Goal: Task Accomplishment & Management: Use online tool/utility

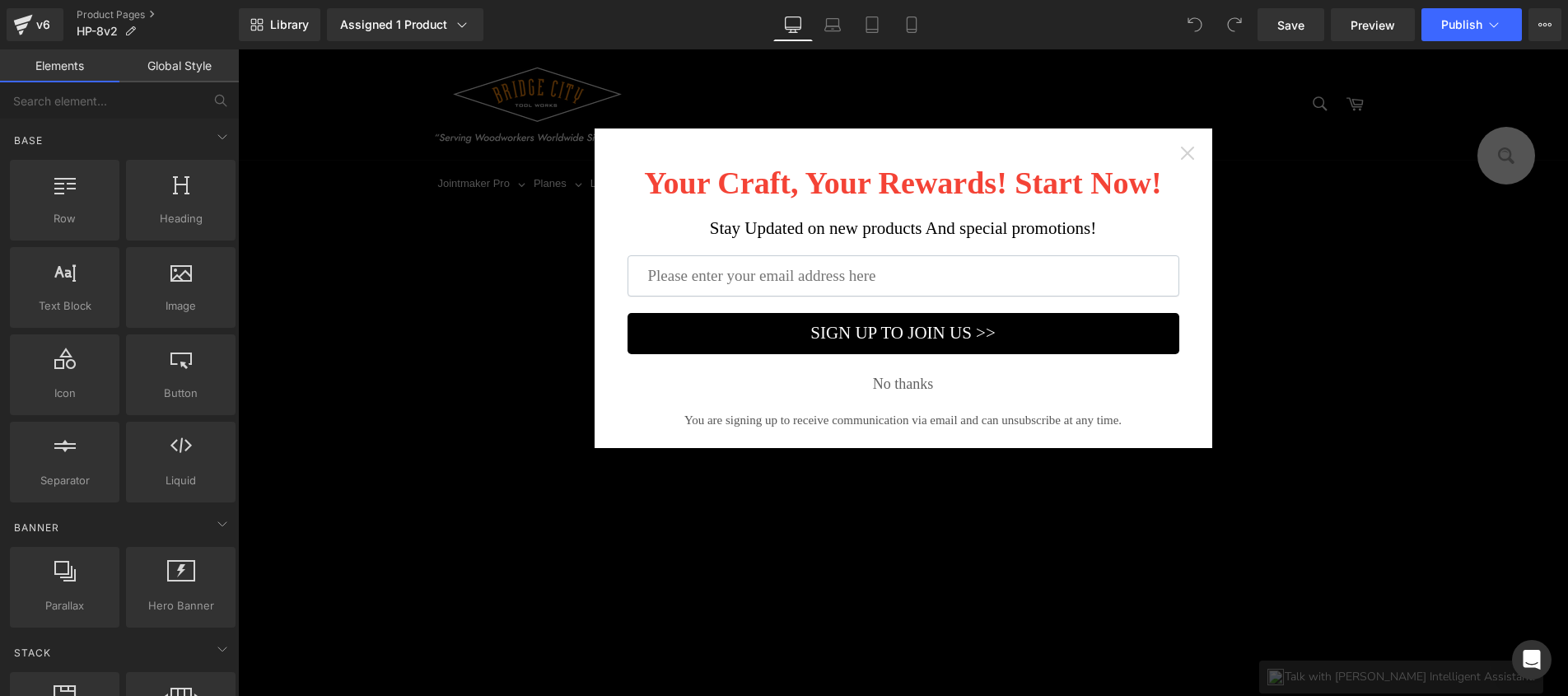
click at [1179, 151] on icon "Close widget" at bounding box center [1187, 152] width 16 height 16
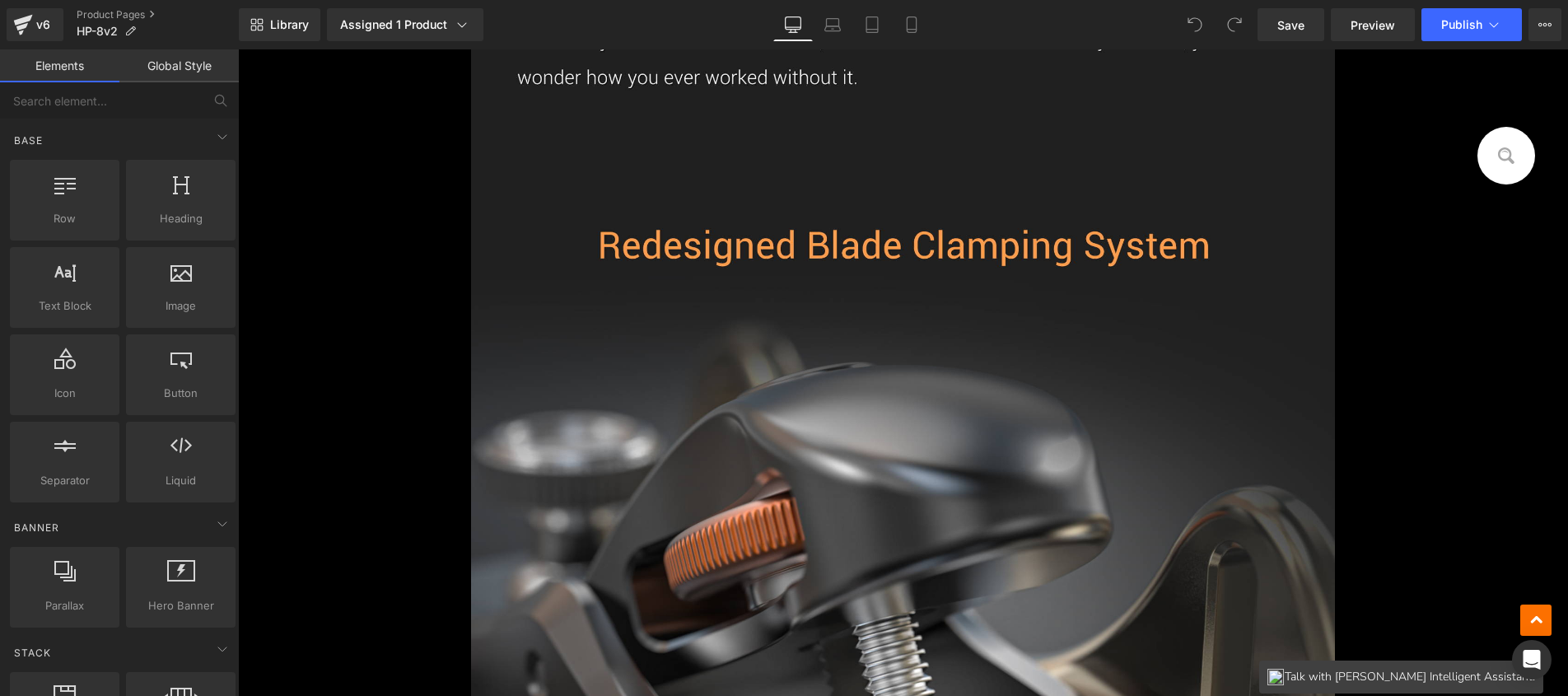
scroll to position [3739, 0]
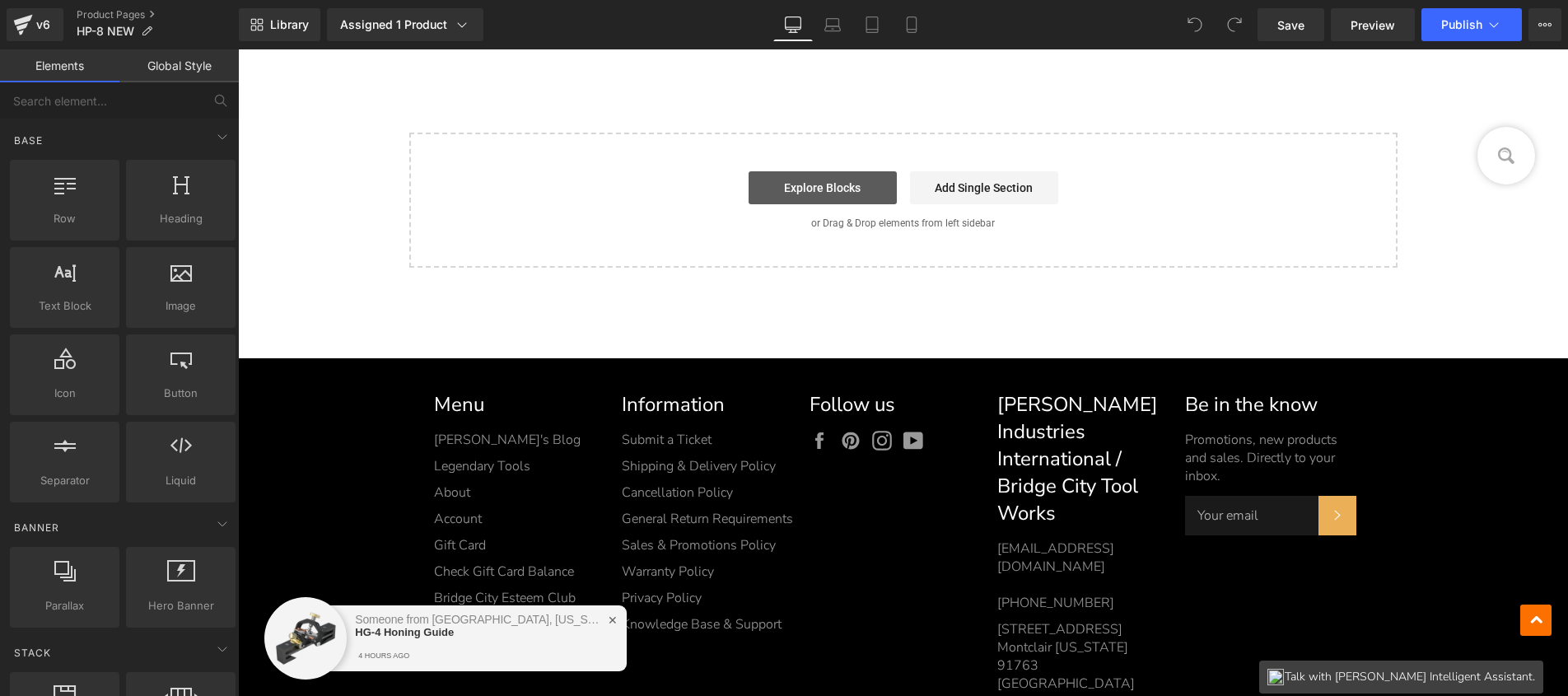
click link "Explore Blocks"
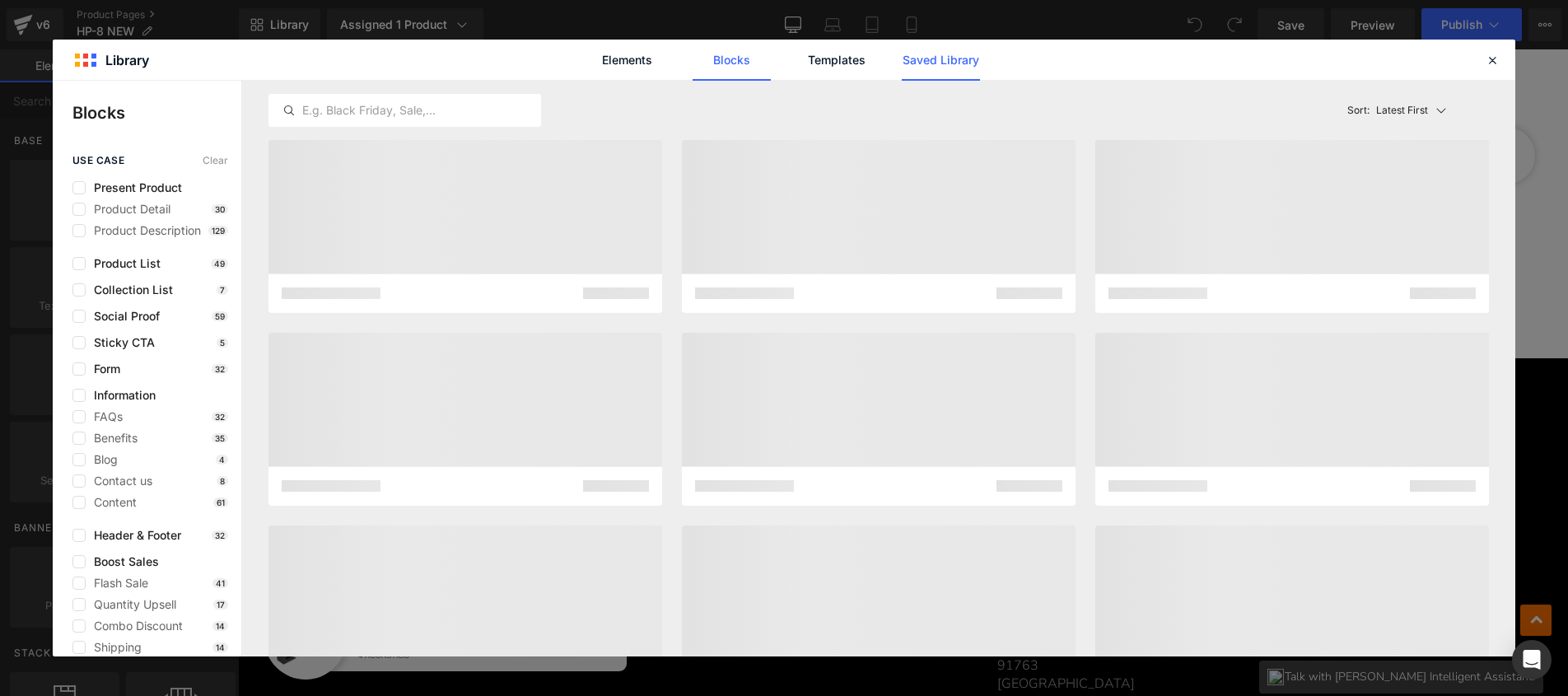
click link "Saved Library"
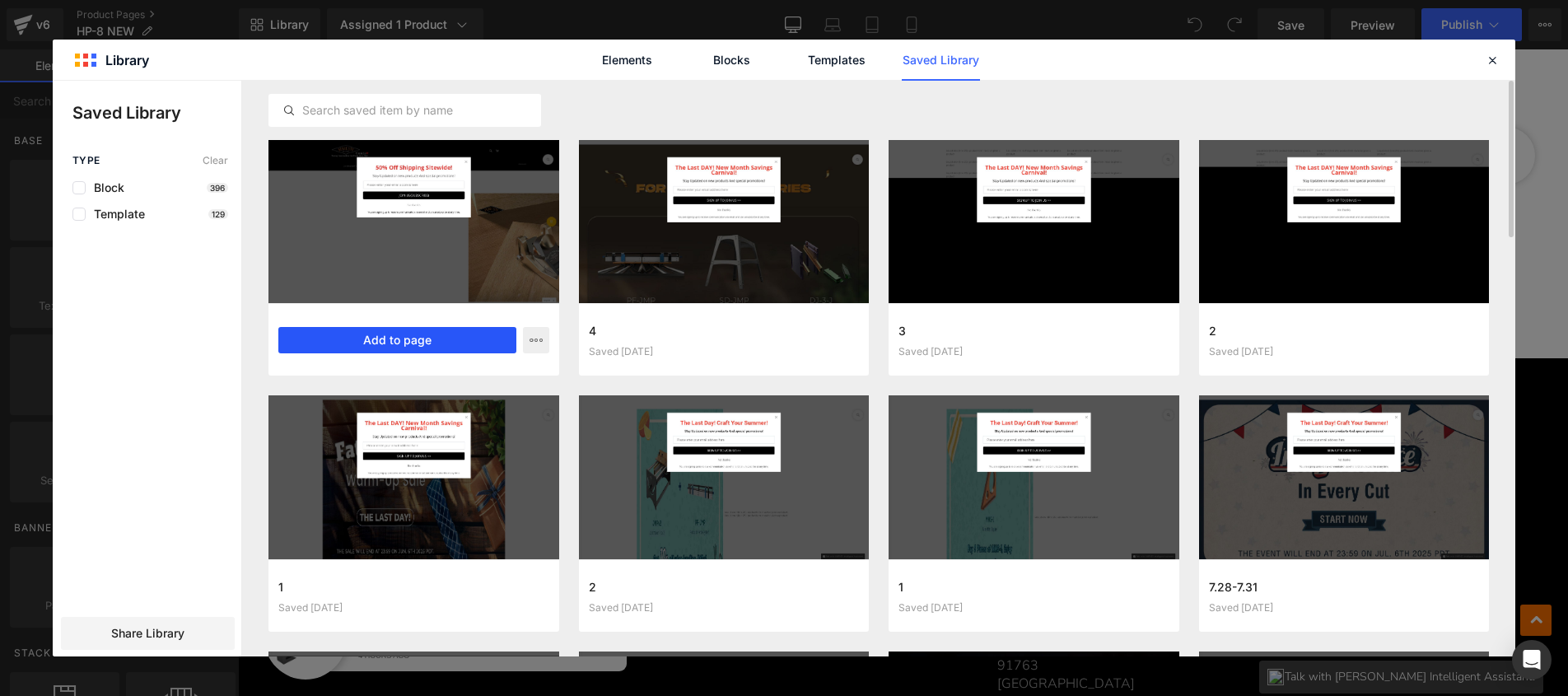
click button "Add to page"
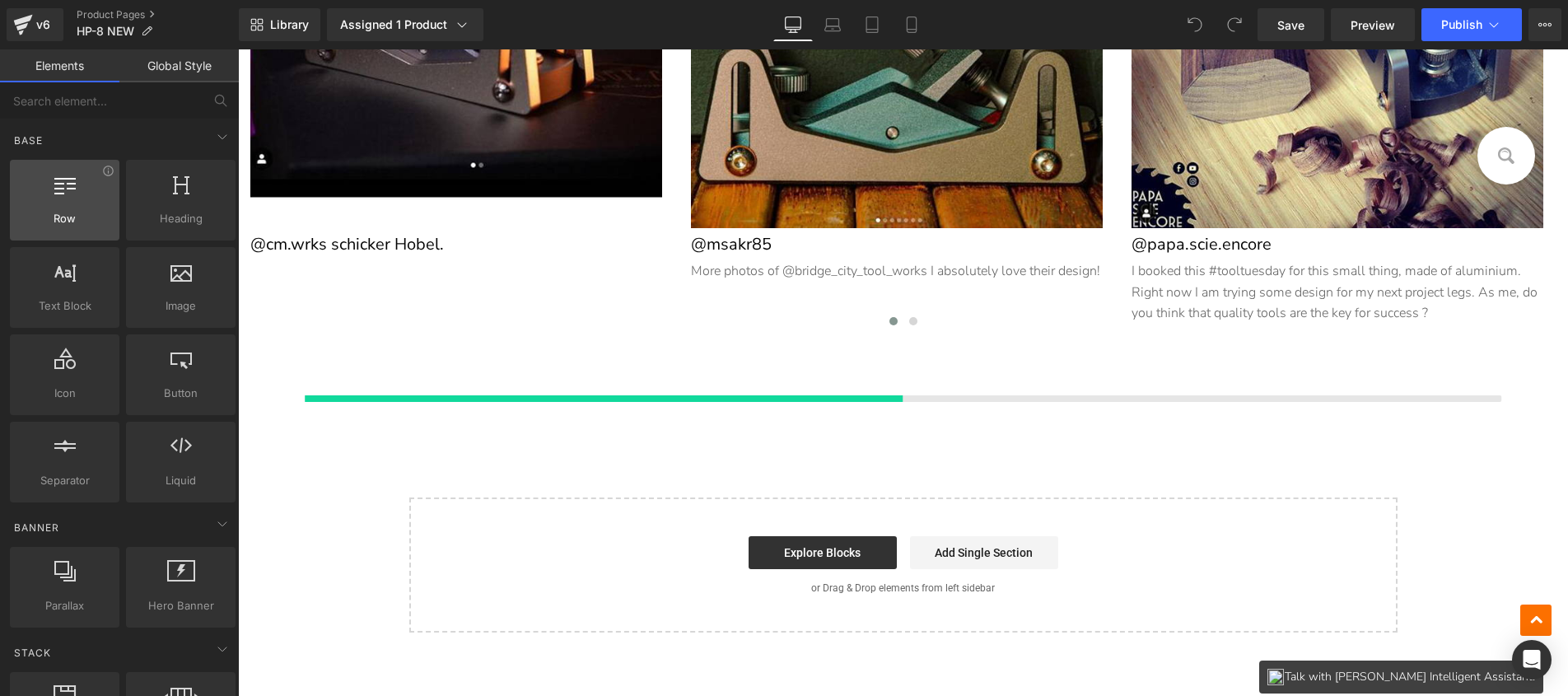
scroll to position [12326, 0]
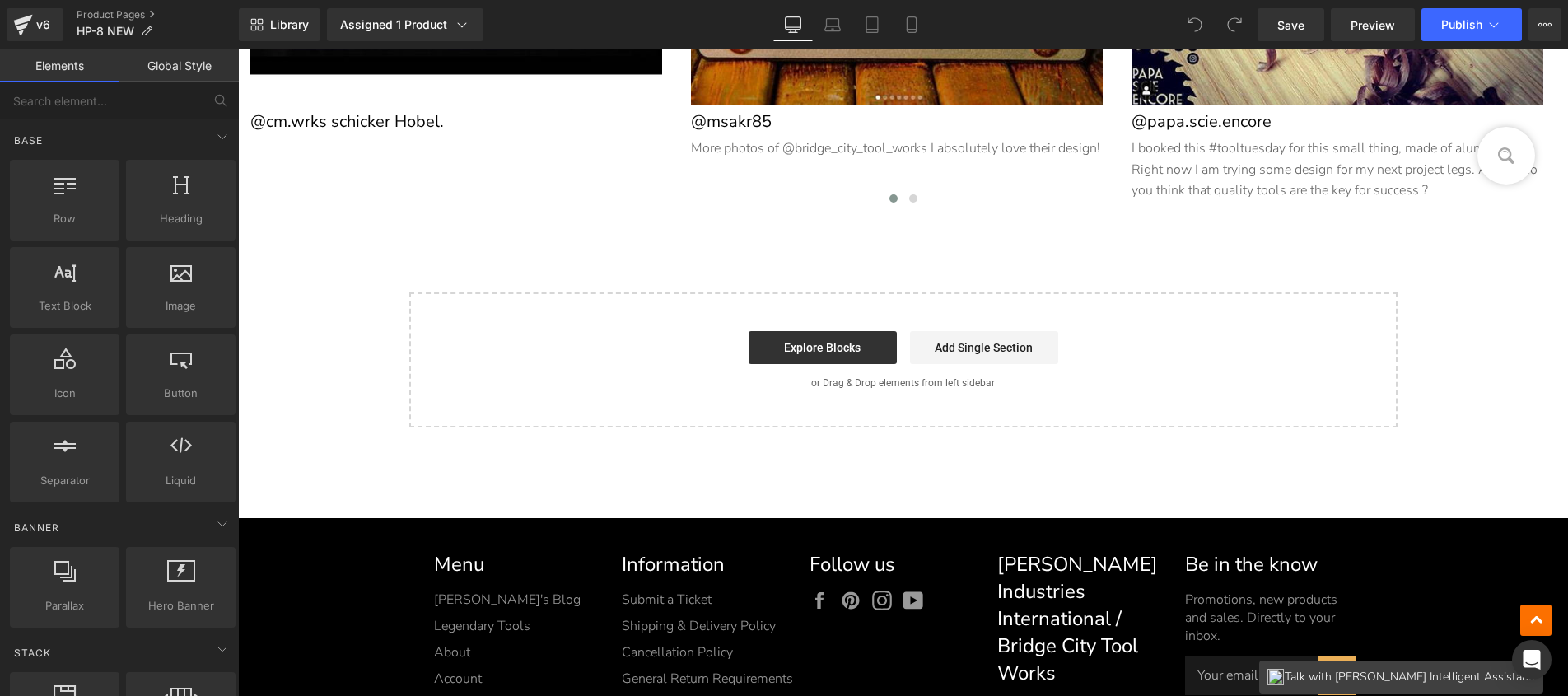
scroll to position [12368, 0]
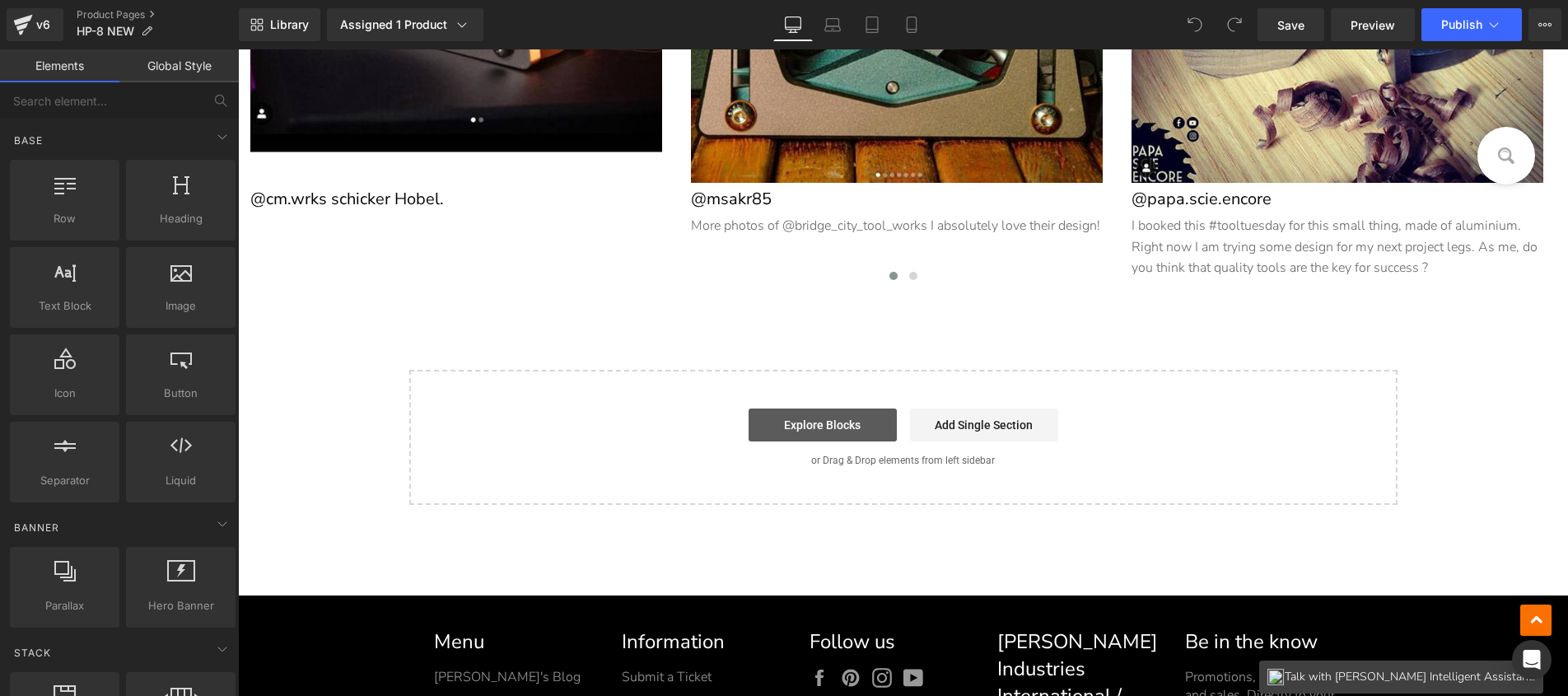
click at [815, 428] on link "Explore Blocks" at bounding box center [822, 425] width 148 height 33
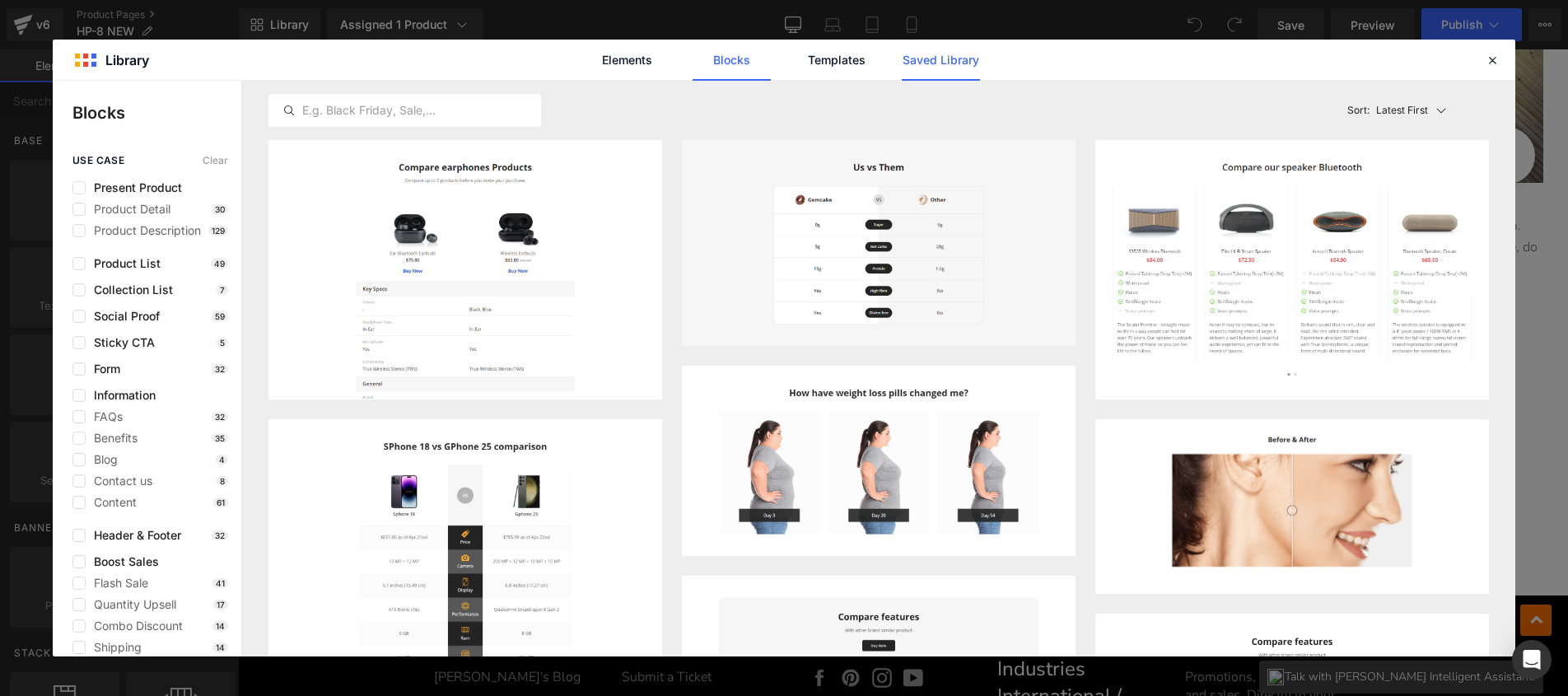
click at [923, 56] on link "Saved Library" at bounding box center [940, 60] width 78 height 41
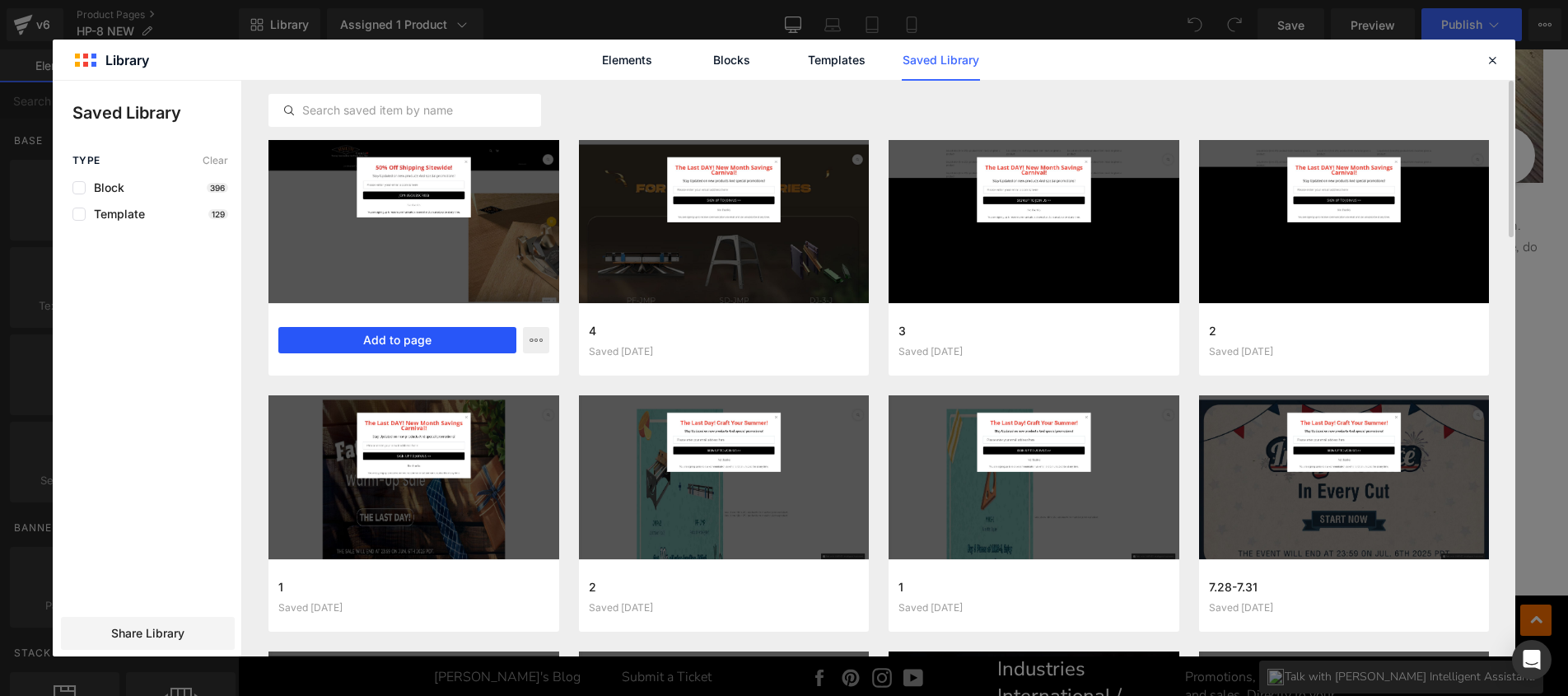
click at [429, 339] on button "Add to page" at bounding box center [397, 339] width 238 height 27
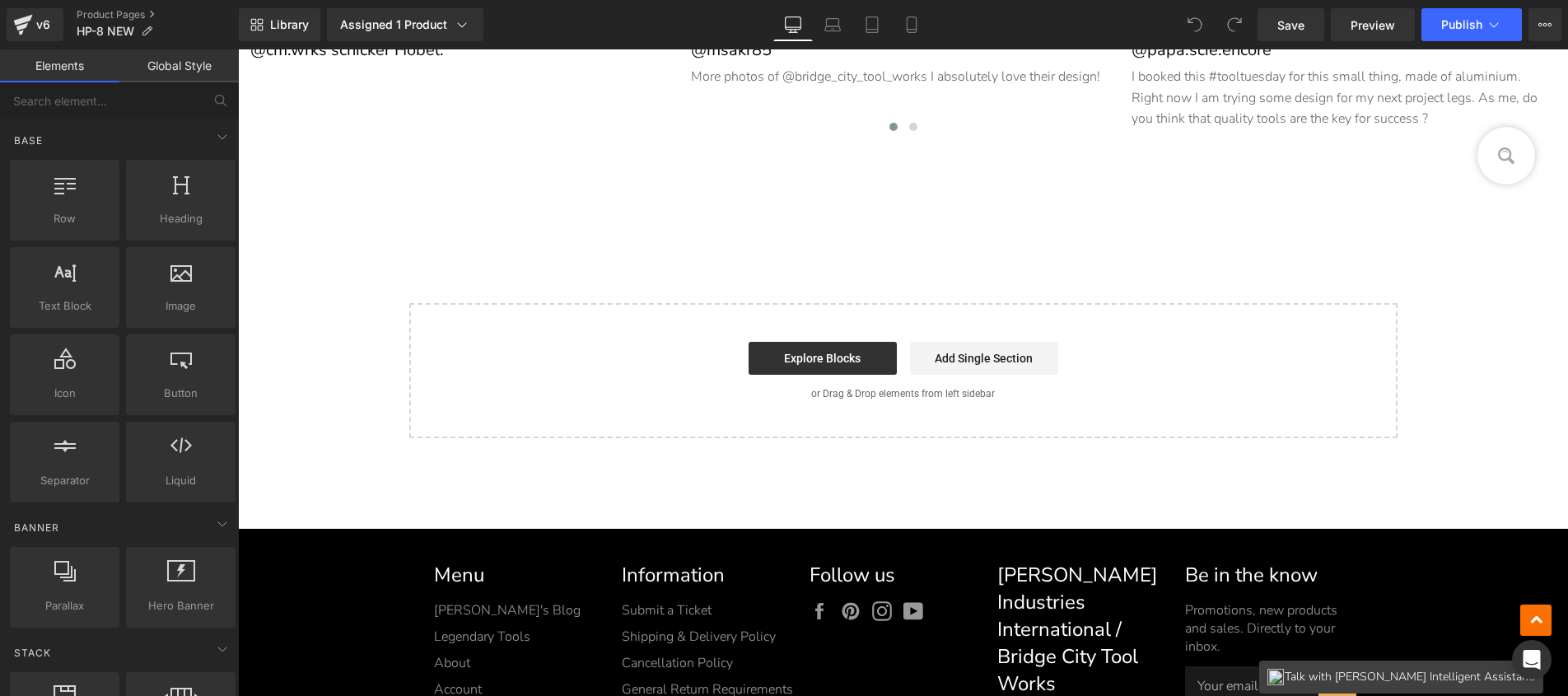
scroll to position [12519, 0]
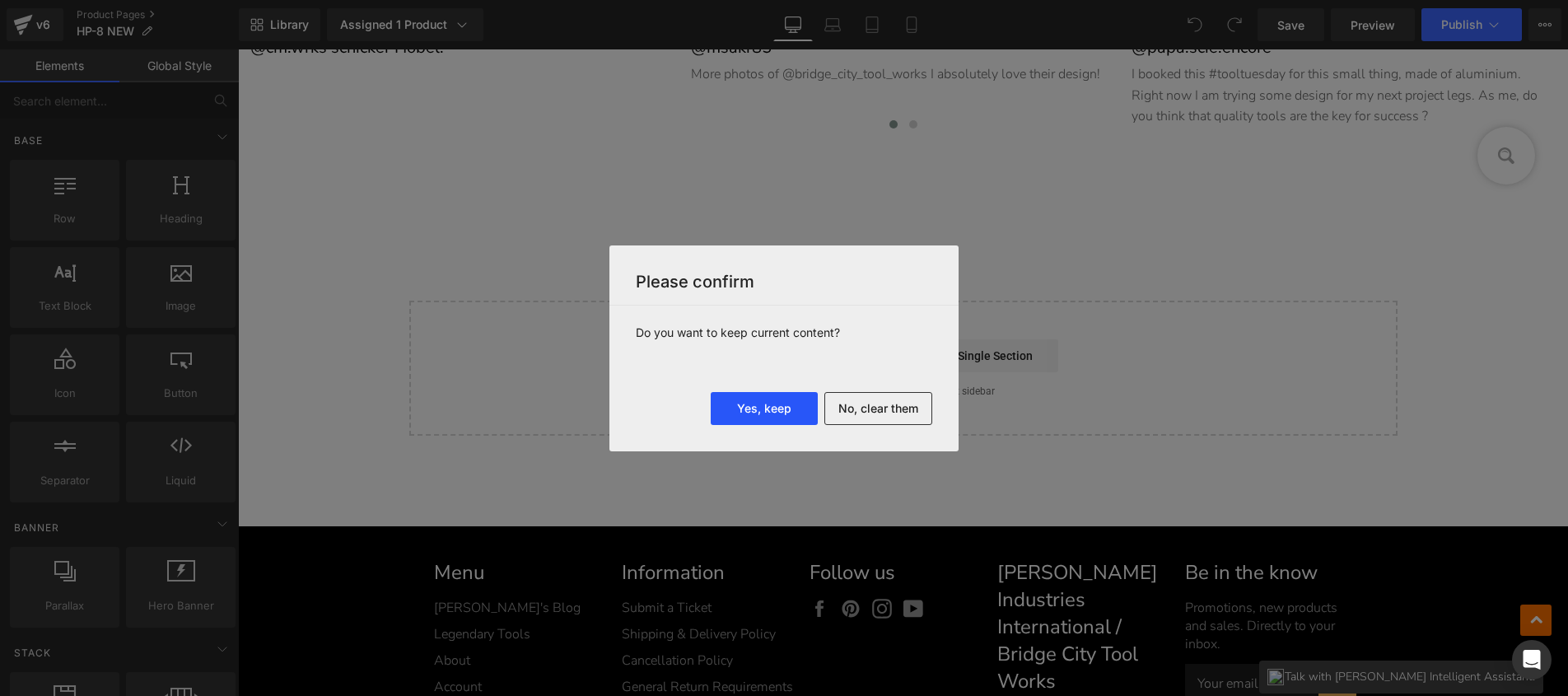
click at [757, 407] on button "Yes, keep" at bounding box center [763, 408] width 107 height 33
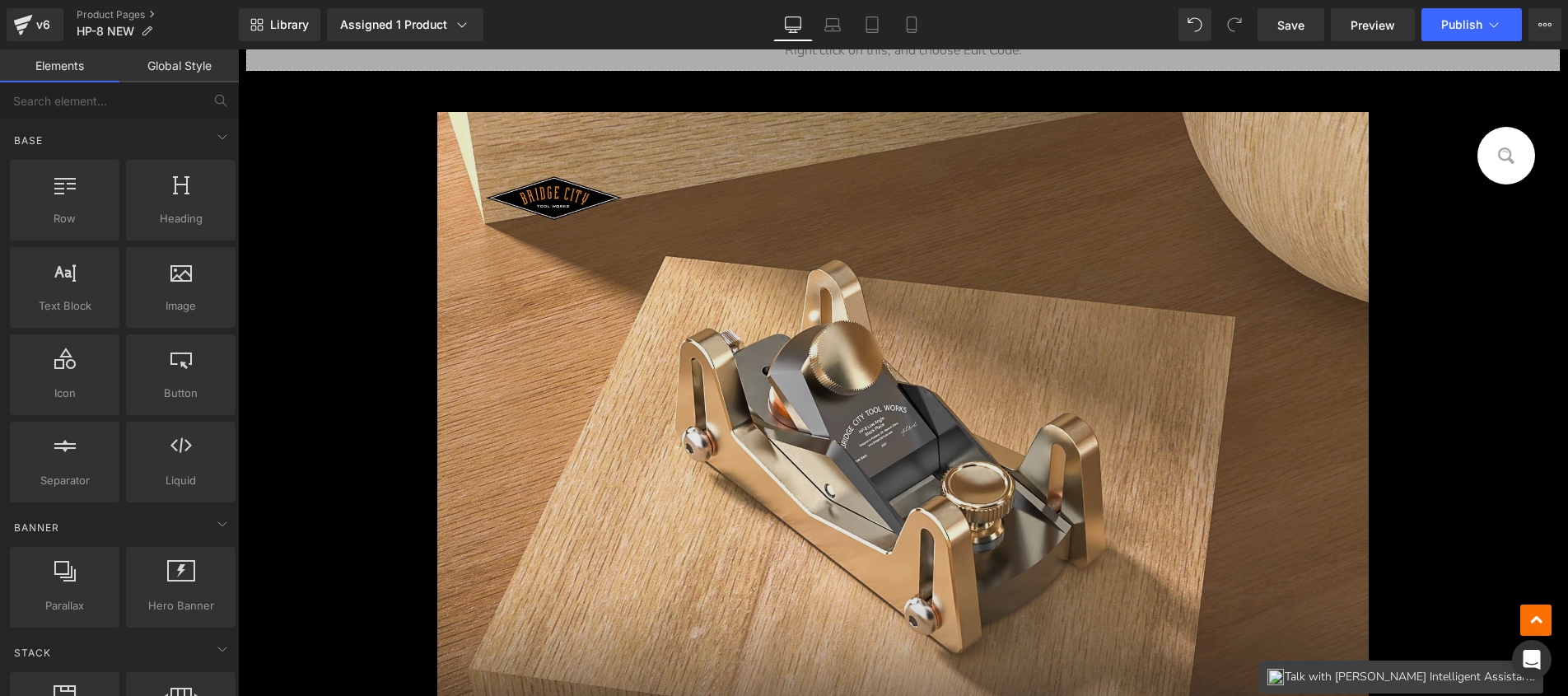
scroll to position [605, 0]
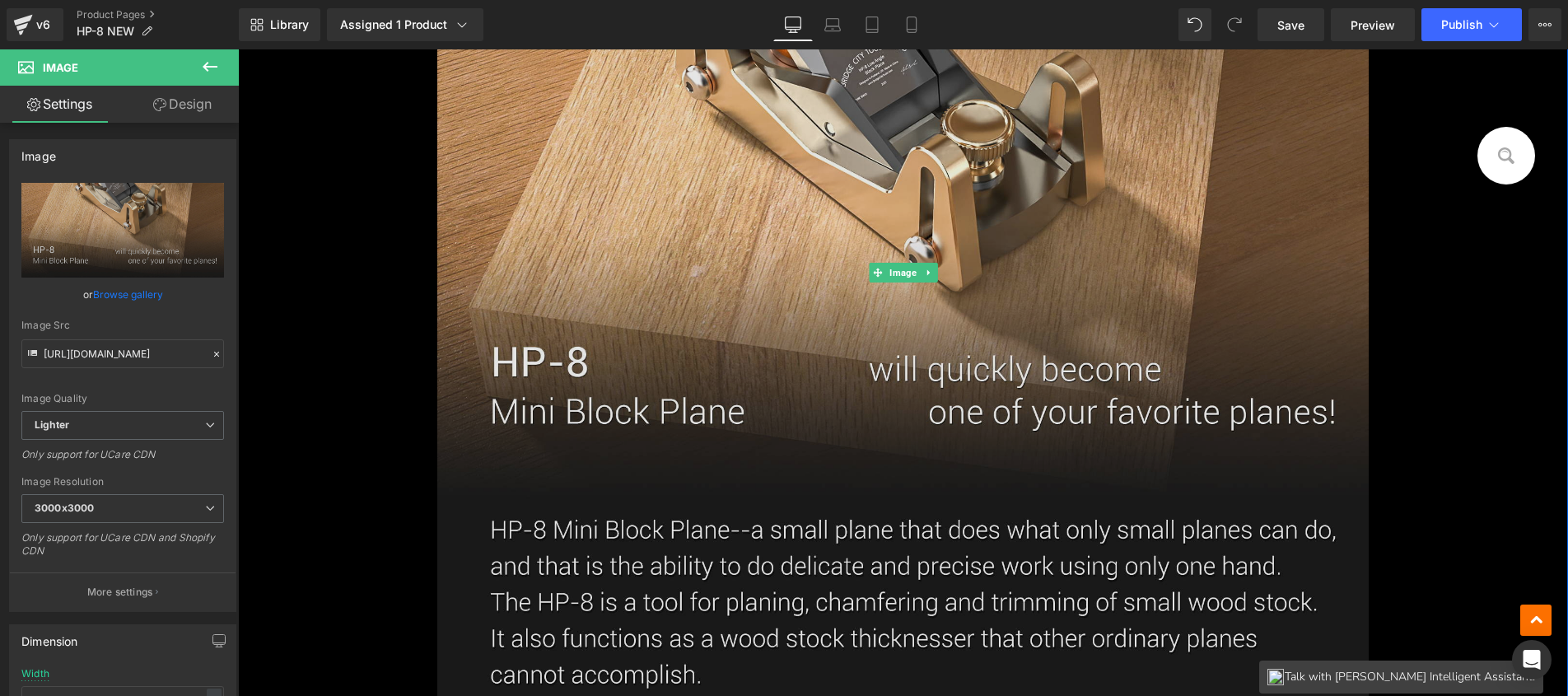
scroll to position [1102, 0]
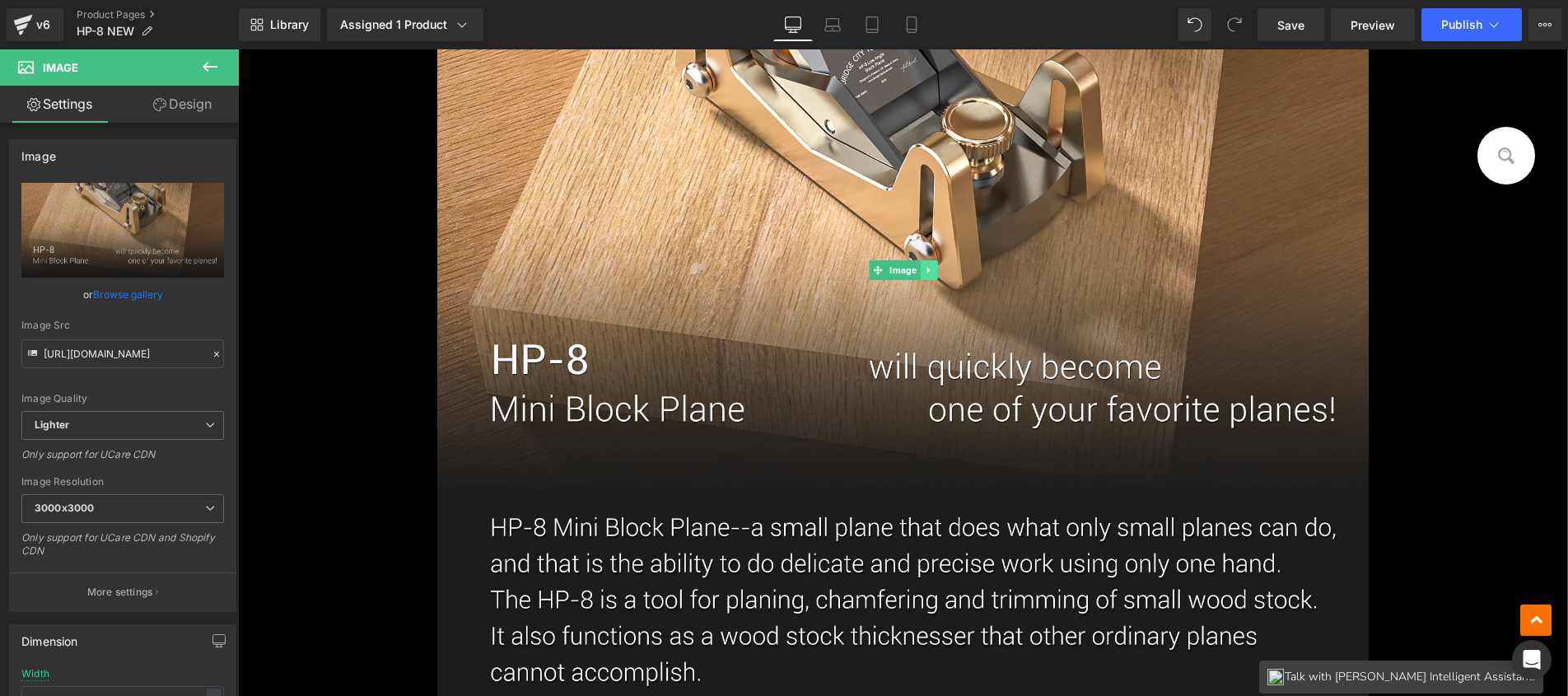
click at [924, 268] on icon at bounding box center [928, 270] width 9 height 10
click at [932, 270] on icon at bounding box center [936, 269] width 9 height 9
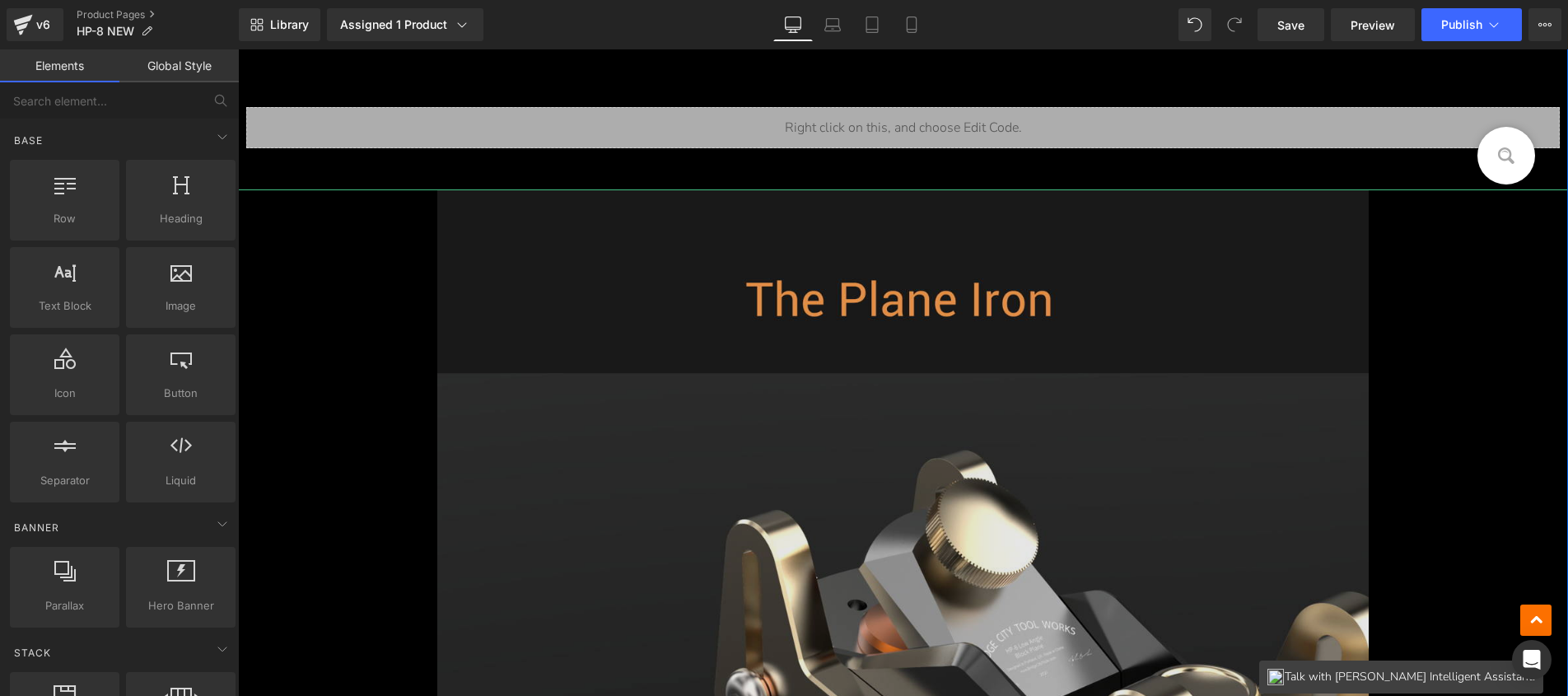
scroll to position [534, 0]
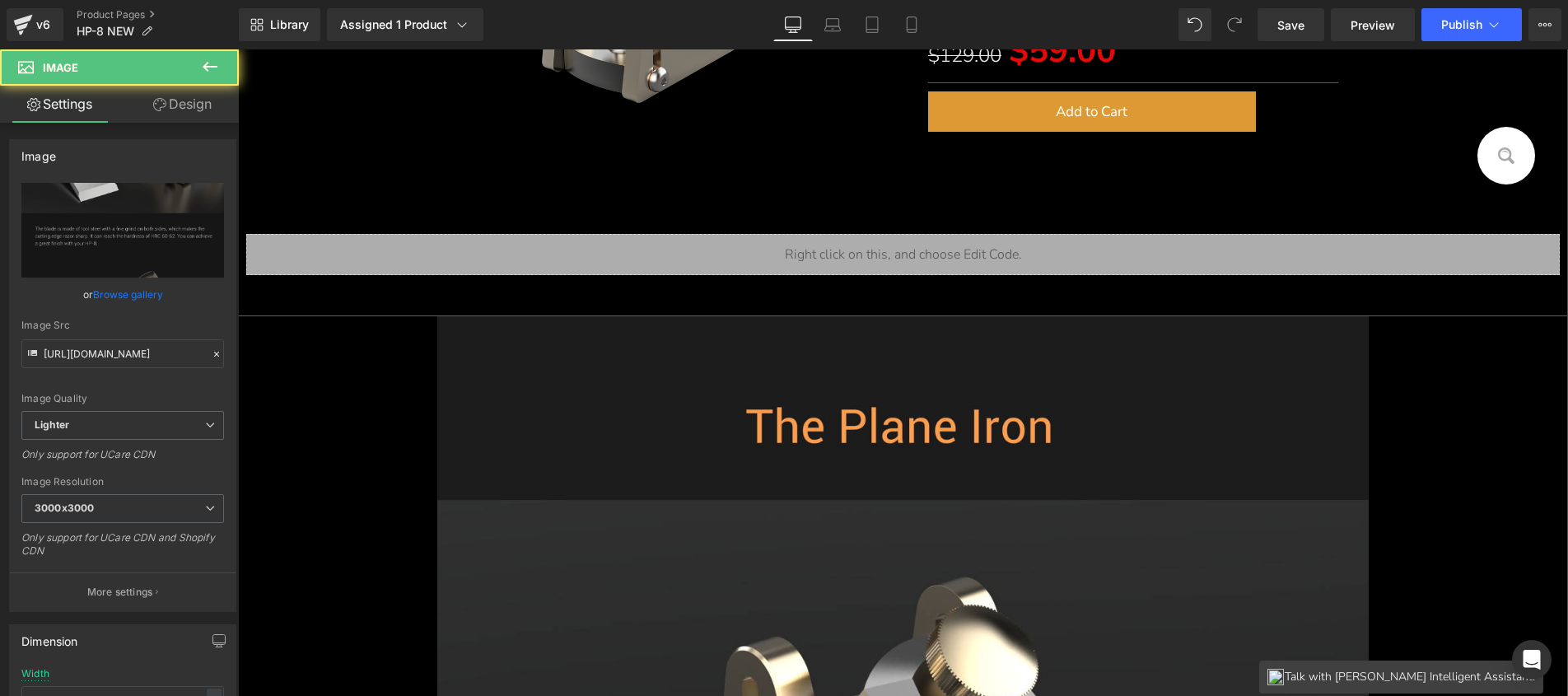
click at [466, 292] on div "ON SALE (P) Image HP-8 Heading Mini Block Plane With Depth Skids Heading Separa…" at bounding box center [902, 37] width 1329 height 558
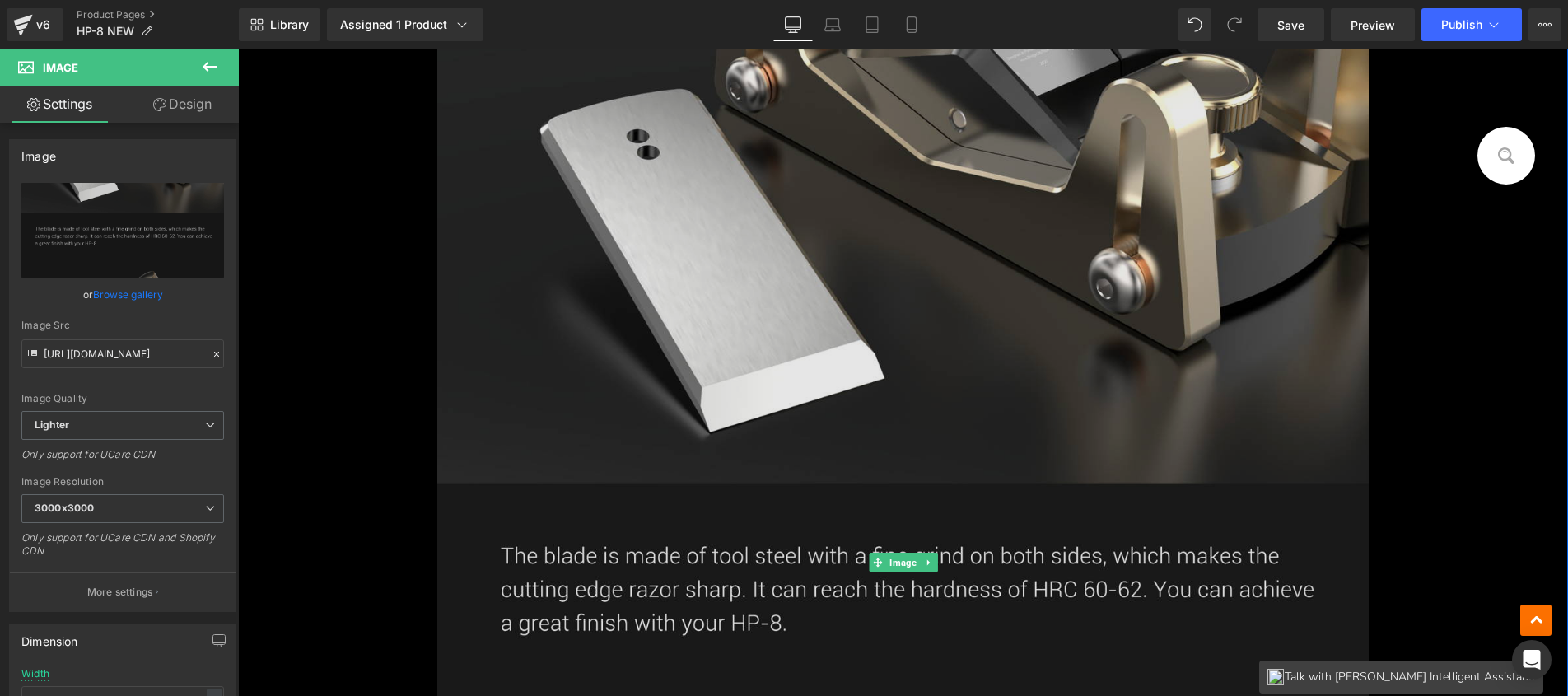
scroll to position [1486, 0]
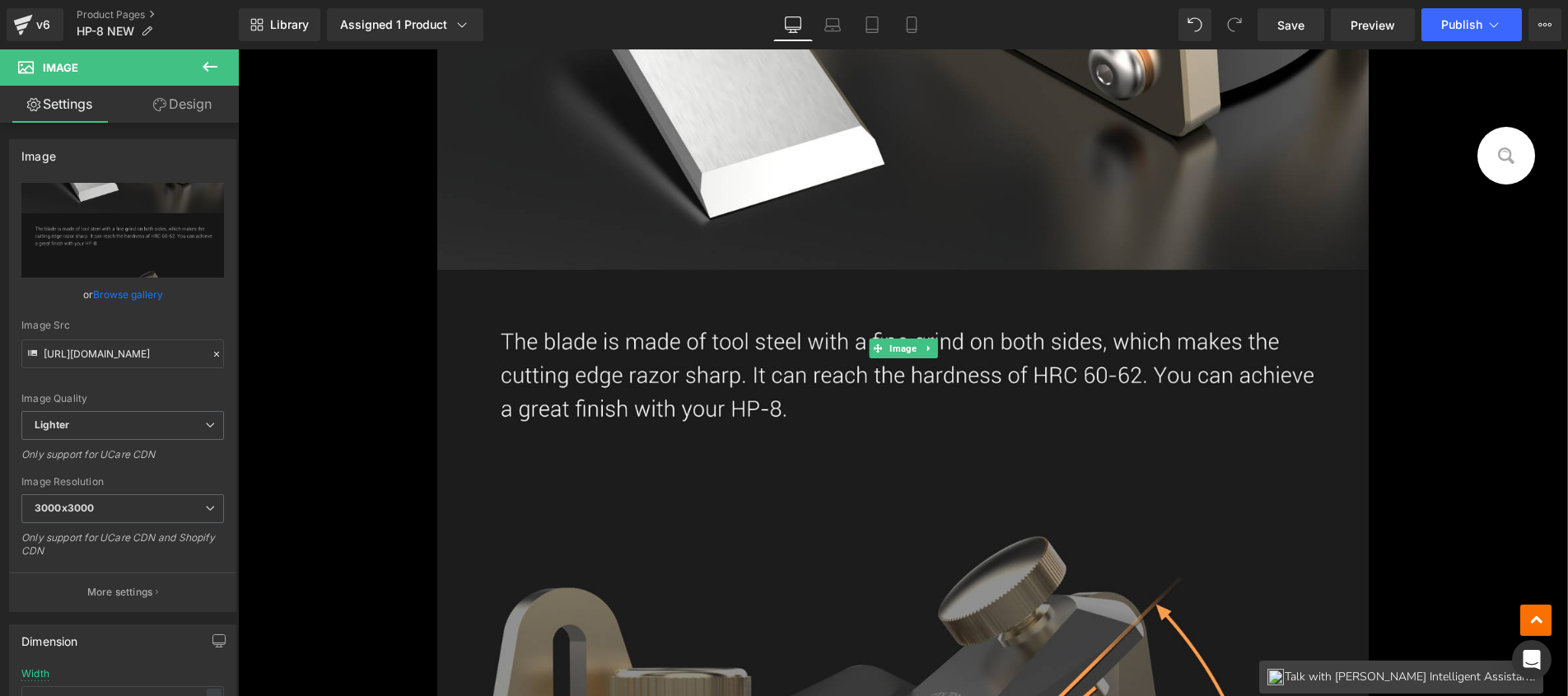
click at [923, 349] on icon at bounding box center [928, 349] width 9 height 10
click at [932, 348] on icon at bounding box center [936, 349] width 9 height 10
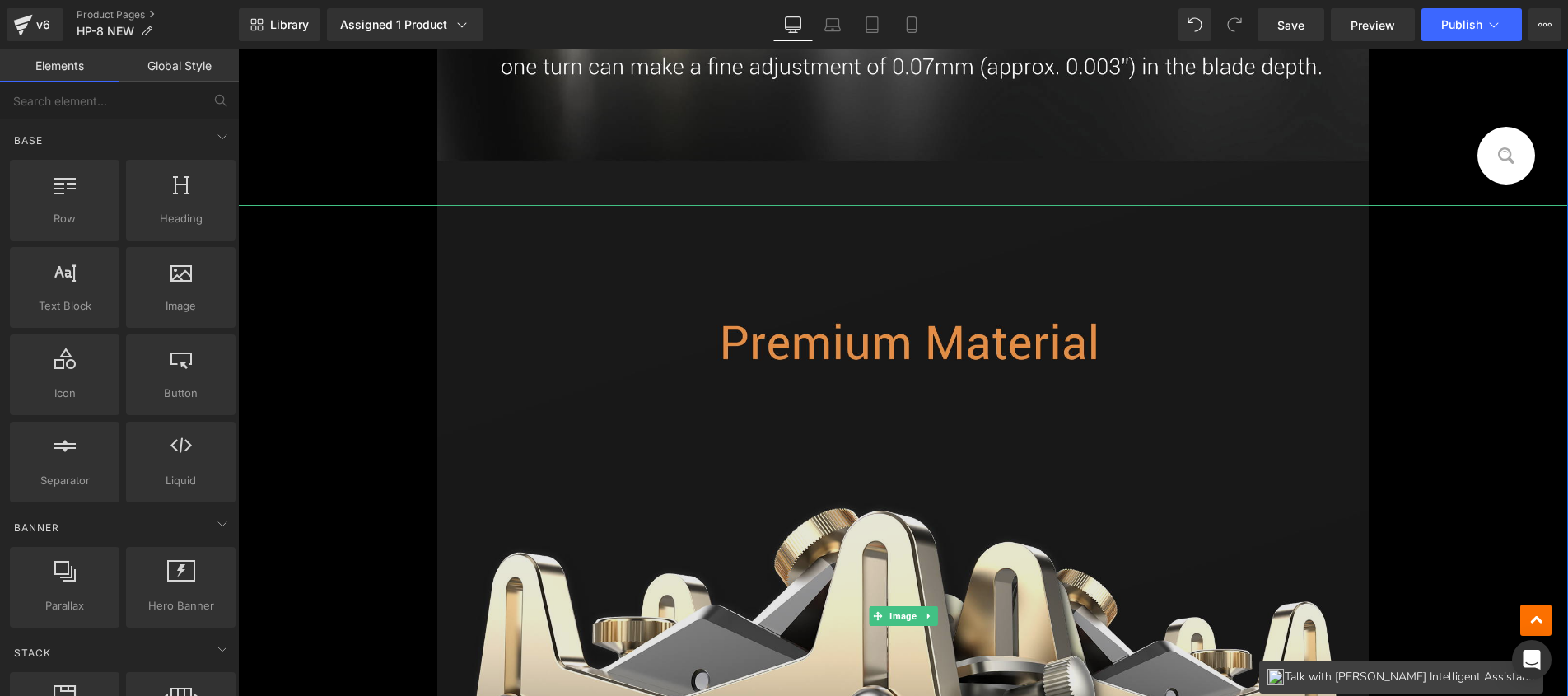
scroll to position [1584, 0]
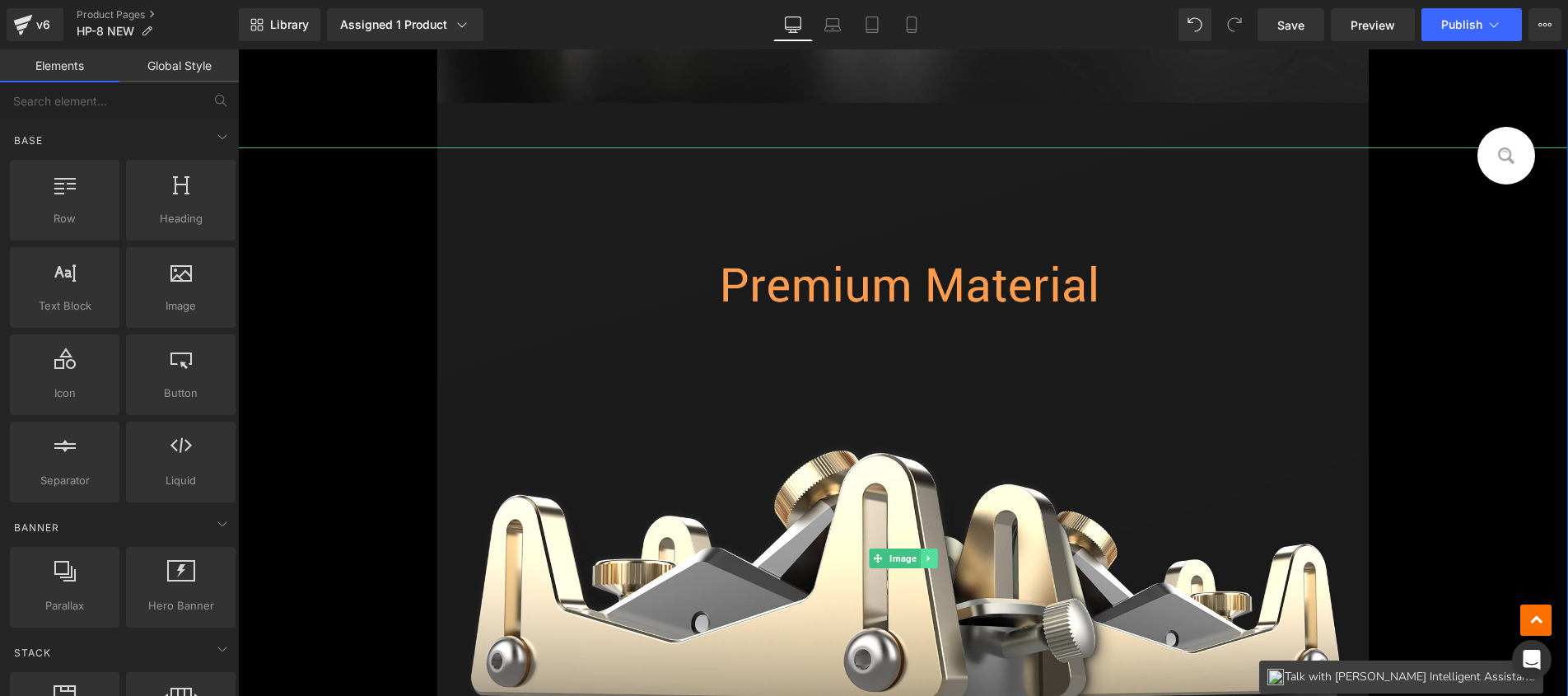
click at [923, 553] on icon at bounding box center [928, 558] width 9 height 10
click at [935, 554] on icon at bounding box center [936, 558] width 9 height 10
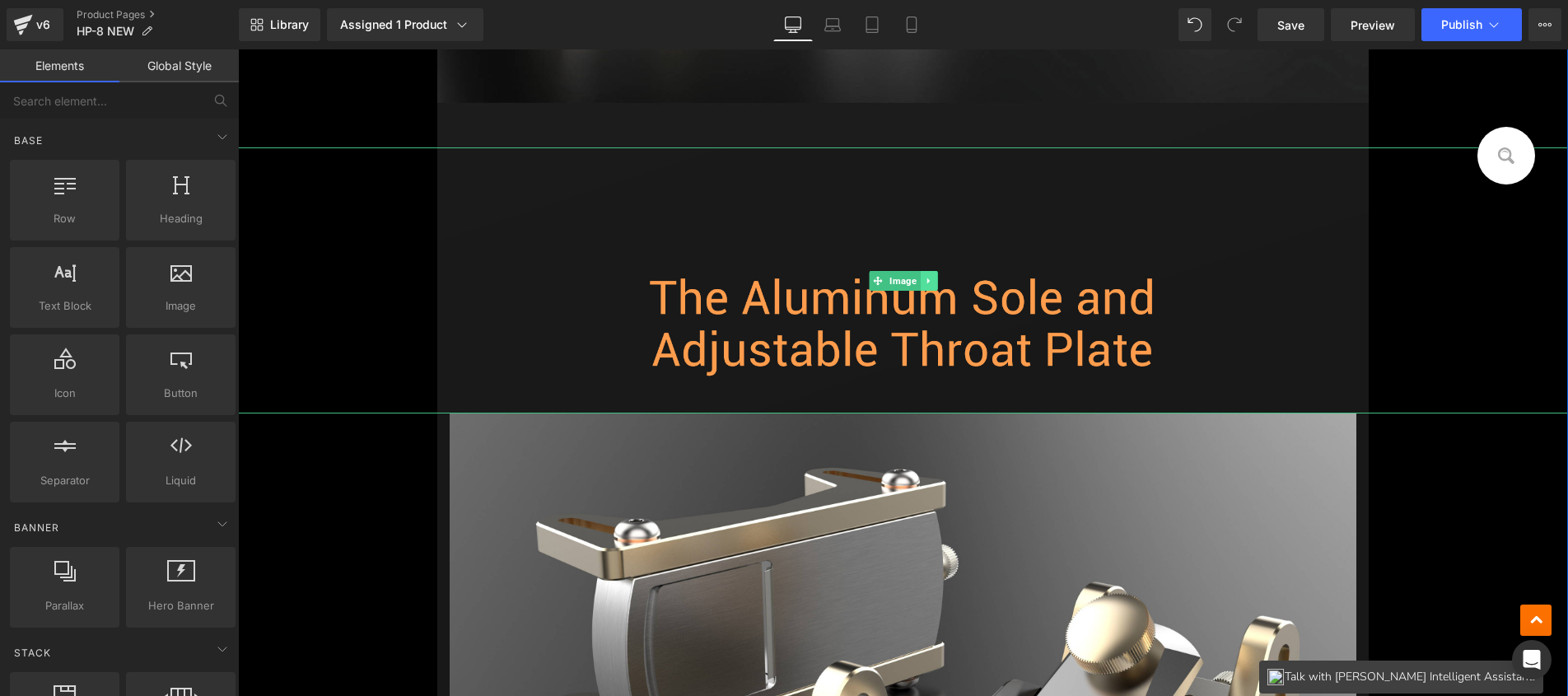
click at [923, 277] on icon at bounding box center [928, 281] width 9 height 10
click at [934, 281] on icon at bounding box center [936, 280] width 9 height 9
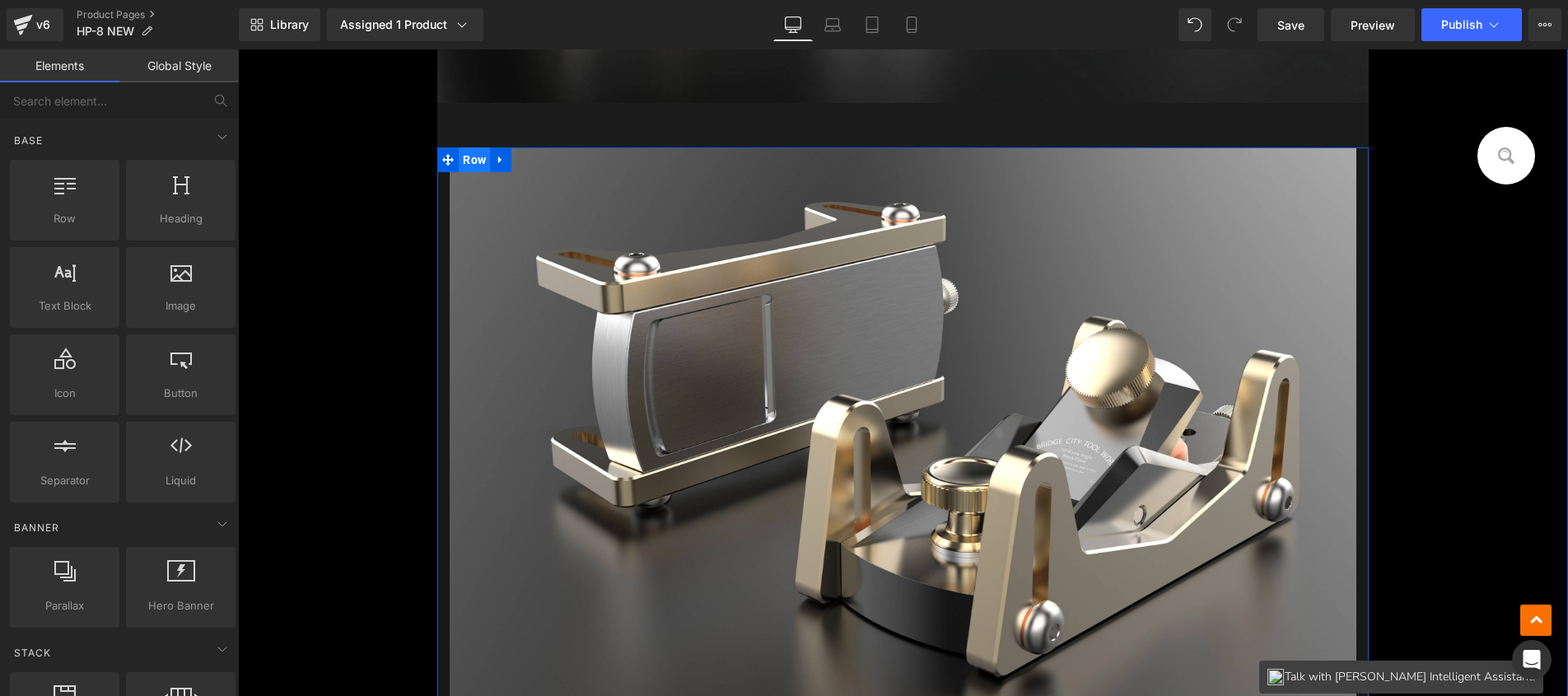
click at [475, 159] on span "Row" at bounding box center [474, 159] width 32 height 25
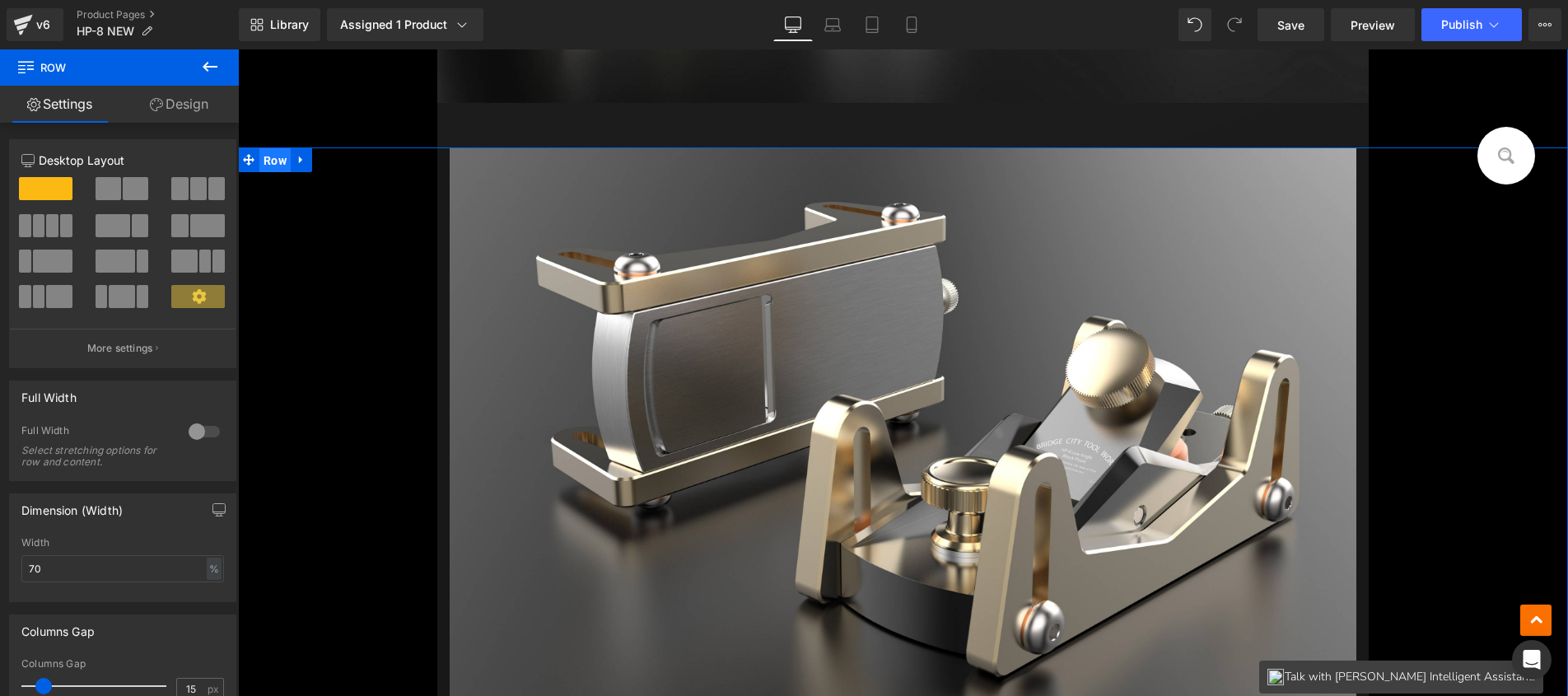
click at [259, 159] on span "Row" at bounding box center [274, 160] width 32 height 25
click at [296, 160] on icon at bounding box center [301, 159] width 11 height 12
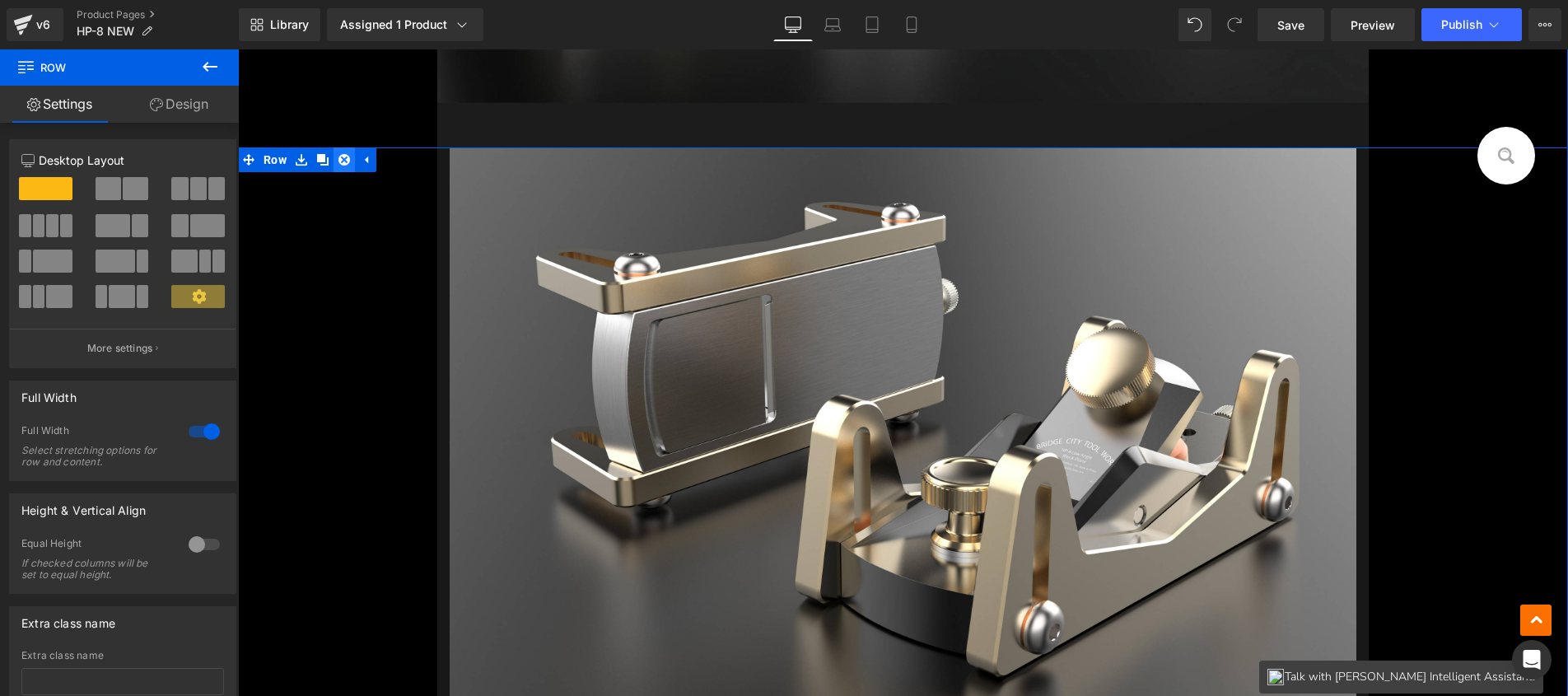
click at [339, 160] on icon at bounding box center [344, 159] width 11 height 11
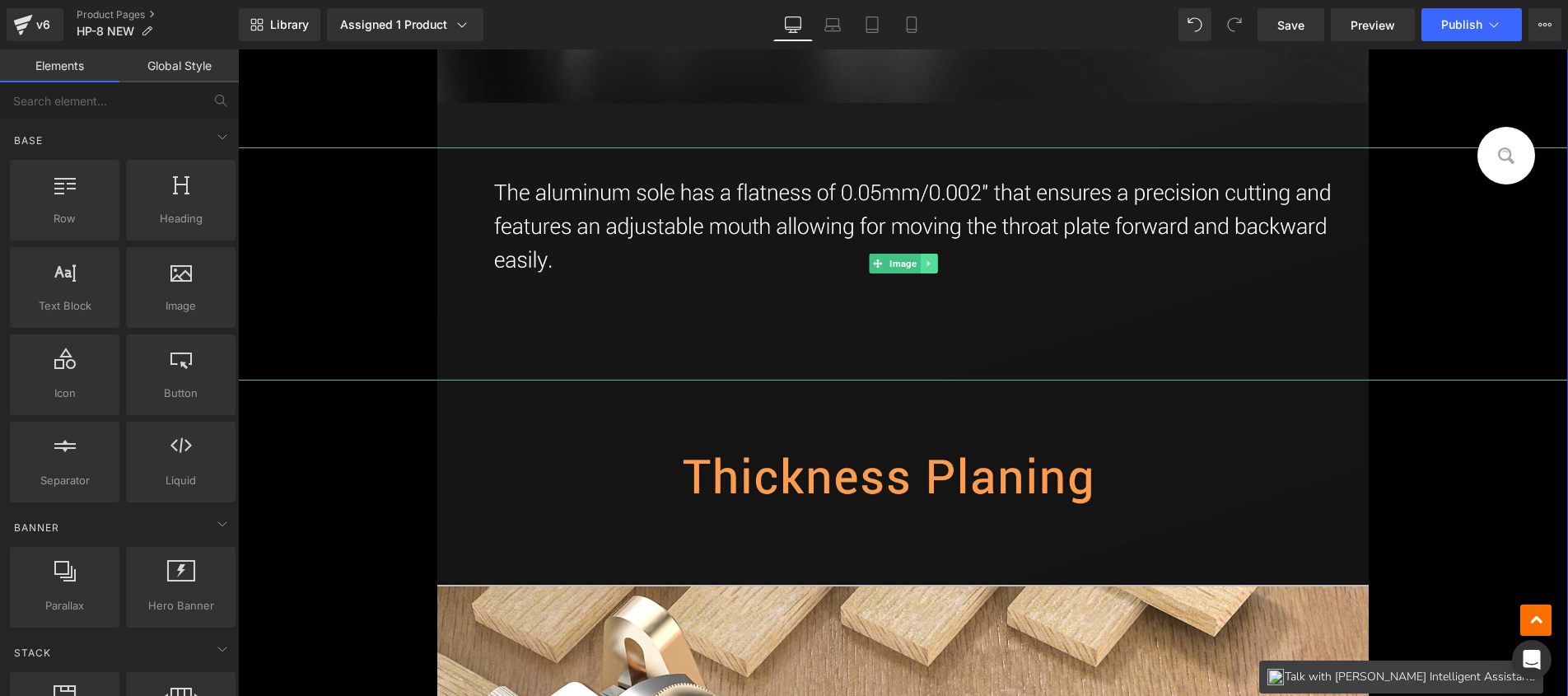
click at [924, 260] on icon at bounding box center [928, 263] width 9 height 10
click at [933, 262] on icon at bounding box center [936, 263] width 9 height 9
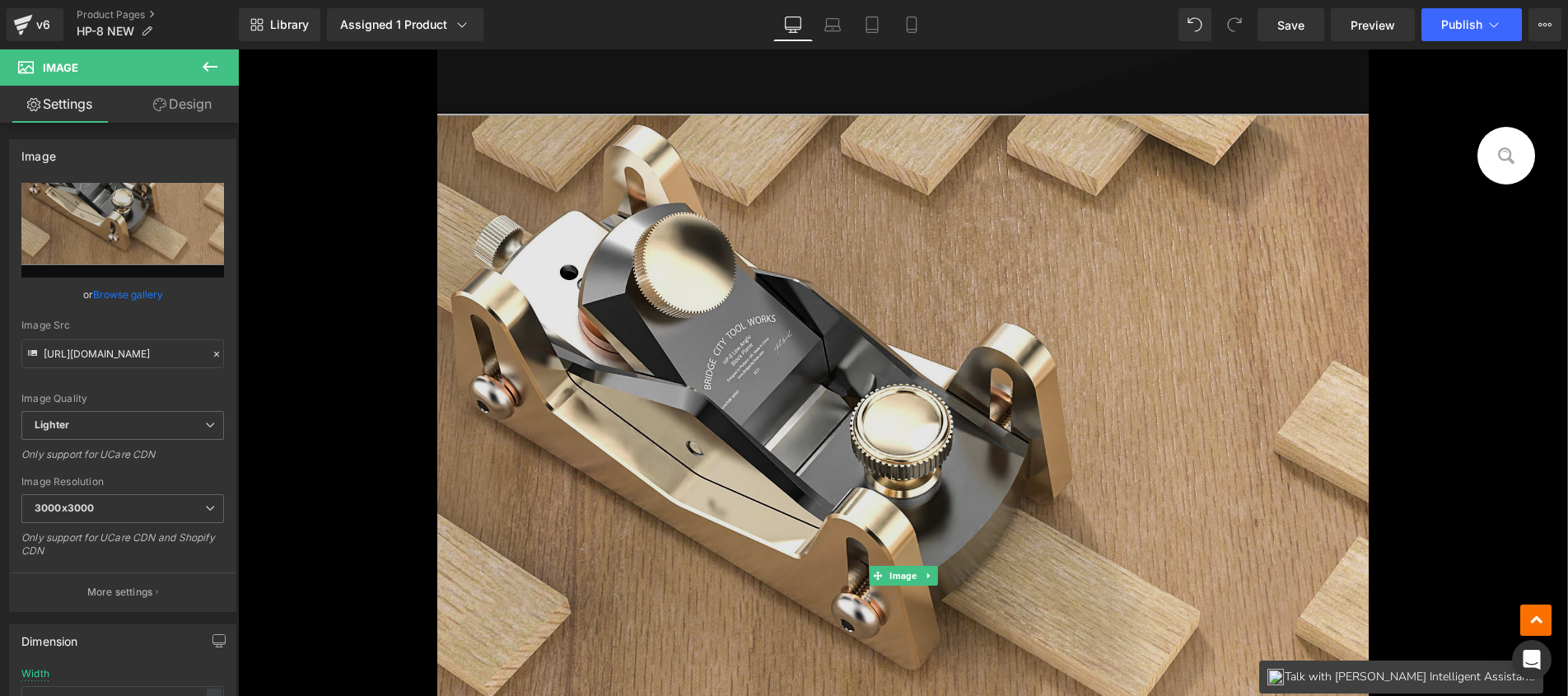
scroll to position [2035, 0]
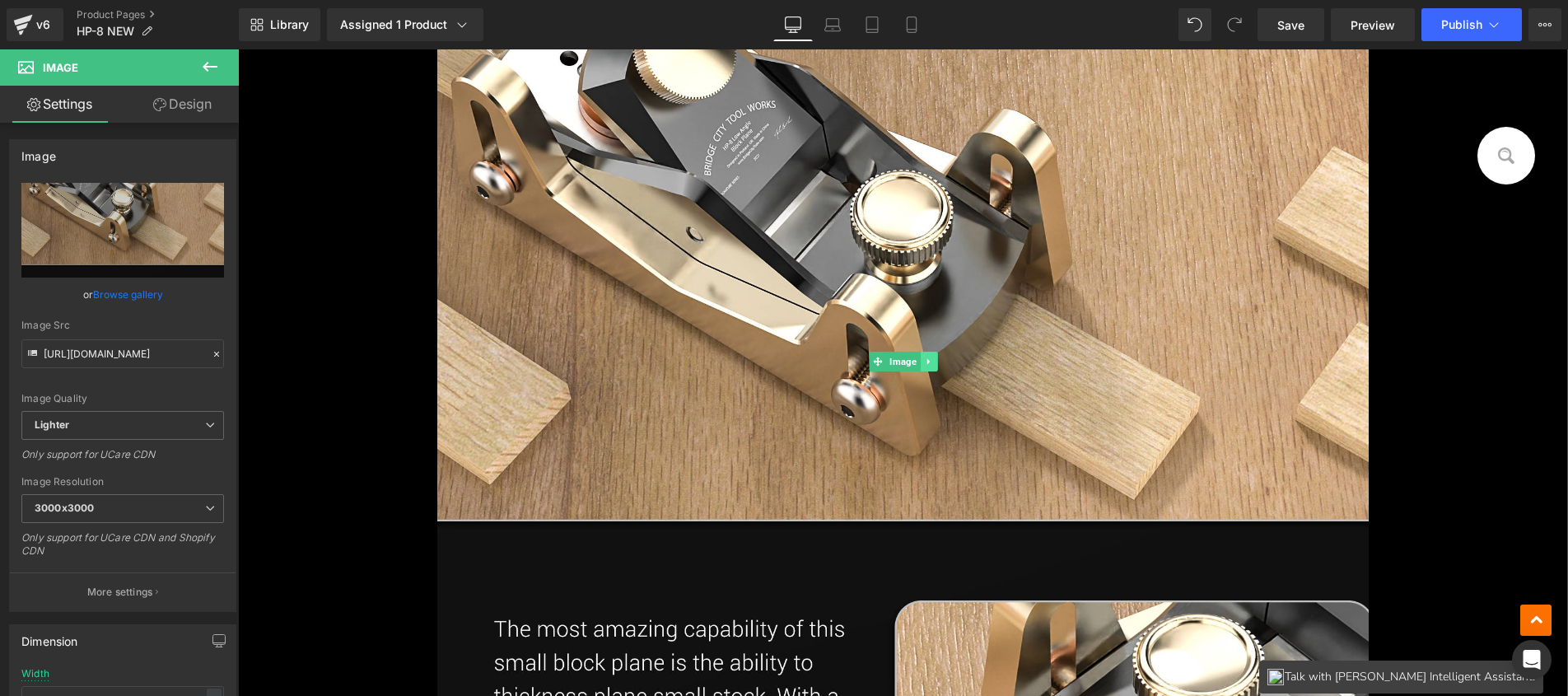
click at [923, 358] on icon at bounding box center [928, 362] width 9 height 10
click at [932, 361] on icon at bounding box center [936, 362] width 9 height 9
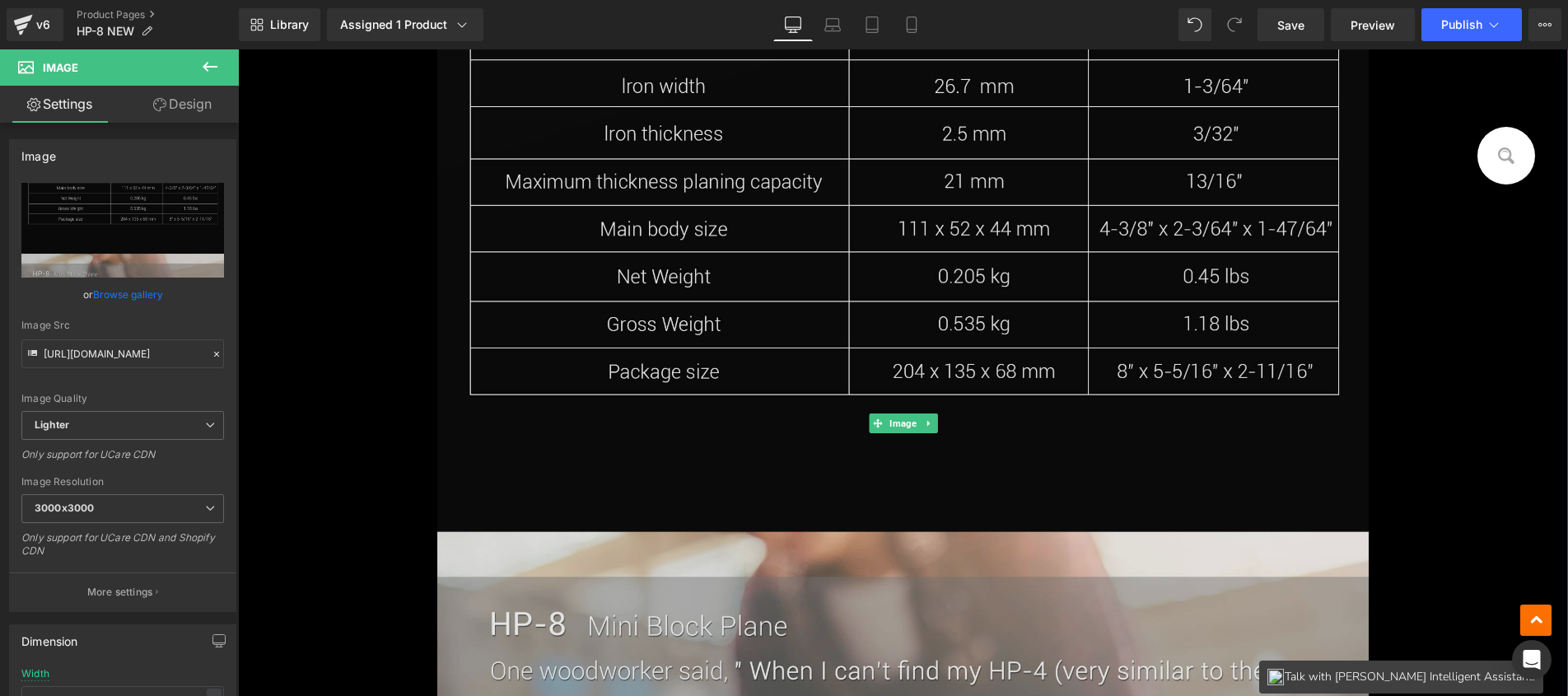
scroll to position [2777, 0]
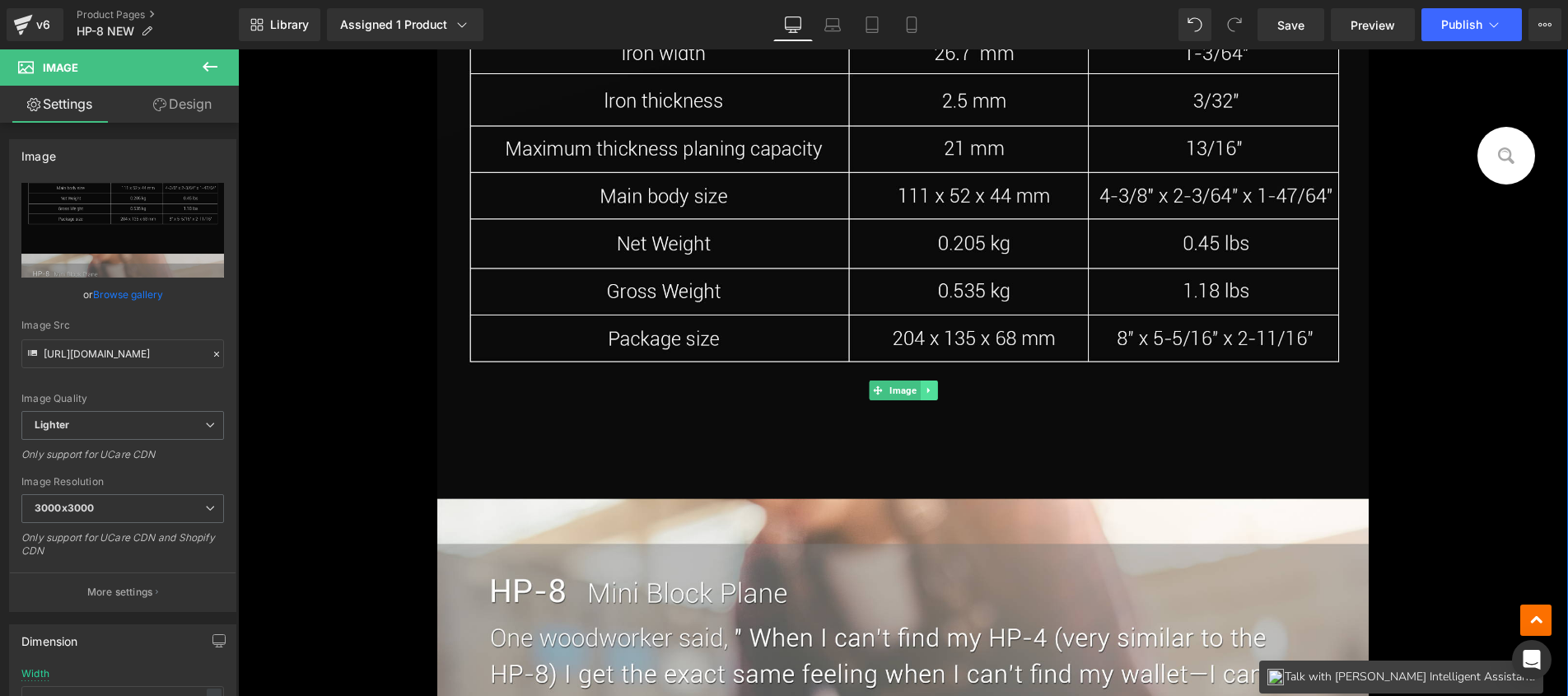
click at [924, 390] on icon at bounding box center [928, 391] width 9 height 10
click at [939, 390] on link at bounding box center [937, 390] width 17 height 20
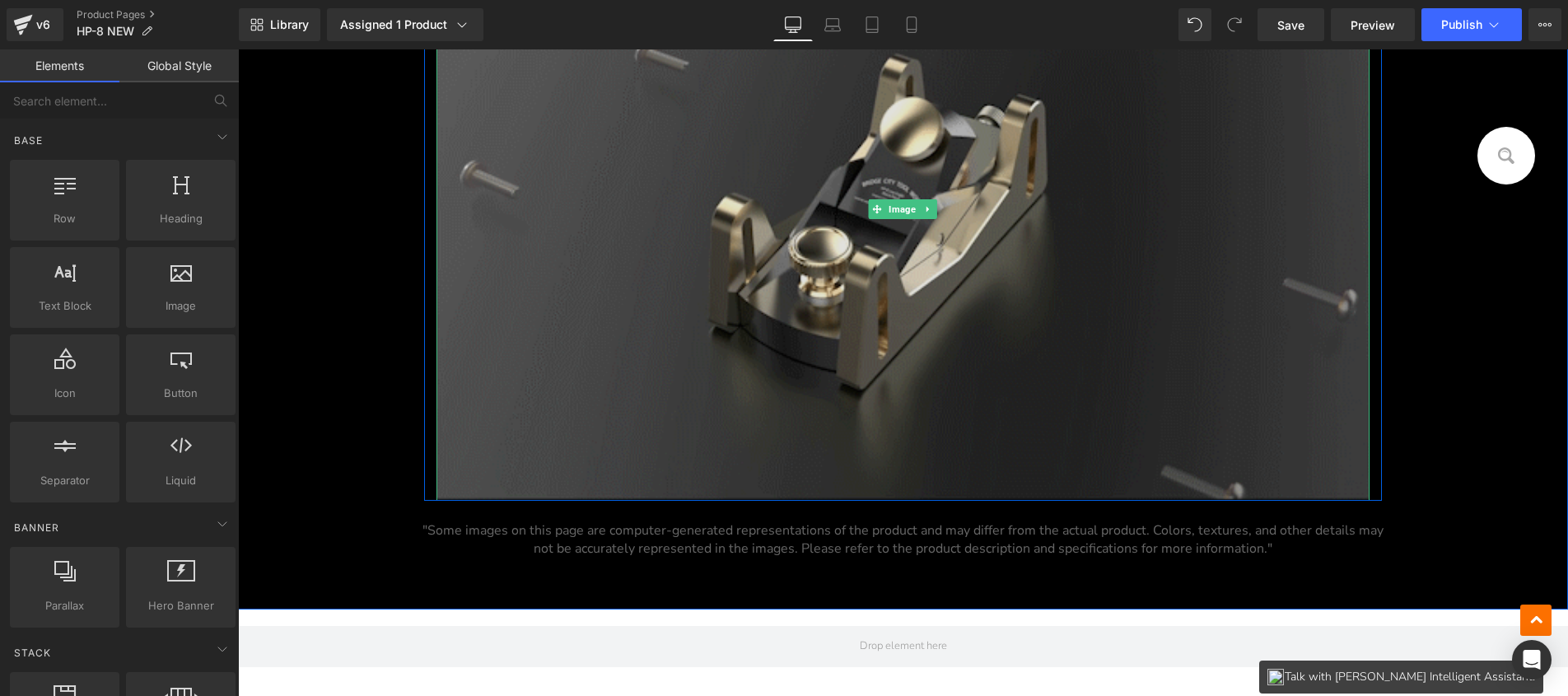
scroll to position [2825, 0]
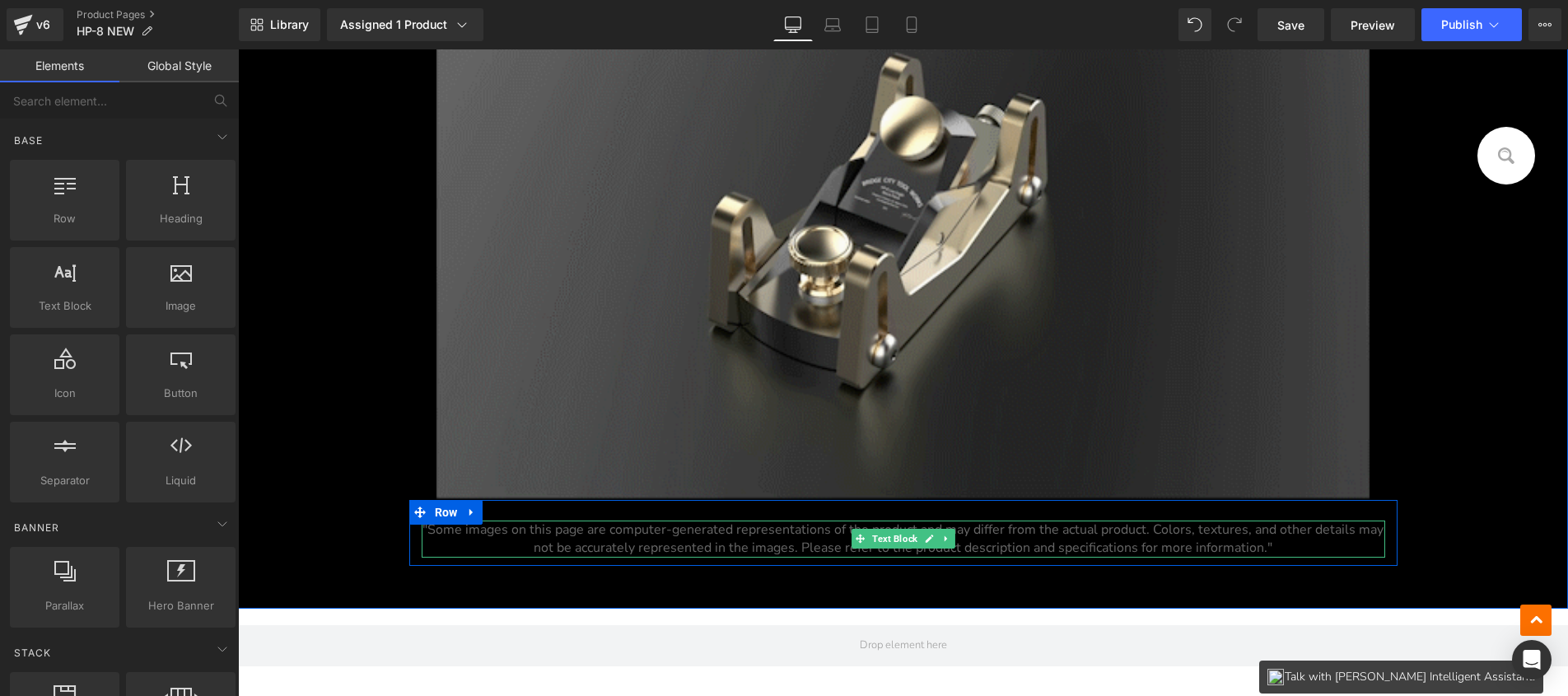
click at [876, 534] on span "Text Block" at bounding box center [894, 538] width 52 height 20
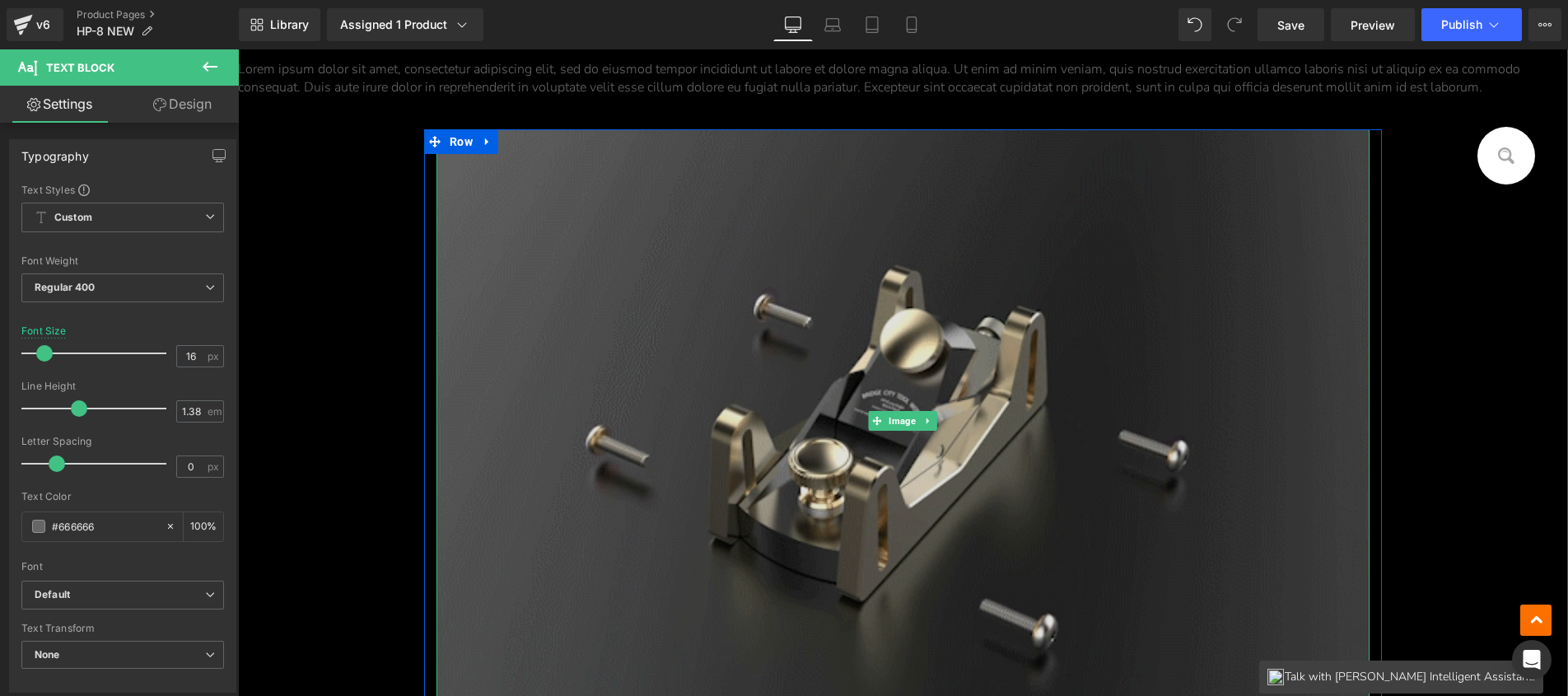
scroll to position [2404, 0]
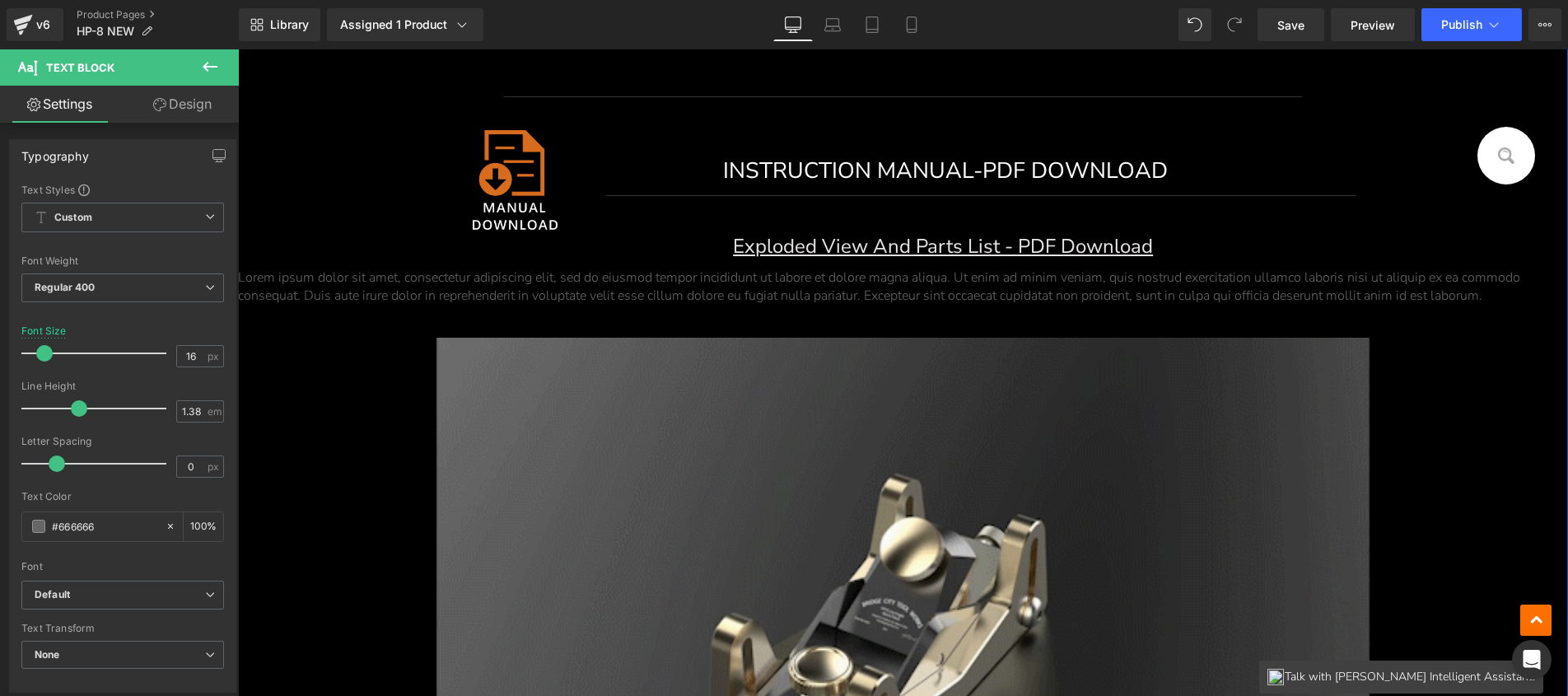
click at [868, 295] on div "Lorem ipsum dolor sit amet, consectetur adipiscing elit, sed do eiusmod tempor …" at bounding box center [902, 286] width 1329 height 36
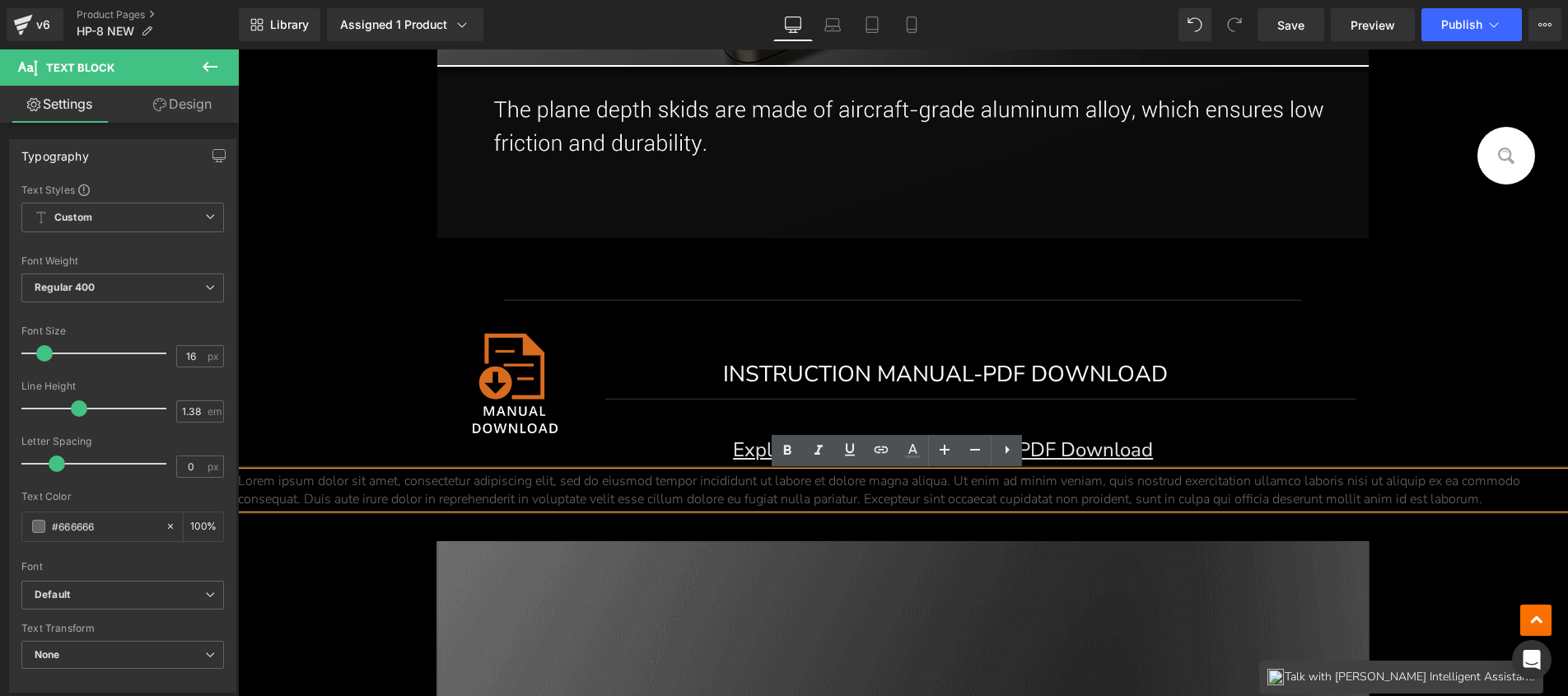
scroll to position [1991, 0]
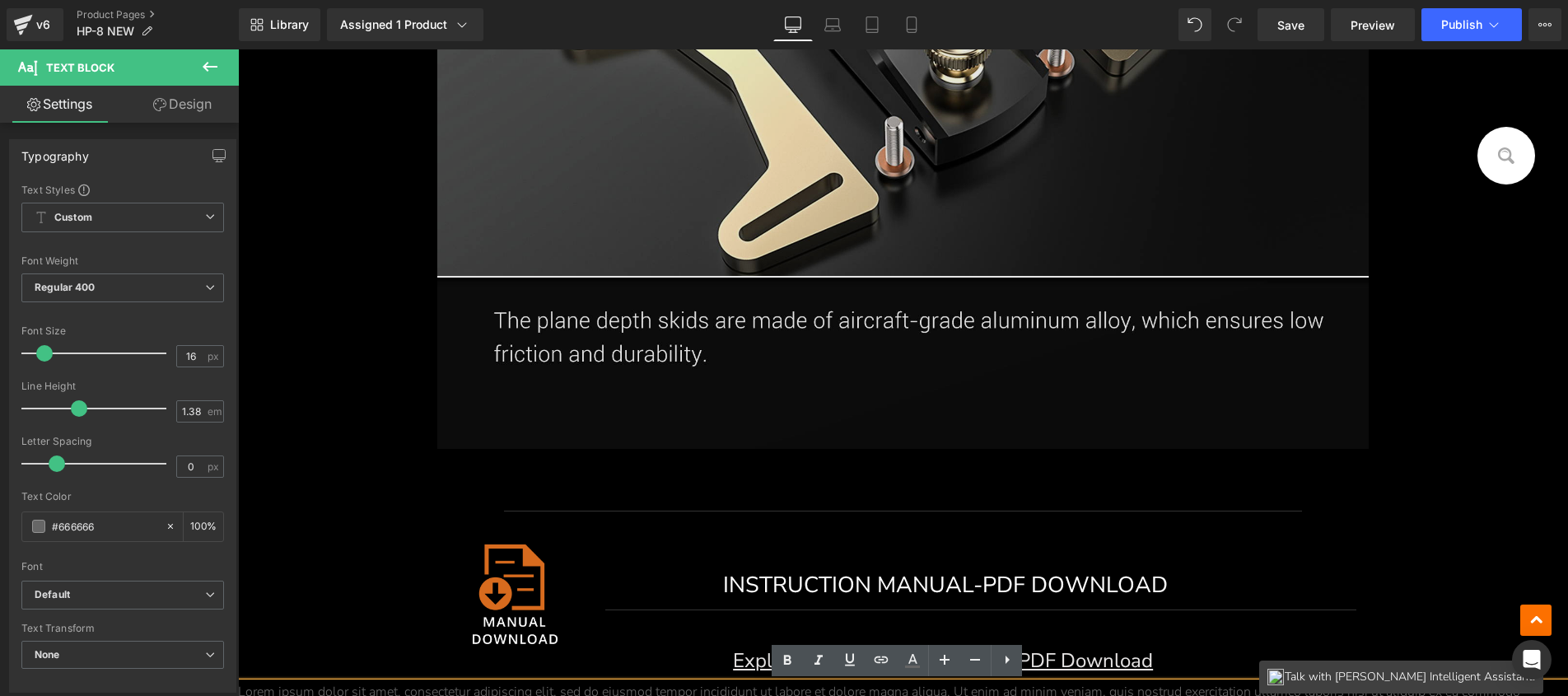
click at [879, 327] on img at bounding box center [902, 95] width 931 height 708
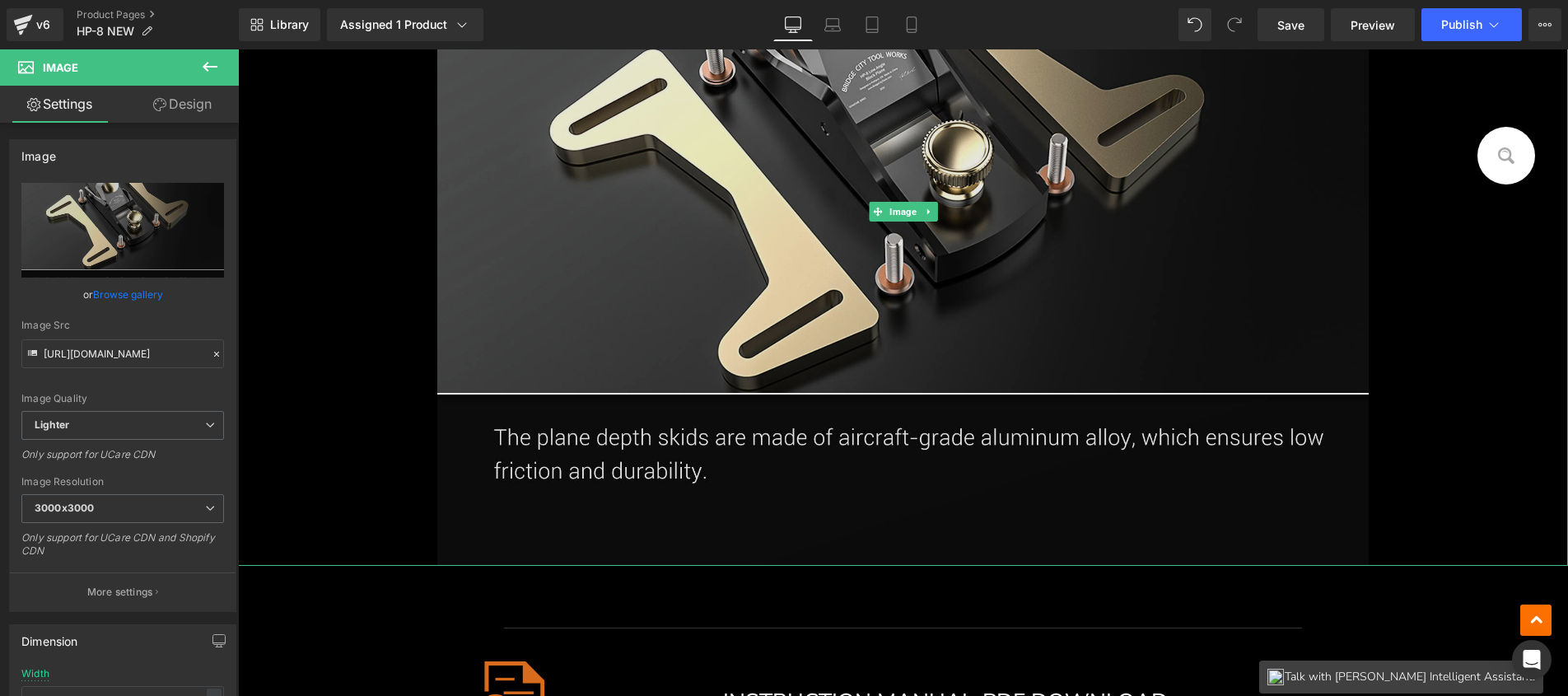
scroll to position [1866, 0]
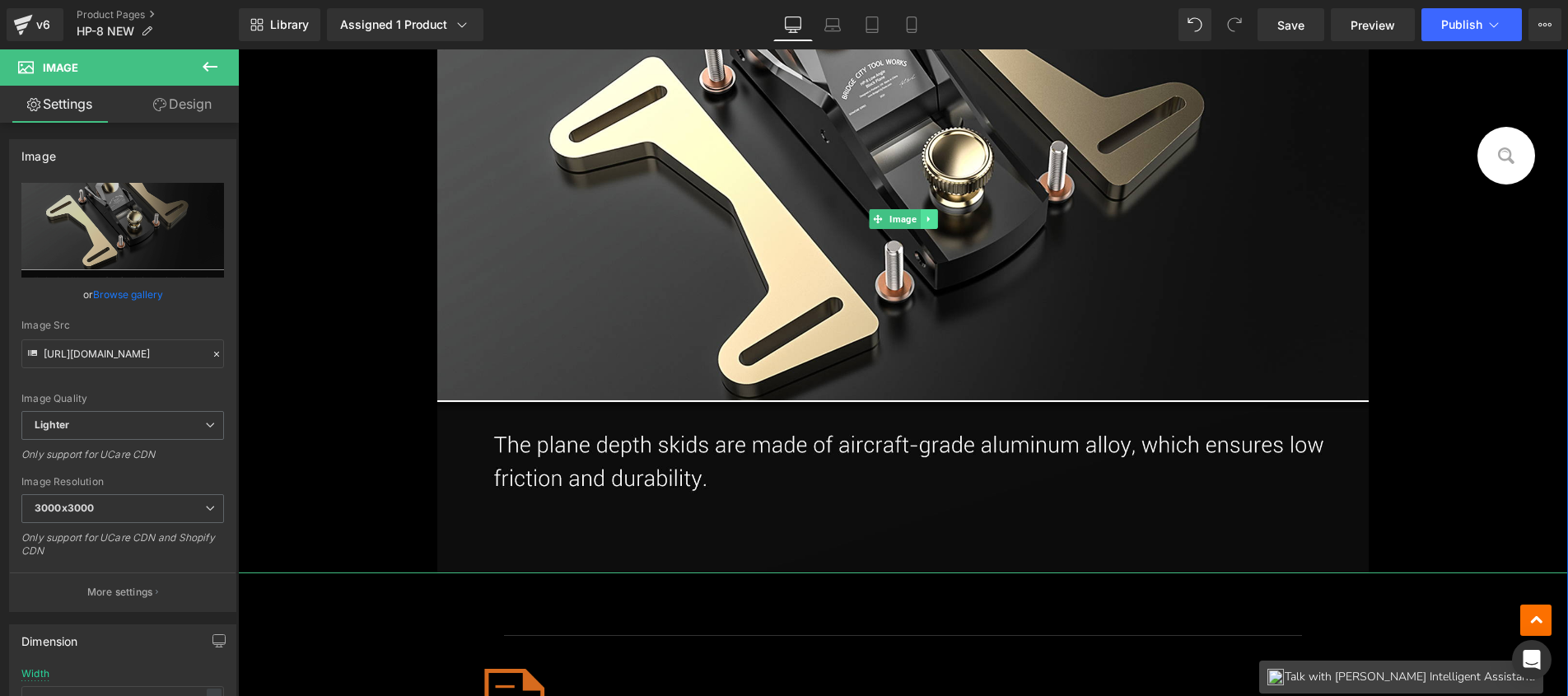
click at [920, 218] on link at bounding box center [928, 219] width 17 height 20
click at [932, 220] on icon at bounding box center [936, 218] width 9 height 9
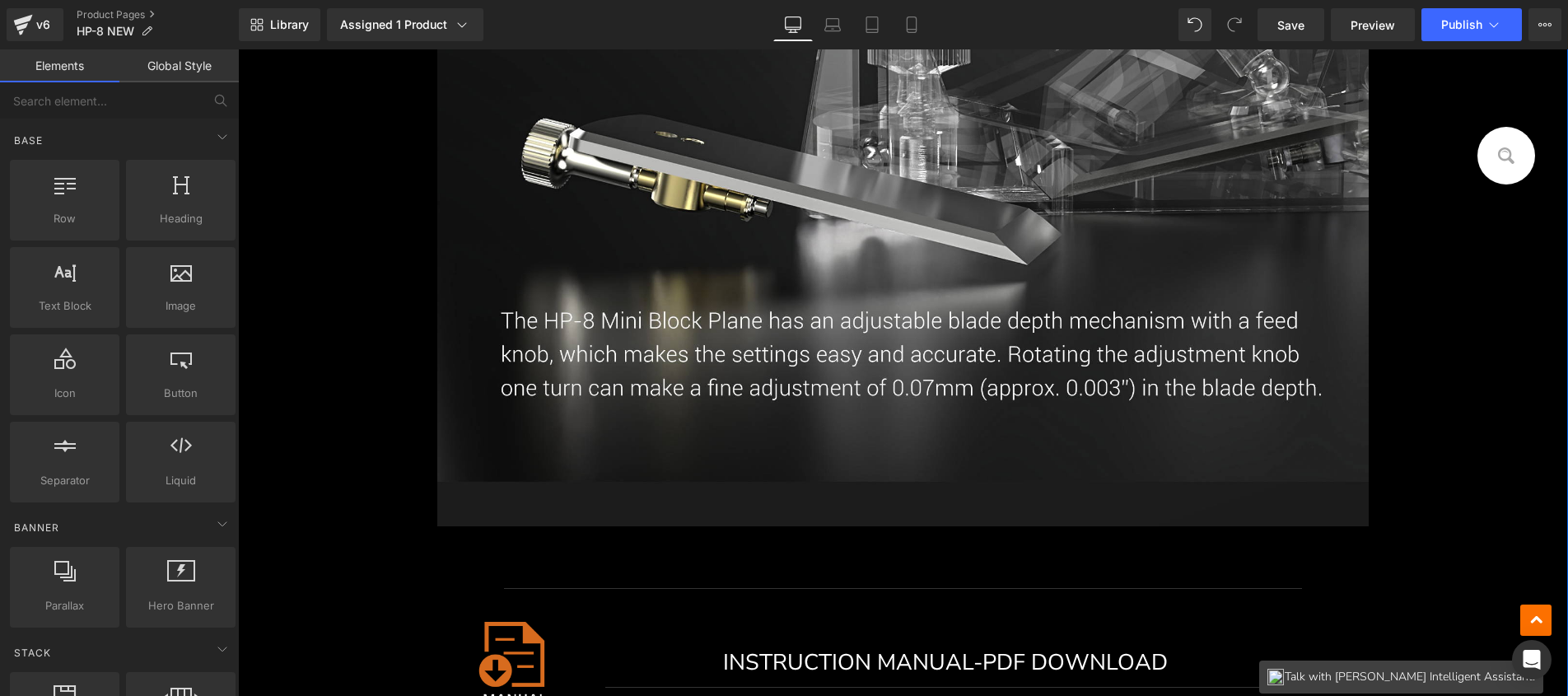
scroll to position [872, 0]
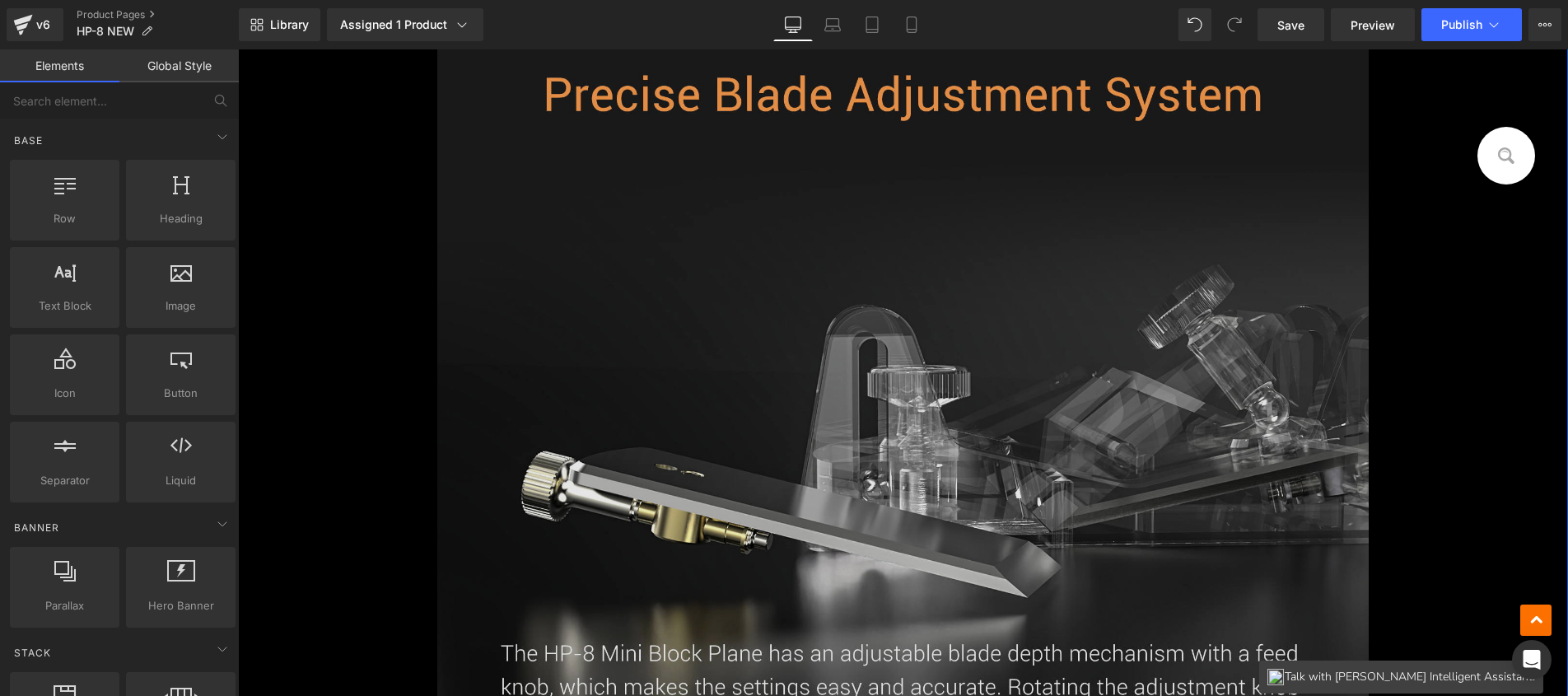
click at [888, 410] on div "Image" at bounding box center [902, 418] width 1329 height 880
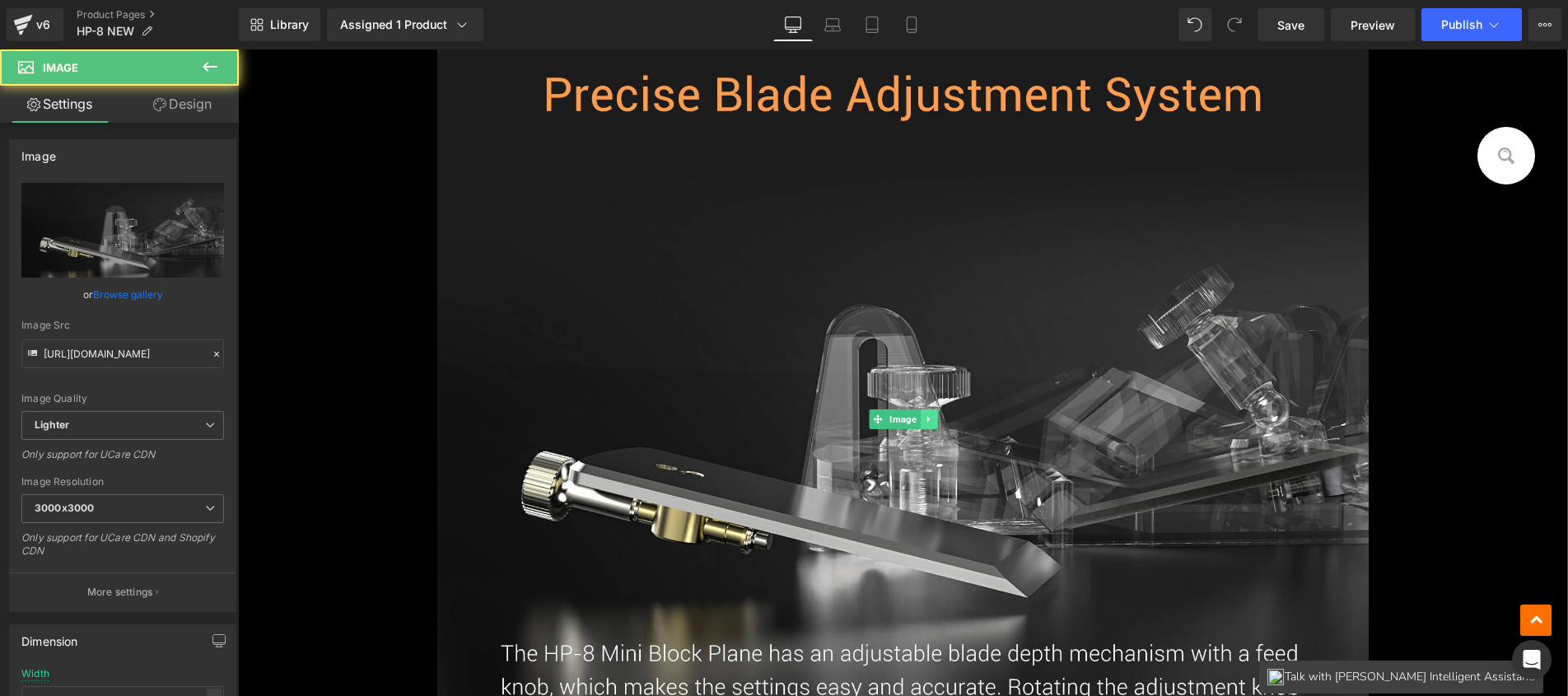
click at [920, 411] on link at bounding box center [928, 419] width 17 height 20
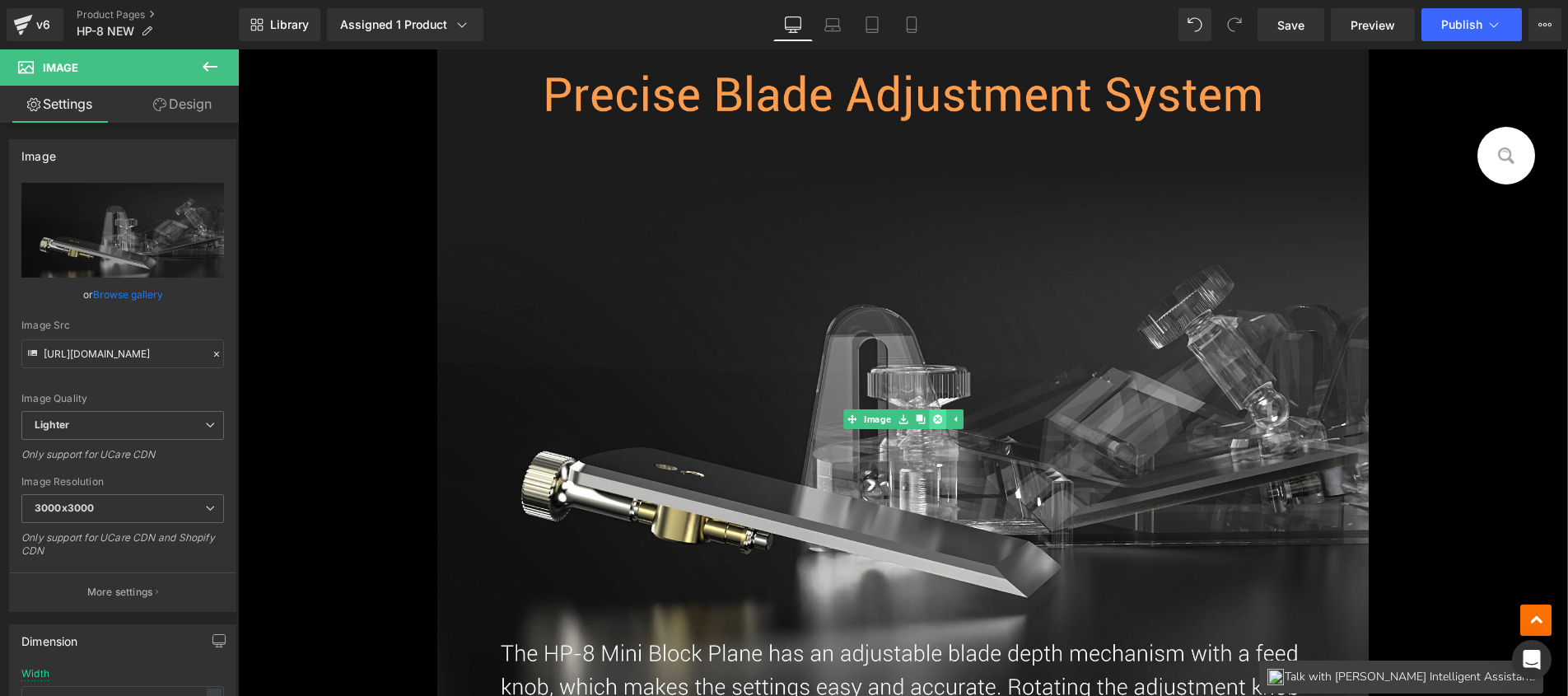
click at [933, 420] on icon at bounding box center [936, 418] width 9 height 9
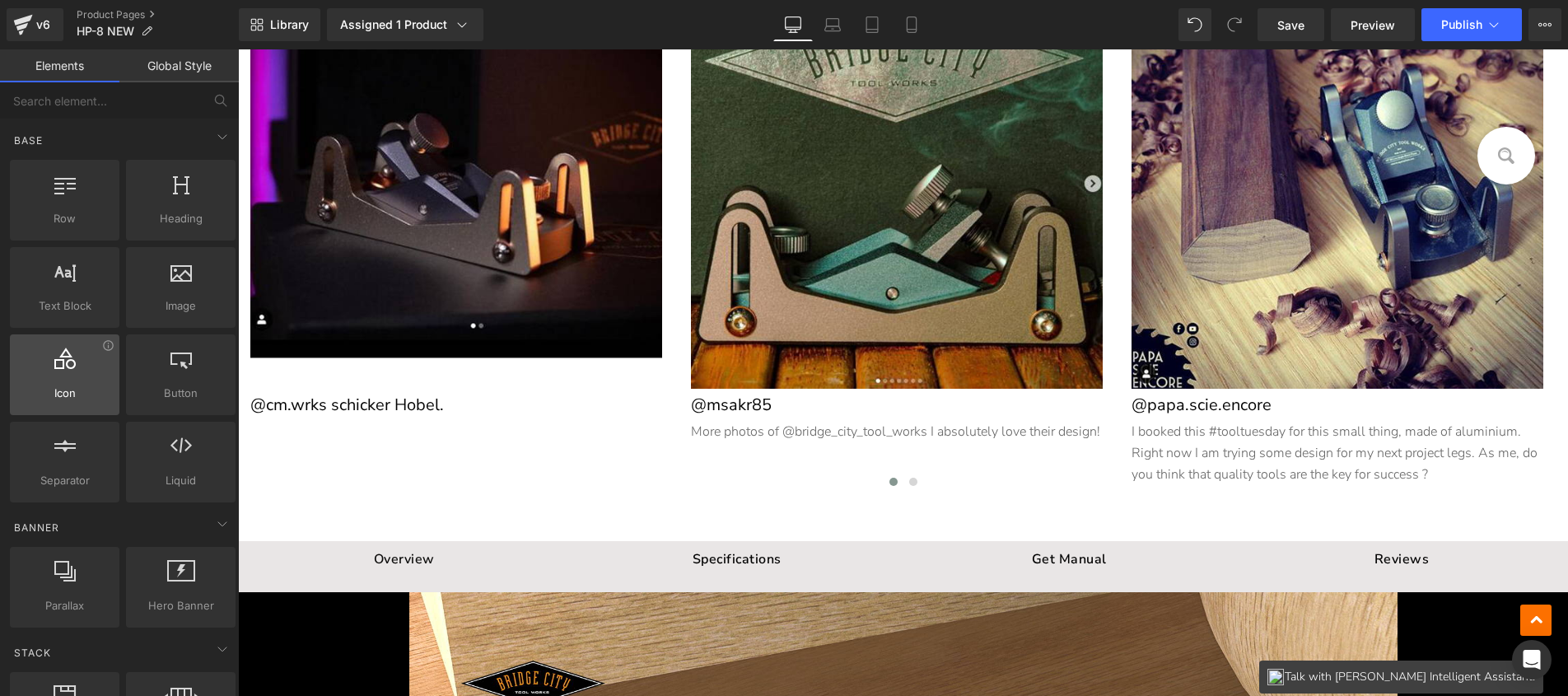
scroll to position [3240, 0]
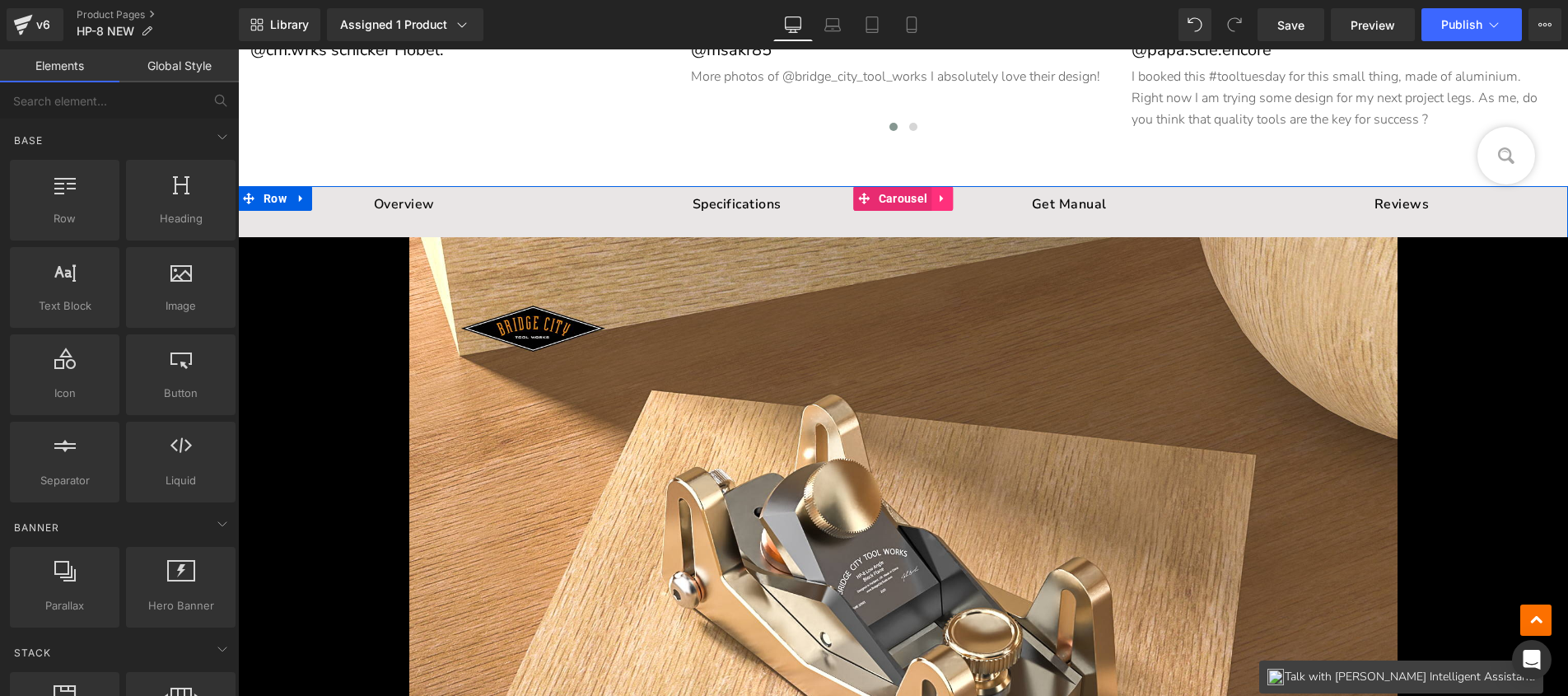
click at [940, 195] on icon at bounding box center [941, 198] width 3 height 8
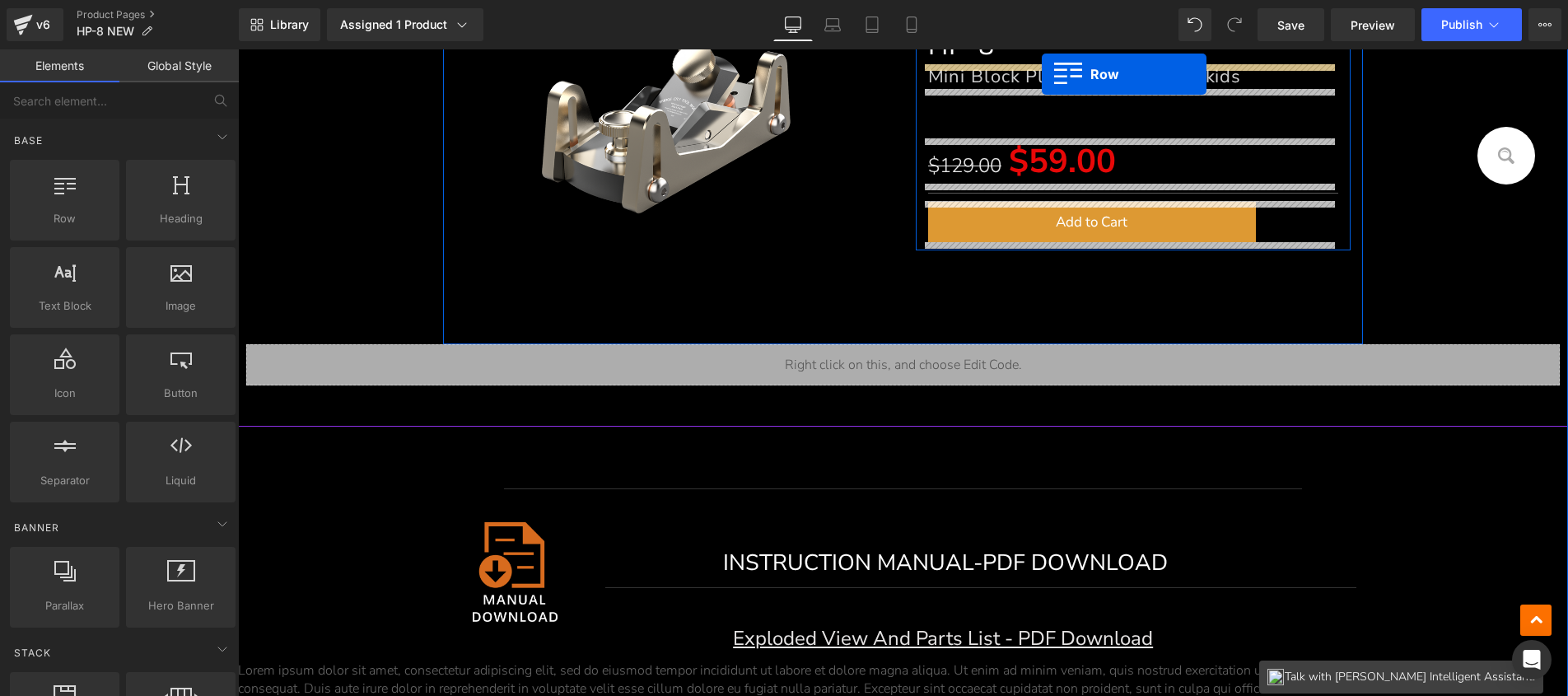
scroll to position [375, 0]
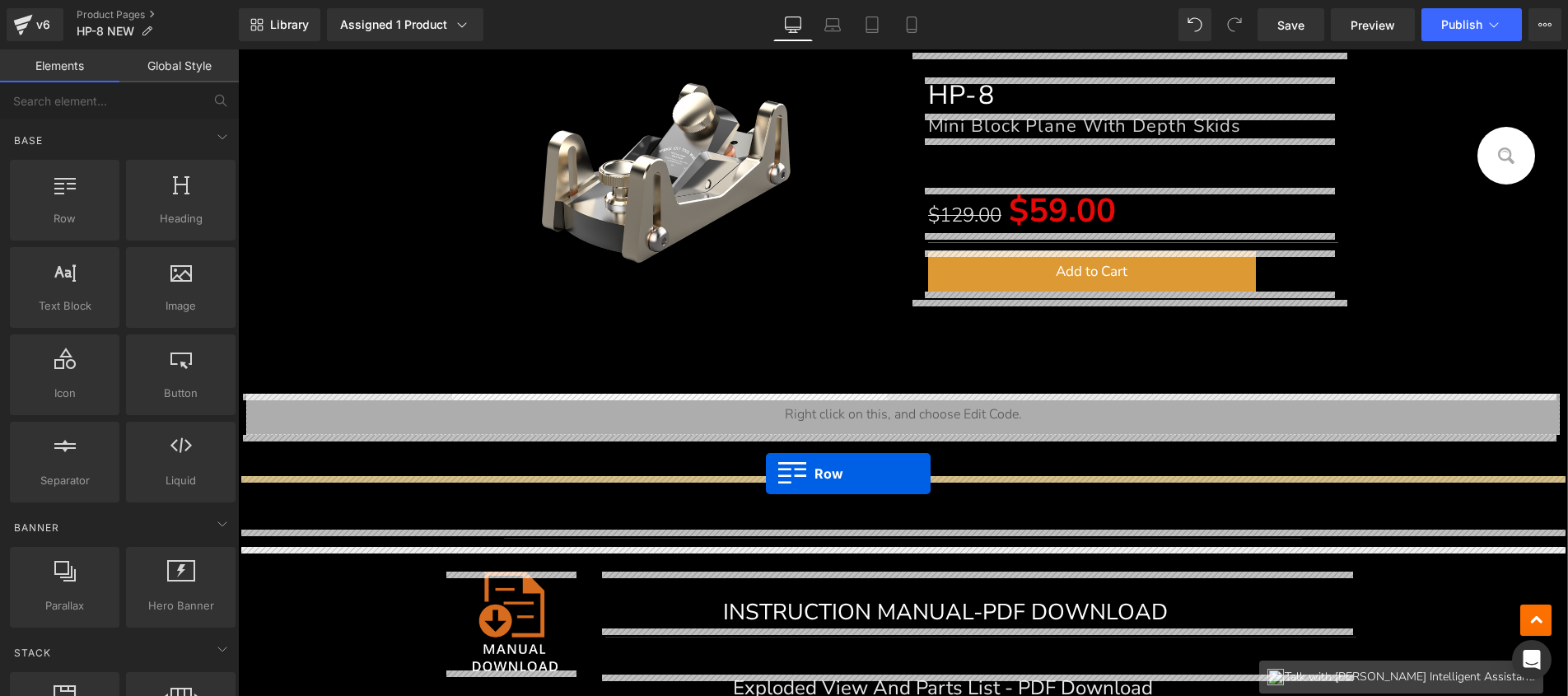
drag, startPoint x: 273, startPoint y: 191, endPoint x: 766, endPoint y: 474, distance: 568.5
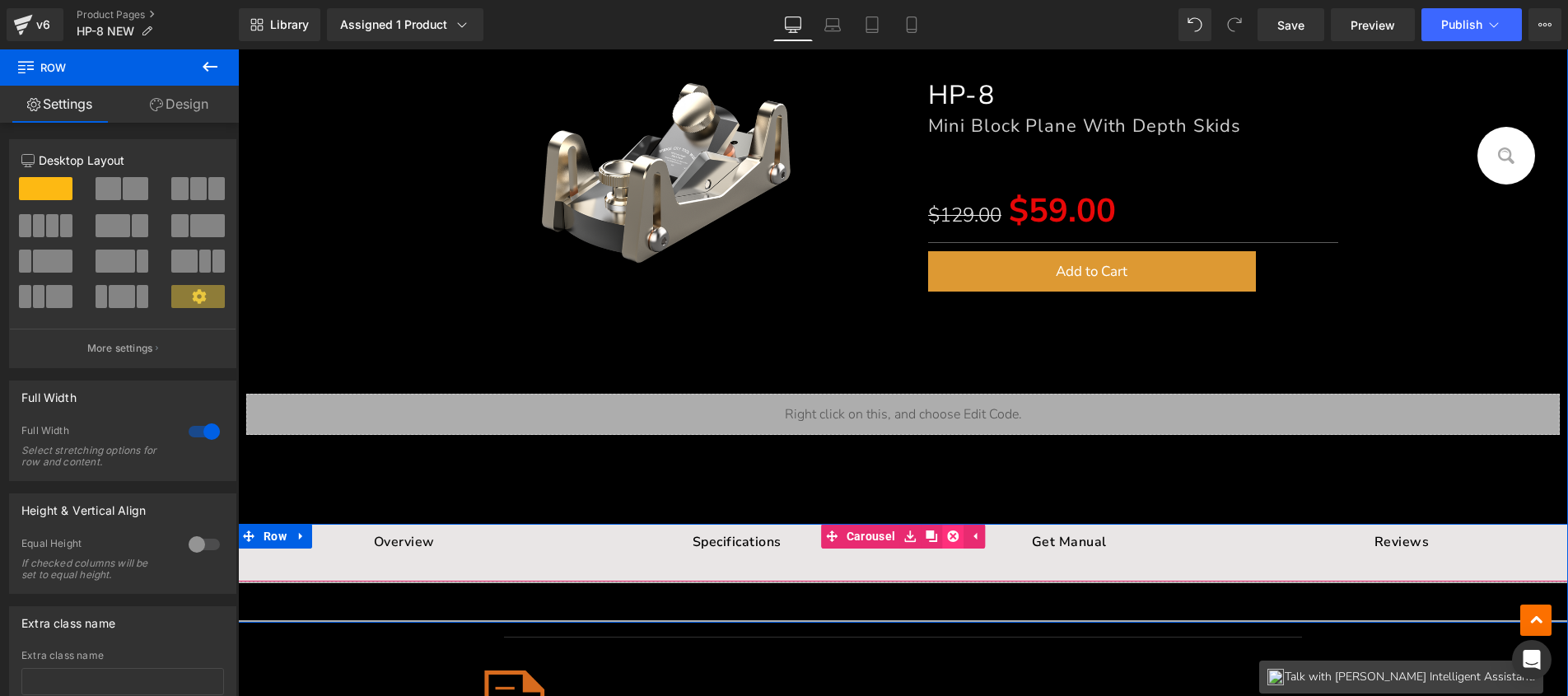
click at [947, 534] on icon at bounding box center [952, 535] width 11 height 11
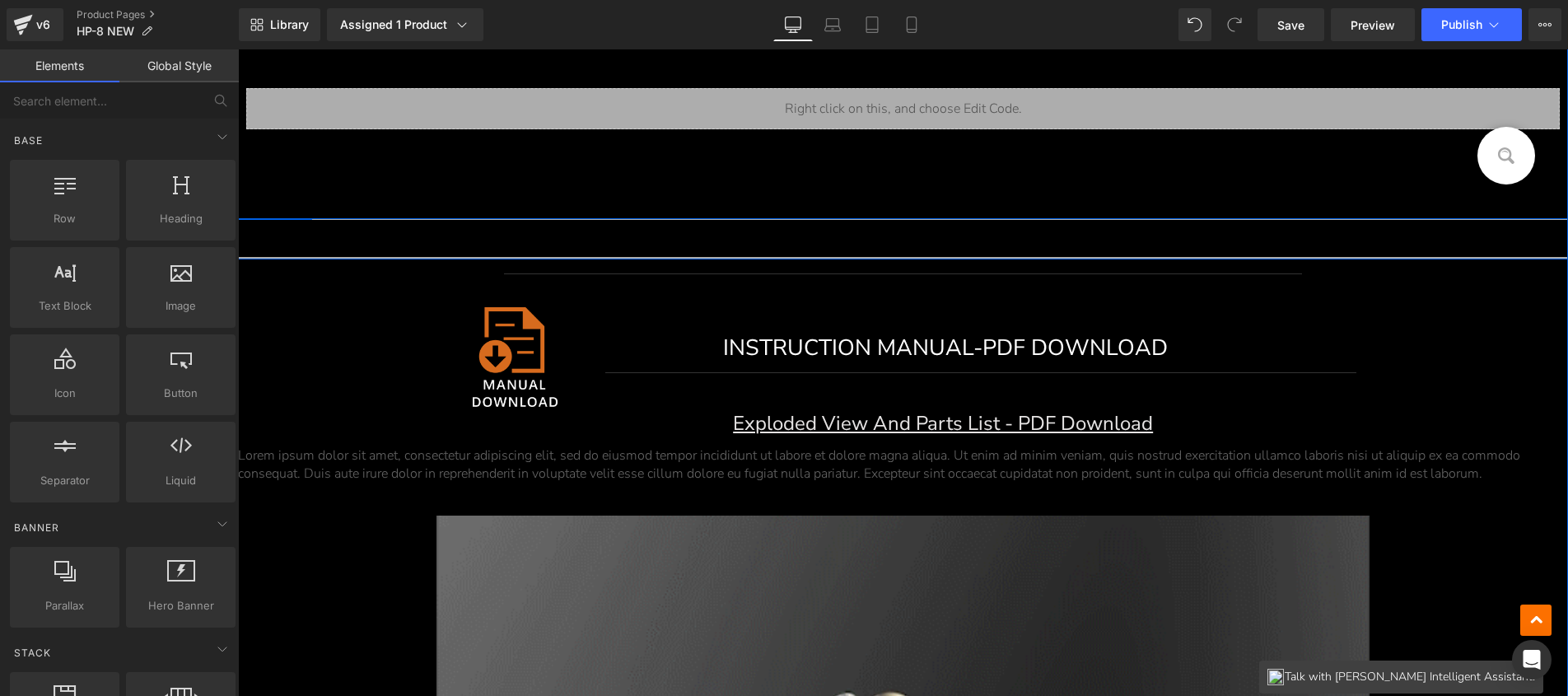
scroll to position [684, 0]
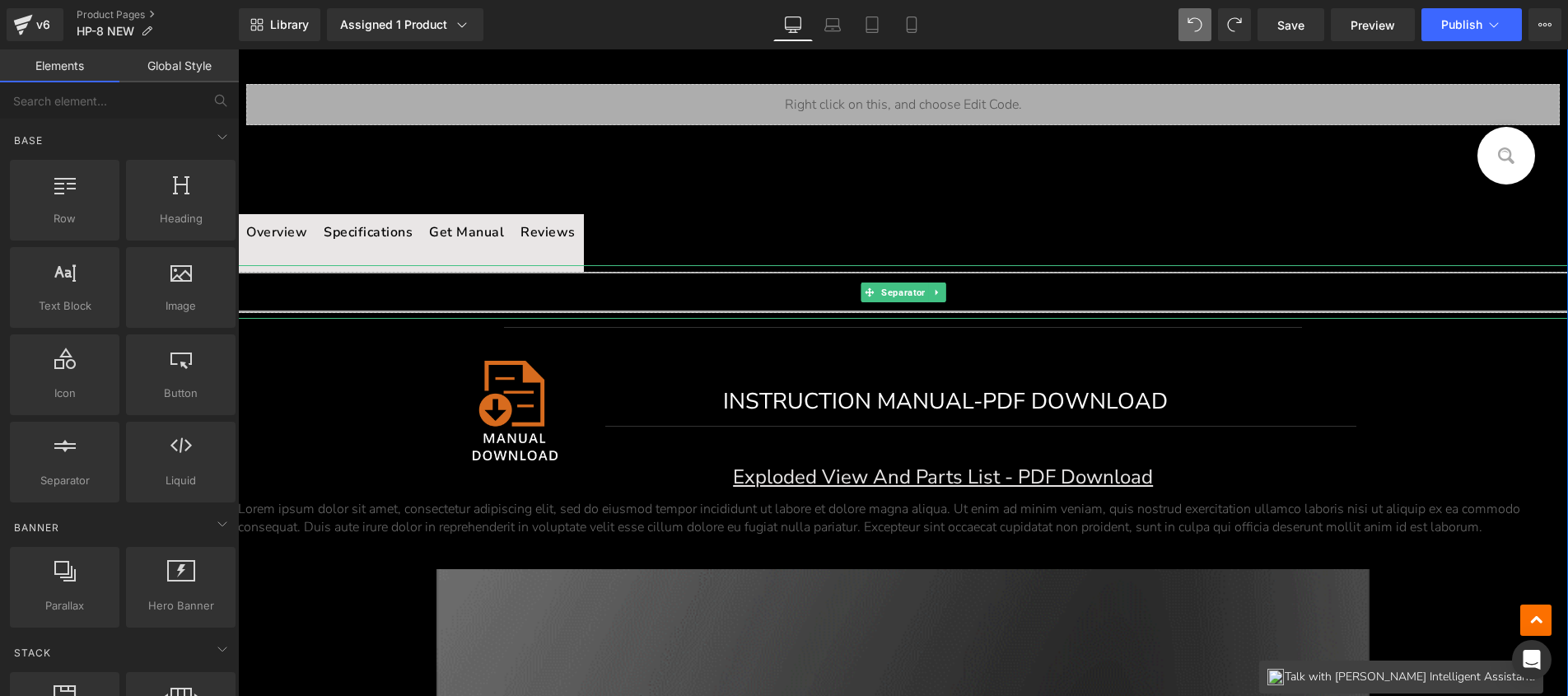
click at [1043, 296] on hr at bounding box center [911, 296] width 1346 height 45
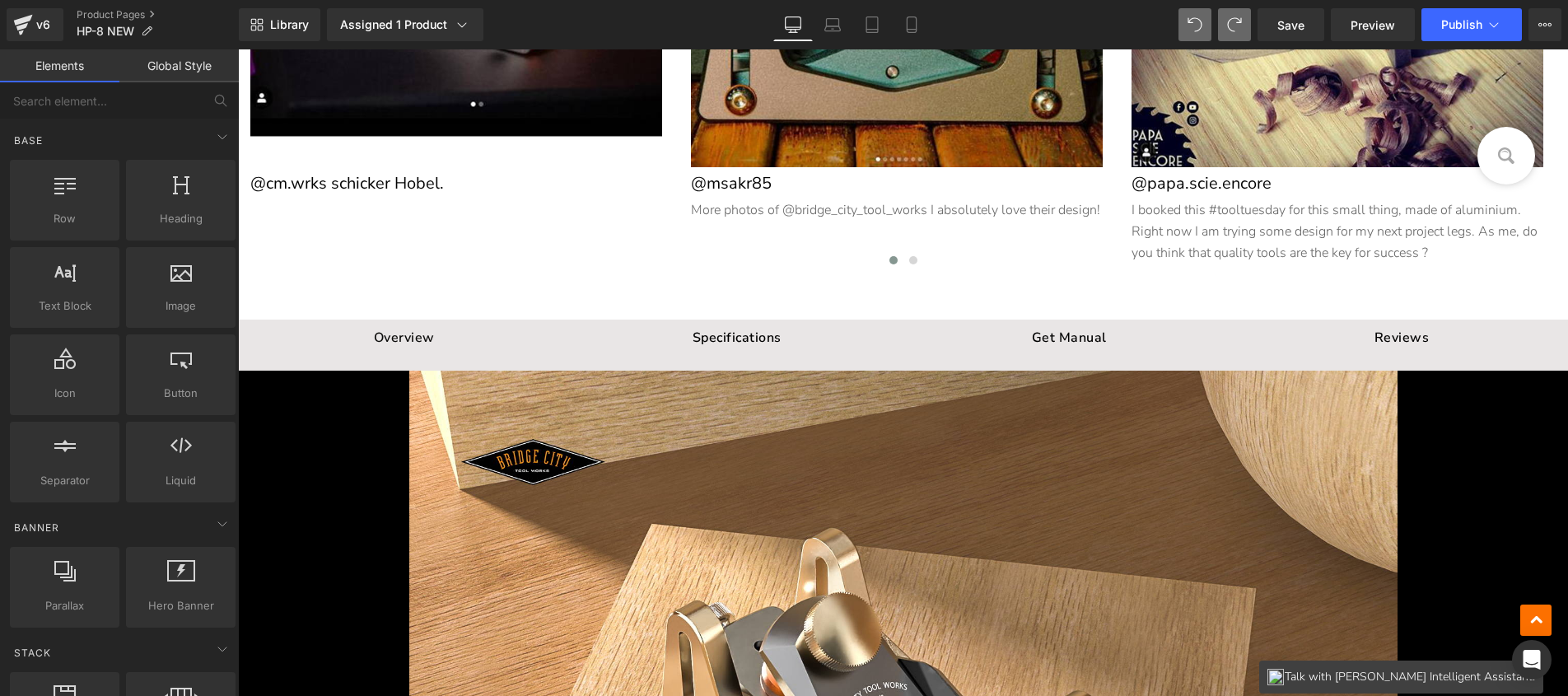
scroll to position [3154, 0]
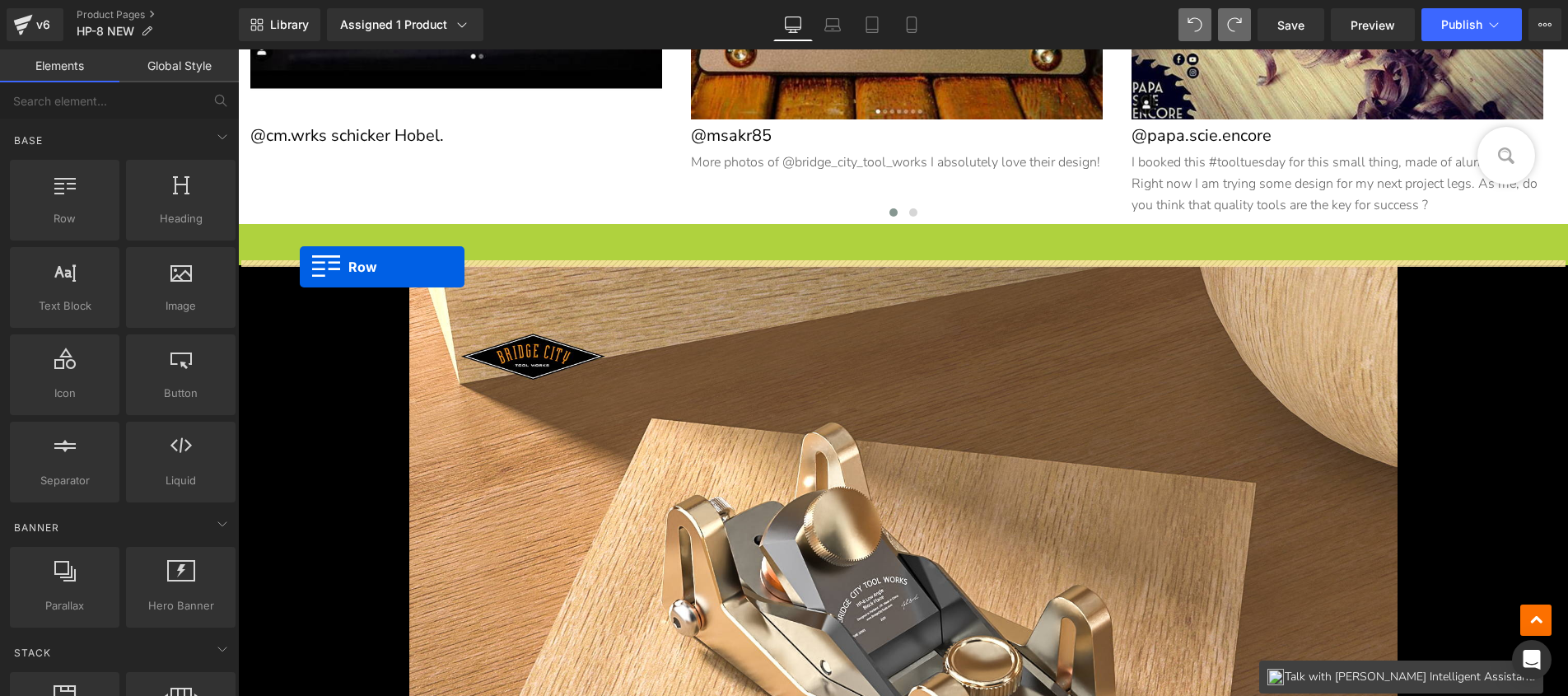
drag, startPoint x: 274, startPoint y: 278, endPoint x: 300, endPoint y: 267, distance: 28.2
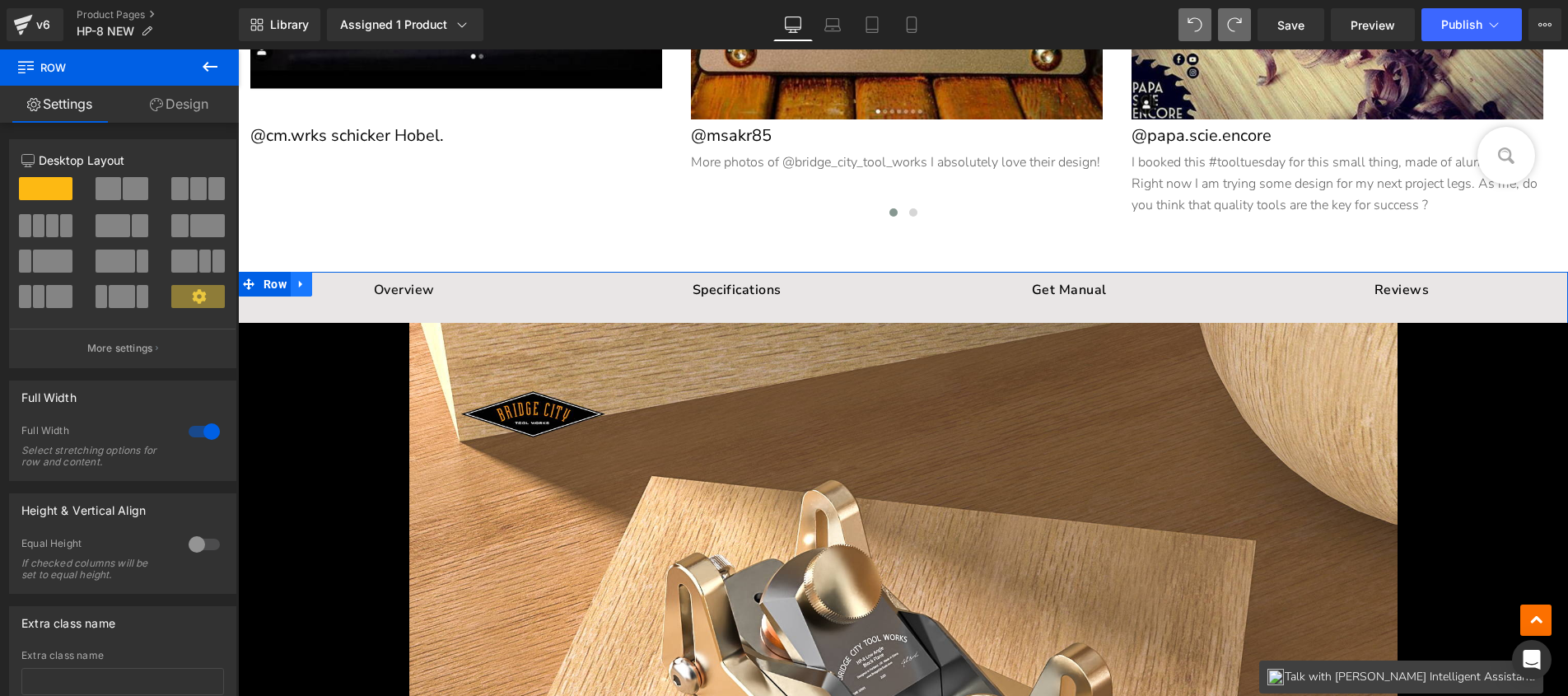
click at [299, 280] on icon at bounding box center [301, 284] width 3 height 8
click at [339, 279] on icon at bounding box center [344, 283] width 11 height 11
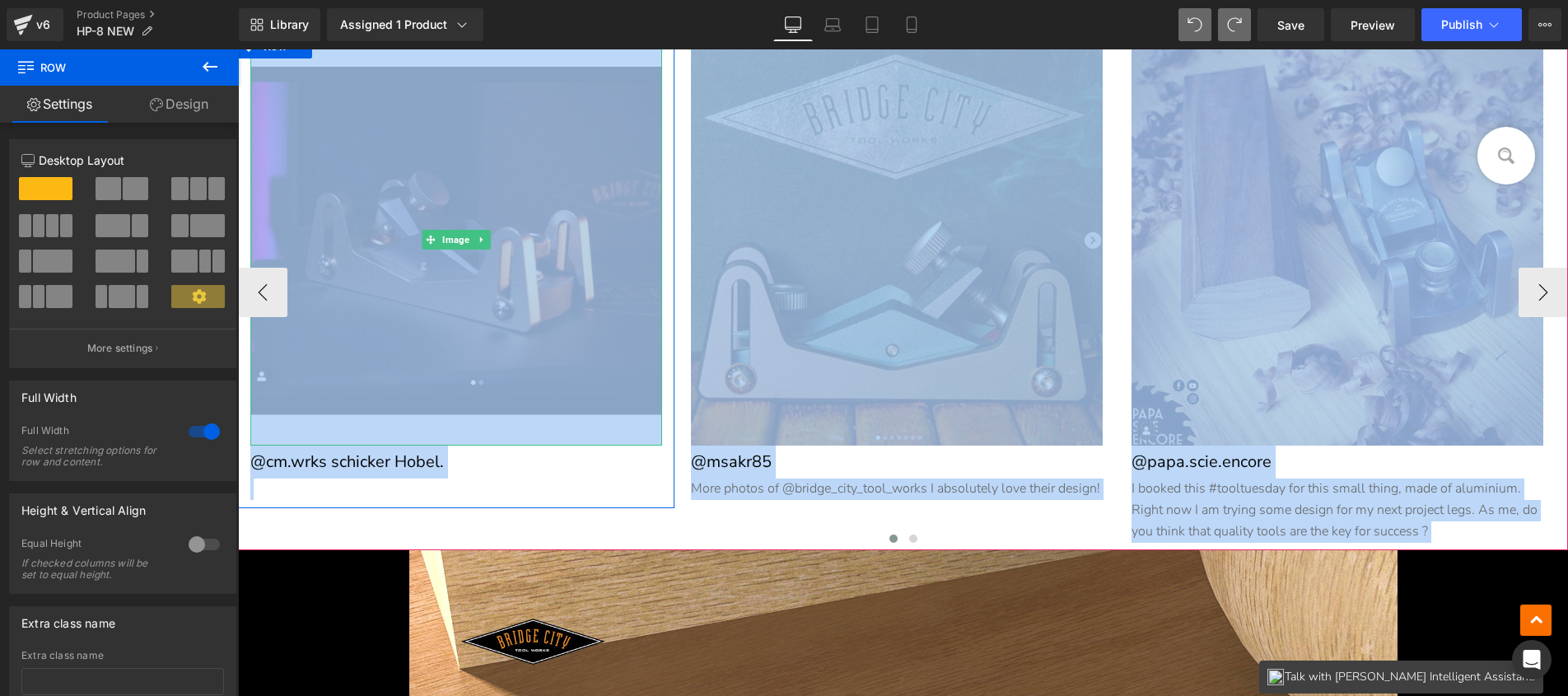
scroll to position [2752, 0]
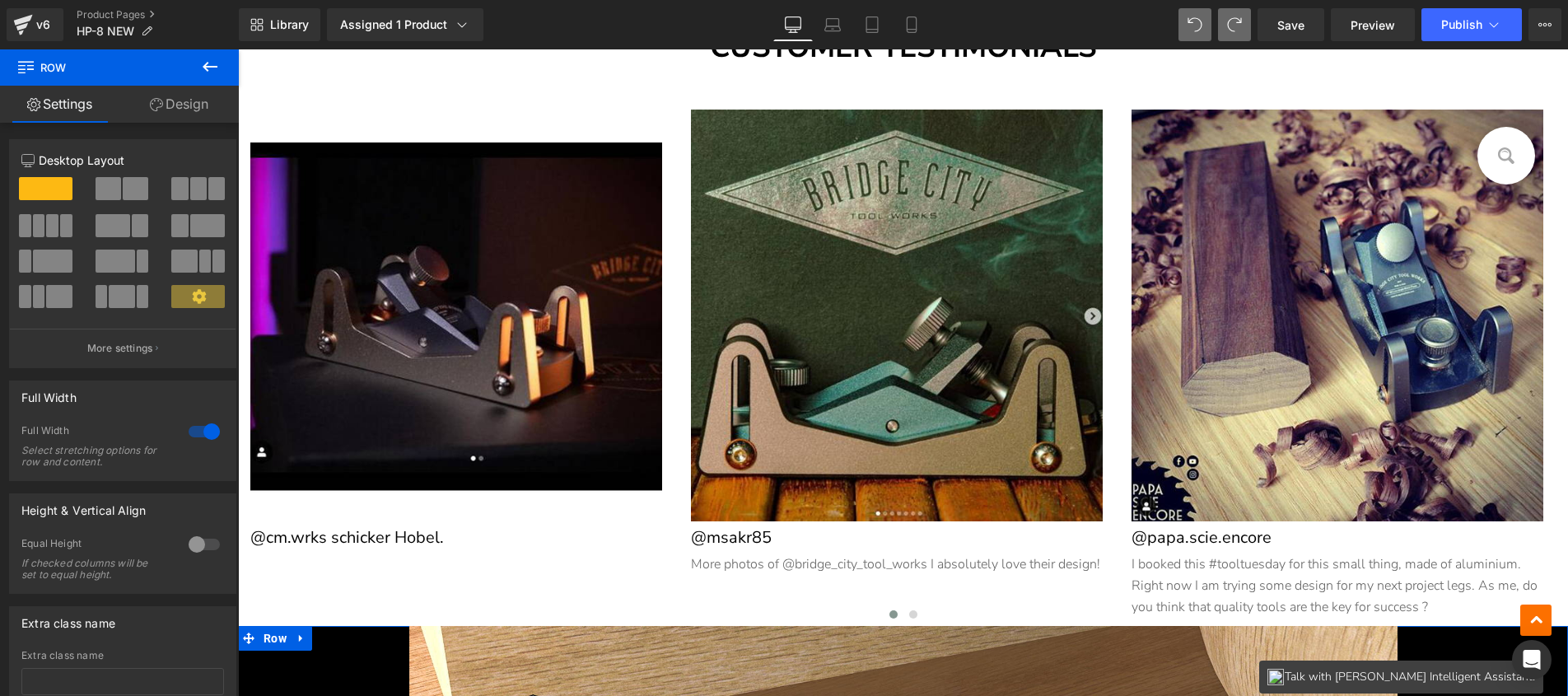
drag, startPoint x: 259, startPoint y: 232, endPoint x: 327, endPoint y: 648, distance: 421.5
drag, startPoint x: 266, startPoint y: 632, endPoint x: 275, endPoint y: 638, distance: 10.8
drag, startPoint x: 244, startPoint y: 634, endPoint x: 270, endPoint y: 634, distance: 26.0
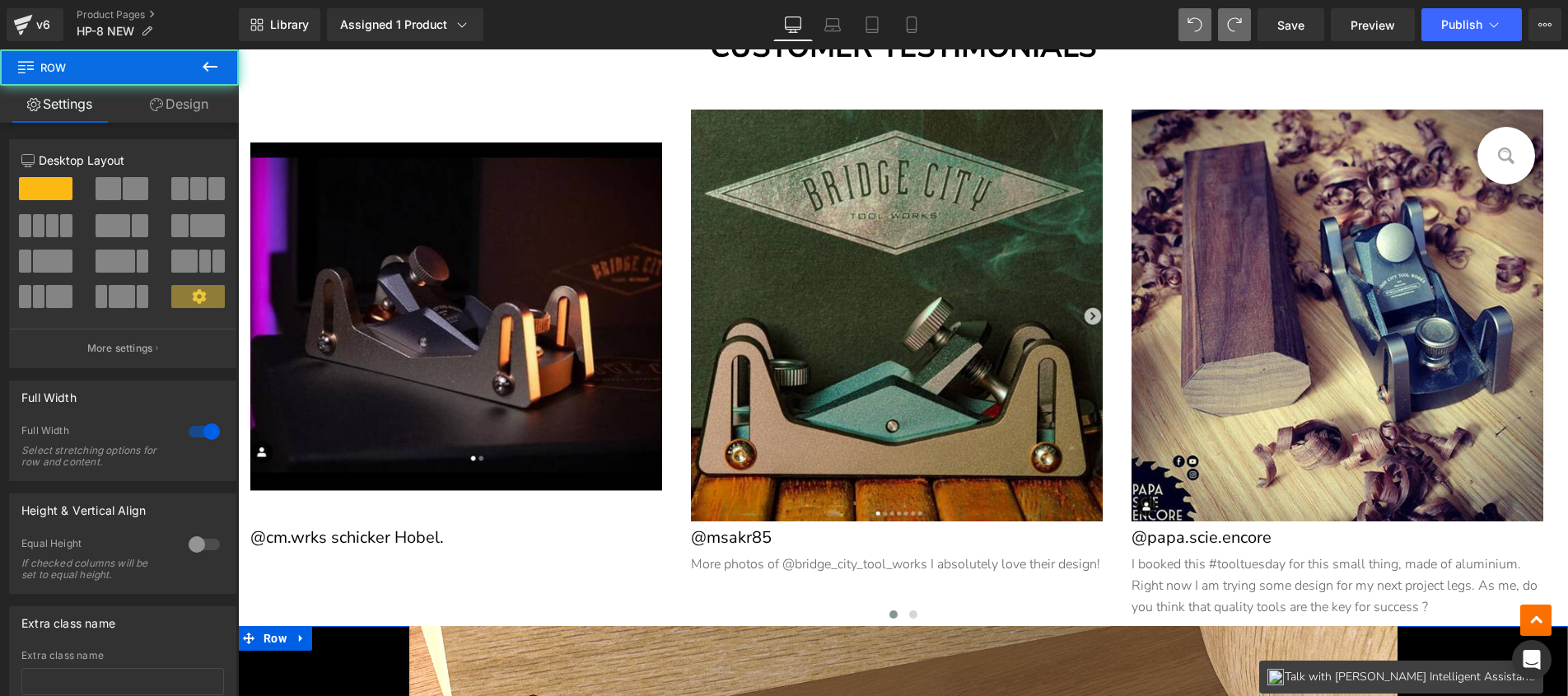
drag, startPoint x: 247, startPoint y: 631, endPoint x: 270, endPoint y: 639, distance: 24.4
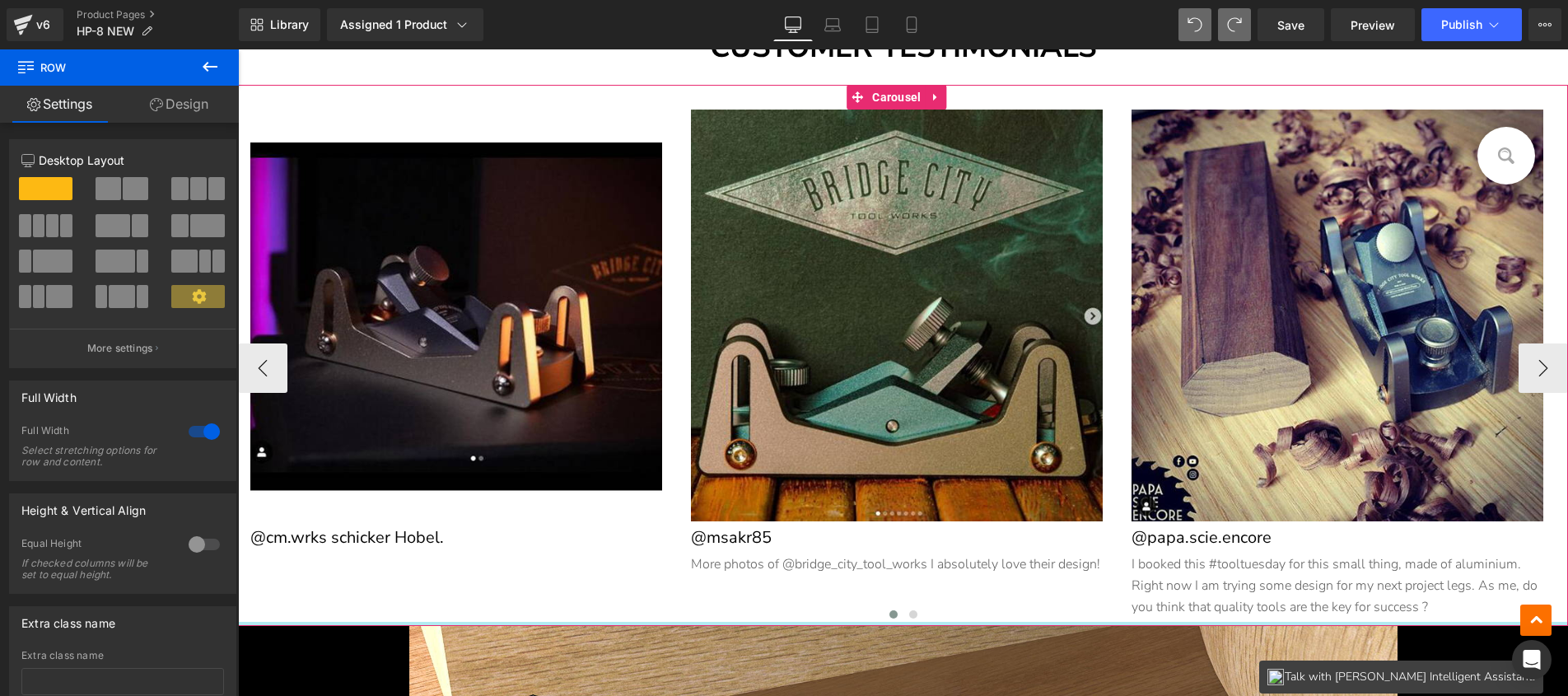
drag, startPoint x: 270, startPoint y: 635, endPoint x: 337, endPoint y: 619, distance: 68.9
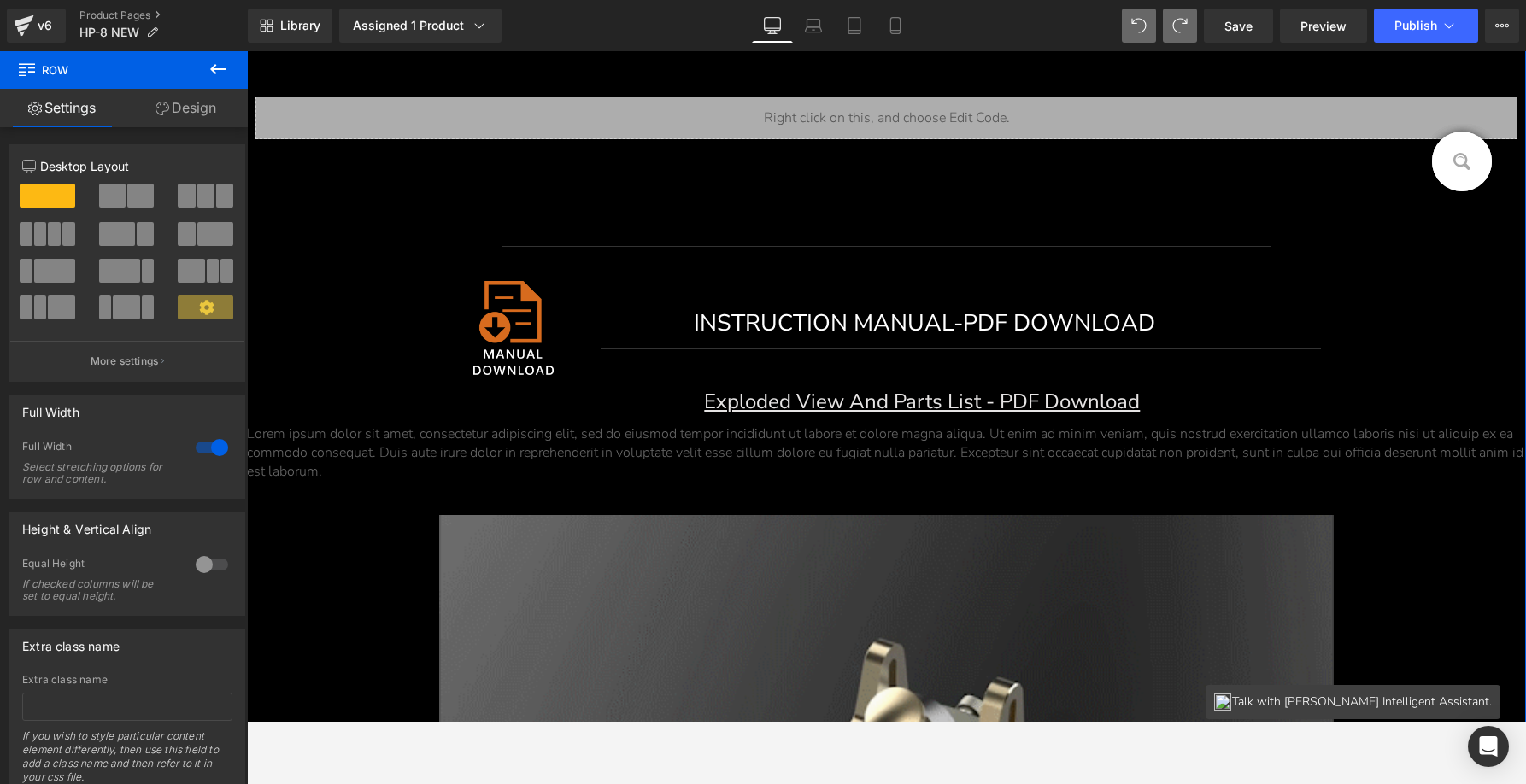
scroll to position [660, 0]
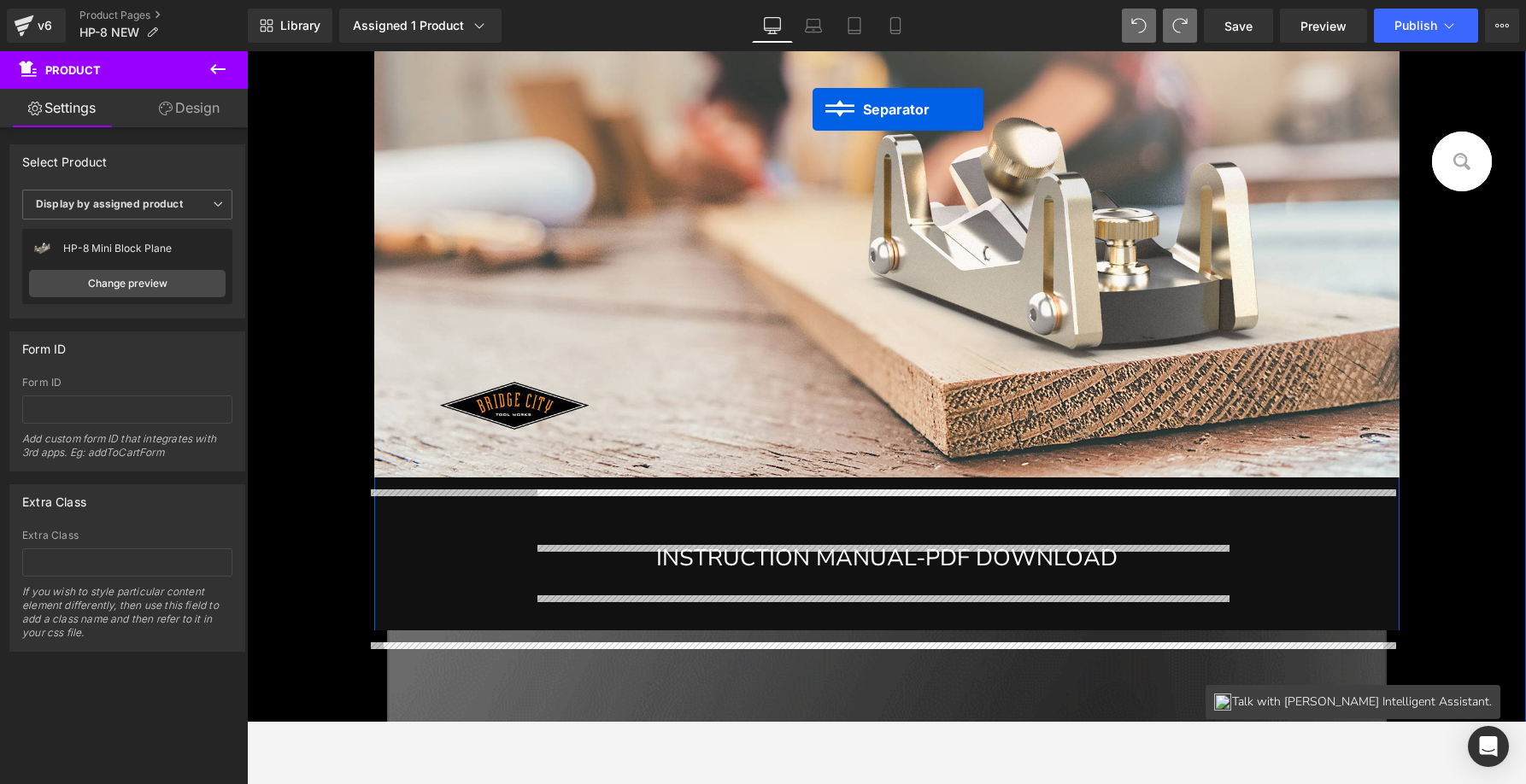
scroll to position [12244, 0]
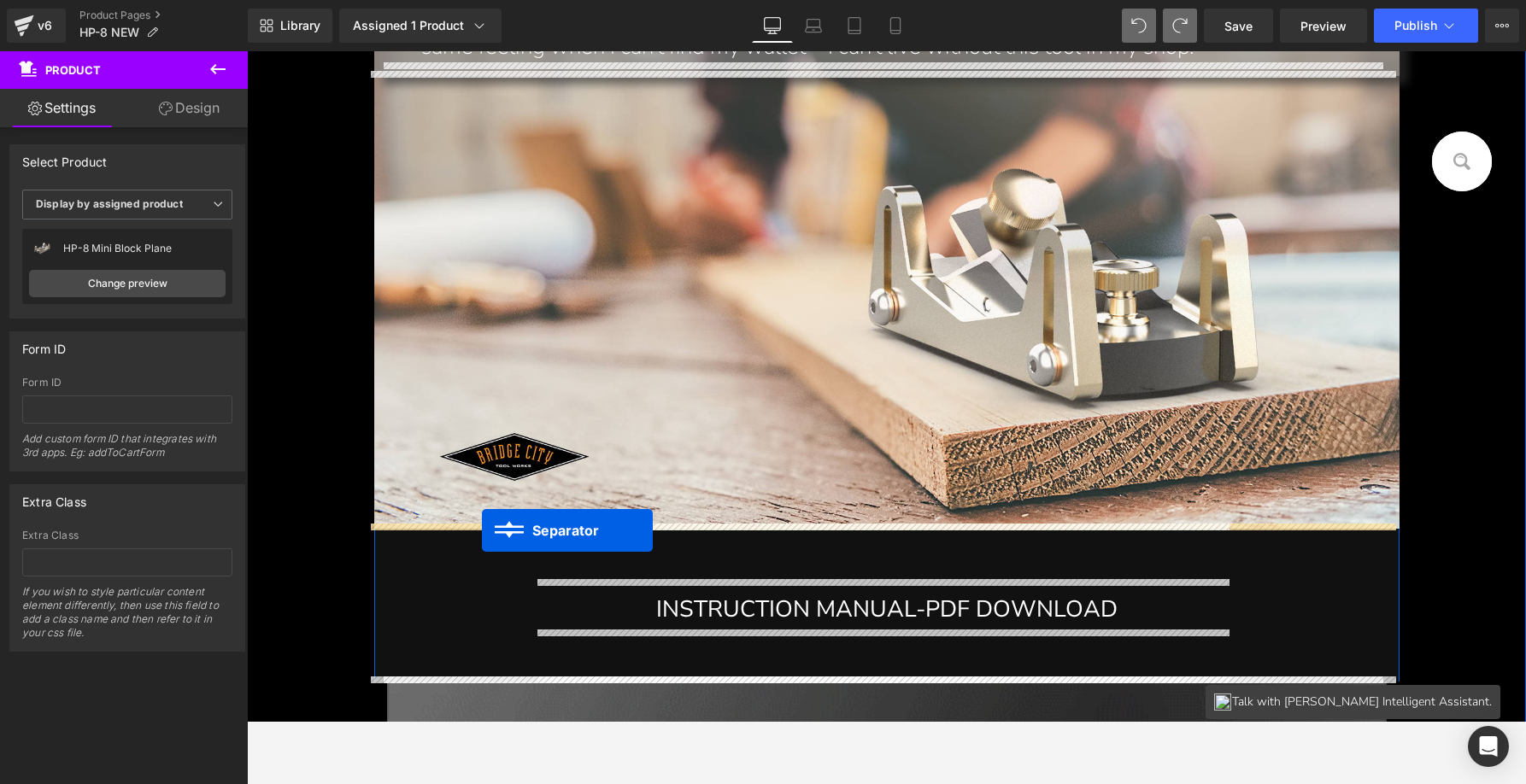
drag, startPoint x: 872, startPoint y: 212, endPoint x: 482, endPoint y: 530, distance: 503.2
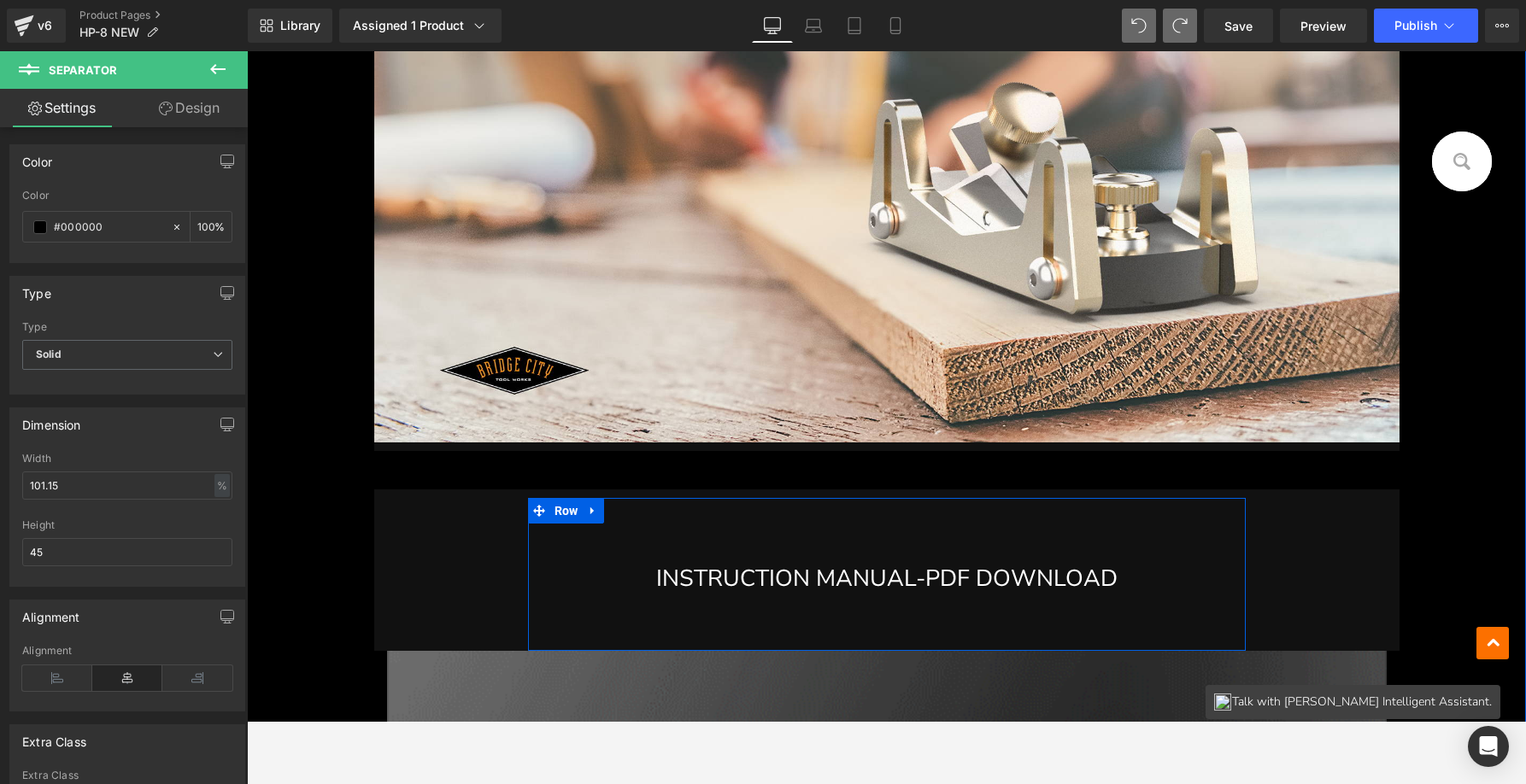
scroll to position [12289, 0]
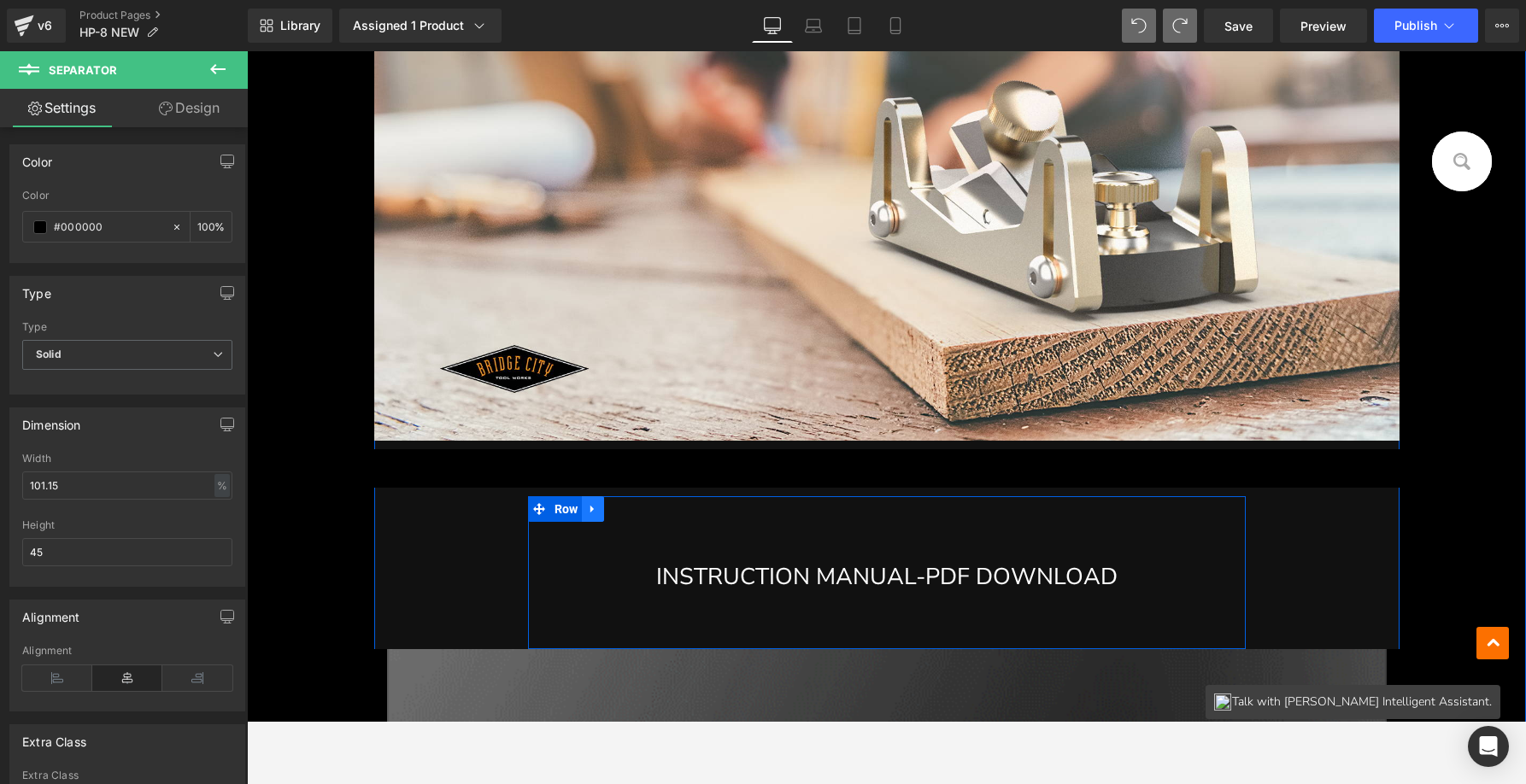
click at [590, 502] on icon at bounding box center [593, 508] width 12 height 12
click at [632, 504] on icon at bounding box center [637, 508] width 12 height 12
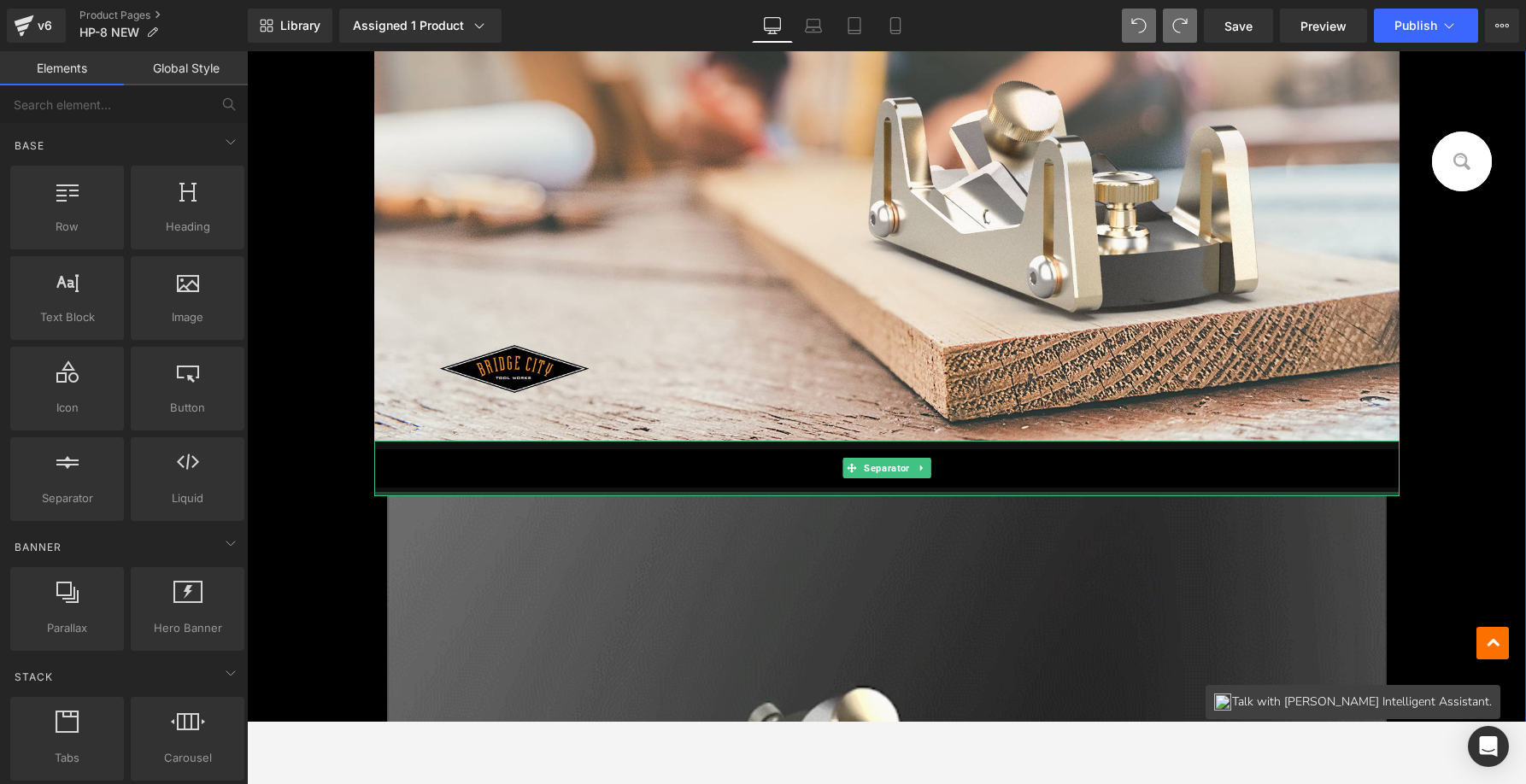
click at [1382, 492] on div at bounding box center [887, 494] width 1026 height 4
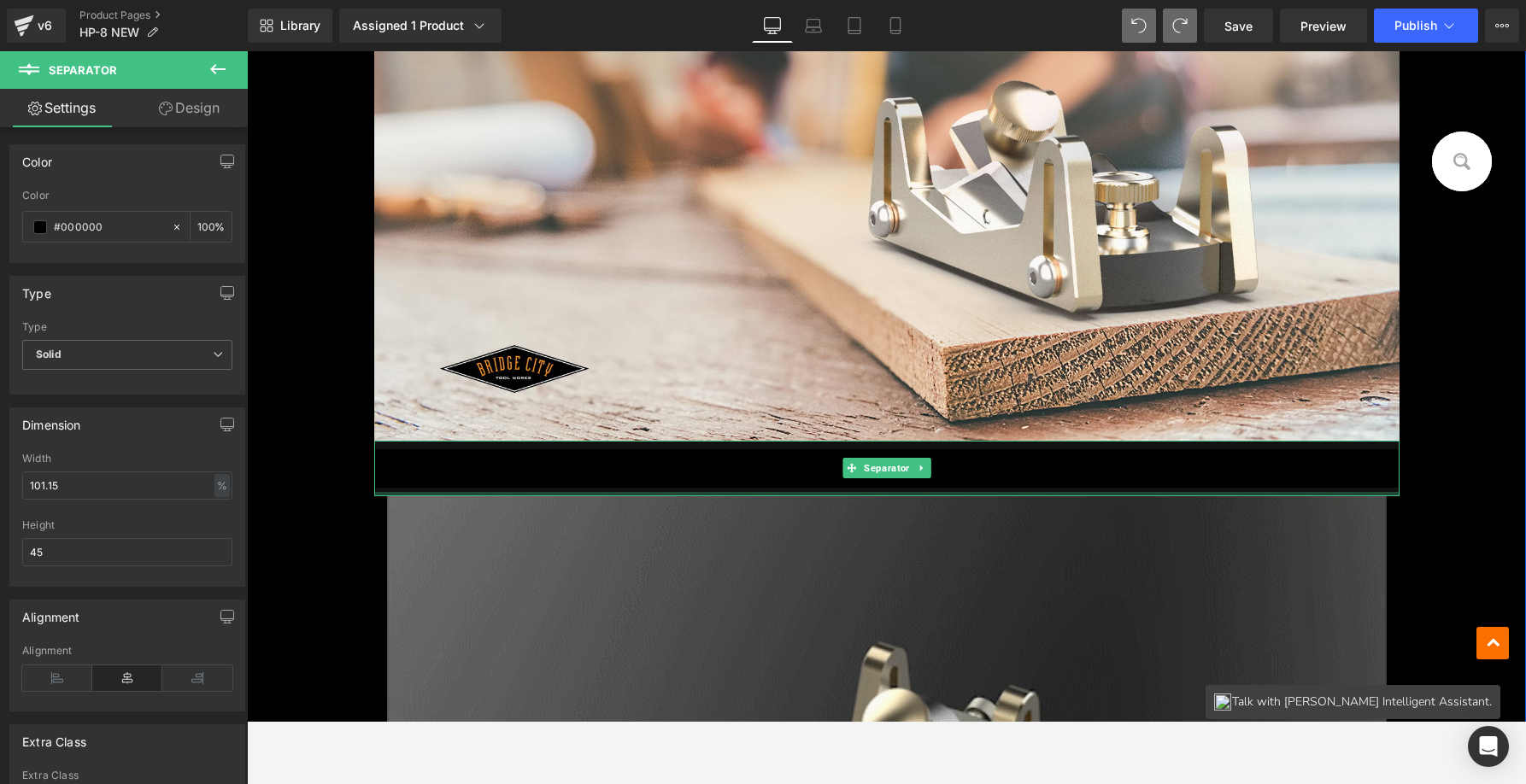
click at [1382, 492] on div at bounding box center [887, 494] width 1026 height 4
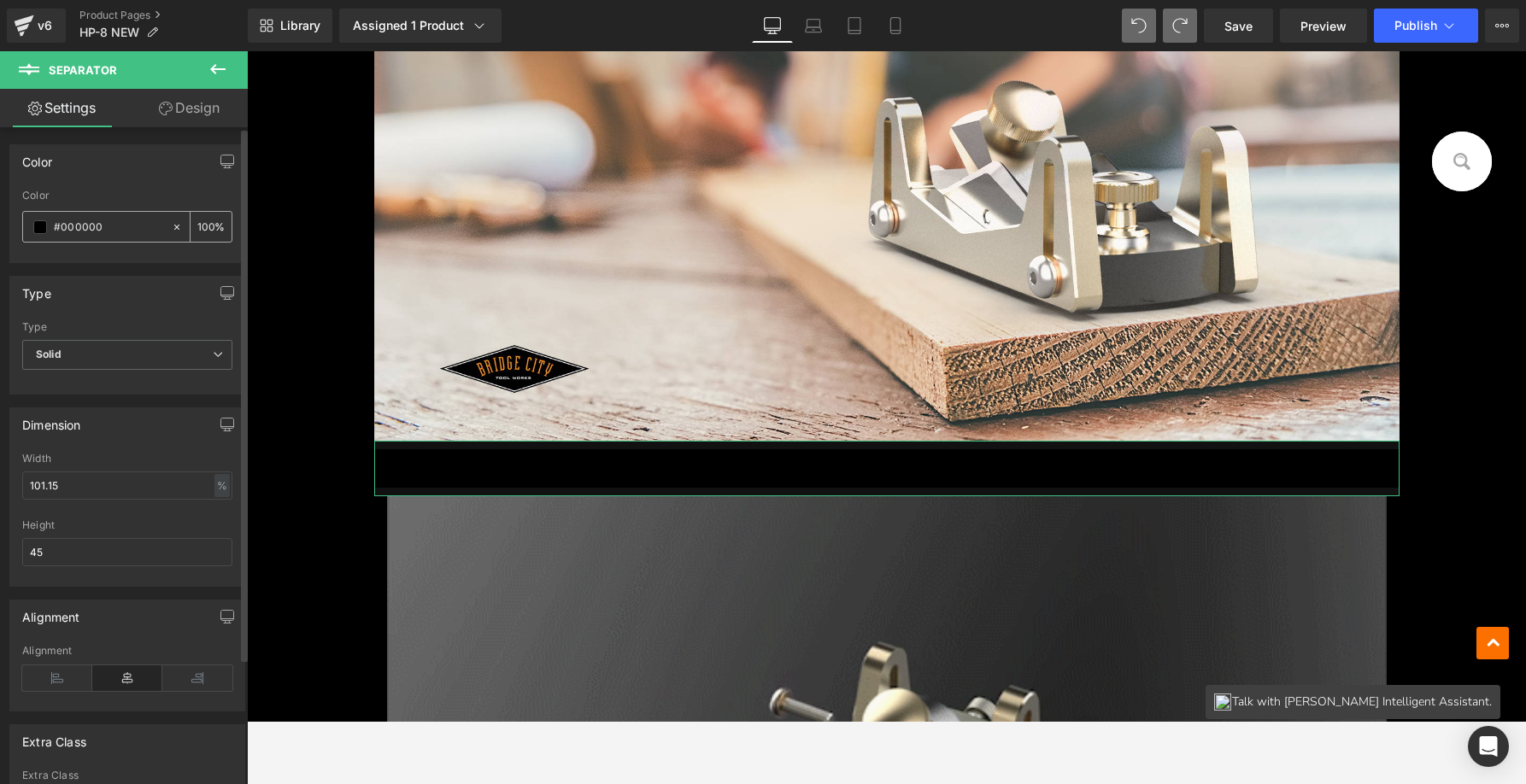
click at [174, 225] on icon at bounding box center [177, 226] width 5 height 5
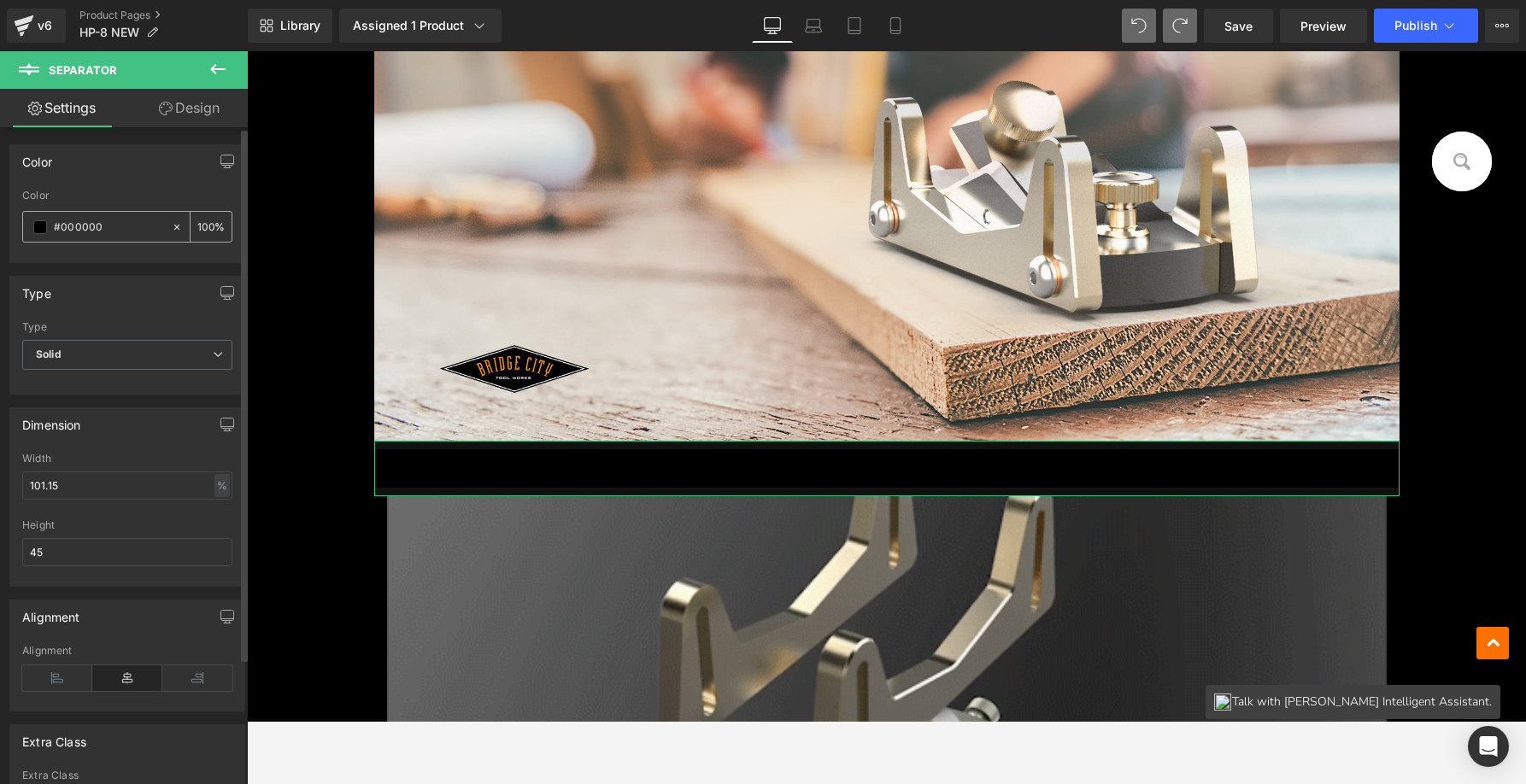
type input "none"
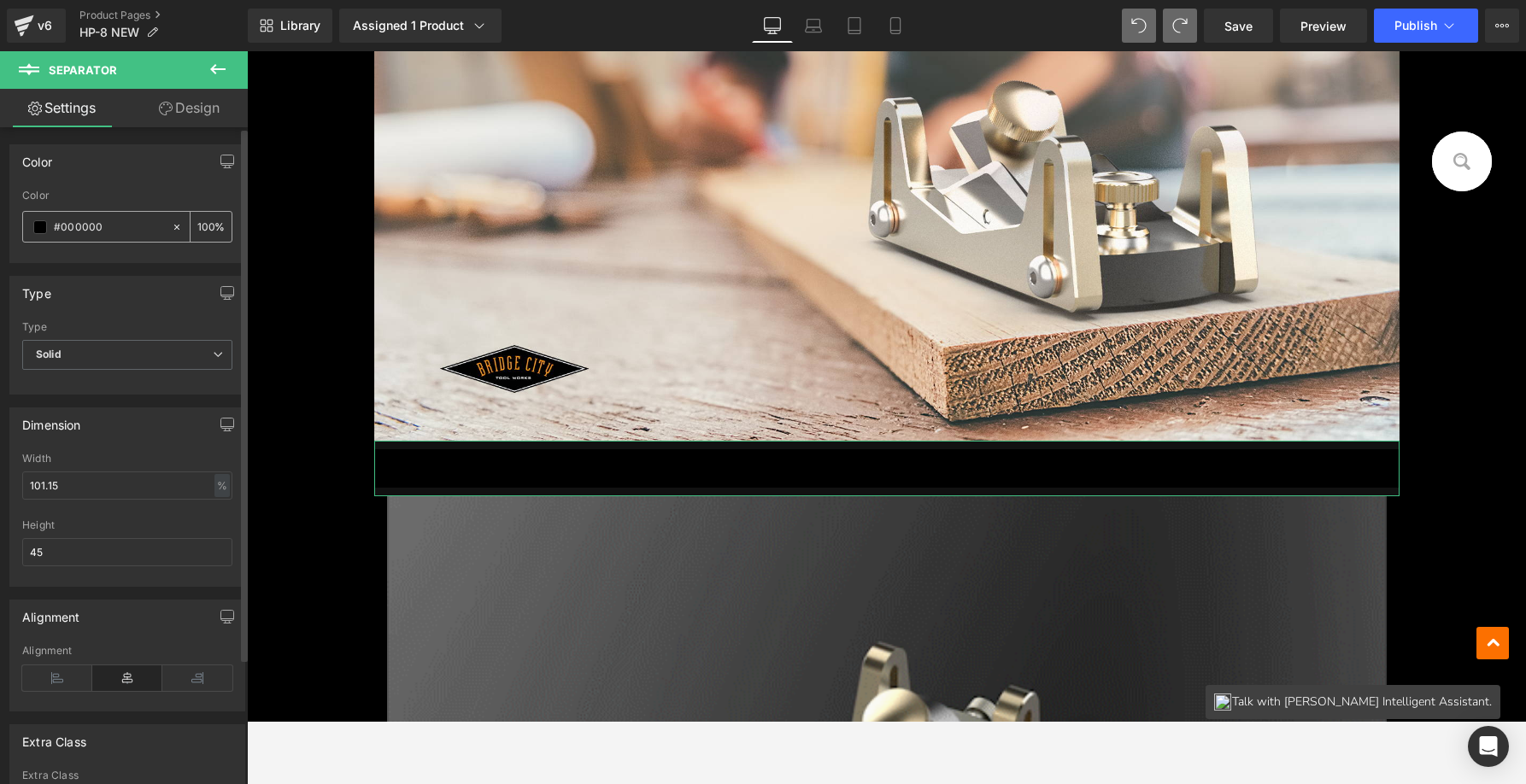
type input "0"
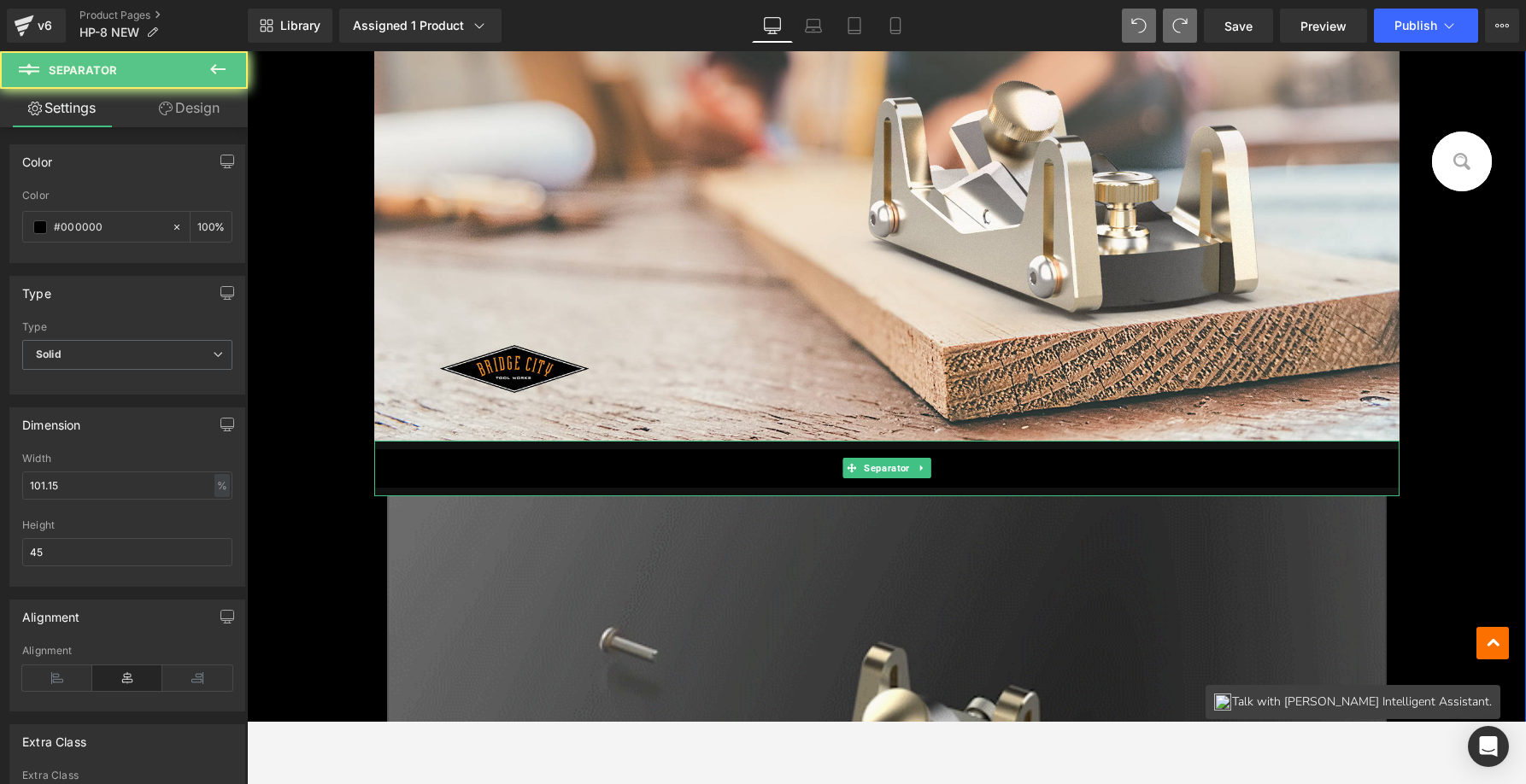
click at [1378, 464] on hr at bounding box center [893, 473] width 1037 height 47
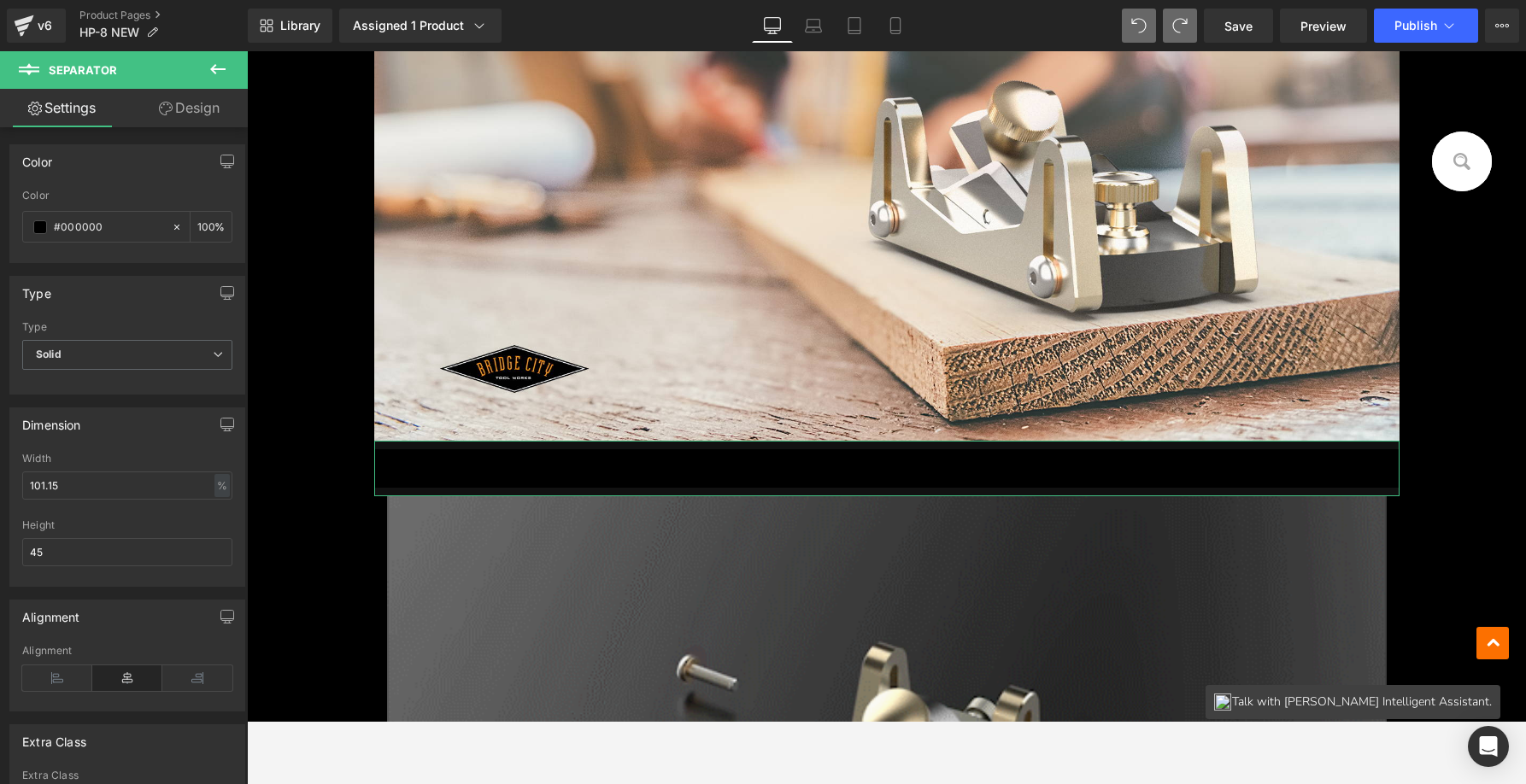
click at [171, 107] on link "Design" at bounding box center [189, 107] width 124 height 38
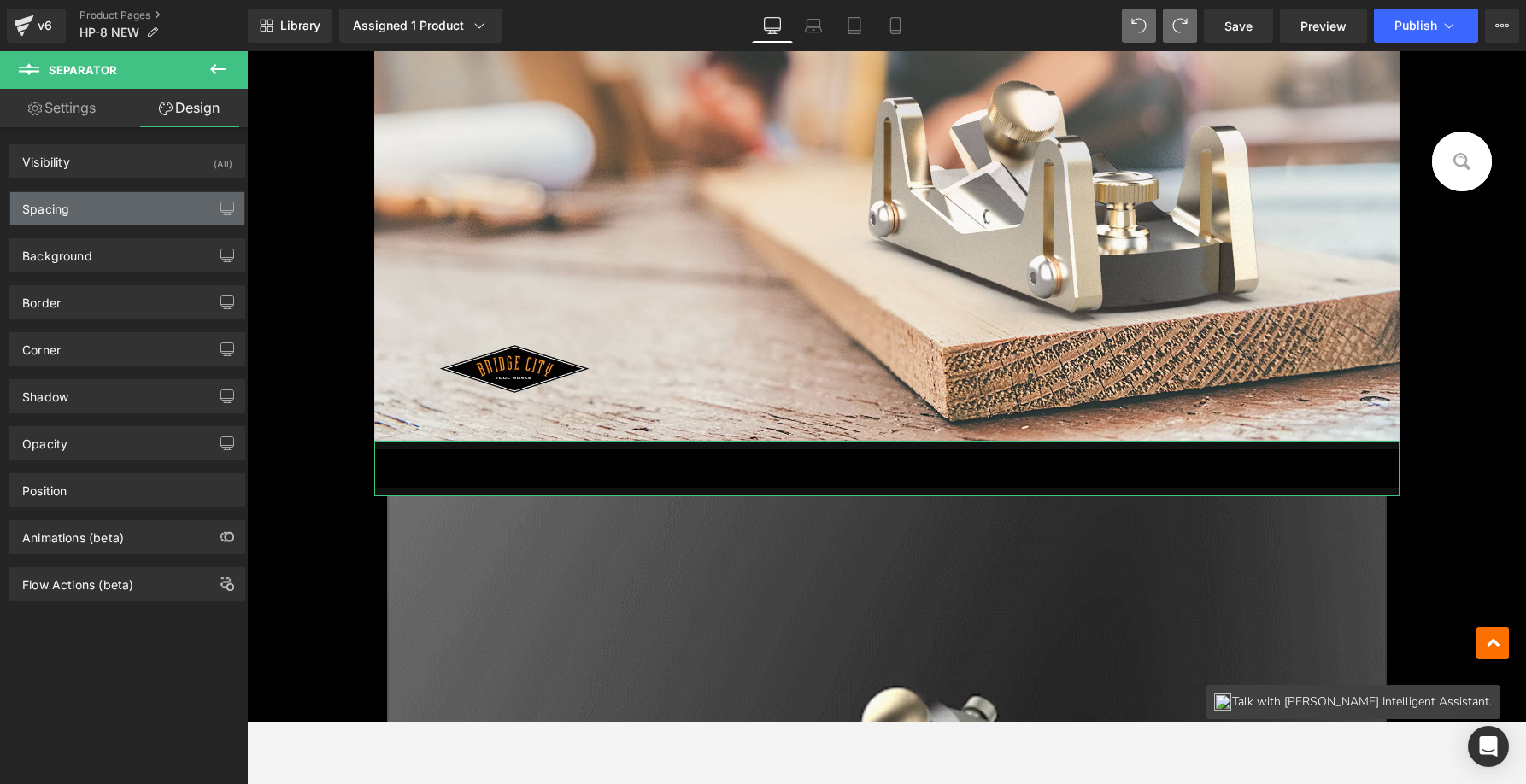
click at [86, 206] on div "Spacing" at bounding box center [128, 208] width 234 height 33
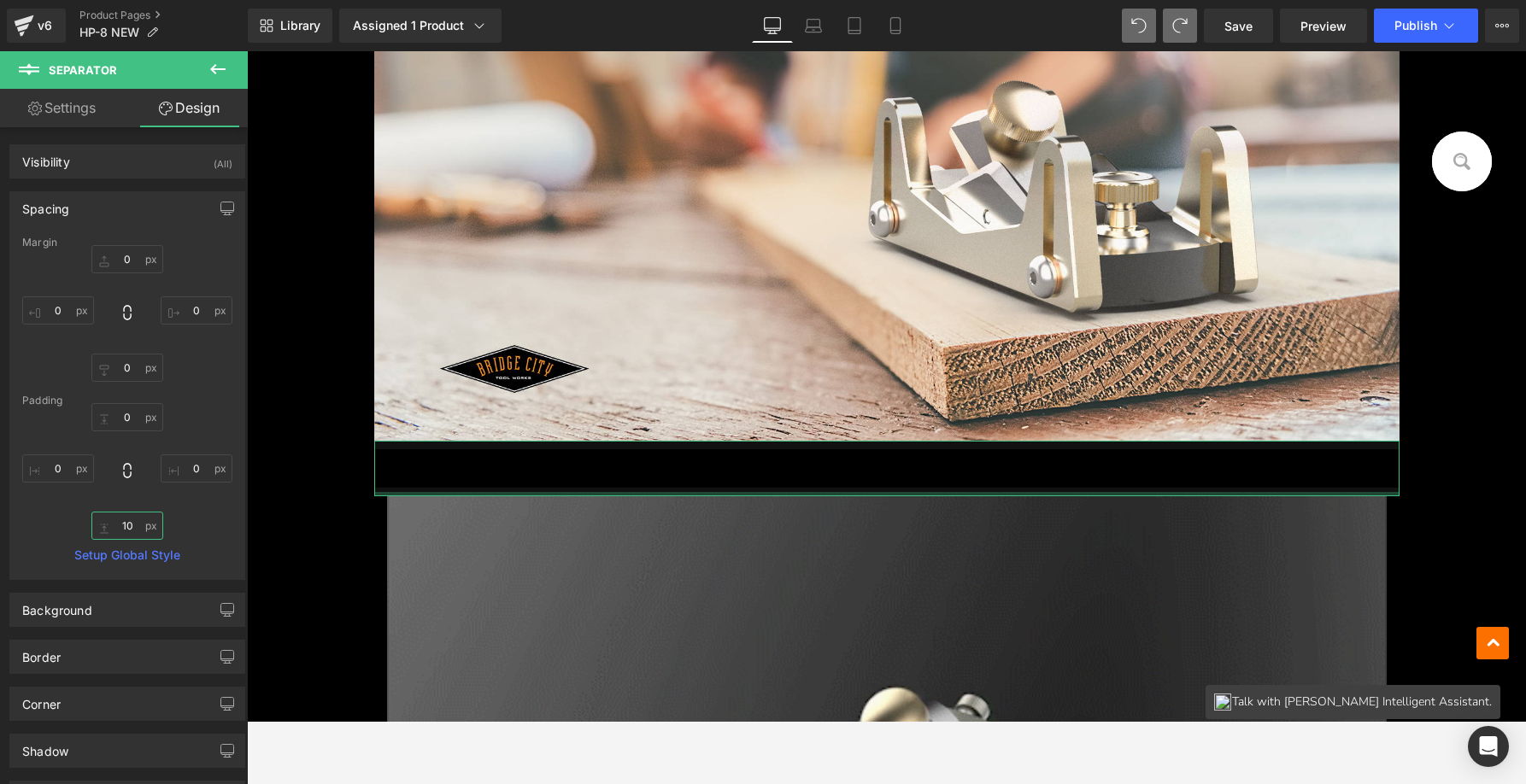
click at [124, 519] on input "10" at bounding box center [127, 526] width 72 height 28
type input "0"
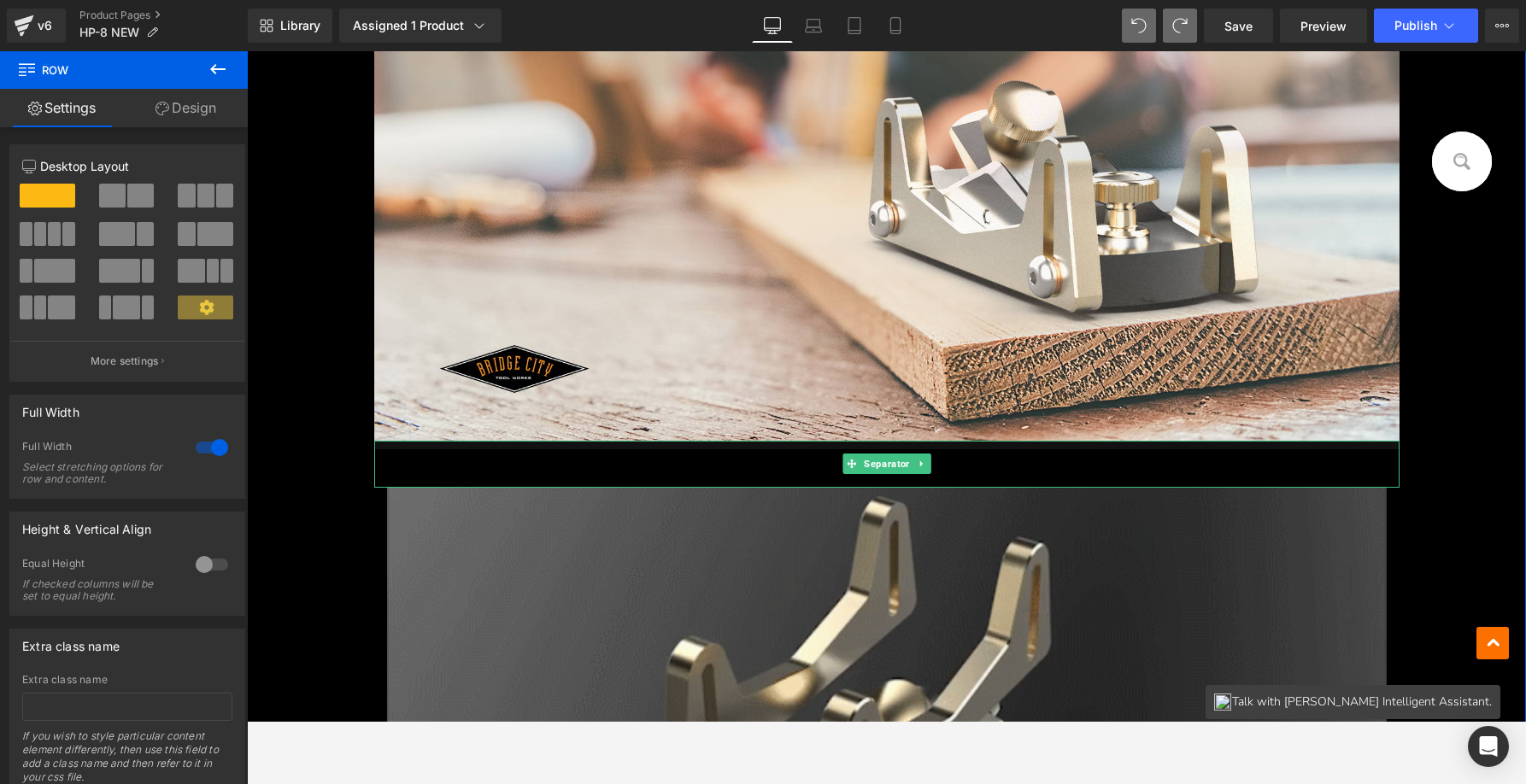
click at [1288, 459] on hr at bounding box center [893, 468] width 1037 height 38
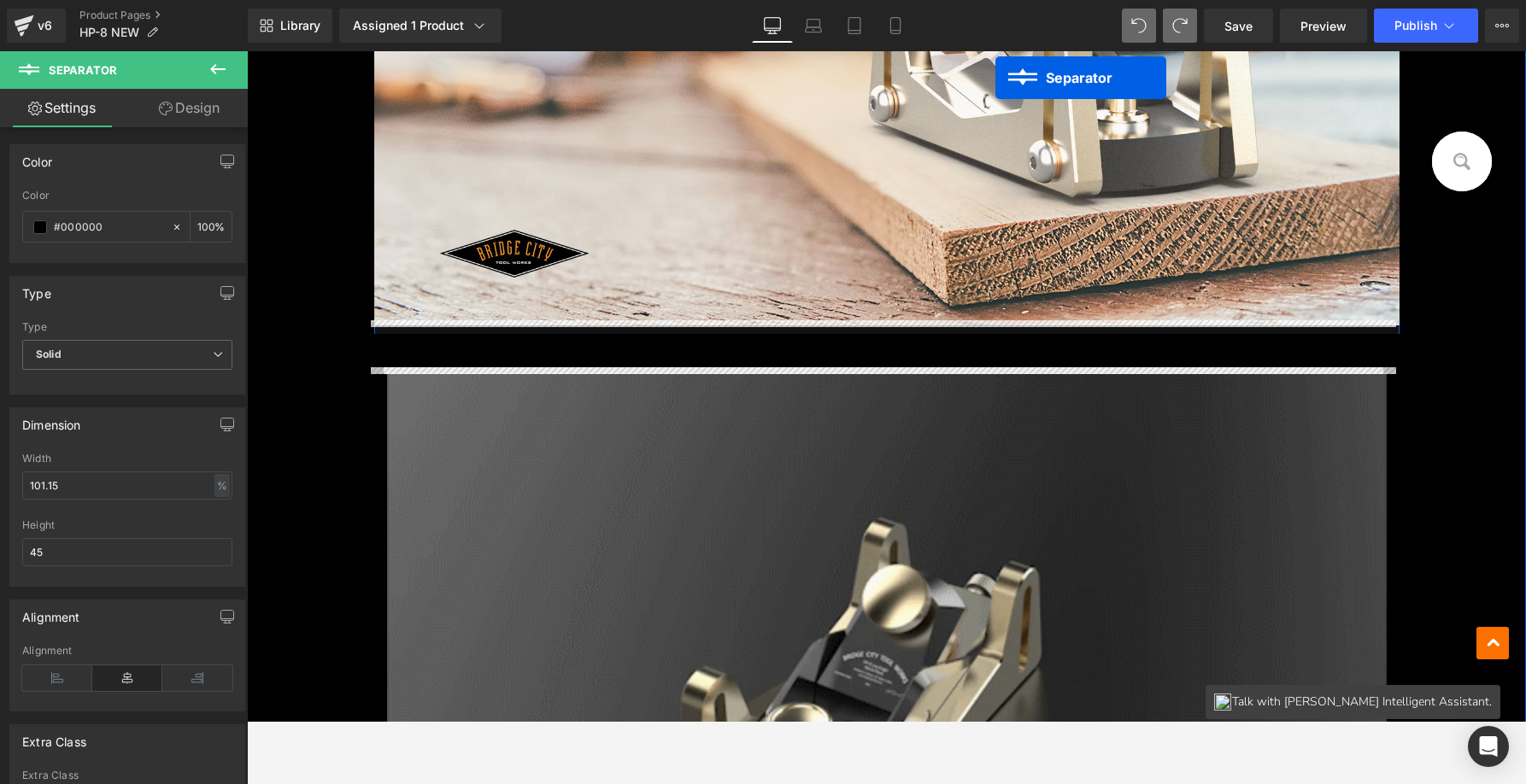
scroll to position [12396, 0]
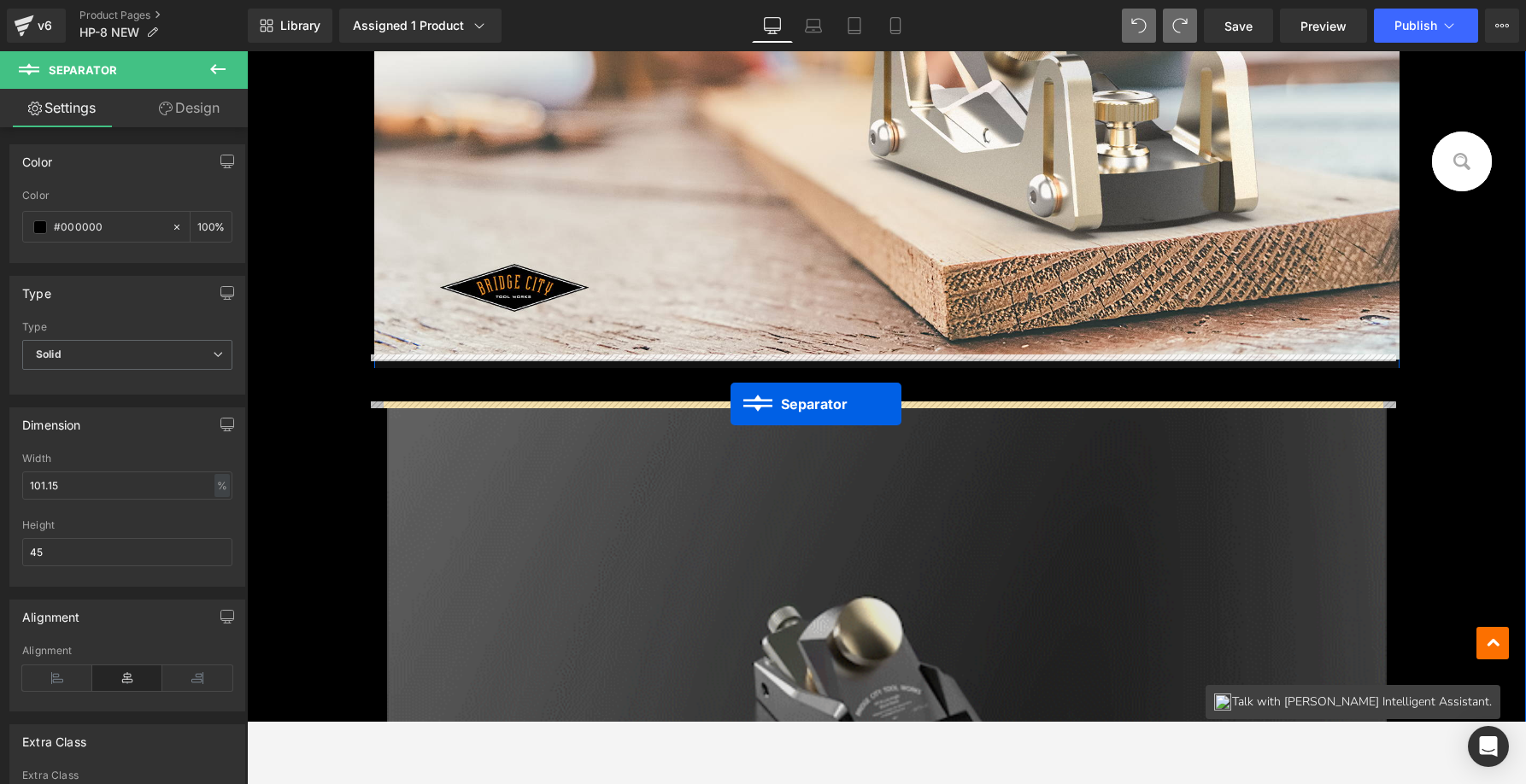
drag, startPoint x: 877, startPoint y: 163, endPoint x: 730, endPoint y: 404, distance: 282.3
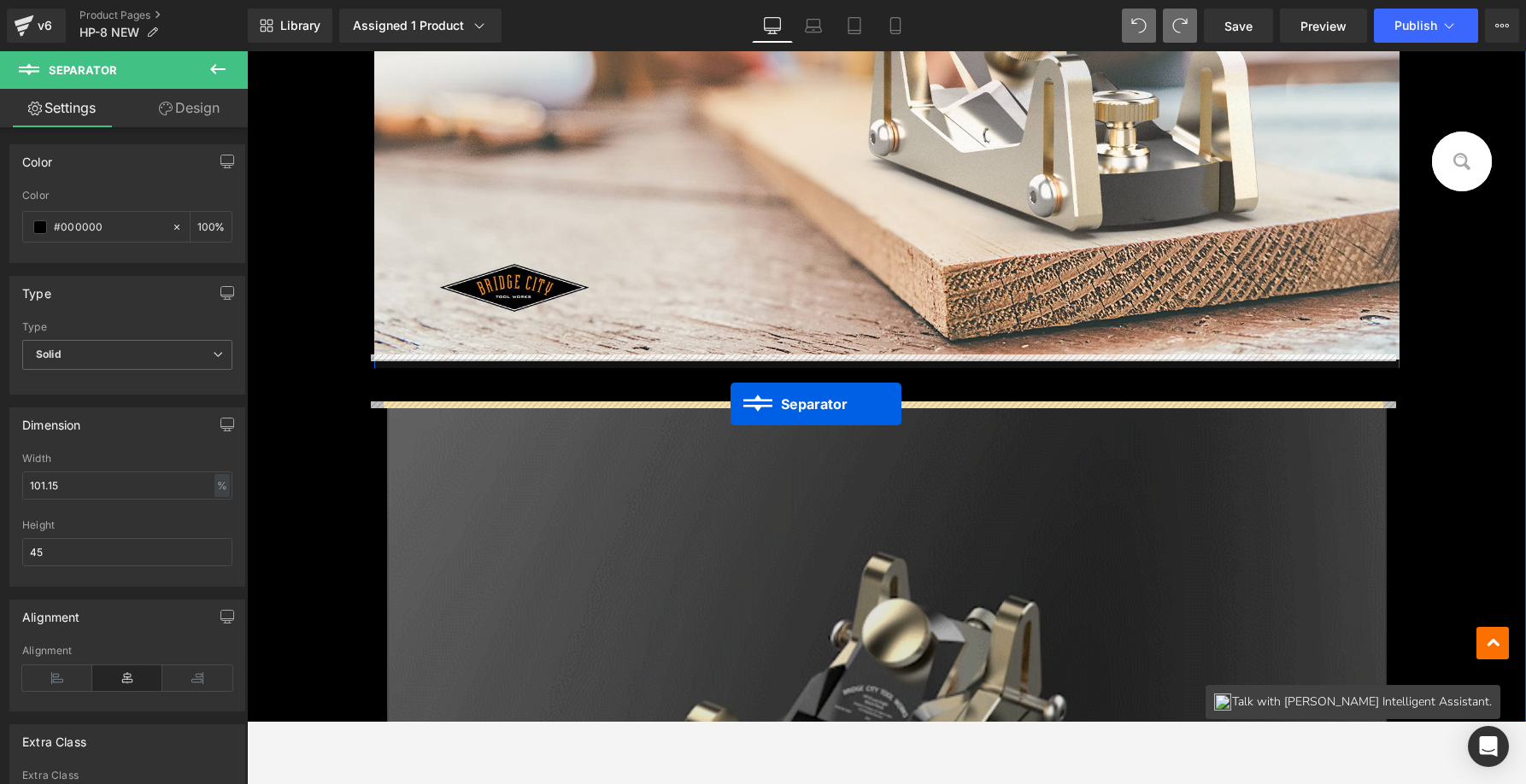
scroll to position [12353, 0]
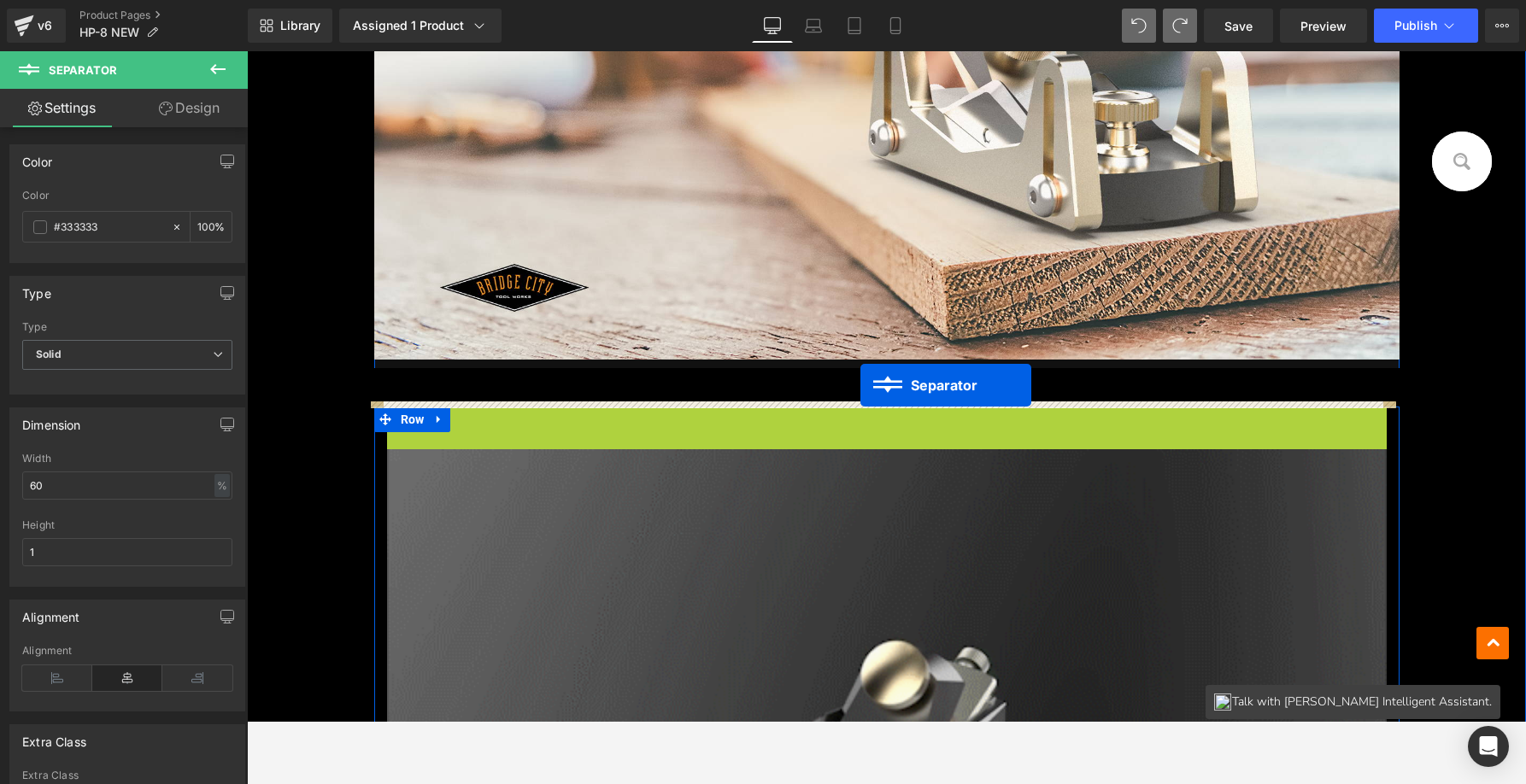
drag, startPoint x: 863, startPoint y: 410, endPoint x: 861, endPoint y: 385, distance: 25.1
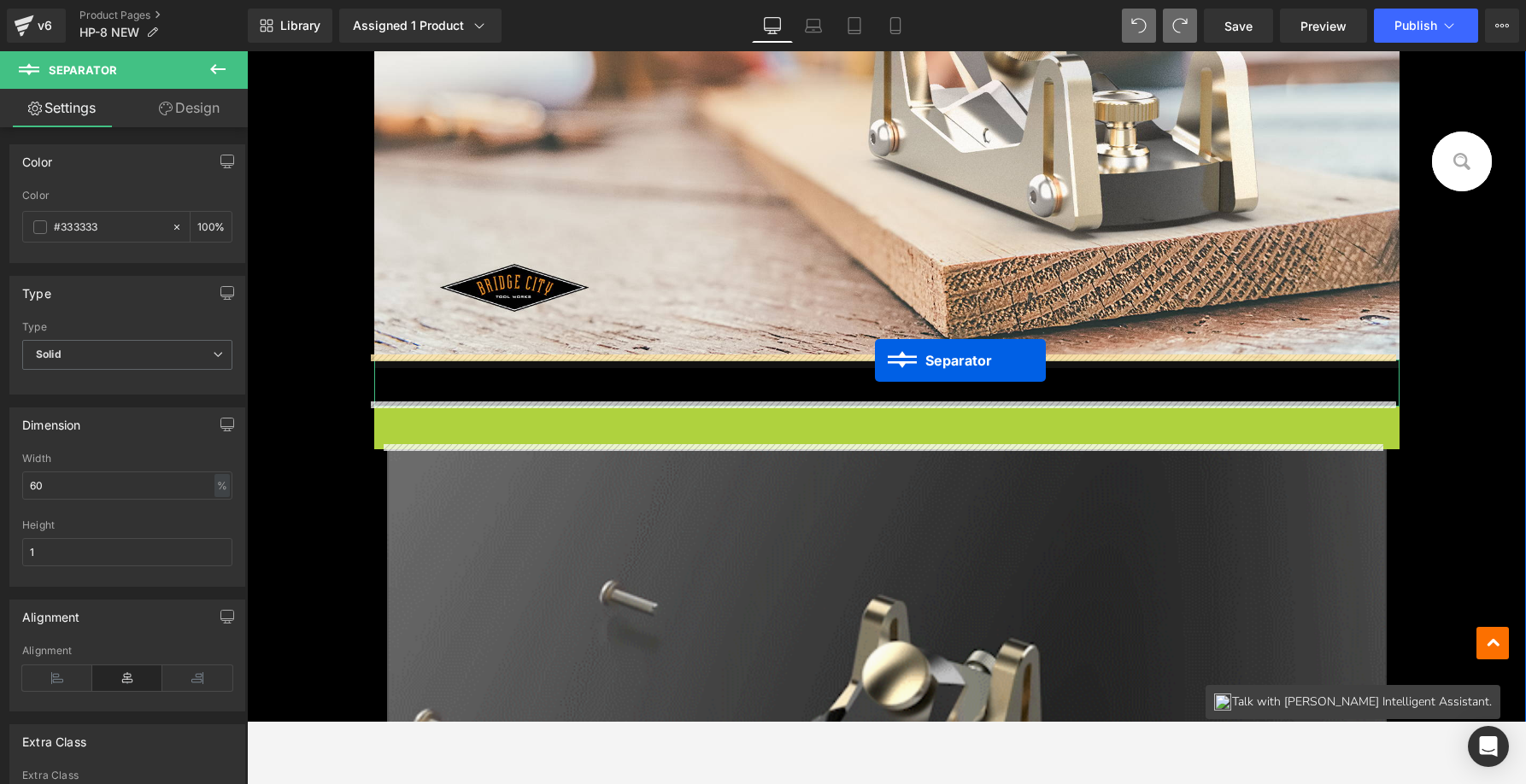
drag, startPoint x: 866, startPoint y: 411, endPoint x: 875, endPoint y: 360, distance: 51.8
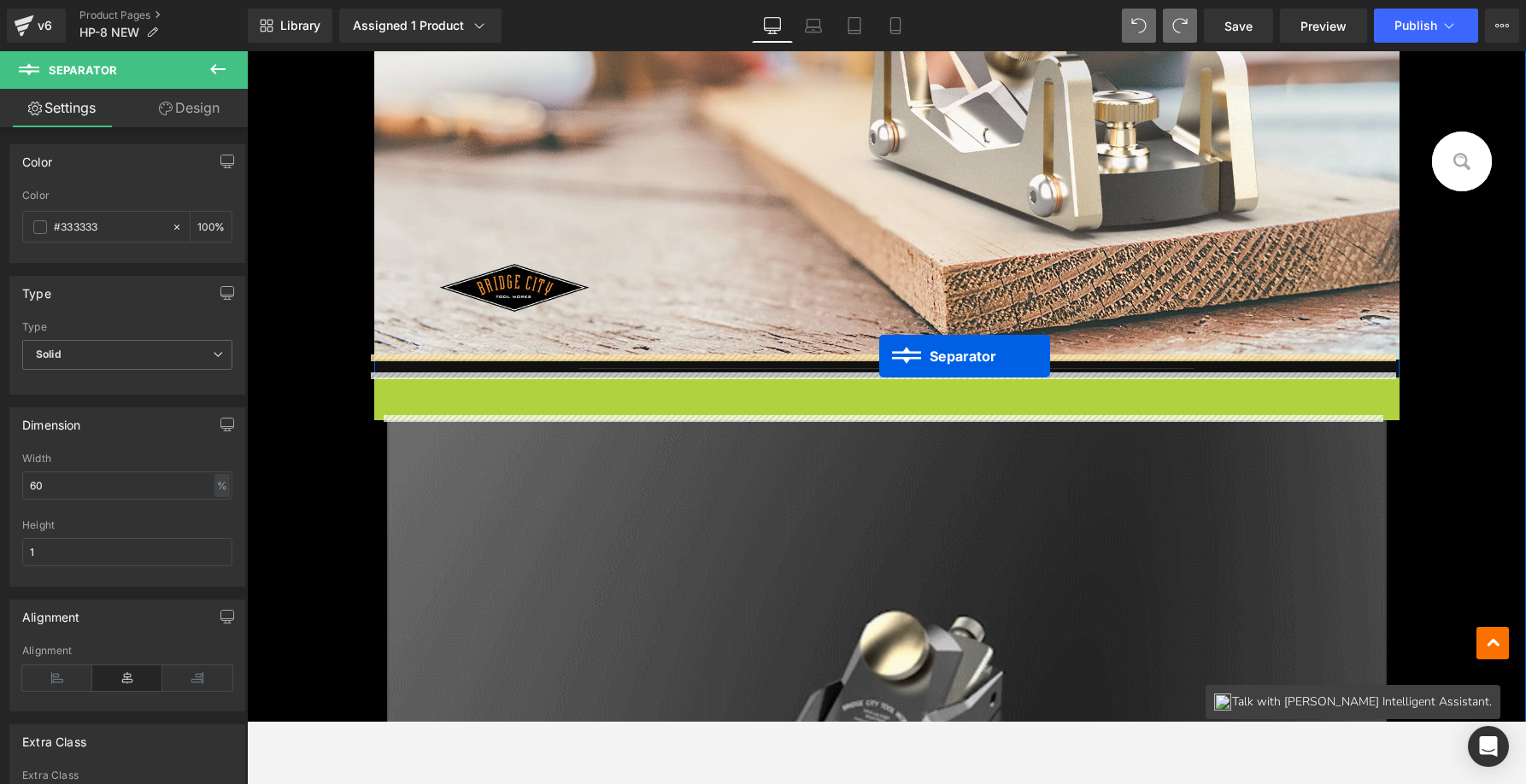
drag, startPoint x: 863, startPoint y: 394, endPoint x: 878, endPoint y: 357, distance: 39.9
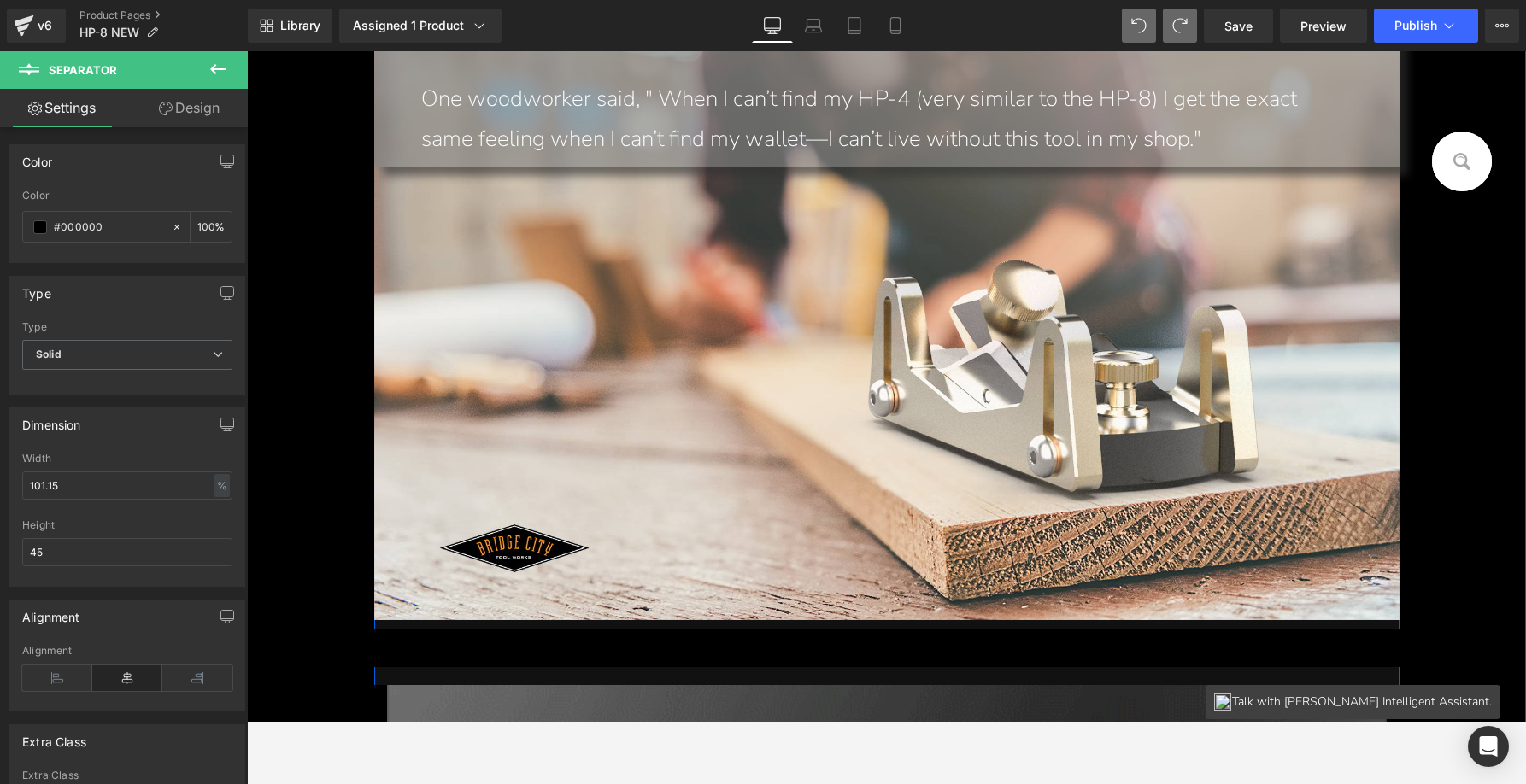
scroll to position [11960, 0]
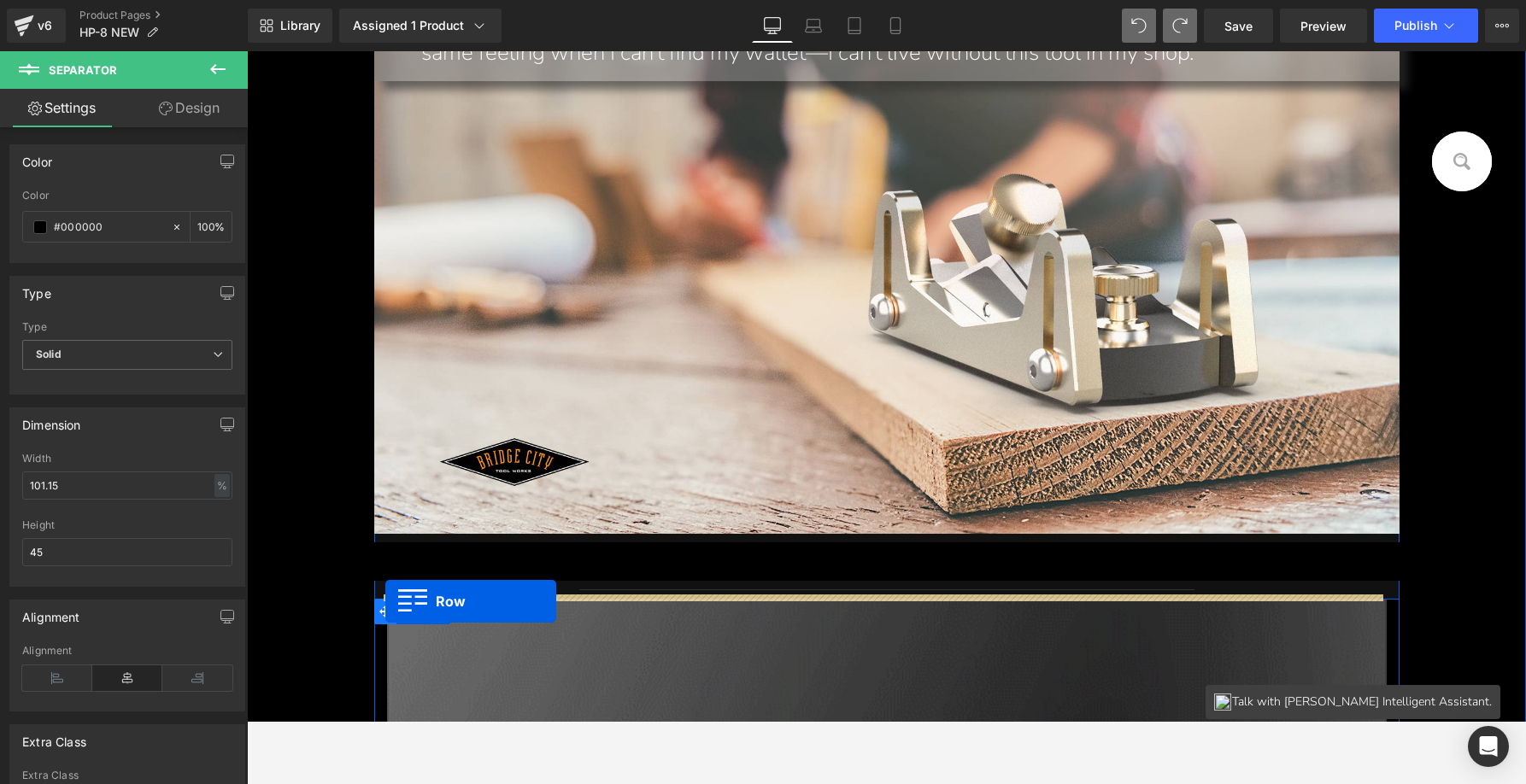
drag, startPoint x: 281, startPoint y: 342, endPoint x: 385, endPoint y: 601, distance: 279.1
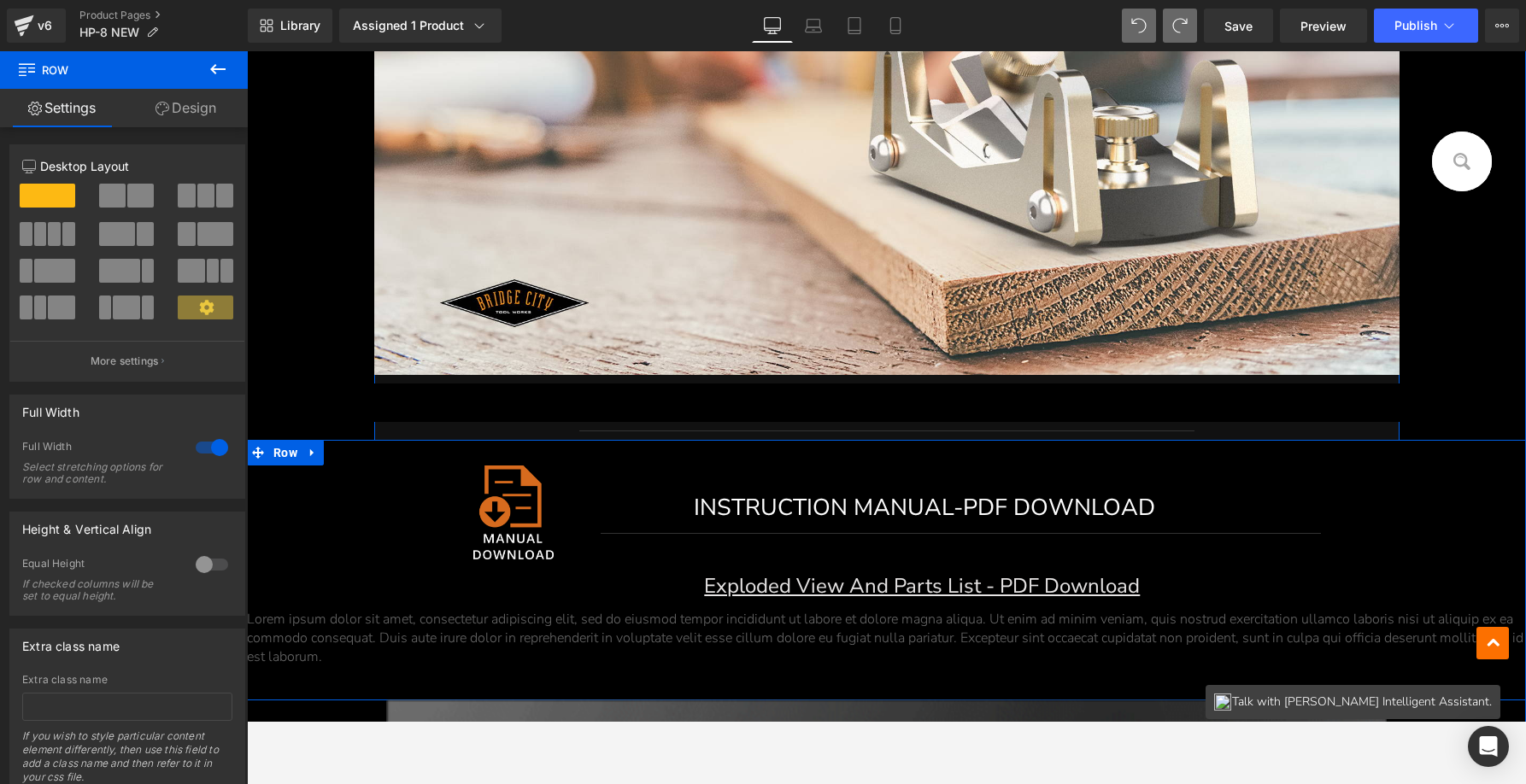
scroll to position [12222, 0]
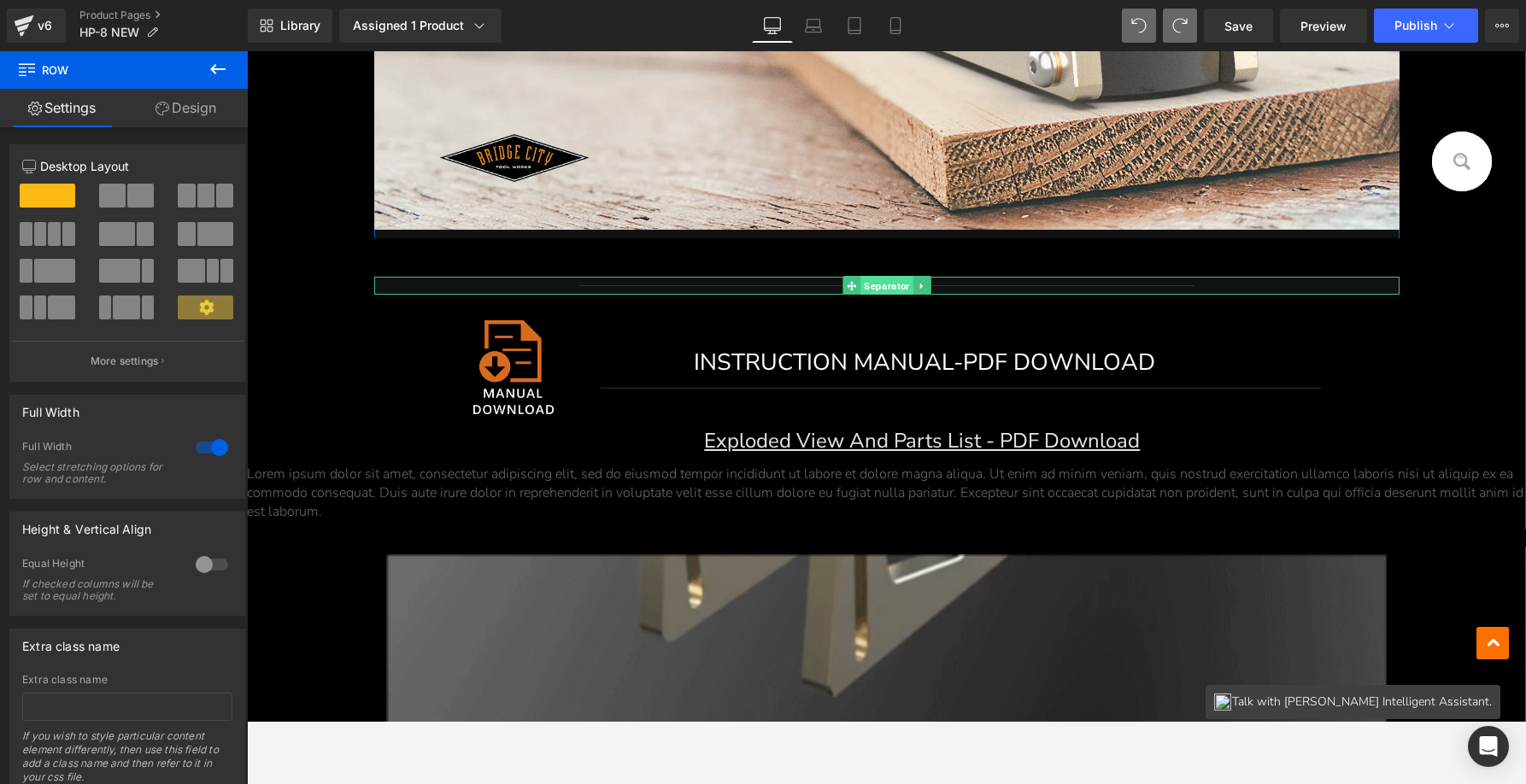
click at [893, 277] on span "Separator" at bounding box center [886, 286] width 52 height 20
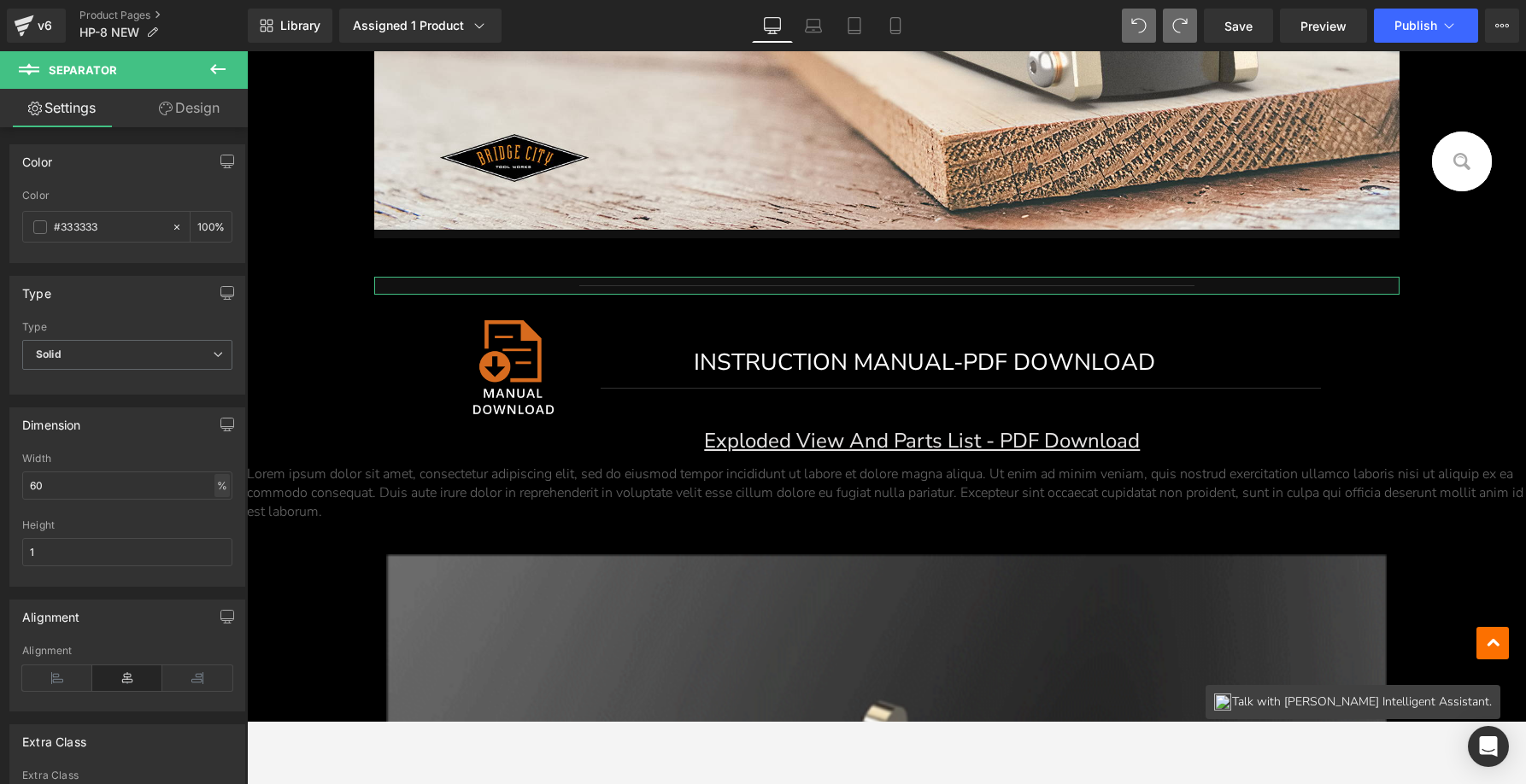
click at [215, 490] on div "%" at bounding box center [222, 485] width 15 height 23
click at [214, 532] on li "px" at bounding box center [221, 537] width 21 height 25
click at [213, 484] on div "px" at bounding box center [221, 485] width 17 height 23
click at [211, 504] on li "%" at bounding box center [221, 512] width 21 height 25
drag, startPoint x: 83, startPoint y: 486, endPoint x: -14, endPoint y: 490, distance: 97.1
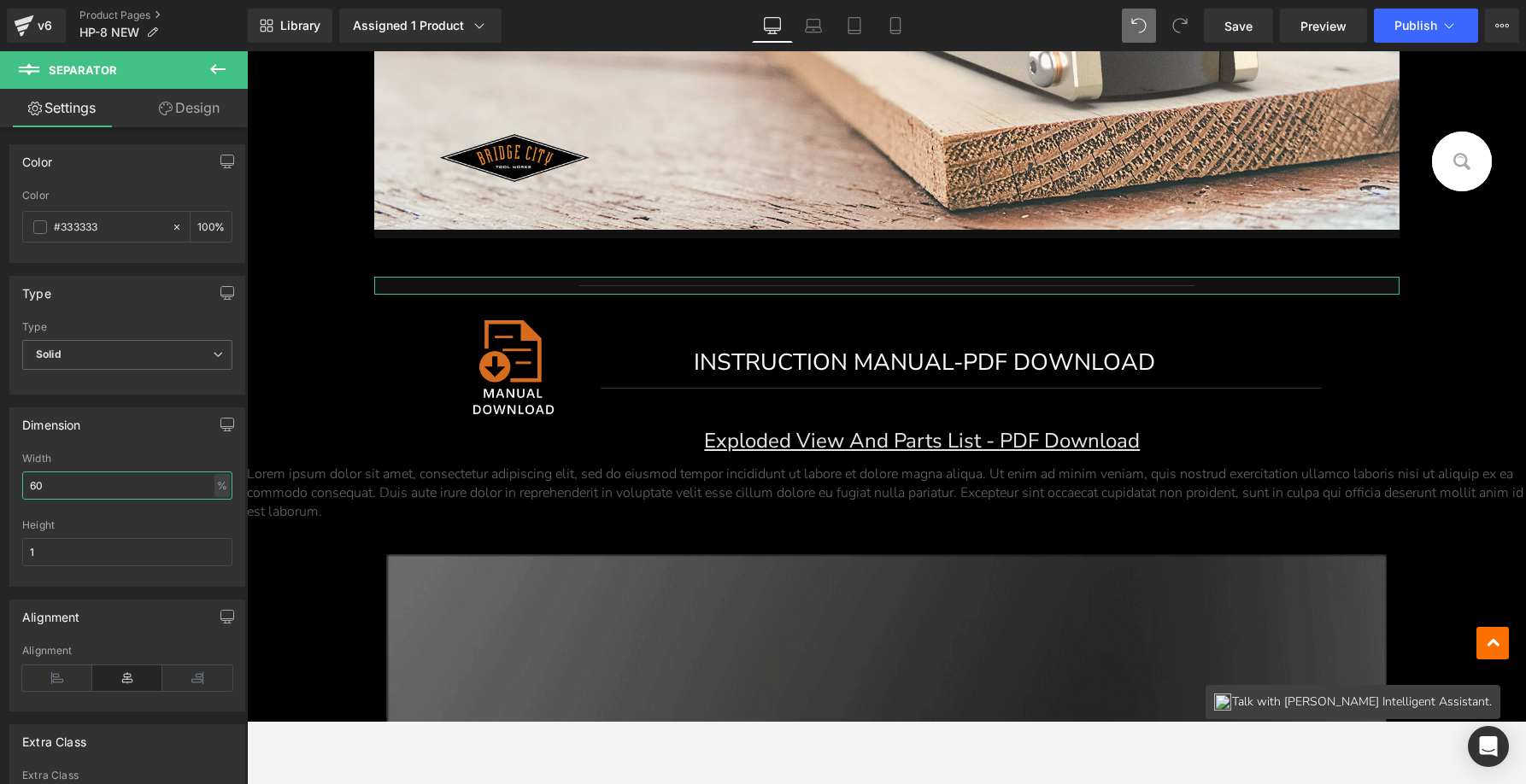
click at [0, 490] on html "Separator You are previewing how the will restyle your page. You can not edit E…" at bounding box center [763, 392] width 1526 height 784
type input "100"
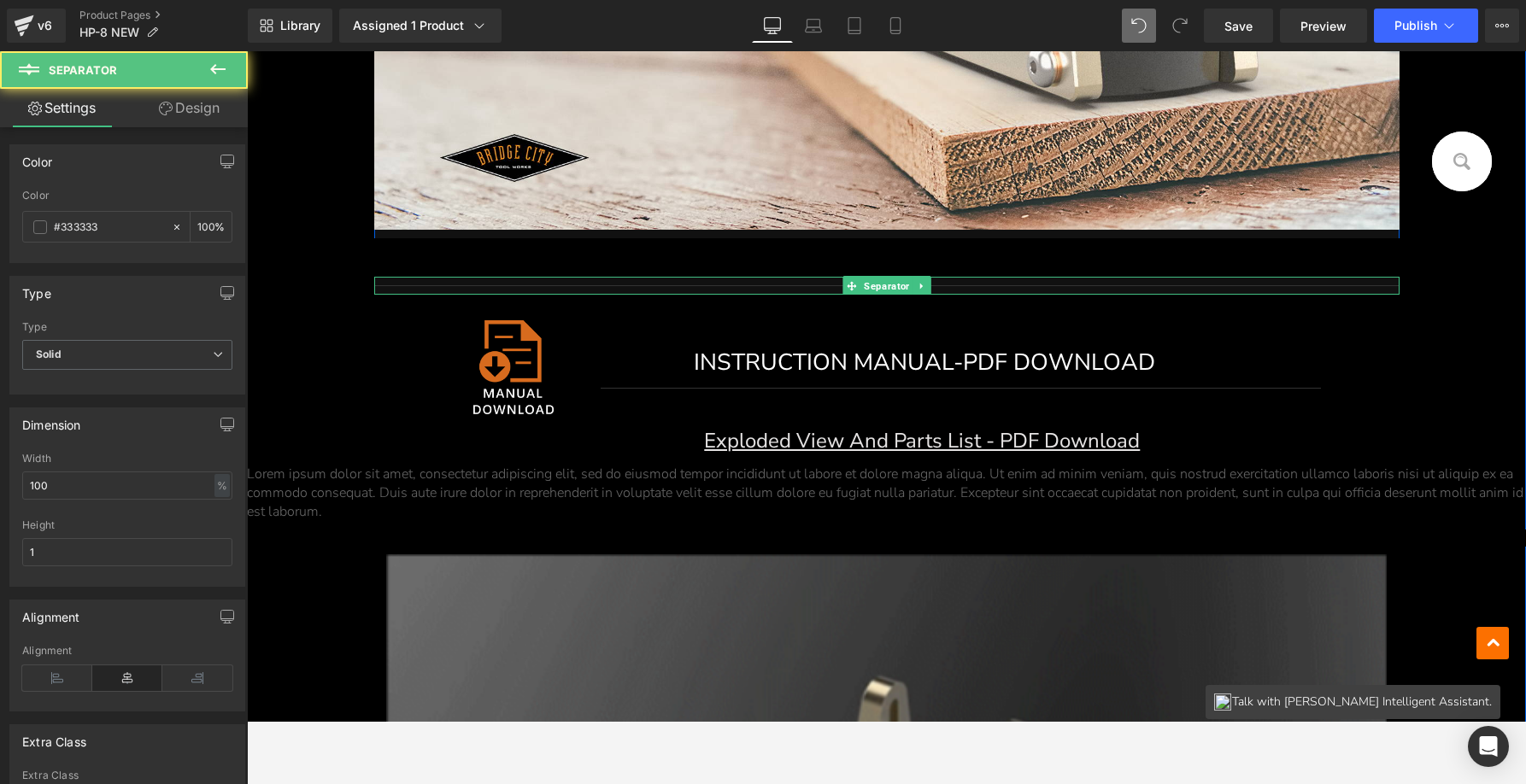
click at [759, 278] on div at bounding box center [887, 286] width 1026 height 18
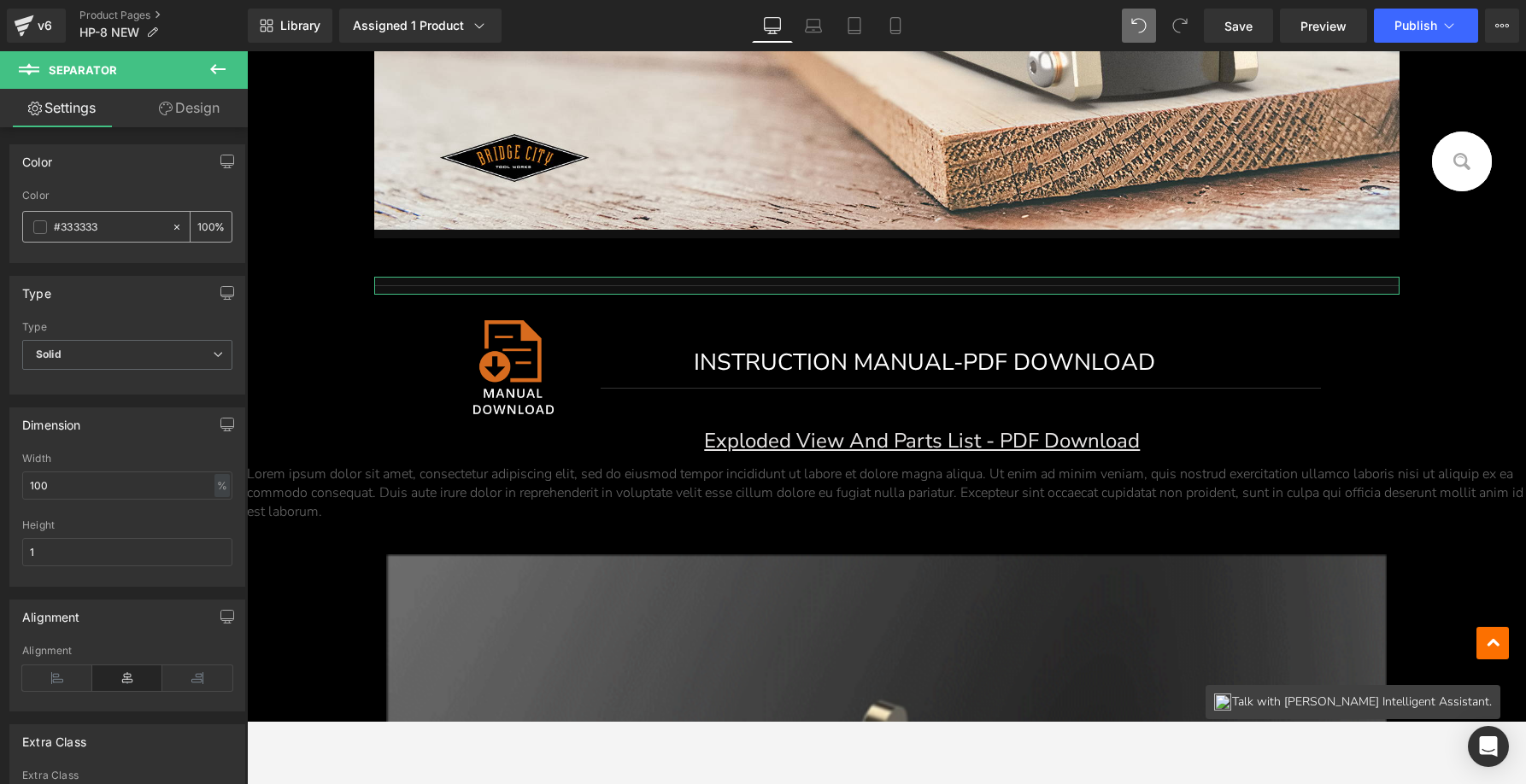
click at [171, 221] on icon at bounding box center [177, 226] width 12 height 12
type input "none"
type input "0"
click at [172, 227] on icon at bounding box center [177, 226] width 12 height 12
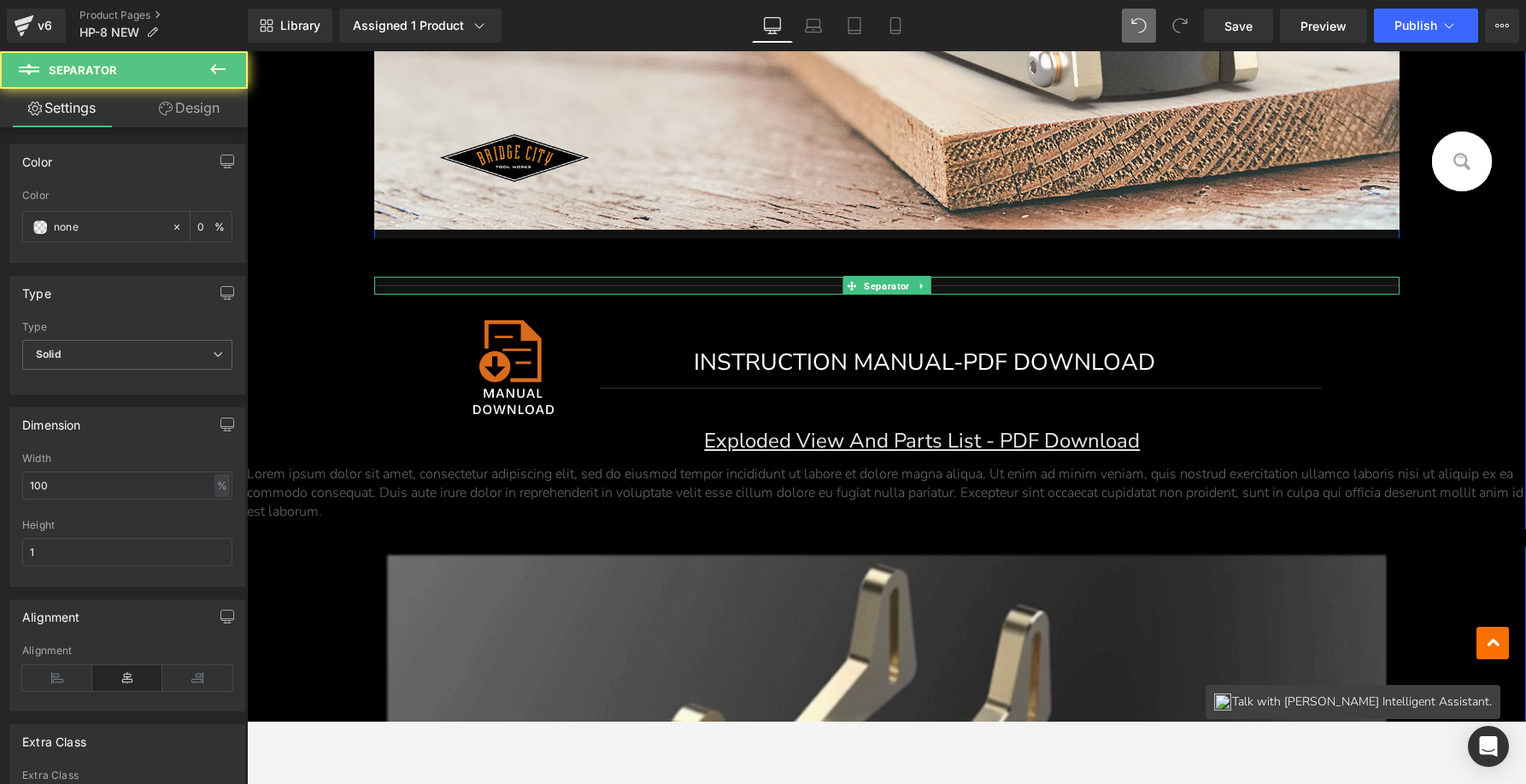
click at [422, 286] on hr at bounding box center [887, 290] width 1026 height 10
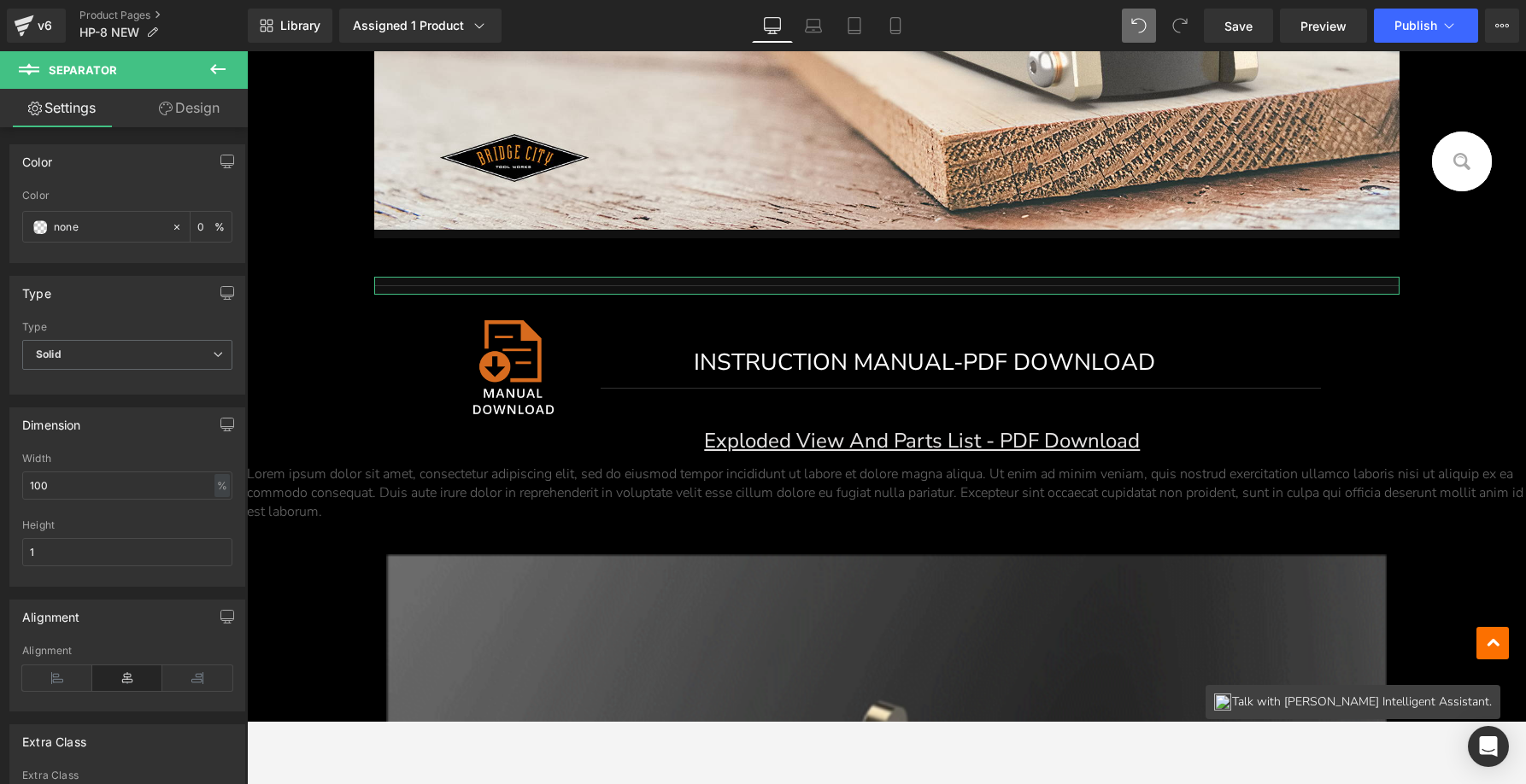
click at [179, 106] on link "Design" at bounding box center [189, 107] width 124 height 38
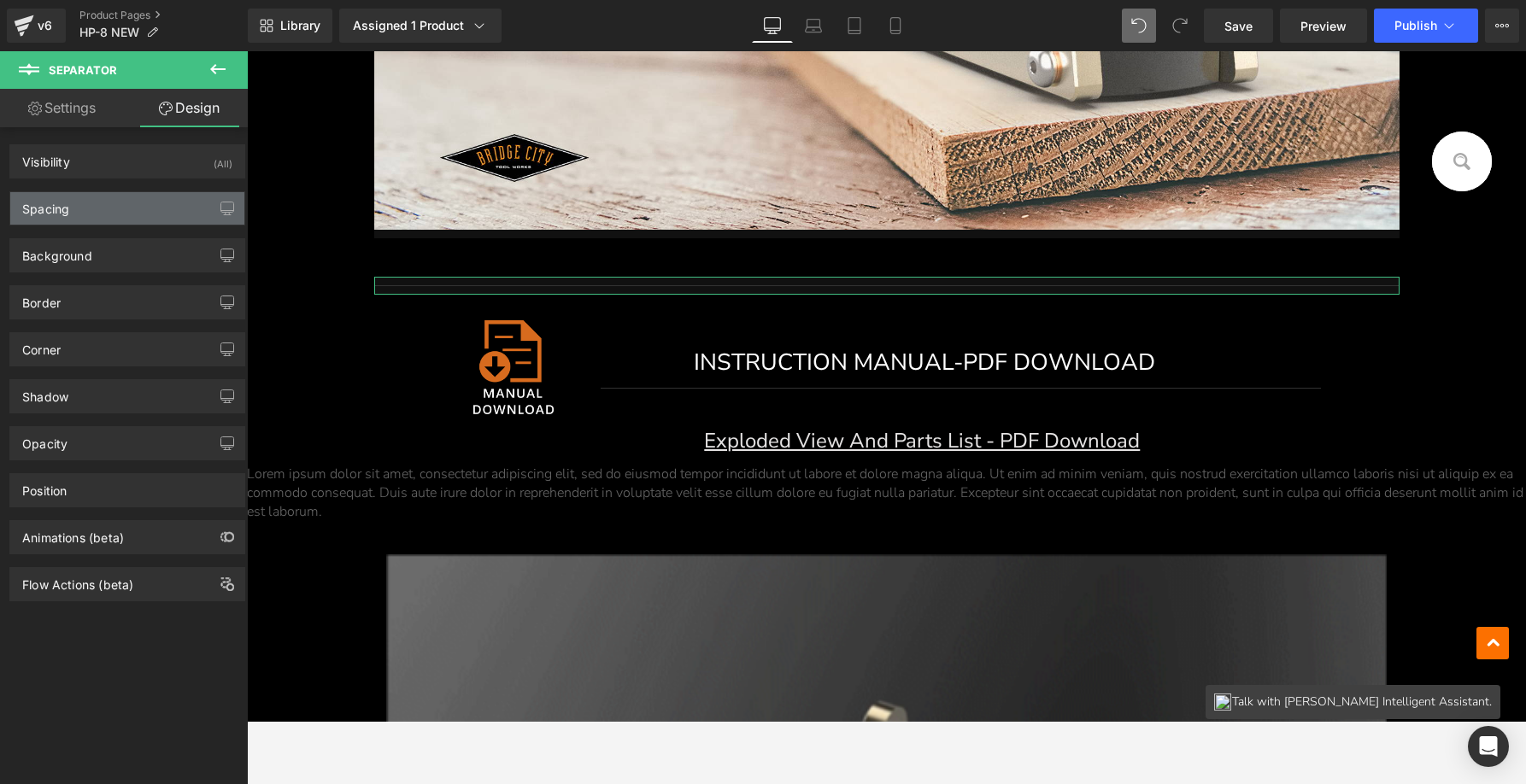
click at [115, 213] on div "Spacing" at bounding box center [128, 208] width 234 height 33
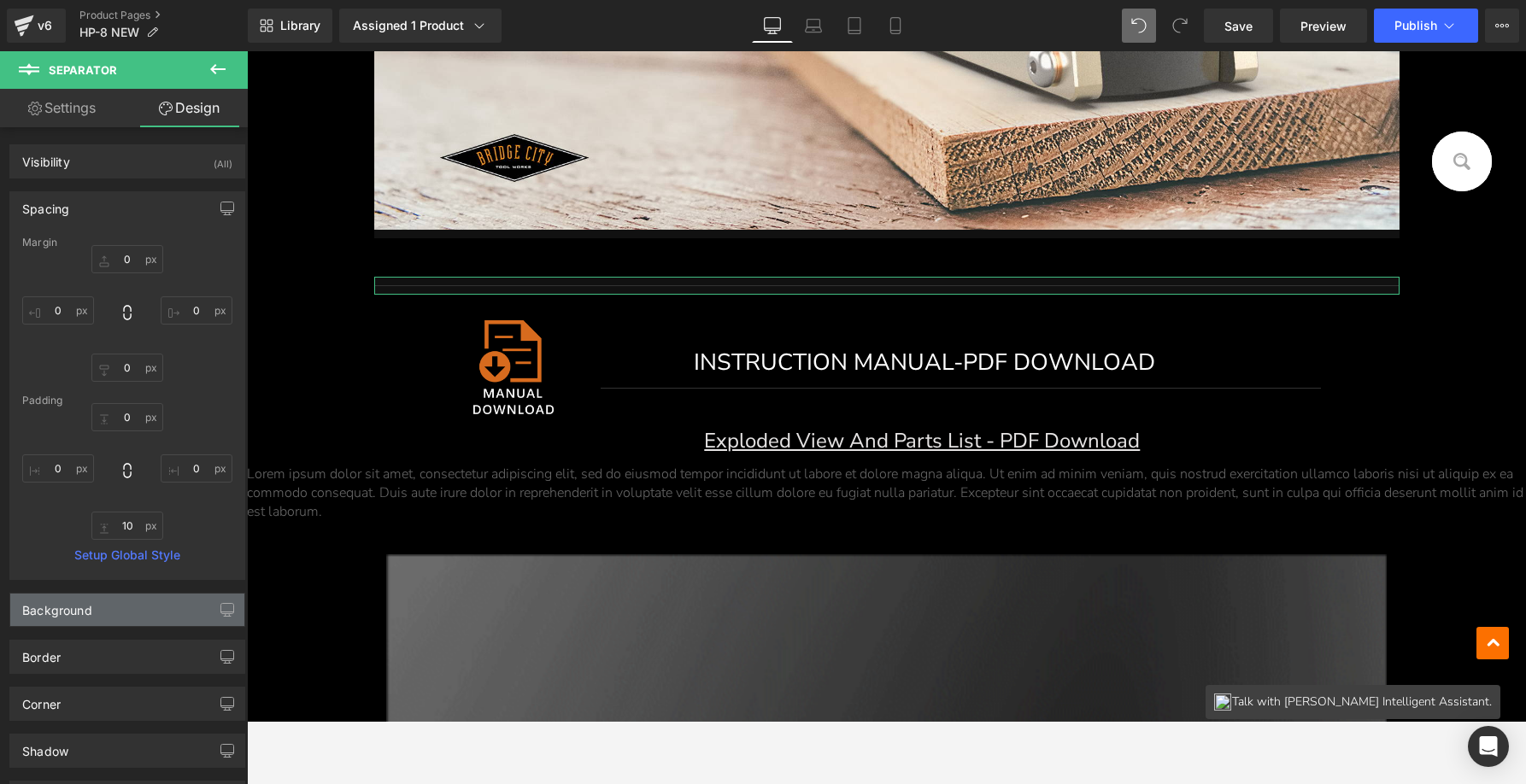
click at [95, 601] on div "Background" at bounding box center [128, 609] width 234 height 33
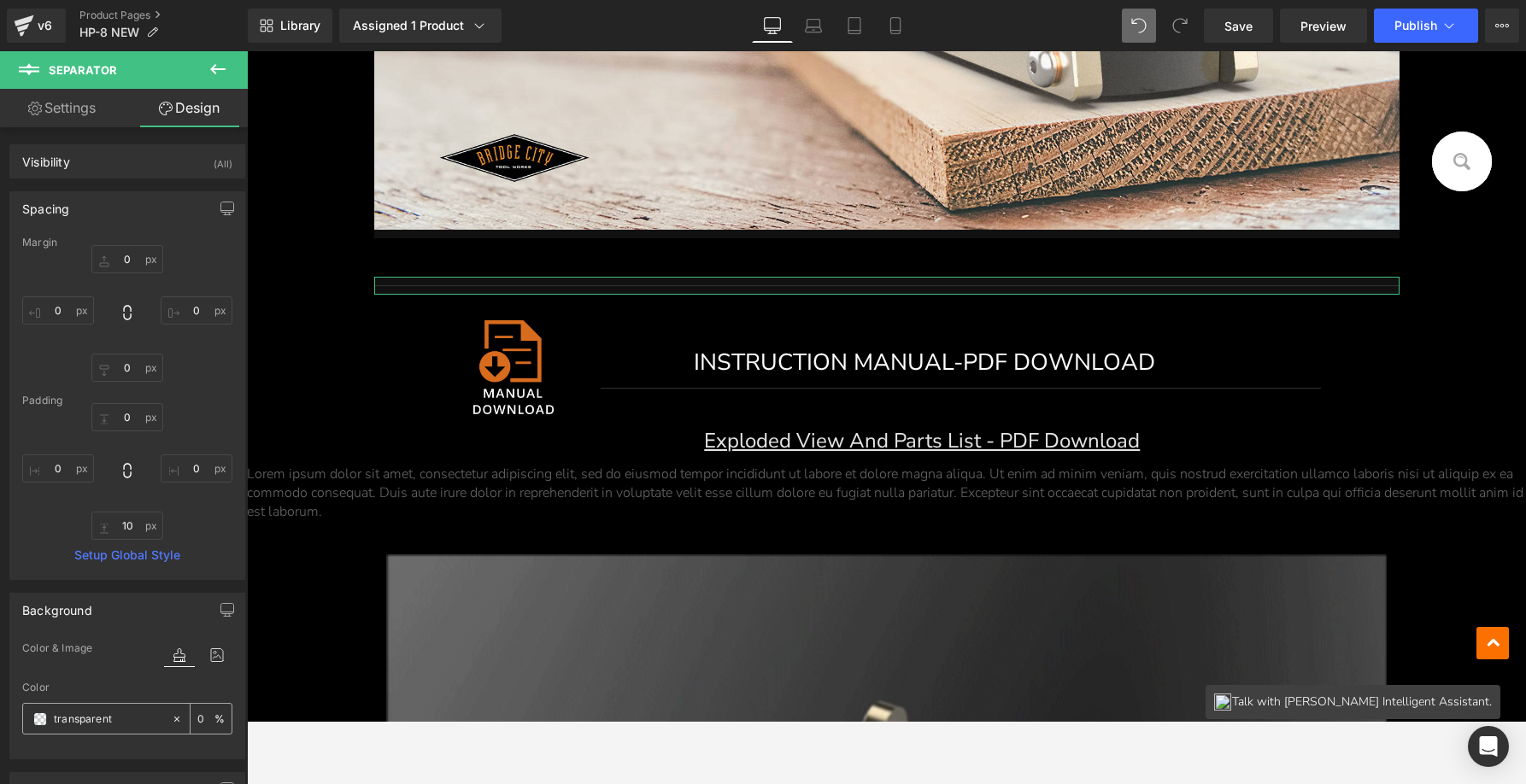
click at [173, 720] on icon at bounding box center [177, 718] width 12 height 12
type input "none"
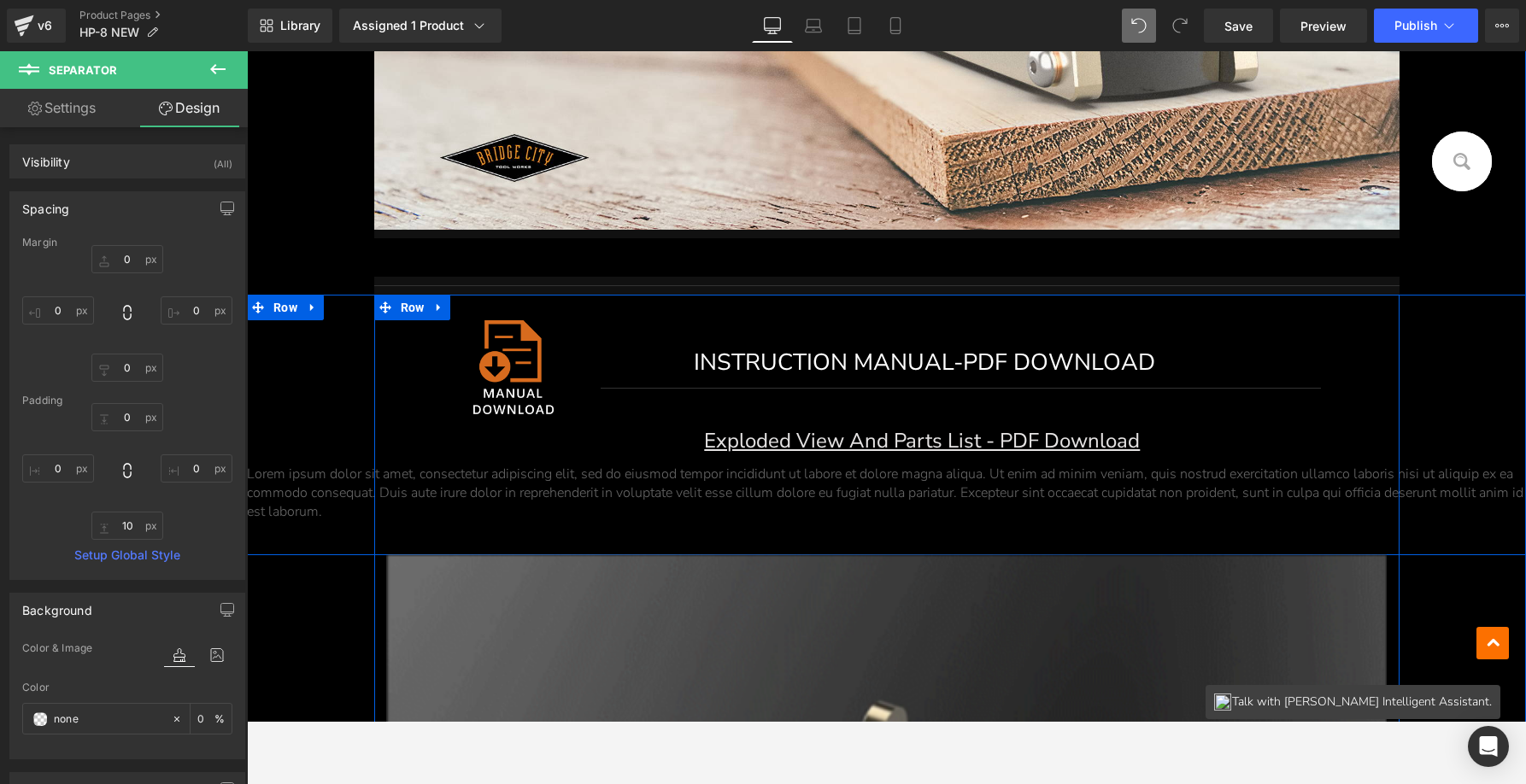
click at [682, 388] on hr at bounding box center [961, 407] width 720 height 39
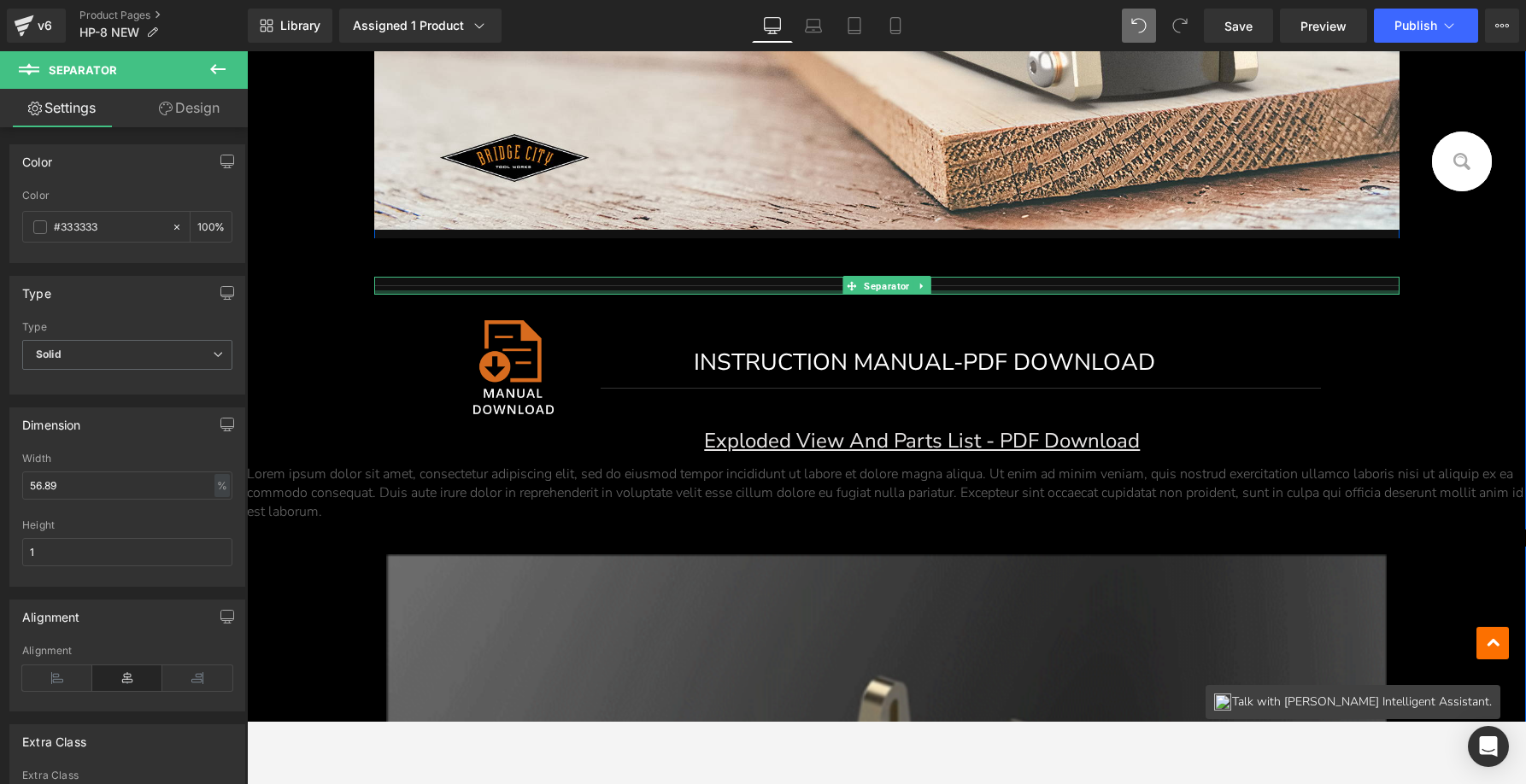
click at [614, 286] on hr at bounding box center [887, 290] width 1026 height 10
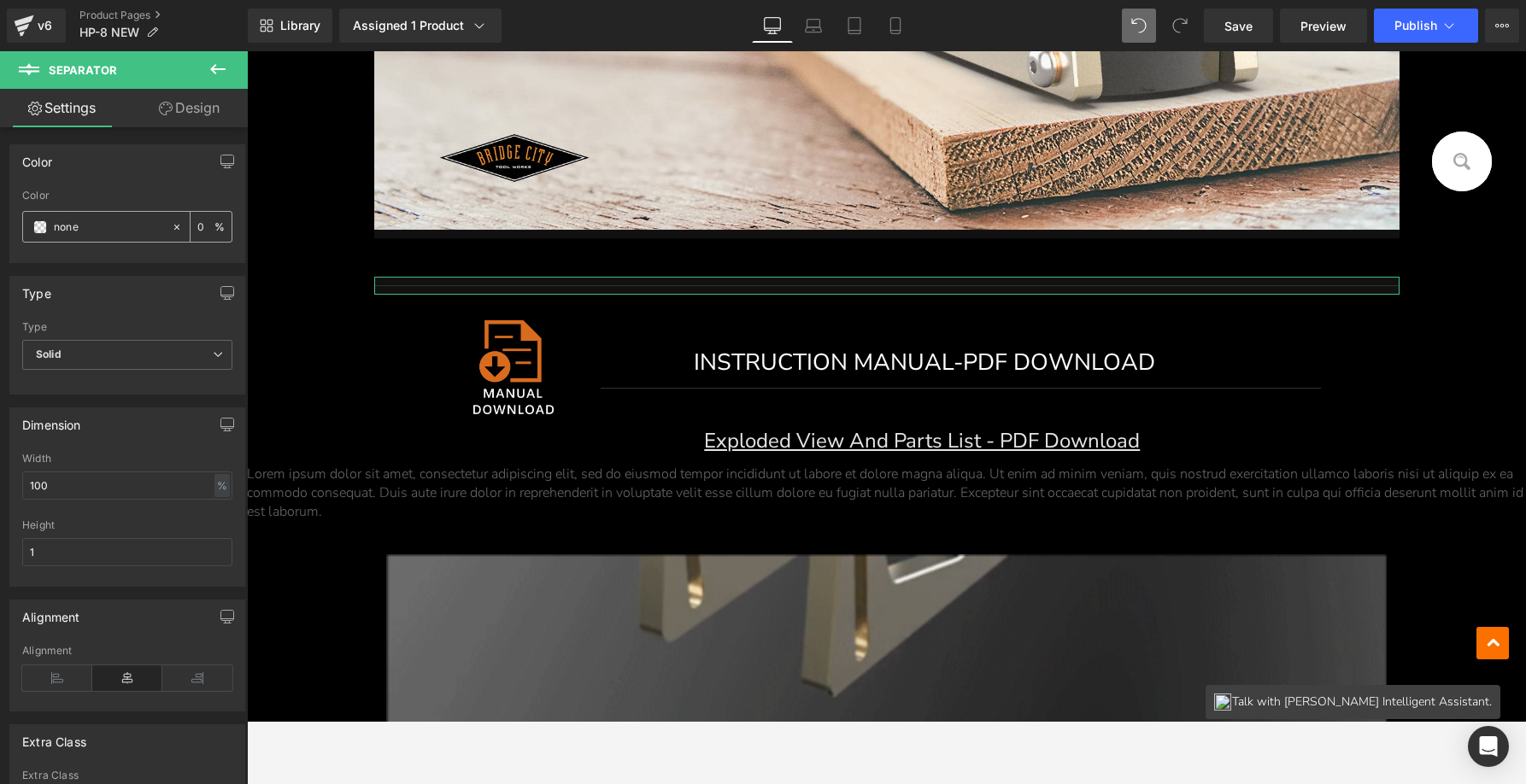
click at [174, 225] on icon at bounding box center [177, 226] width 5 height 5
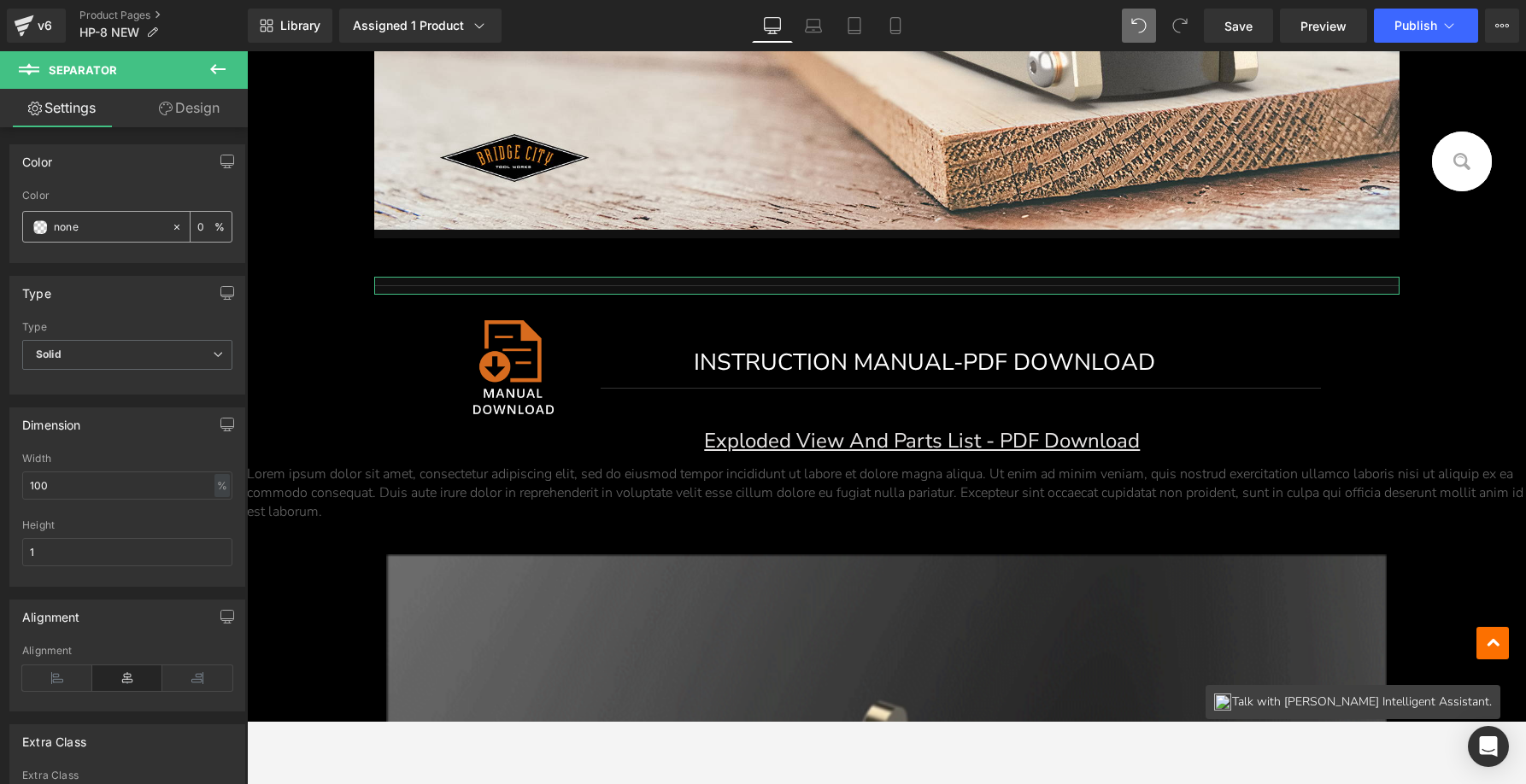
click at [120, 231] on input "none" at bounding box center [108, 227] width 109 height 19
type input "n"
type input "#333"
type input "100"
type input "#3333"
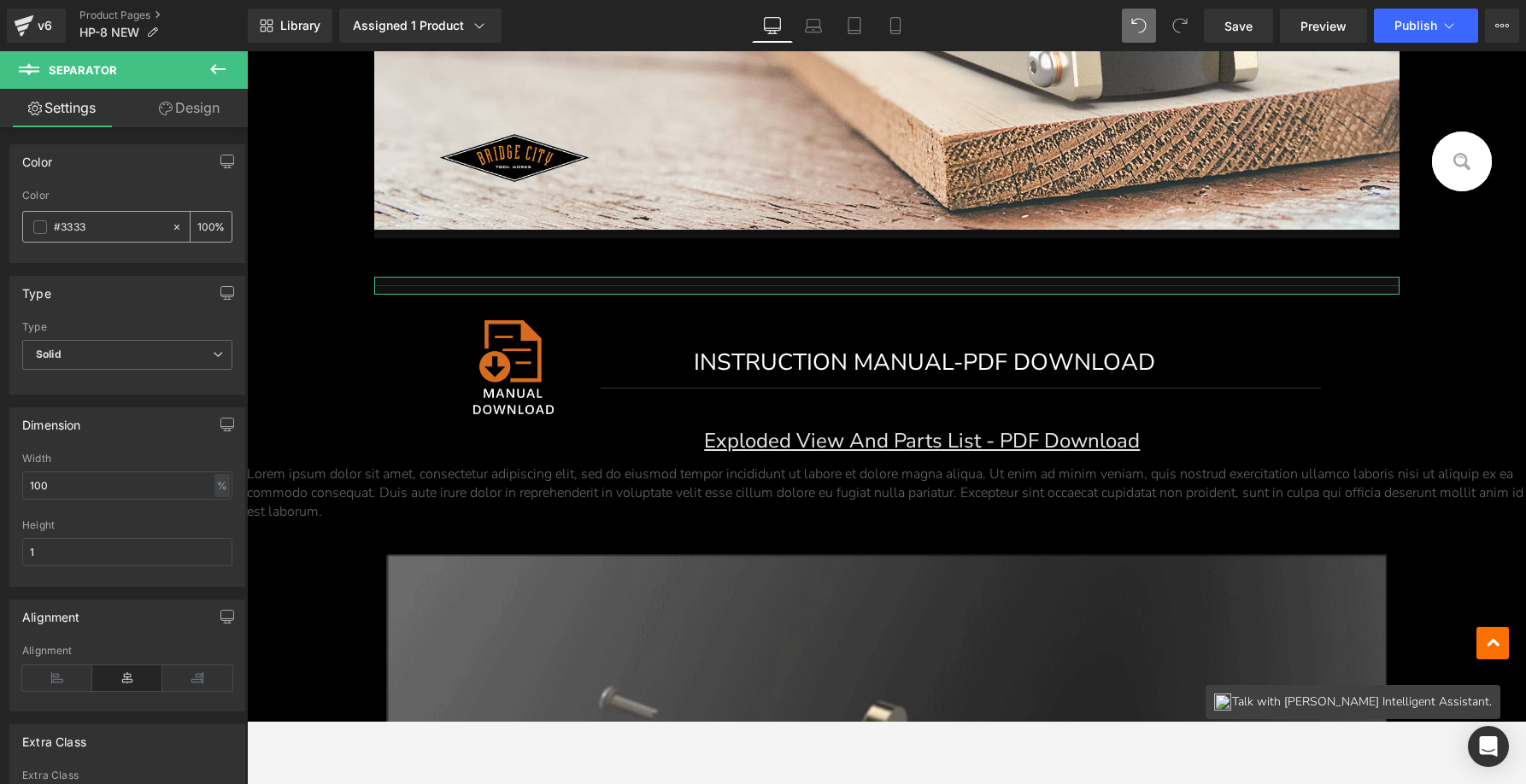
type input "20"
type input "#33333"
type input "0"
type input "#333333"
type input "100"
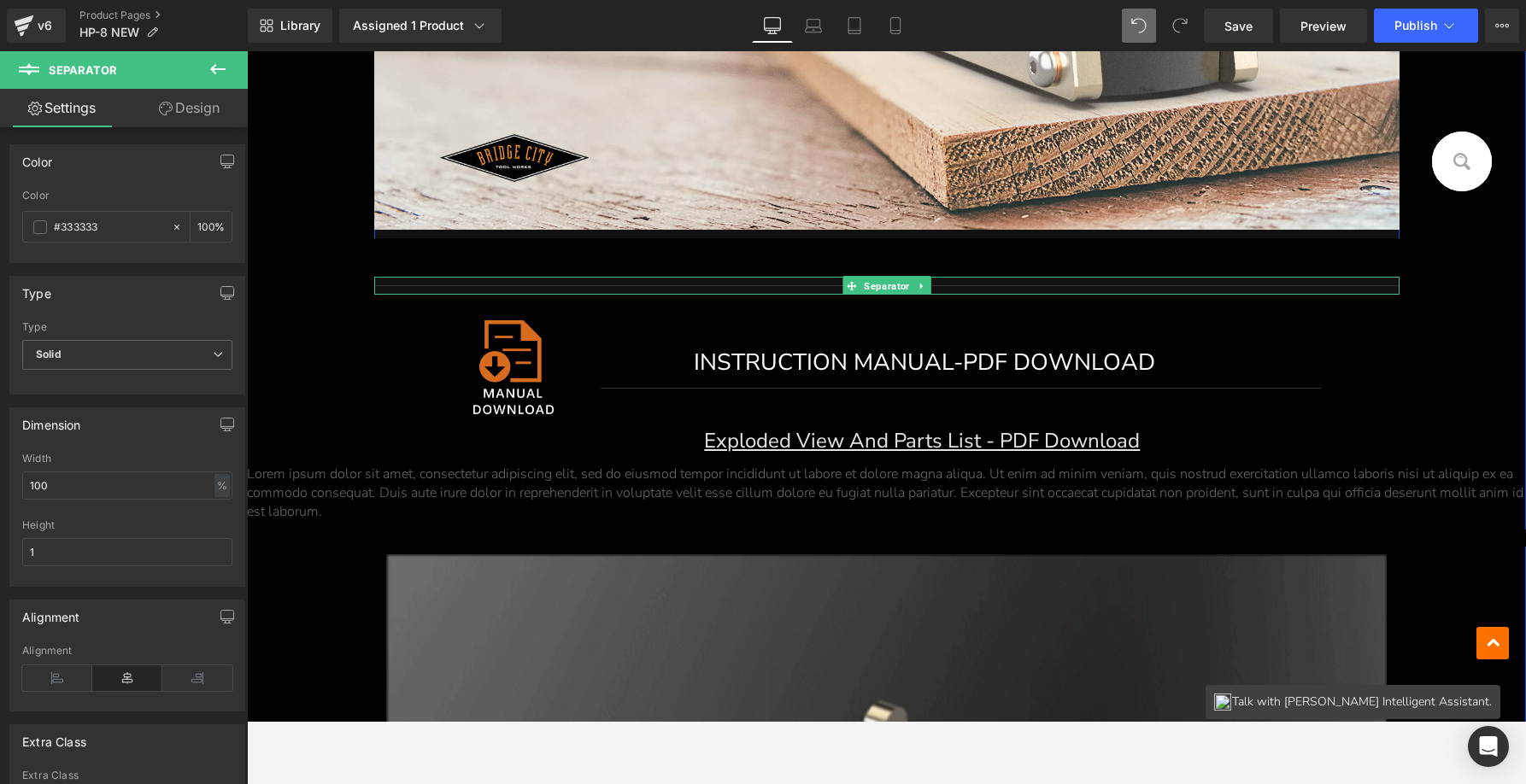
type input "#333333"
click at [567, 286] on hr at bounding box center [887, 290] width 1026 height 10
click at [215, 354] on icon at bounding box center [218, 355] width 11 height 11
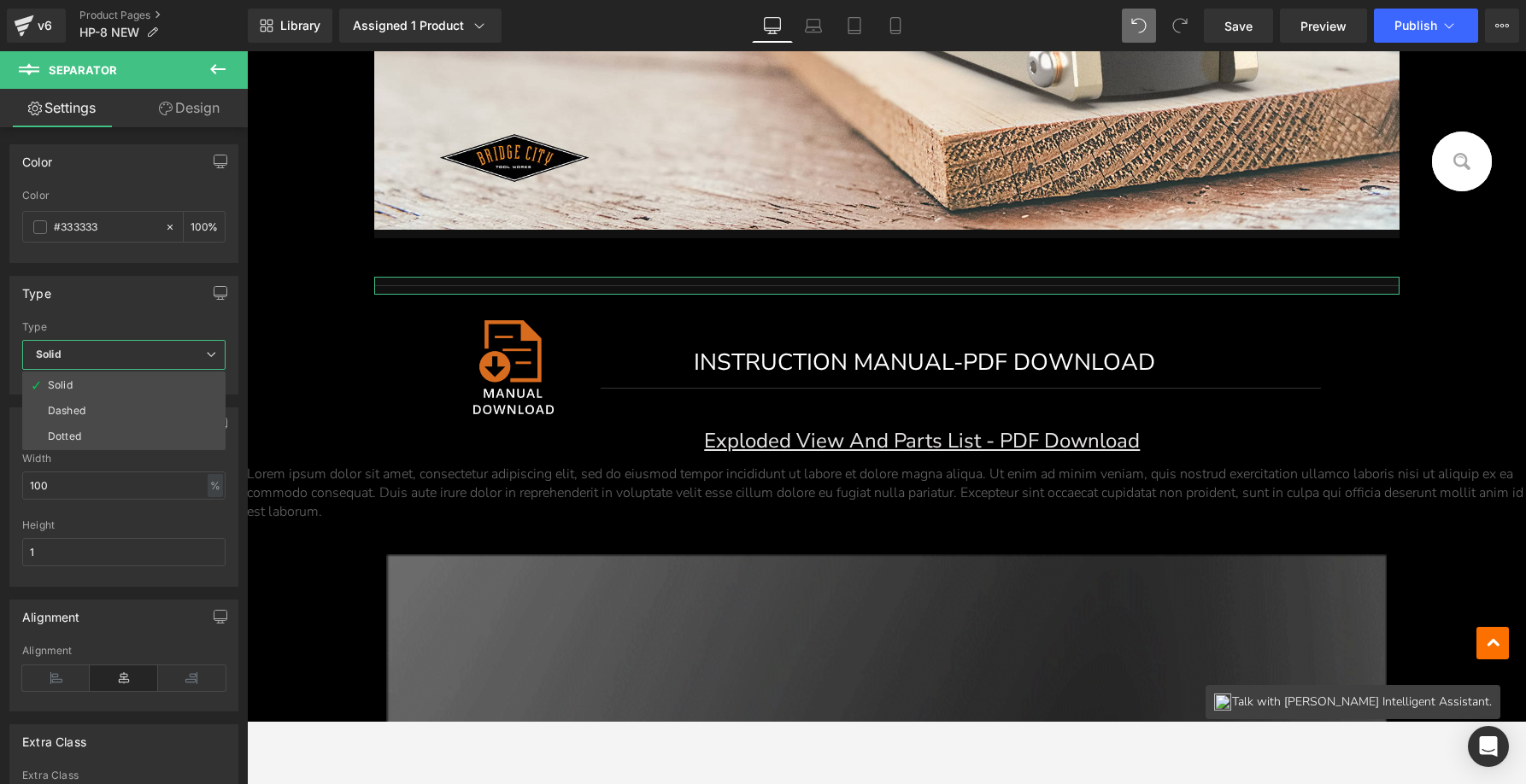
click at [215, 354] on icon at bounding box center [211, 355] width 11 height 11
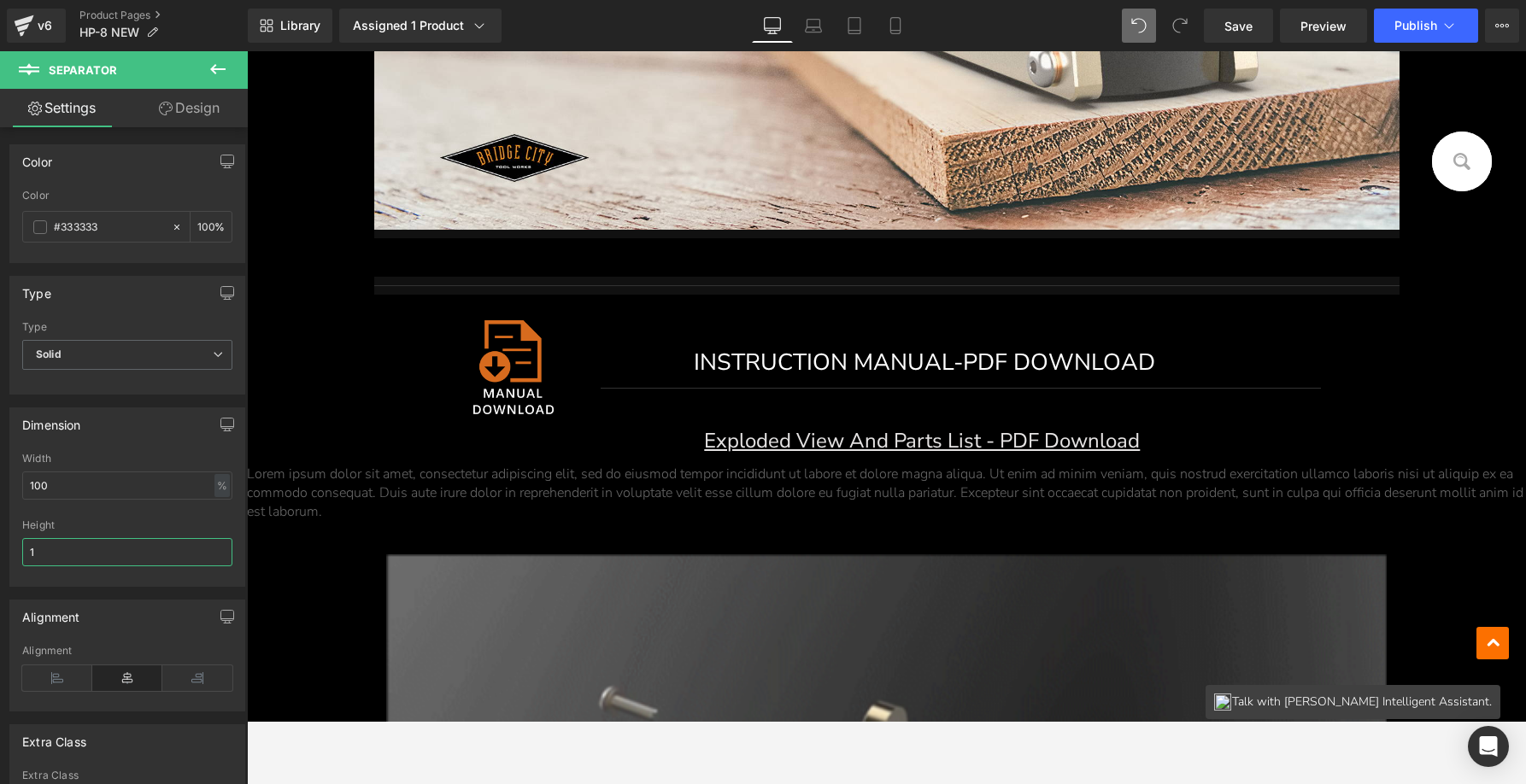
drag, startPoint x: 71, startPoint y: 555, endPoint x: -2, endPoint y: 553, distance: 73.0
click at [0, 553] on html "Separator You are previewing how the will restyle your page. You can not edit E…" at bounding box center [763, 392] width 1526 height 784
type input "0"
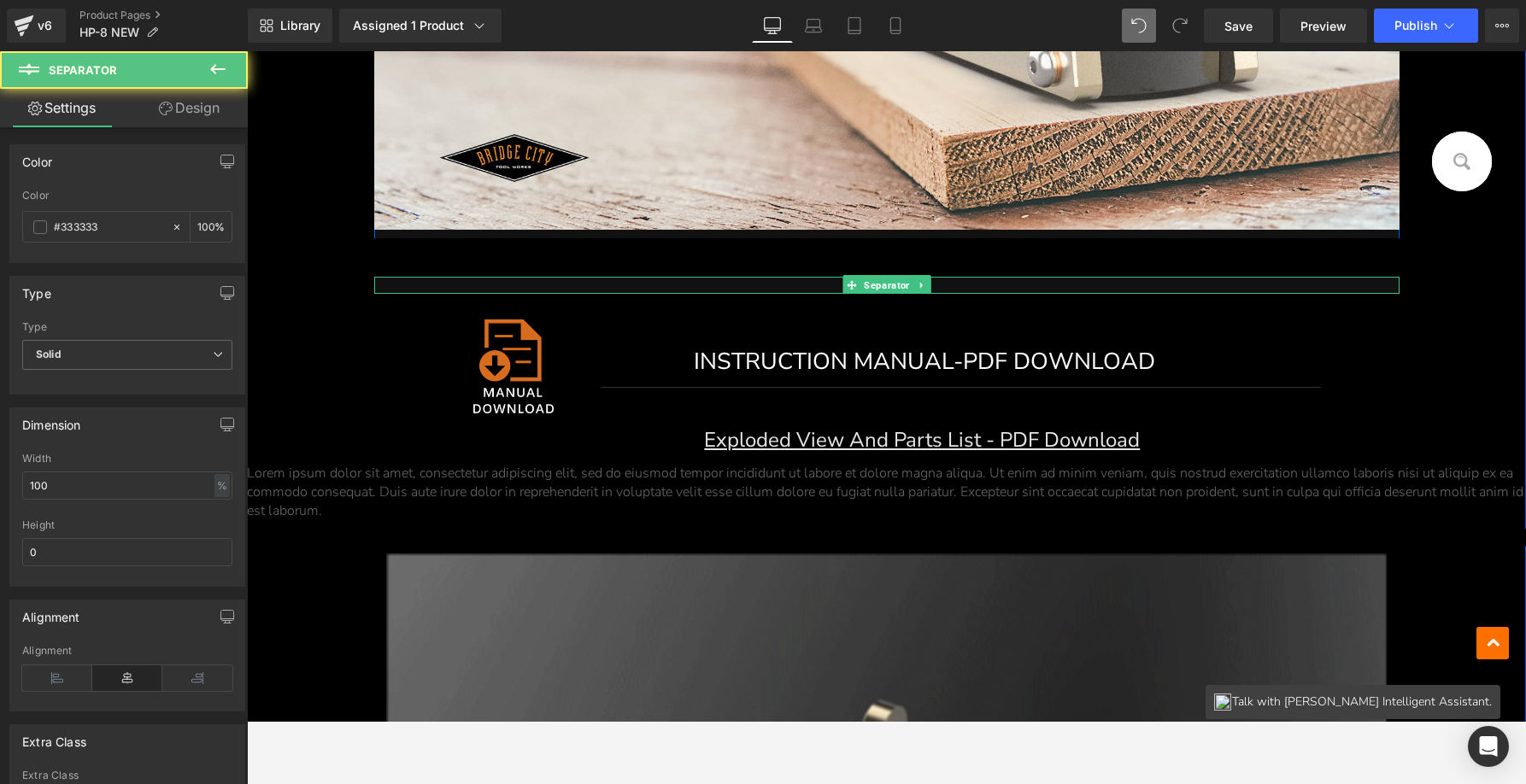
click at [516, 286] on hr at bounding box center [887, 290] width 1026 height 9
click at [919, 283] on icon at bounding box center [920, 286] width 3 height 6
click at [922, 280] on link at bounding box center [931, 285] width 18 height 20
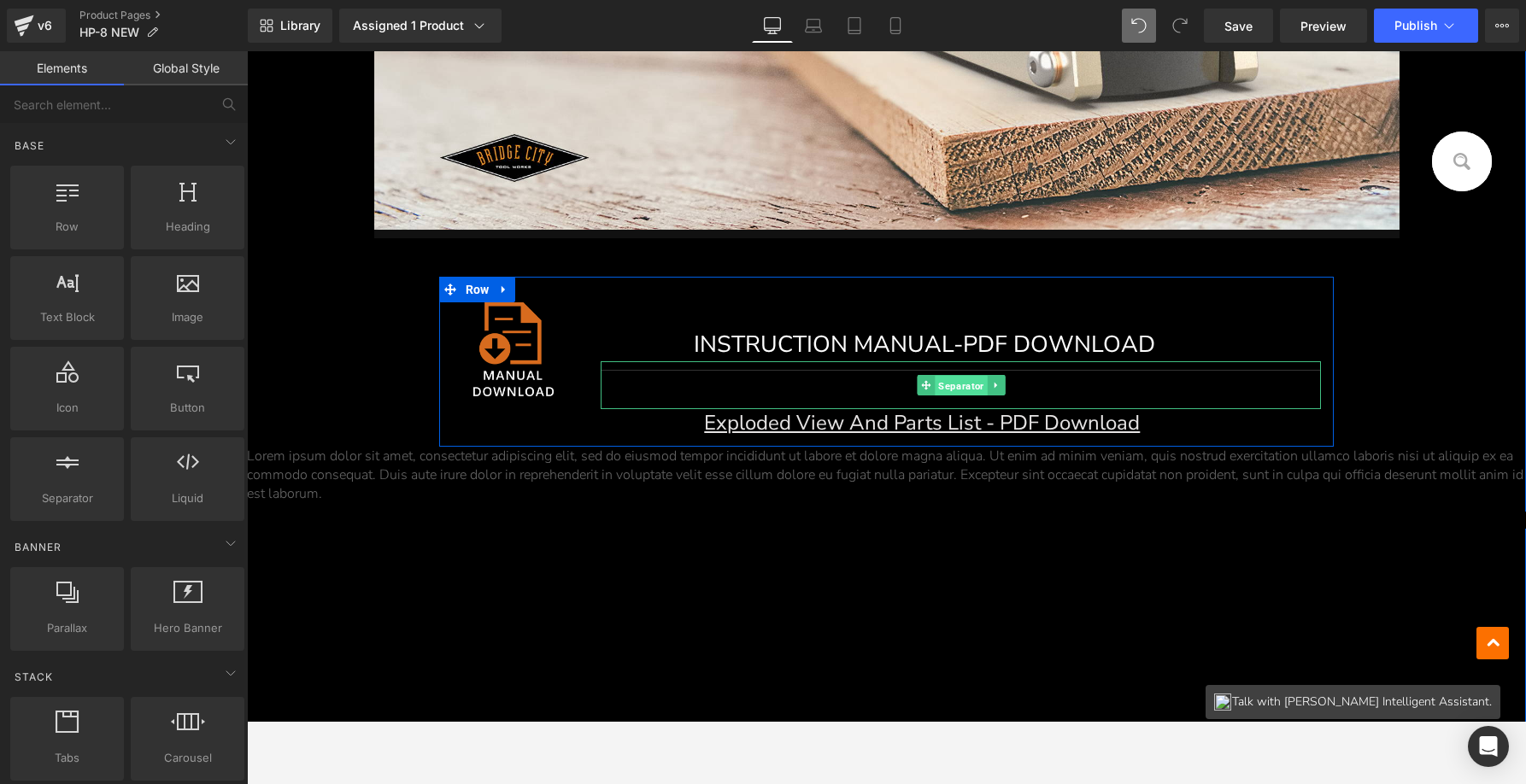
click at [949, 380] on span "Separator" at bounding box center [960, 386] width 52 height 20
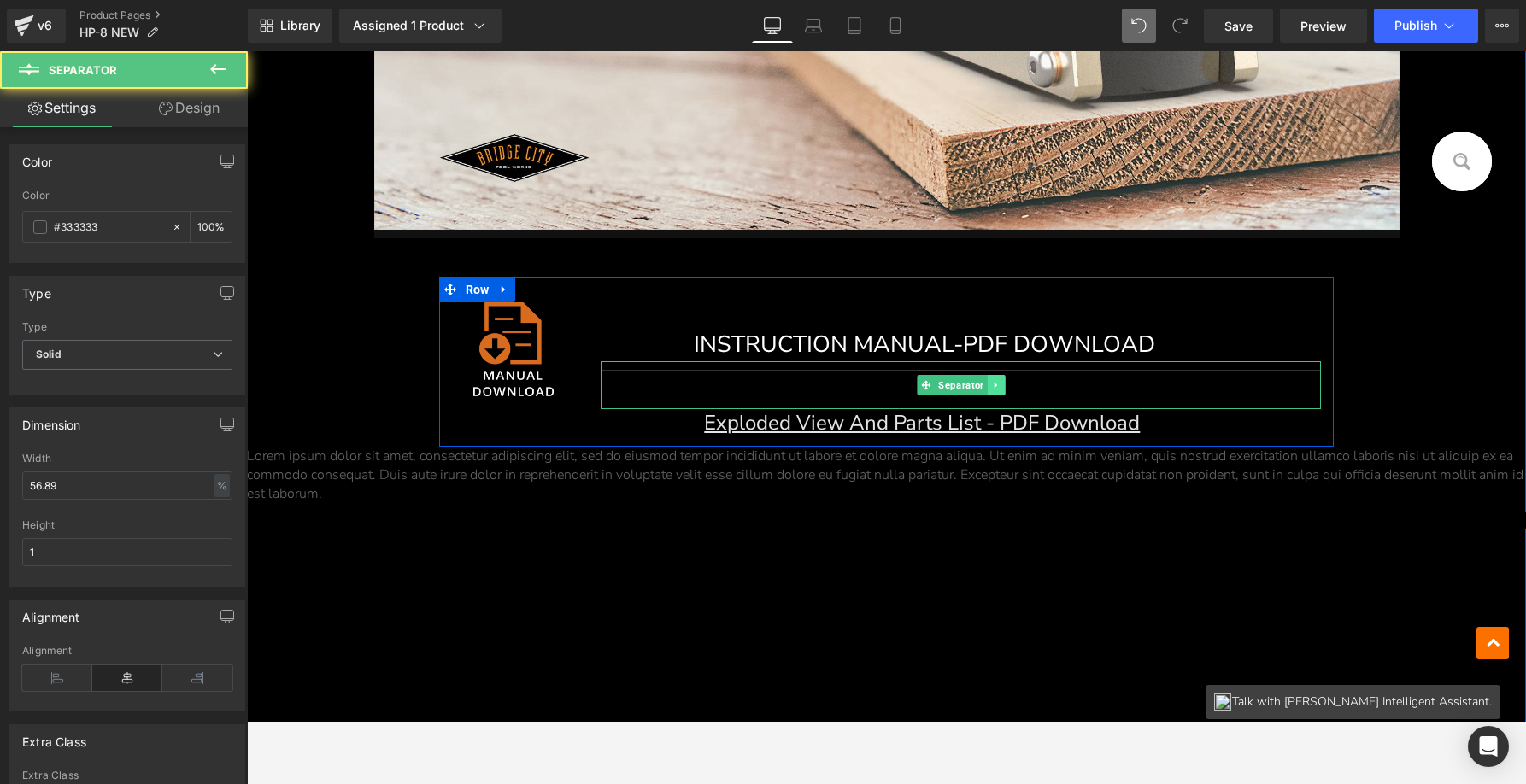
click at [991, 380] on icon at bounding box center [995, 386] width 10 height 11
click at [982, 380] on icon at bounding box center [987, 385] width 10 height 10
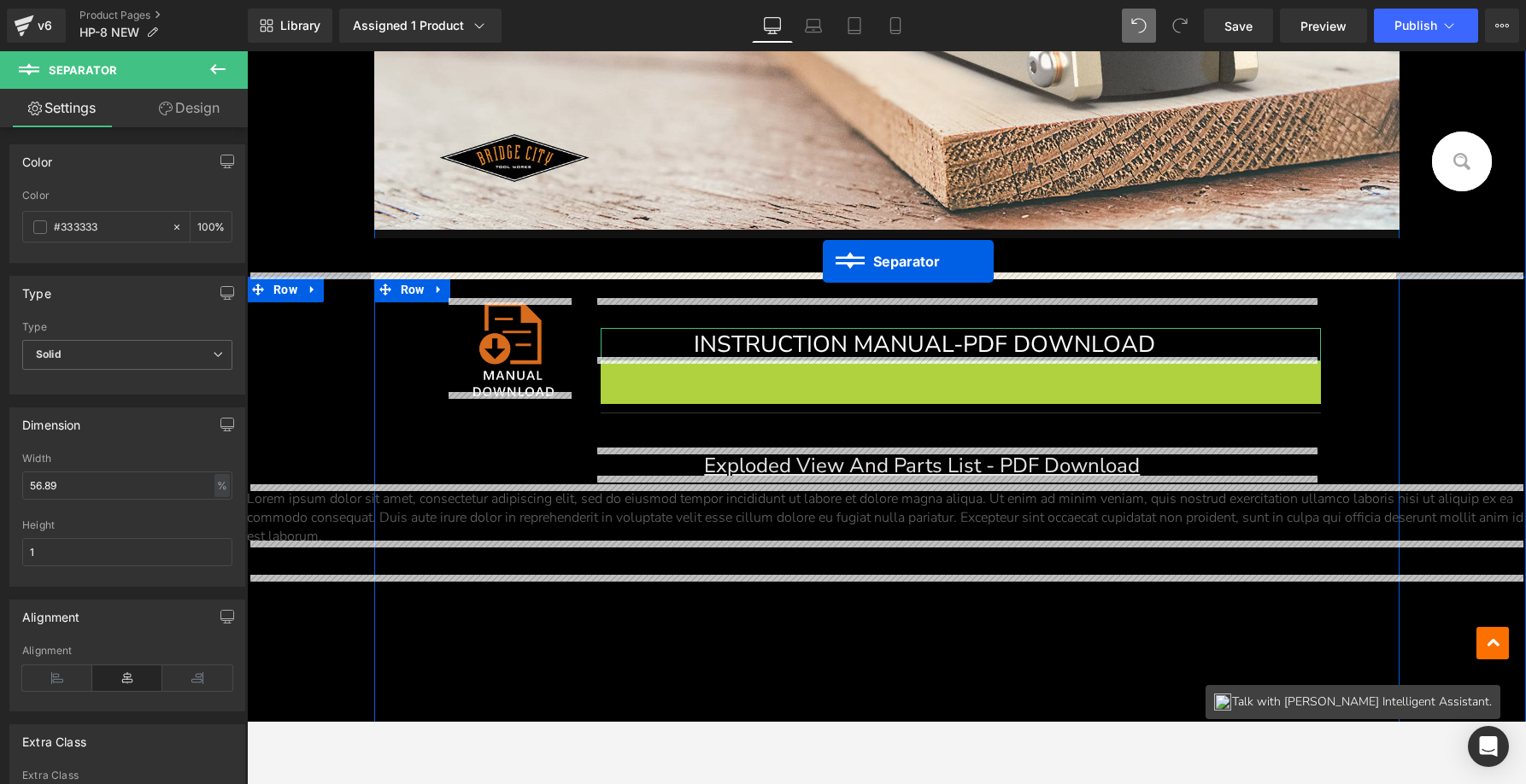
drag, startPoint x: 932, startPoint y: 376, endPoint x: 822, endPoint y: 262, distance: 158.4
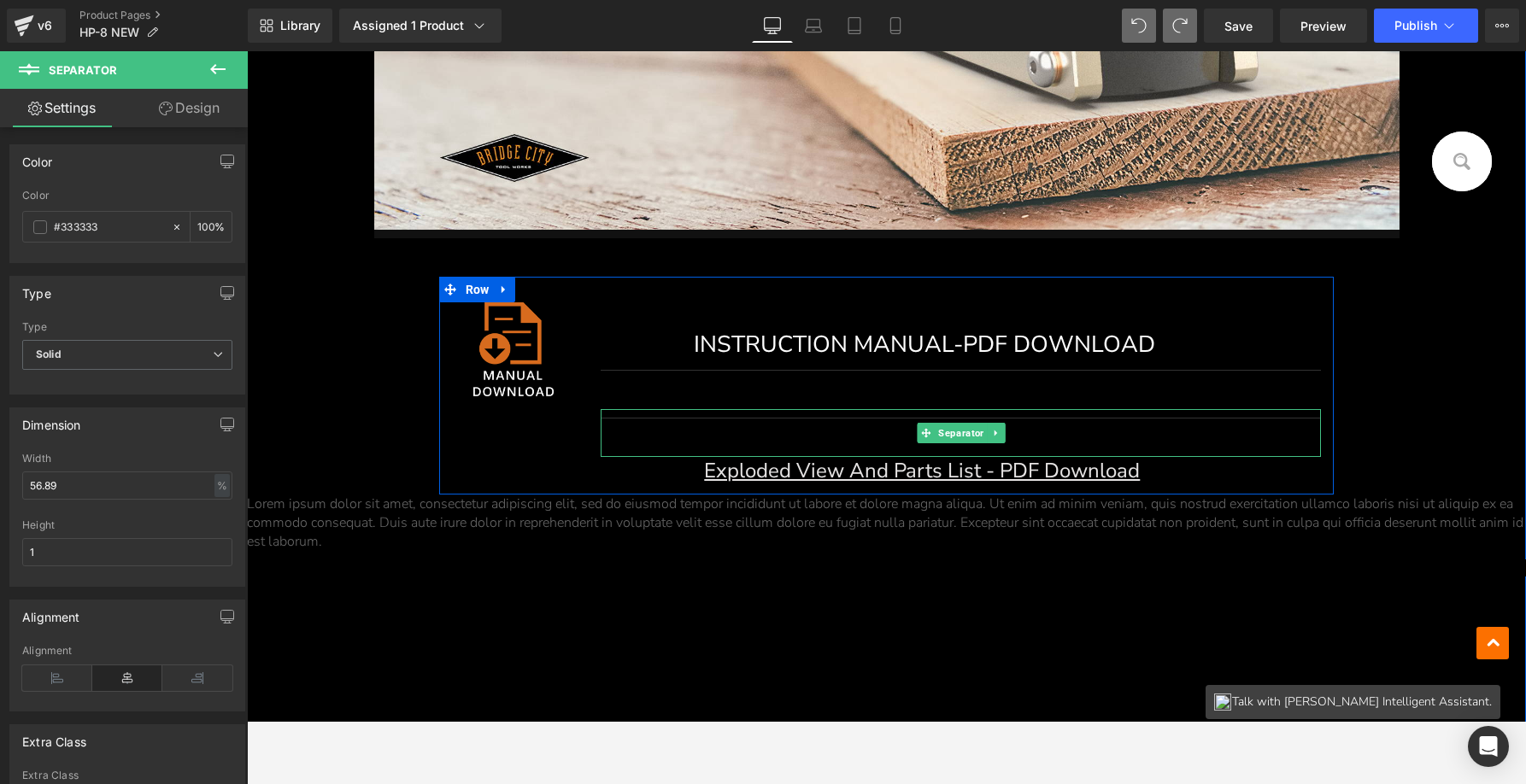
click at [1223, 411] on div at bounding box center [961, 433] width 720 height 48
click at [997, 427] on link at bounding box center [995, 433] width 18 height 20
click at [1002, 427] on icon at bounding box center [1005, 433] width 10 height 11
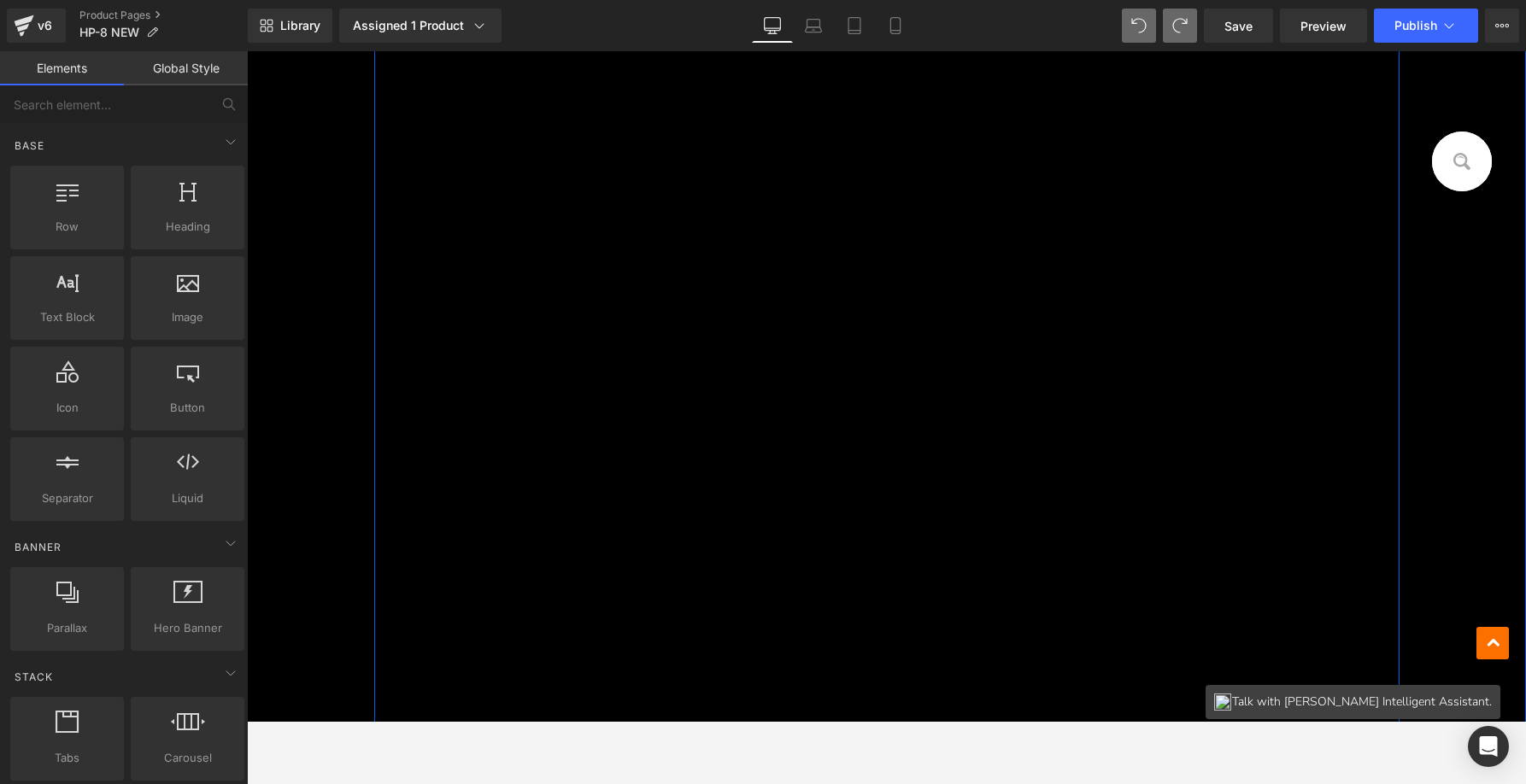
click at [835, 424] on div "Image INSTRUCTION MANUAL-PDF DOWNLOAD Button Separator Exploded View And Parts …" at bounding box center [886, 245] width 1279 height 978
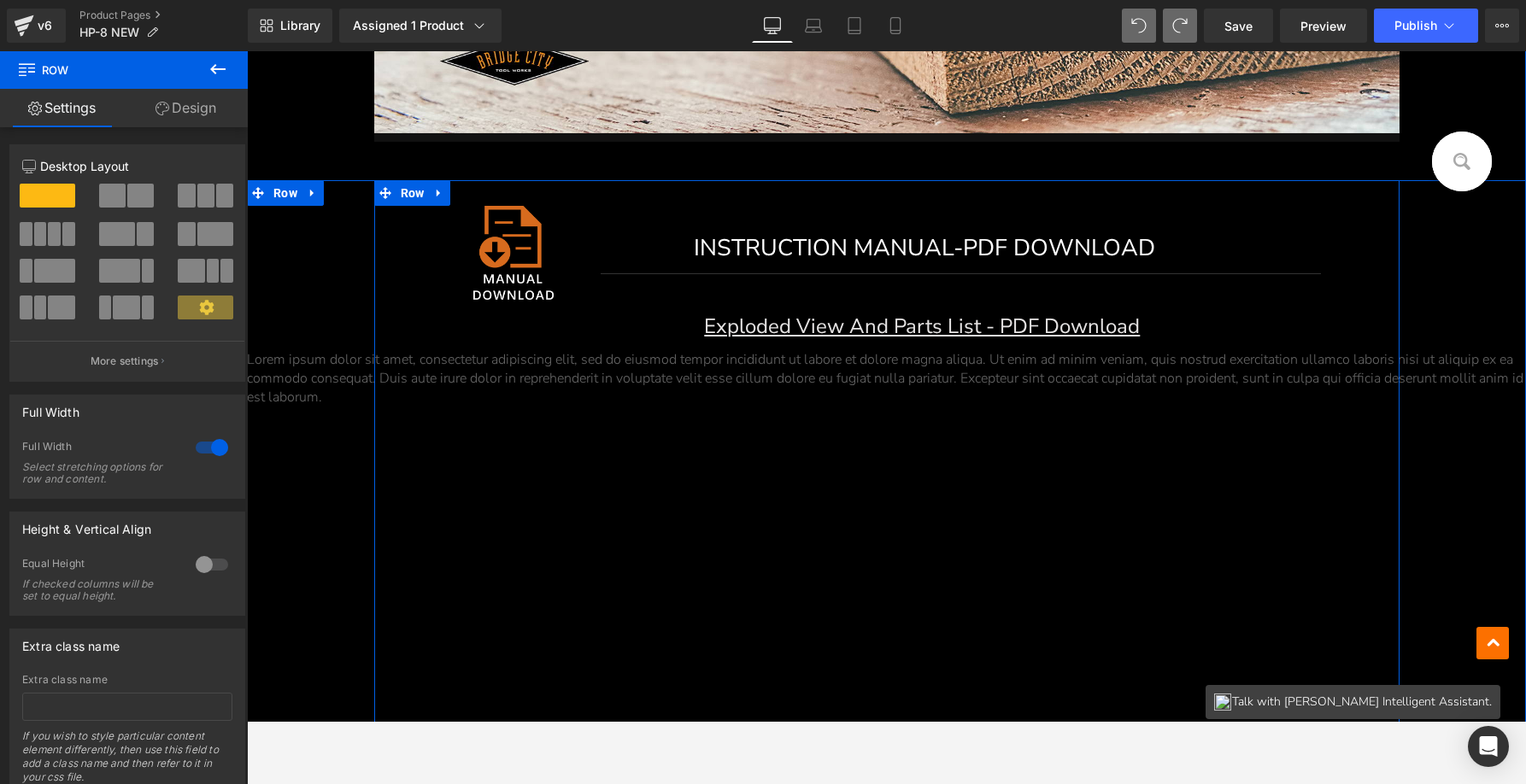
scroll to position [12306, 0]
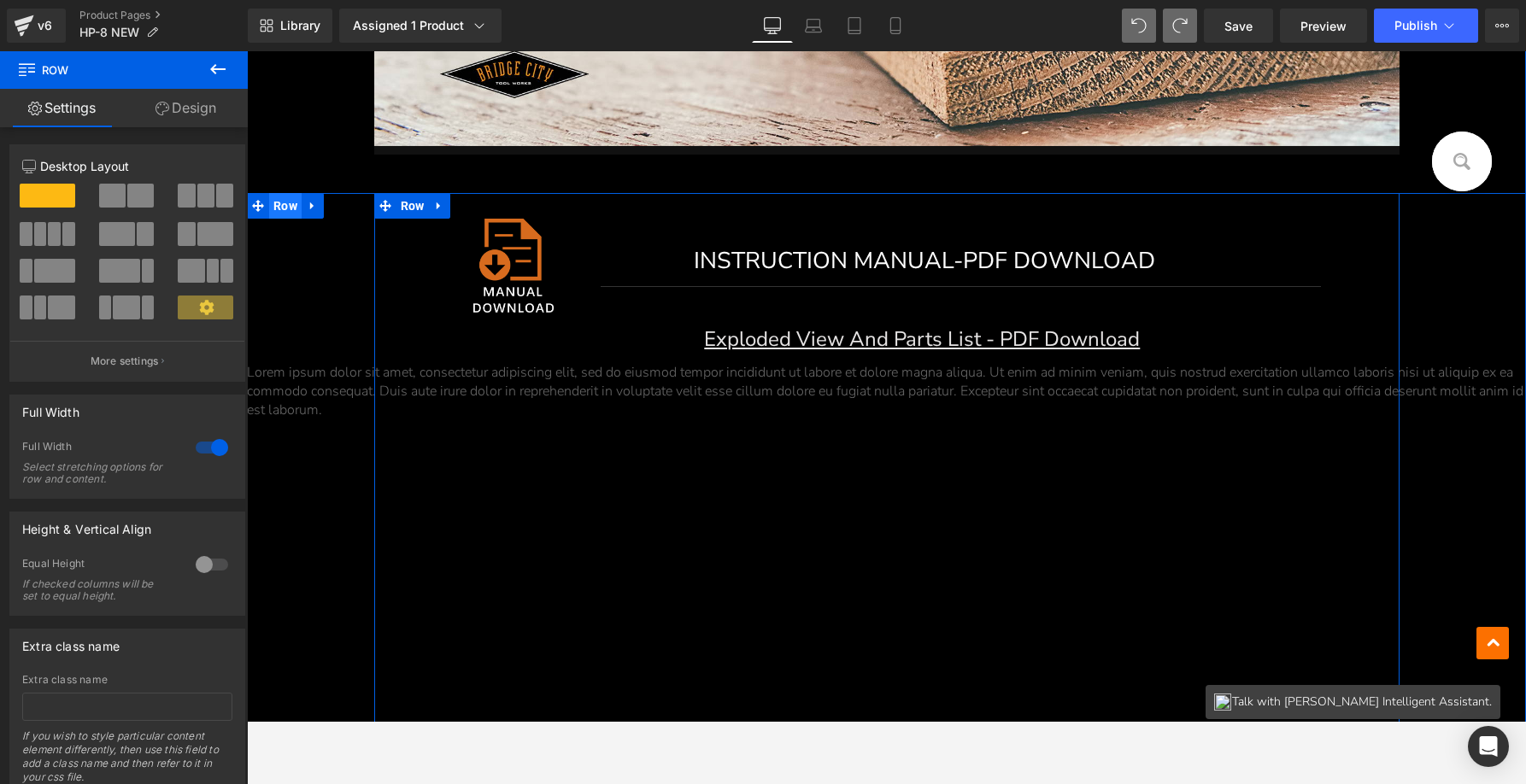
click at [277, 208] on span "Row" at bounding box center [285, 206] width 33 height 26
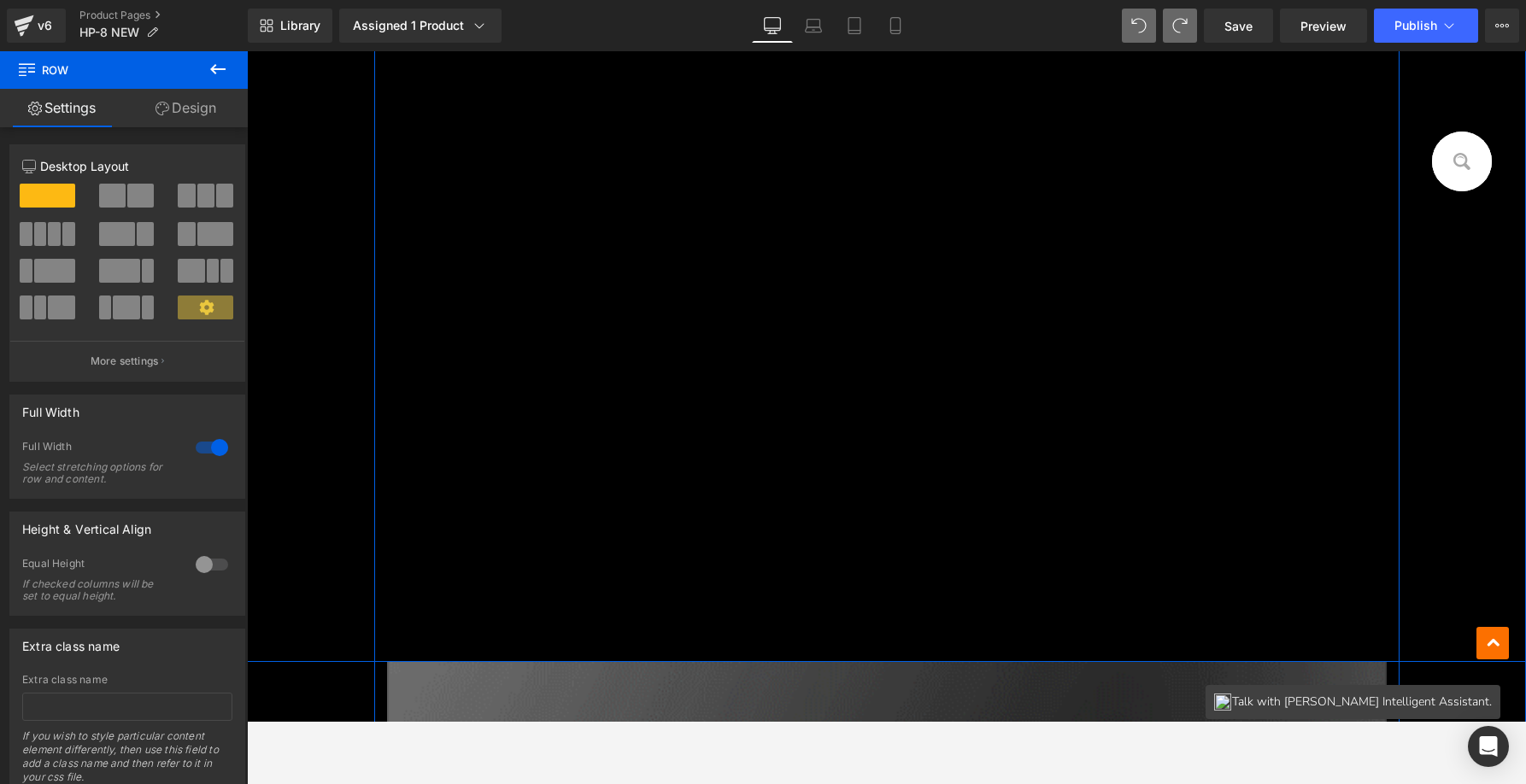
scroll to position [12594, 0]
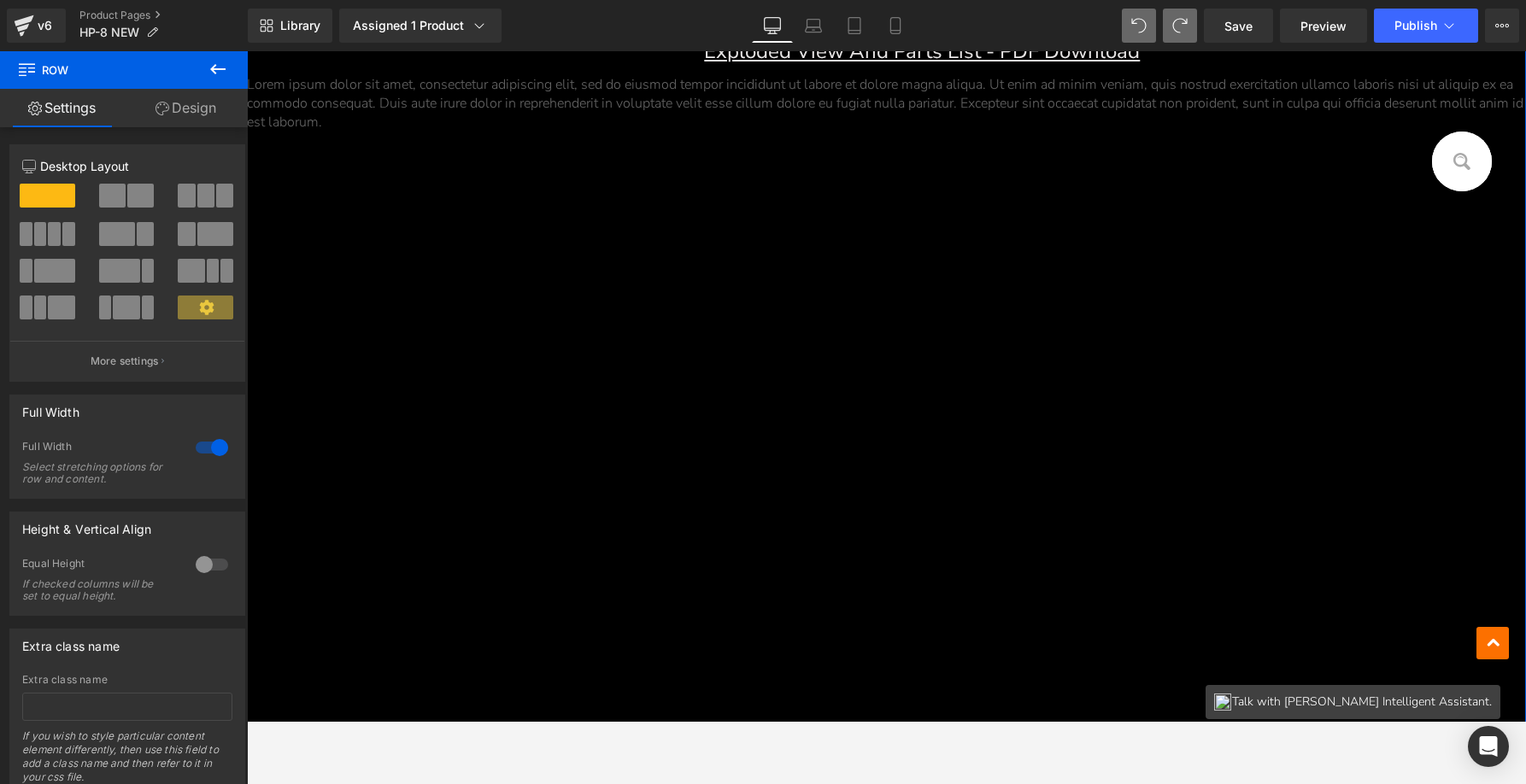
click at [188, 110] on link "Design" at bounding box center [186, 107] width 124 height 38
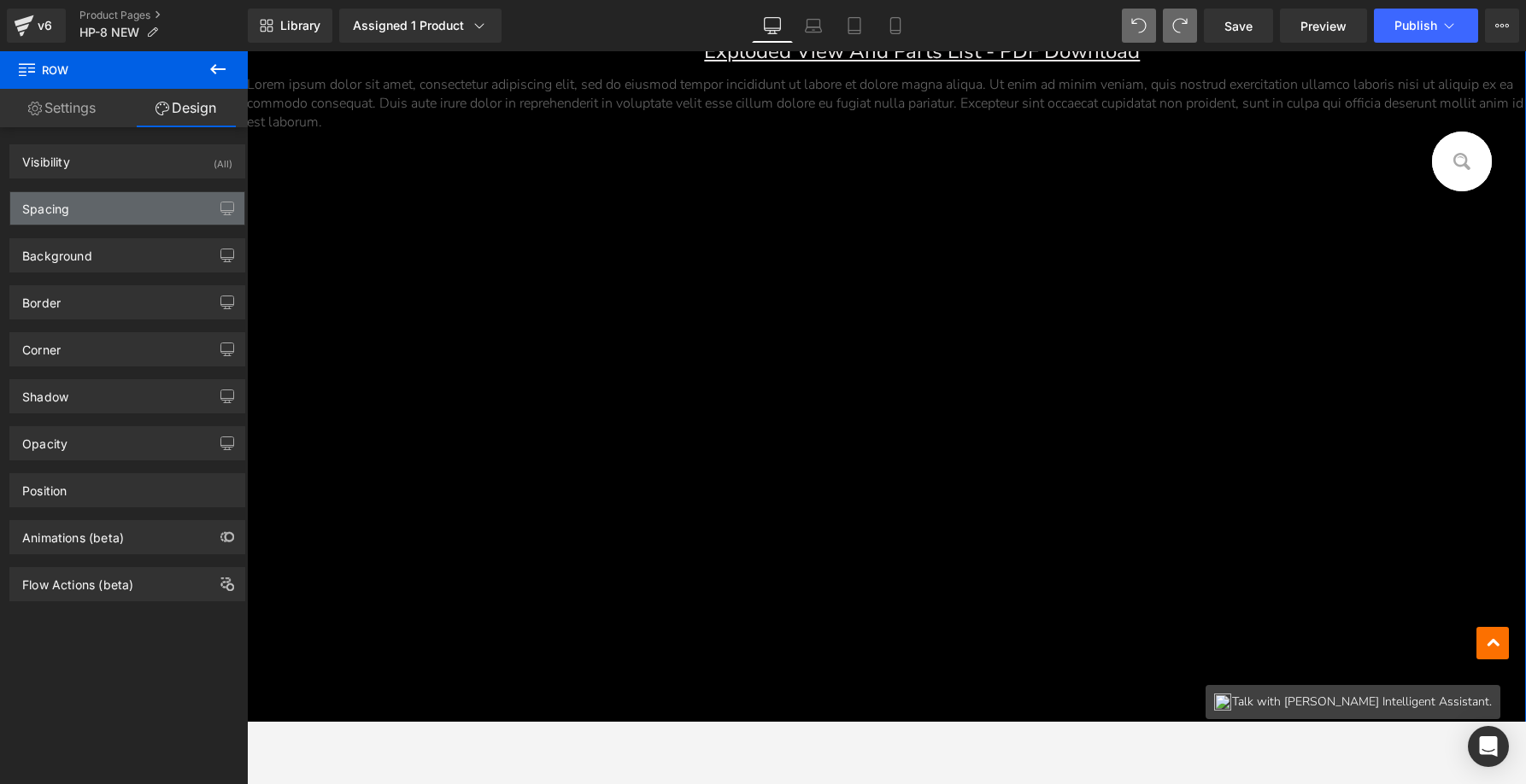
type input "0"
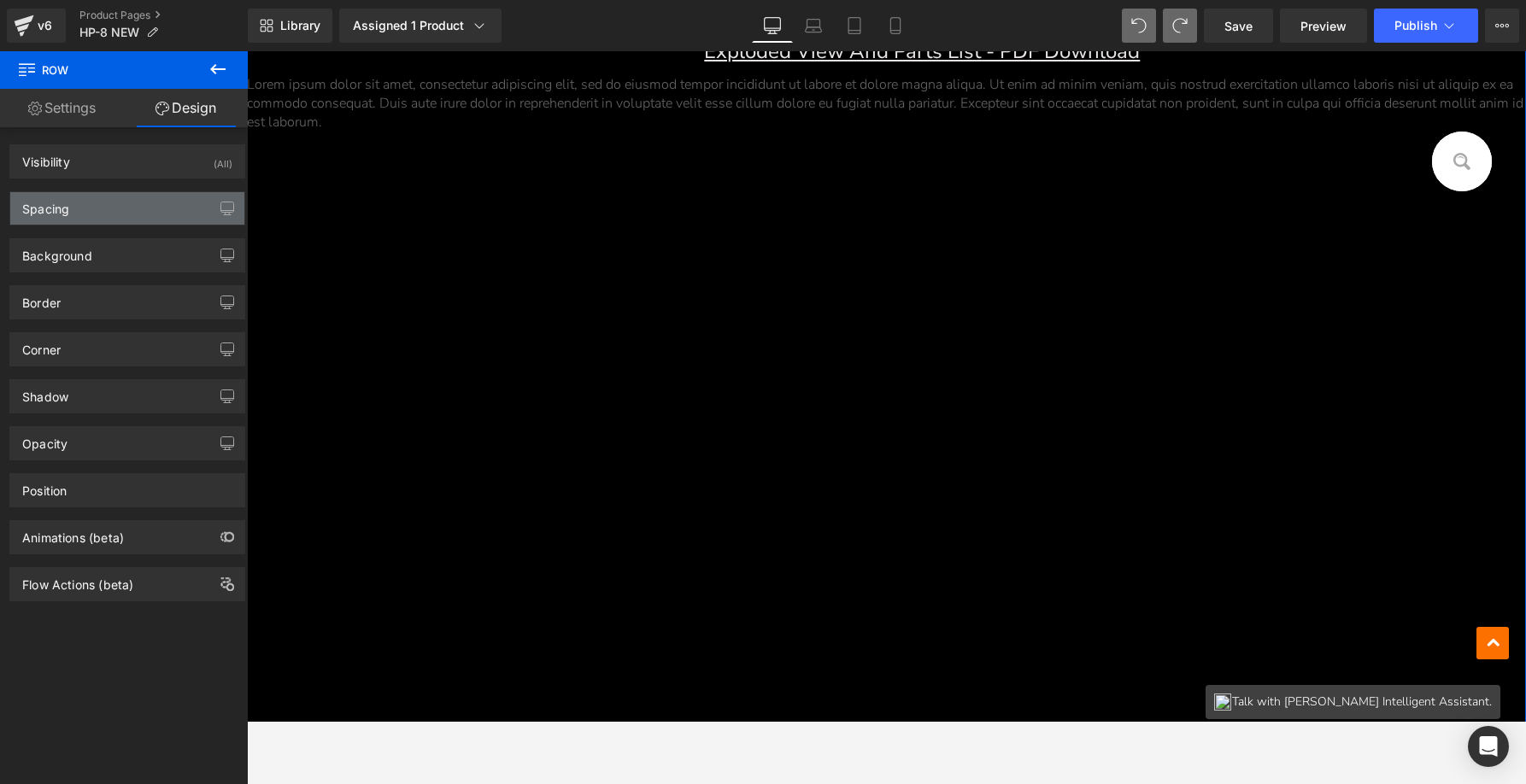
type input "0"
click at [120, 196] on div "Spacing" at bounding box center [128, 208] width 234 height 33
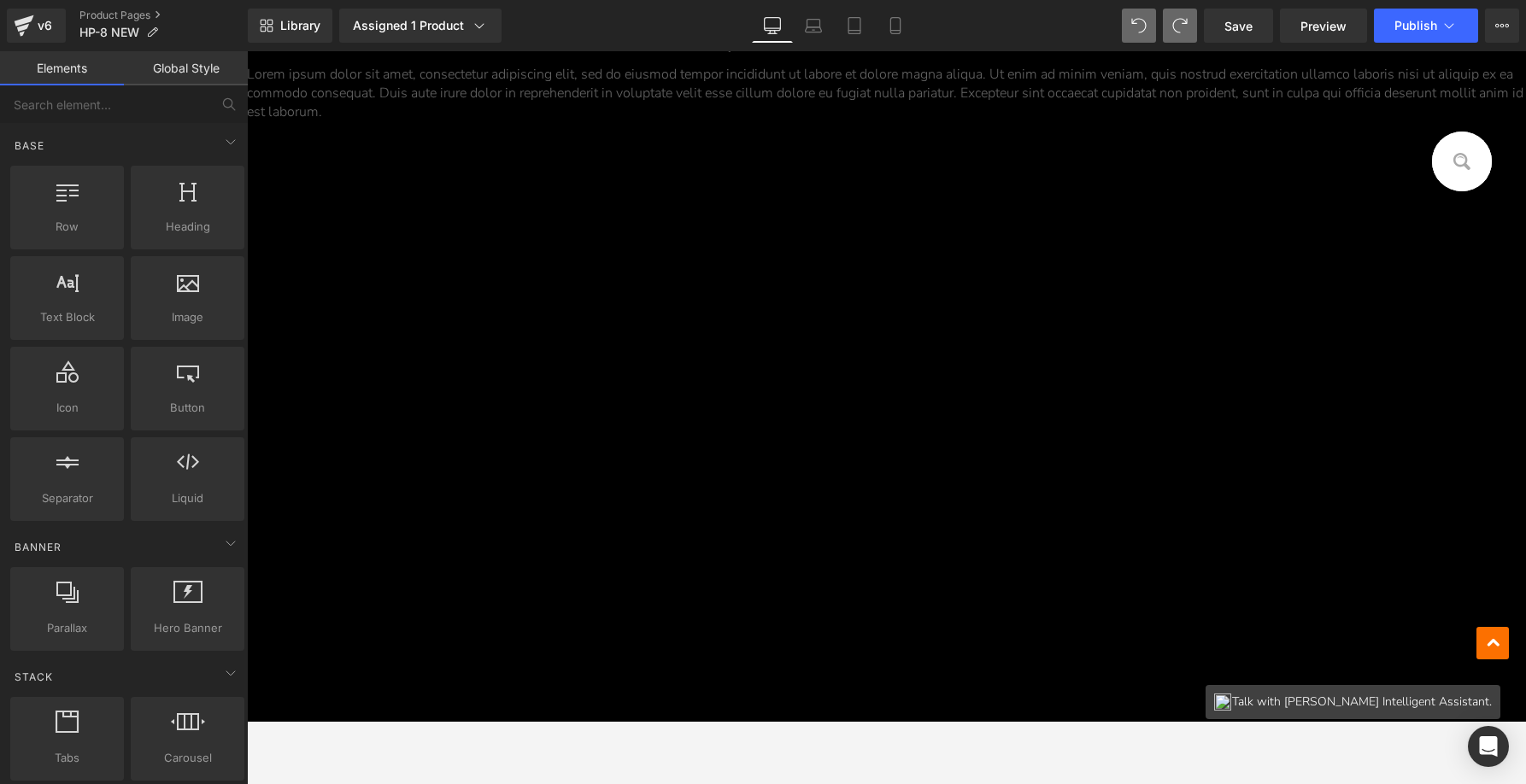
scroll to position [12376, 0]
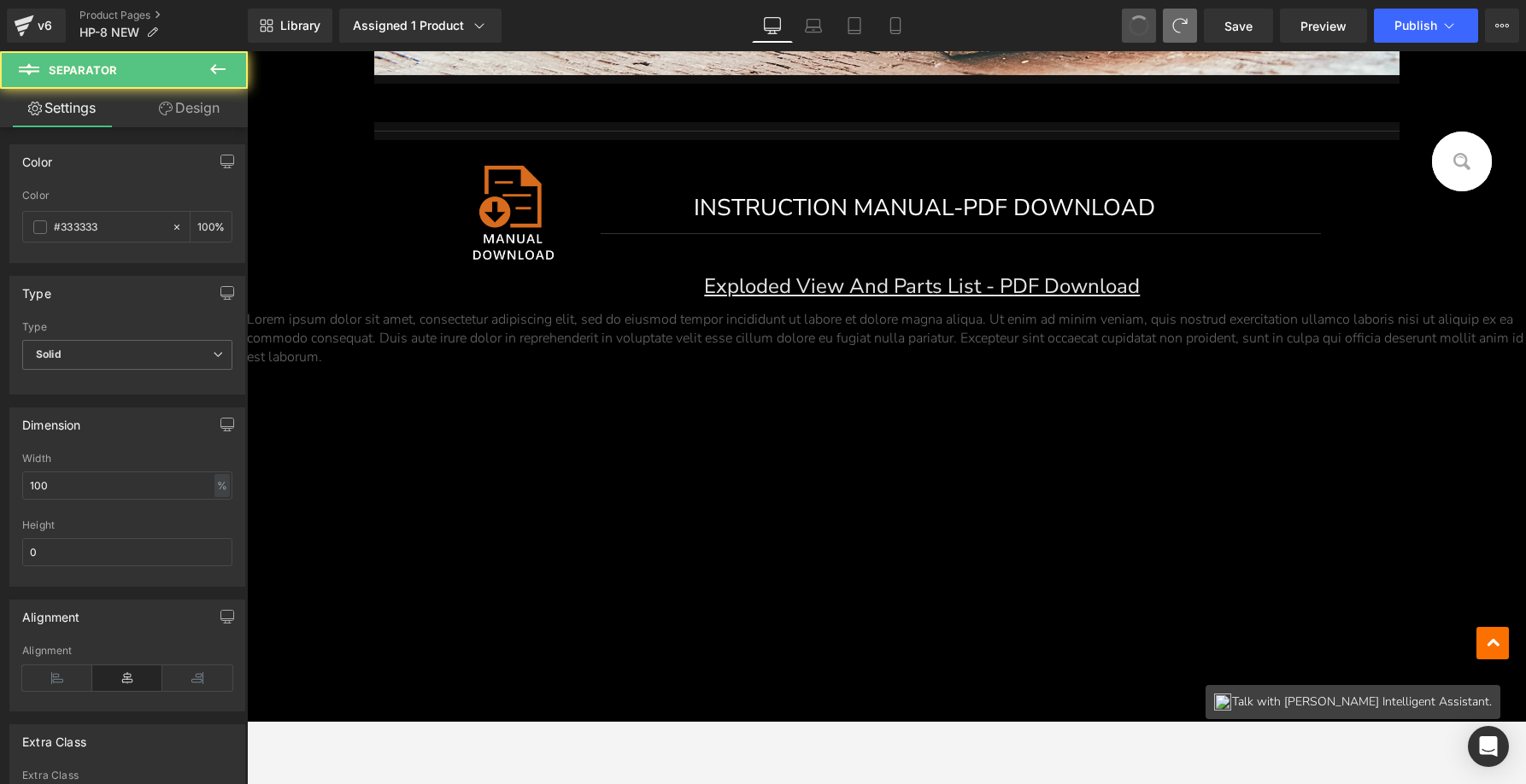
type input "none"
type input "0"
type input "1"
type input "#333333"
type input "100"
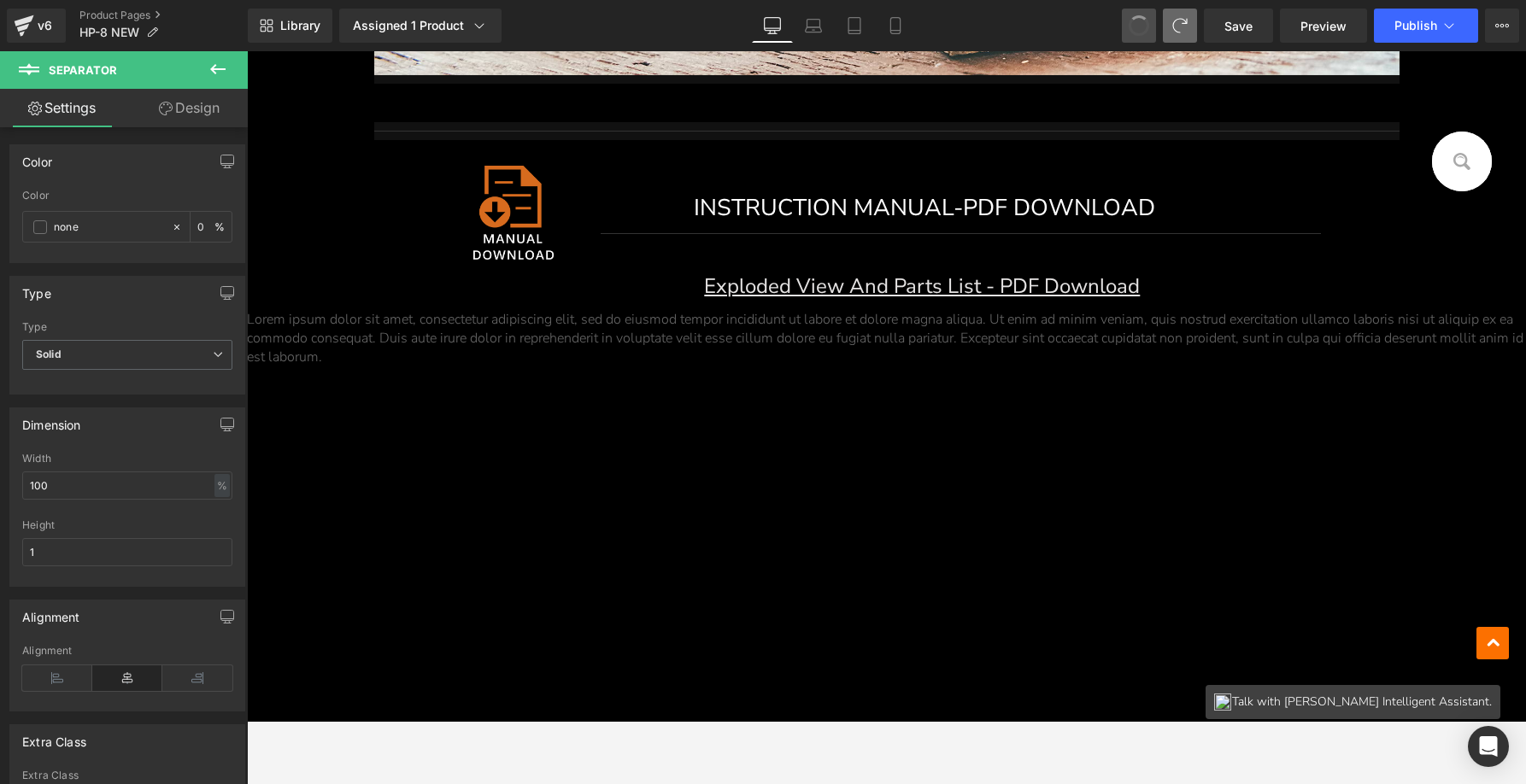
type input "60"
type input "100"
type input "720"
type input "100"
type input "60"
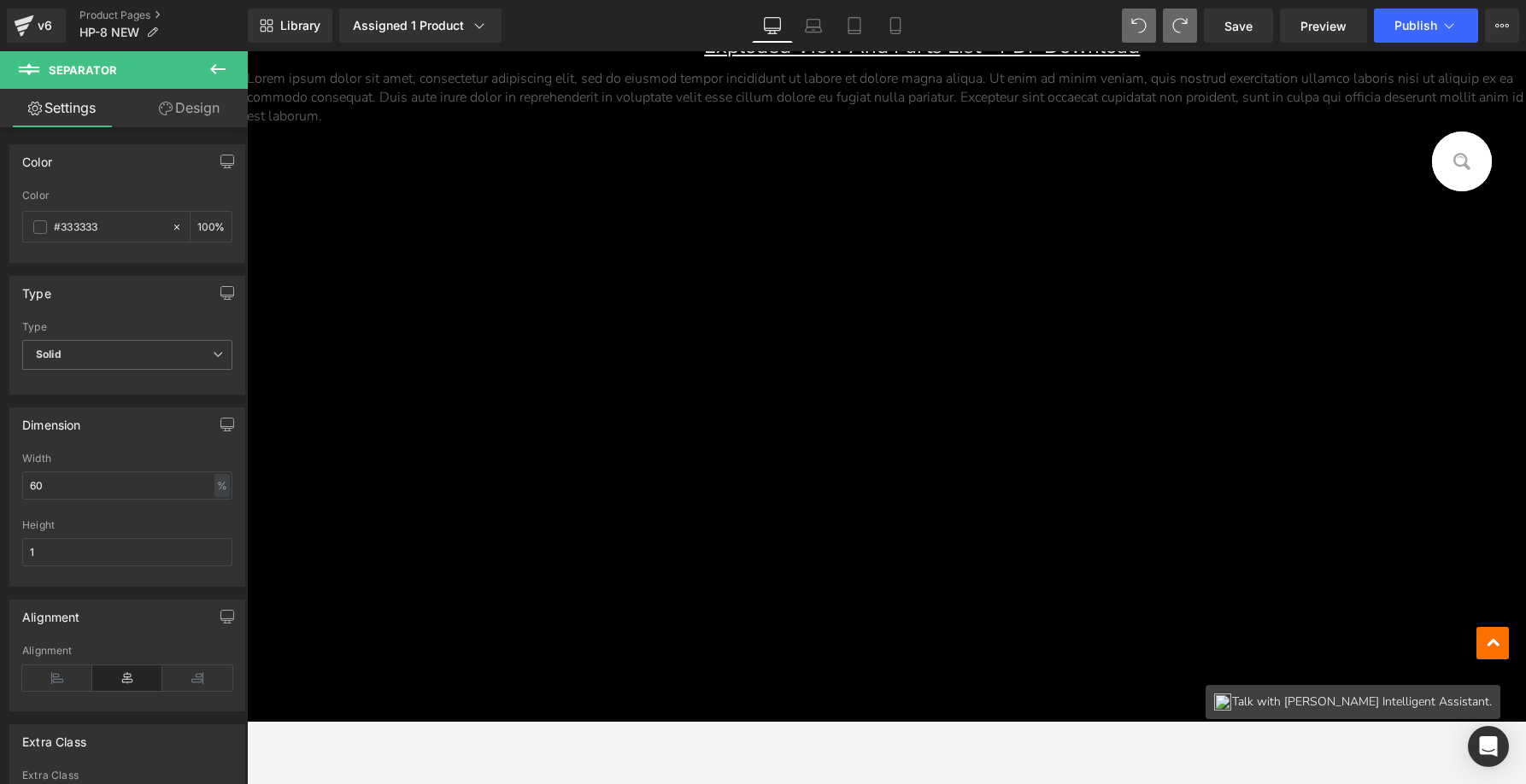
scroll to position [921, 0]
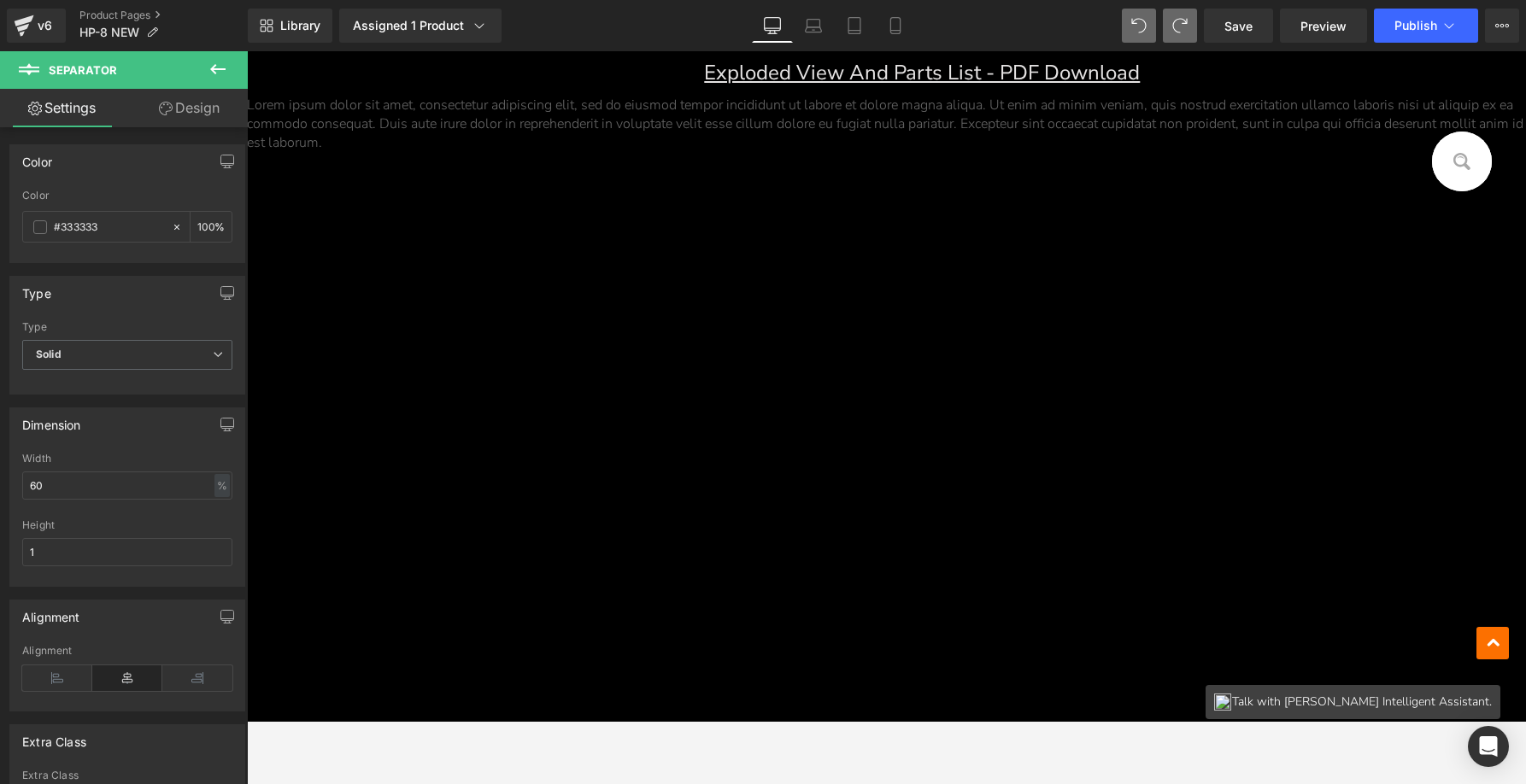
click at [914, 309] on div "Image INSTRUCTION MANUAL-PDF DOWNLOAD Button Separator Exploded View And Parts …" at bounding box center [886, 415] width 1279 height 978
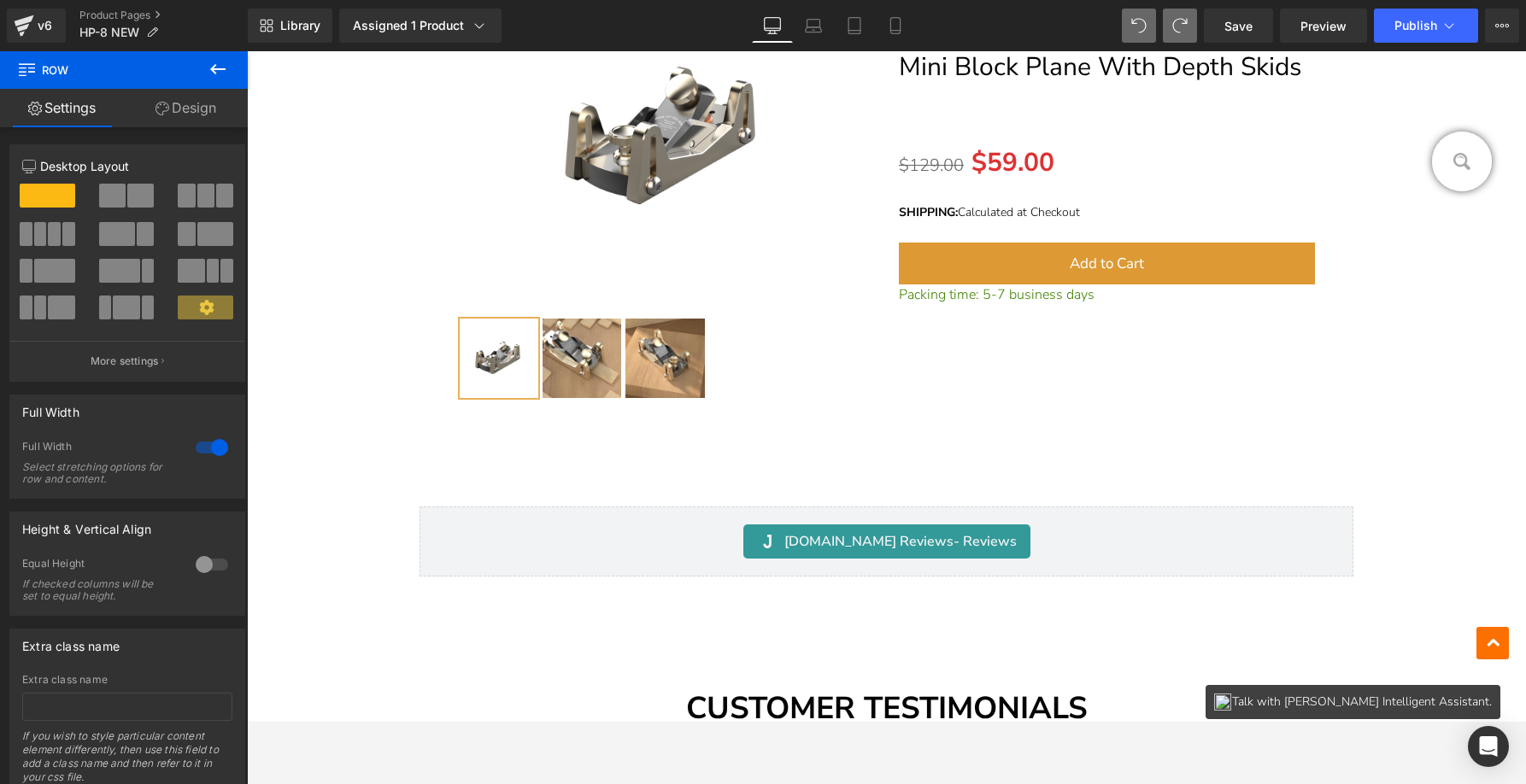
scroll to position [13965, 0]
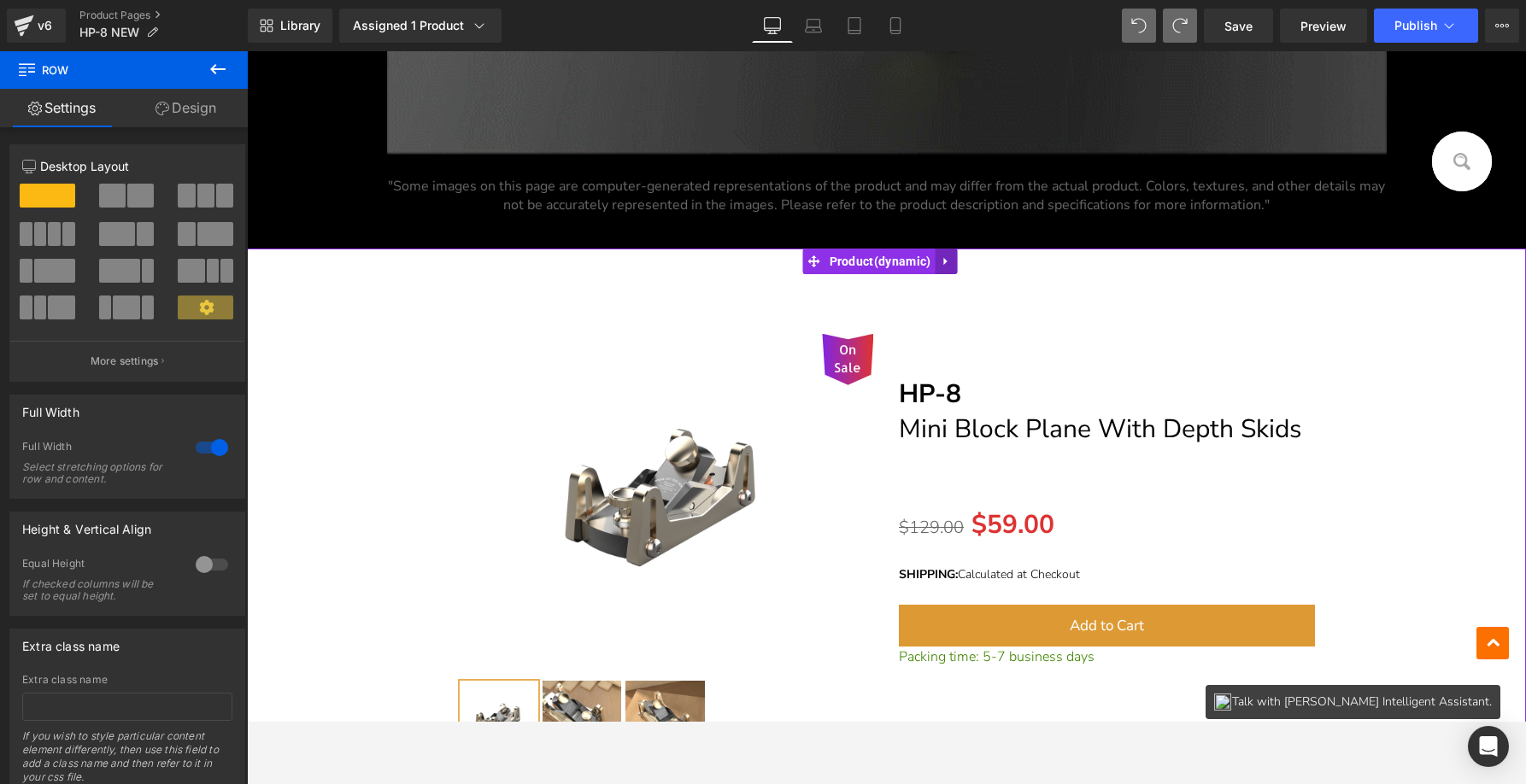
click at [952, 258] on icon at bounding box center [945, 261] width 12 height 12
click at [968, 259] on link at bounding box center [956, 261] width 22 height 26
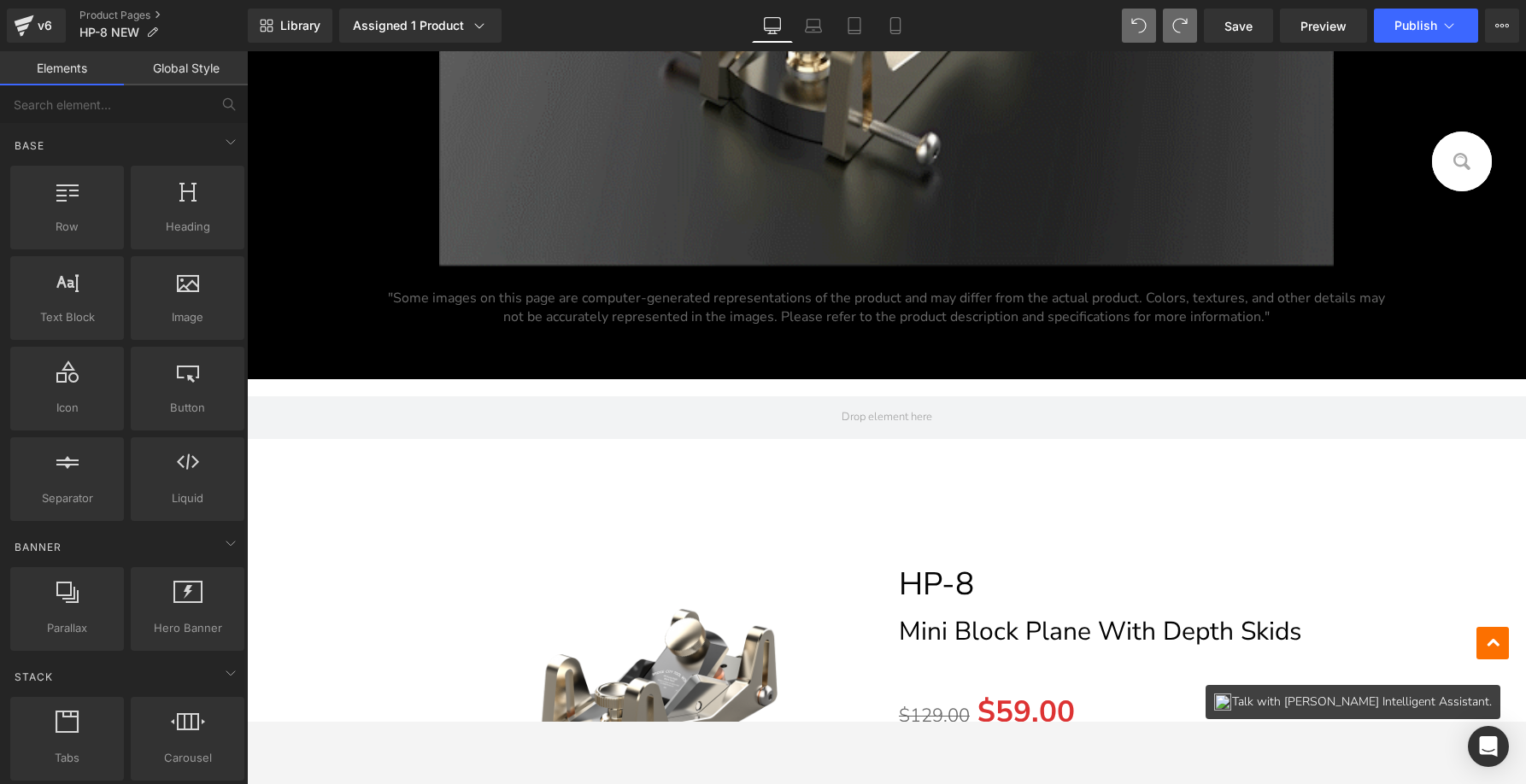
scroll to position [1086, 0]
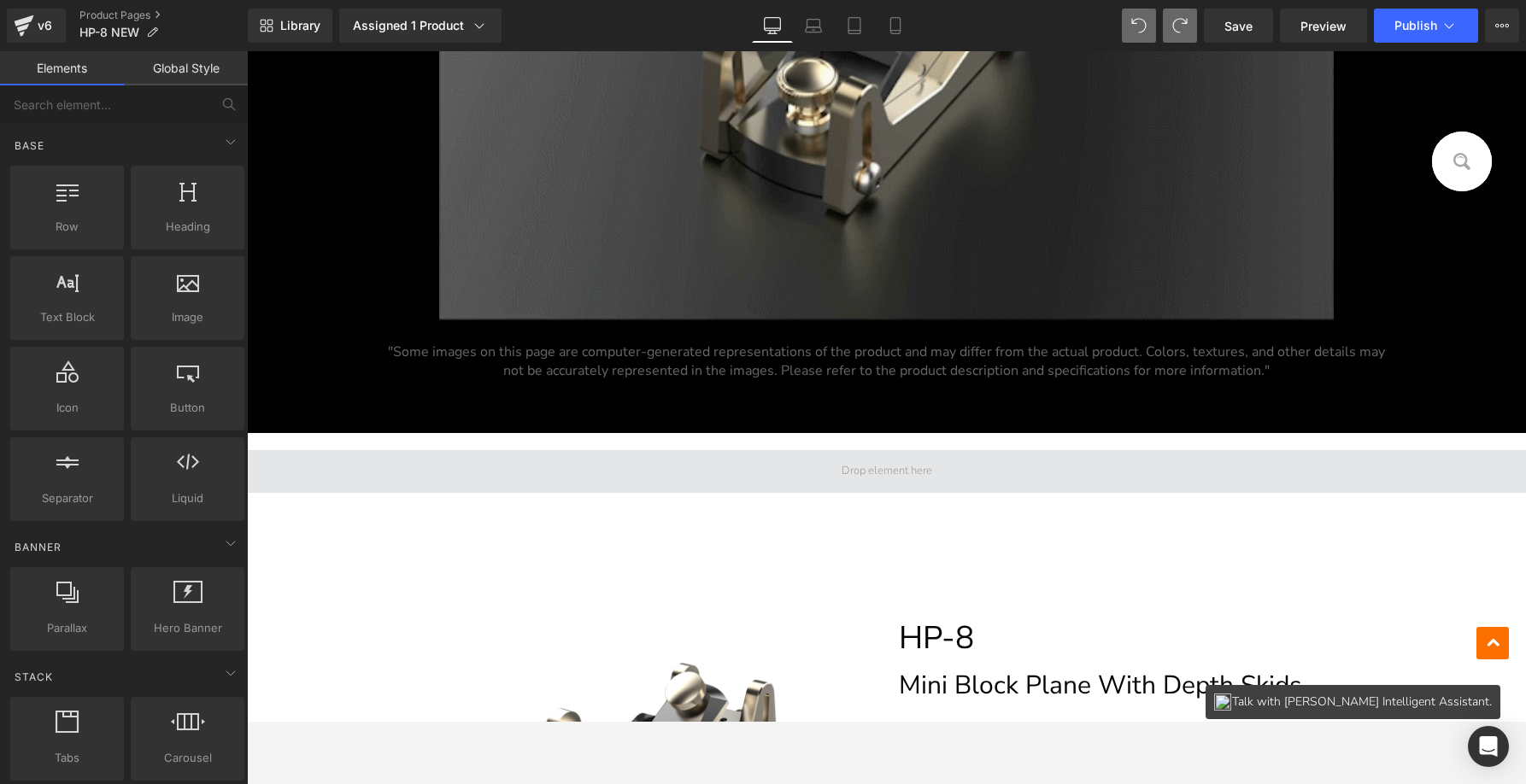
click at [820, 469] on span at bounding box center [886, 471] width 1279 height 43
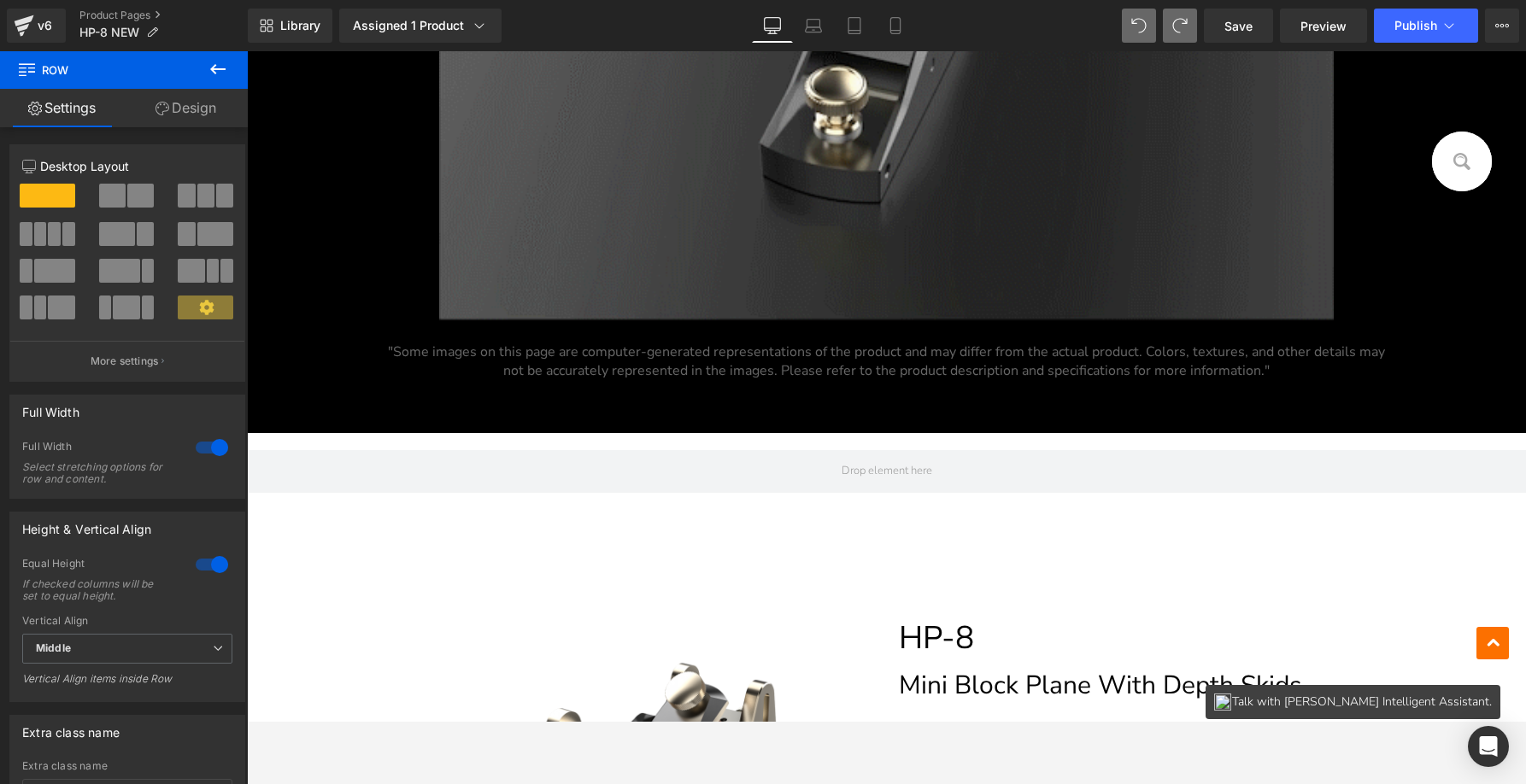
click at [247, 51] on div "52px" at bounding box center [247, 51] width 0 height 0
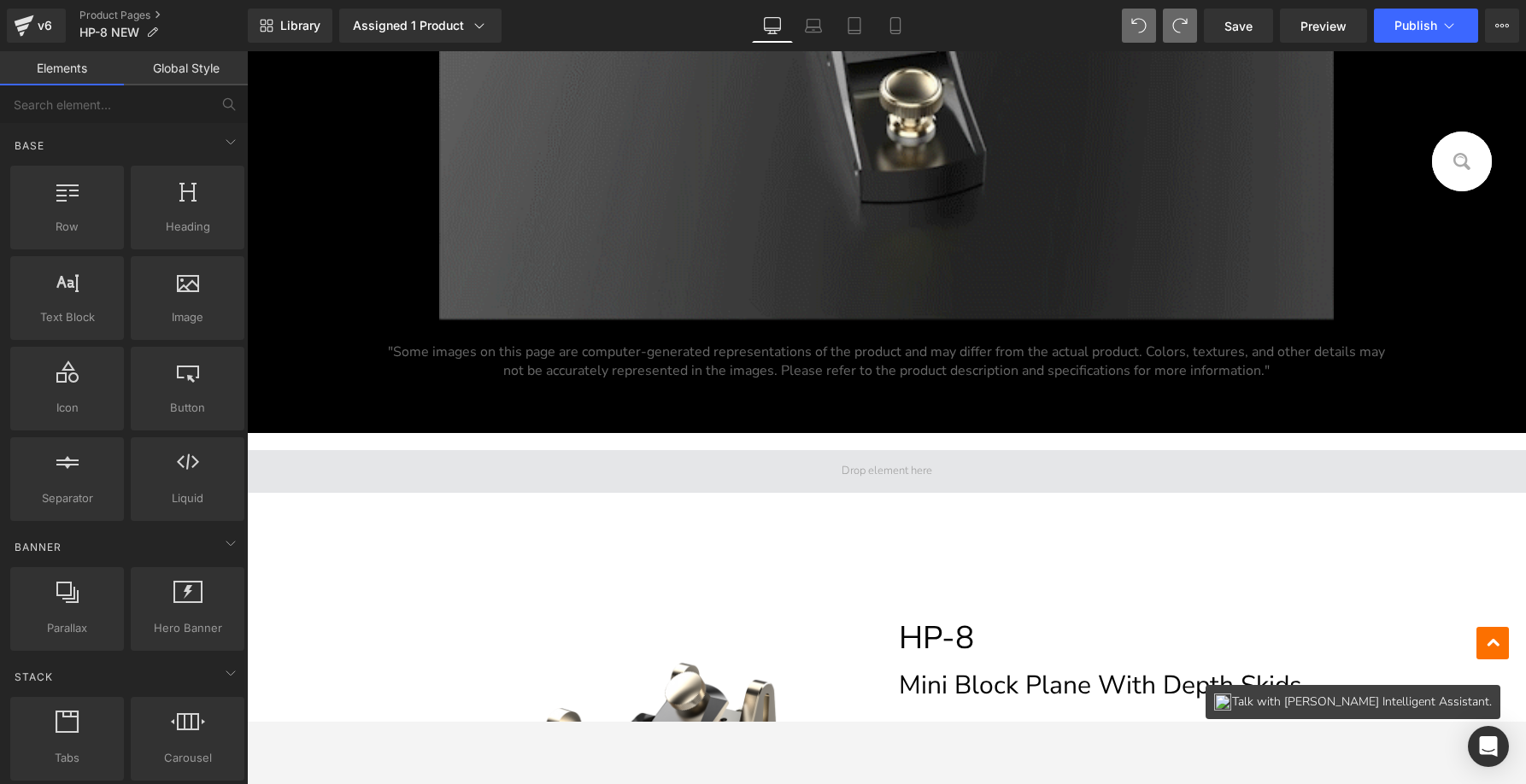
drag, startPoint x: 897, startPoint y: 460, endPoint x: 914, endPoint y: 450, distance: 19.7
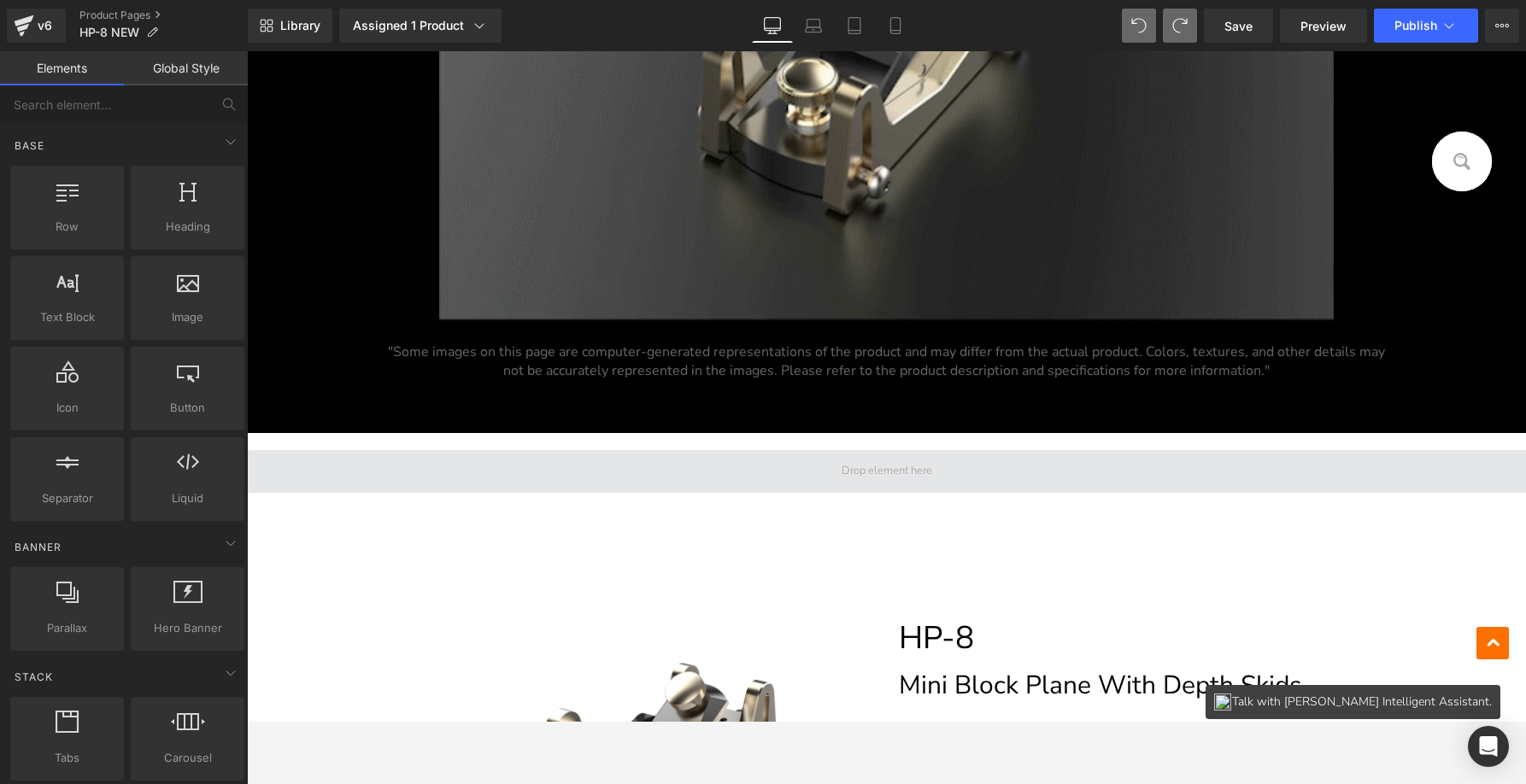
click at [914, 450] on span at bounding box center [886, 471] width 1279 height 43
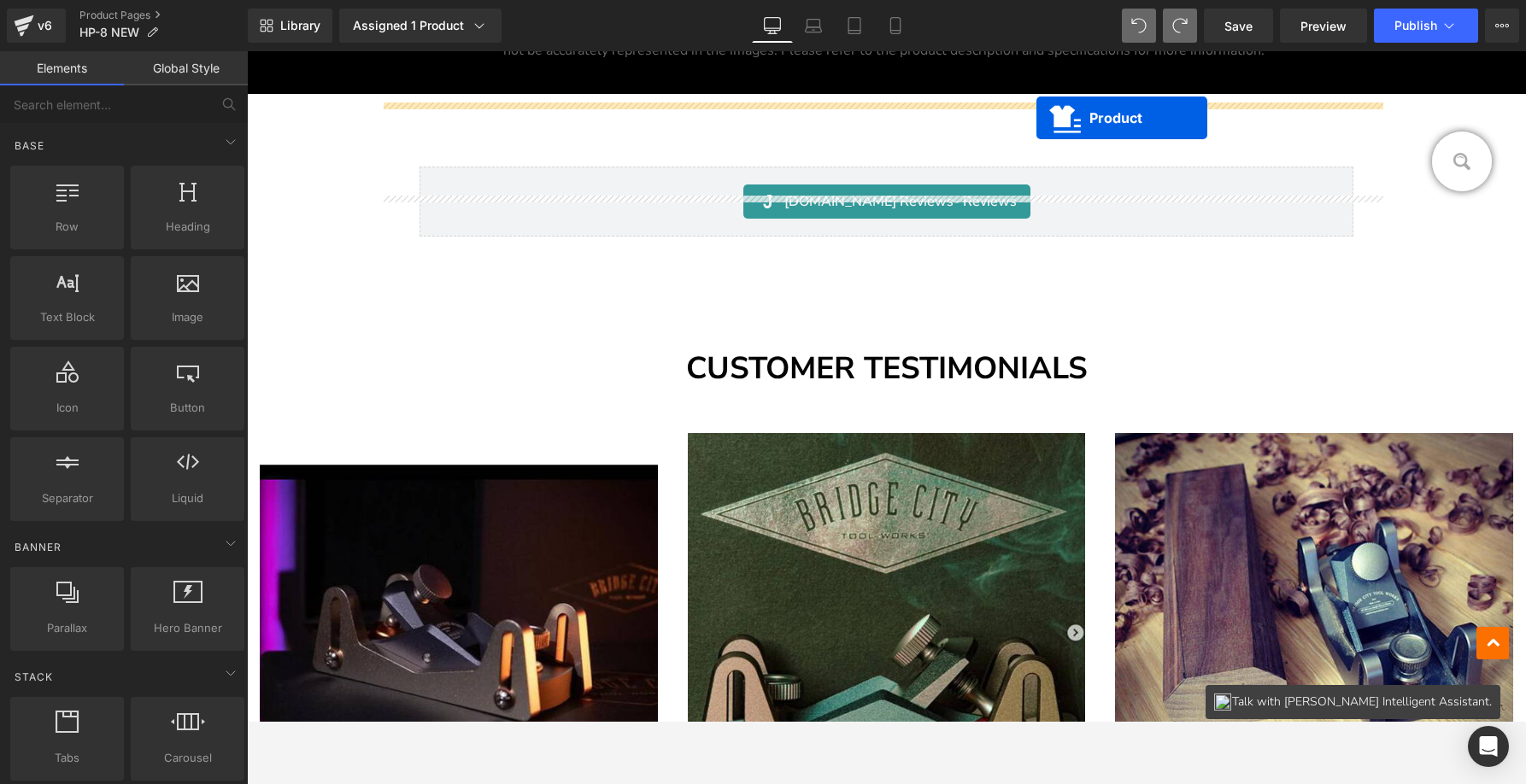
scroll to position [13434, 0]
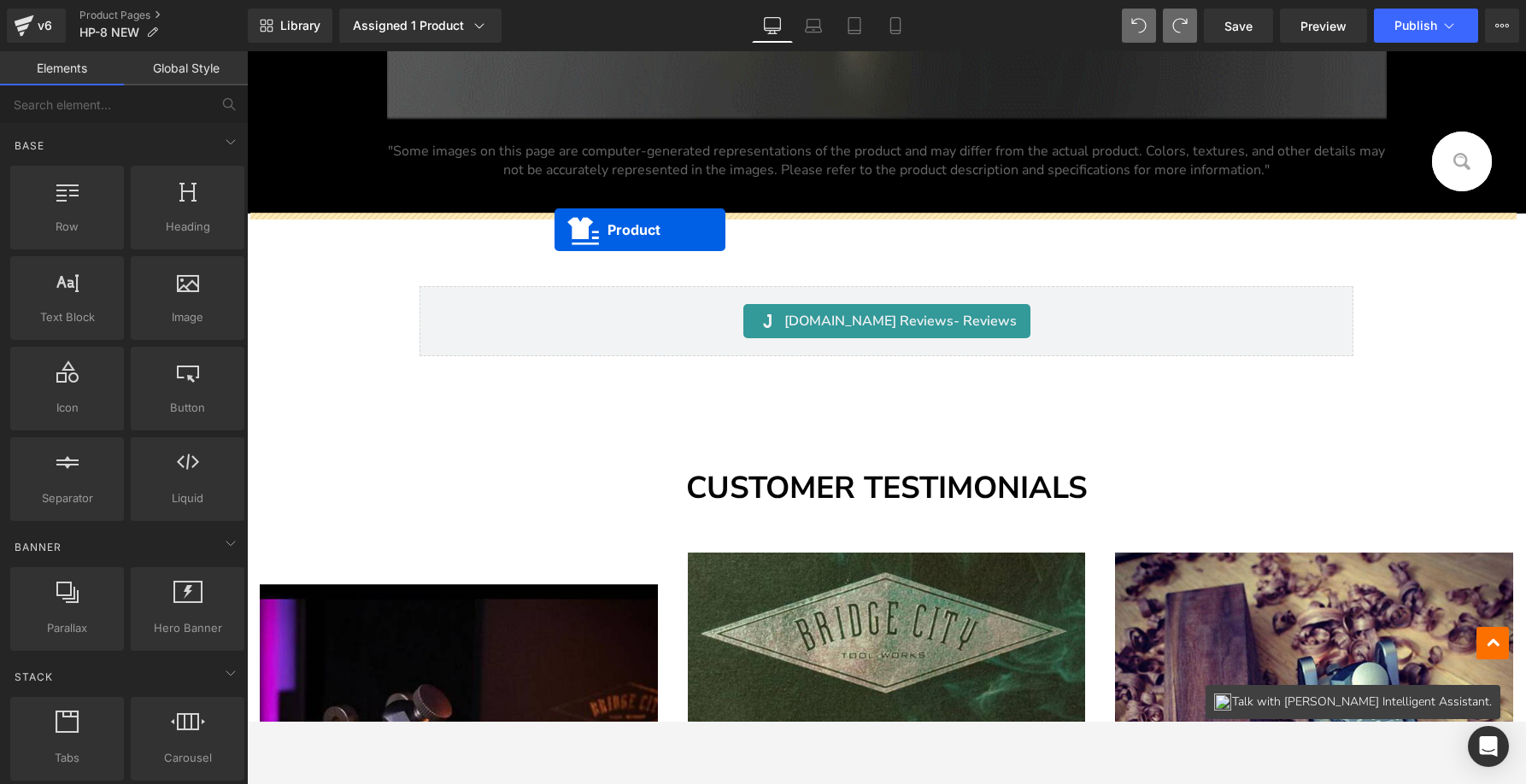
drag, startPoint x: 853, startPoint y: 505, endPoint x: 555, endPoint y: 230, distance: 405.5
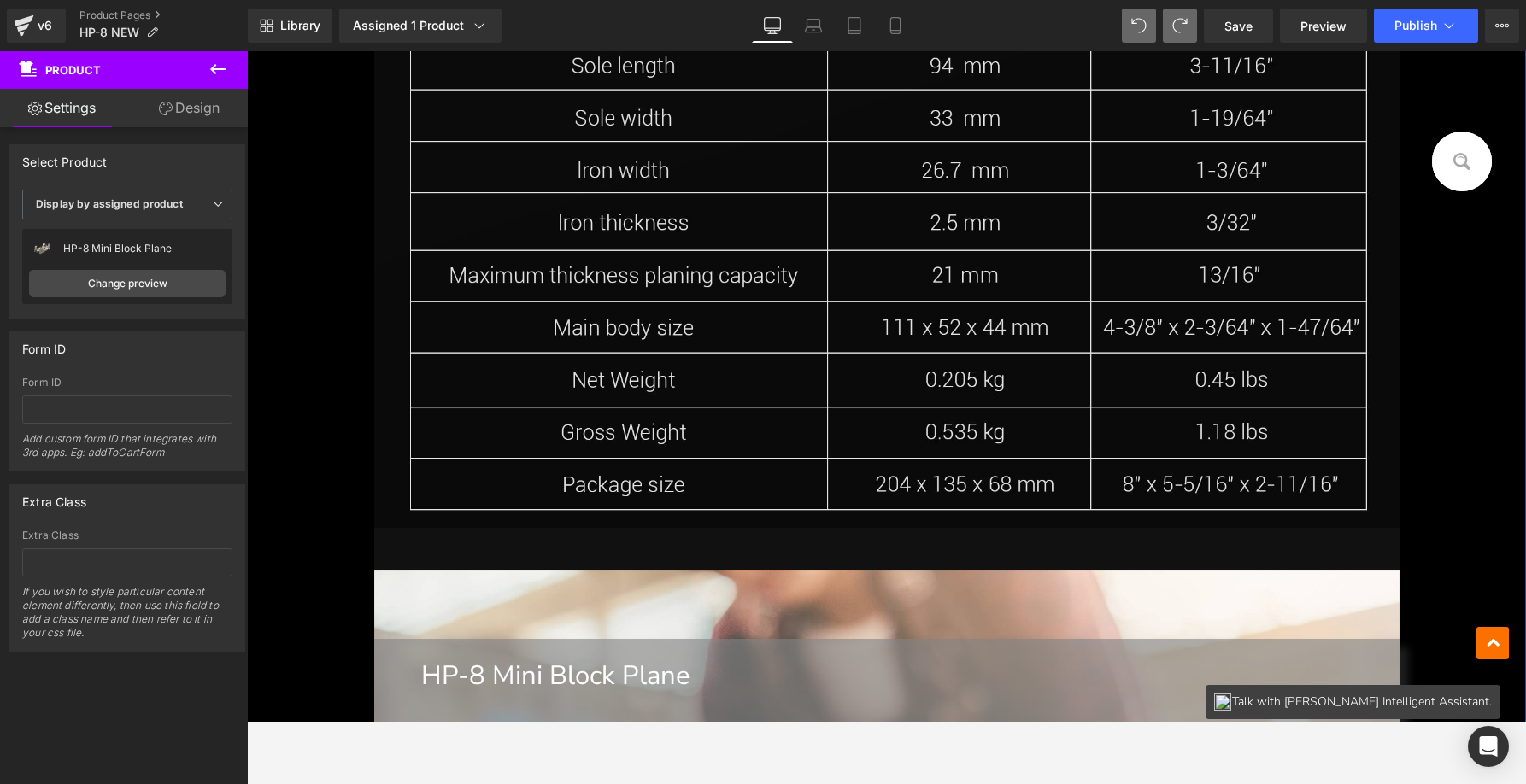
scroll to position [10552, 0]
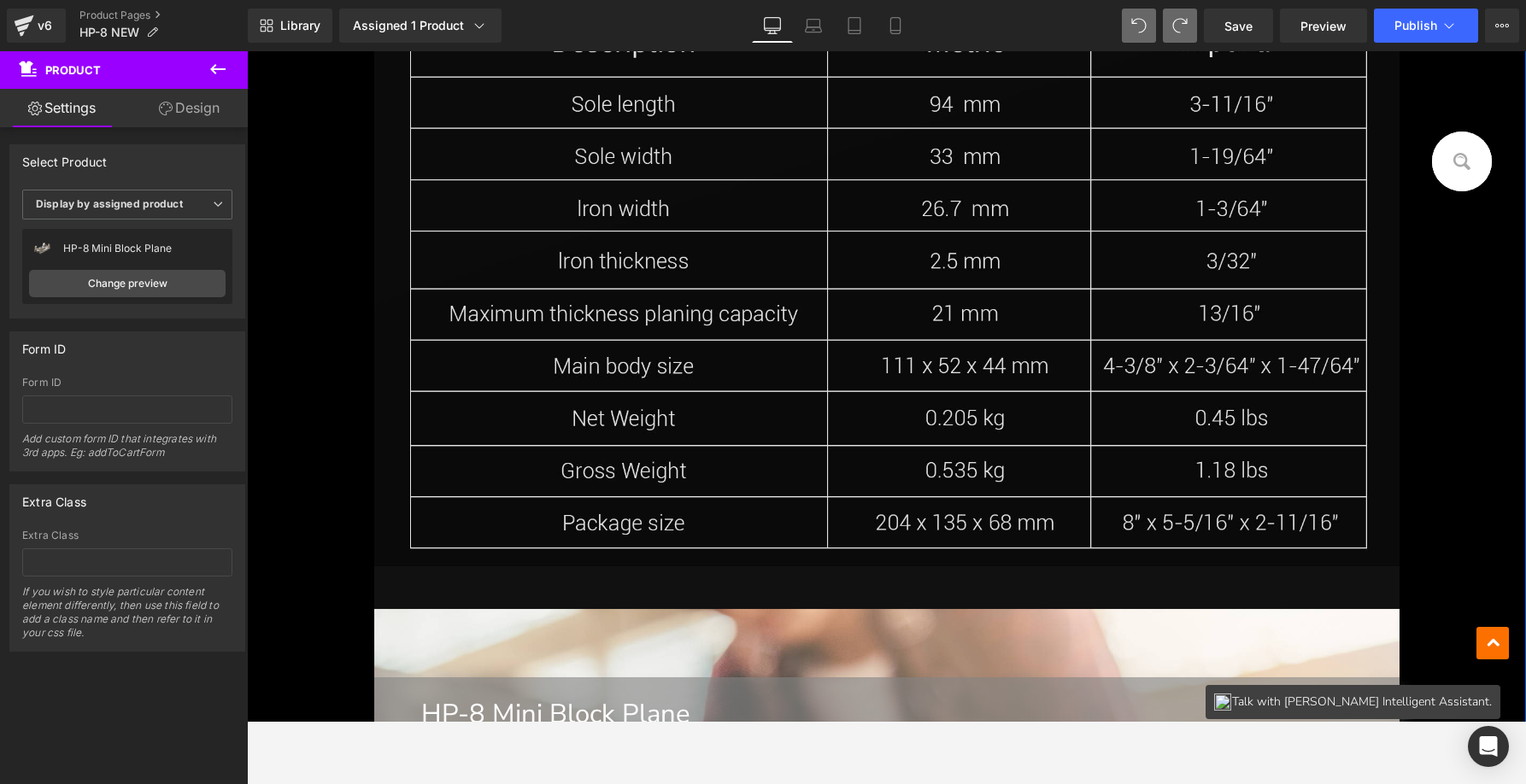
click at [749, 325] on img at bounding box center [887, 281] width 1026 height 568
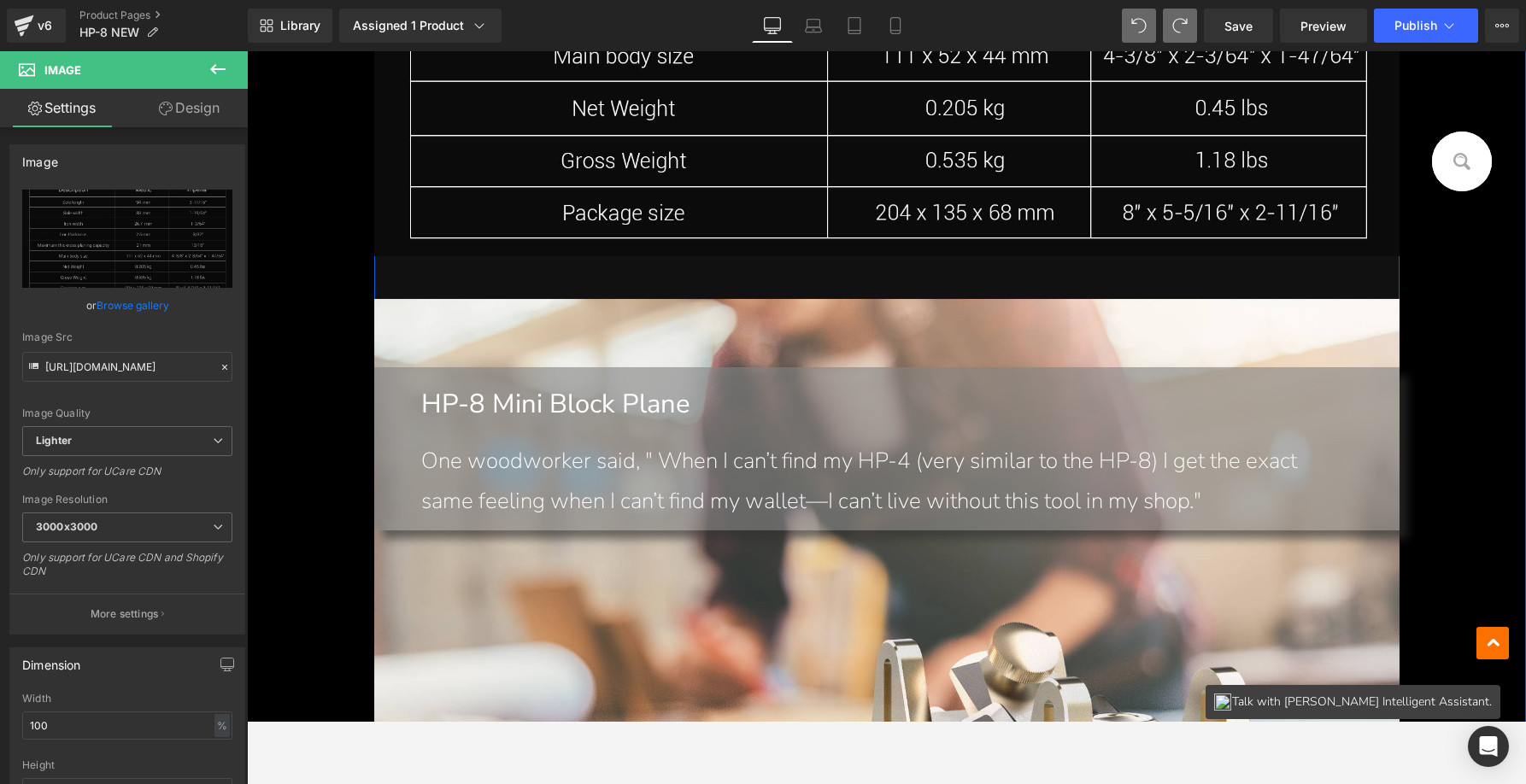
click at [806, 440] on div "HP-8 Mini Block Plane Text Block One woodworker said, " When I can’t find my HP…" at bounding box center [887, 443] width 1026 height 153
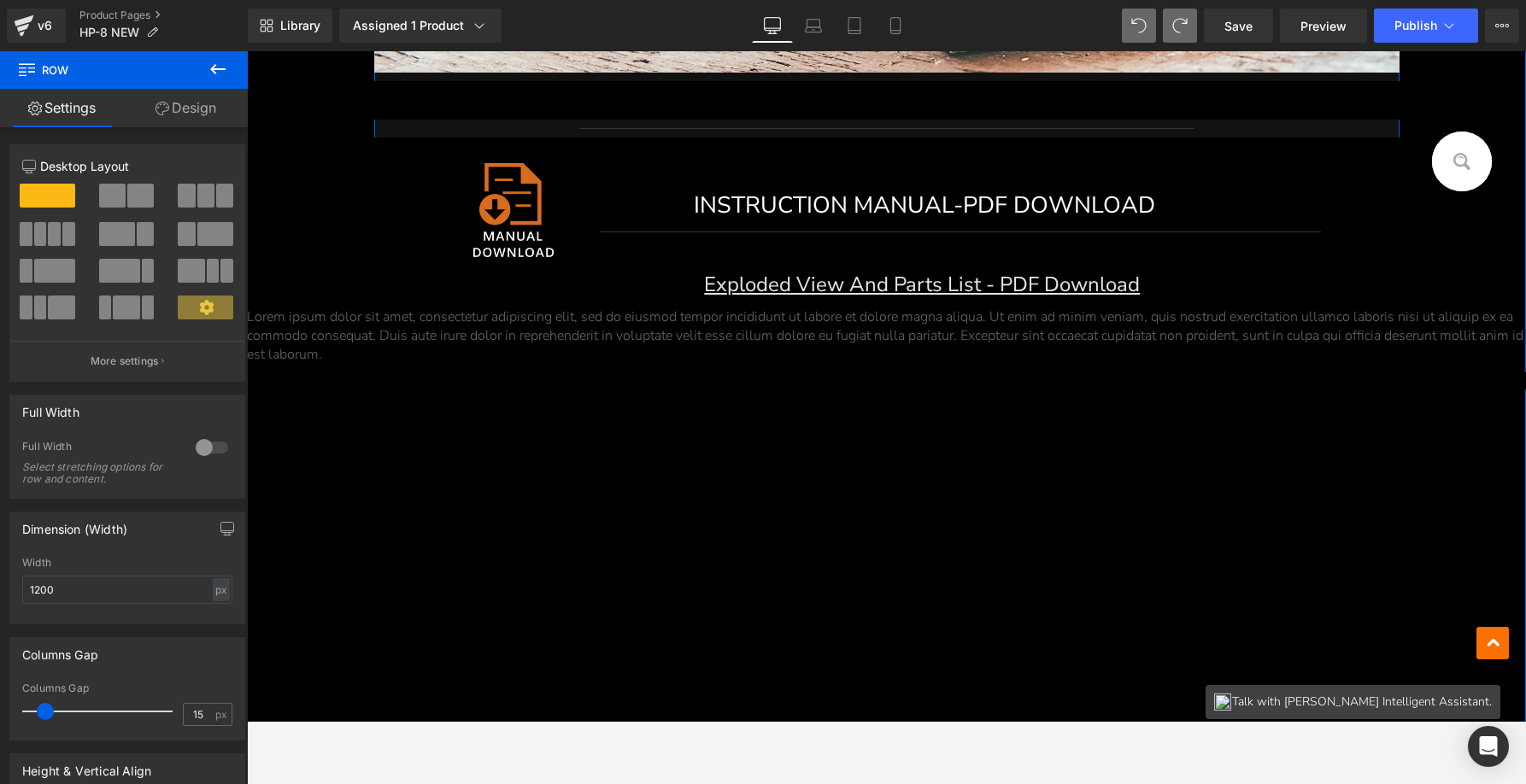
scroll to position [11747, 0]
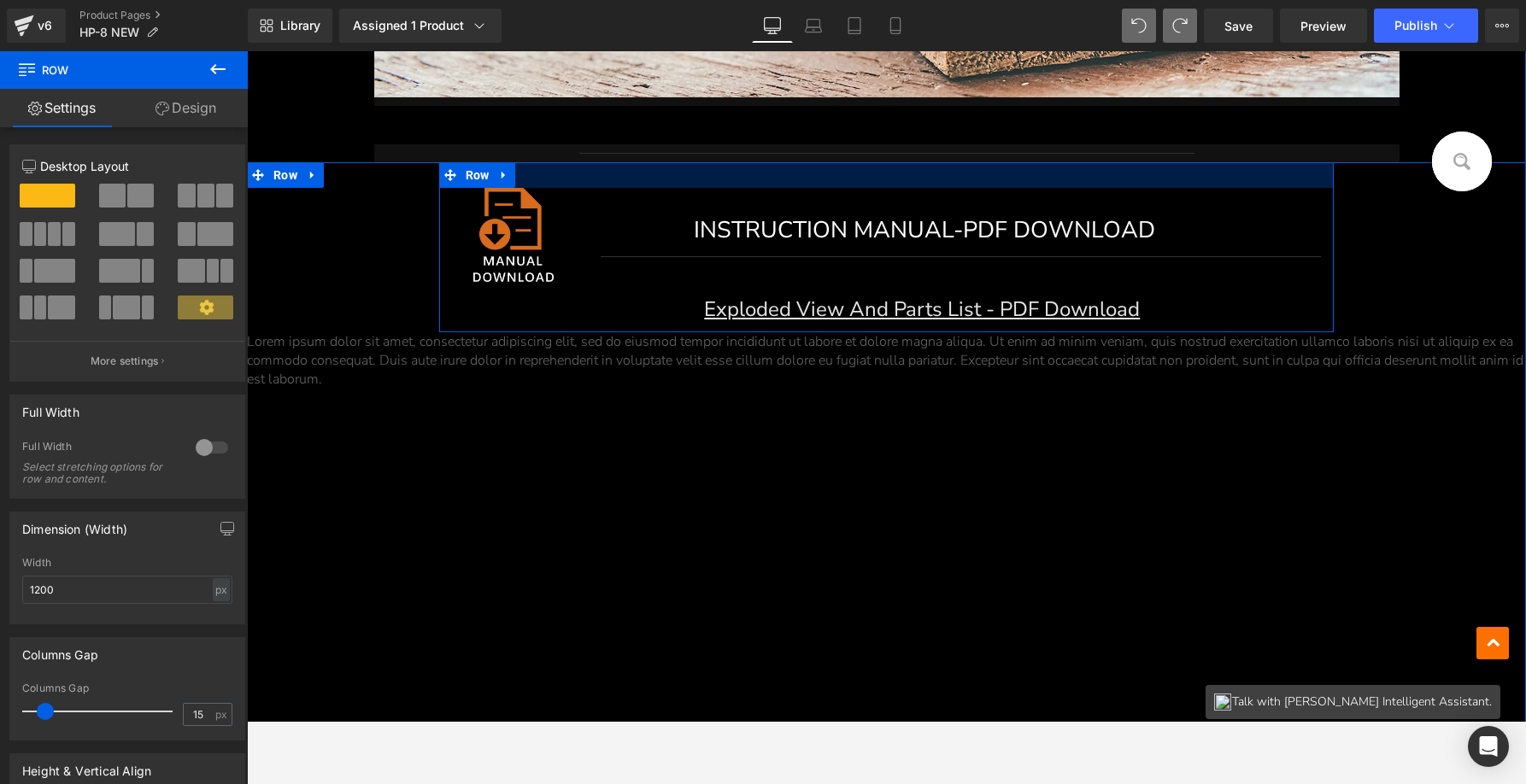
click at [599, 160] on div "Separator" at bounding box center [887, 153] width 1026 height 18
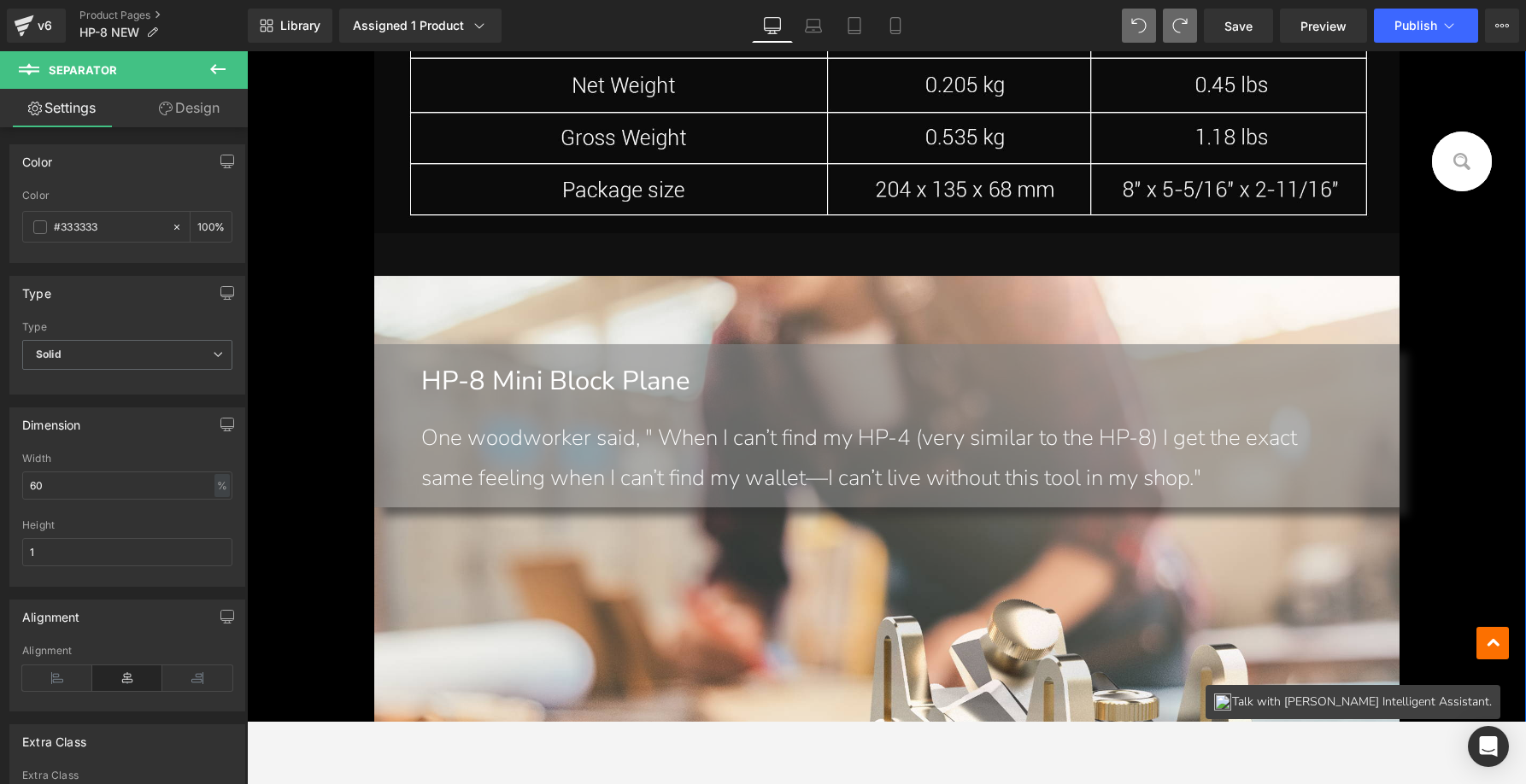
scroll to position [10751, 0]
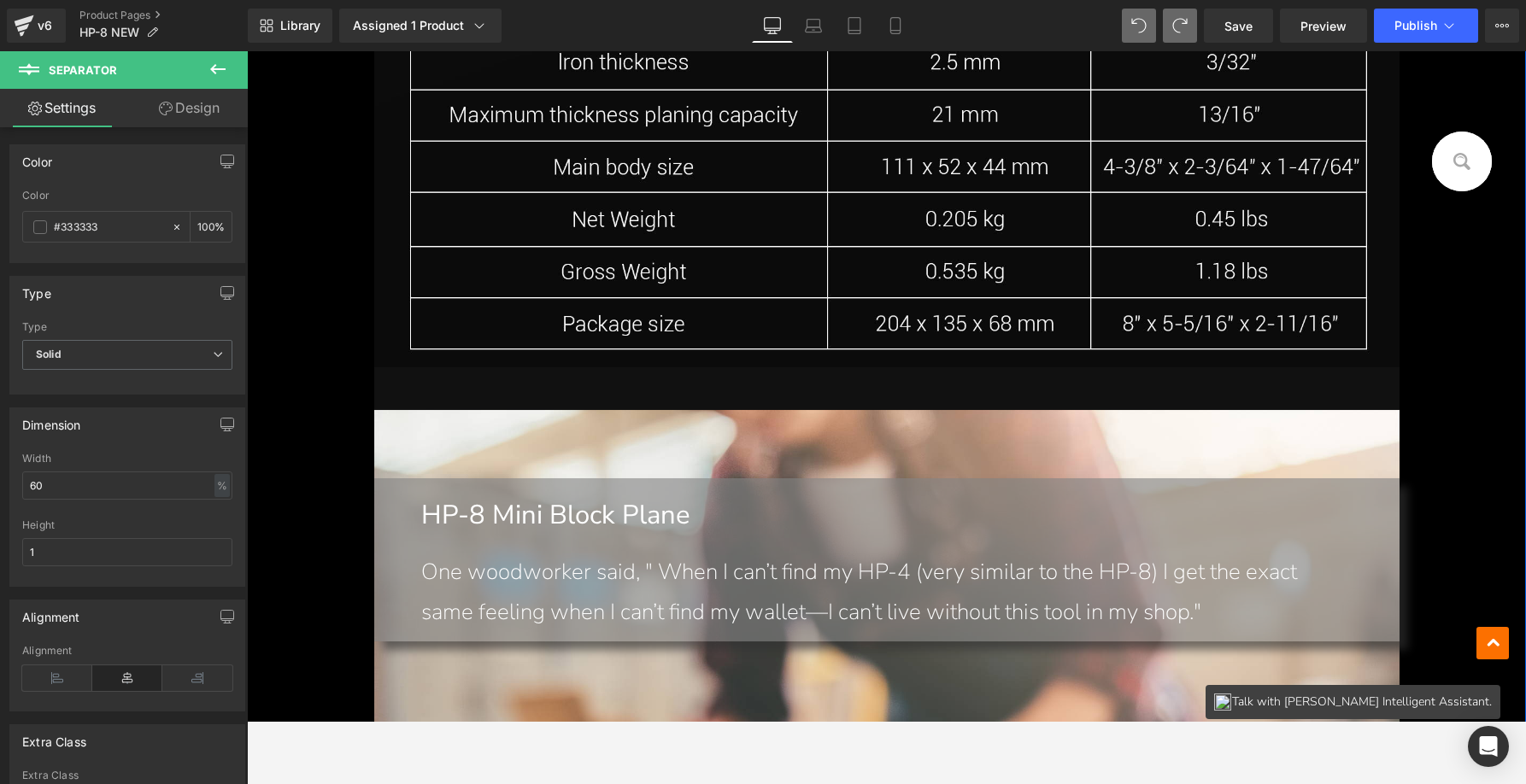
click at [817, 380] on hr at bounding box center [887, 393] width 1026 height 35
click at [804, 506] on p "HP-8 Mini Block Plane" at bounding box center [904, 515] width 965 height 40
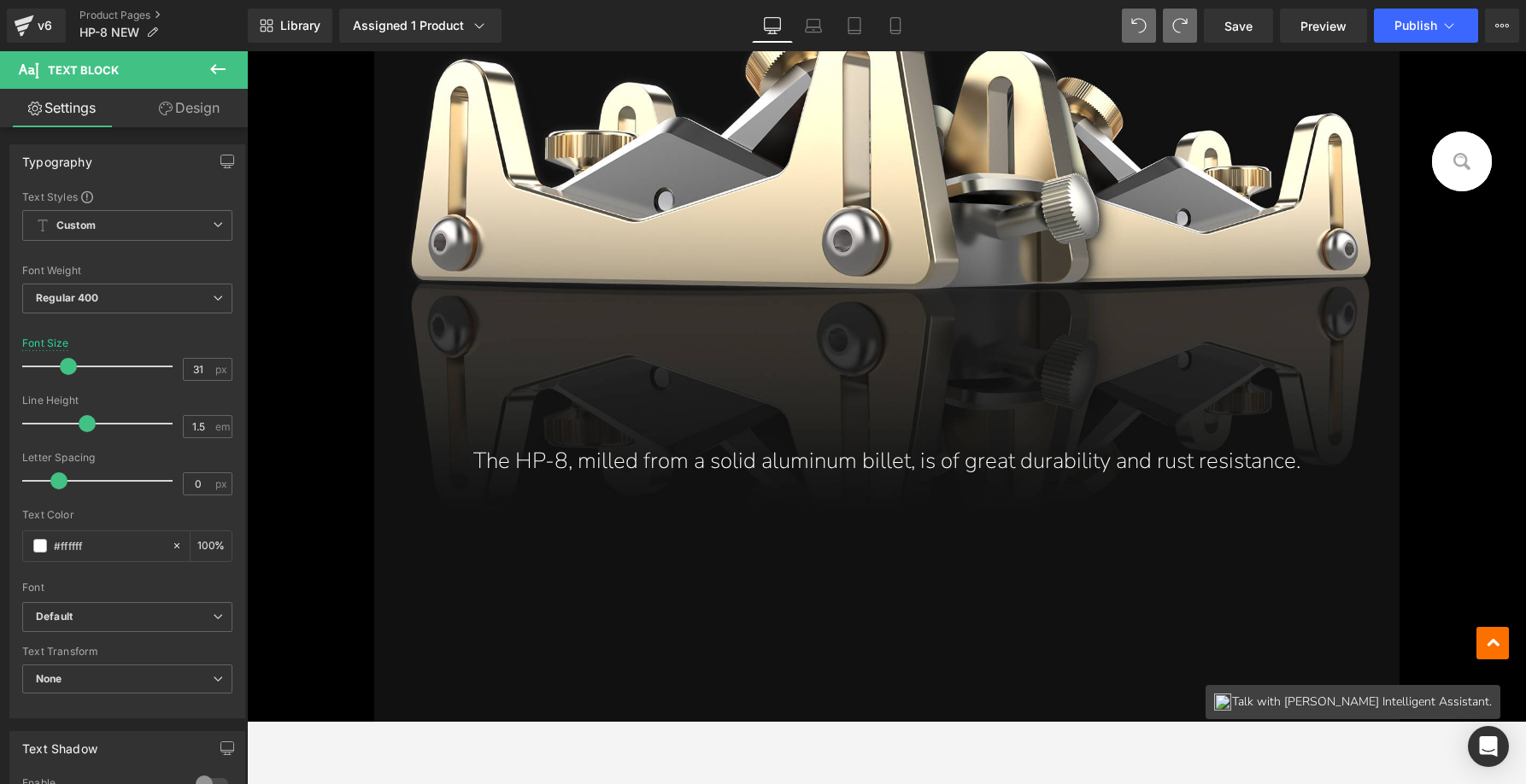
scroll to position [6504, 0]
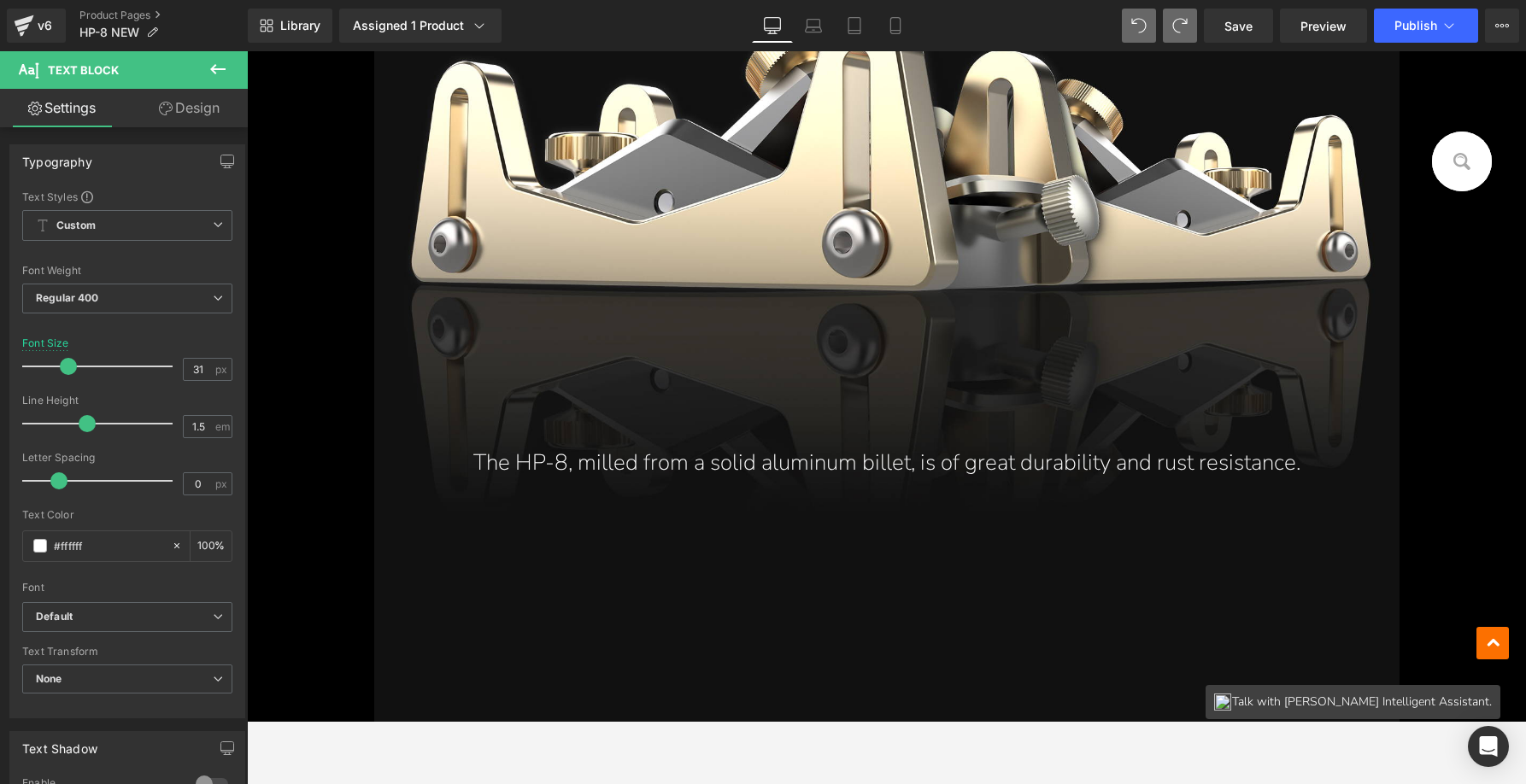
click at [922, 326] on div "The HP-8, milled from a solid aluminum billet, is of great durability and rust …" at bounding box center [887, 265] width 1026 height 552
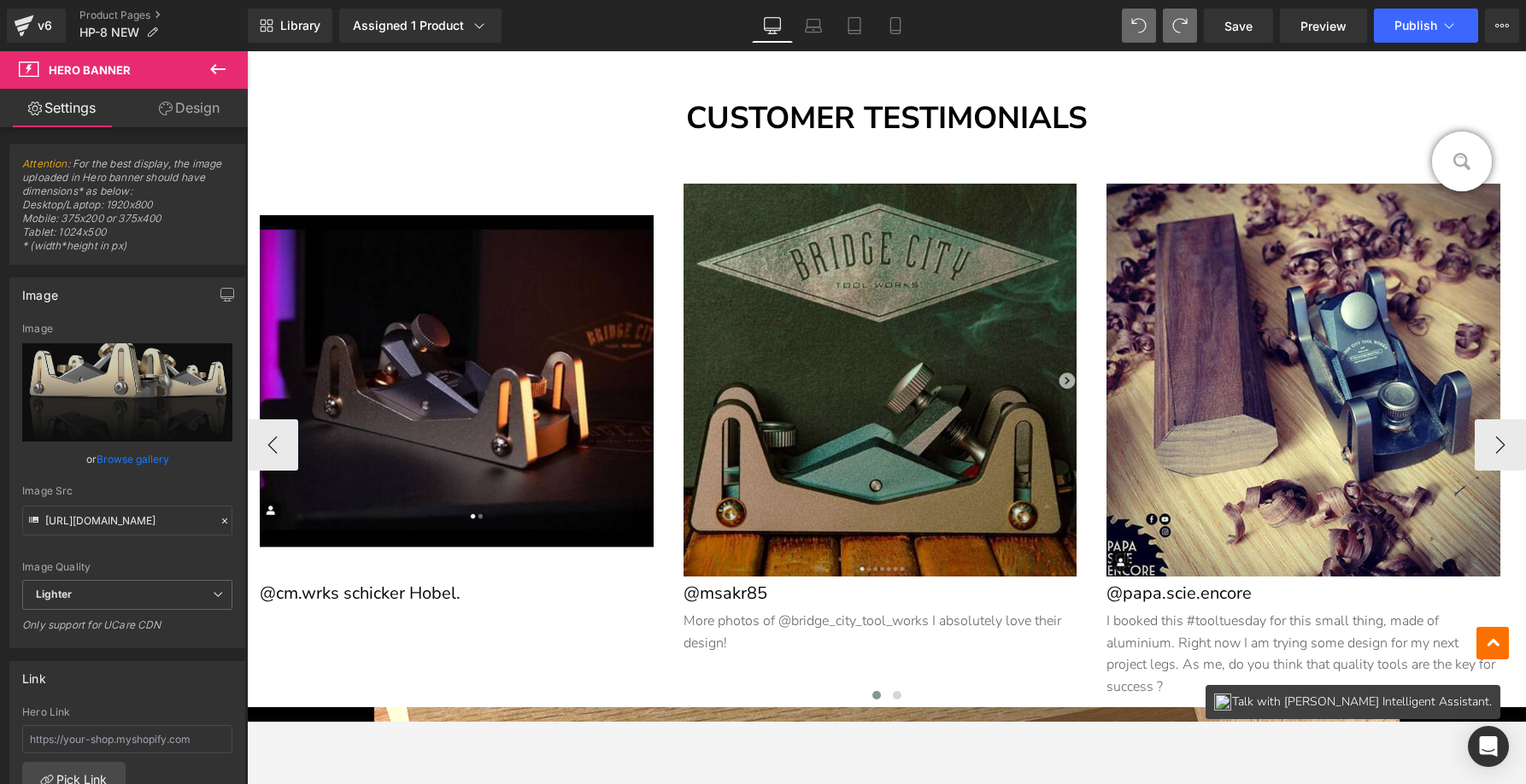
scroll to position [1523, 0]
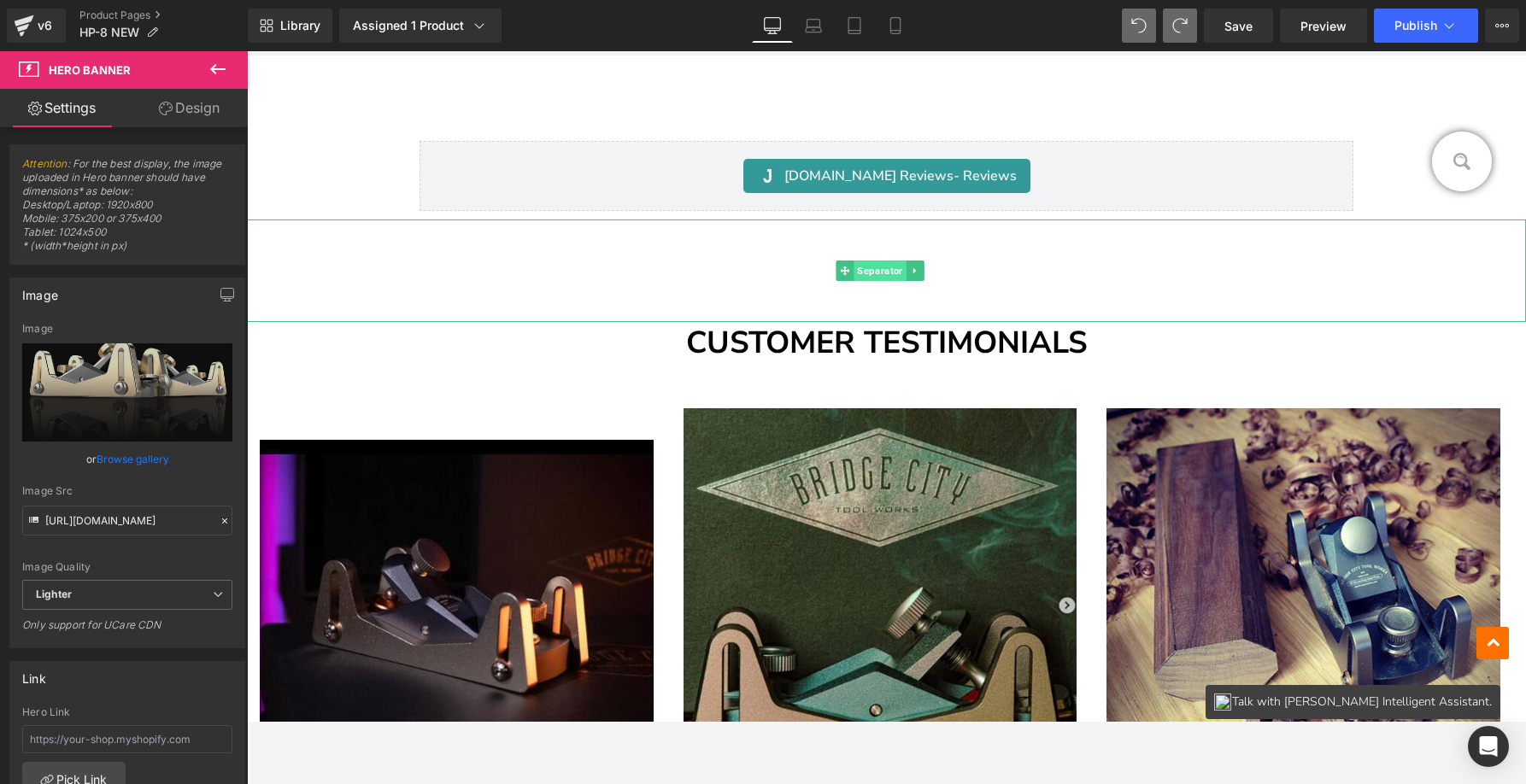
click at [853, 275] on span "Separator" at bounding box center [879, 270] width 52 height 20
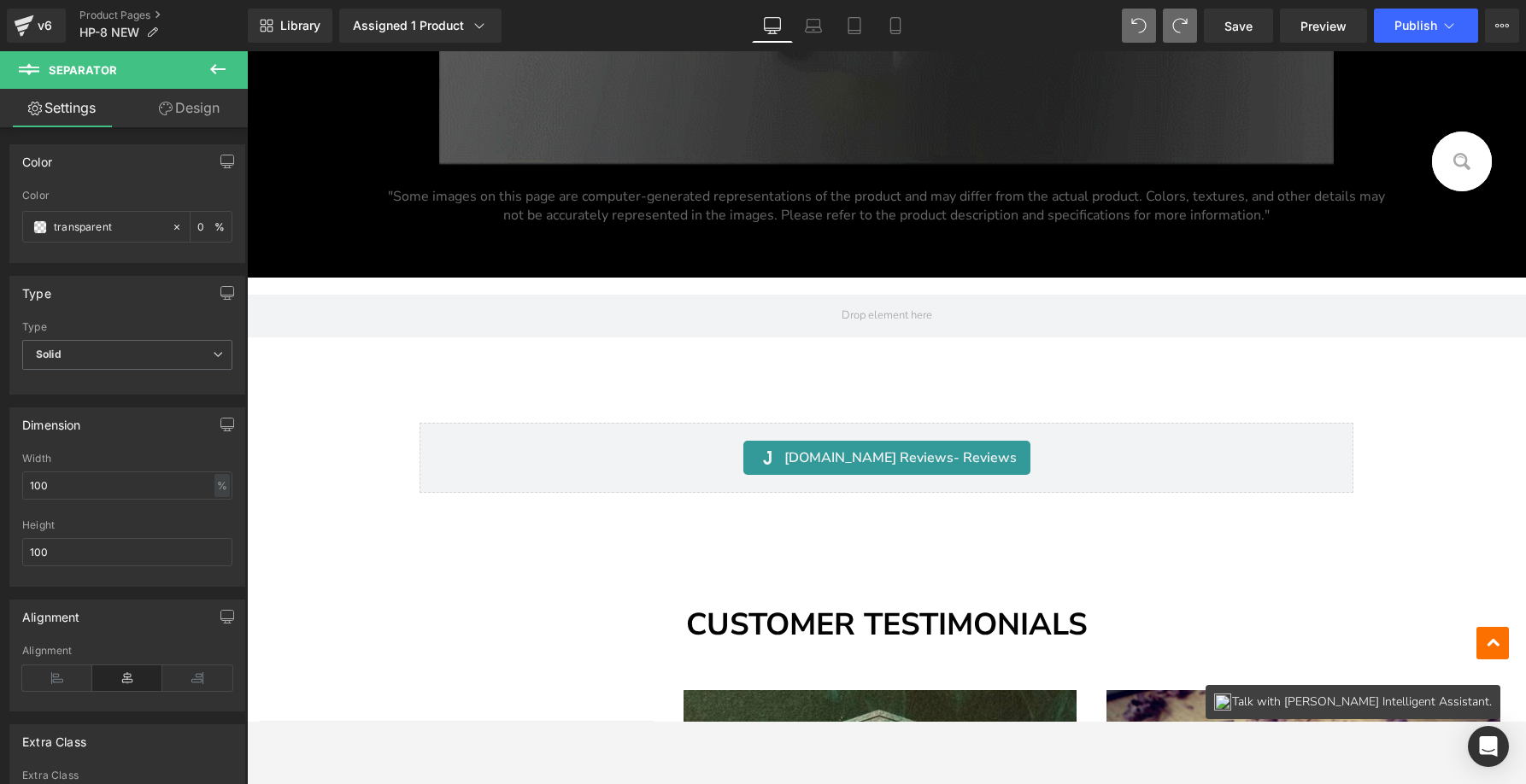
scroll to position [1166, 0]
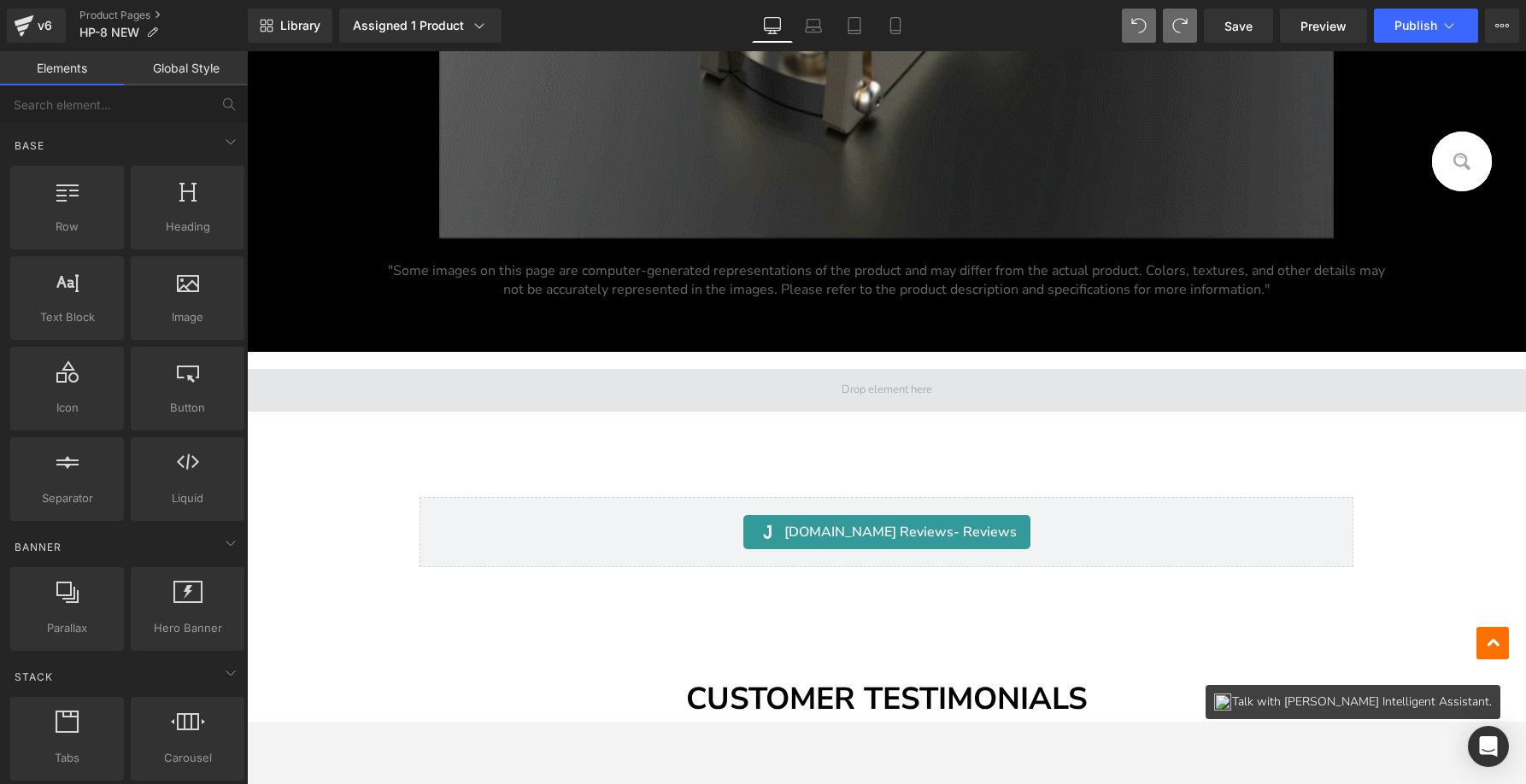
drag, startPoint x: 837, startPoint y: 380, endPoint x: 879, endPoint y: 388, distance: 42.8
click at [879, 388] on span at bounding box center [887, 390] width 103 height 24
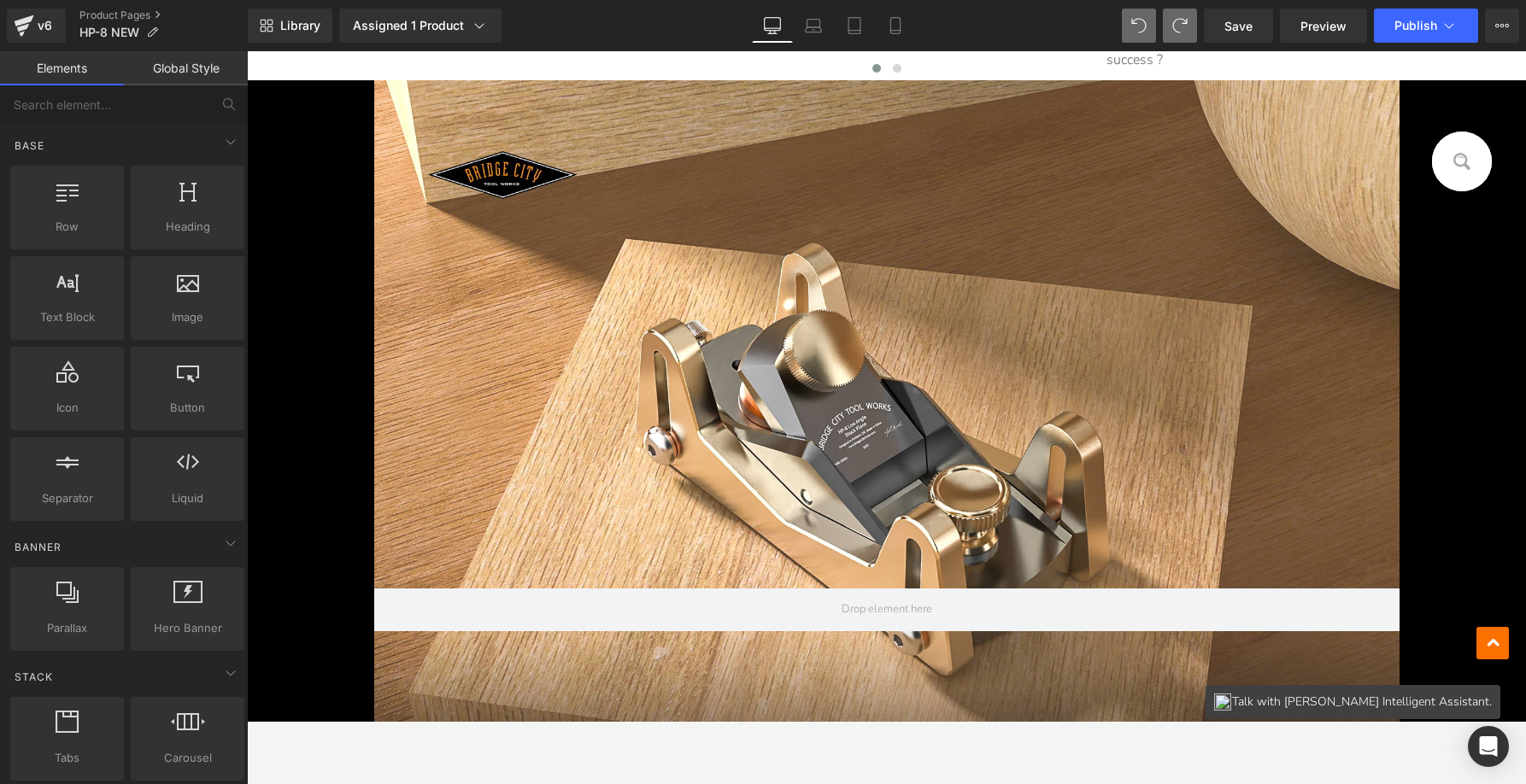
scroll to position [2101, 0]
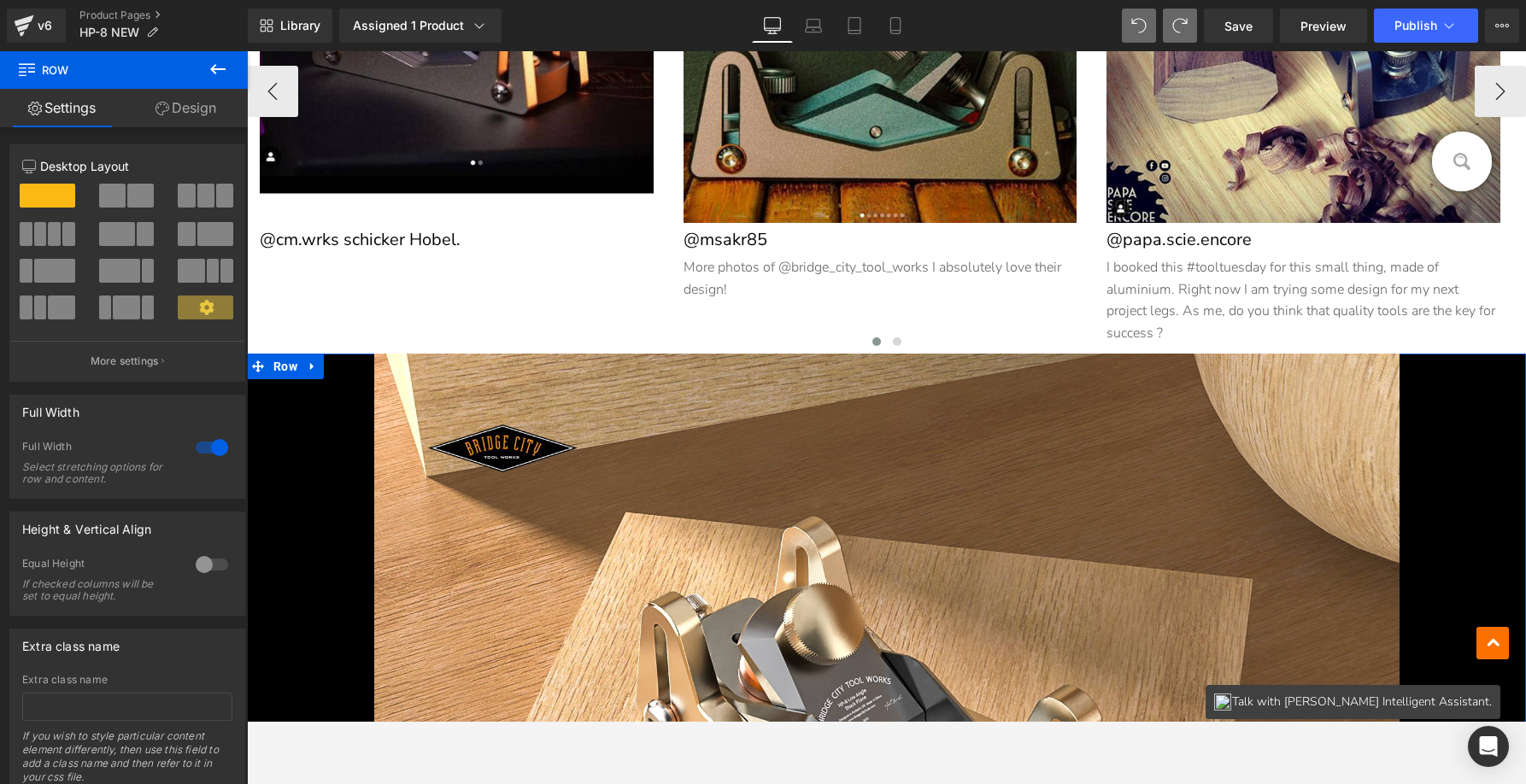
drag, startPoint x: 283, startPoint y: 369, endPoint x: 296, endPoint y: 345, distance: 27.3
drag, startPoint x: 291, startPoint y: 369, endPoint x: 292, endPoint y: 348, distance: 21.0
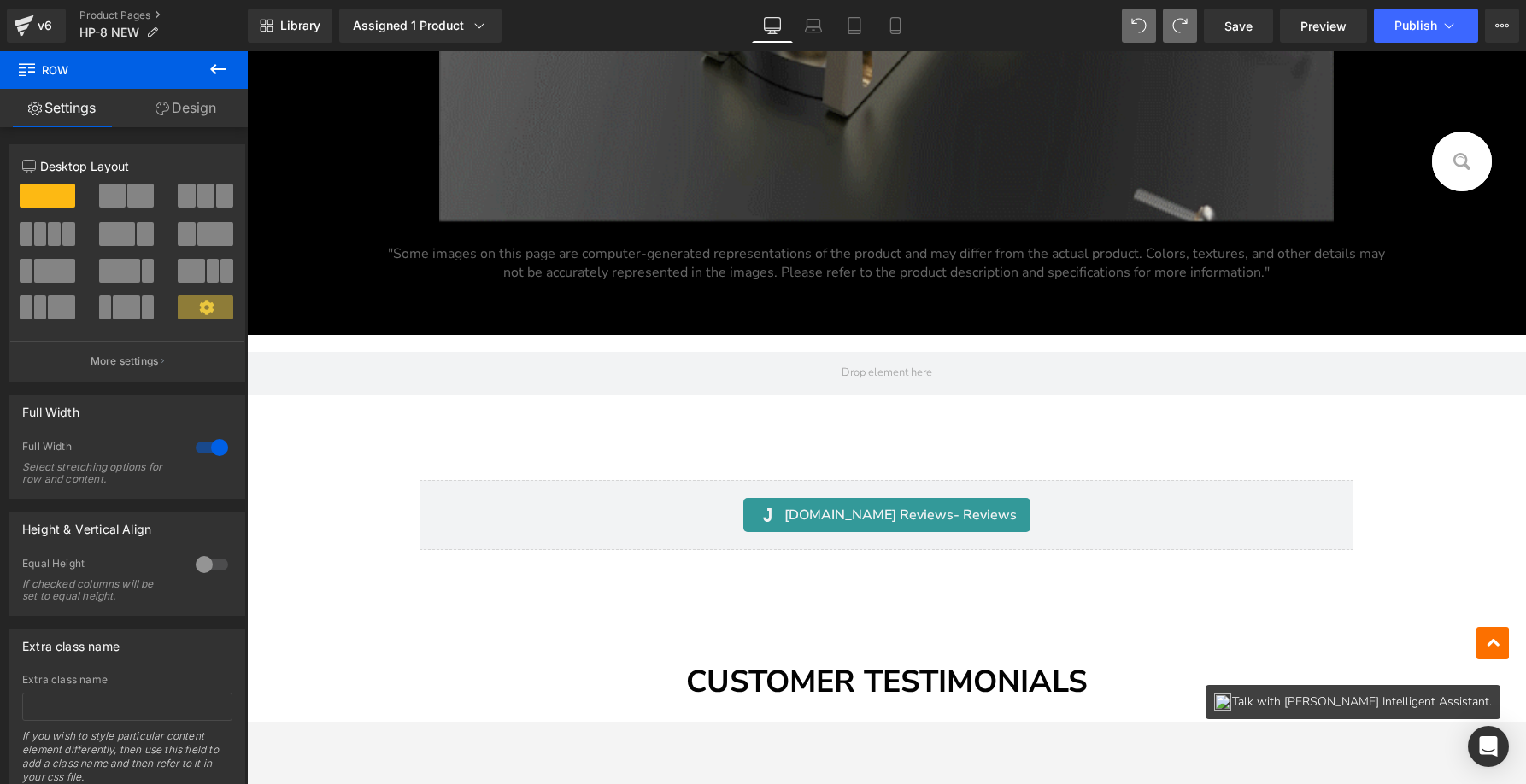
scroll to position [1143, 0]
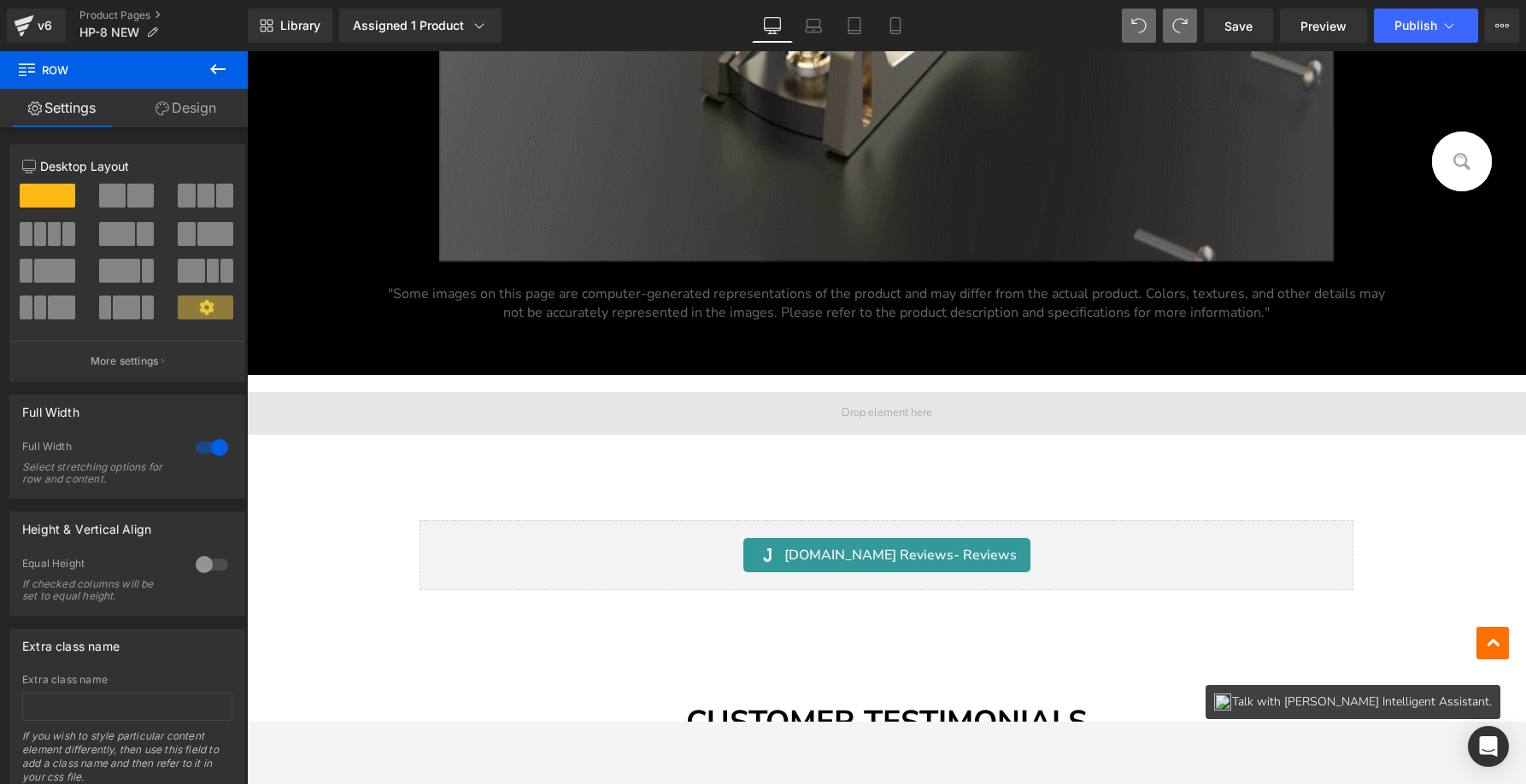
click at [924, 416] on span at bounding box center [887, 413] width 103 height 24
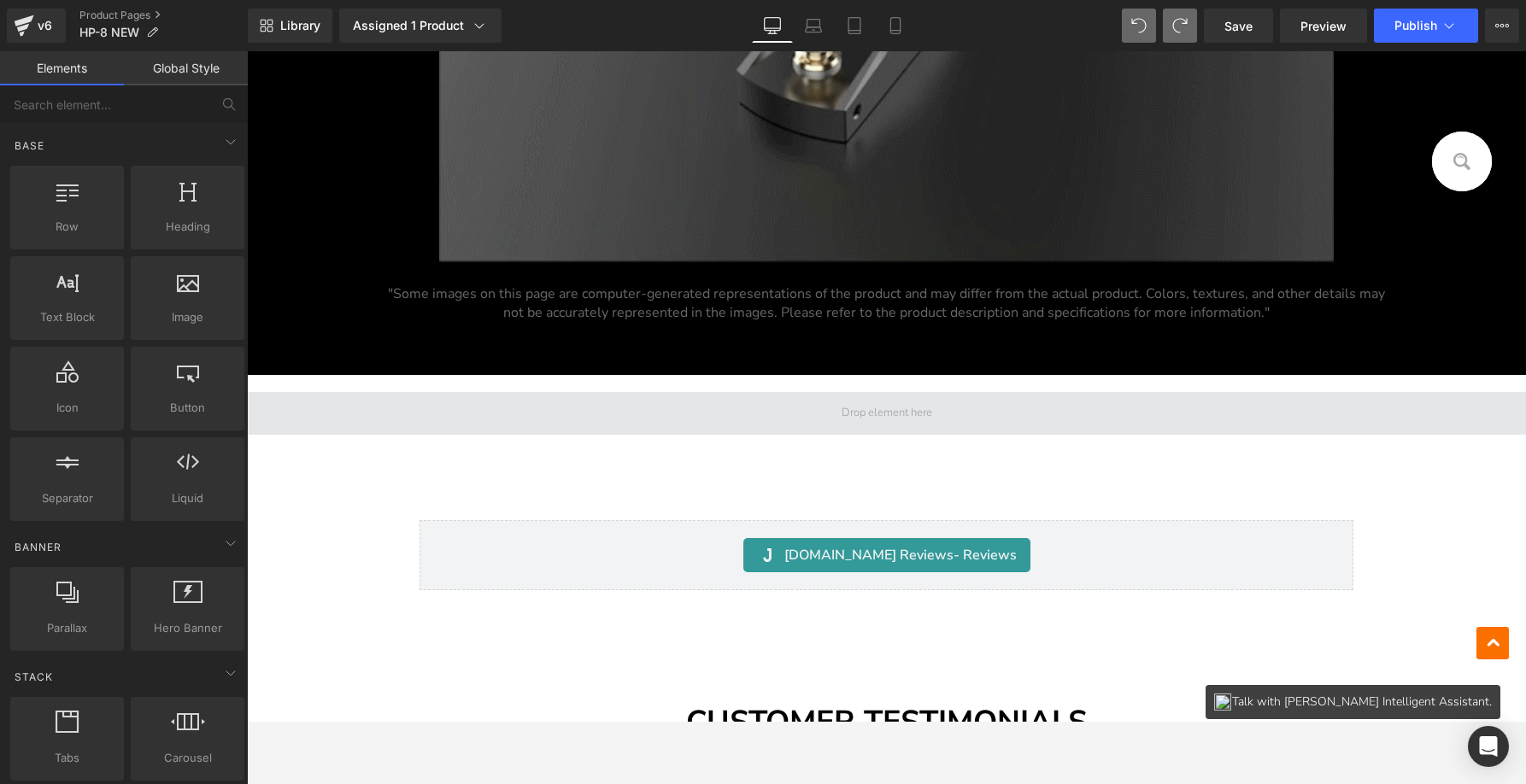
click at [924, 416] on span at bounding box center [887, 413] width 103 height 24
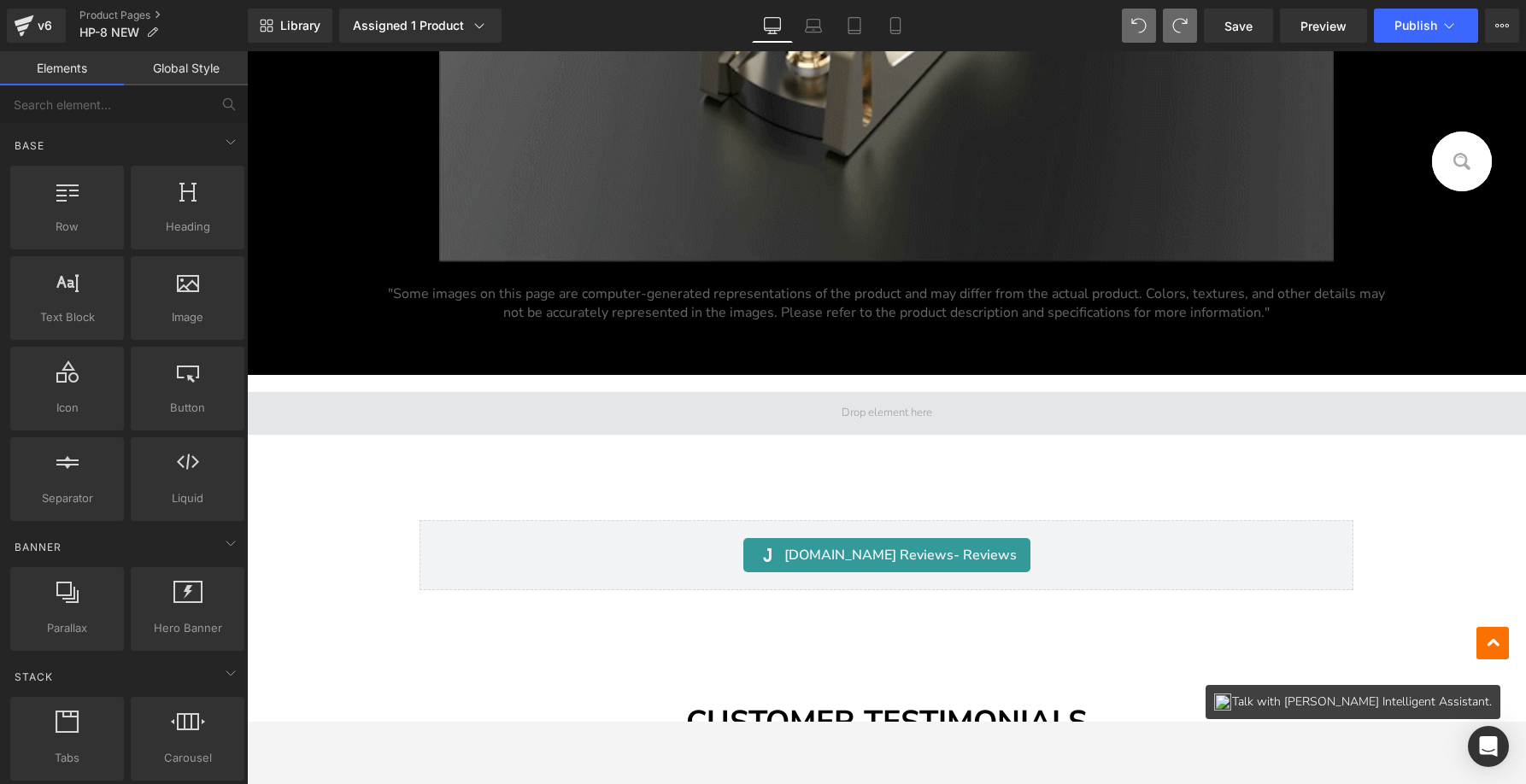
click at [872, 416] on span at bounding box center [887, 413] width 103 height 24
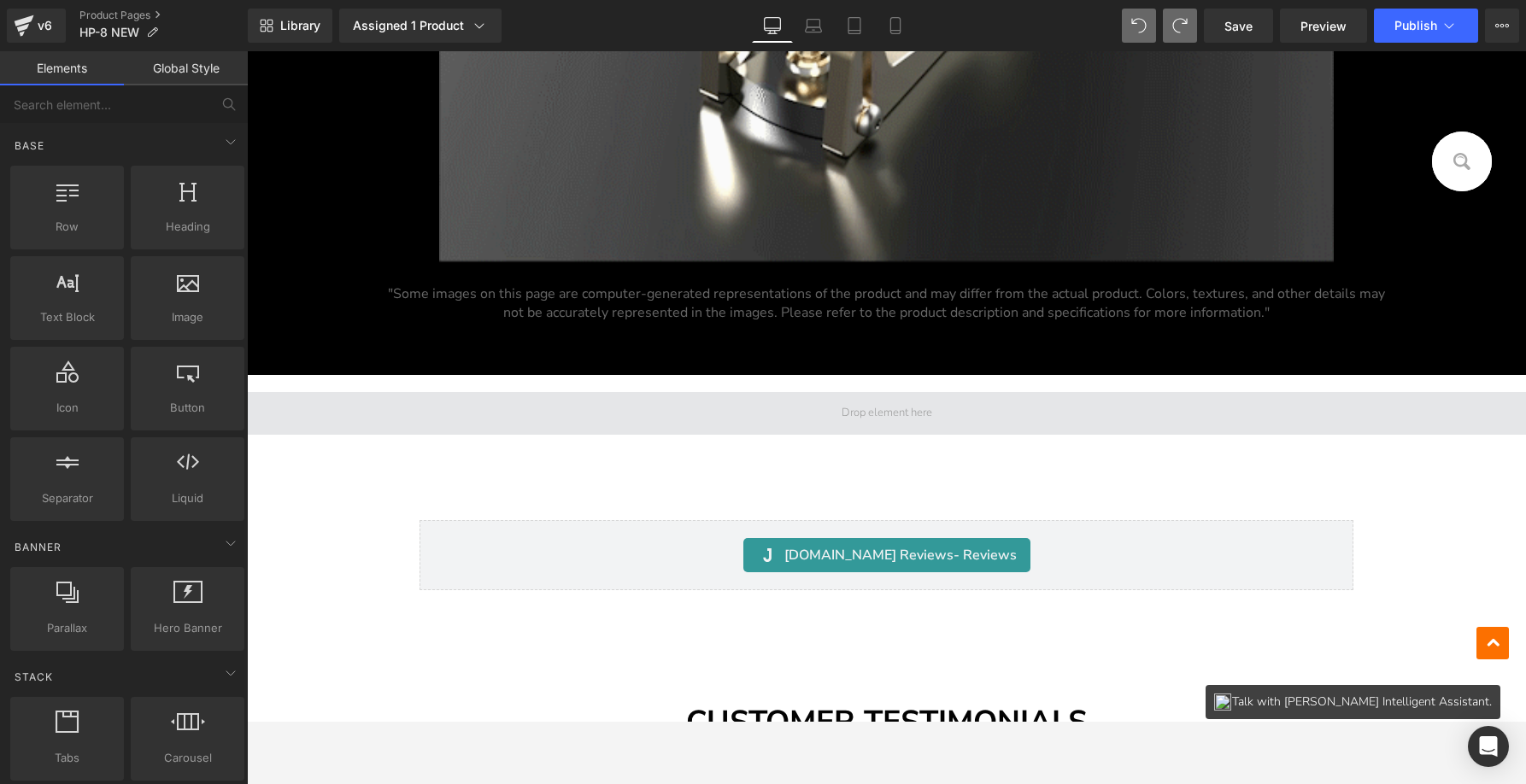
click at [872, 416] on span at bounding box center [887, 413] width 103 height 24
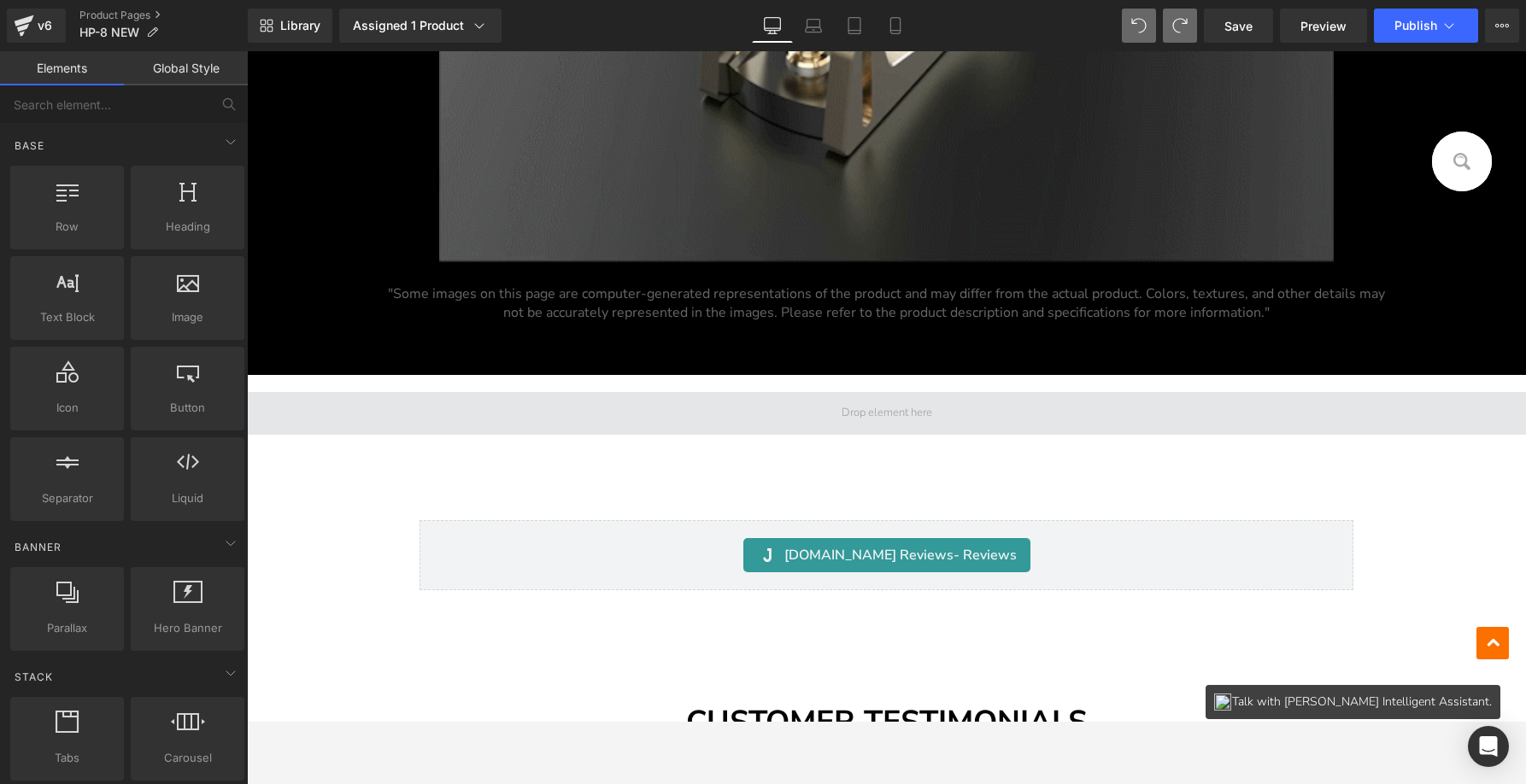
click at [856, 418] on span at bounding box center [887, 413] width 103 height 24
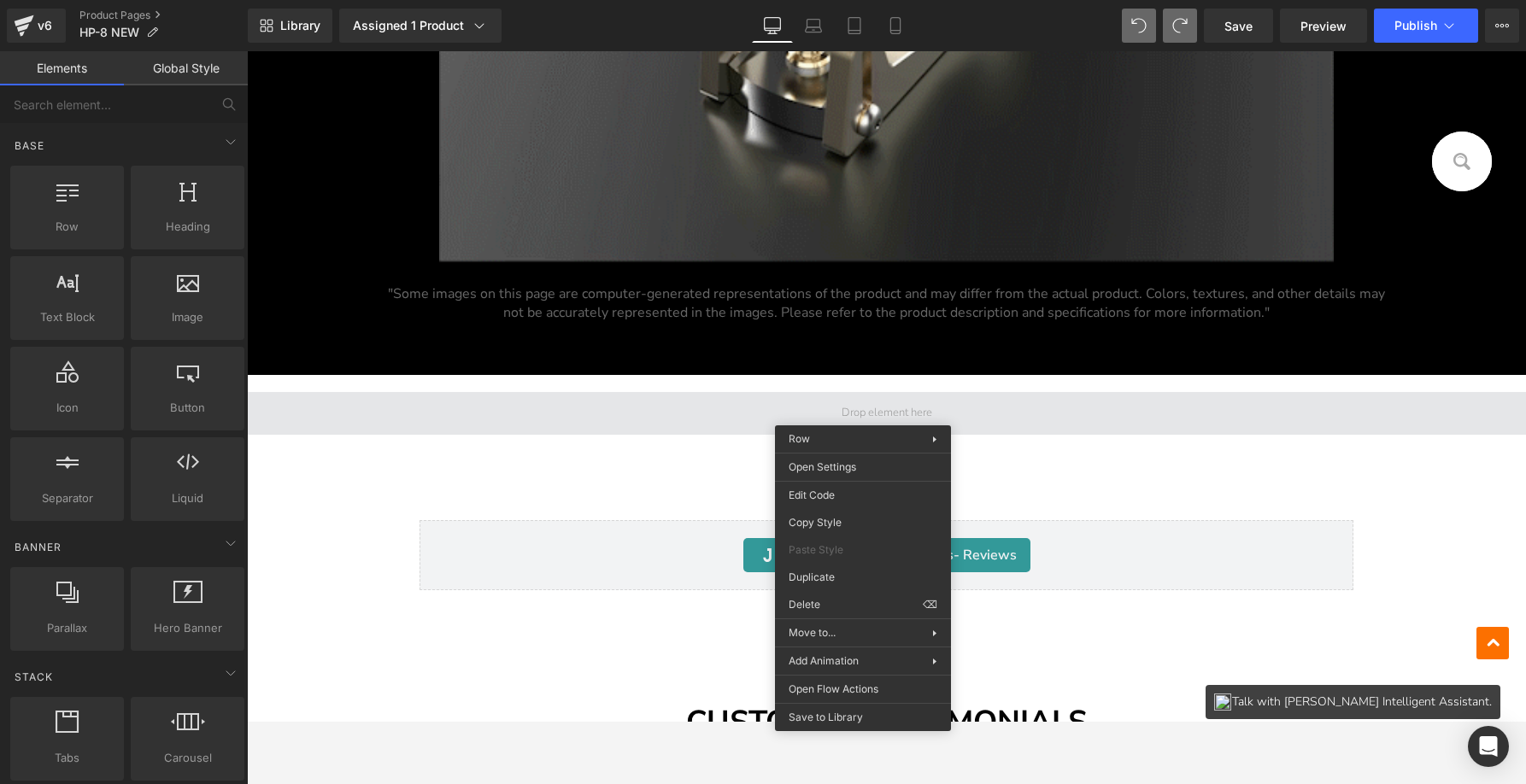
click at [934, 410] on span at bounding box center [886, 413] width 1279 height 43
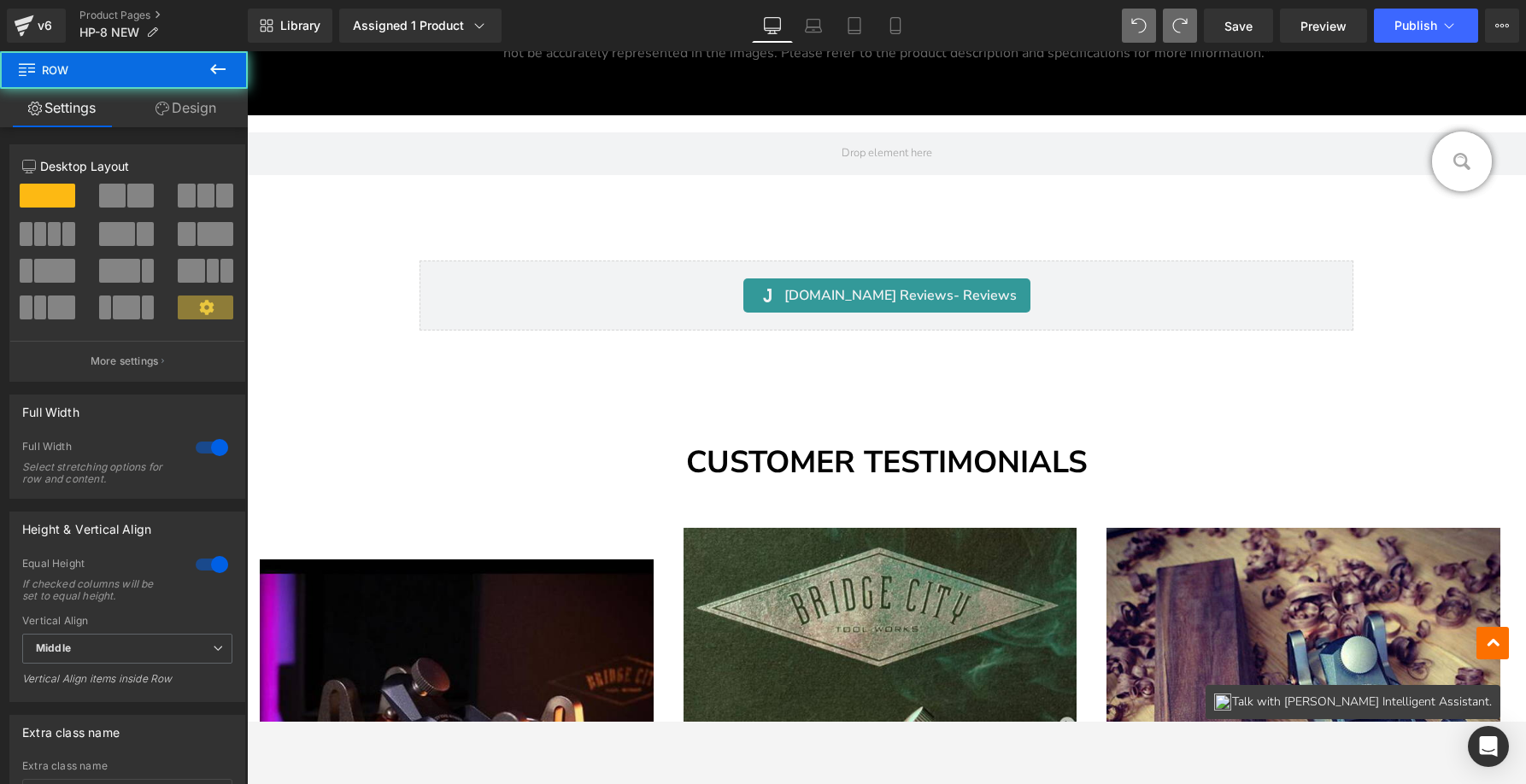
scroll to position [1416, 0]
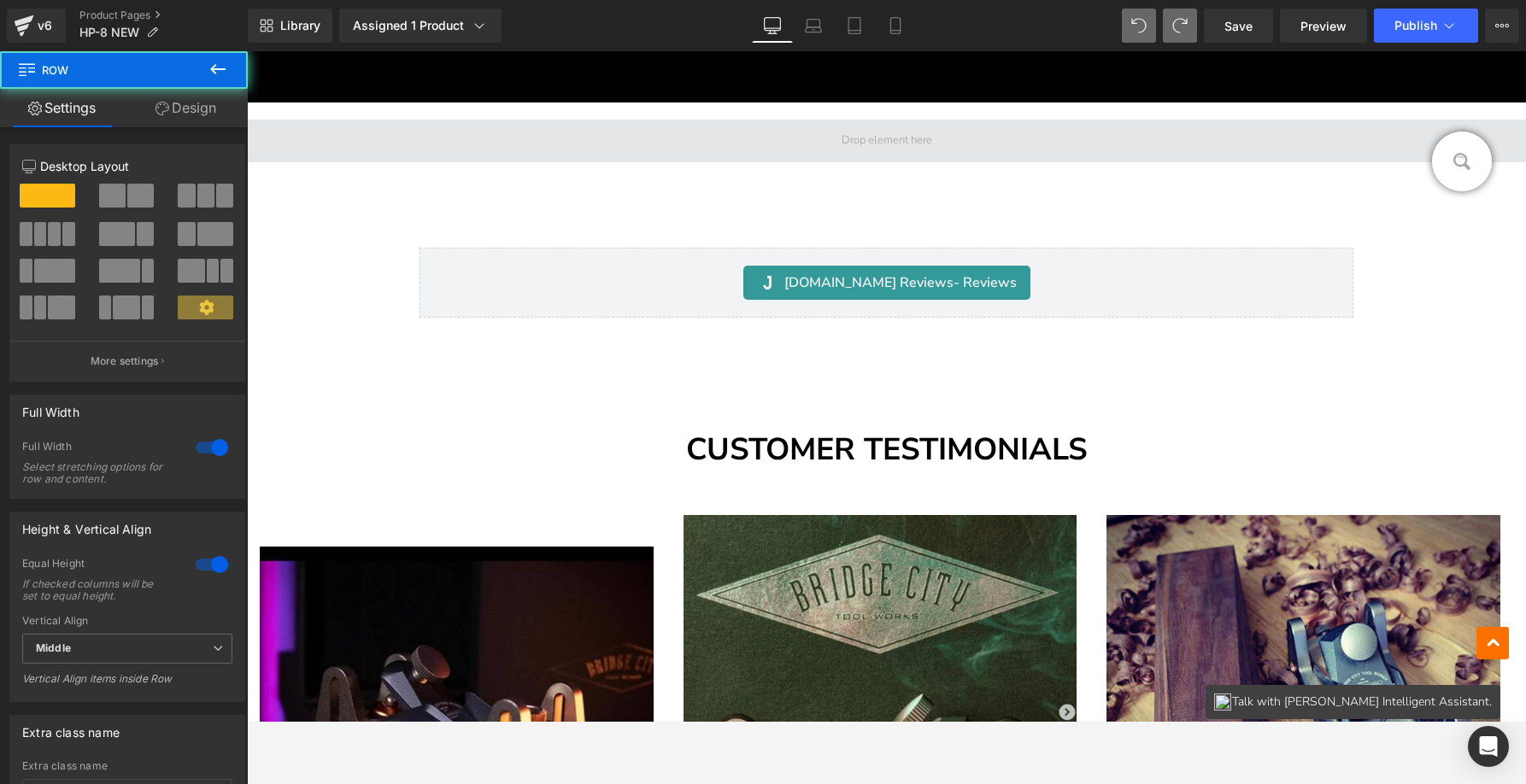
click at [696, 159] on span at bounding box center [886, 141] width 1279 height 43
click at [770, 139] on span at bounding box center [886, 141] width 1279 height 43
click at [778, 140] on span at bounding box center [886, 141] width 1279 height 43
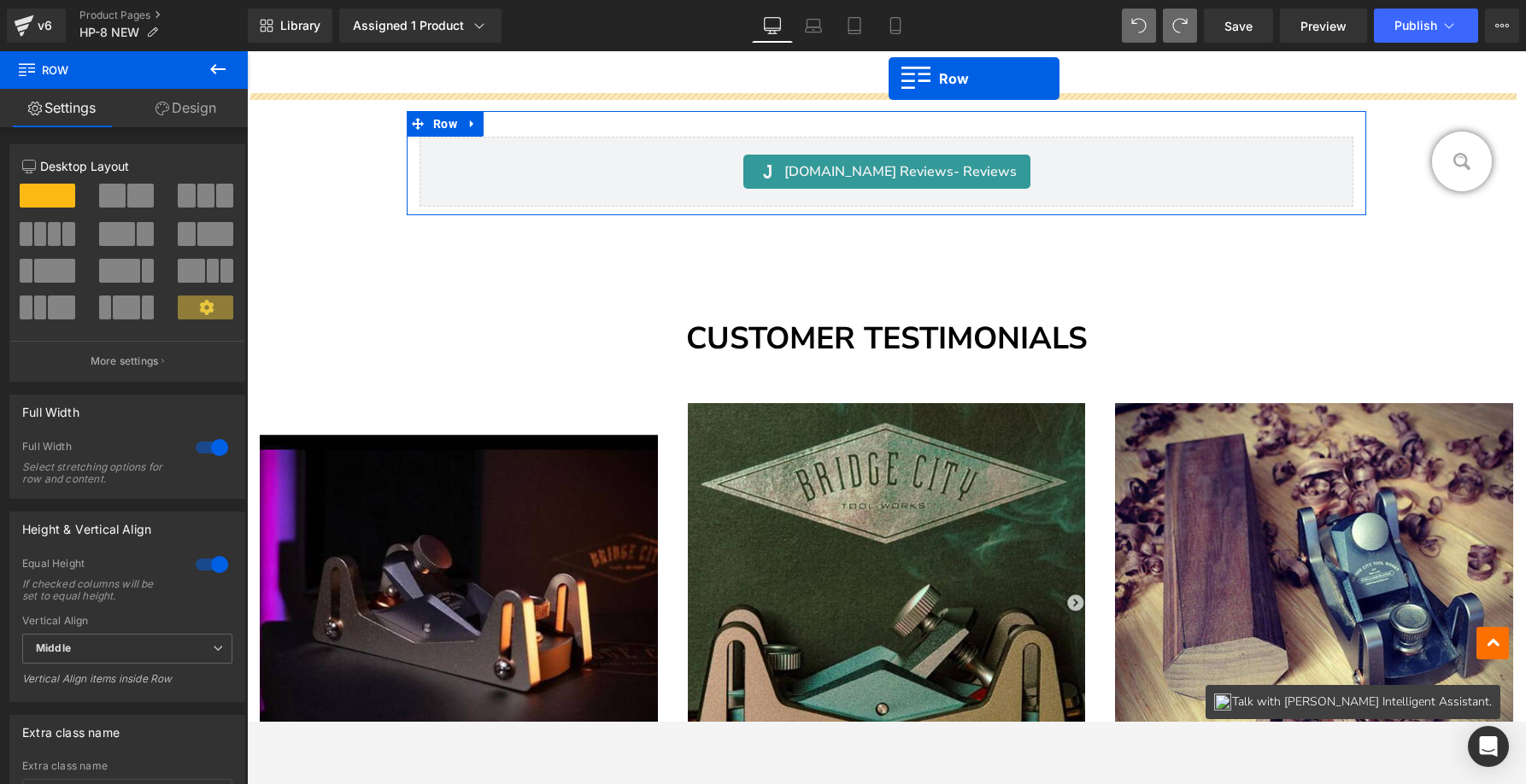
scroll to position [13967, 0]
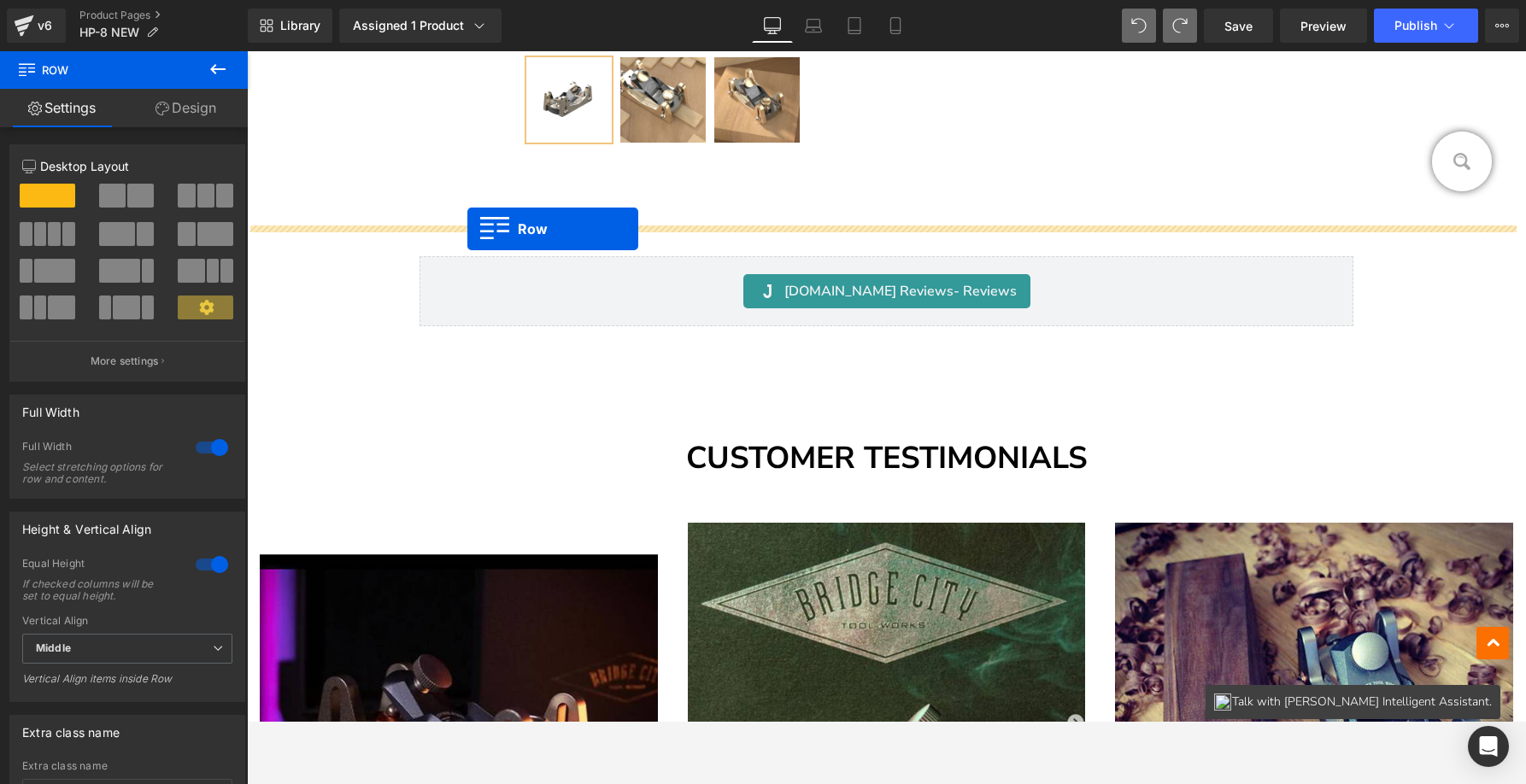
drag, startPoint x: 427, startPoint y: 243, endPoint x: 468, endPoint y: 229, distance: 43.3
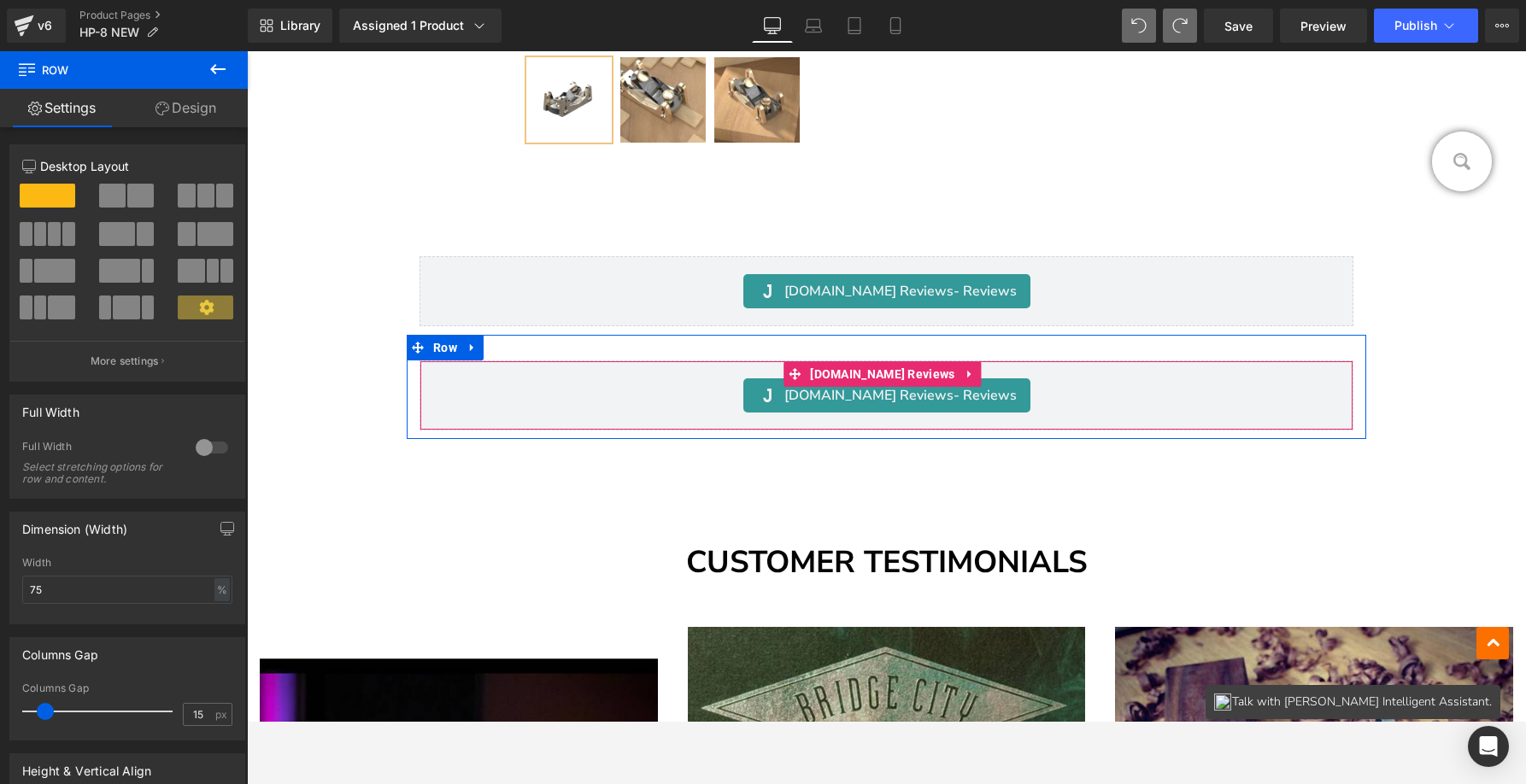
click at [444, 379] on div "Judge.me Reviews - Reviews" at bounding box center [886, 396] width 898 height 35
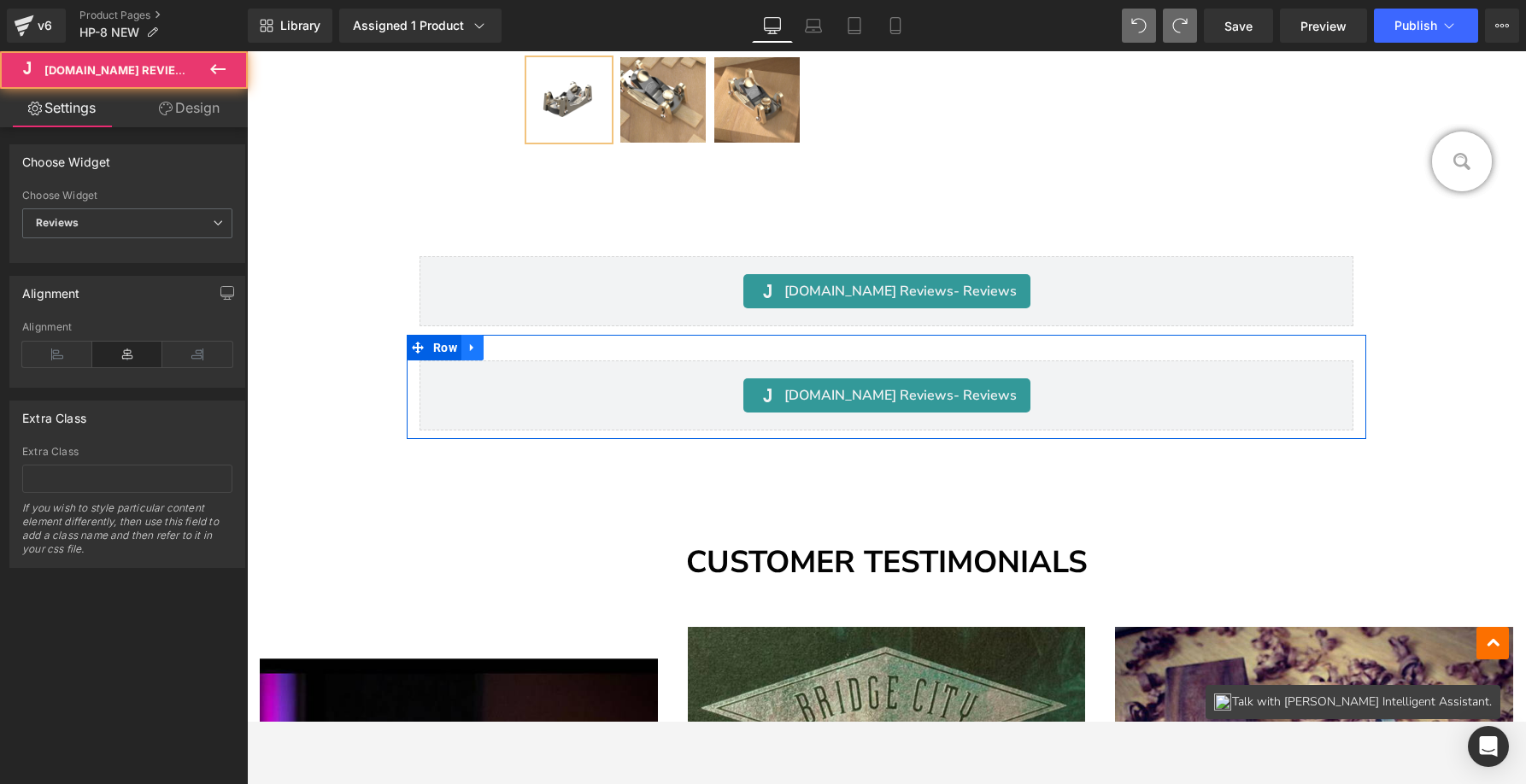
click at [473, 343] on icon at bounding box center [472, 347] width 4 height 8
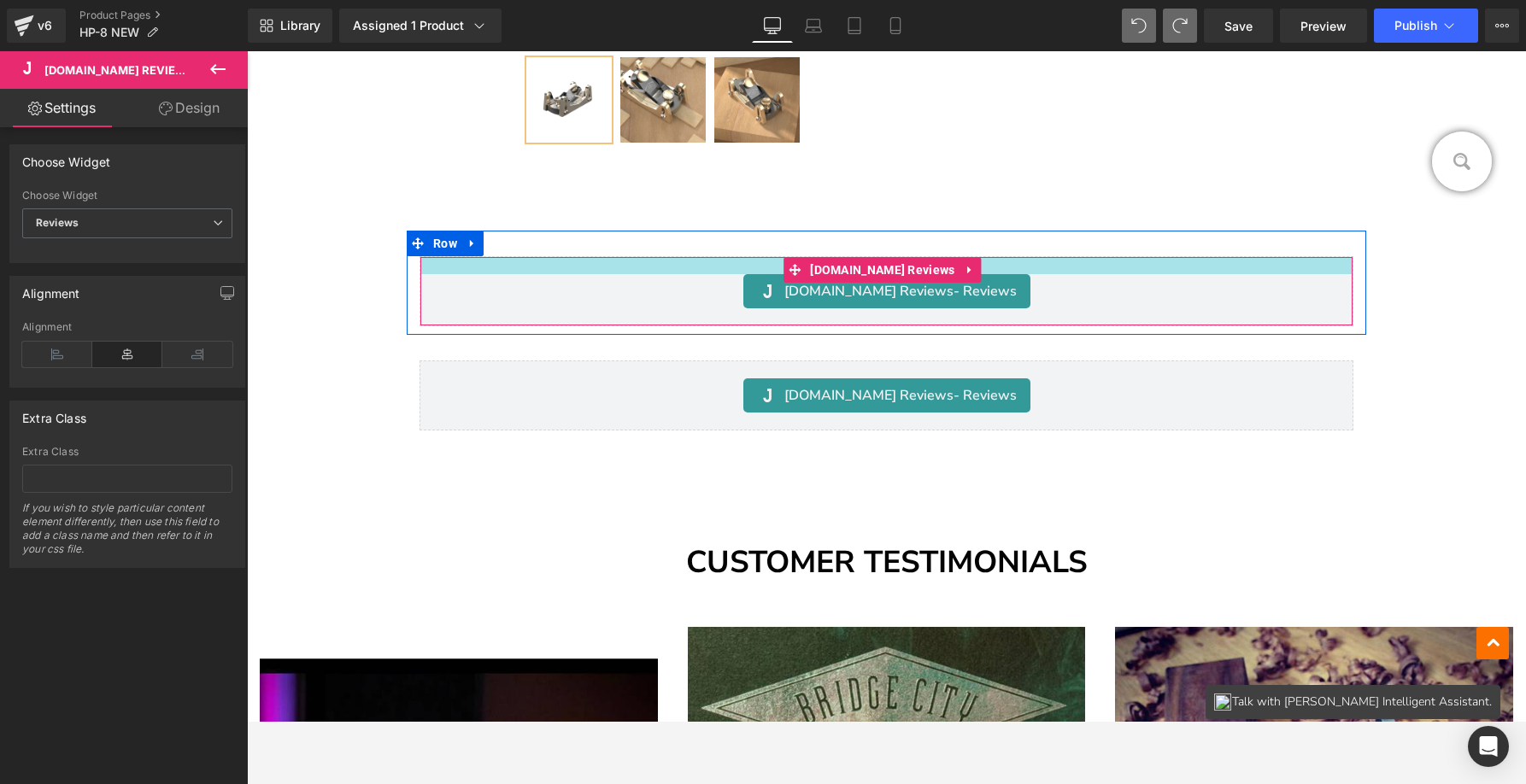
click at [574, 261] on div at bounding box center [886, 265] width 932 height 17
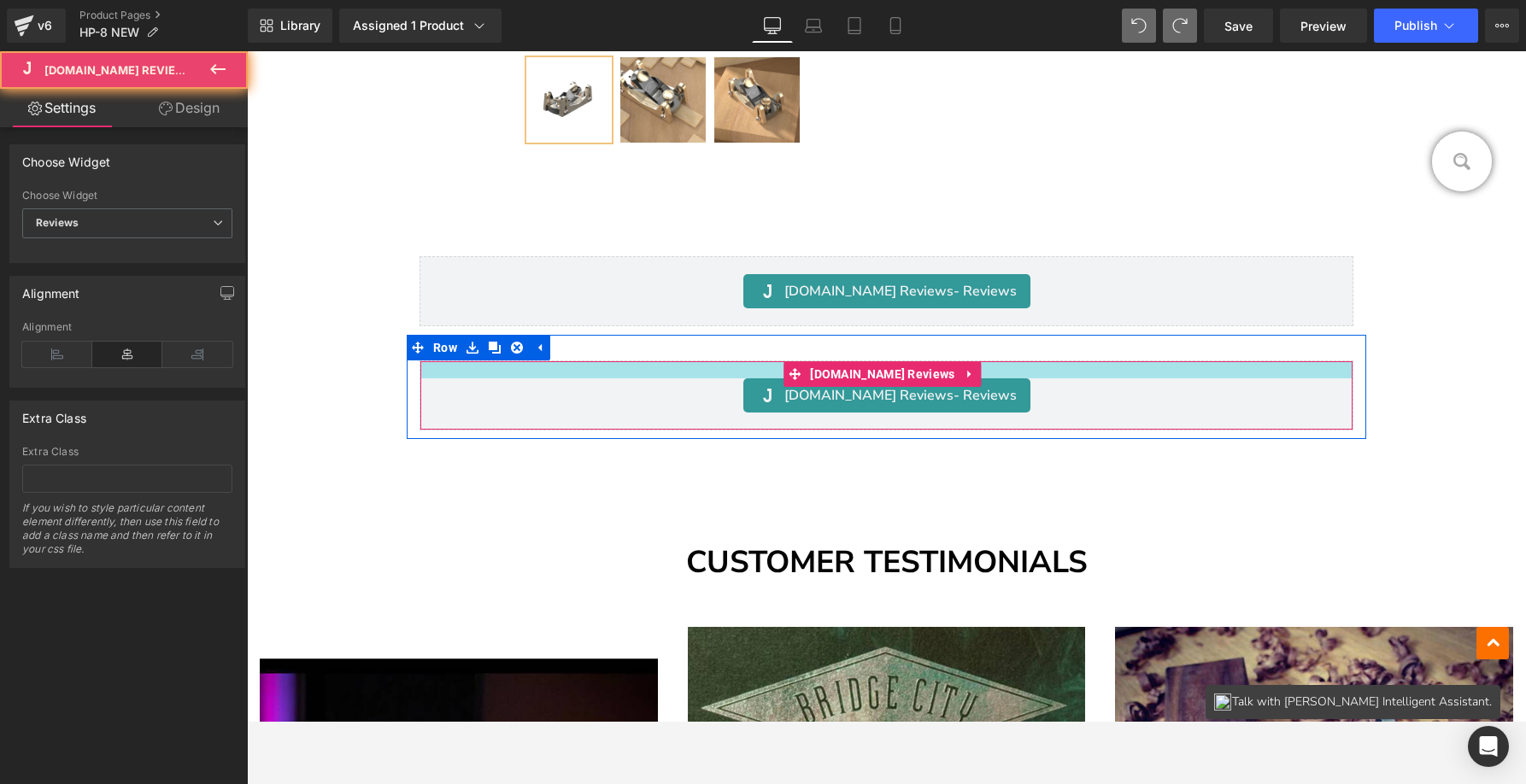
click at [453, 365] on div at bounding box center [886, 369] width 932 height 17
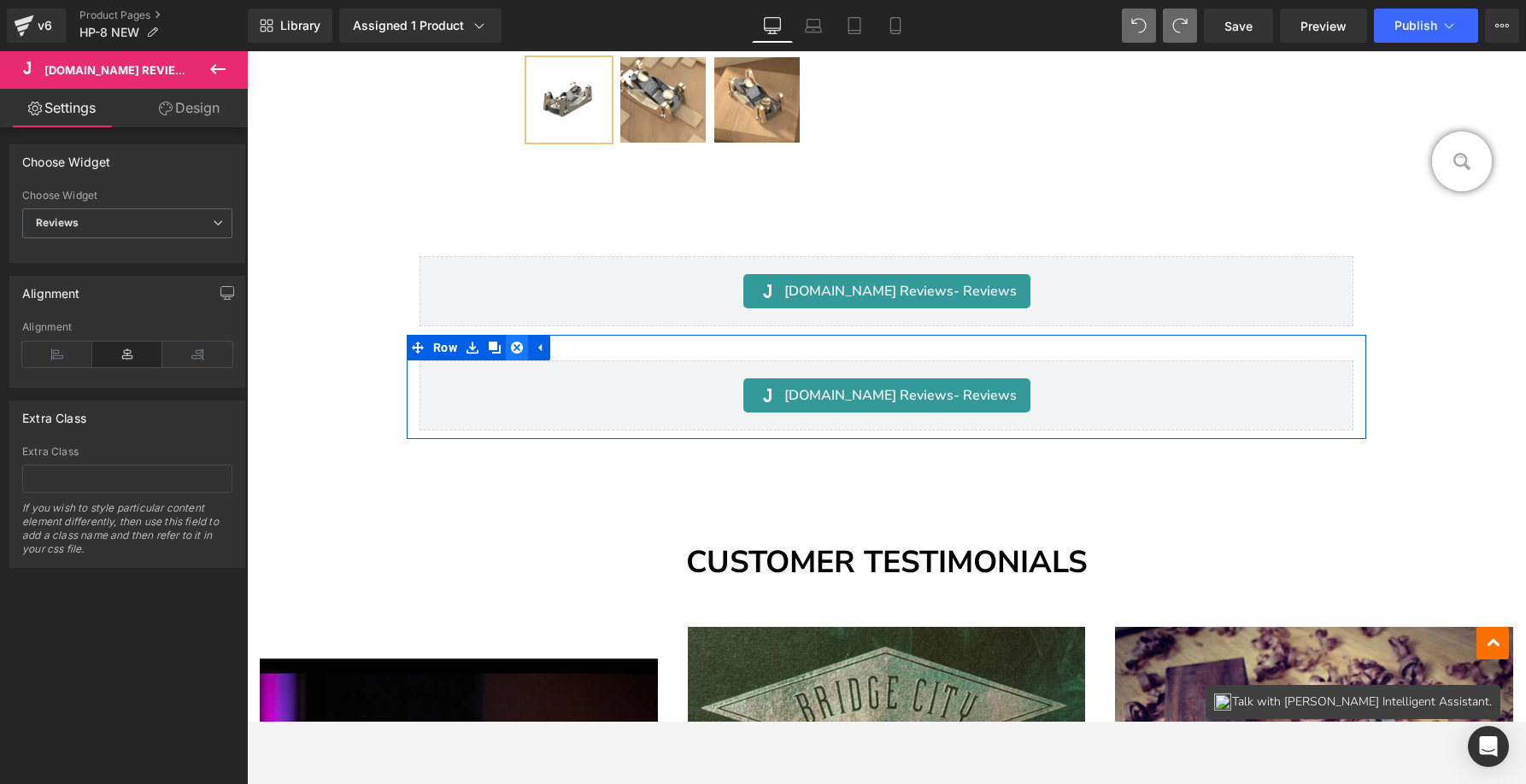
click at [516, 342] on icon at bounding box center [516, 347] width 12 height 12
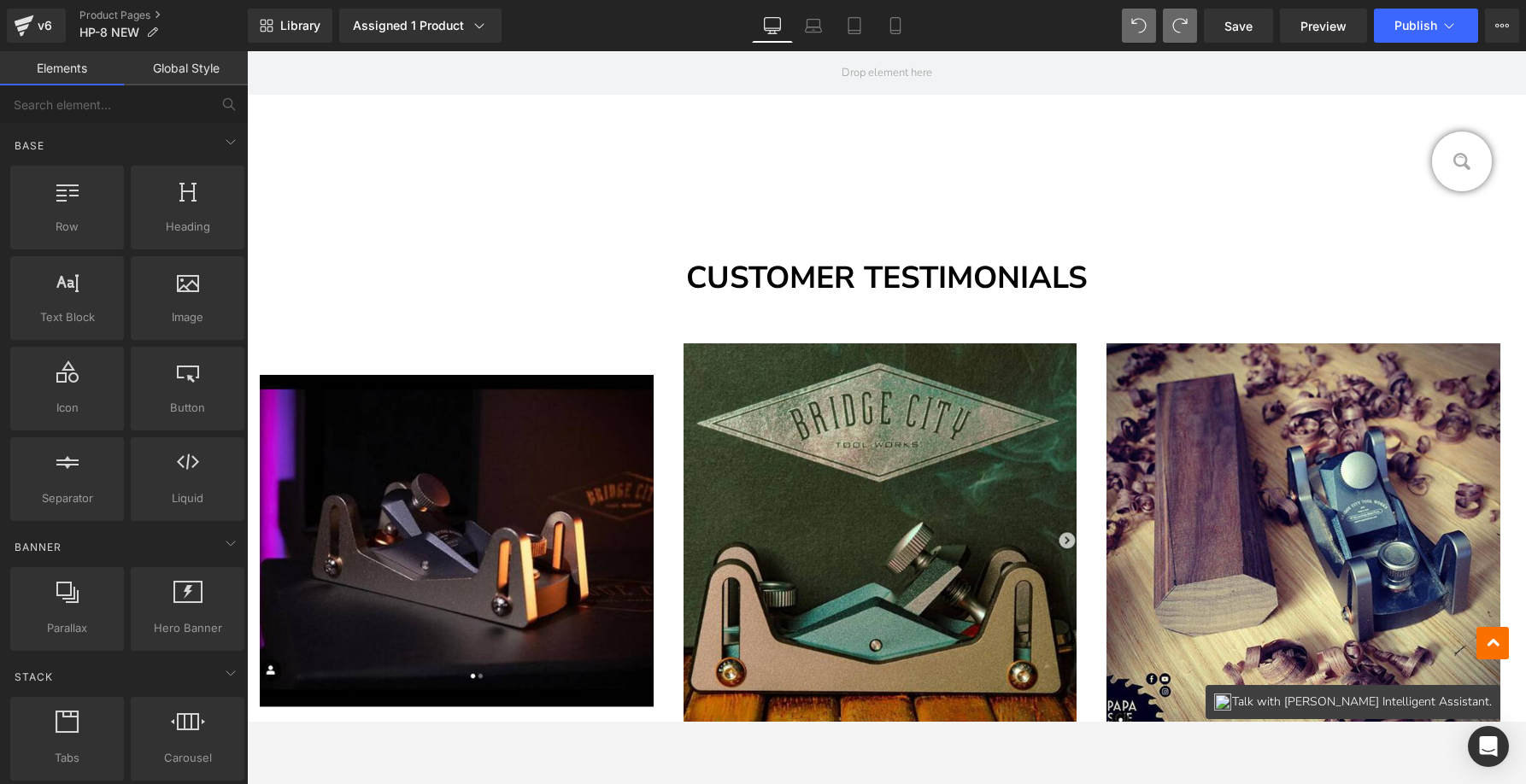
scroll to position [1224, 0]
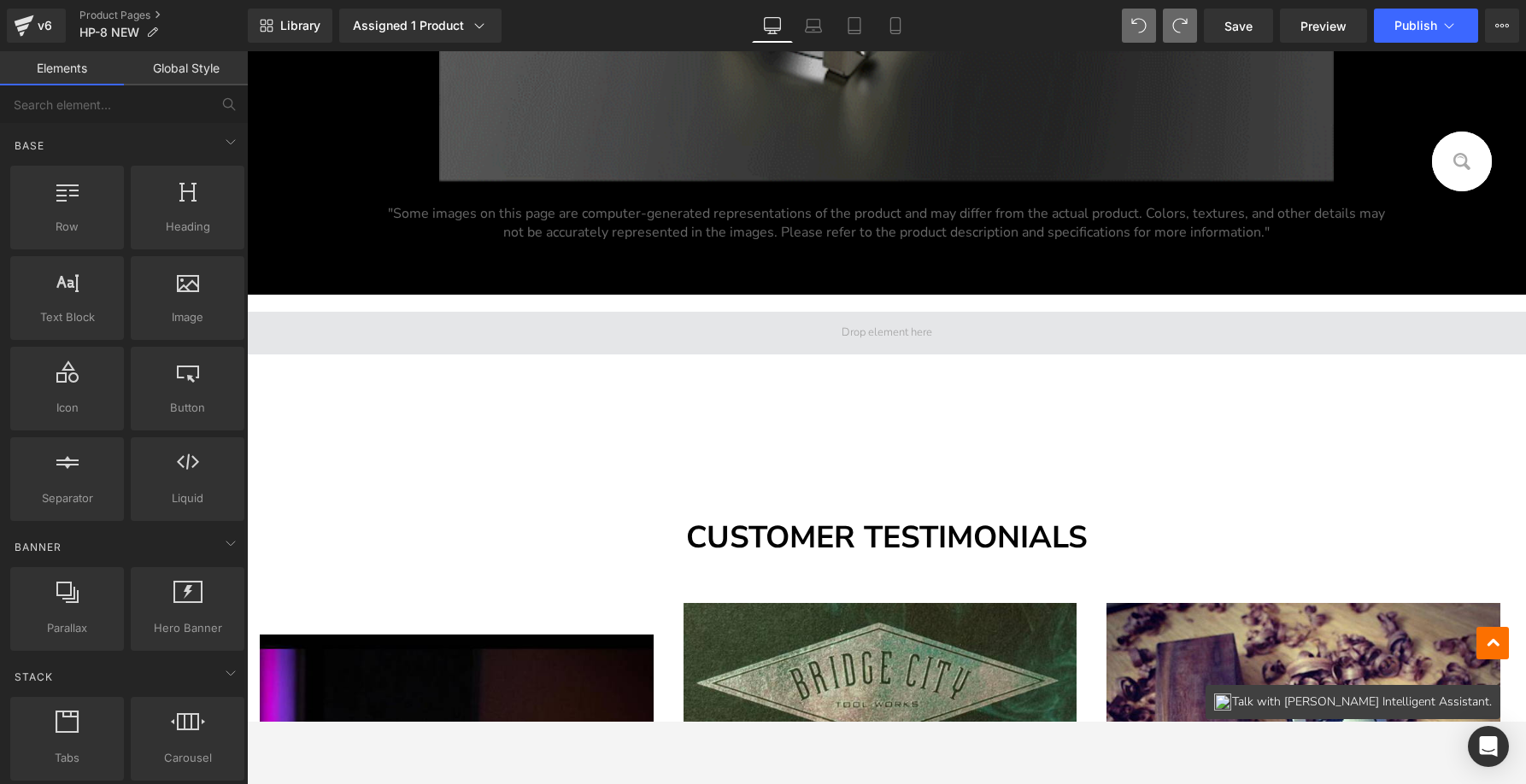
click at [826, 337] on span at bounding box center [886, 333] width 1279 height 43
click at [836, 332] on span at bounding box center [887, 333] width 103 height 24
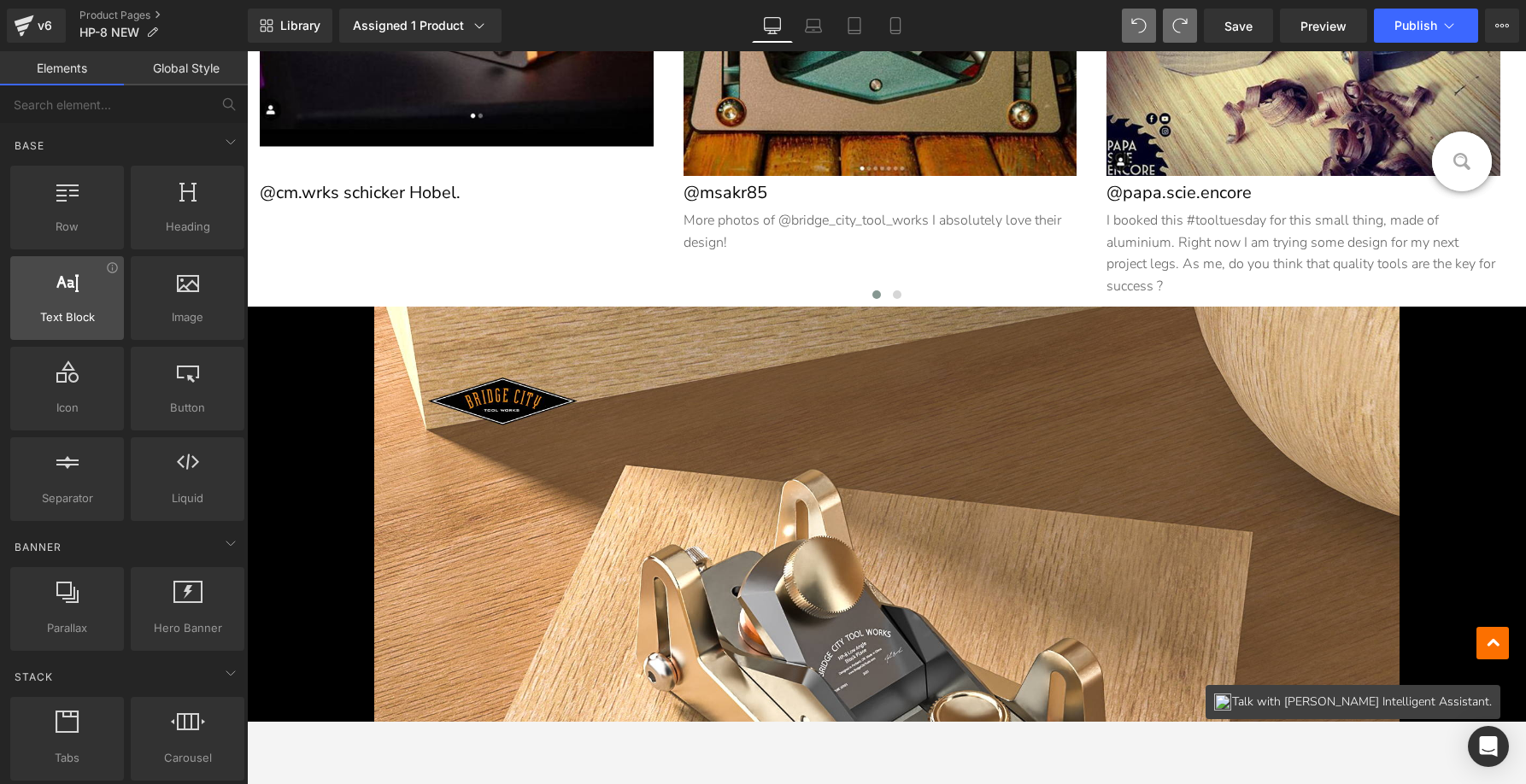
scroll to position [1878, 0]
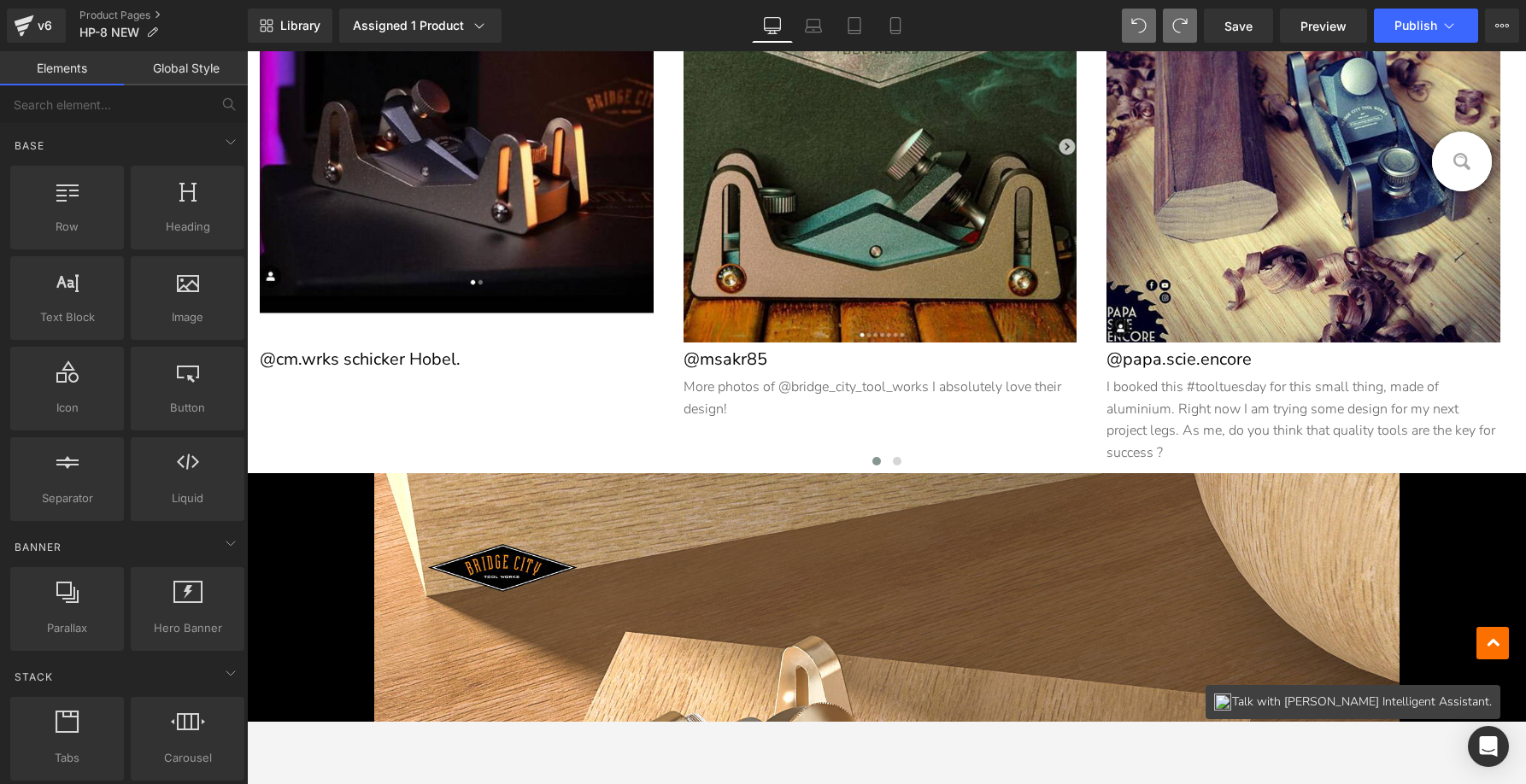
click at [518, 522] on div at bounding box center [887, 779] width 1026 height 613
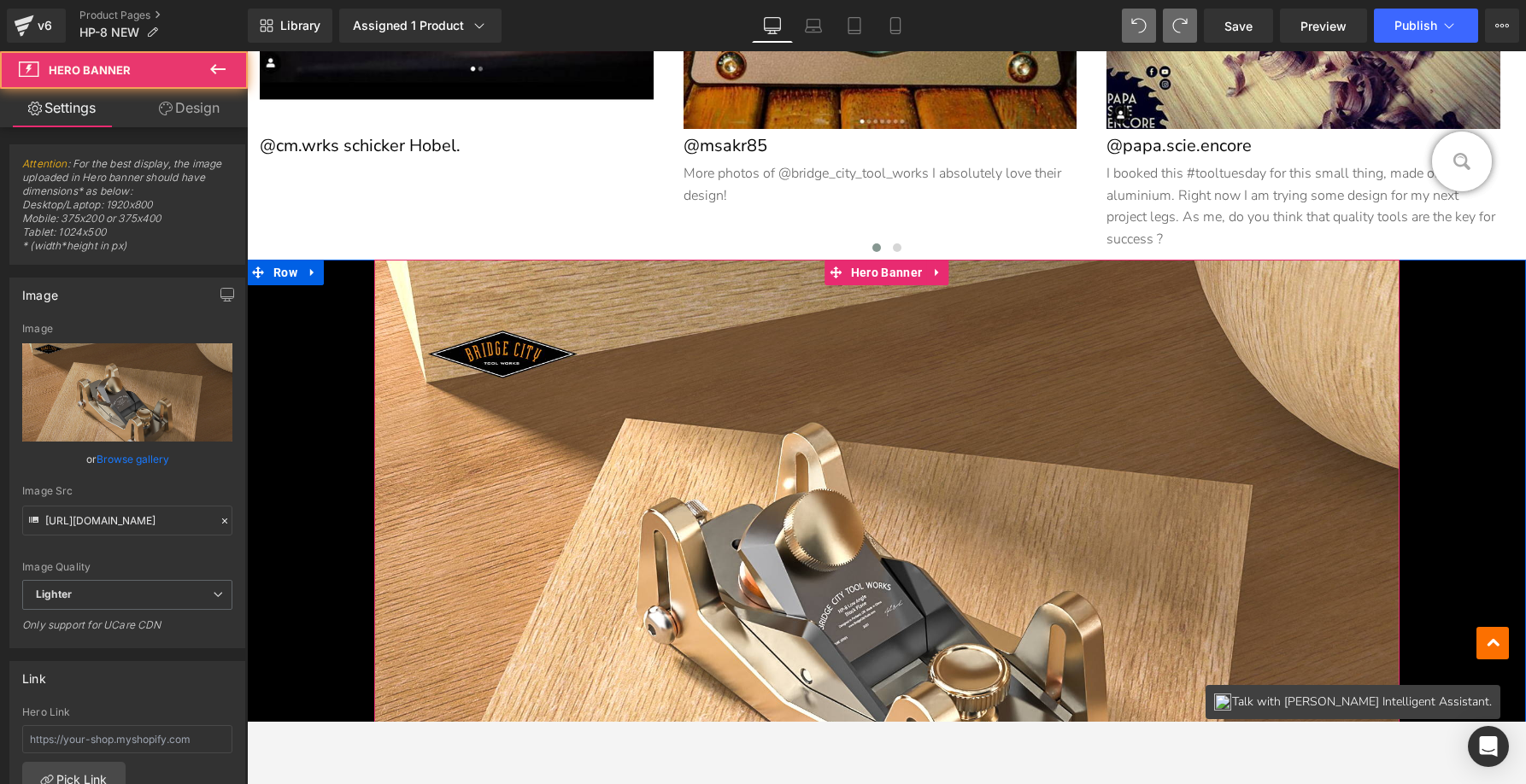
scroll to position [2100, 0]
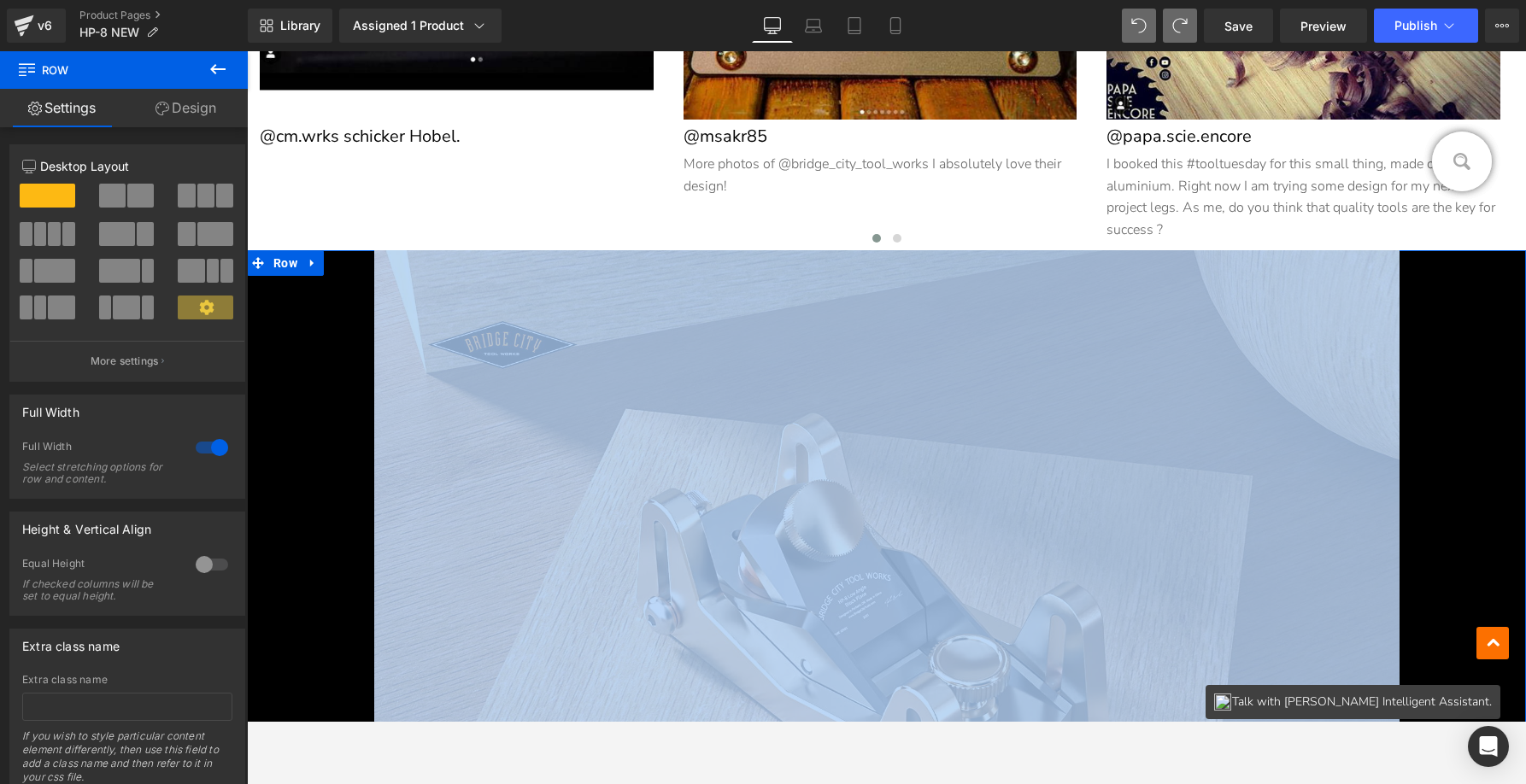
drag, startPoint x: 255, startPoint y: 266, endPoint x: 285, endPoint y: 262, distance: 30.3
drag, startPoint x: 278, startPoint y: 268, endPoint x: 297, endPoint y: 254, distance: 23.6
drag, startPoint x: 292, startPoint y: 267, endPoint x: 306, endPoint y: 255, distance: 18.4
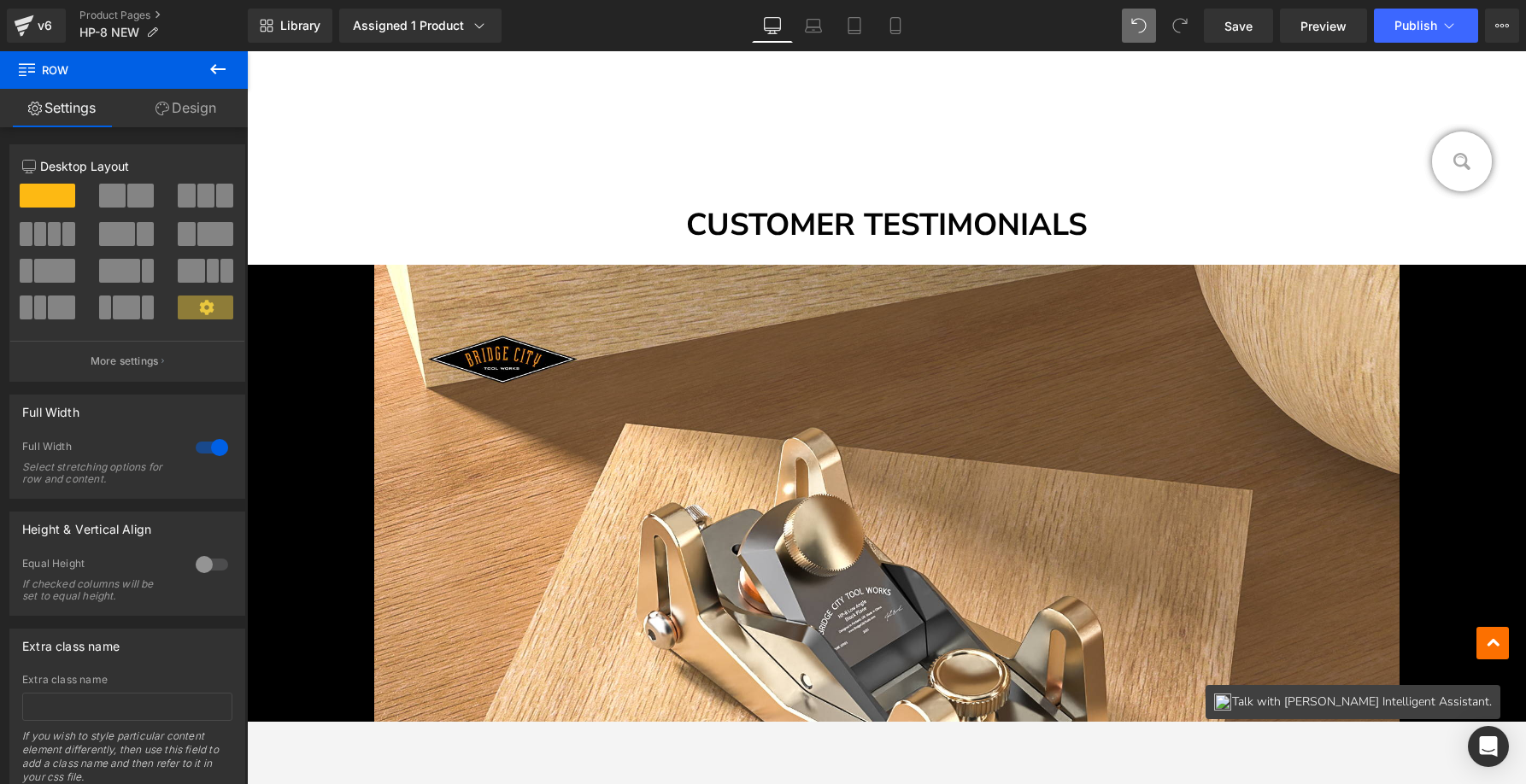
scroll to position [1703, 0]
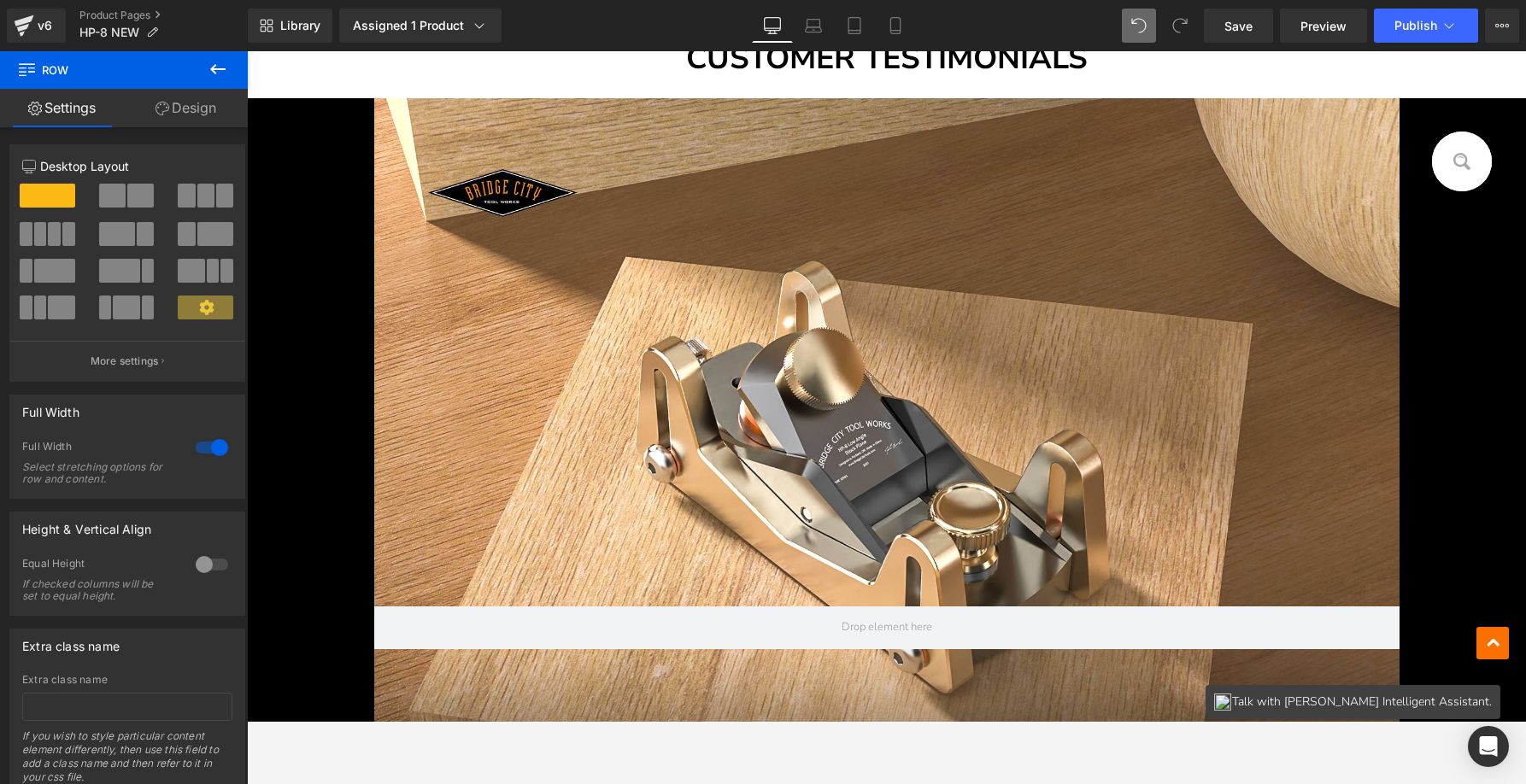
click at [692, 391] on div at bounding box center [887, 404] width 1026 height 613
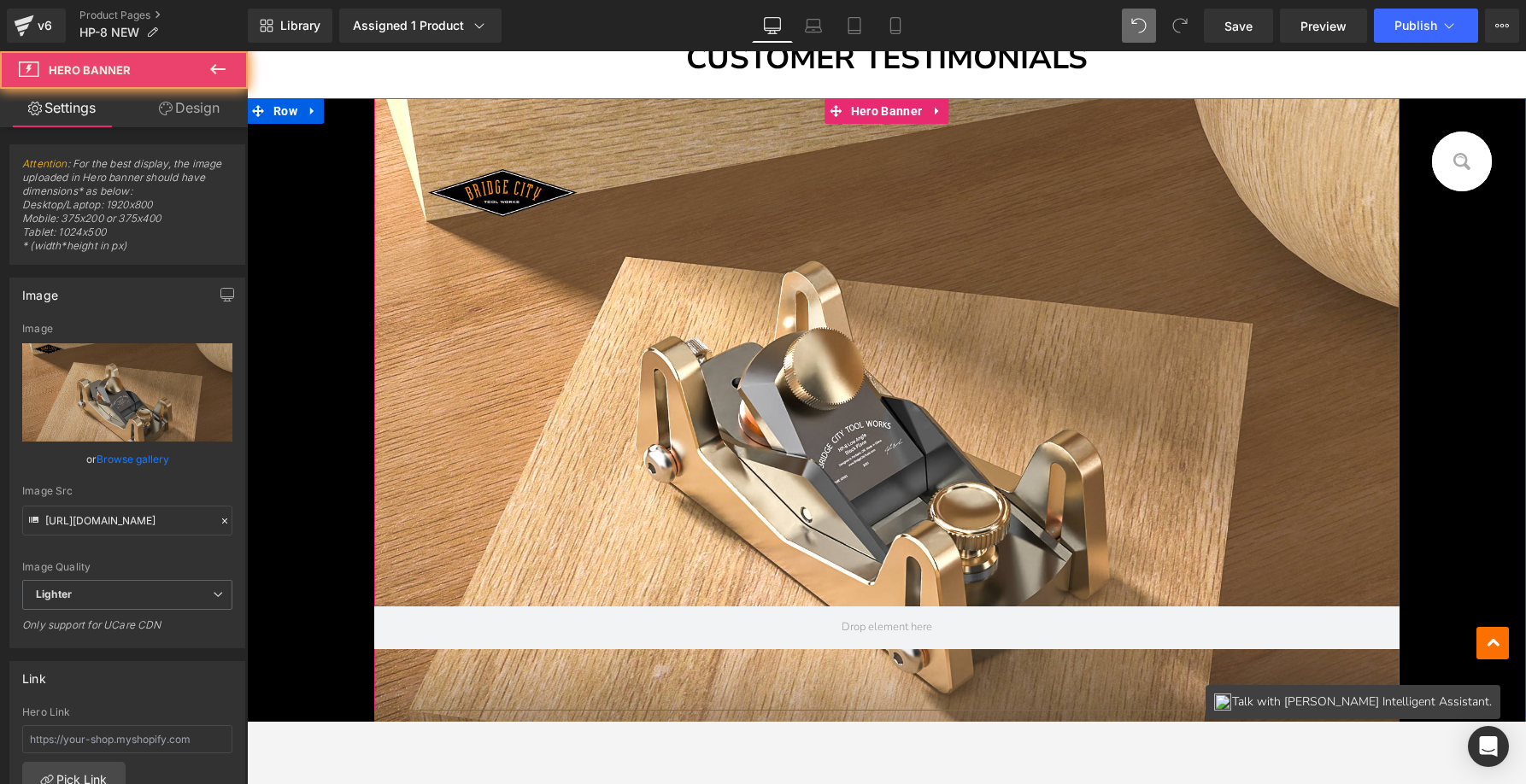
click at [748, 398] on div at bounding box center [887, 404] width 1026 height 613
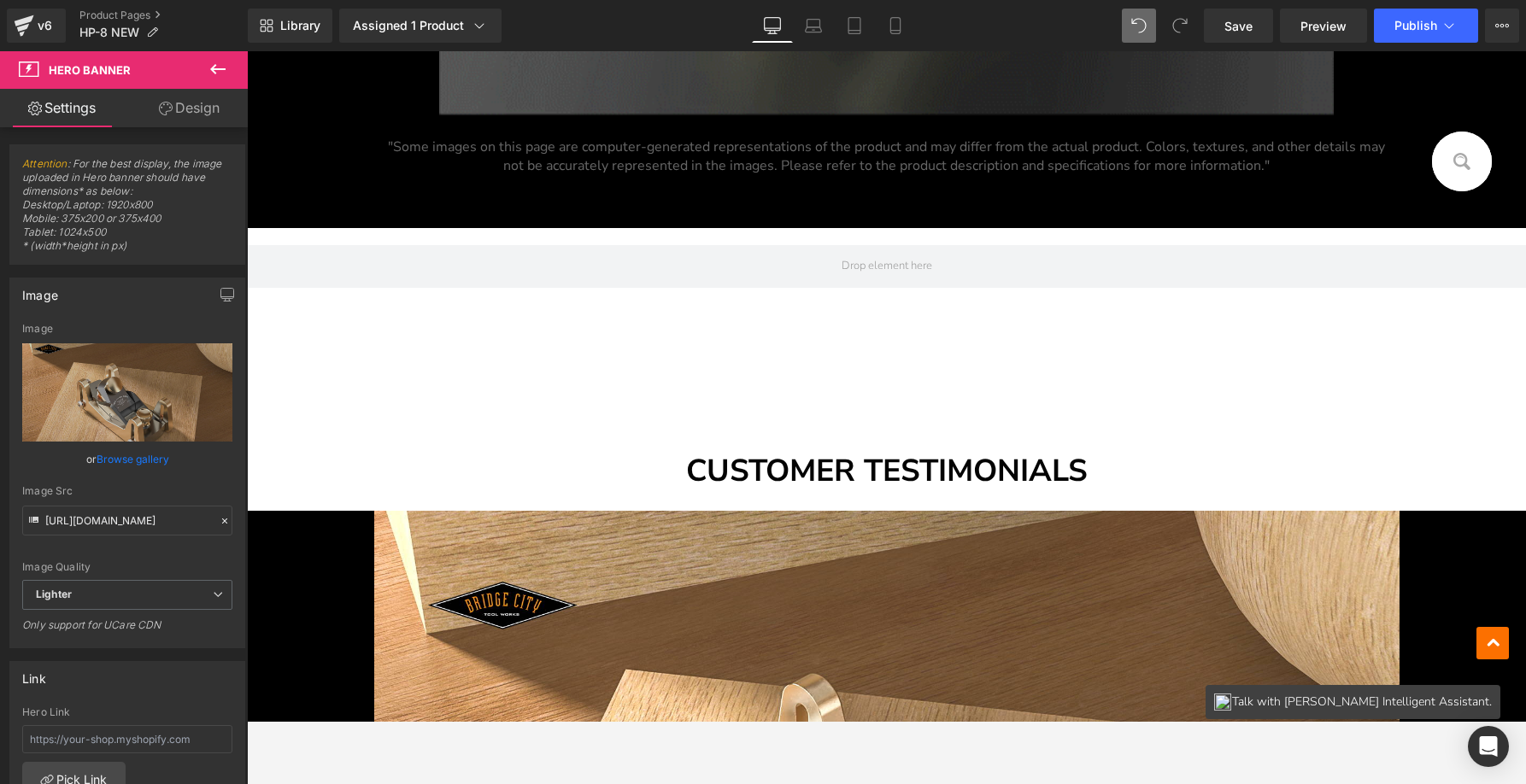
scroll to position [710, 0]
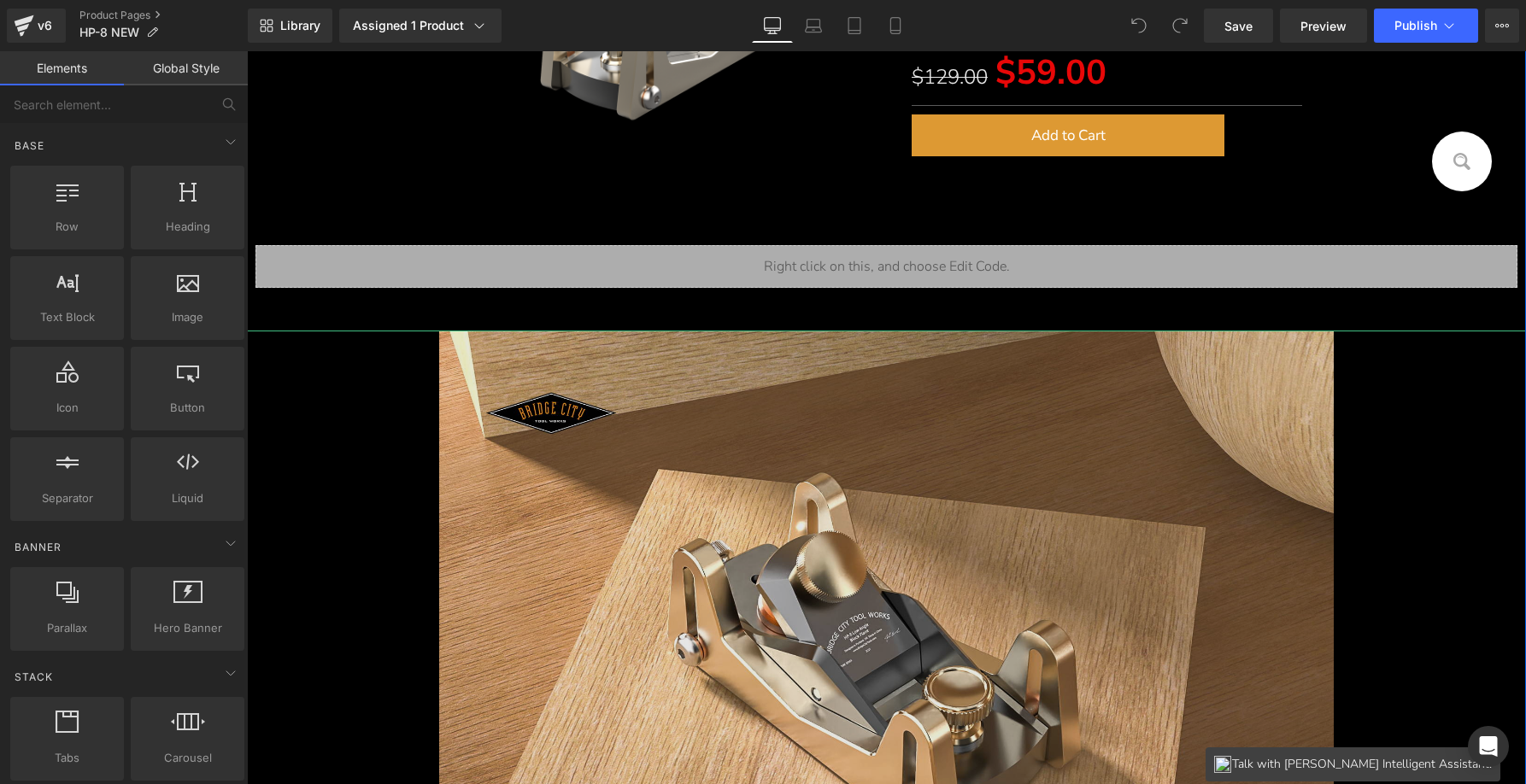
scroll to position [521, 0]
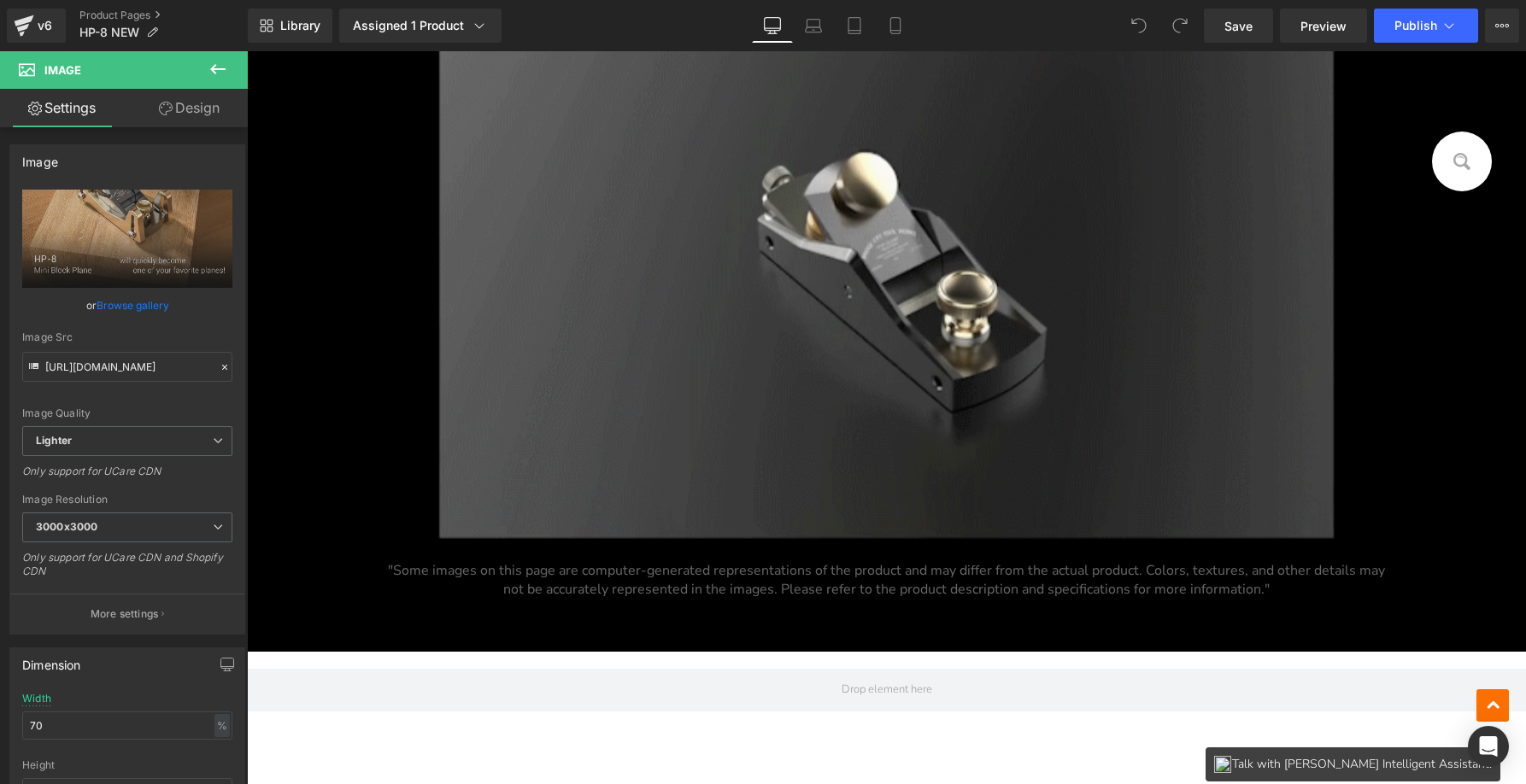
scroll to position [10285, 0]
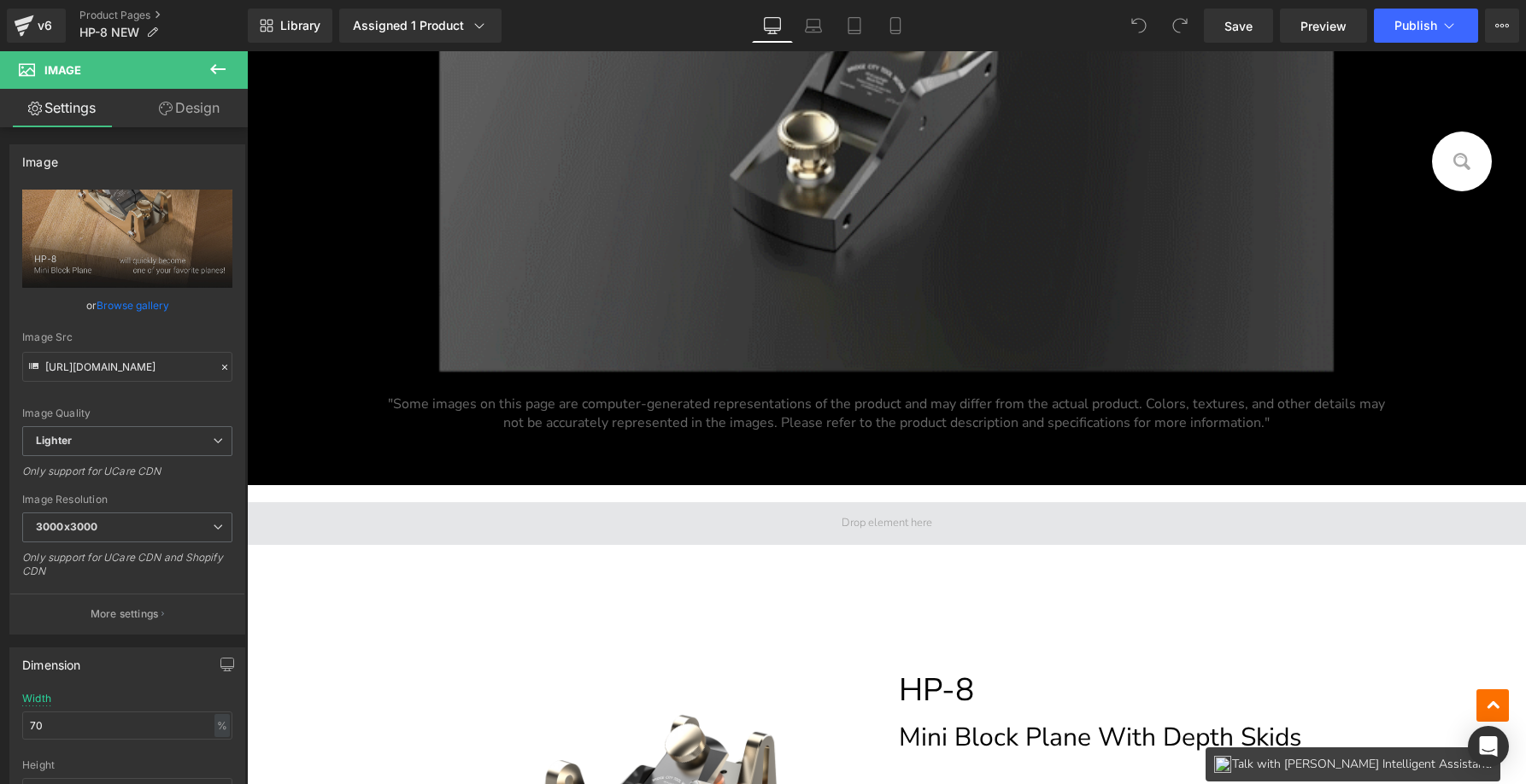
click at [1203, 511] on span at bounding box center [886, 523] width 1279 height 43
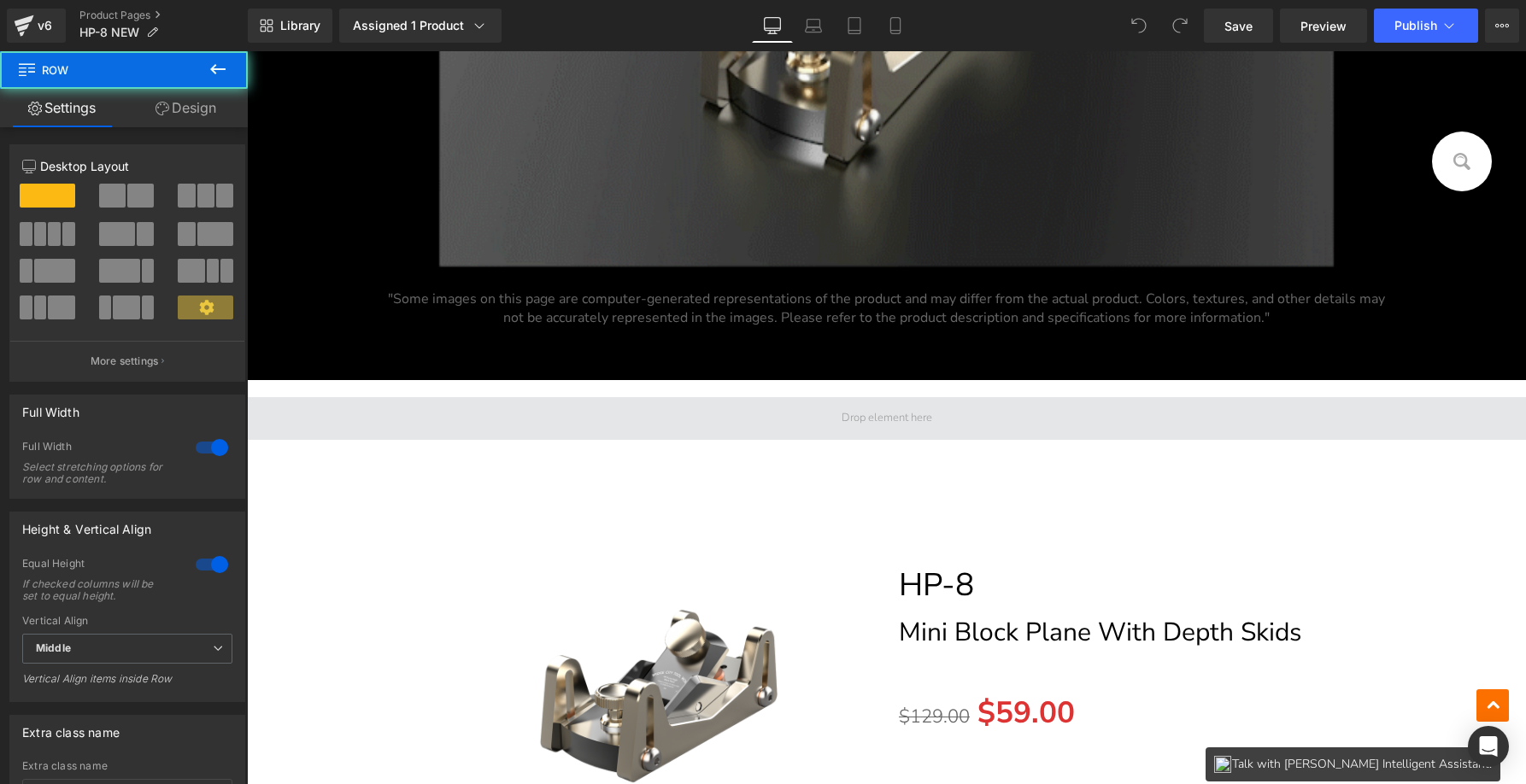
scroll to position [10392, 0]
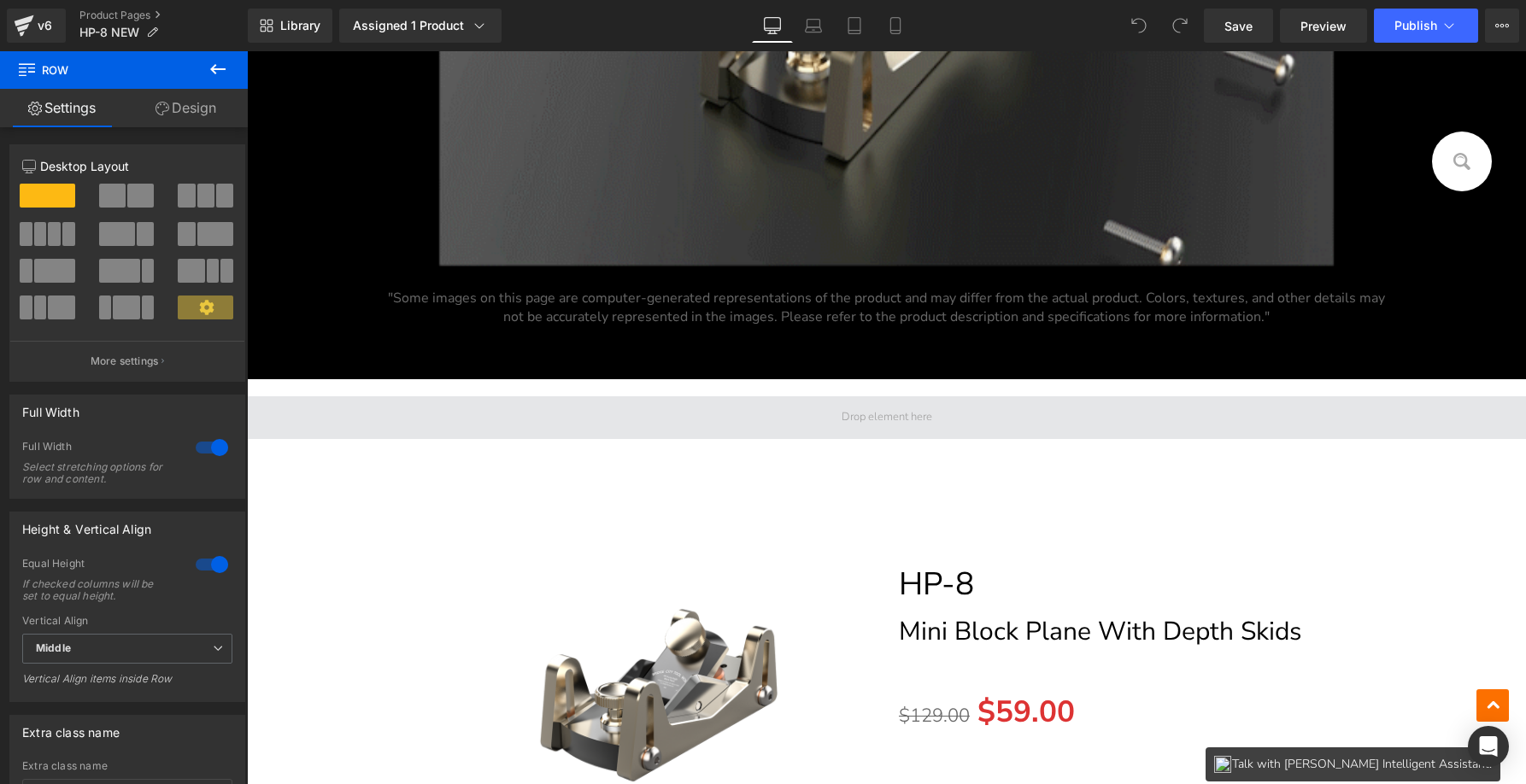
click at [1171, 402] on span at bounding box center [886, 418] width 1279 height 43
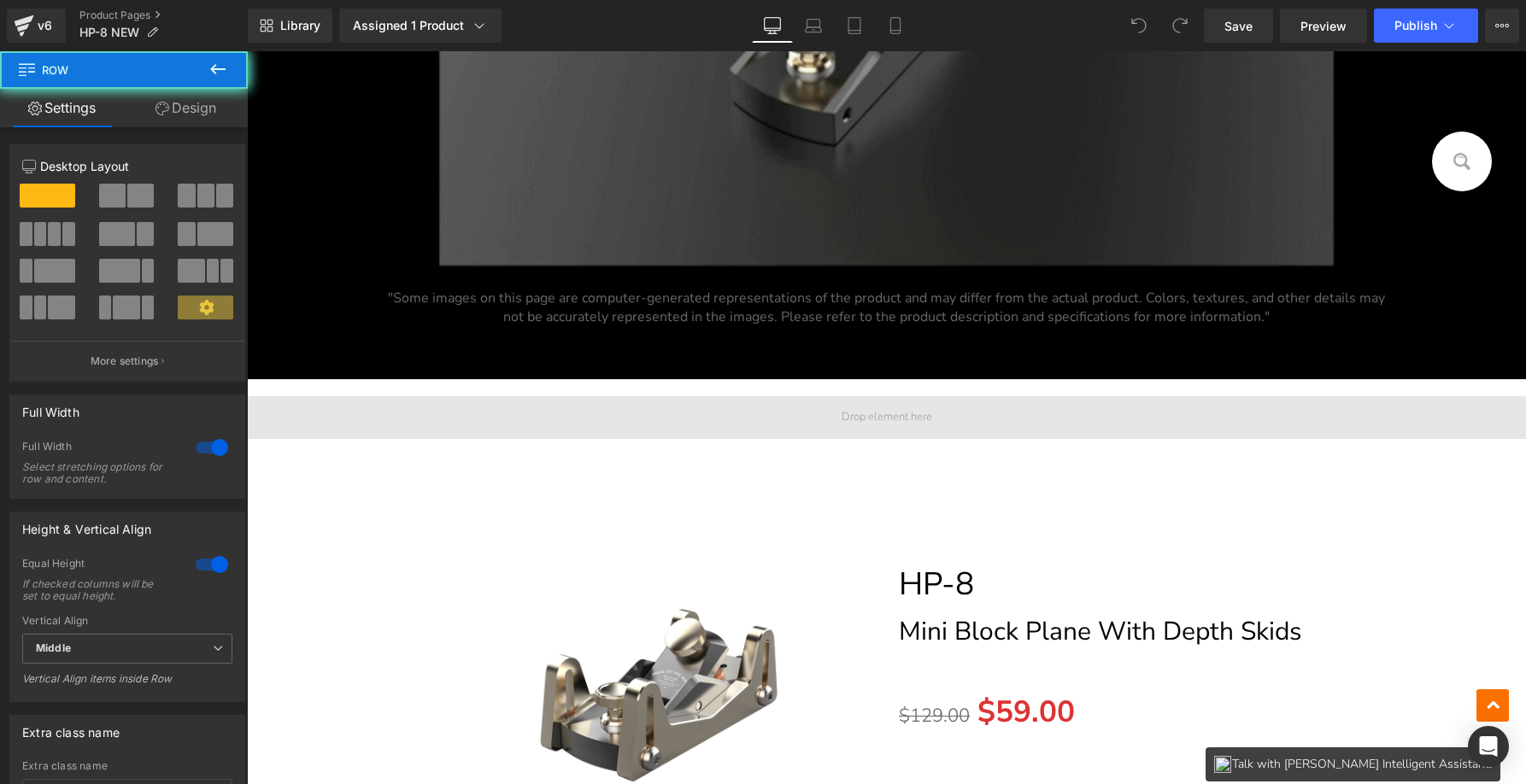
click at [1171, 402] on span at bounding box center [886, 418] width 1279 height 43
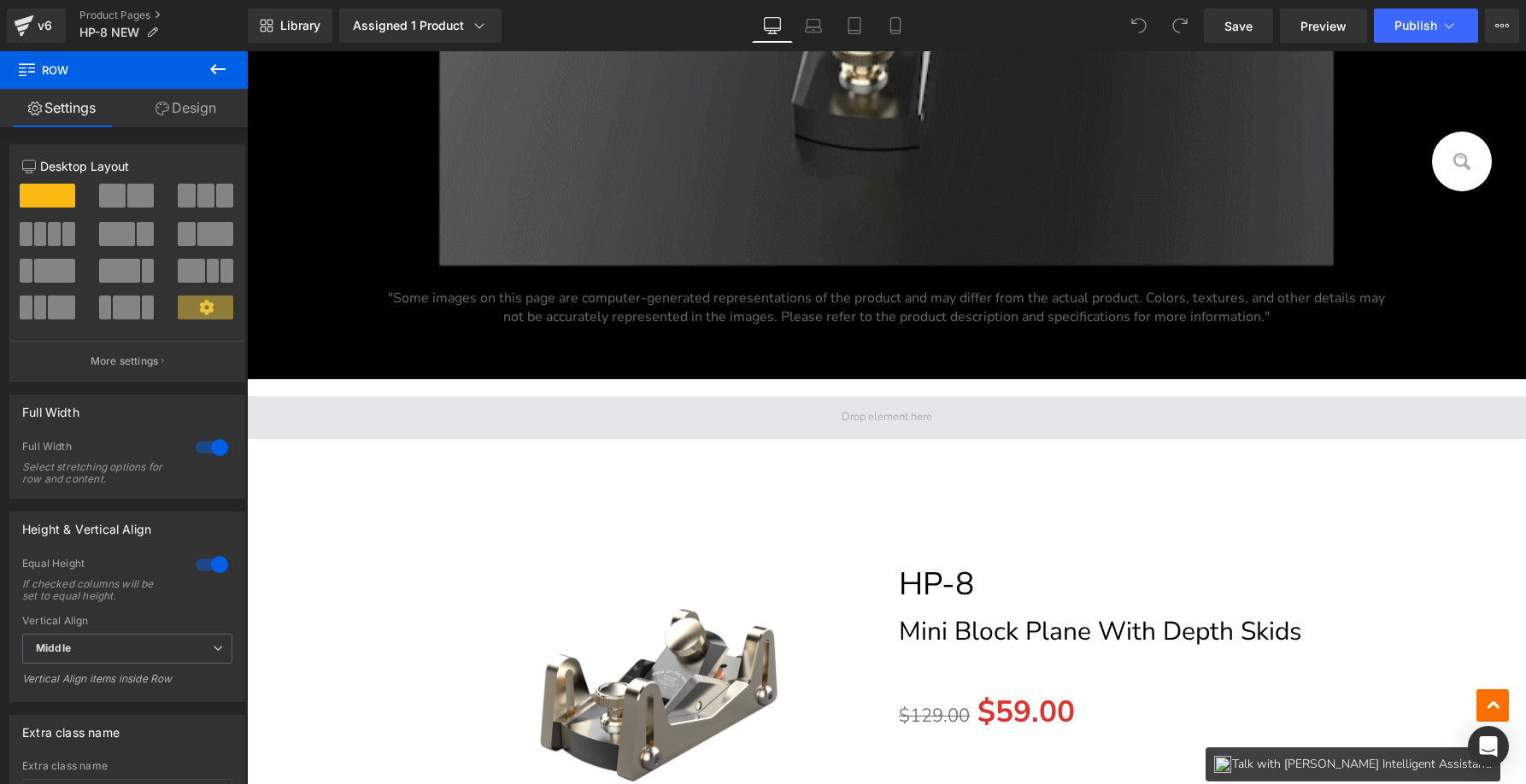
click at [1171, 402] on span at bounding box center [886, 418] width 1279 height 43
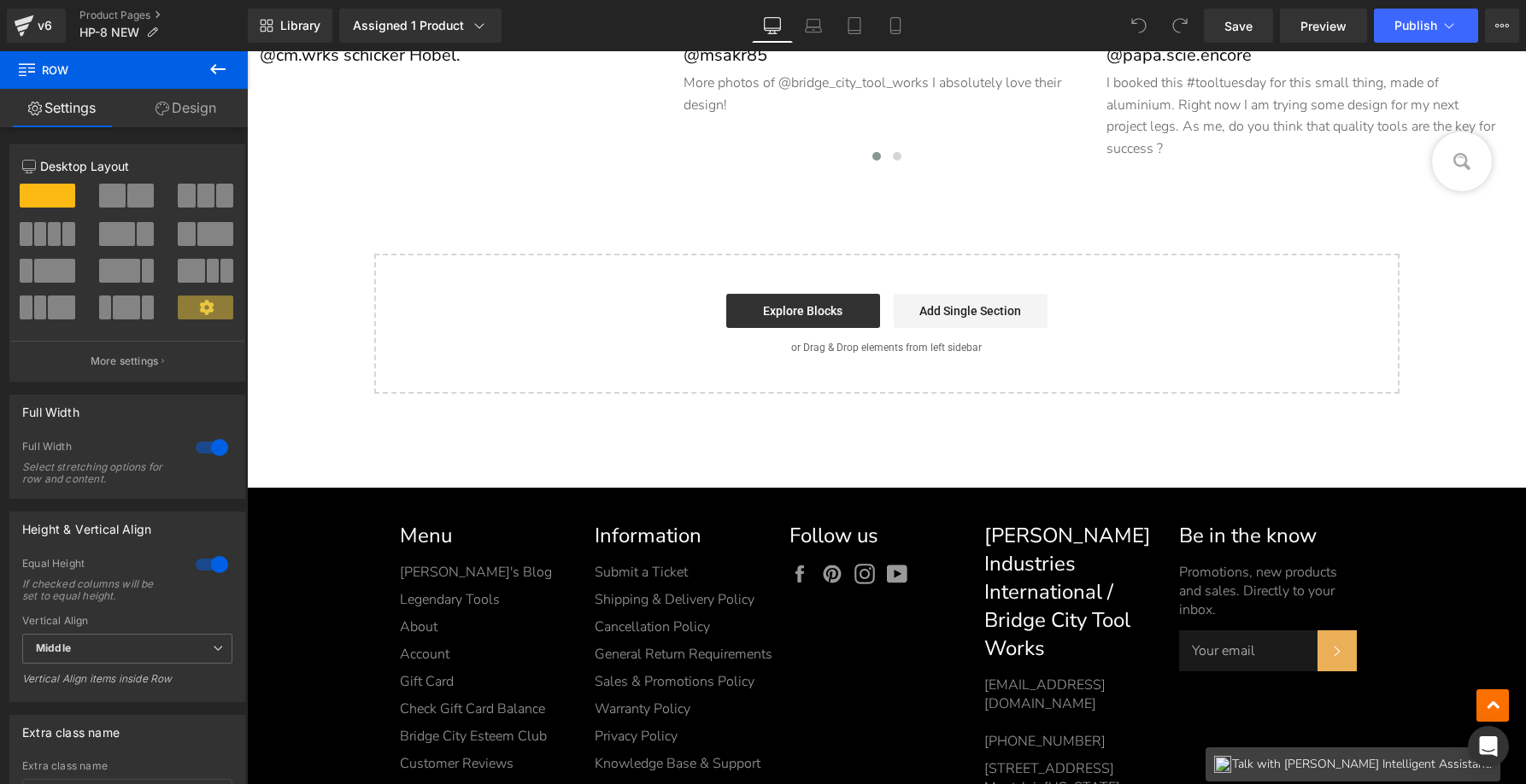
scroll to position [12251, 0]
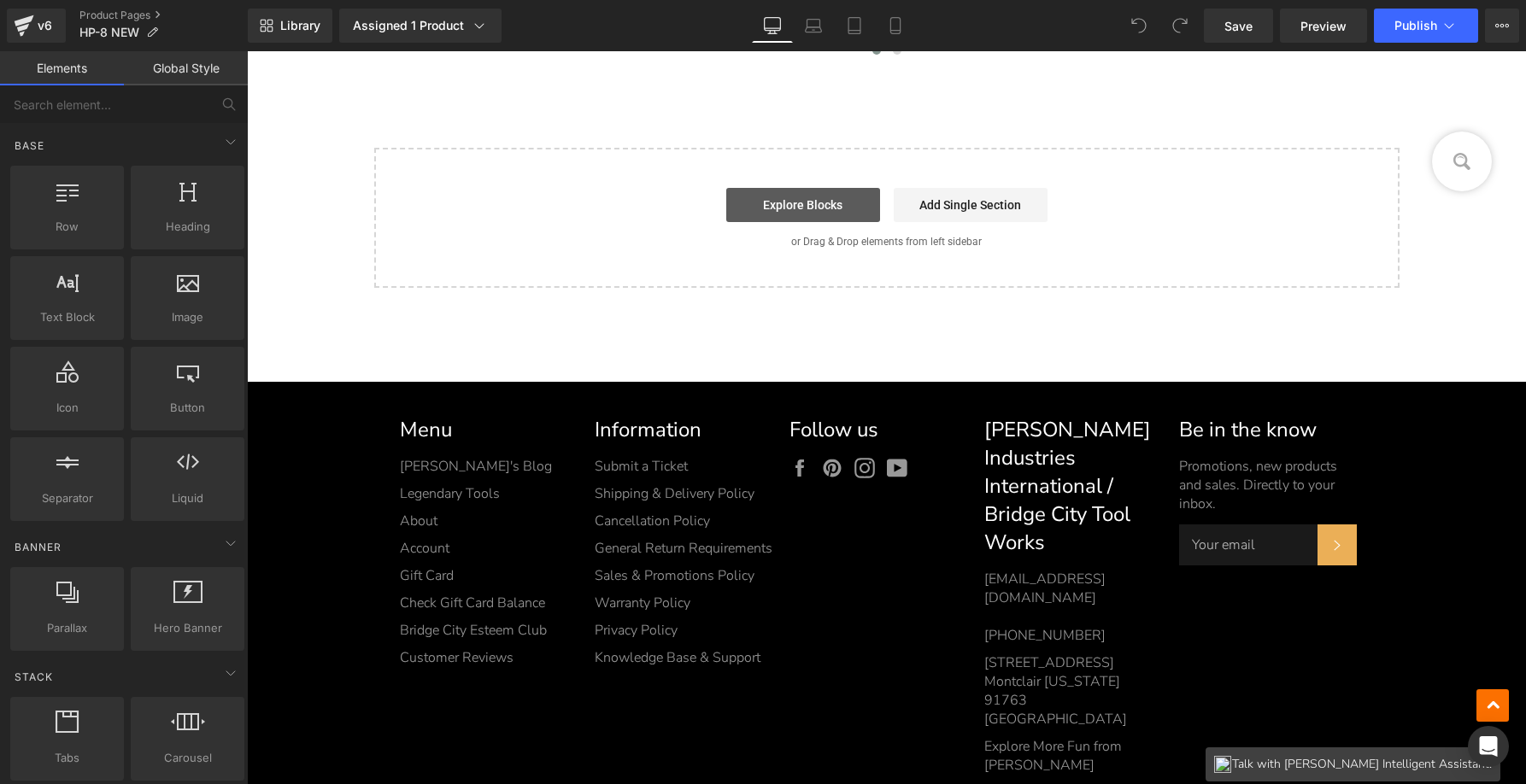
click at [828, 197] on link "Explore Blocks" at bounding box center [803, 205] width 153 height 35
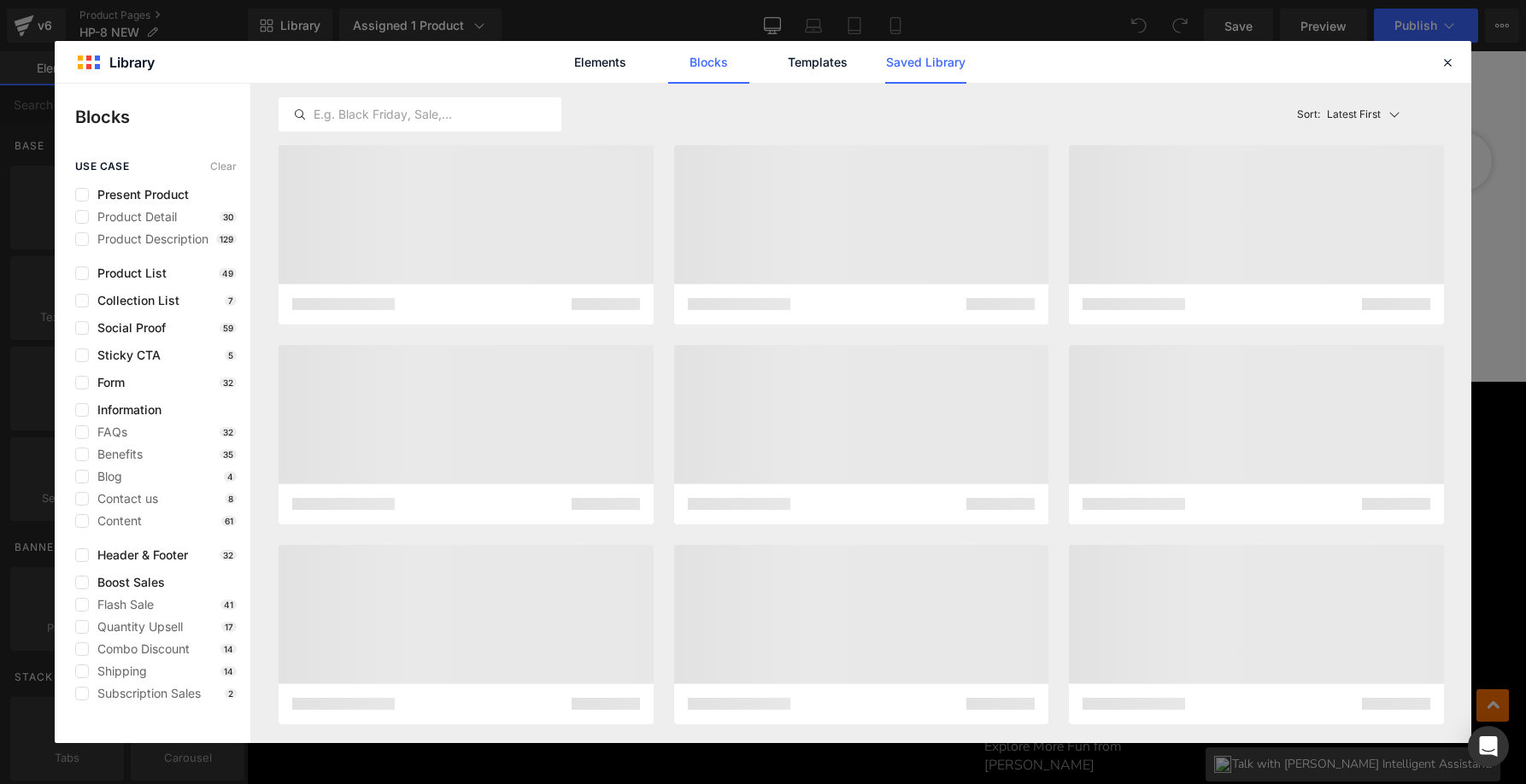
click at [901, 62] on link "Saved Library" at bounding box center [925, 62] width 81 height 43
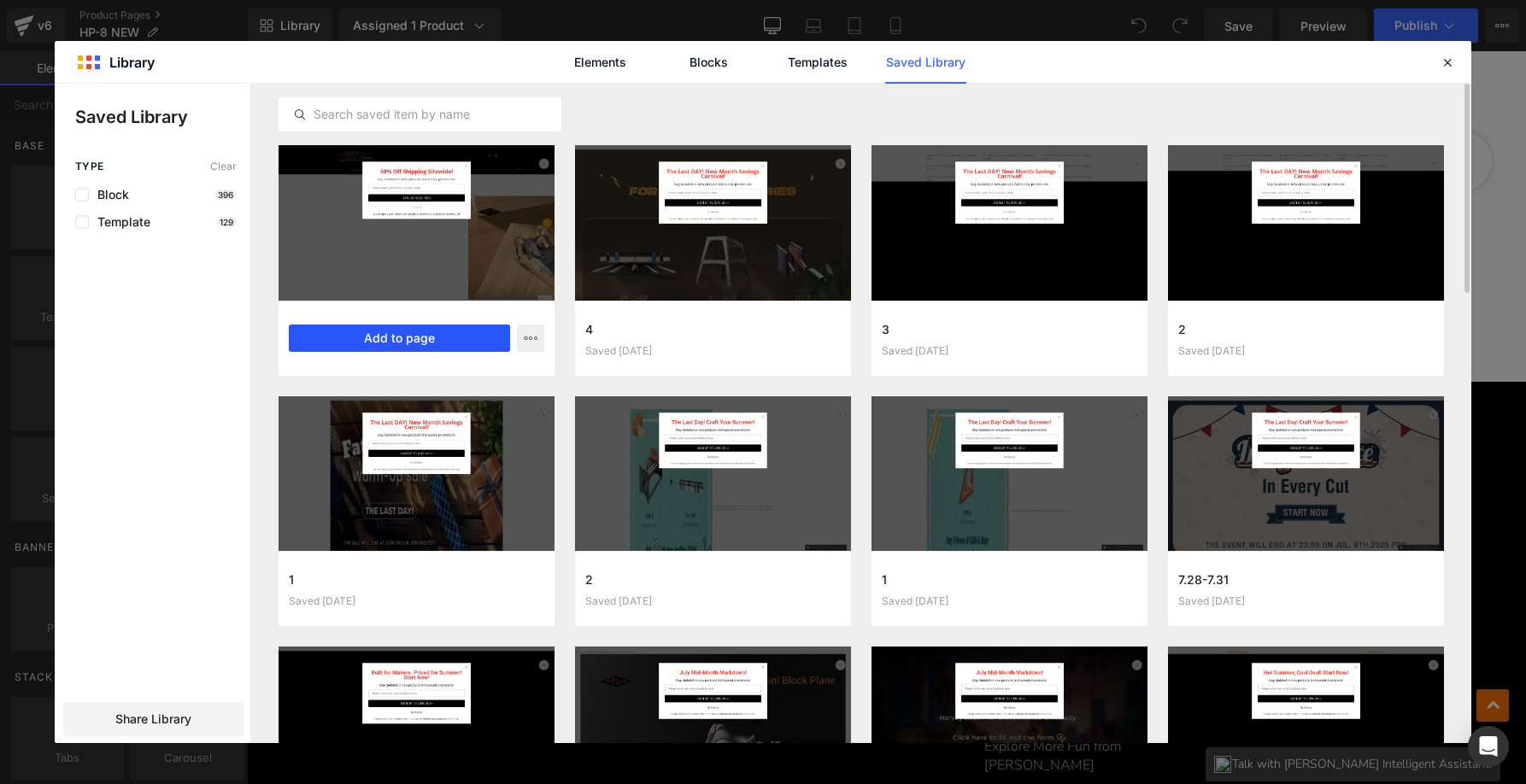
click at [455, 345] on button "Add to page" at bounding box center [398, 338] width 221 height 27
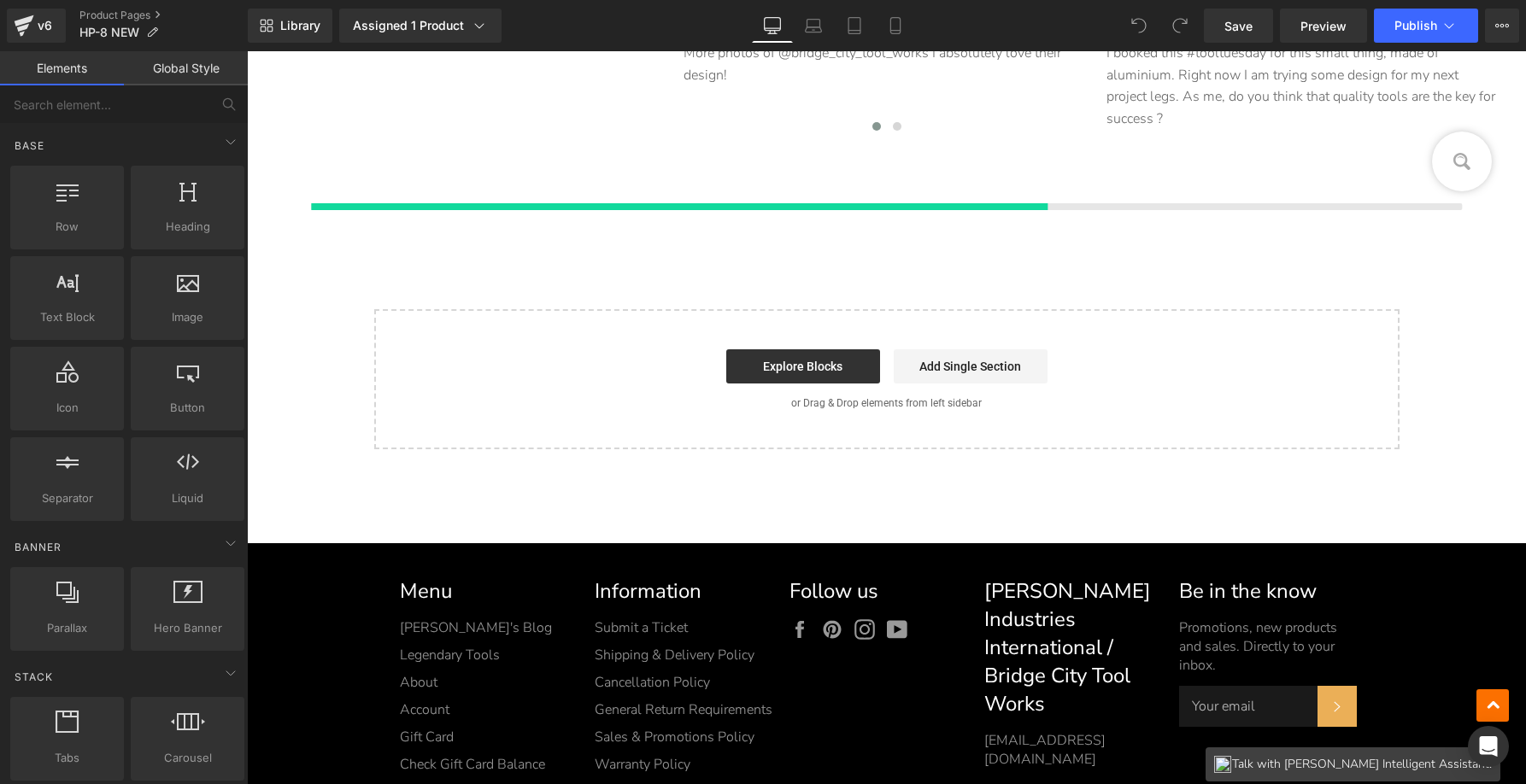
scroll to position [12172, 0]
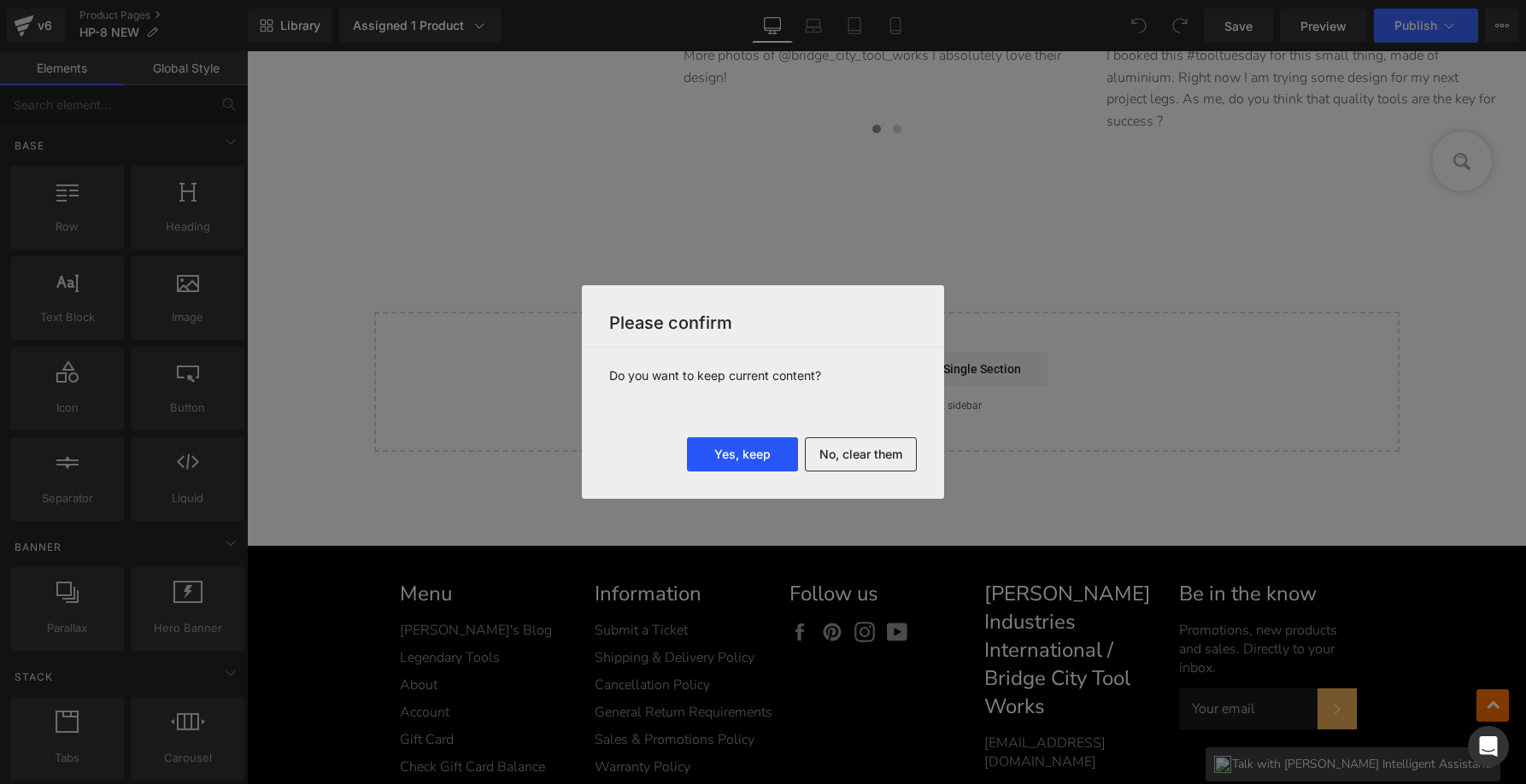
click at [762, 451] on button "Yes, keep" at bounding box center [742, 454] width 111 height 35
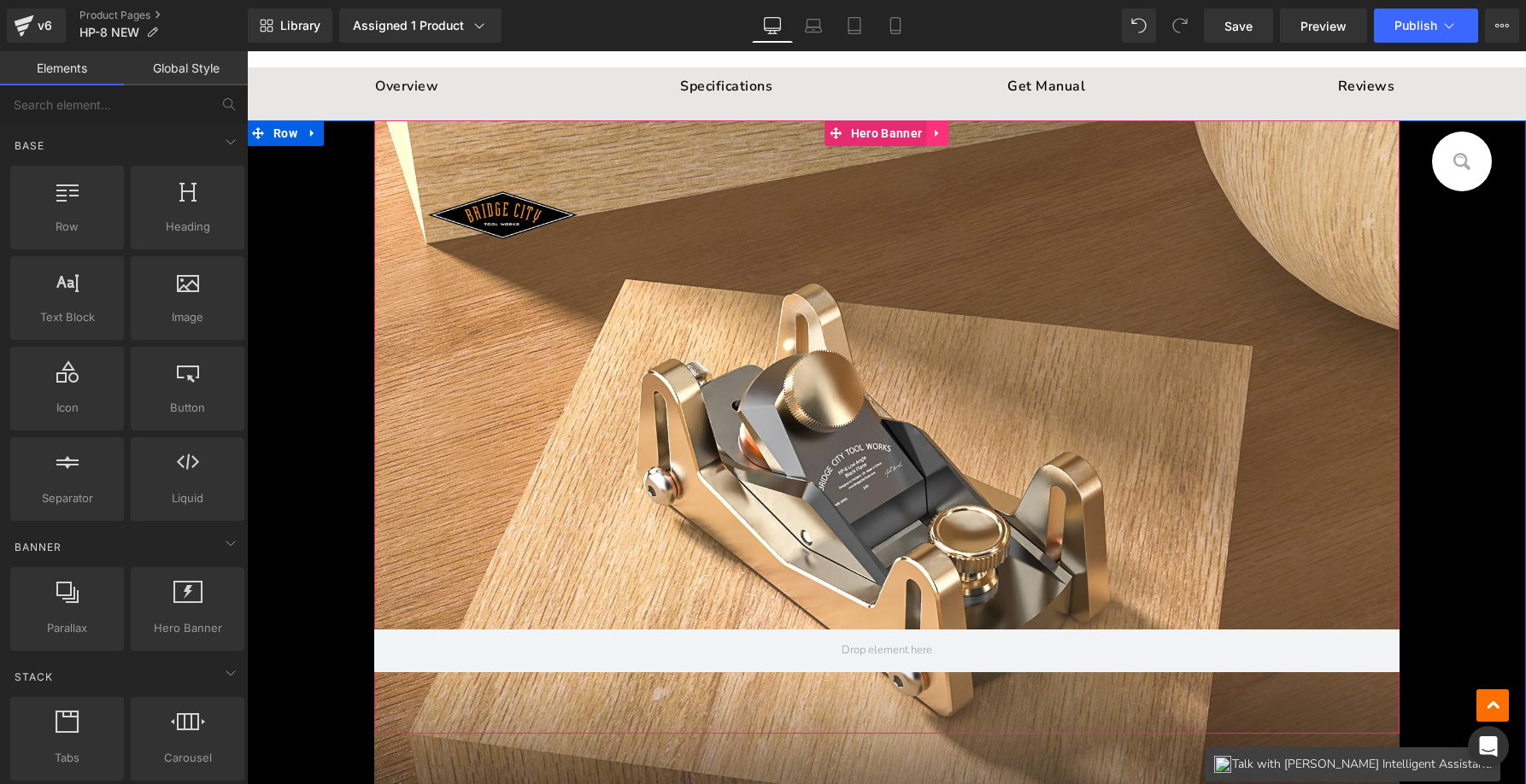
scroll to position [12038, 0]
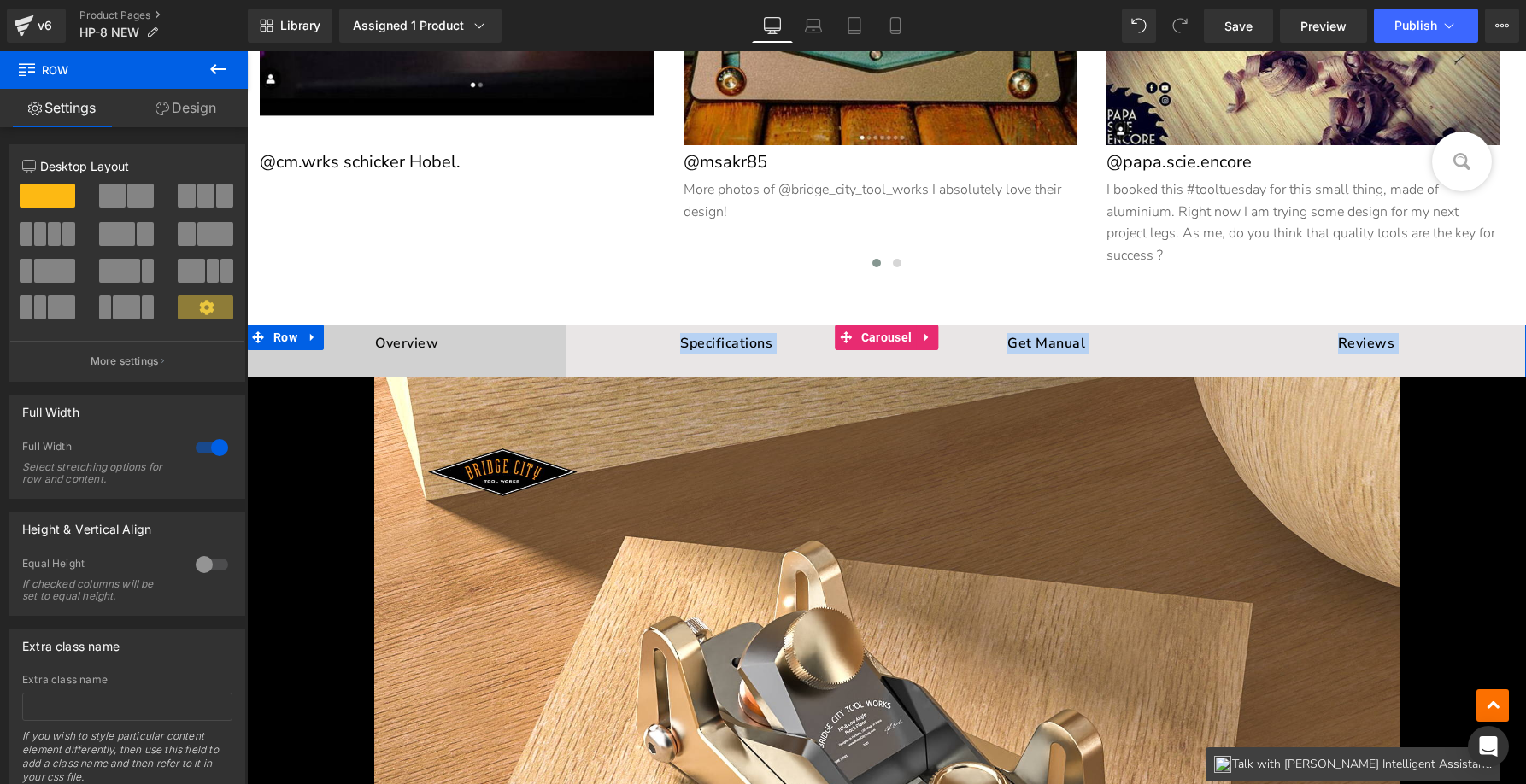
drag, startPoint x: 284, startPoint y: 387, endPoint x: 303, endPoint y: 361, distance: 32.2
click at [303, 361] on div "Overview Text Block S pecifications Text Block Manual Text Block Review Text Bl…" at bounding box center [886, 231] width 1279 height 24112
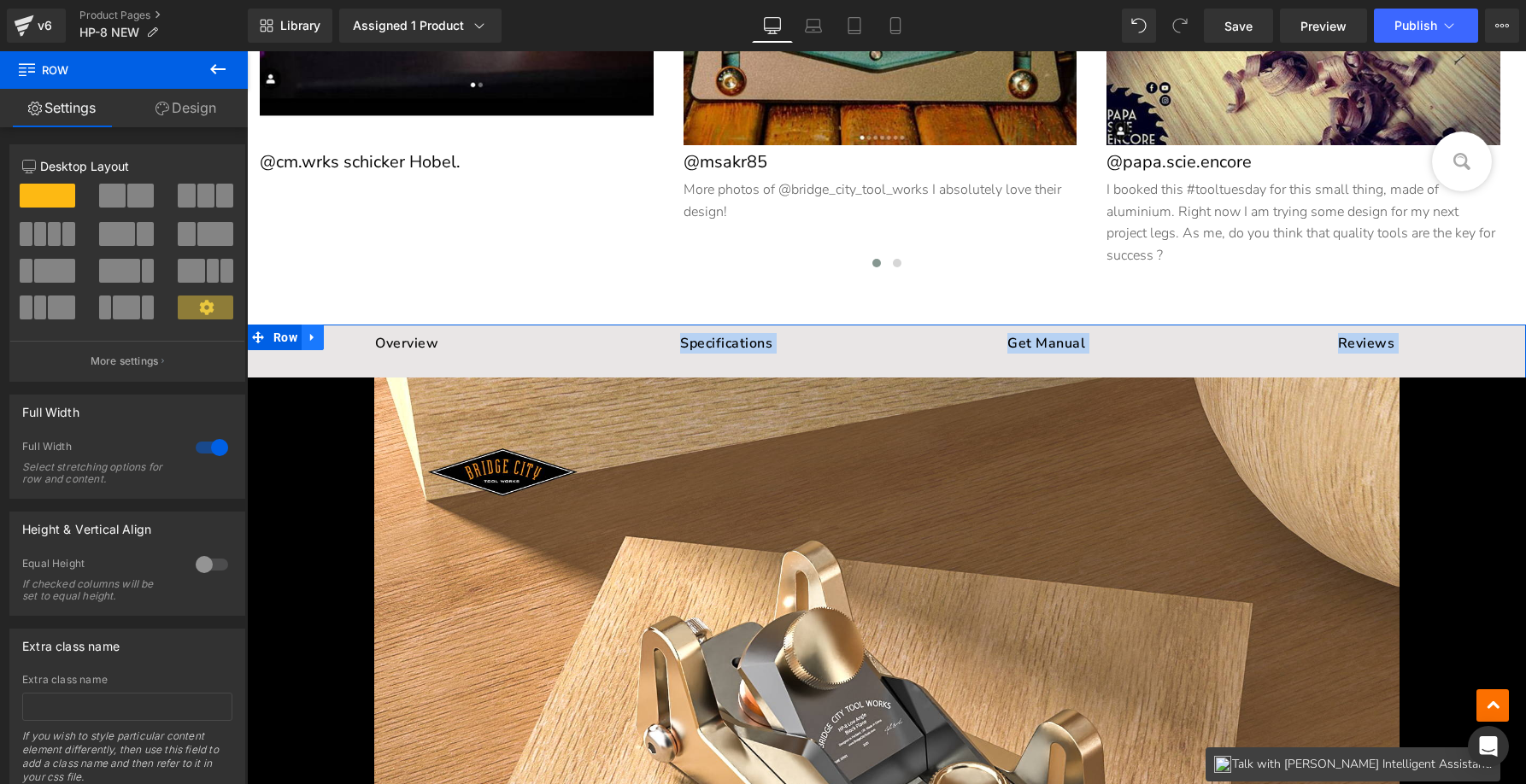
click at [307, 332] on icon at bounding box center [312, 338] width 12 height 12
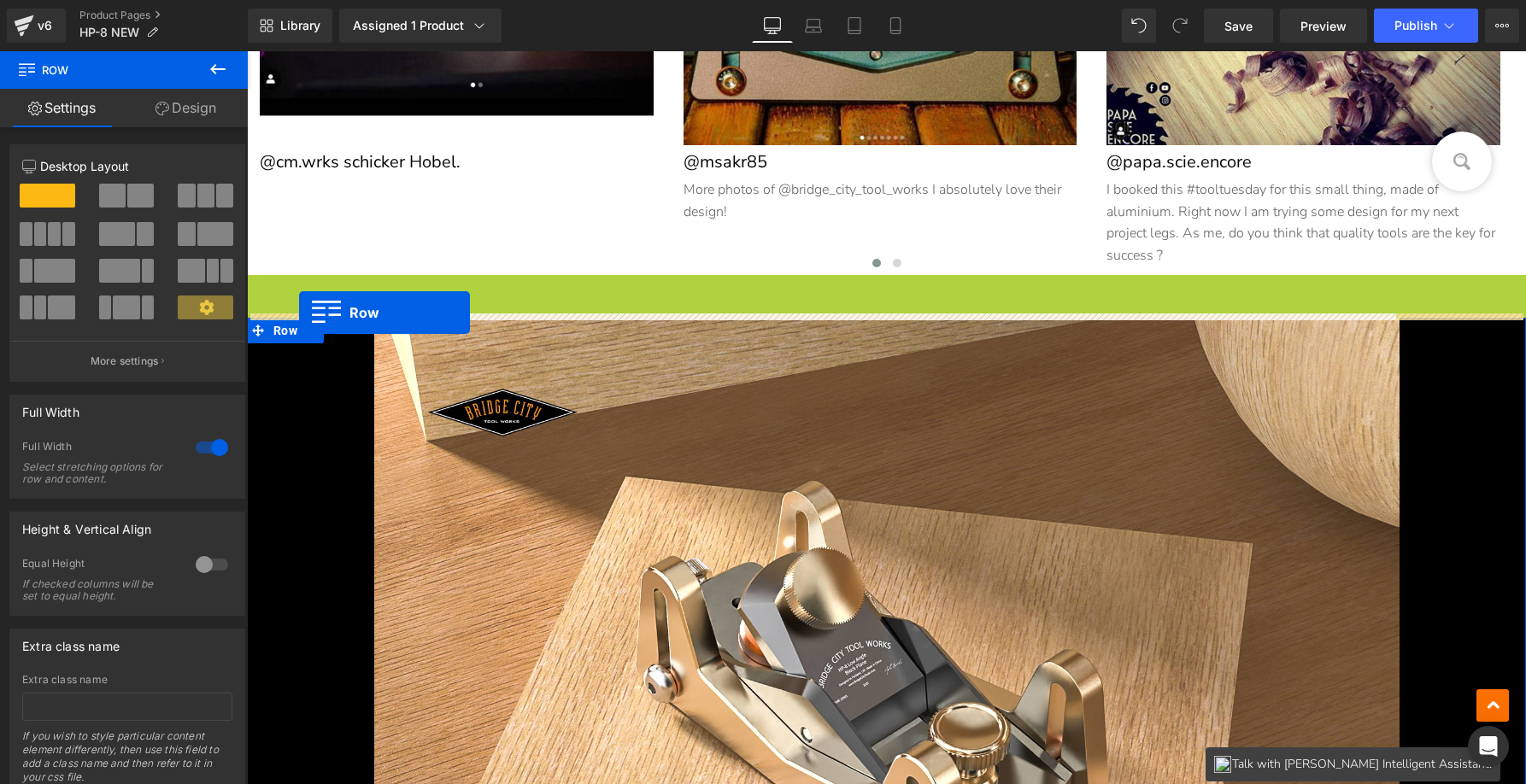
drag, startPoint x: 271, startPoint y: 330, endPoint x: 299, endPoint y: 312, distance: 33.3
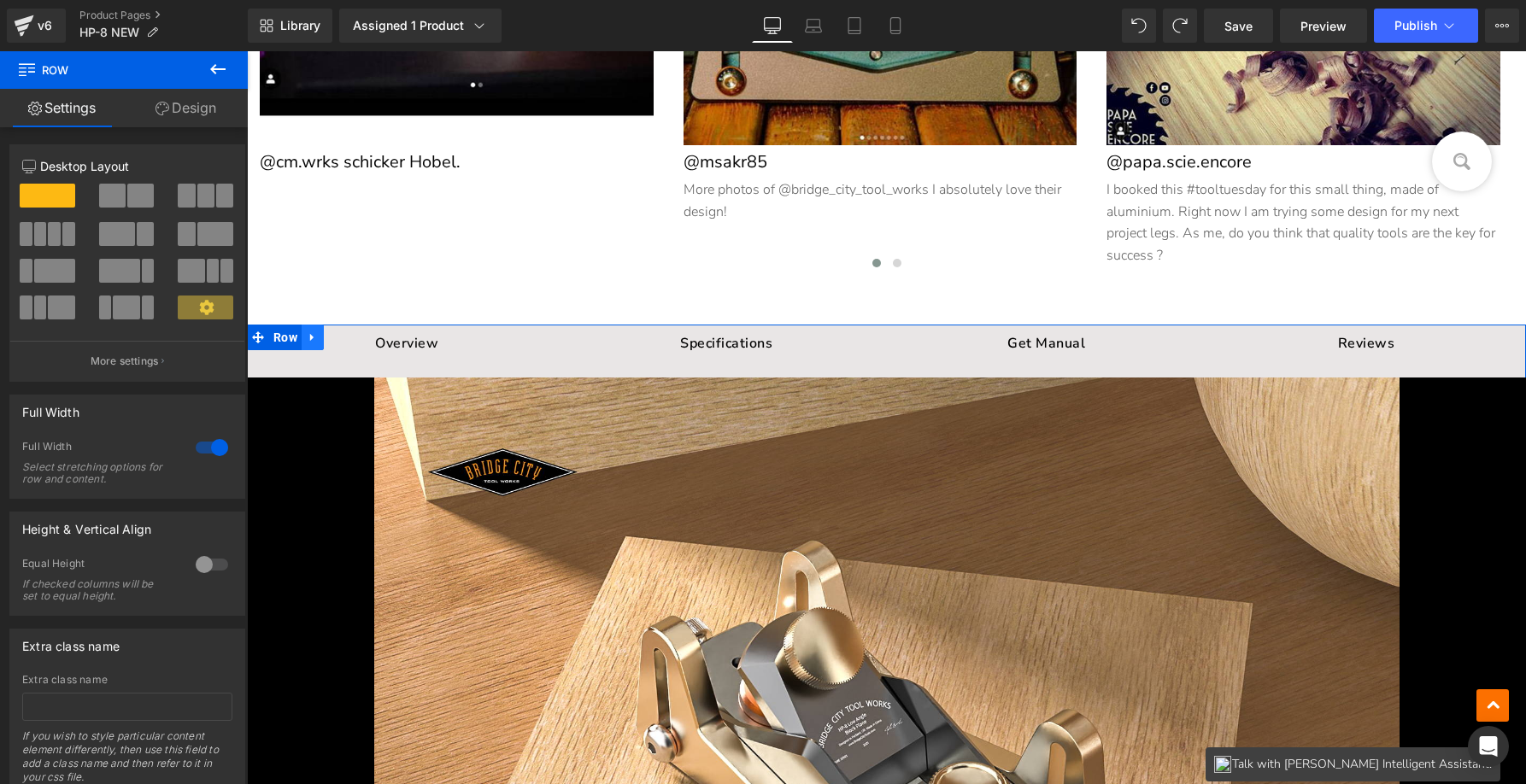
click at [311, 334] on icon at bounding box center [312, 338] width 12 height 12
click at [351, 332] on icon at bounding box center [357, 338] width 12 height 12
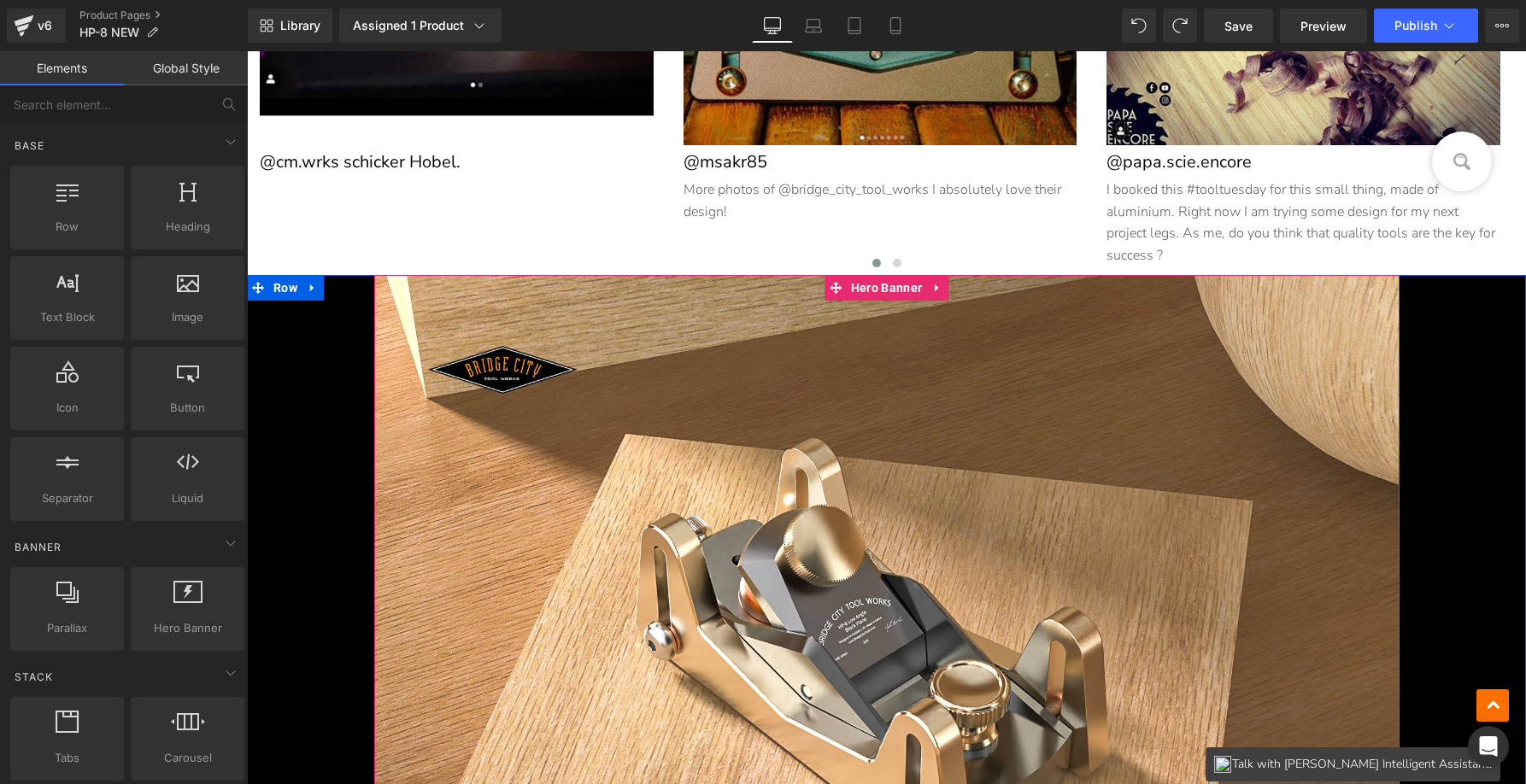
click at [429, 320] on div at bounding box center [887, 581] width 1026 height 613
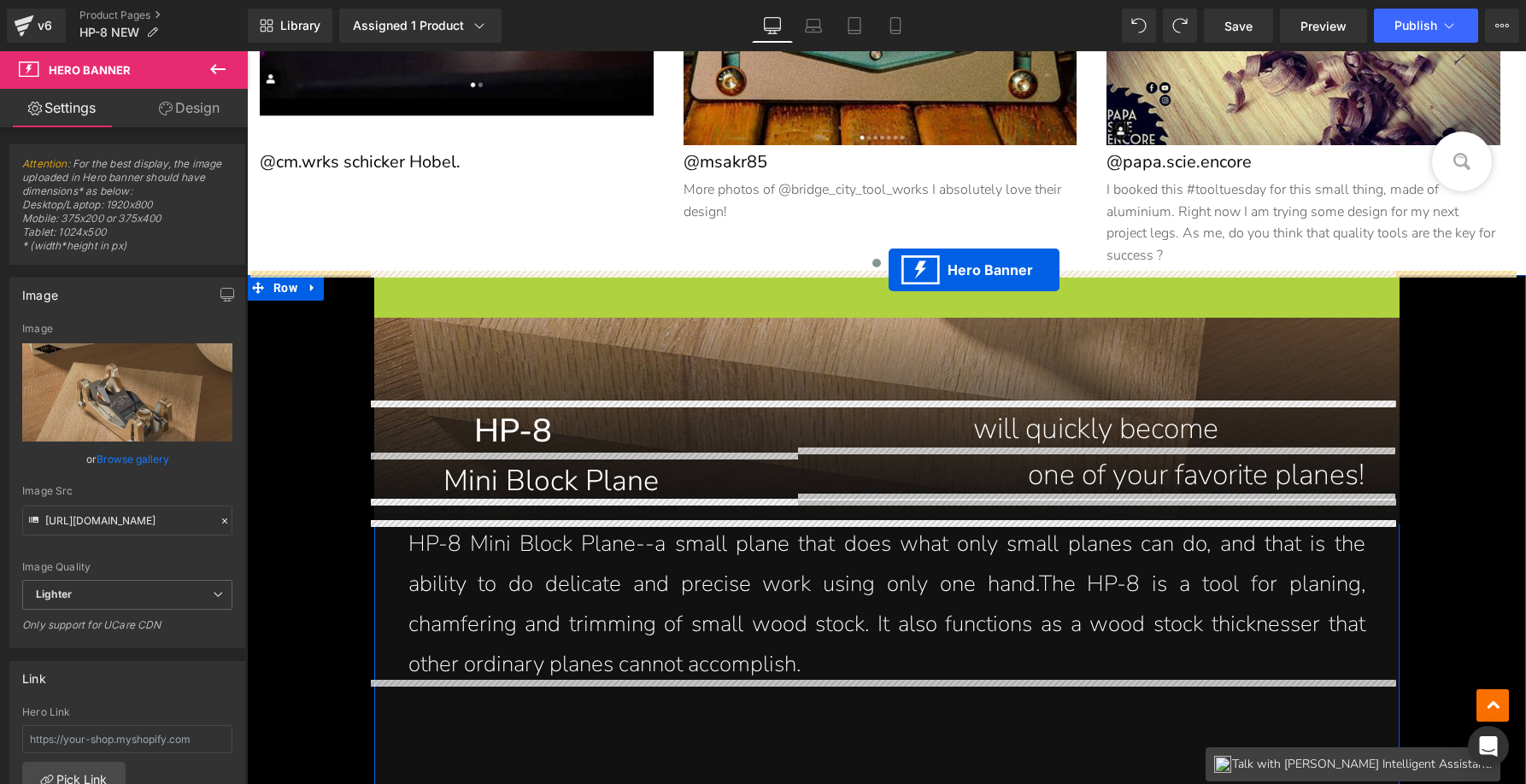
drag, startPoint x: 863, startPoint y: 281, endPoint x: 888, endPoint y: 270, distance: 27.3
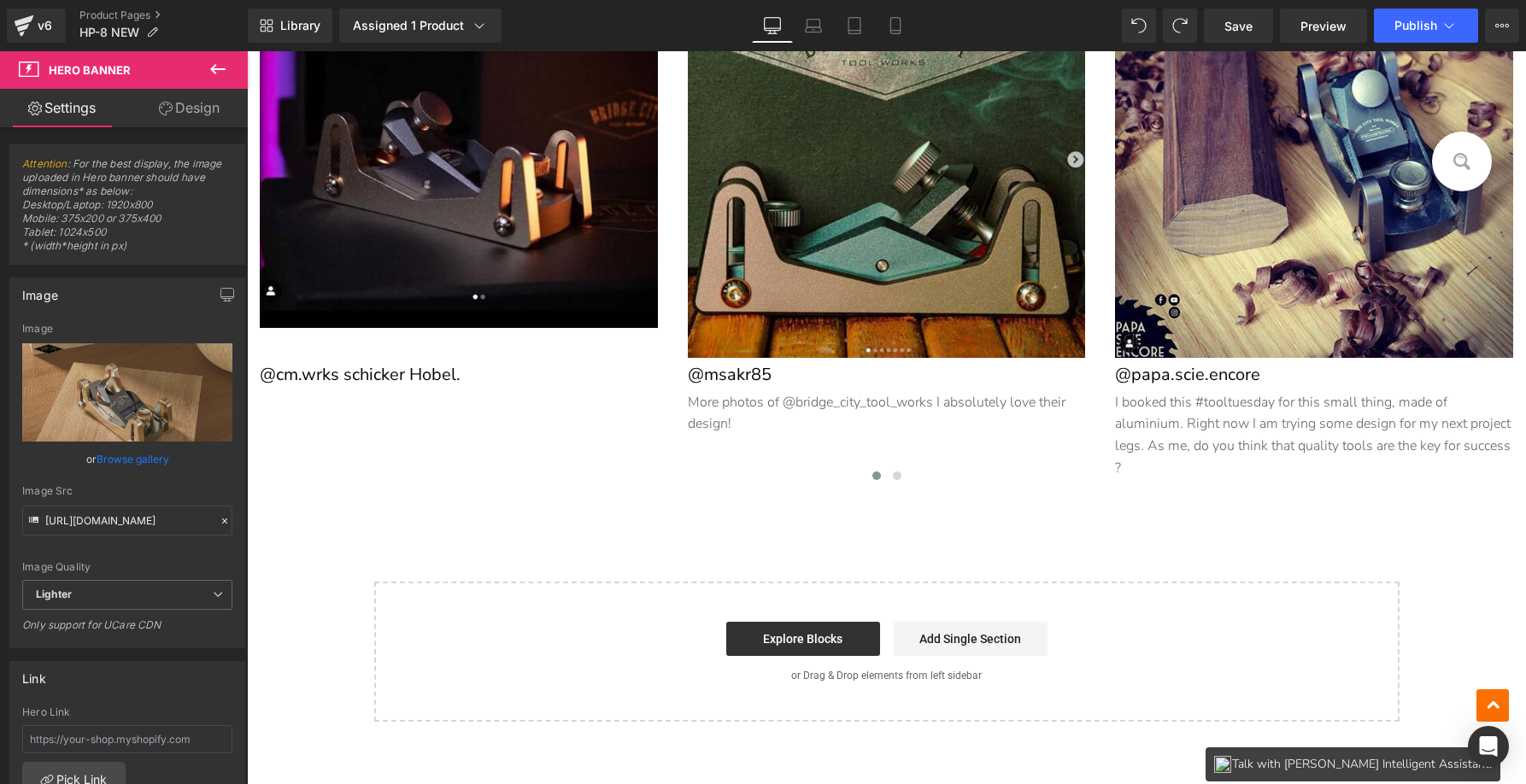
scroll to position [23156, 0]
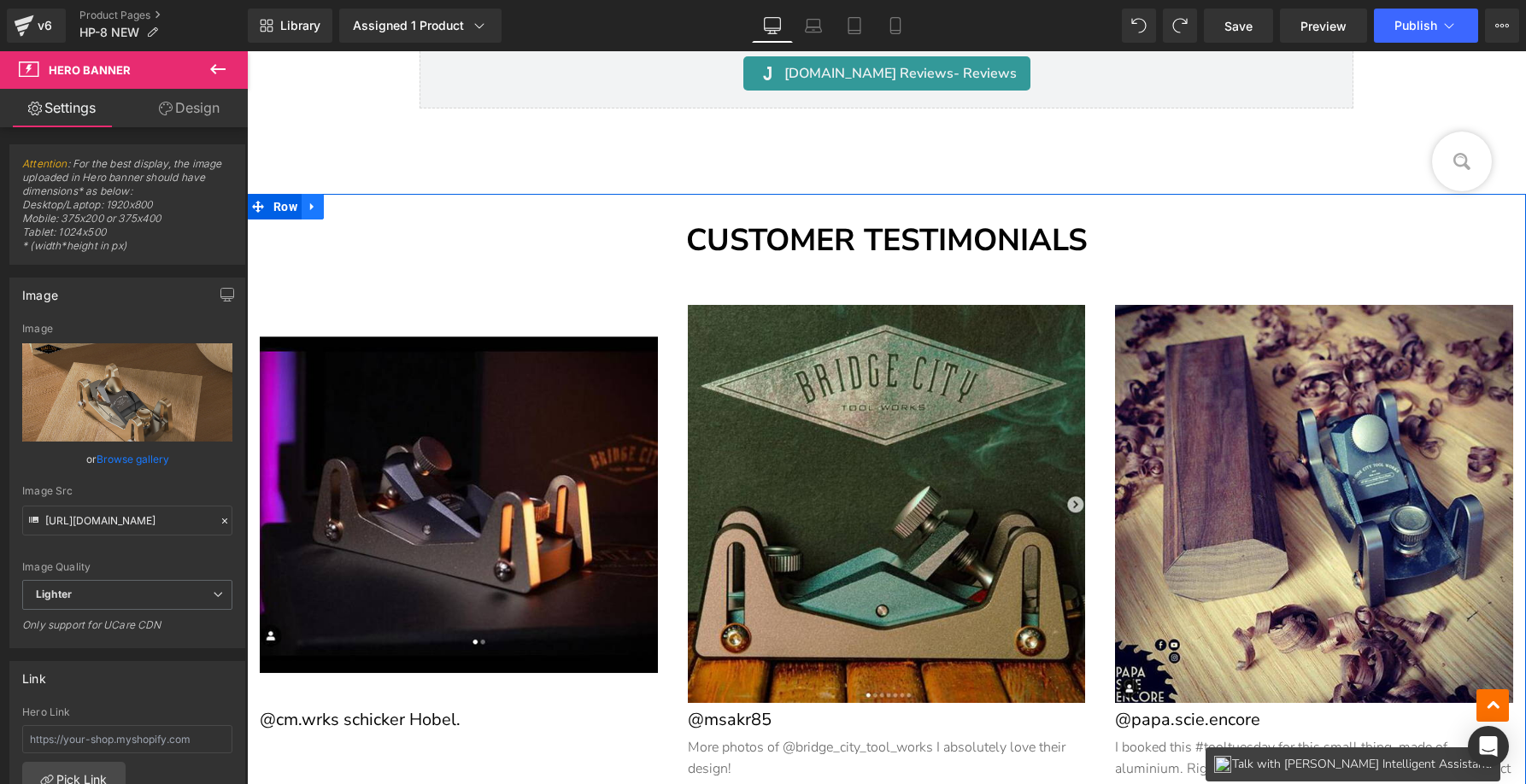
click at [302, 200] on link at bounding box center [312, 207] width 22 height 26
click at [353, 200] on icon at bounding box center [357, 206] width 12 height 12
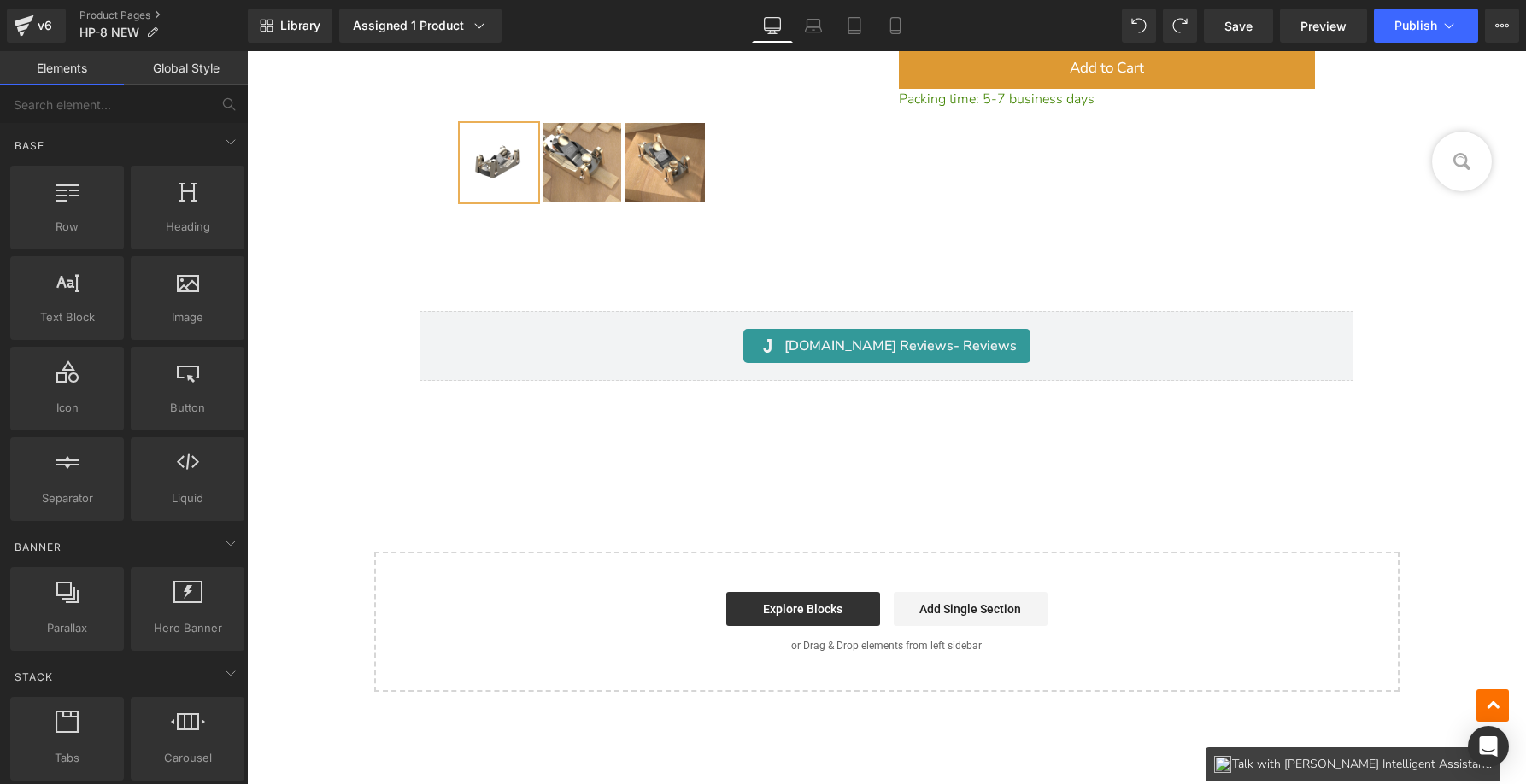
scroll to position [22787, 0]
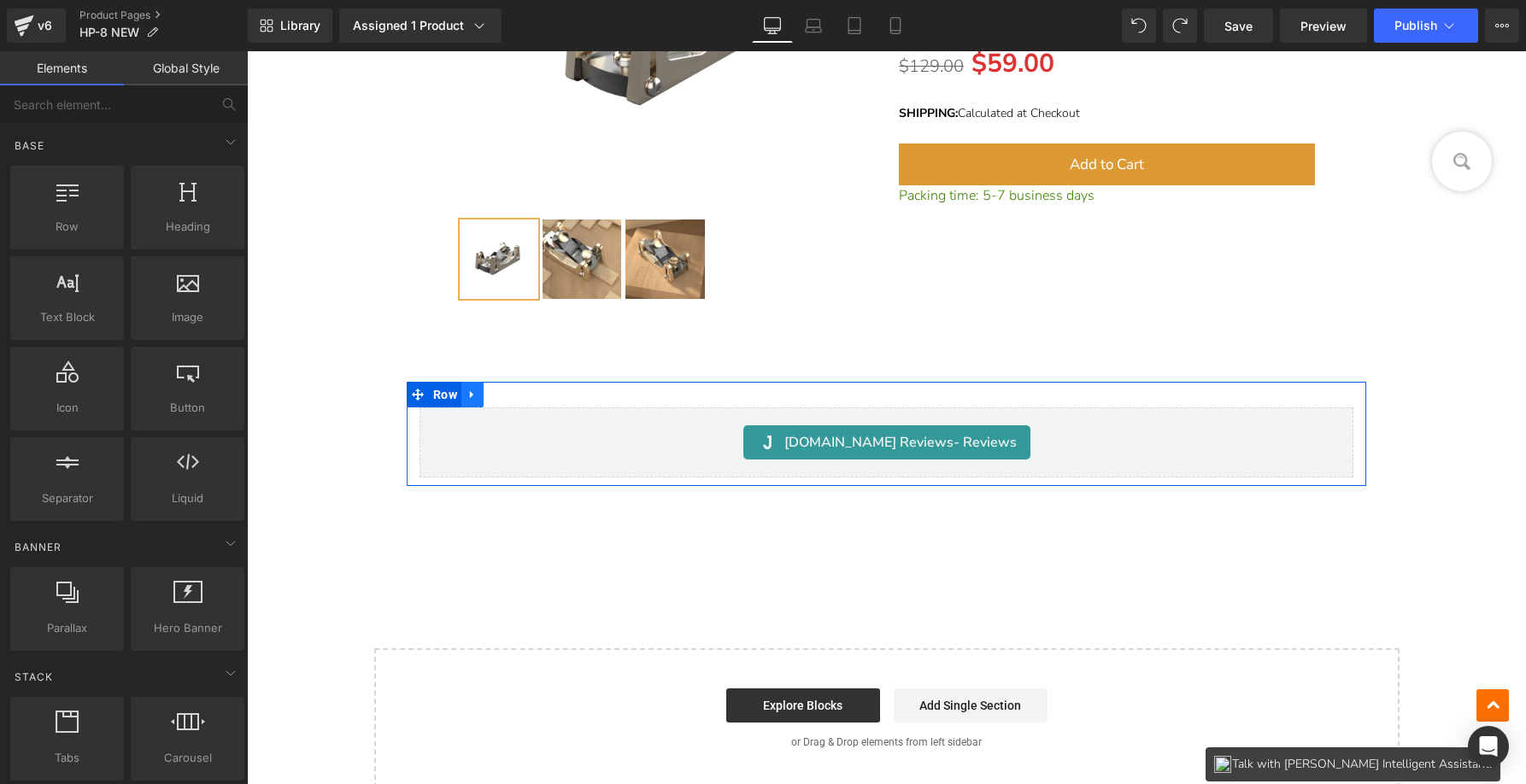
click at [477, 388] on icon at bounding box center [472, 394] width 12 height 12
click at [518, 388] on icon at bounding box center [516, 394] width 12 height 12
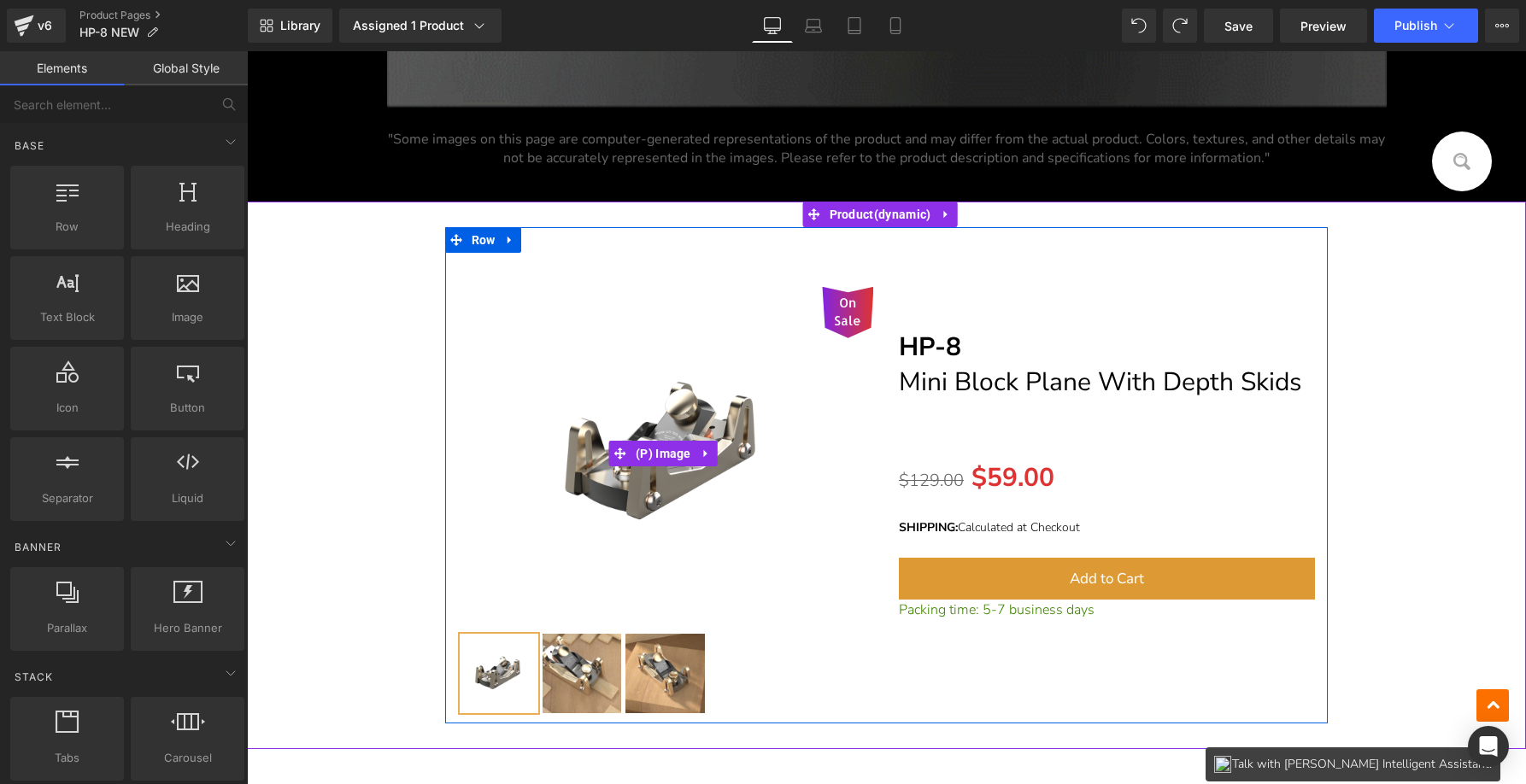
scroll to position [22244, 0]
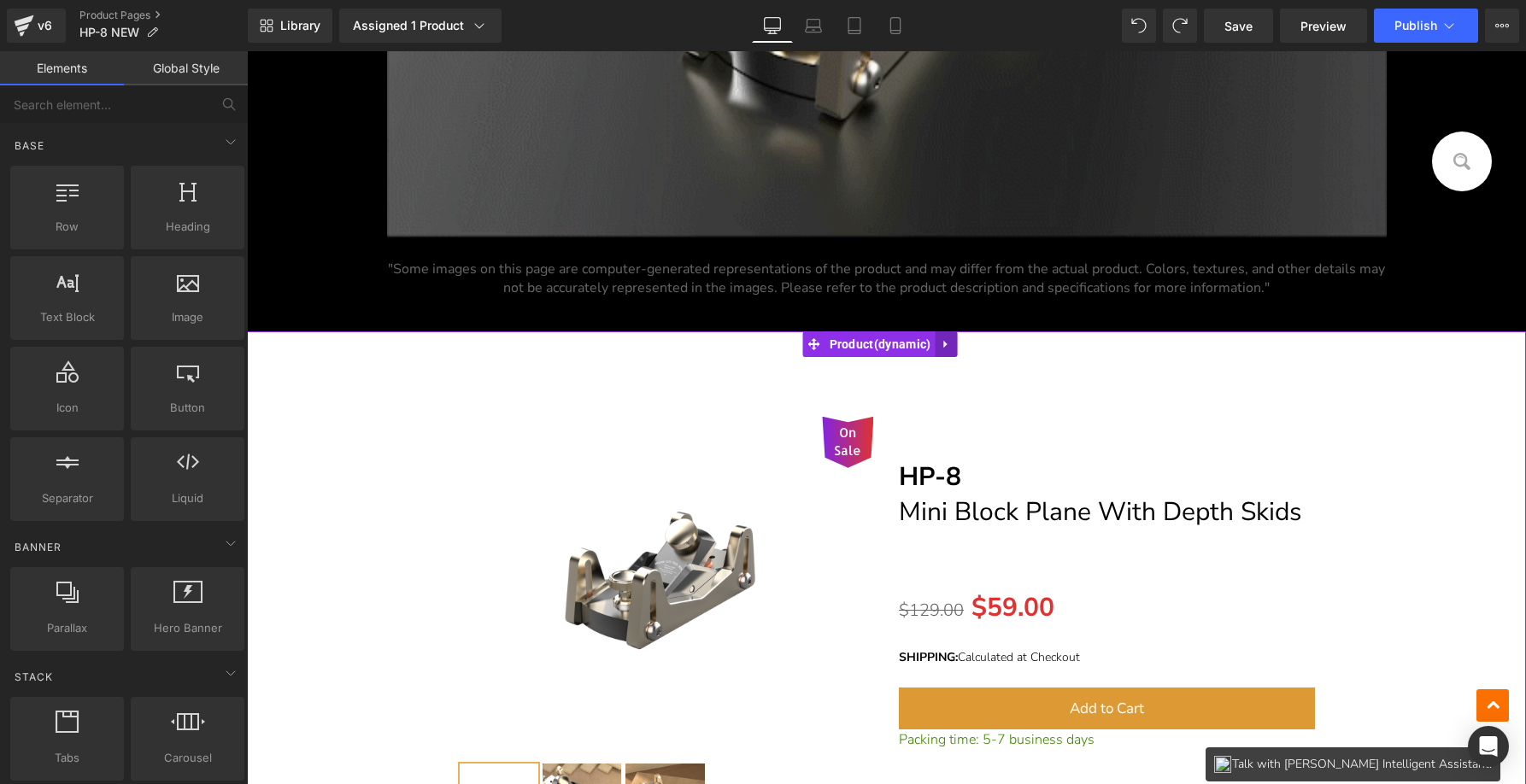
click at [948, 342] on icon at bounding box center [945, 343] width 12 height 12
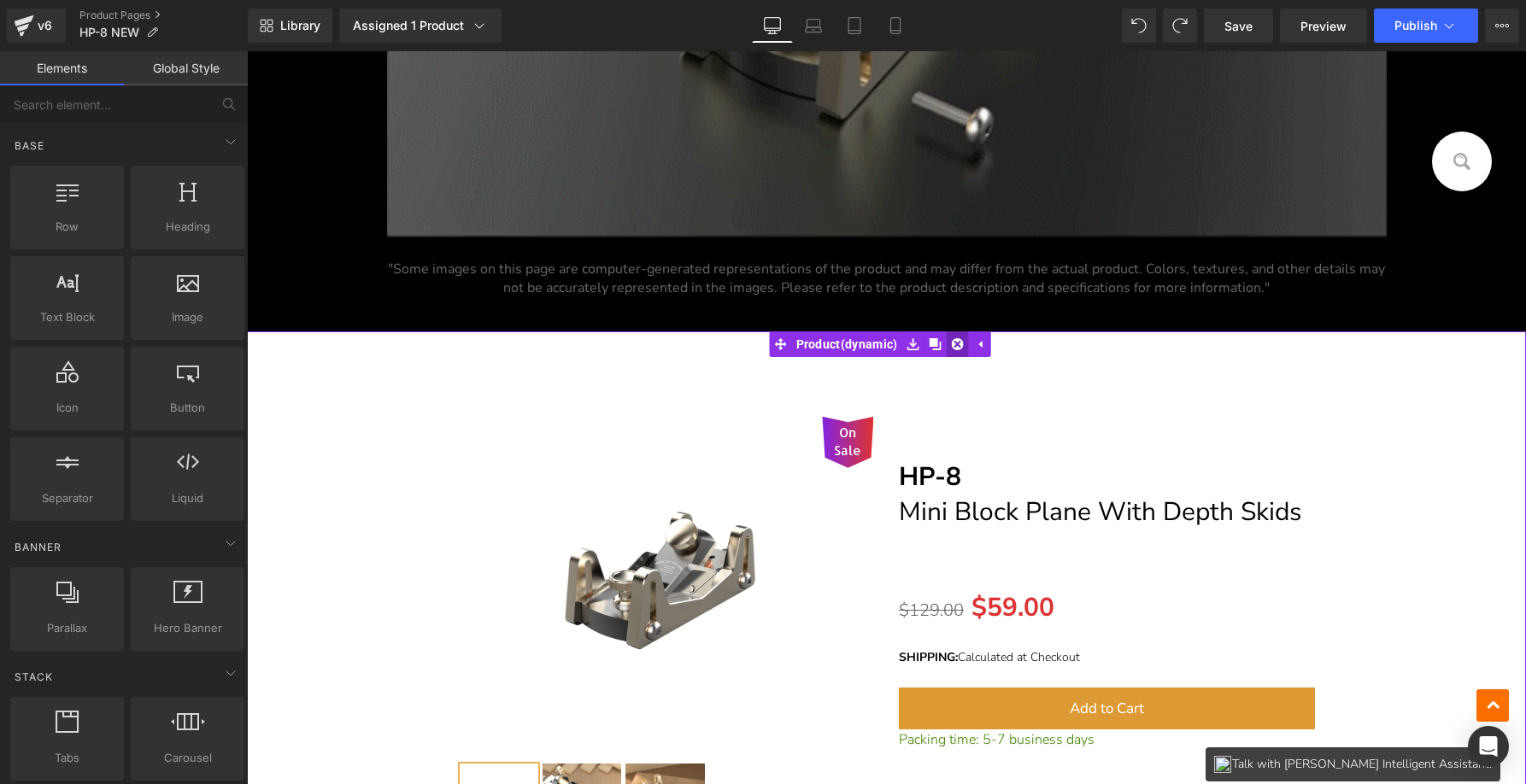
click at [962, 340] on icon at bounding box center [956, 343] width 12 height 12
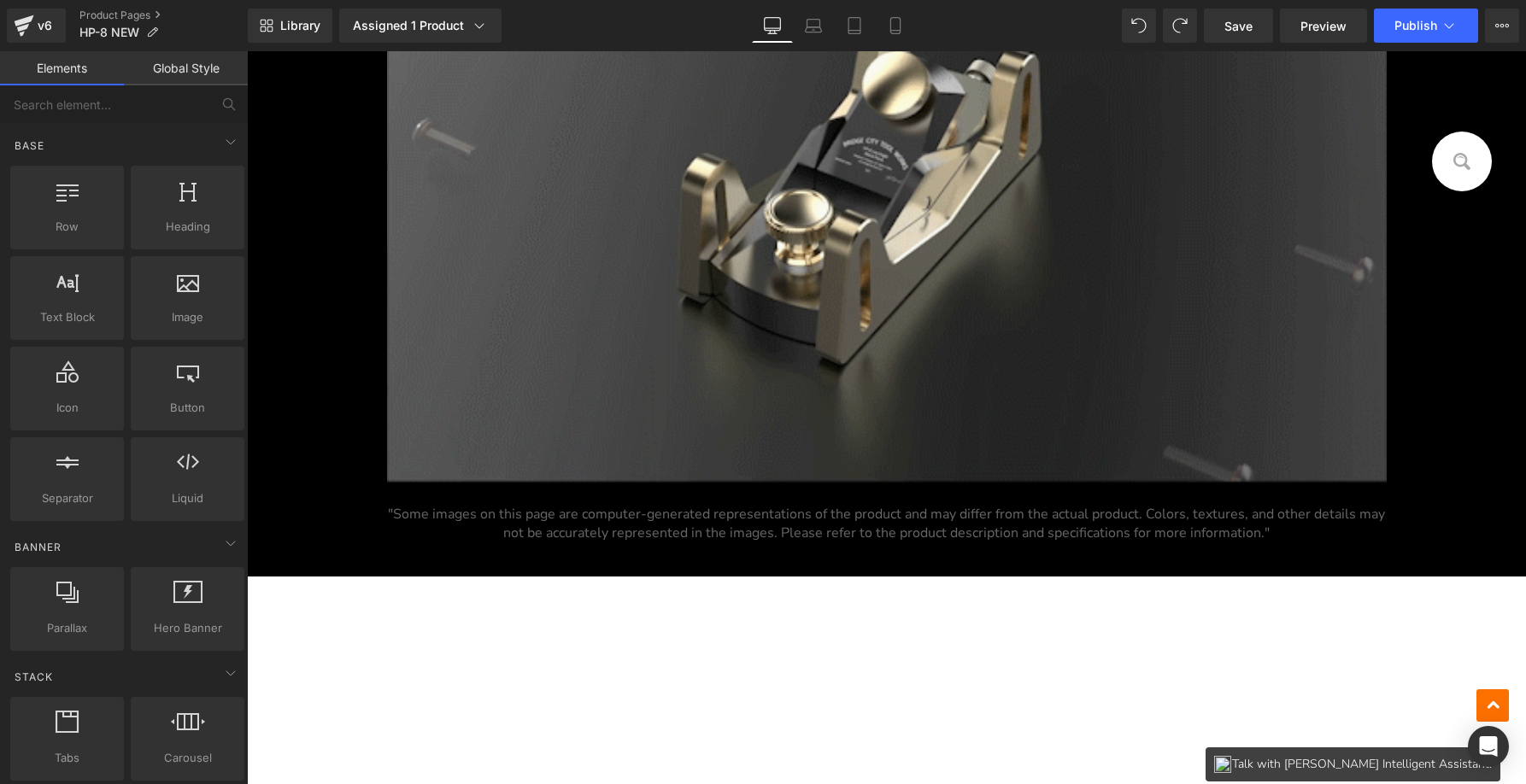
scroll to position [22119, 0]
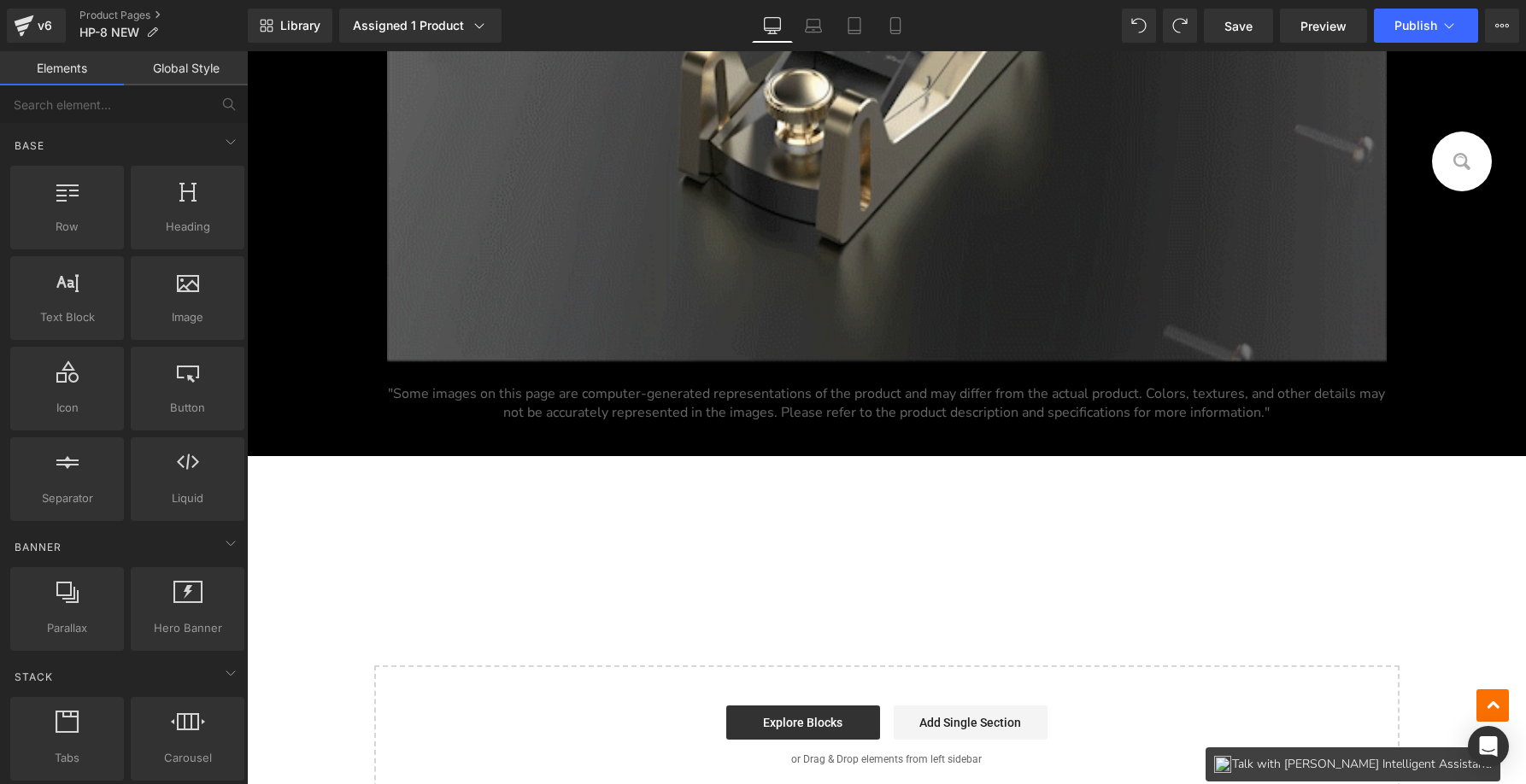
click at [892, 468] on div "Separator" at bounding box center [886, 479] width 1279 height 47
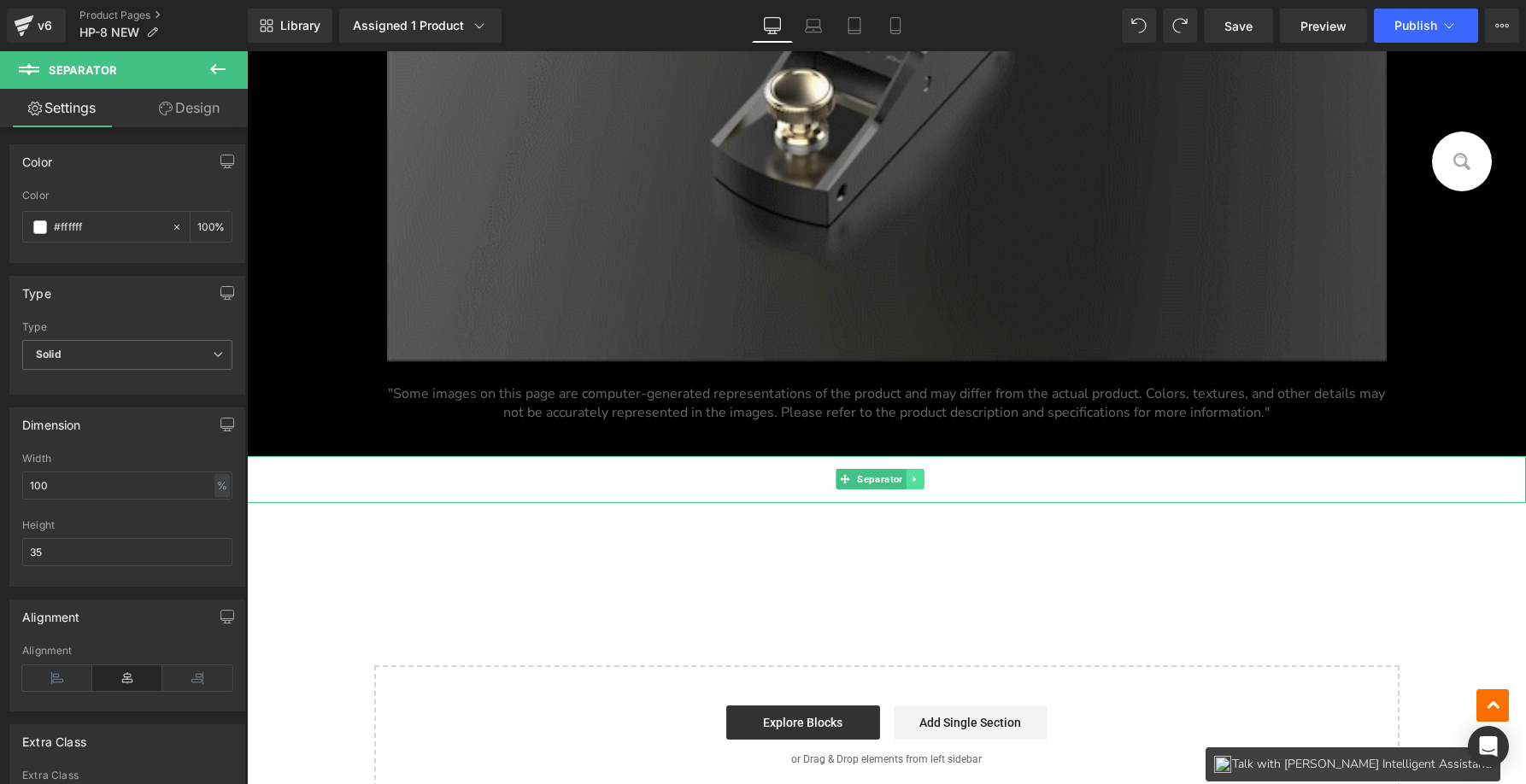
click at [916, 476] on icon at bounding box center [914, 479] width 3 height 6
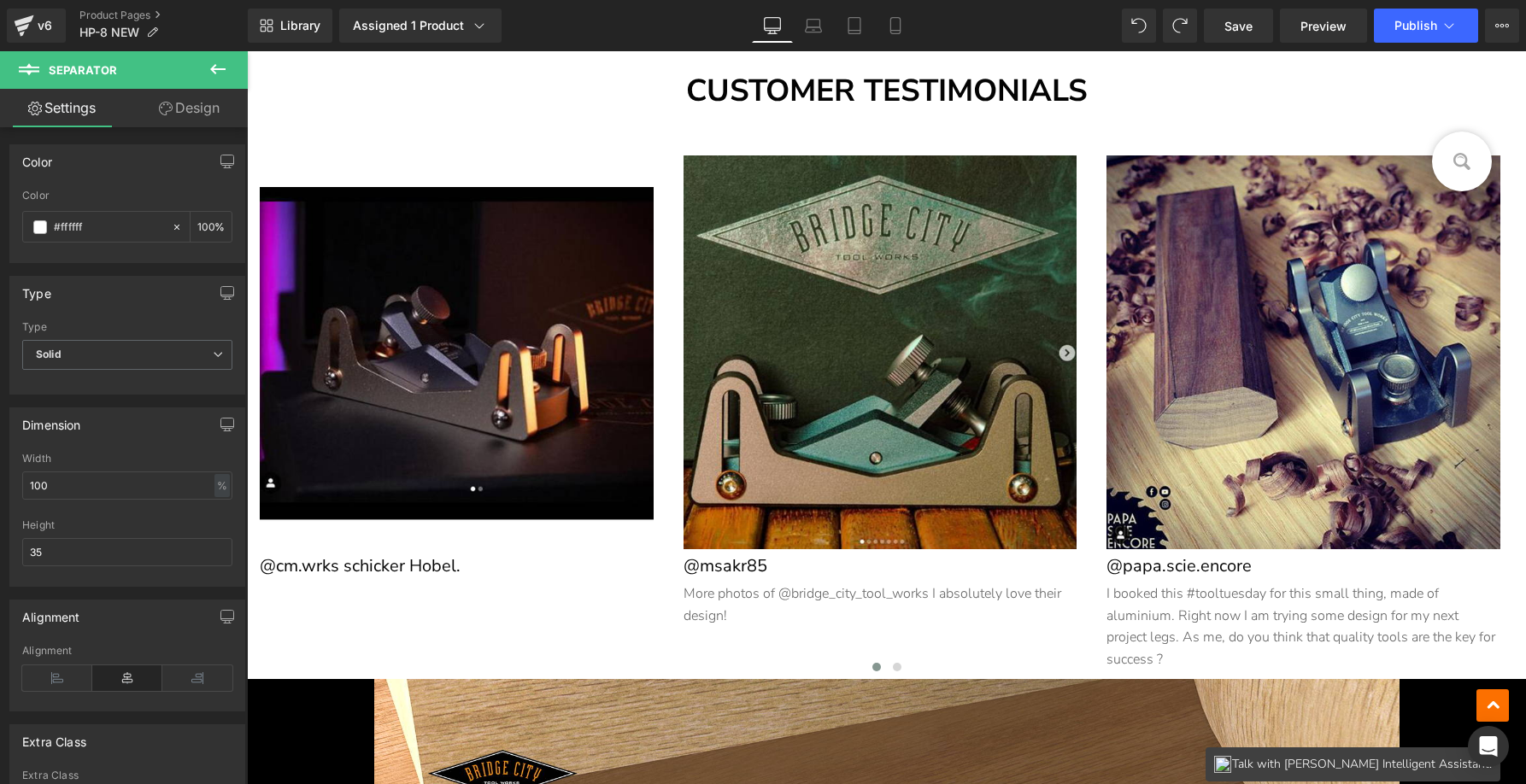
scroll to position [11957, 0]
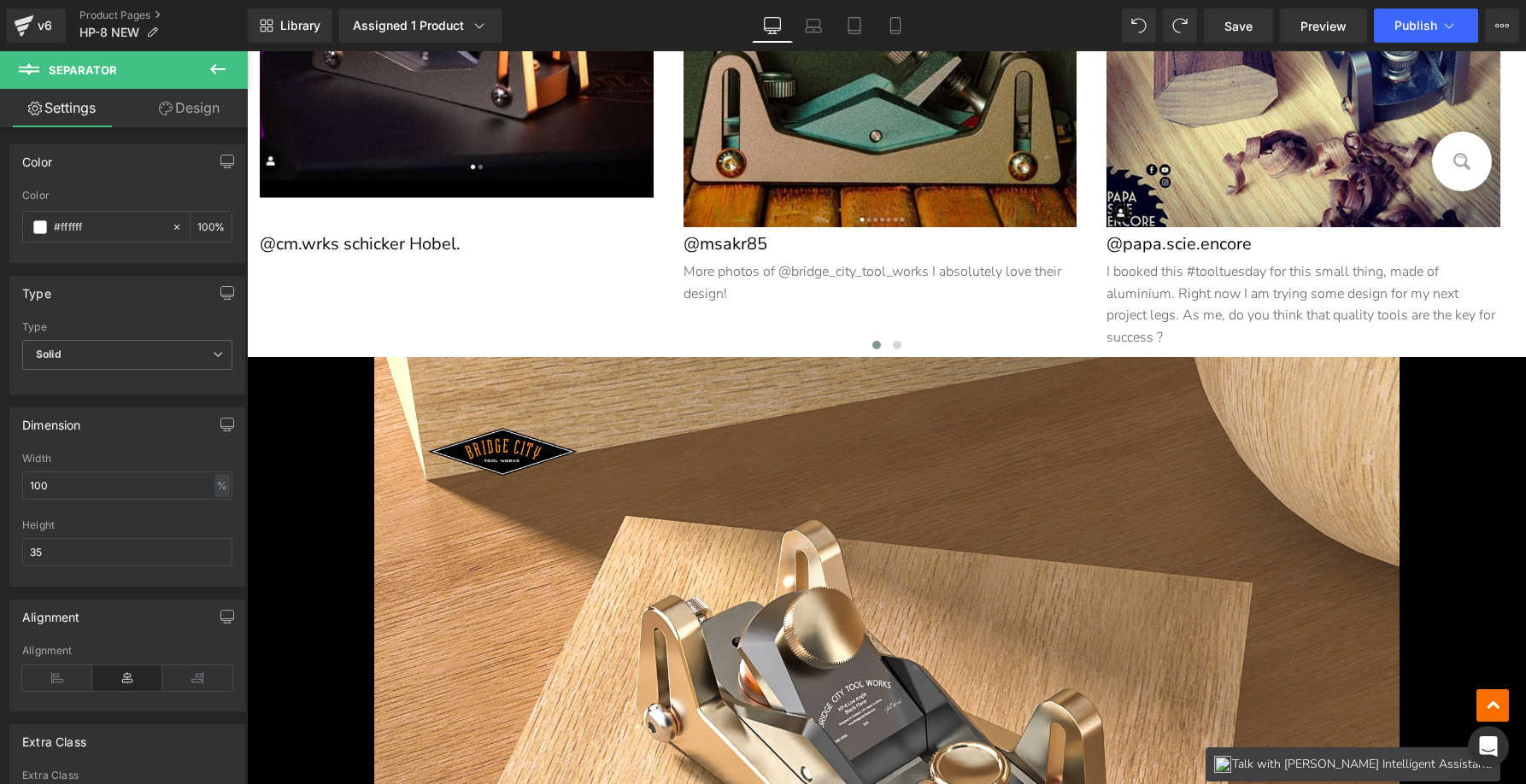
click at [772, 425] on div at bounding box center [887, 663] width 1026 height 613
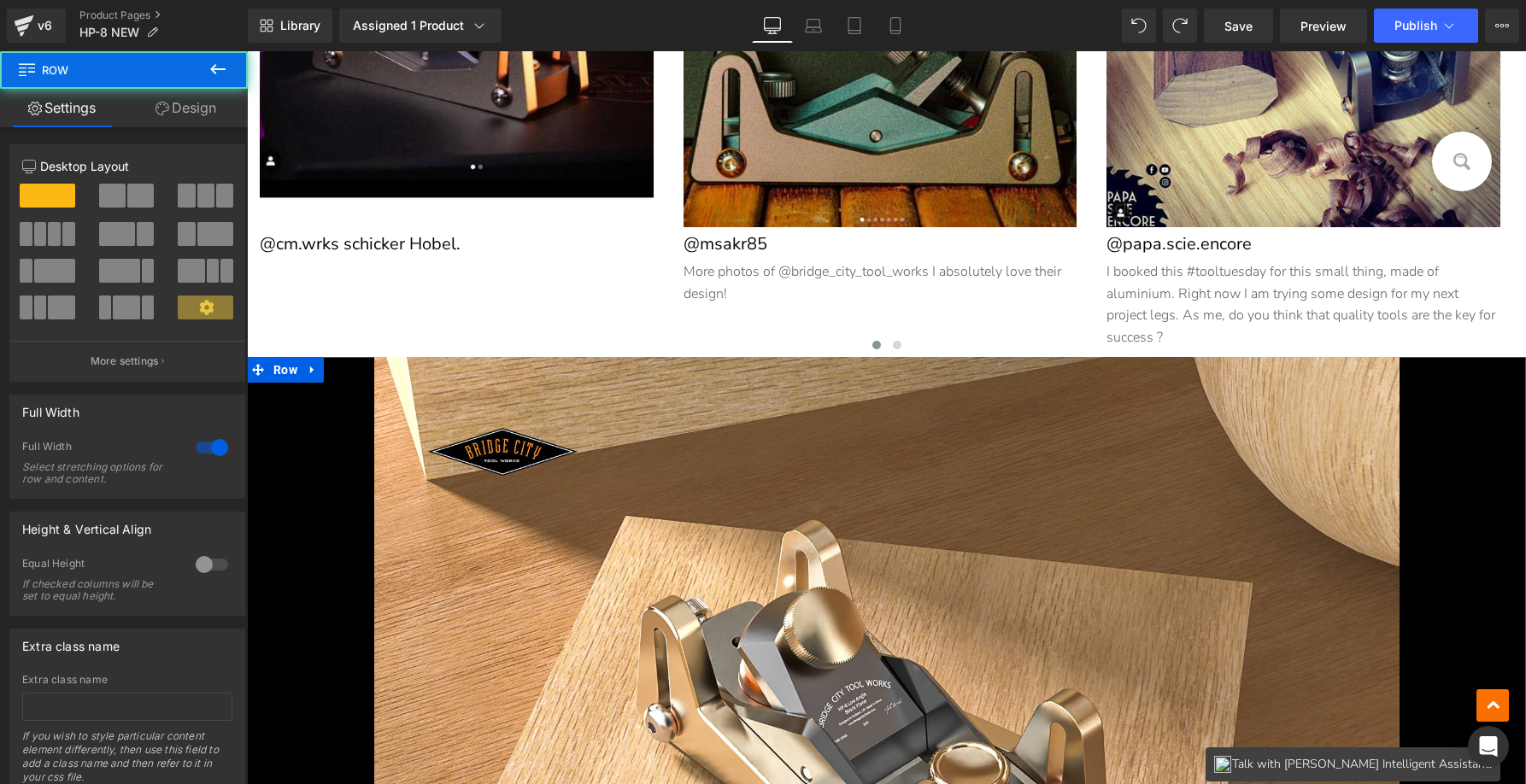
drag, startPoint x: 283, startPoint y: 366, endPoint x: 302, endPoint y: 365, distance: 19.0
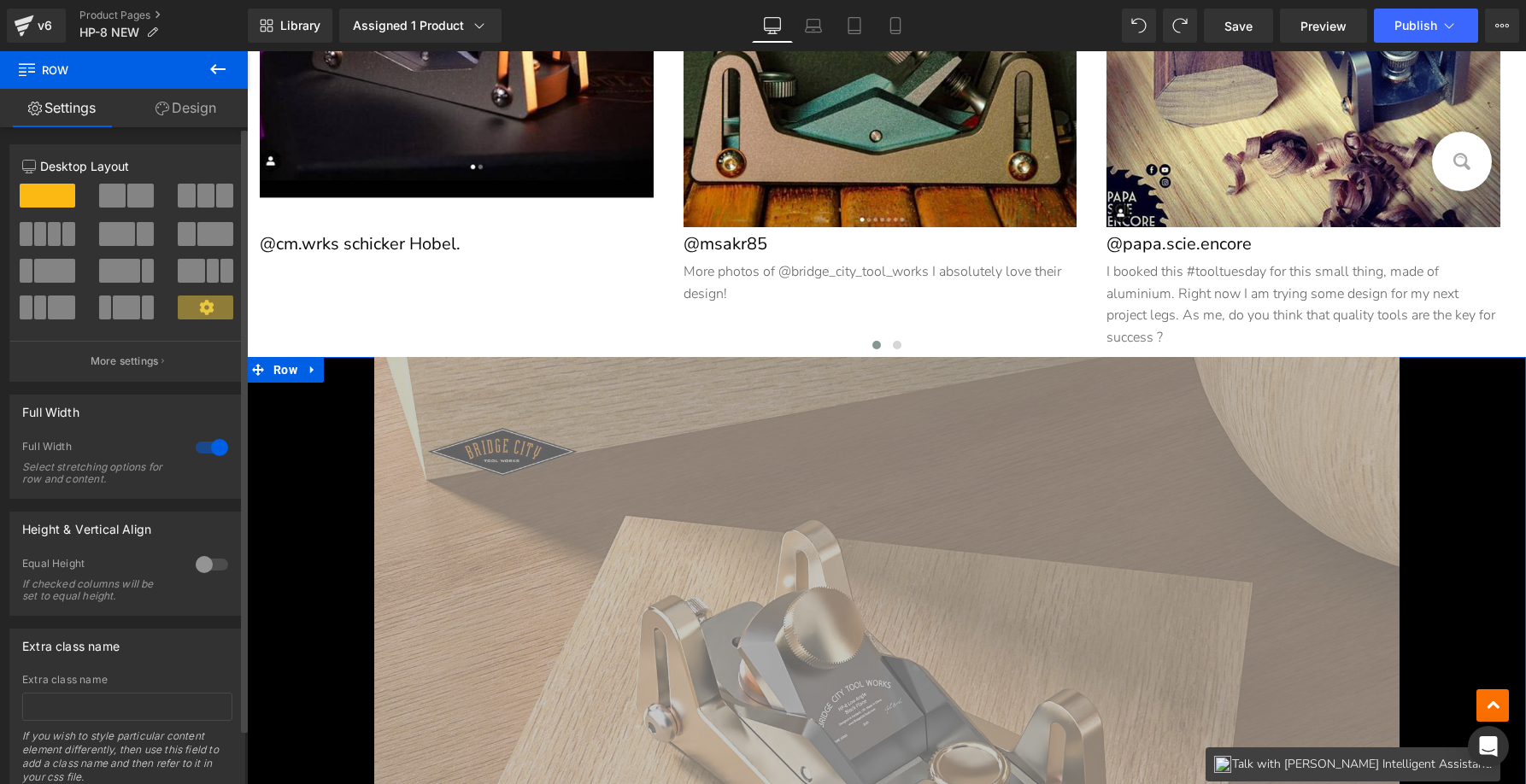
click at [117, 427] on div "Full Width 1 Full Width Select stretching options for row and content." at bounding box center [128, 446] width 236 height 104
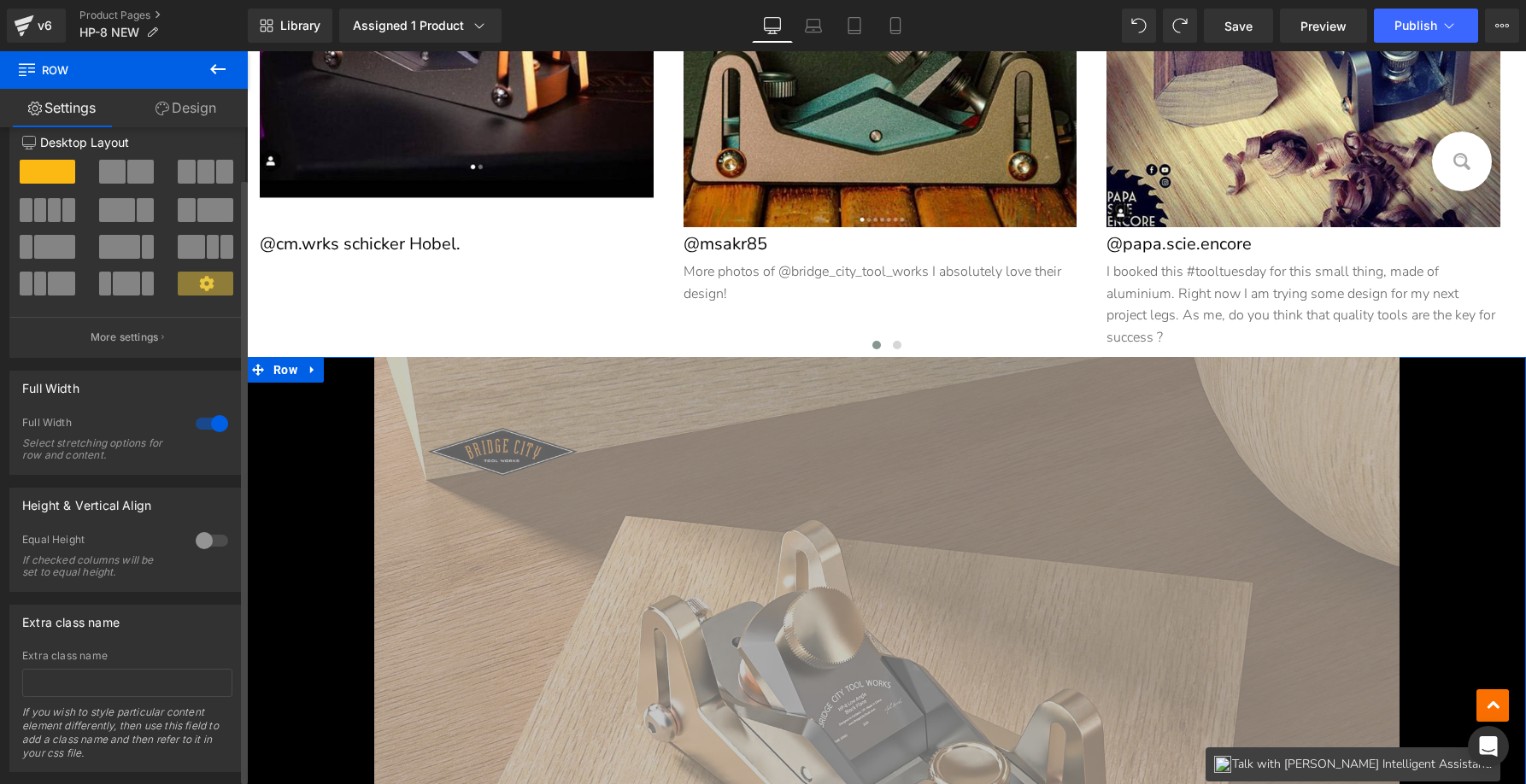
scroll to position [59, 0]
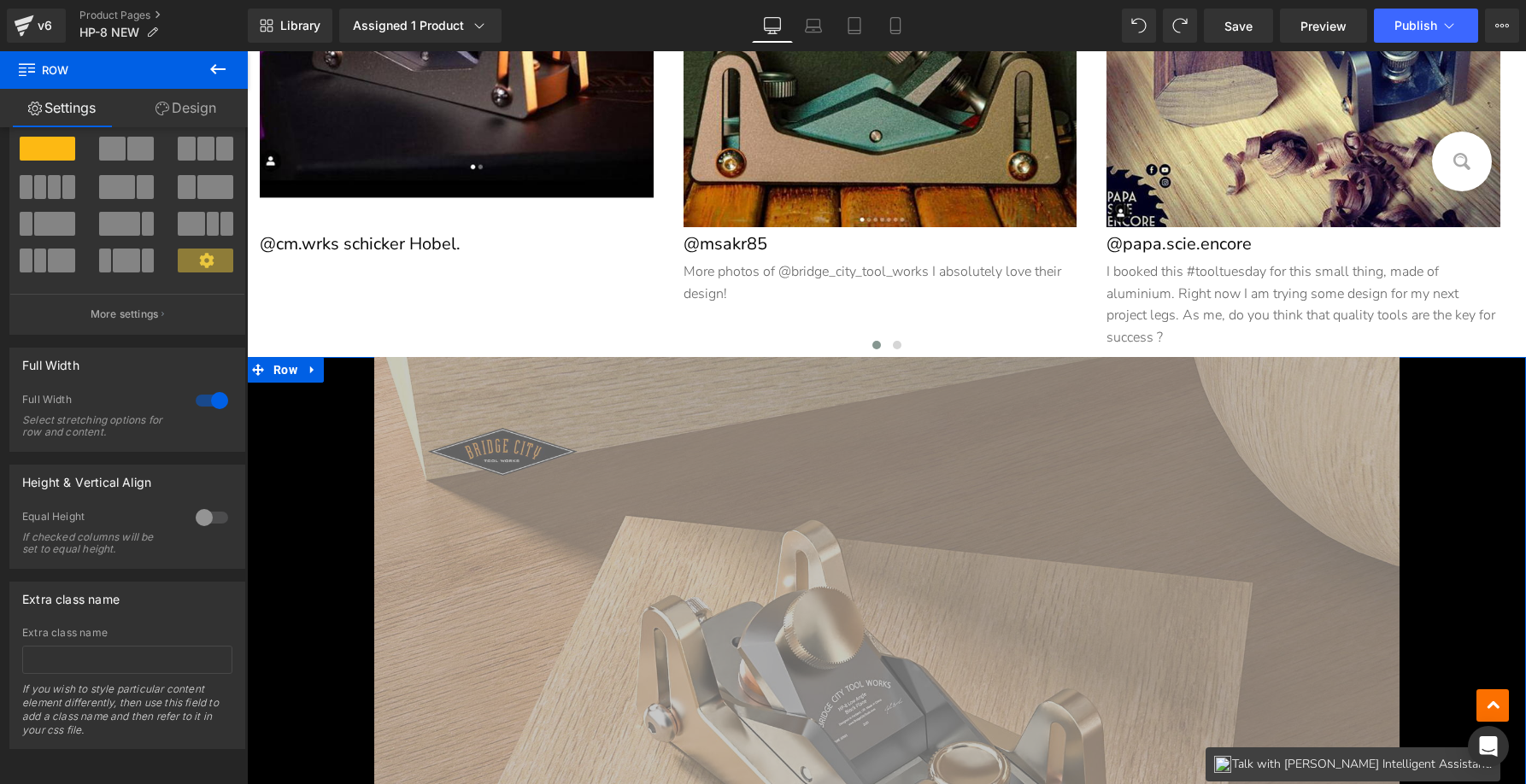
click at [178, 103] on link "Design" at bounding box center [186, 107] width 124 height 38
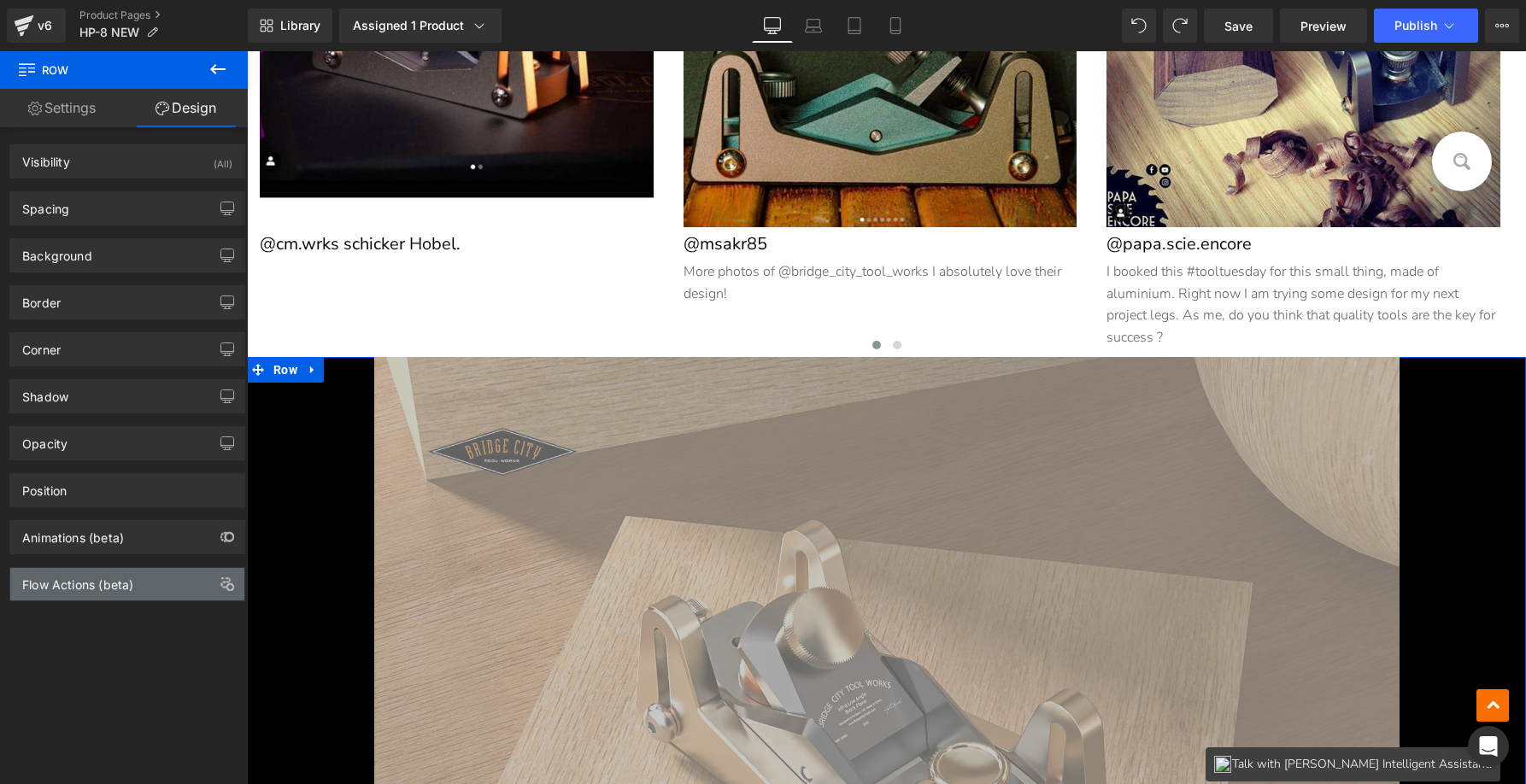
click at [152, 584] on div "Flow Actions (beta)" at bounding box center [128, 584] width 234 height 33
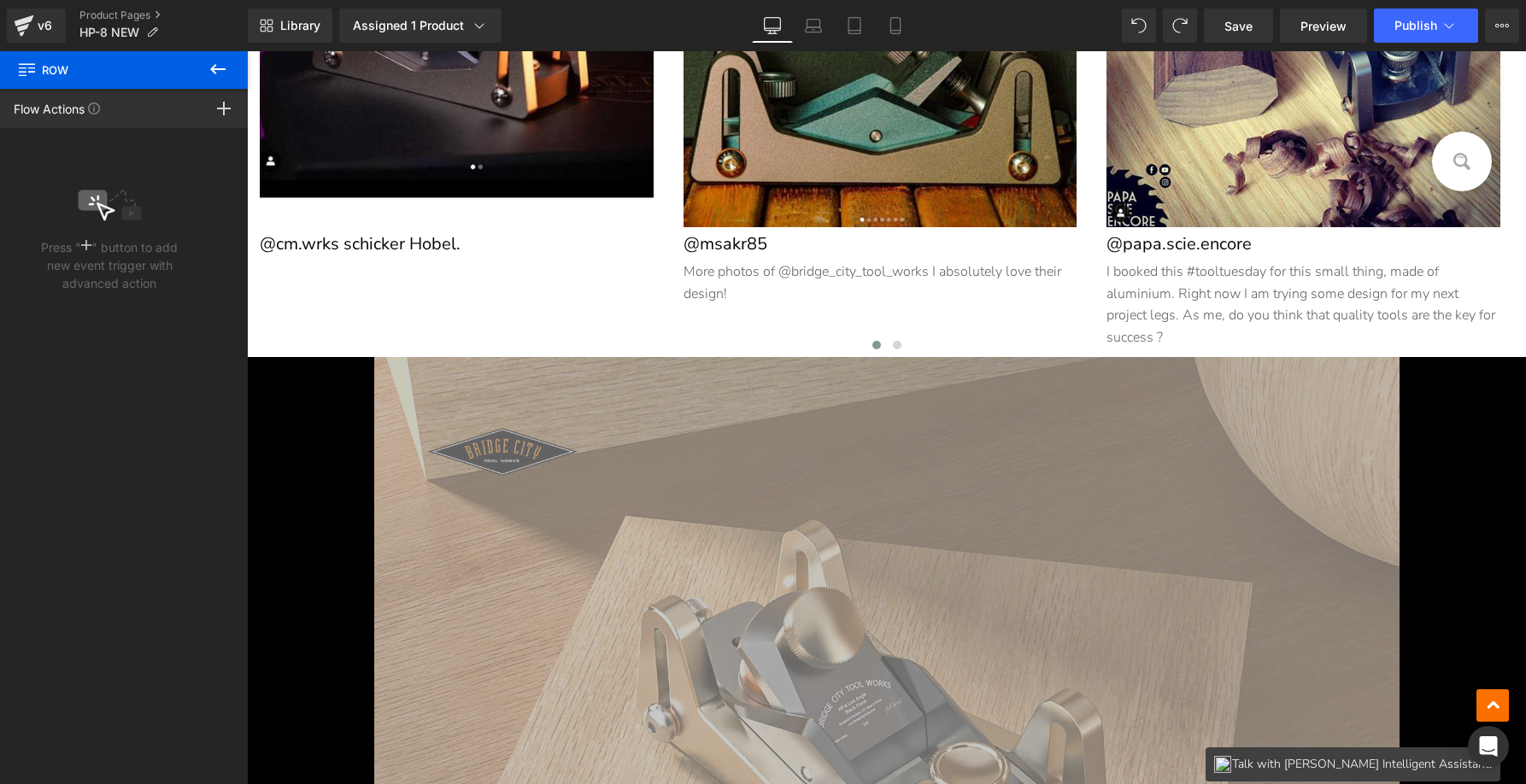
click at [220, 74] on icon at bounding box center [217, 68] width 20 height 20
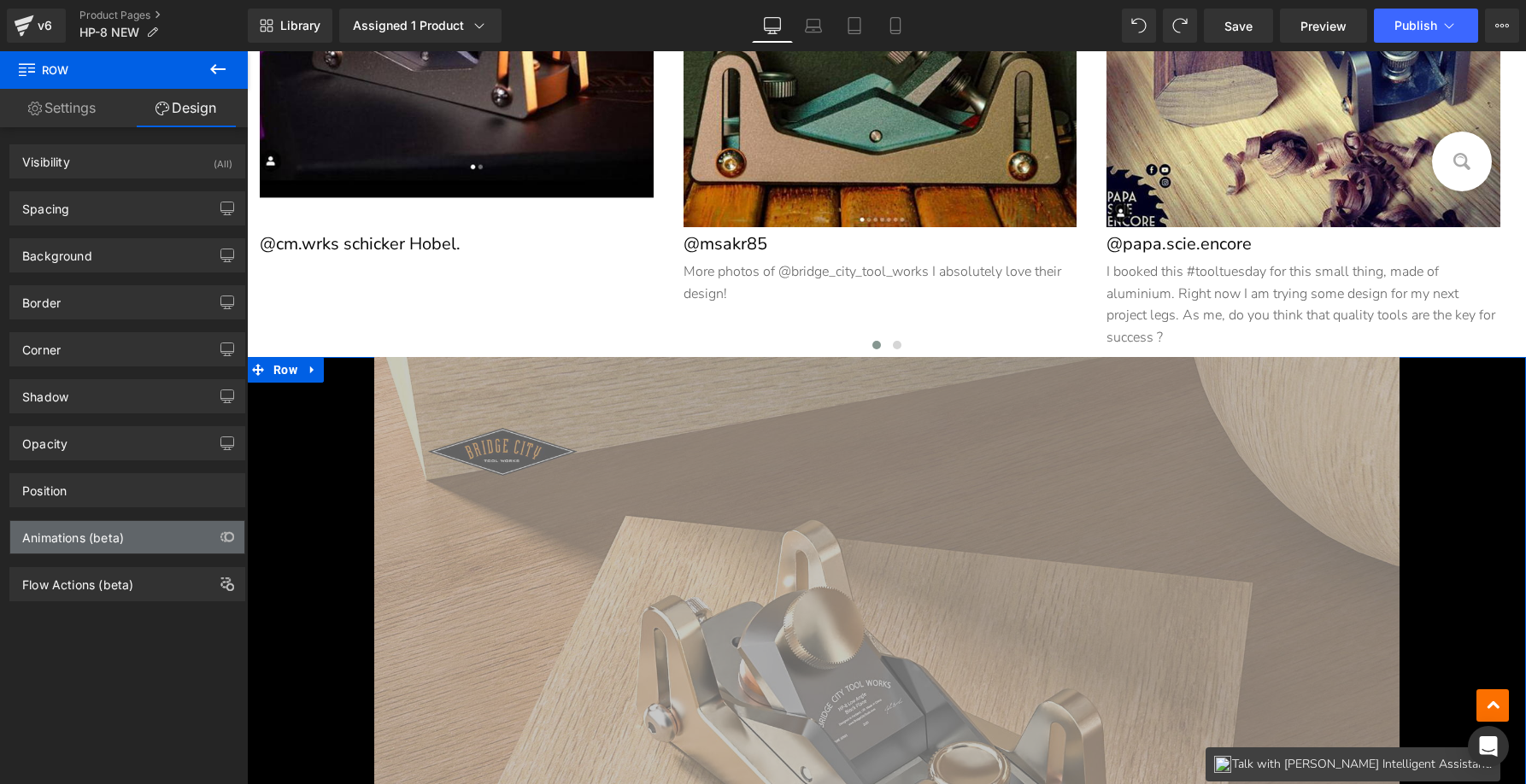
click at [68, 530] on div "Animations (beta)" at bounding box center [73, 532] width 102 height 24
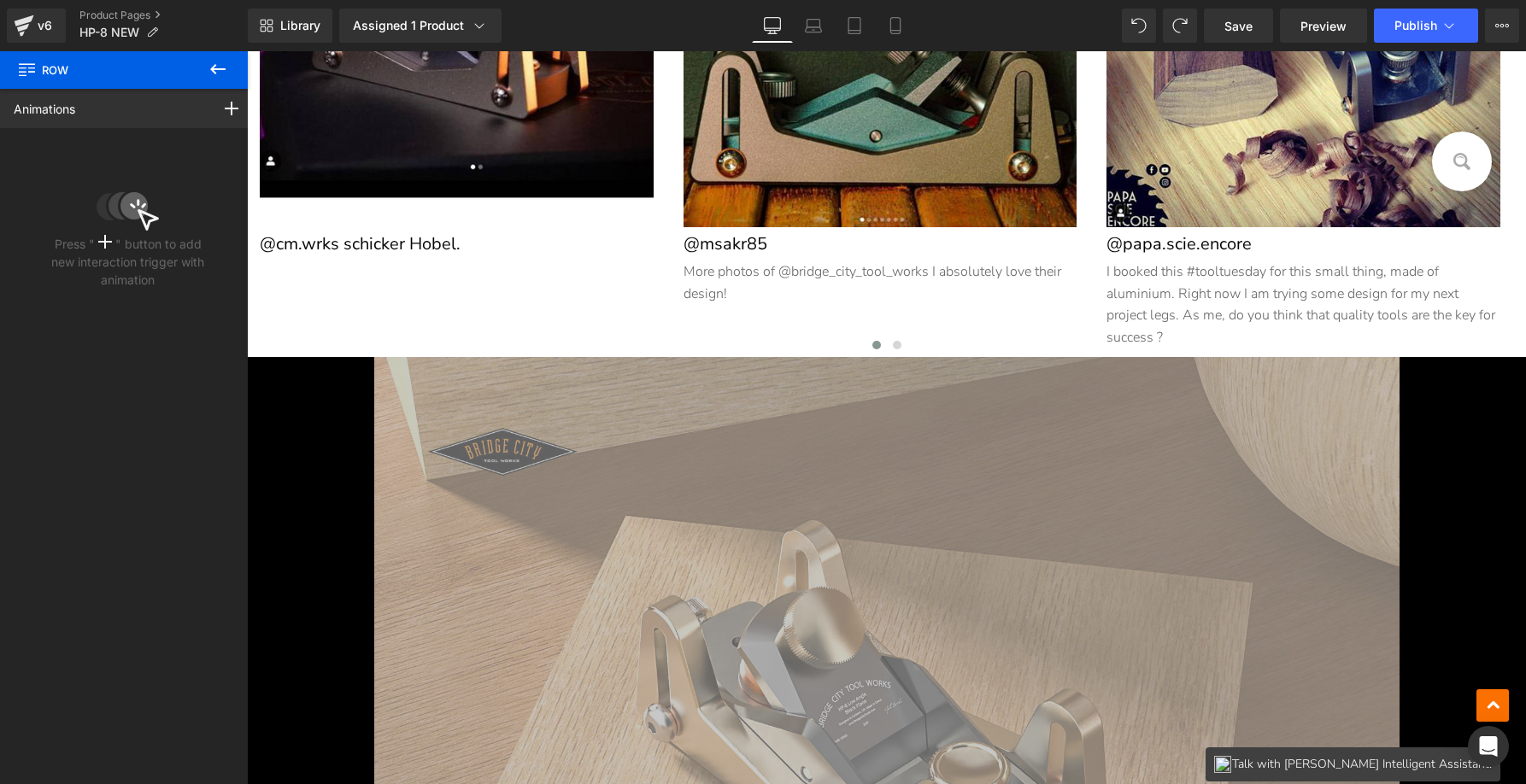
click at [220, 71] on icon at bounding box center [217, 68] width 20 height 20
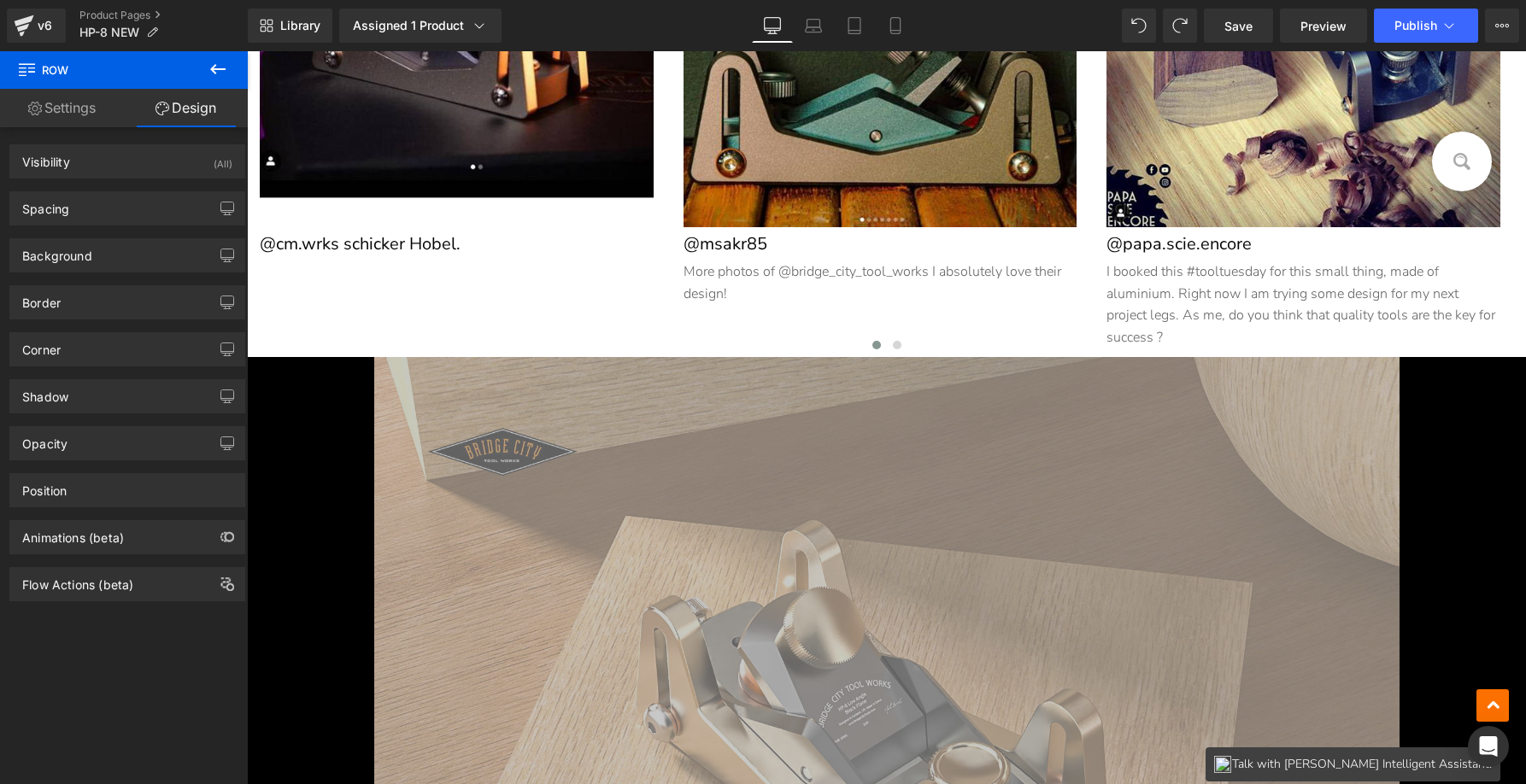
type input "100"
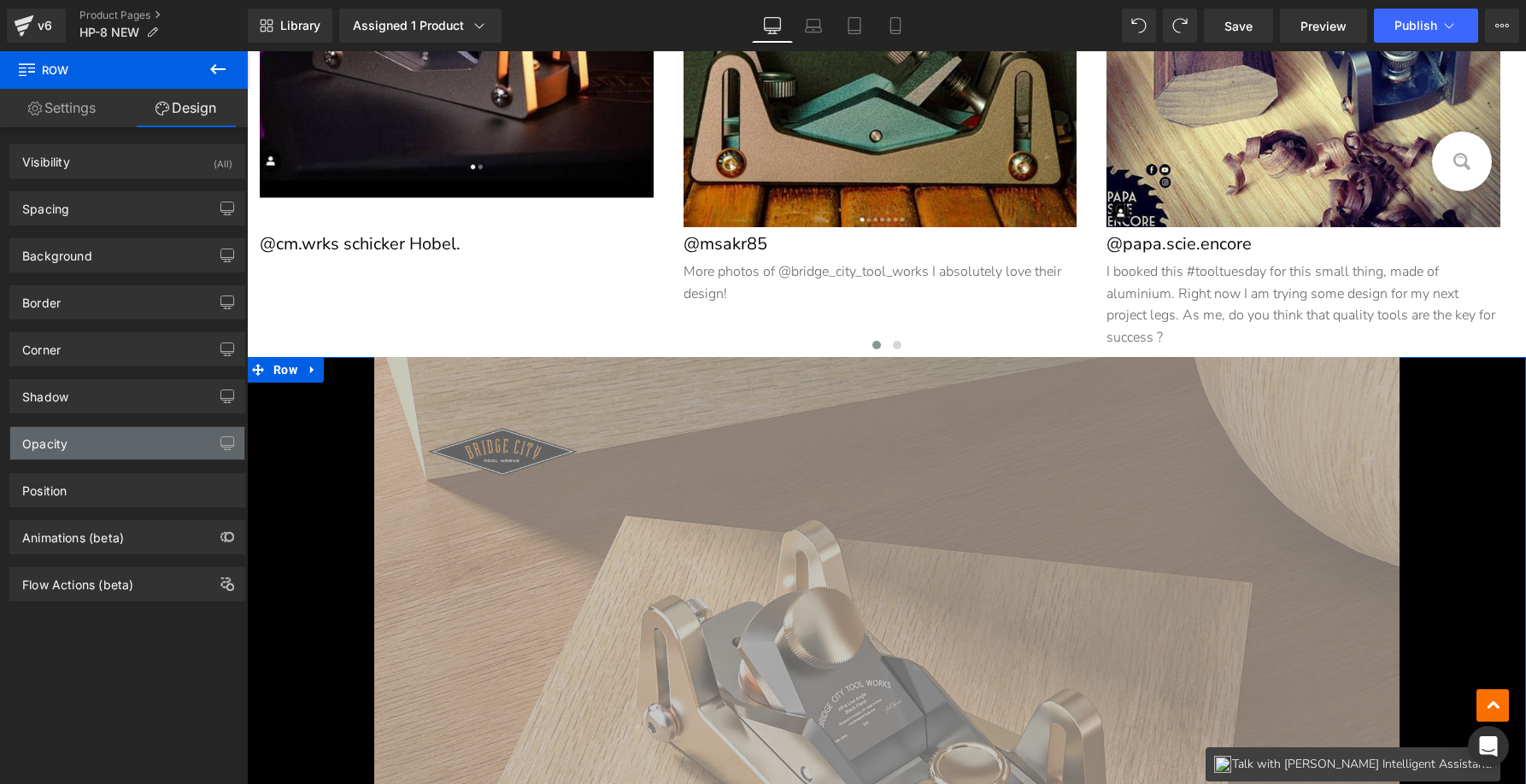
click at [81, 447] on div "Opacity" at bounding box center [128, 443] width 234 height 33
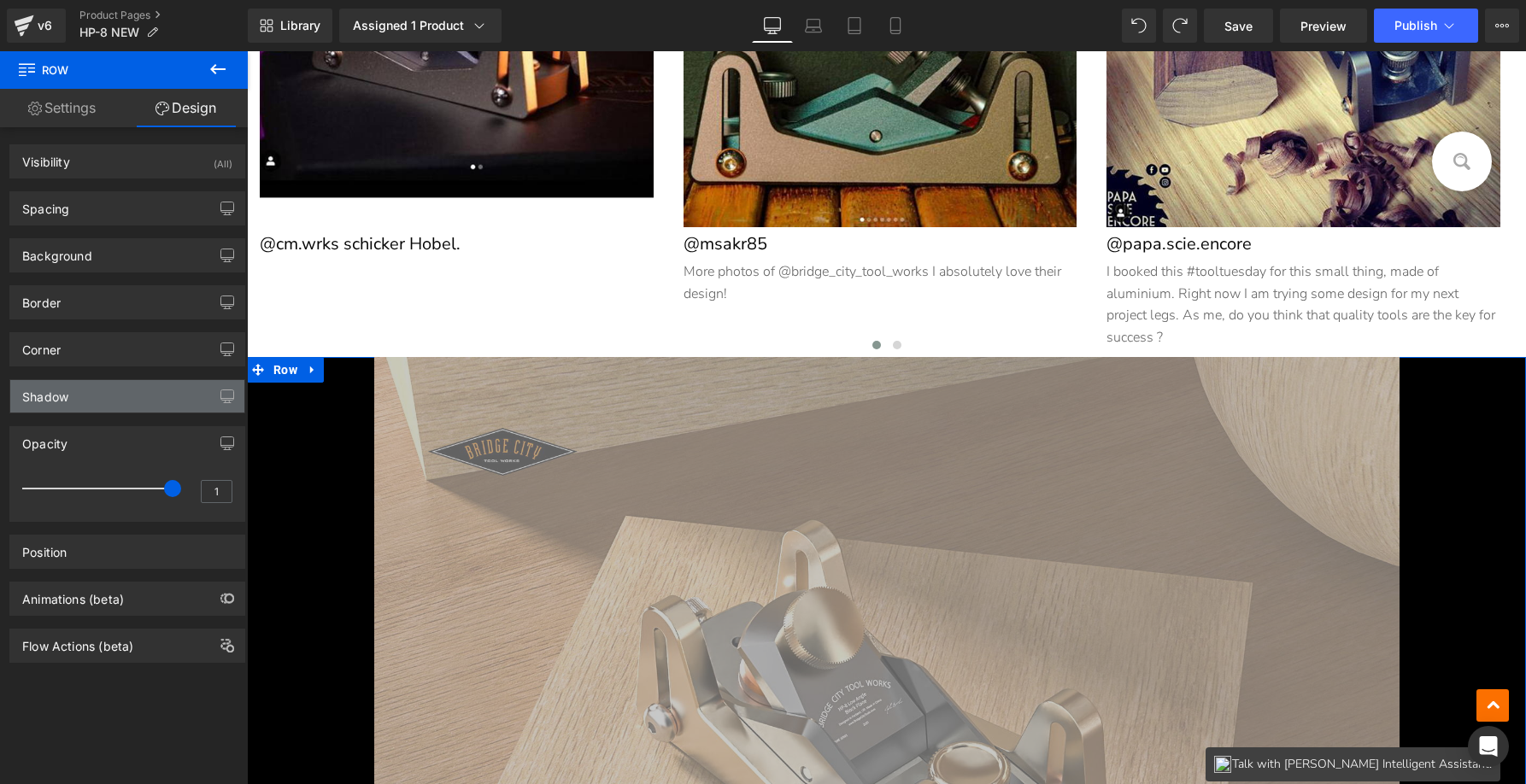
click at [160, 408] on div "Shadow" at bounding box center [128, 396] width 234 height 33
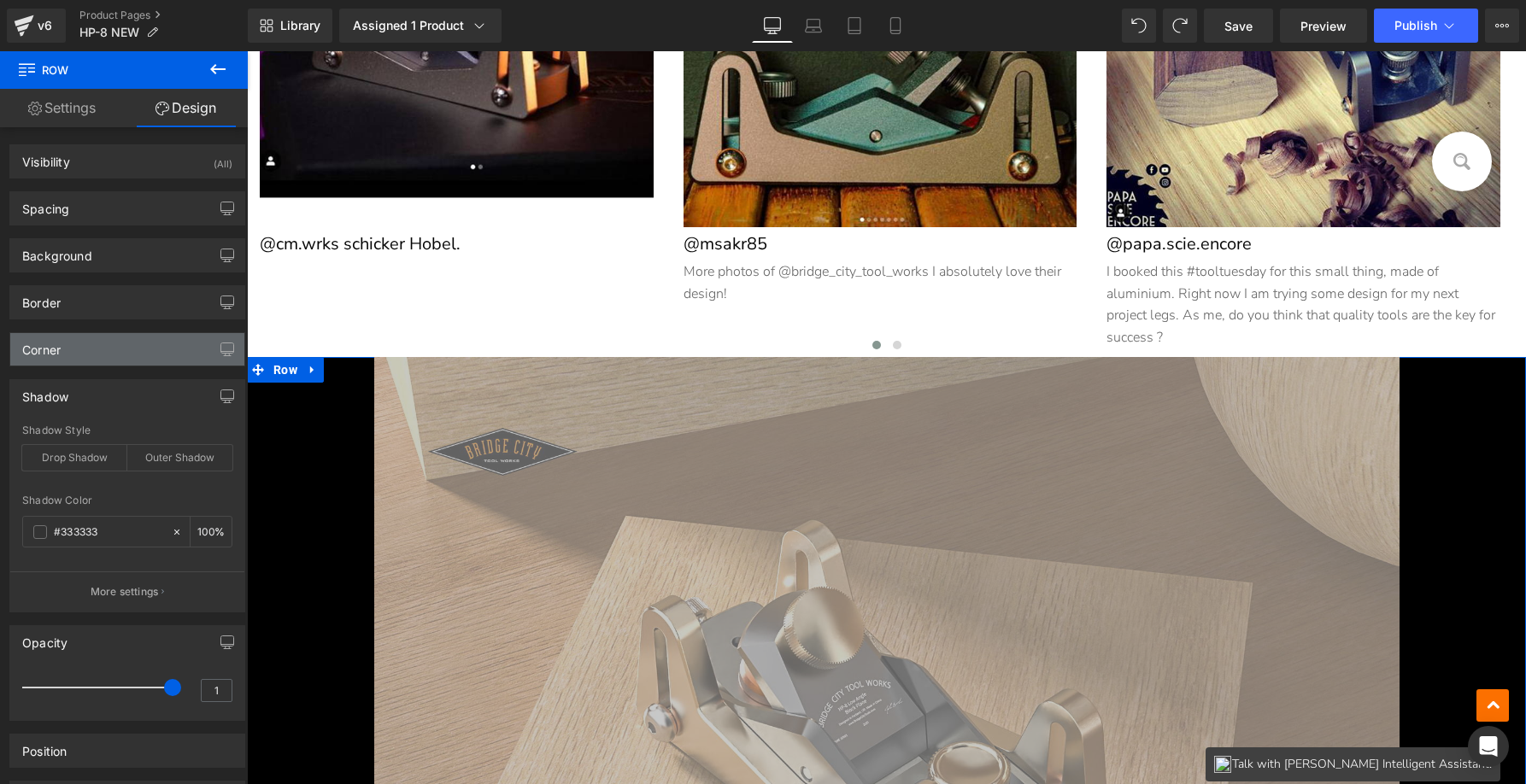
click at [153, 349] on div "Corner" at bounding box center [128, 349] width 234 height 33
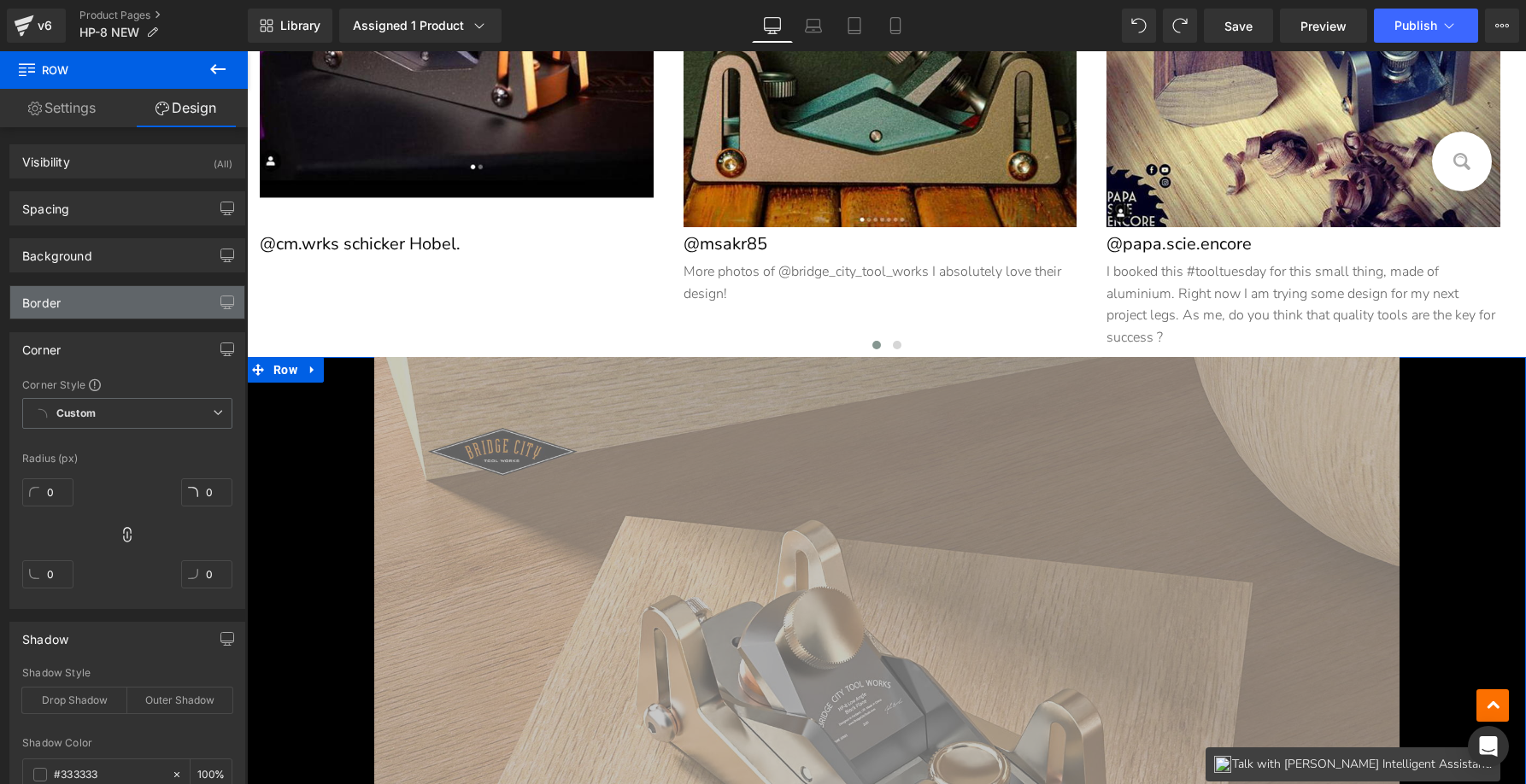
click at [160, 303] on div "Border" at bounding box center [128, 302] width 234 height 33
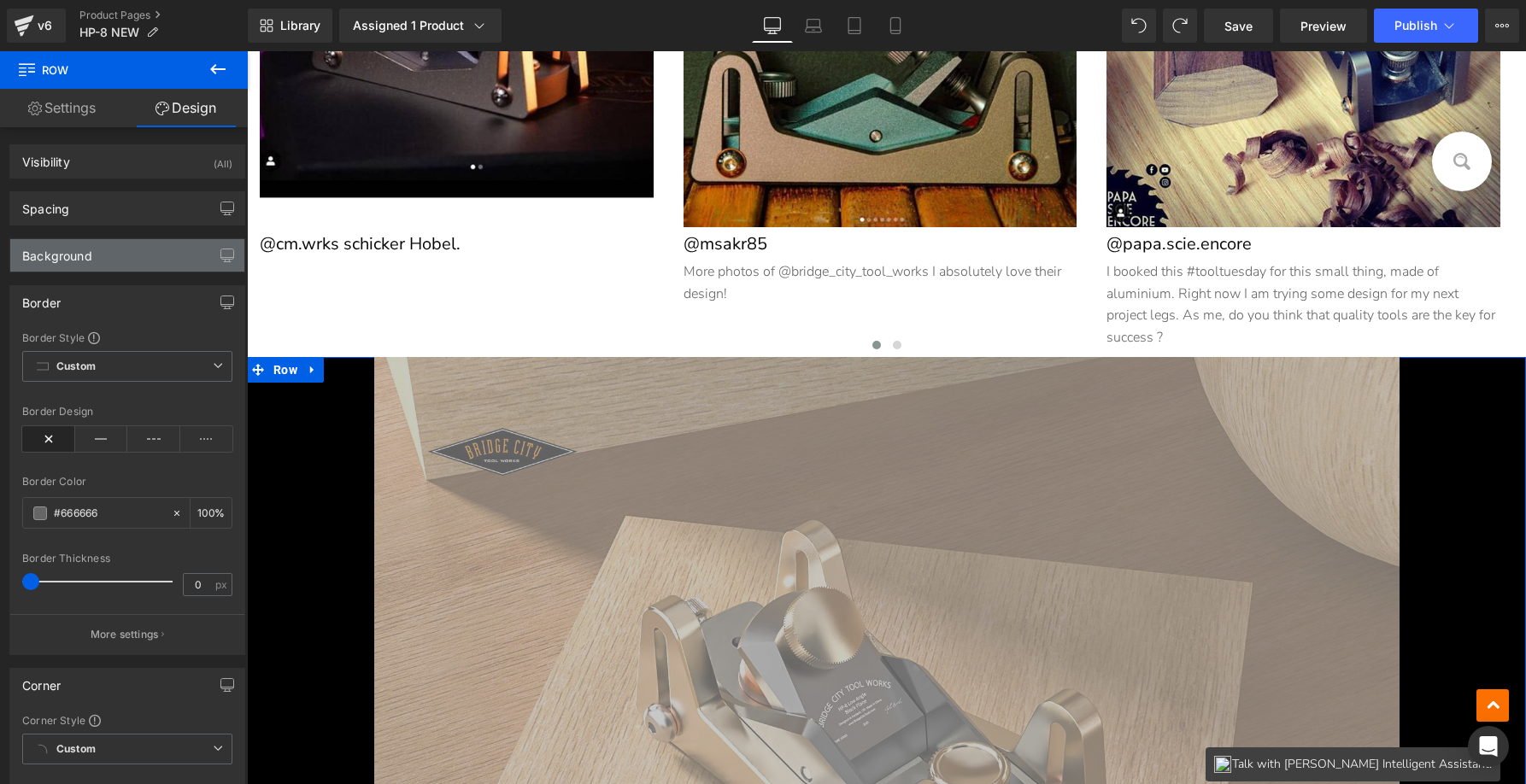
click at [173, 254] on div "Background" at bounding box center [128, 255] width 234 height 33
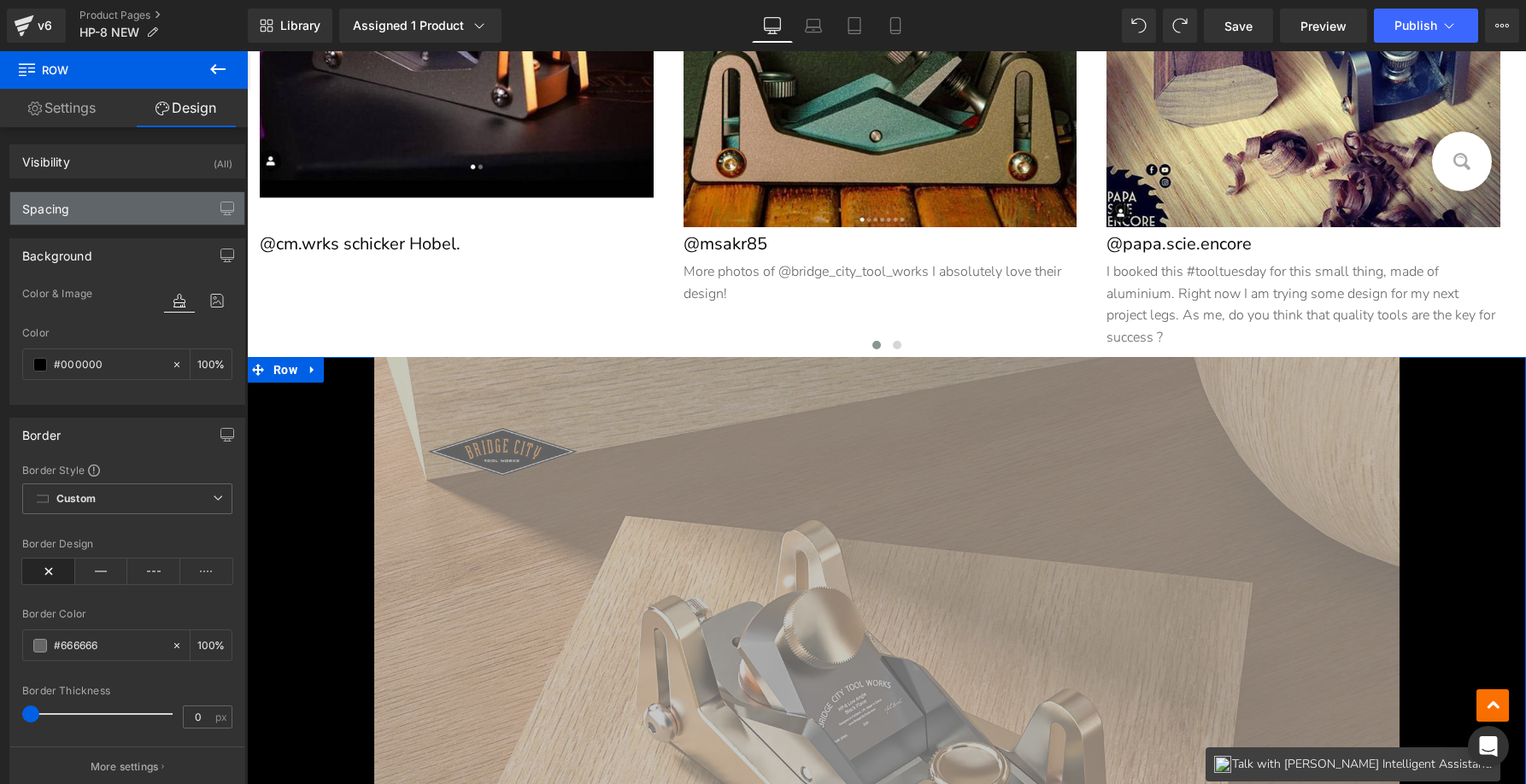
click at [171, 198] on div "Spacing" at bounding box center [128, 208] width 234 height 33
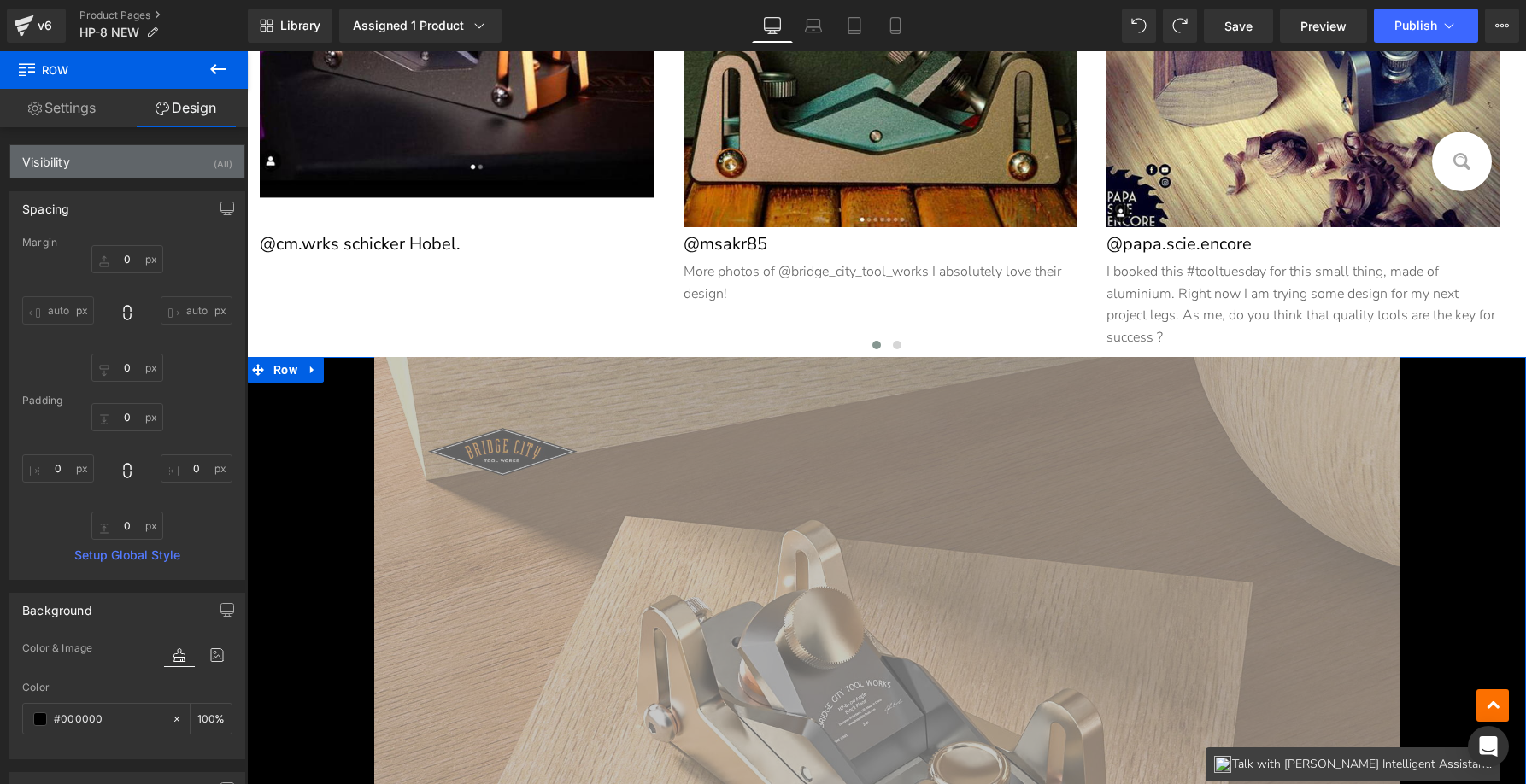
click at [180, 158] on div "Visibility (All)" at bounding box center [128, 161] width 234 height 33
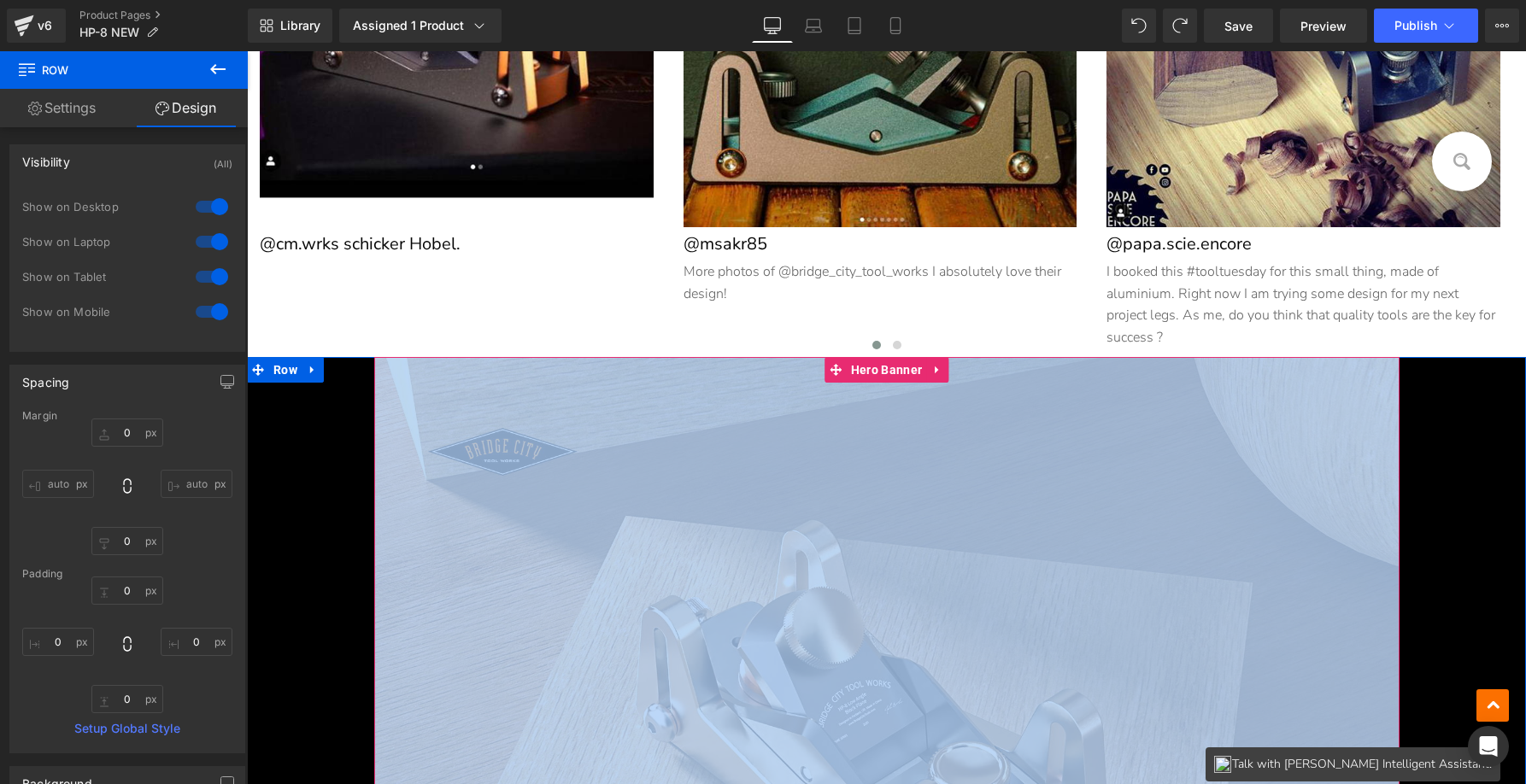
click at [1362, 500] on div at bounding box center [887, 663] width 1026 height 613
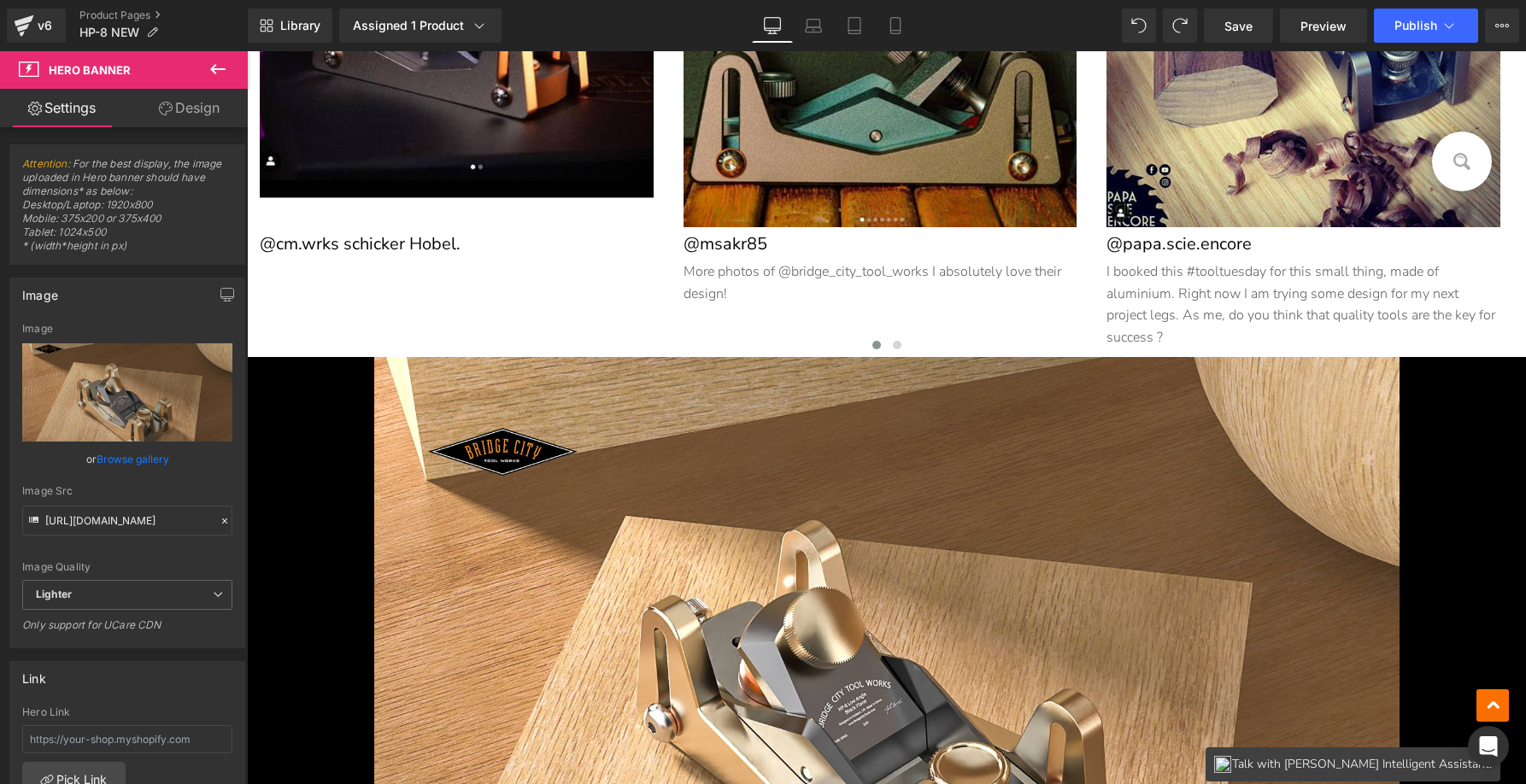
drag, startPoint x: 1426, startPoint y: 419, endPoint x: 1439, endPoint y: 416, distance: 13.3
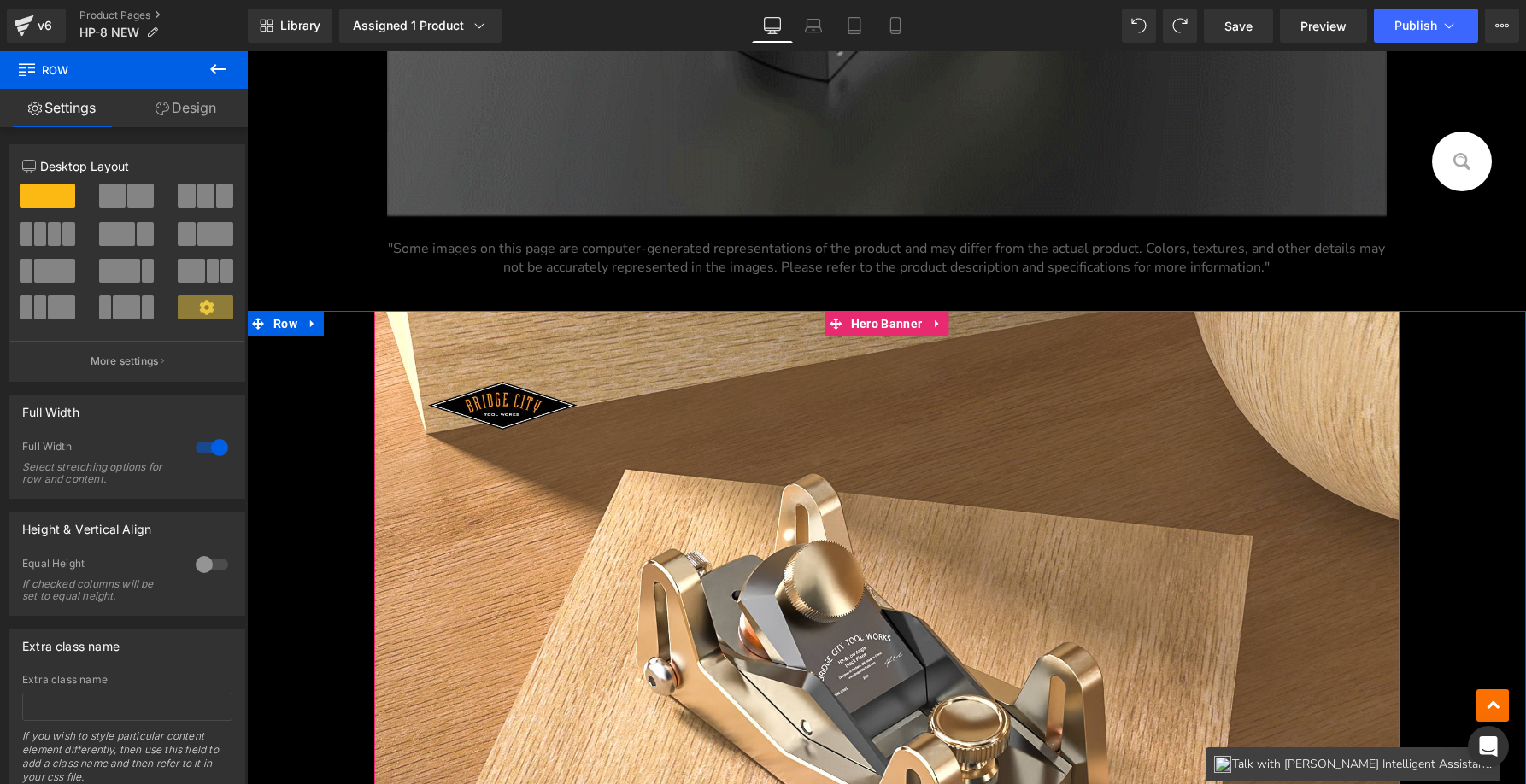
scroll to position [22109, 0]
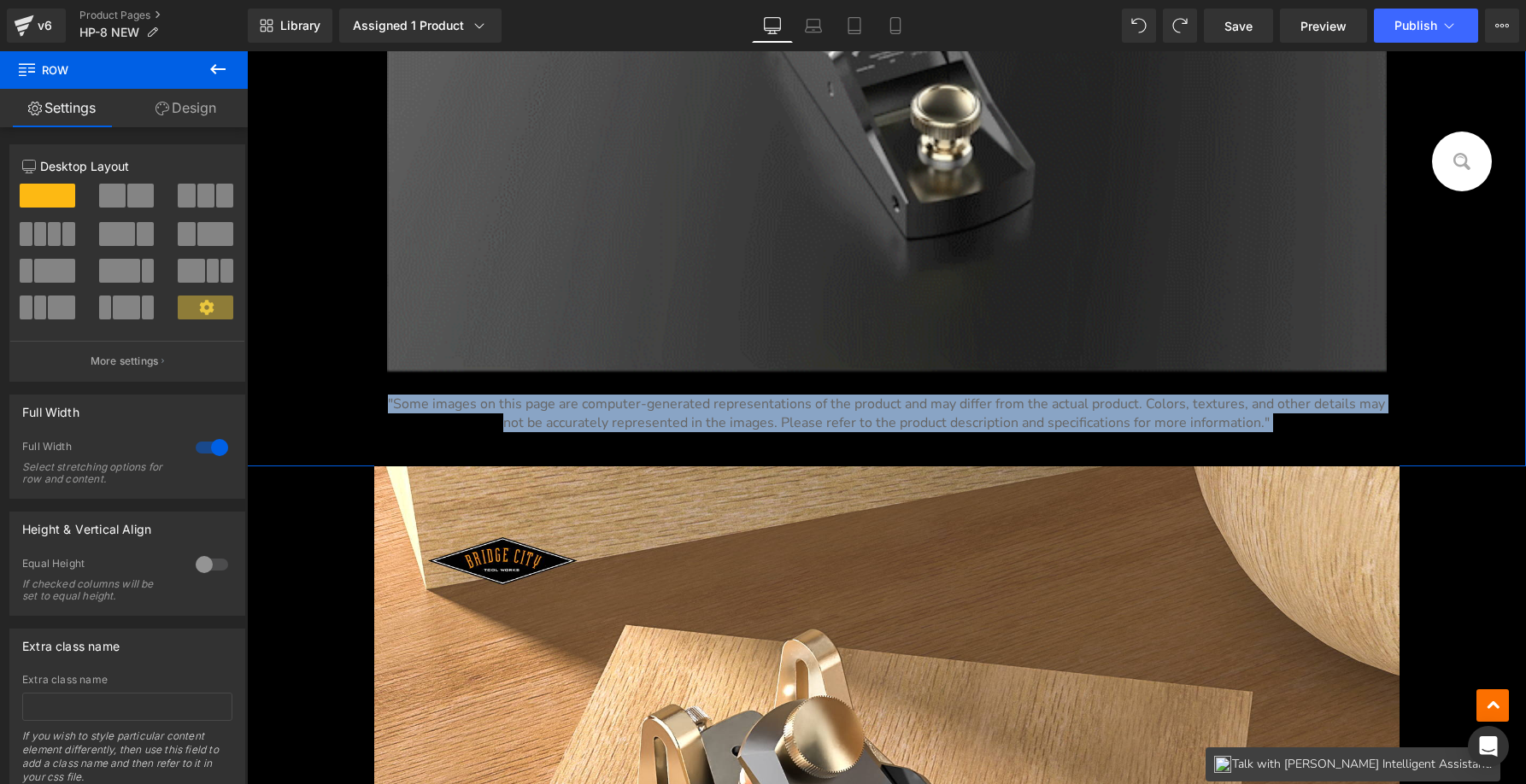
drag, startPoint x: 266, startPoint y: 476, endPoint x: 298, endPoint y: 487, distance: 33.8
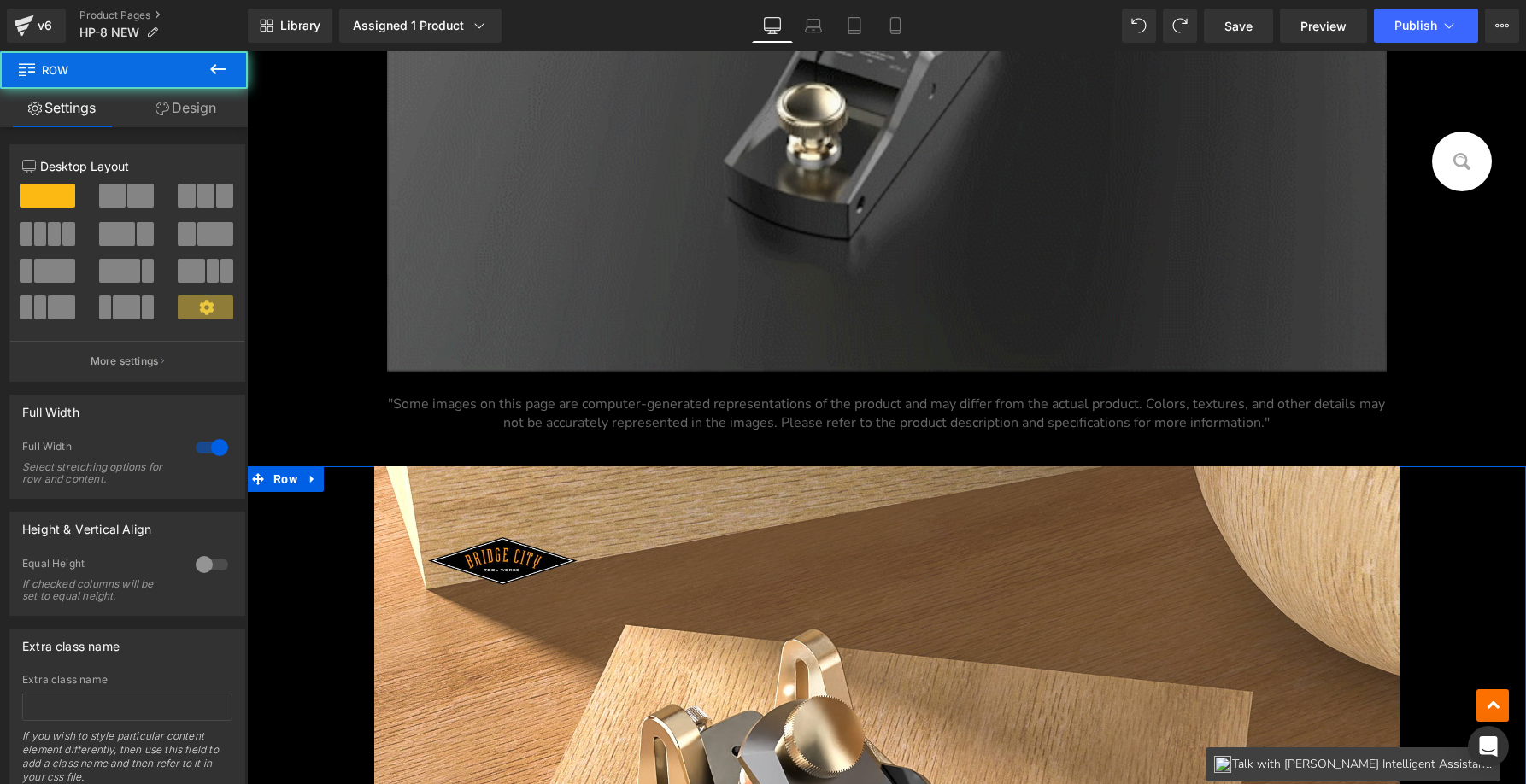
drag, startPoint x: 297, startPoint y: 478, endPoint x: 310, endPoint y: 469, distance: 15.8
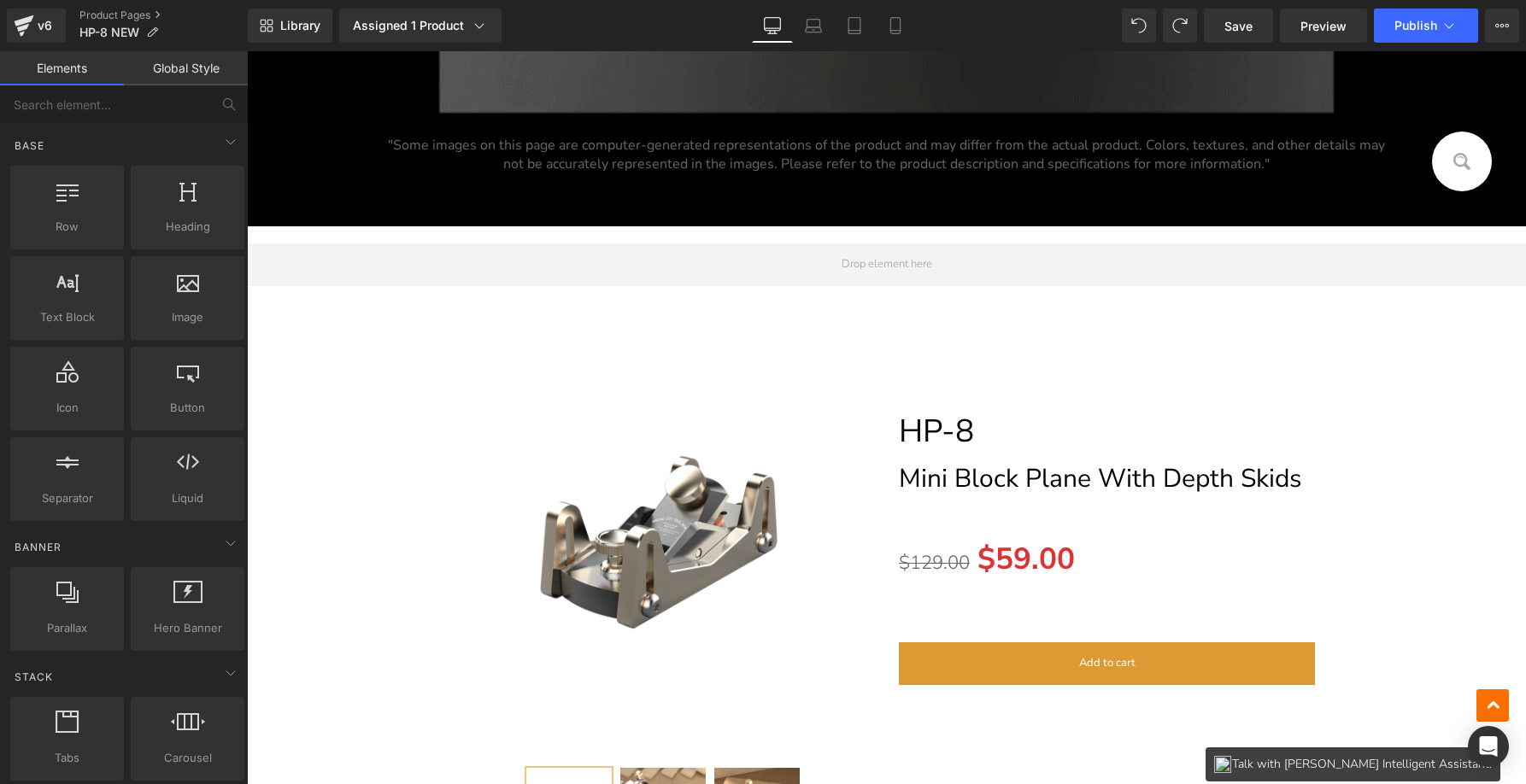
scroll to position [10495, 0]
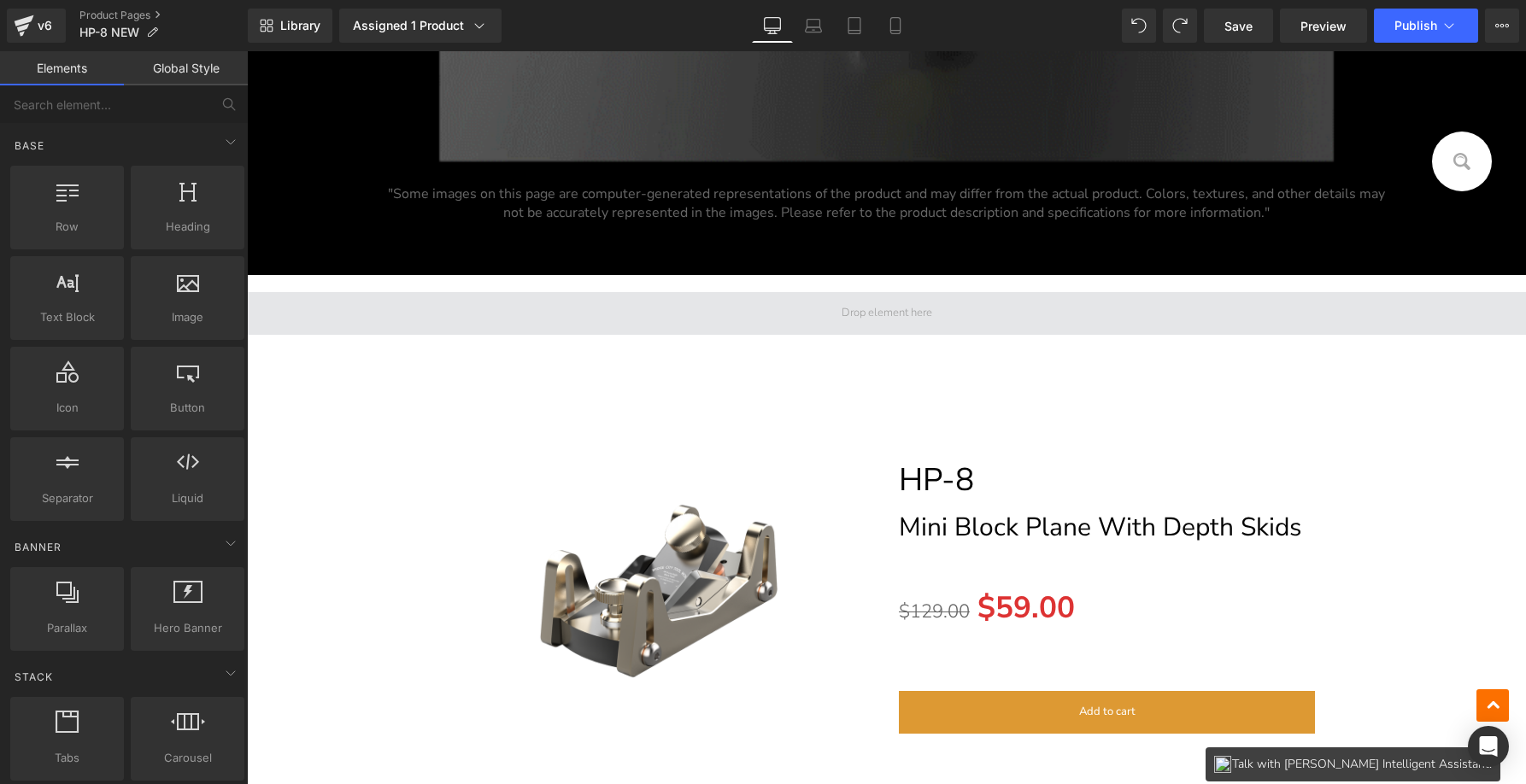
click at [940, 318] on span at bounding box center [886, 313] width 1279 height 43
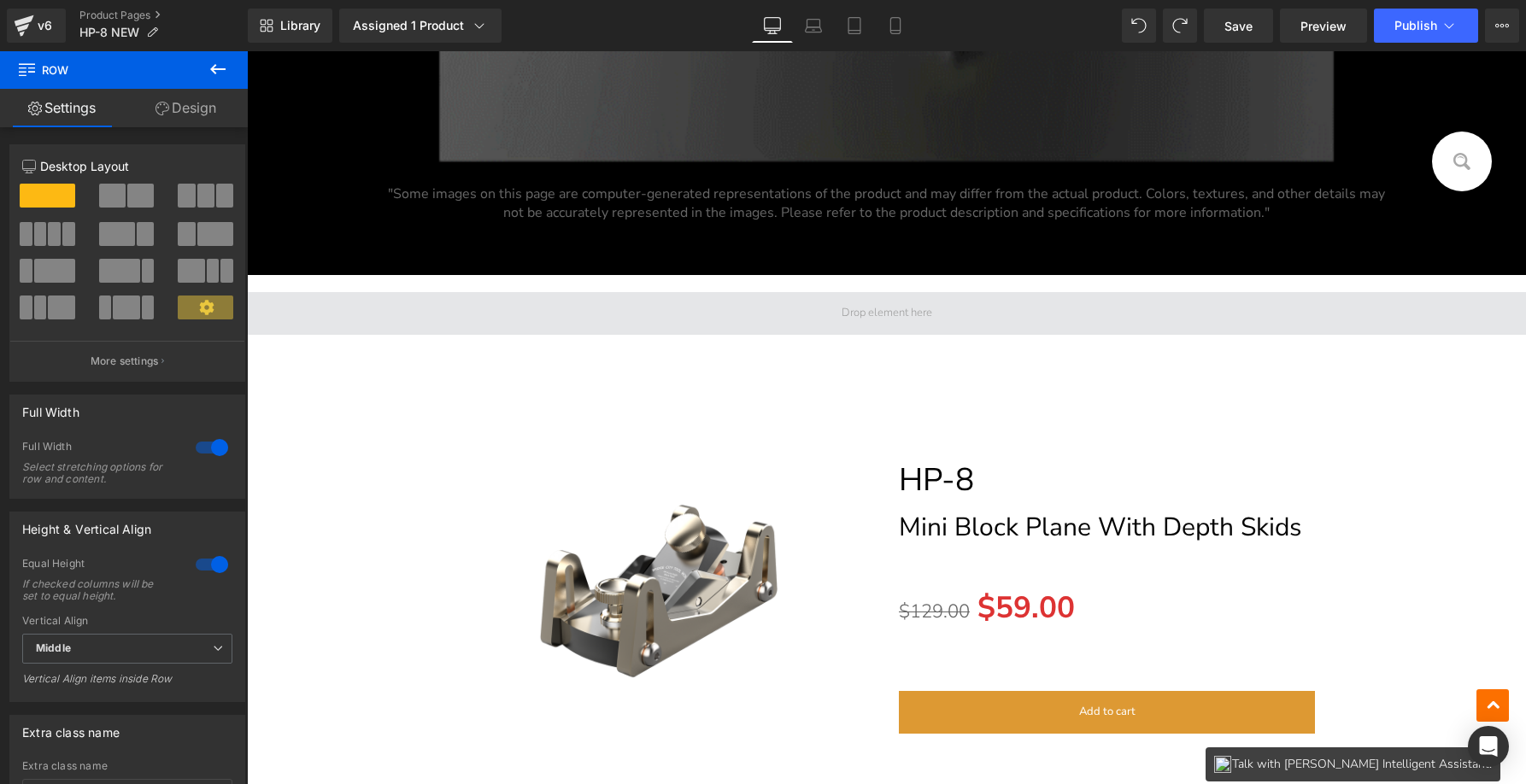
drag, startPoint x: 743, startPoint y: 309, endPoint x: 849, endPoint y: 299, distance: 106.5
click at [849, 299] on span at bounding box center [886, 313] width 1279 height 43
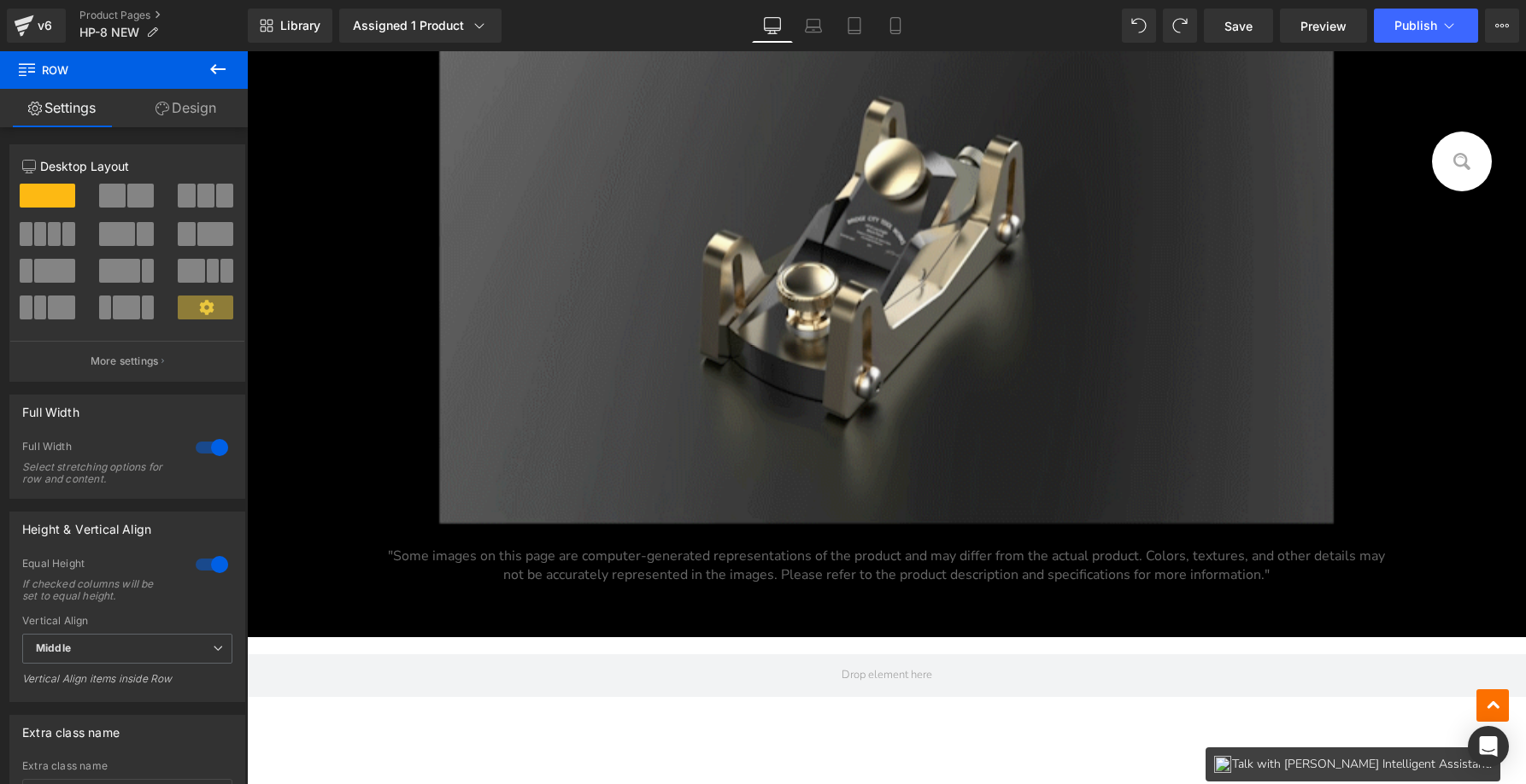
scroll to position [10187, 0]
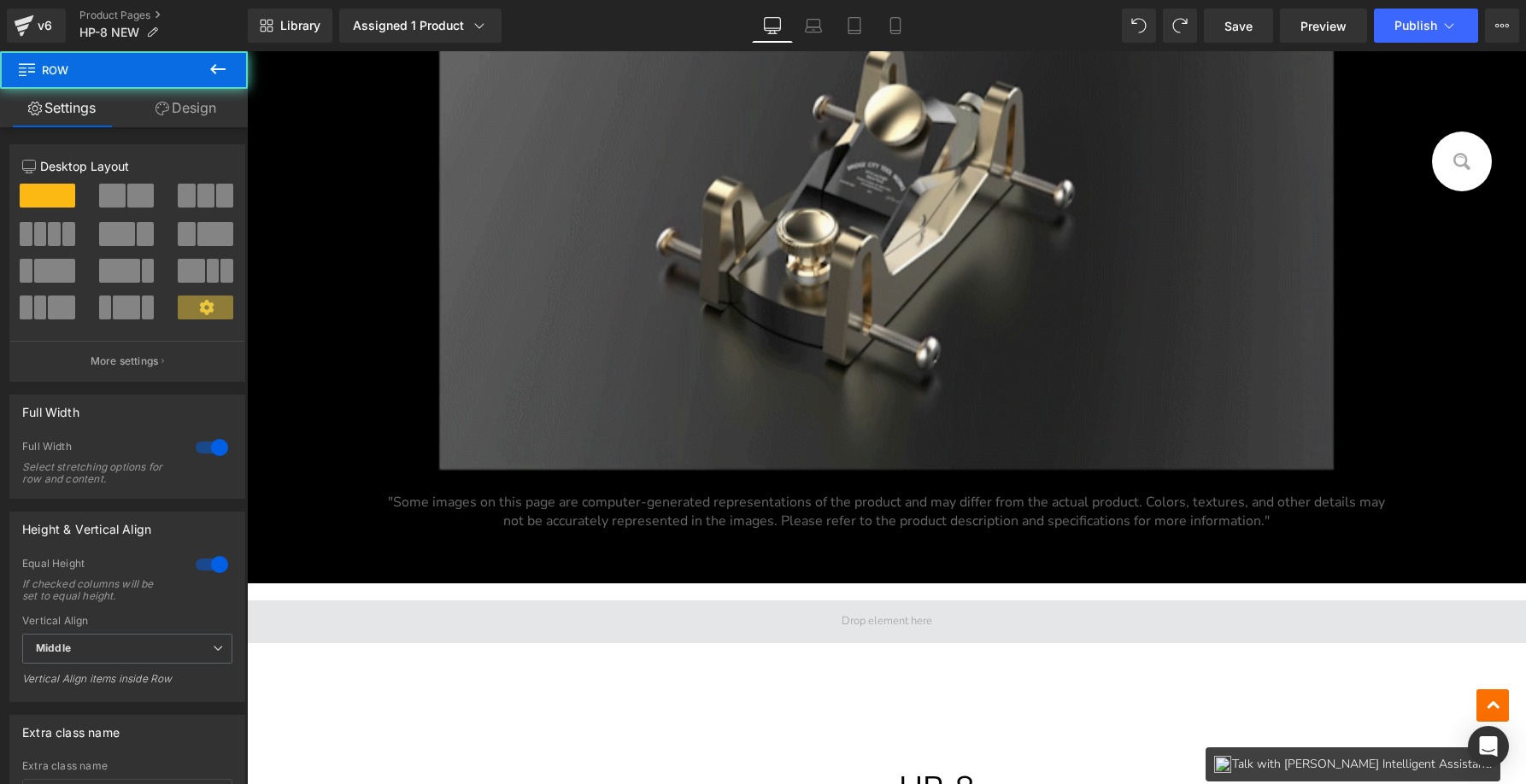
click at [1037, 615] on span at bounding box center [886, 622] width 1279 height 43
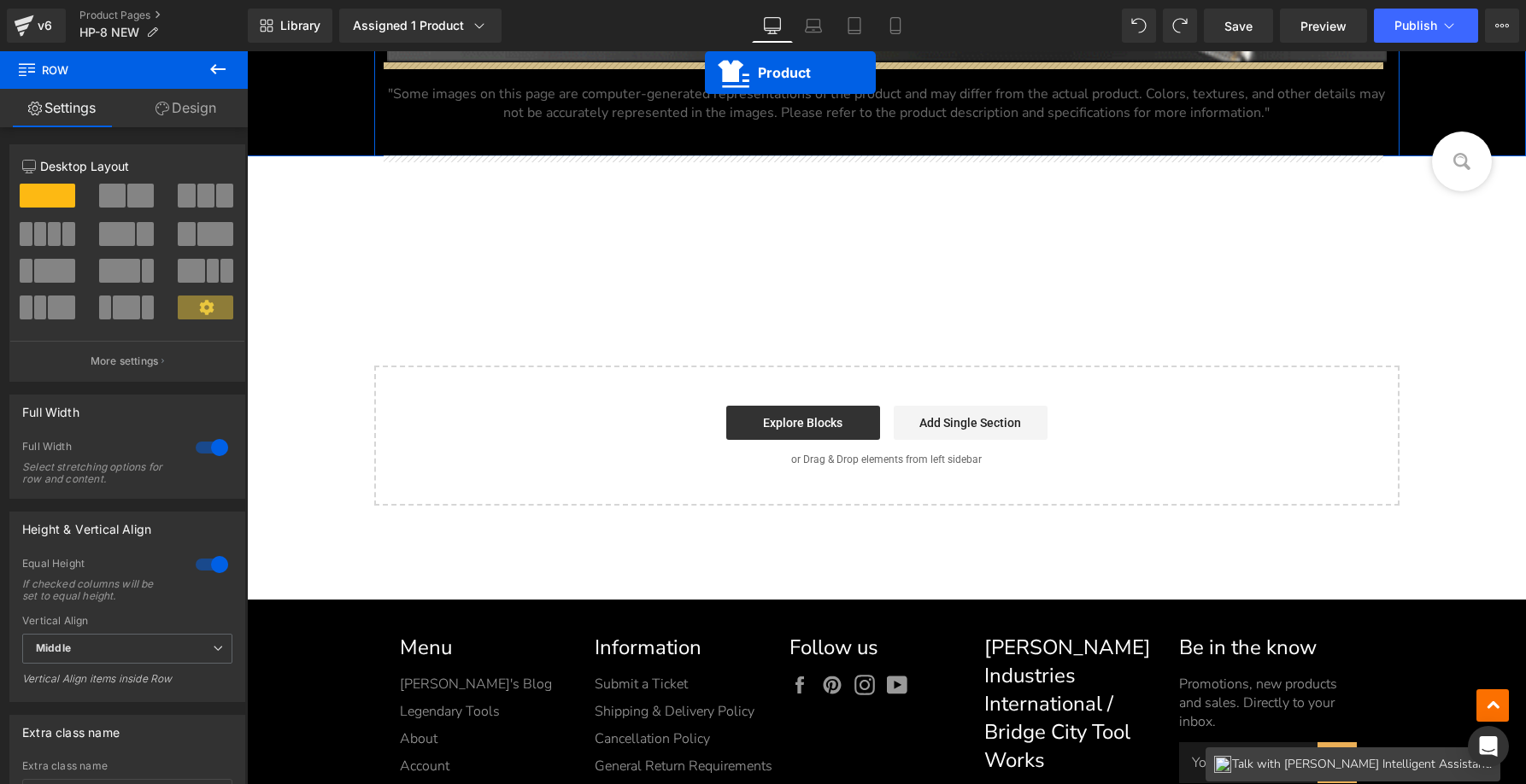
scroll to position [21802, 0]
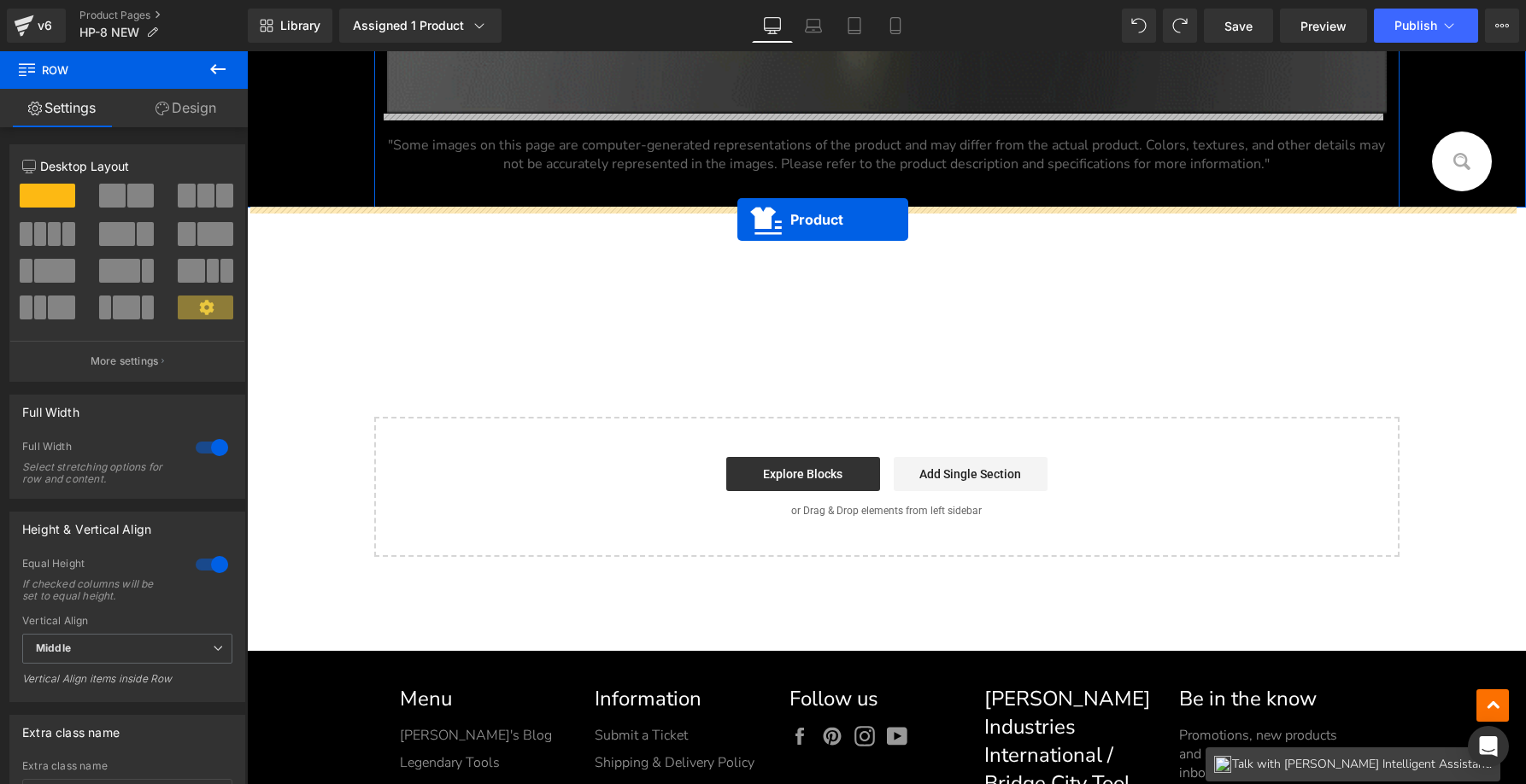
drag, startPoint x: 855, startPoint y: 337, endPoint x: 737, endPoint y: 219, distance: 166.9
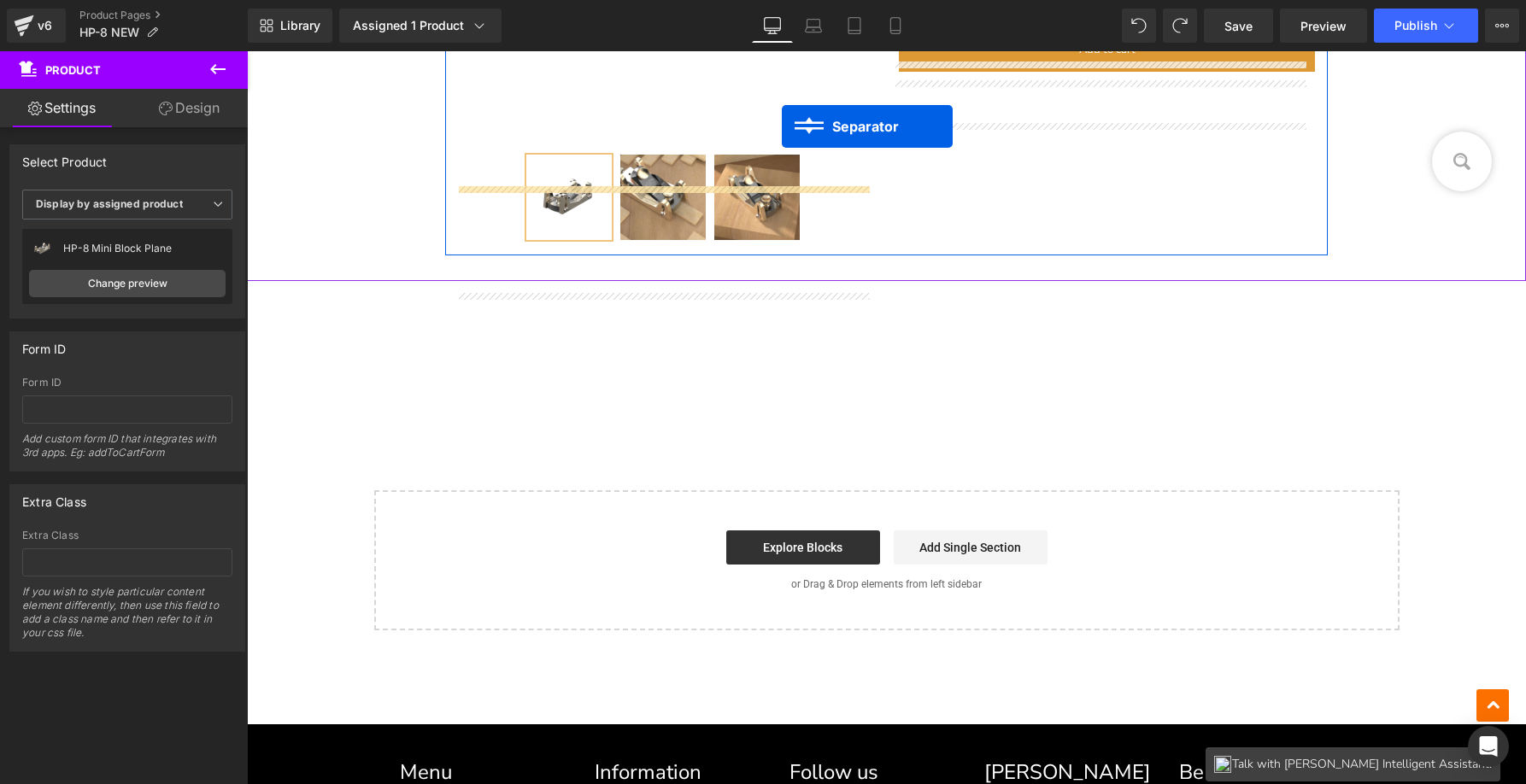
scroll to position [22208, 0]
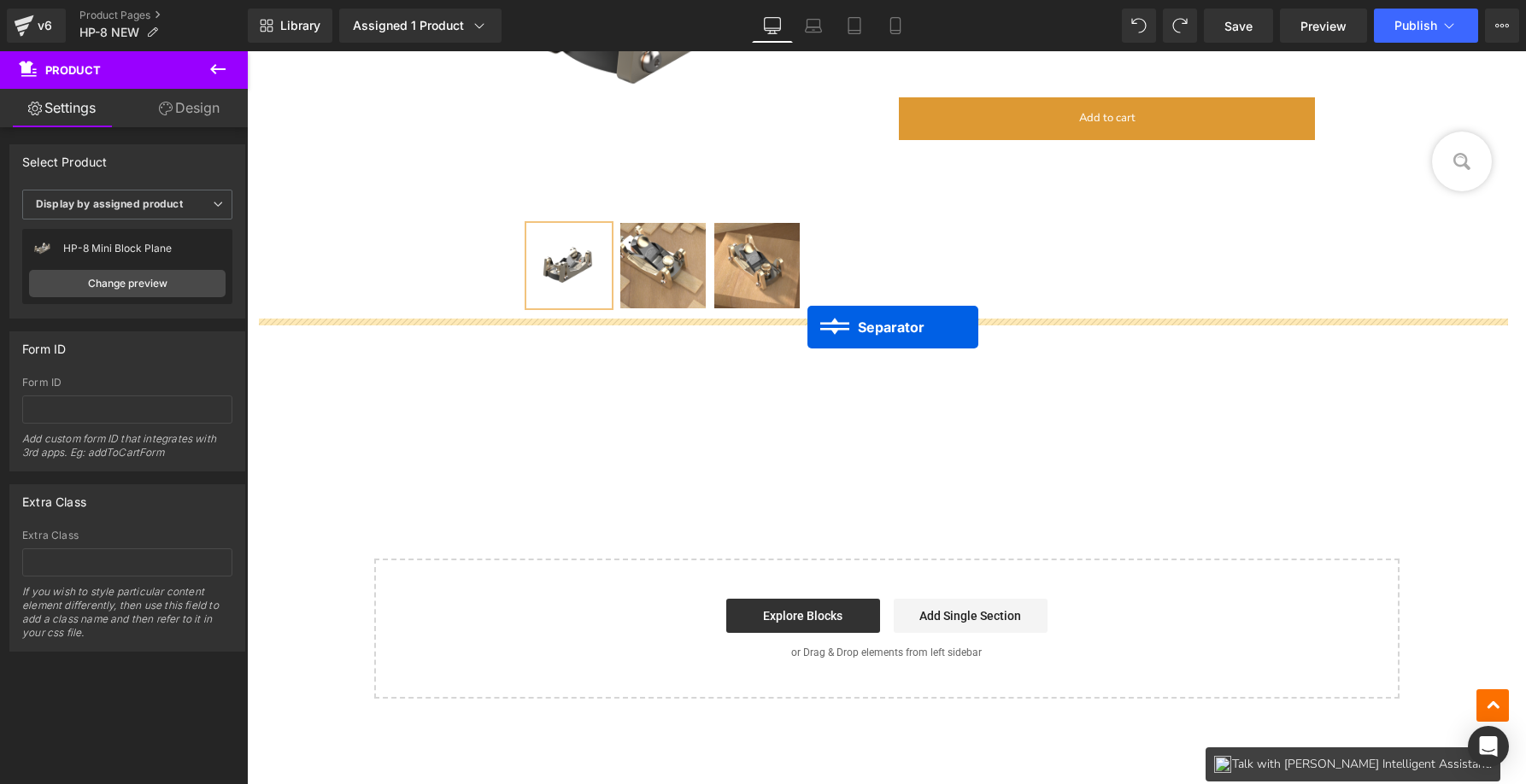
drag, startPoint x: 888, startPoint y: 319, endPoint x: 807, endPoint y: 327, distance: 81.4
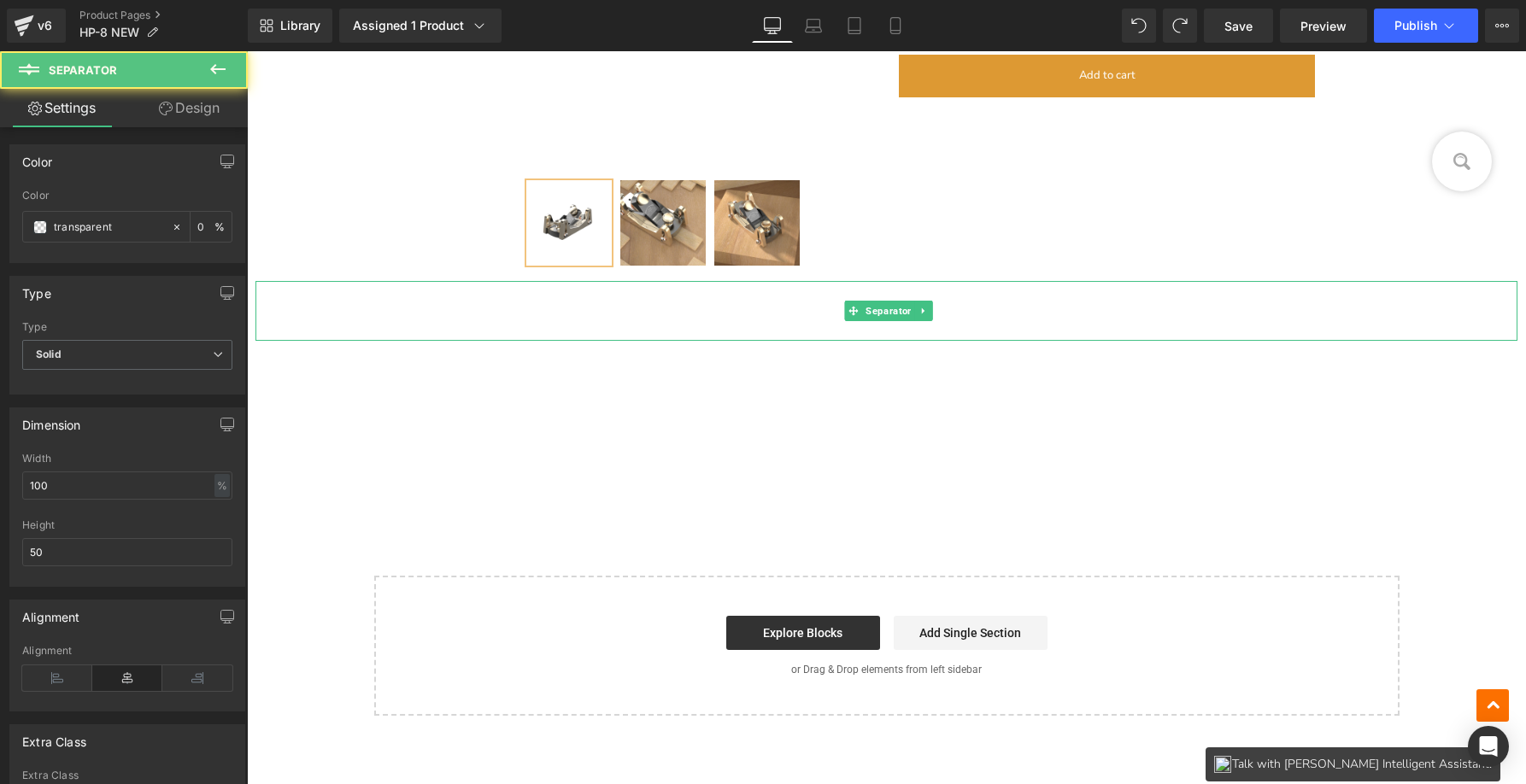
scroll to position [22166, 0]
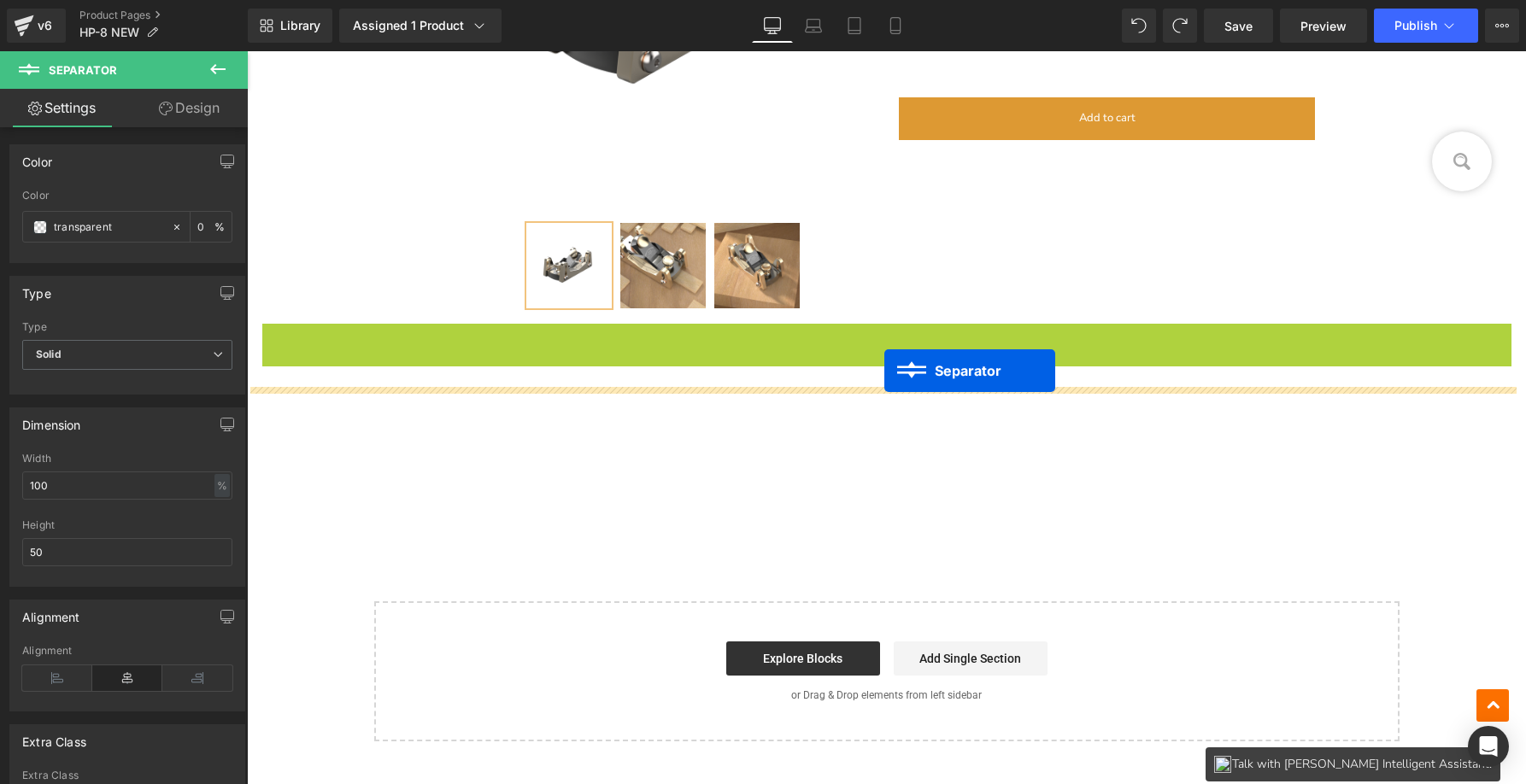
drag, startPoint x: 879, startPoint y: 345, endPoint x: 885, endPoint y: 371, distance: 26.7
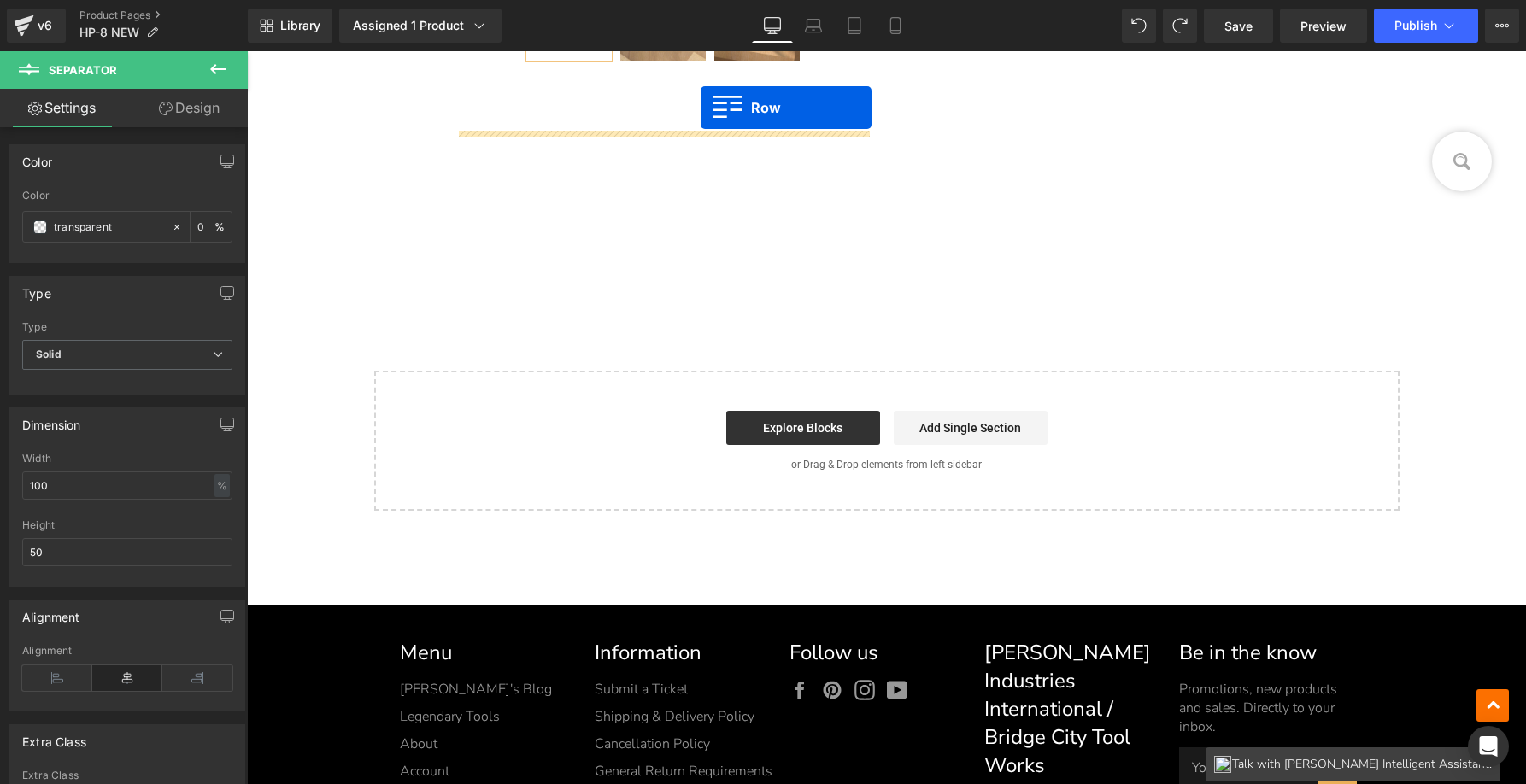
scroll to position [22232, 0]
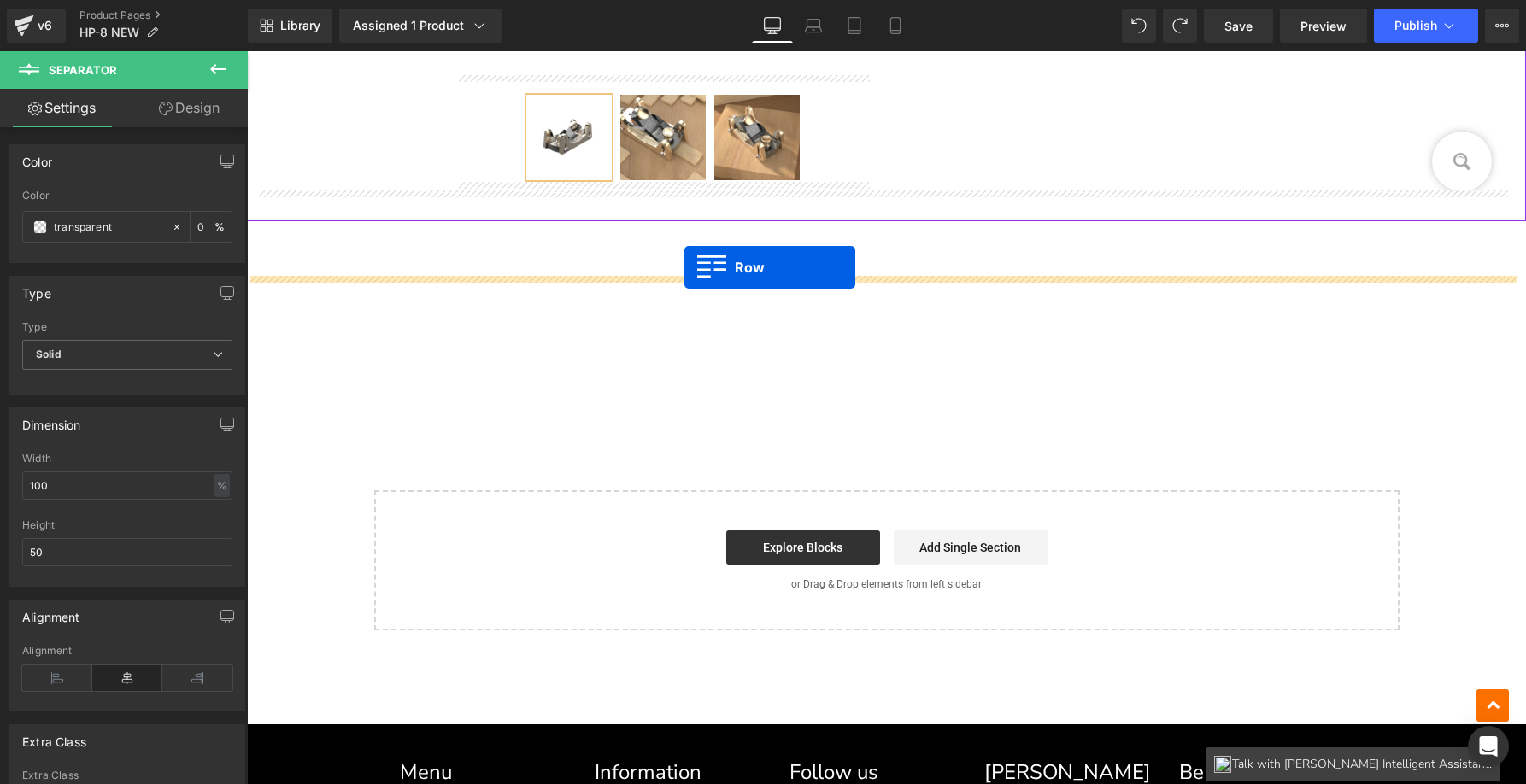
drag, startPoint x: 444, startPoint y: 299, endPoint x: 684, endPoint y: 267, distance: 242.1
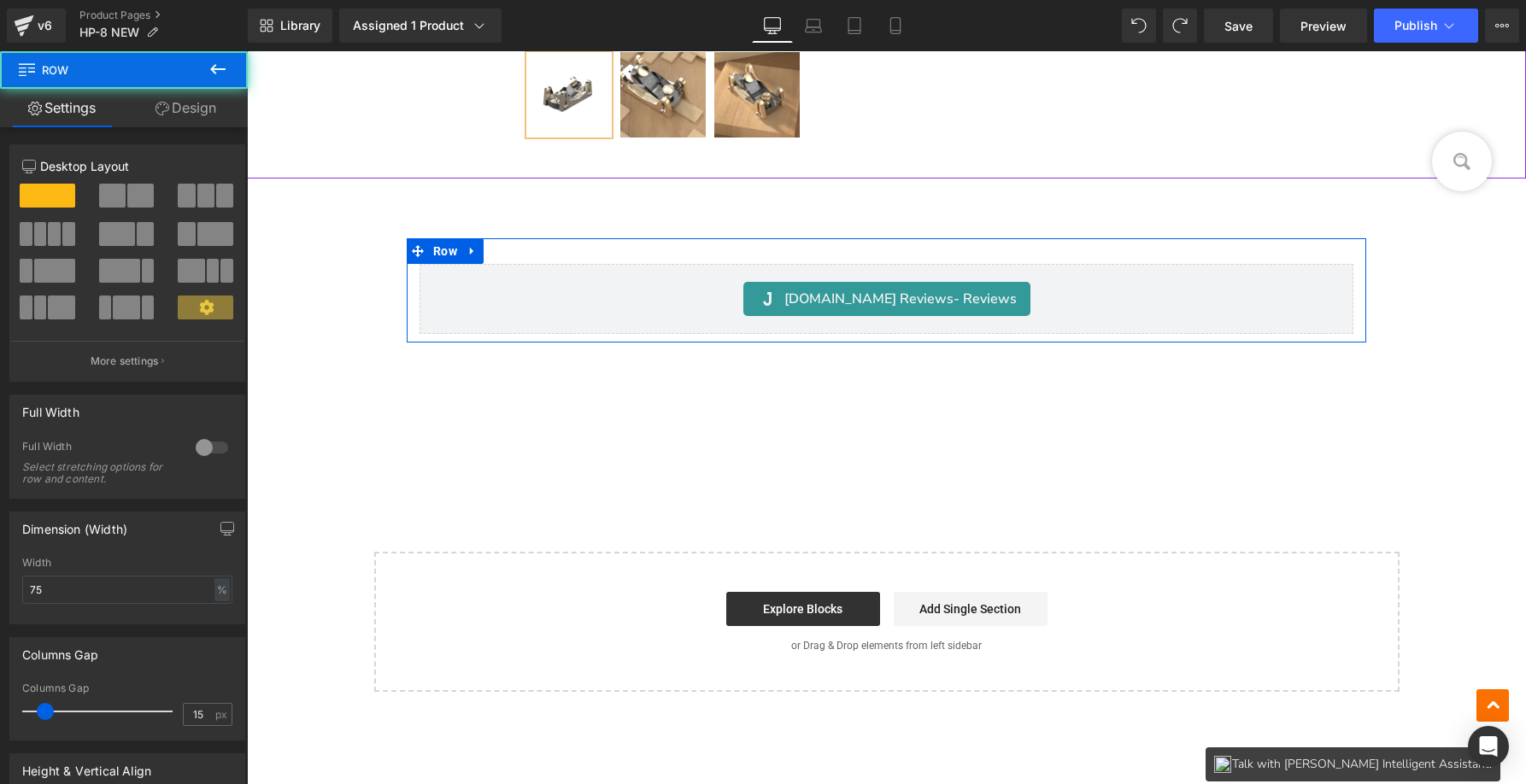
scroll to position [22190, 0]
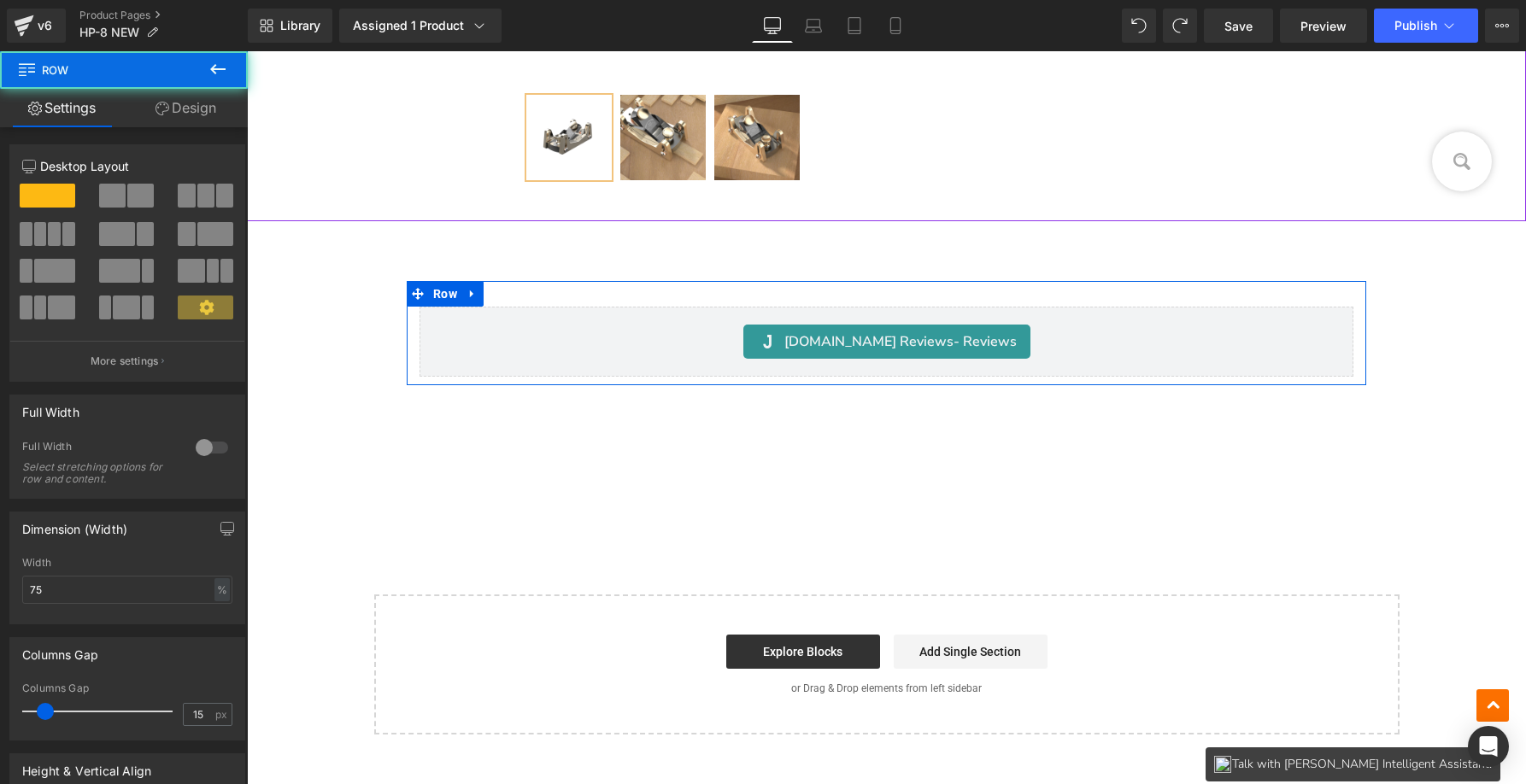
click at [542, 230] on hr at bounding box center [886, 255] width 1279 height 51
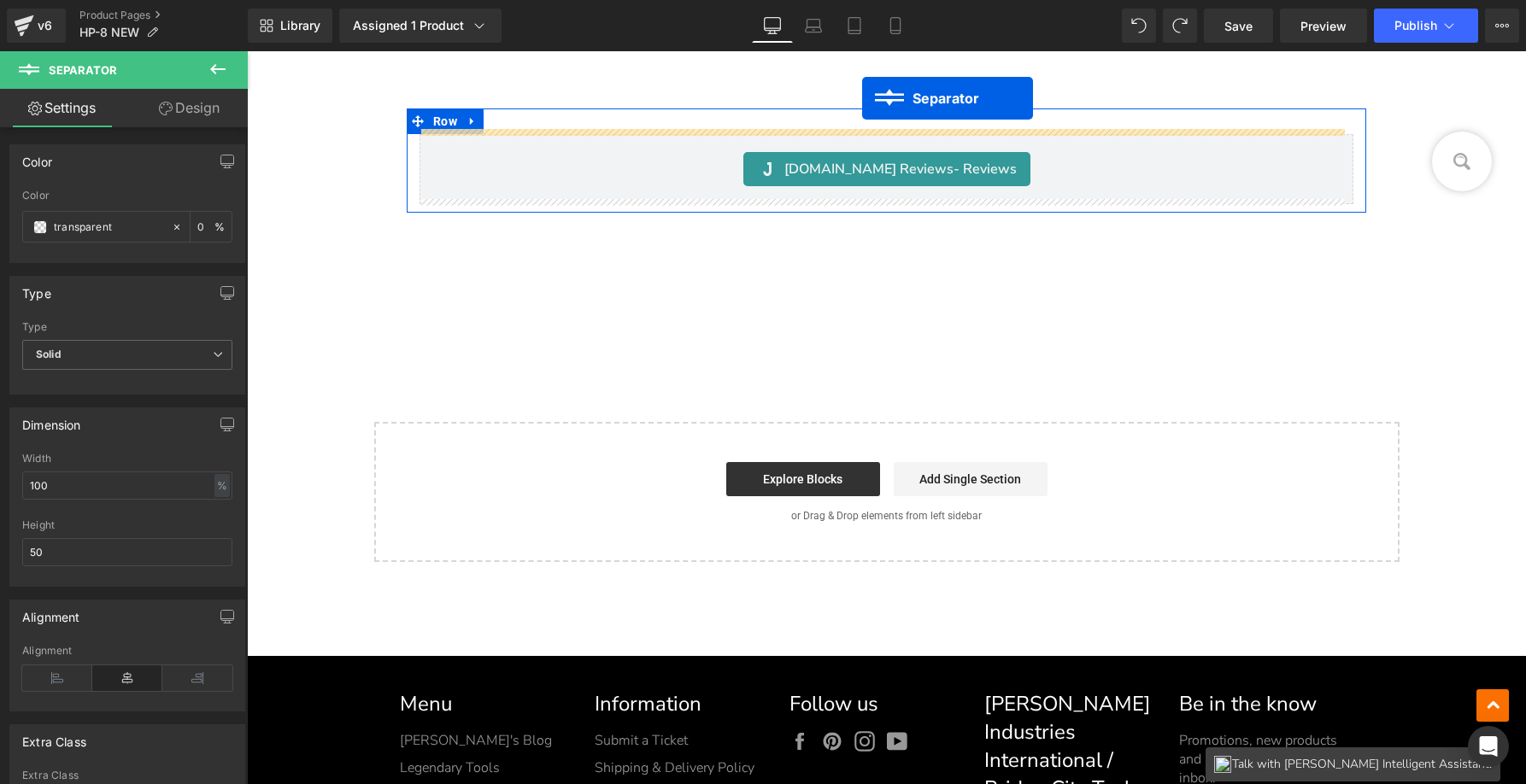
scroll to position [22251, 0]
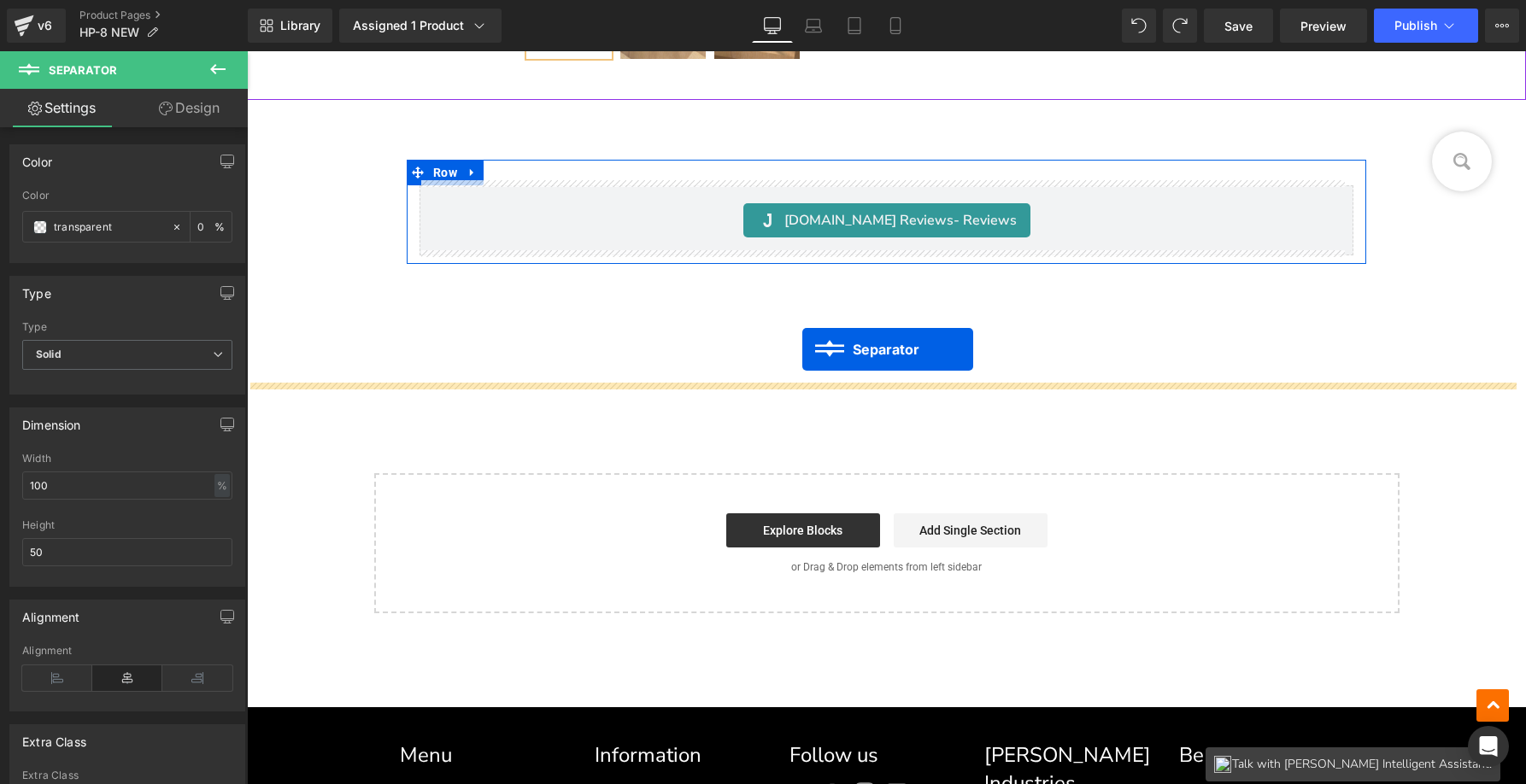
drag, startPoint x: 869, startPoint y: 400, endPoint x: 801, endPoint y: 354, distance: 82.1
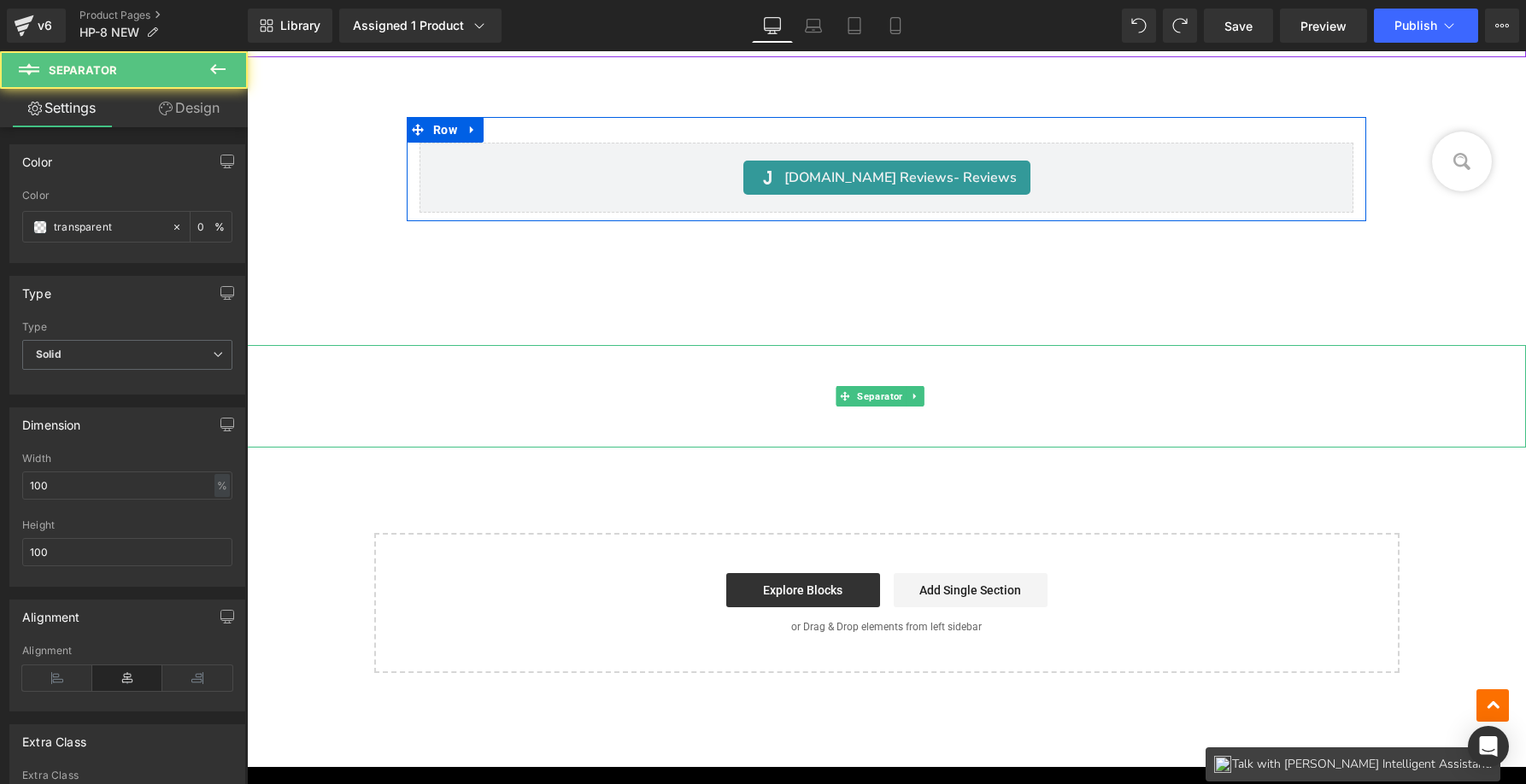
scroll to position [22208, 0]
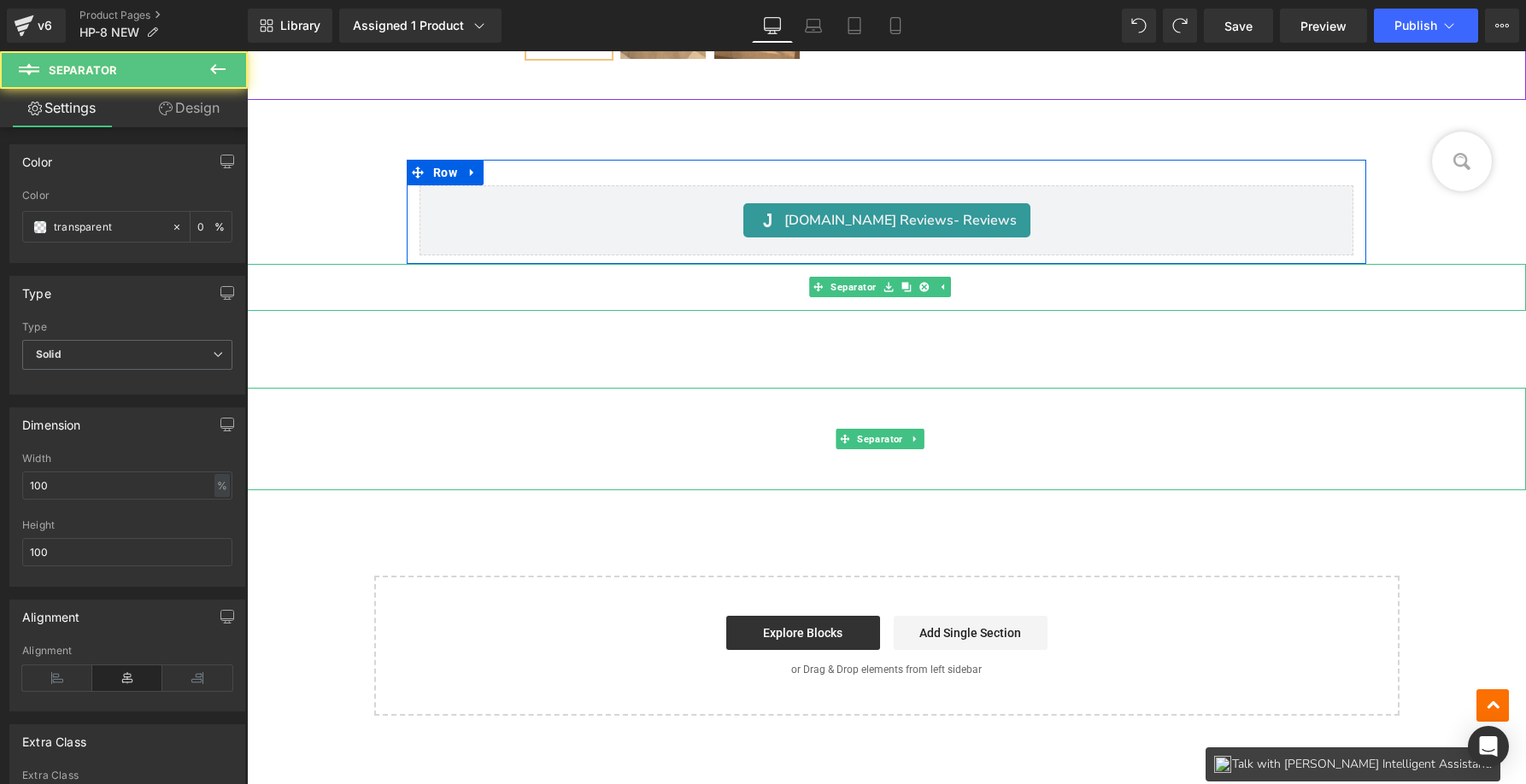
click at [704, 287] on hr at bounding box center [886, 291] width 1279 height 38
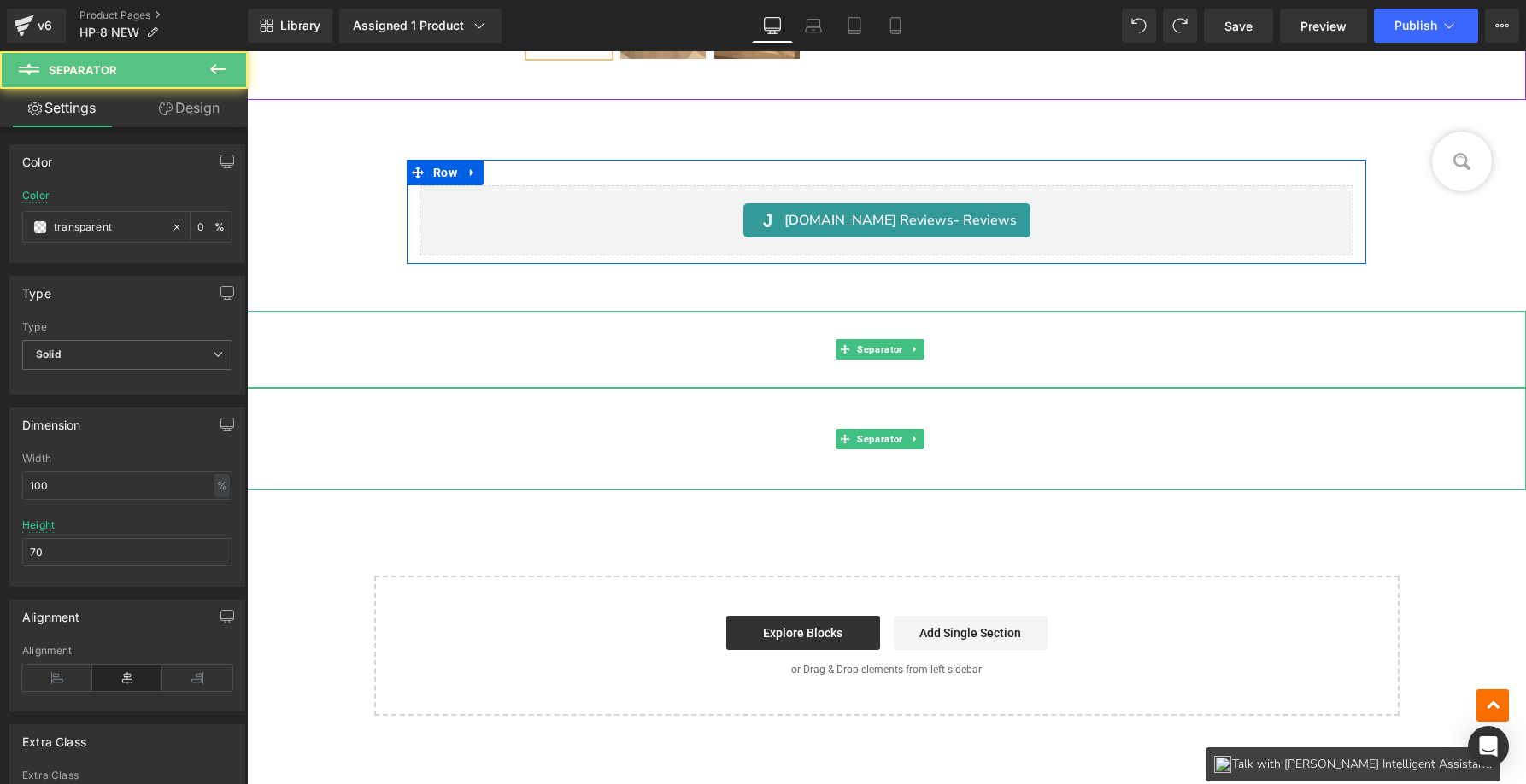
click at [688, 345] on hr at bounding box center [886, 353] width 1279 height 68
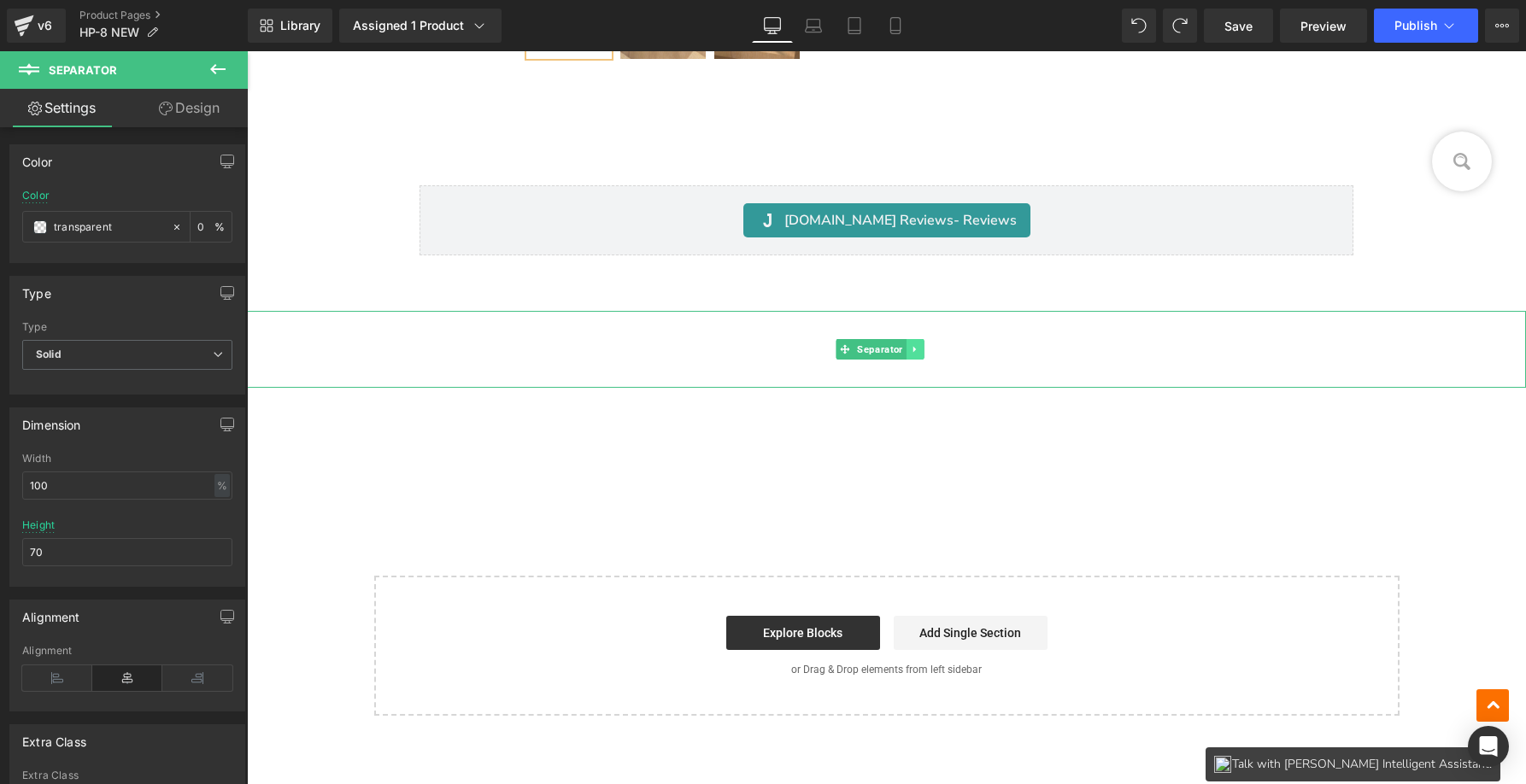
click at [918, 344] on icon at bounding box center [915, 349] width 10 height 11
click at [924, 349] on icon at bounding box center [924, 349] width 10 height 10
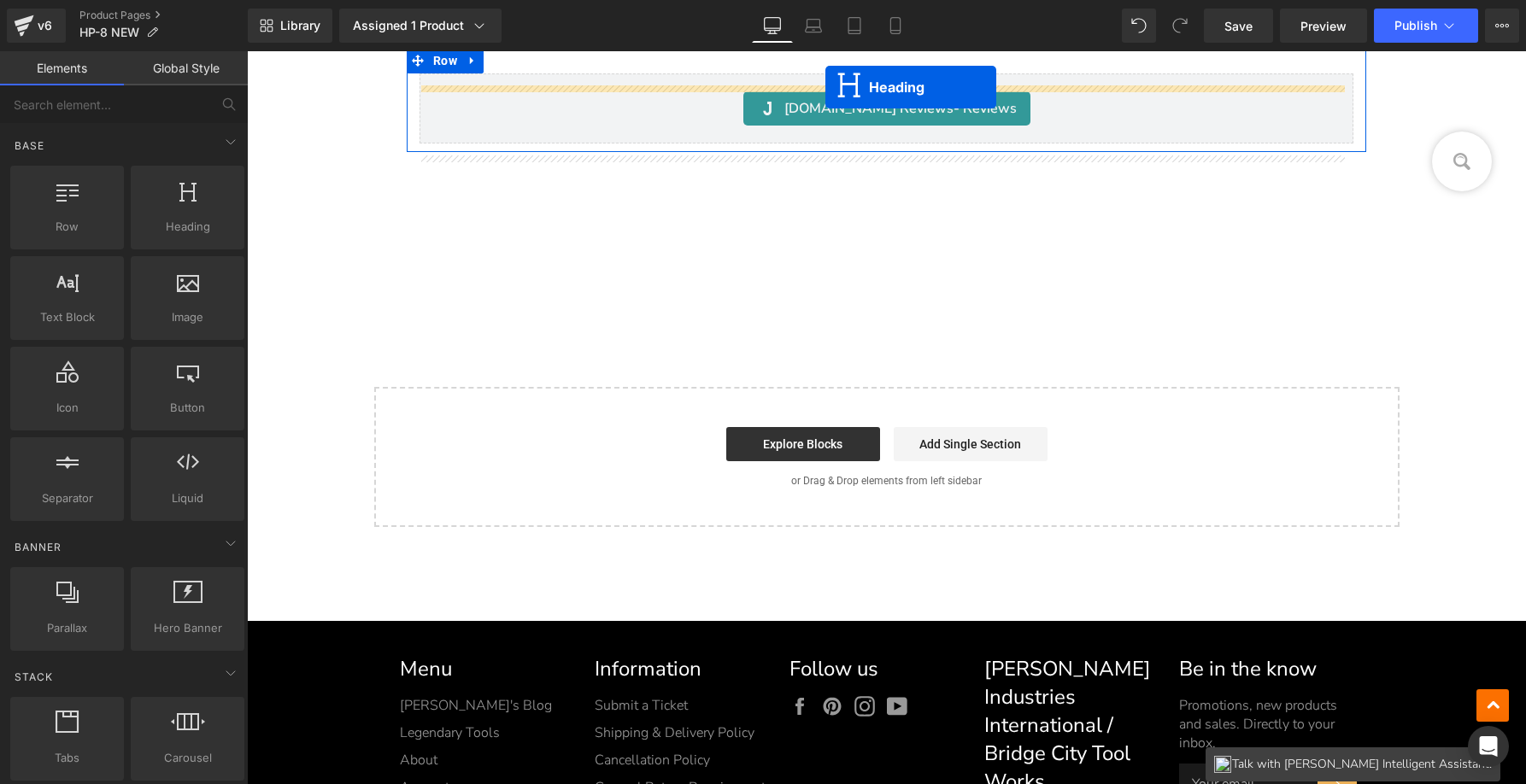
scroll to position [22252, 0]
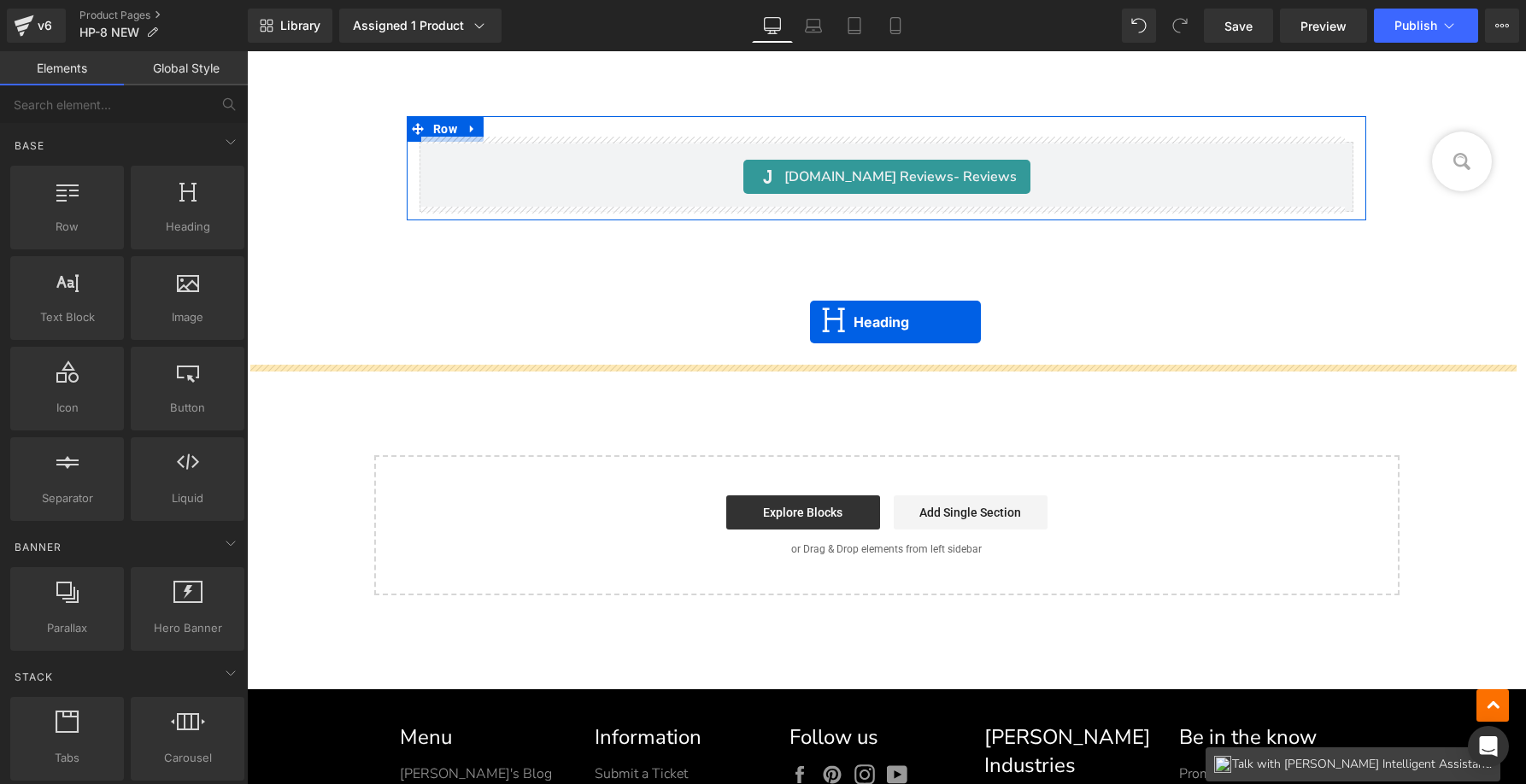
drag, startPoint x: 871, startPoint y: 334, endPoint x: 810, endPoint y: 322, distance: 62.2
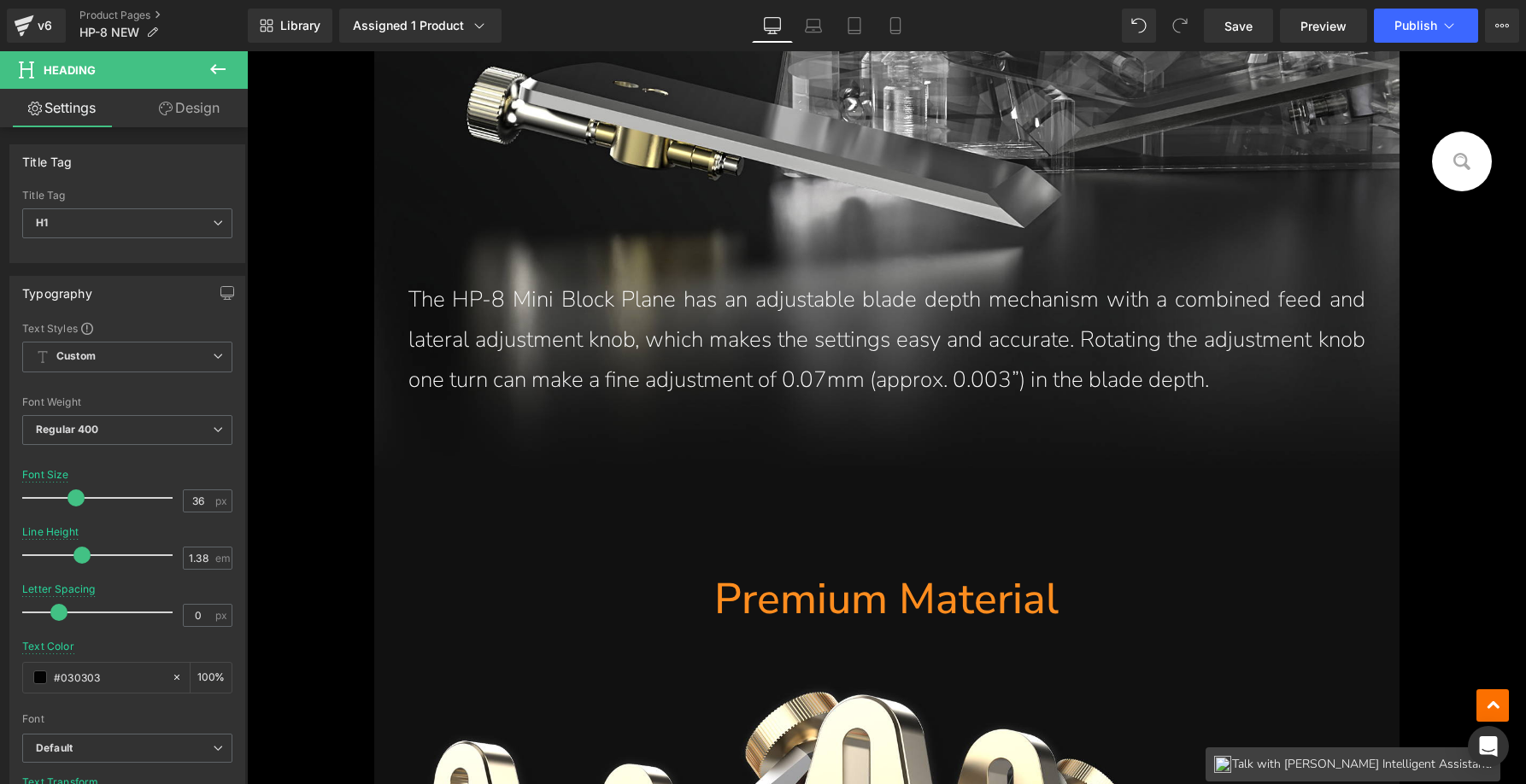
scroll to position [14550, 0]
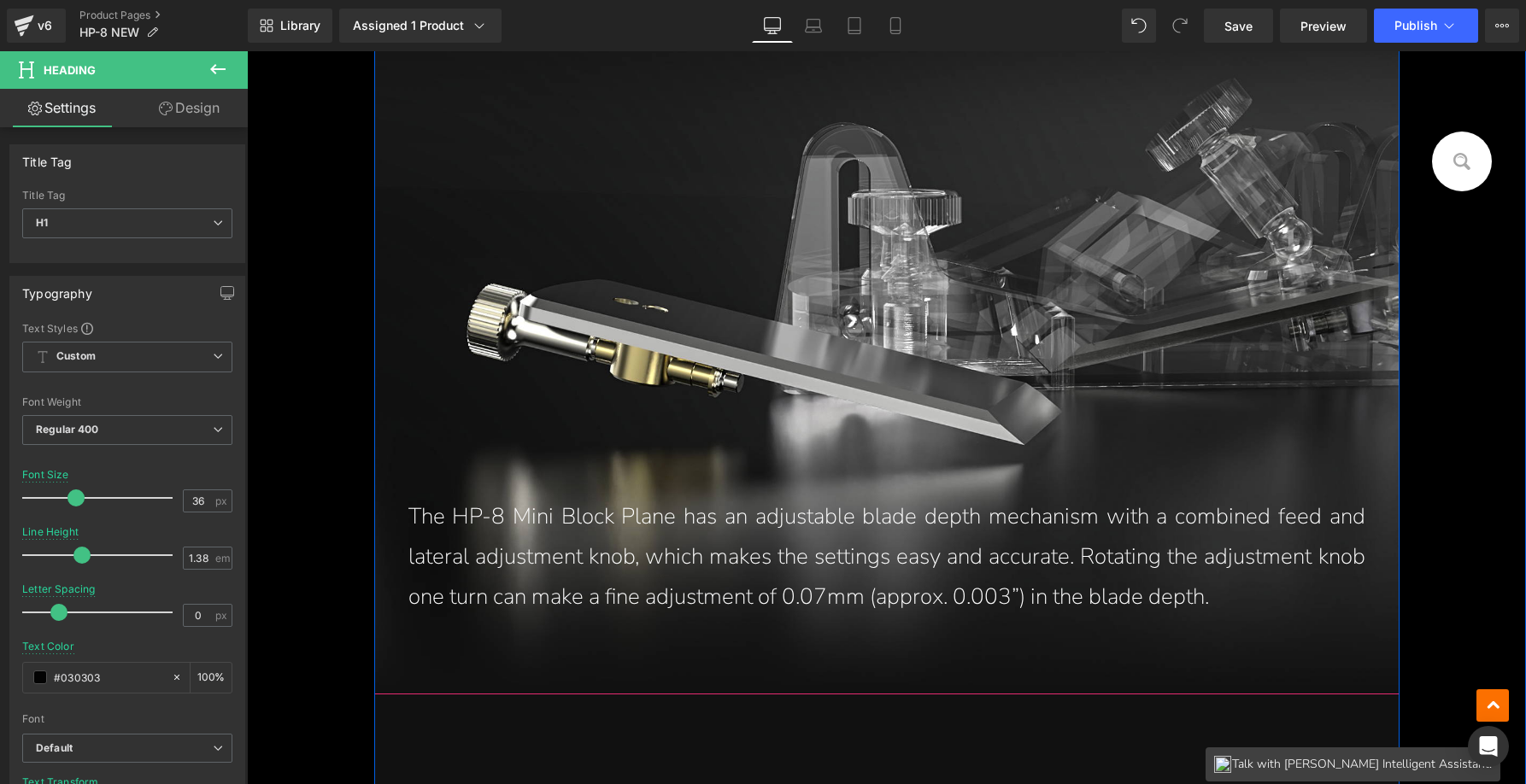
click at [1176, 460] on div "The HP-8 Mini Block Plane has an adjustable blade depth mechanism with a combin…" at bounding box center [887, 310] width 1026 height 770
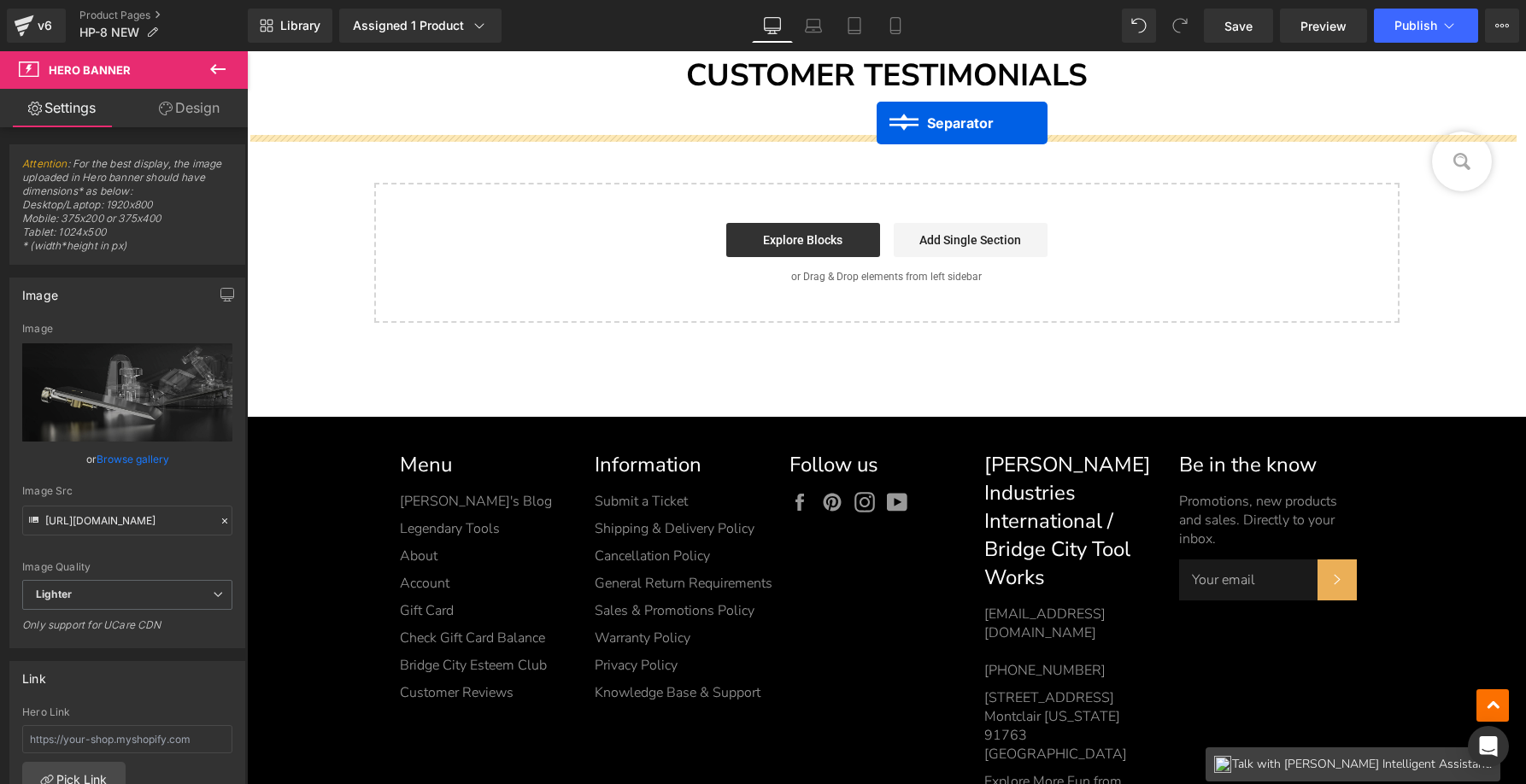
scroll to position [22447, 0]
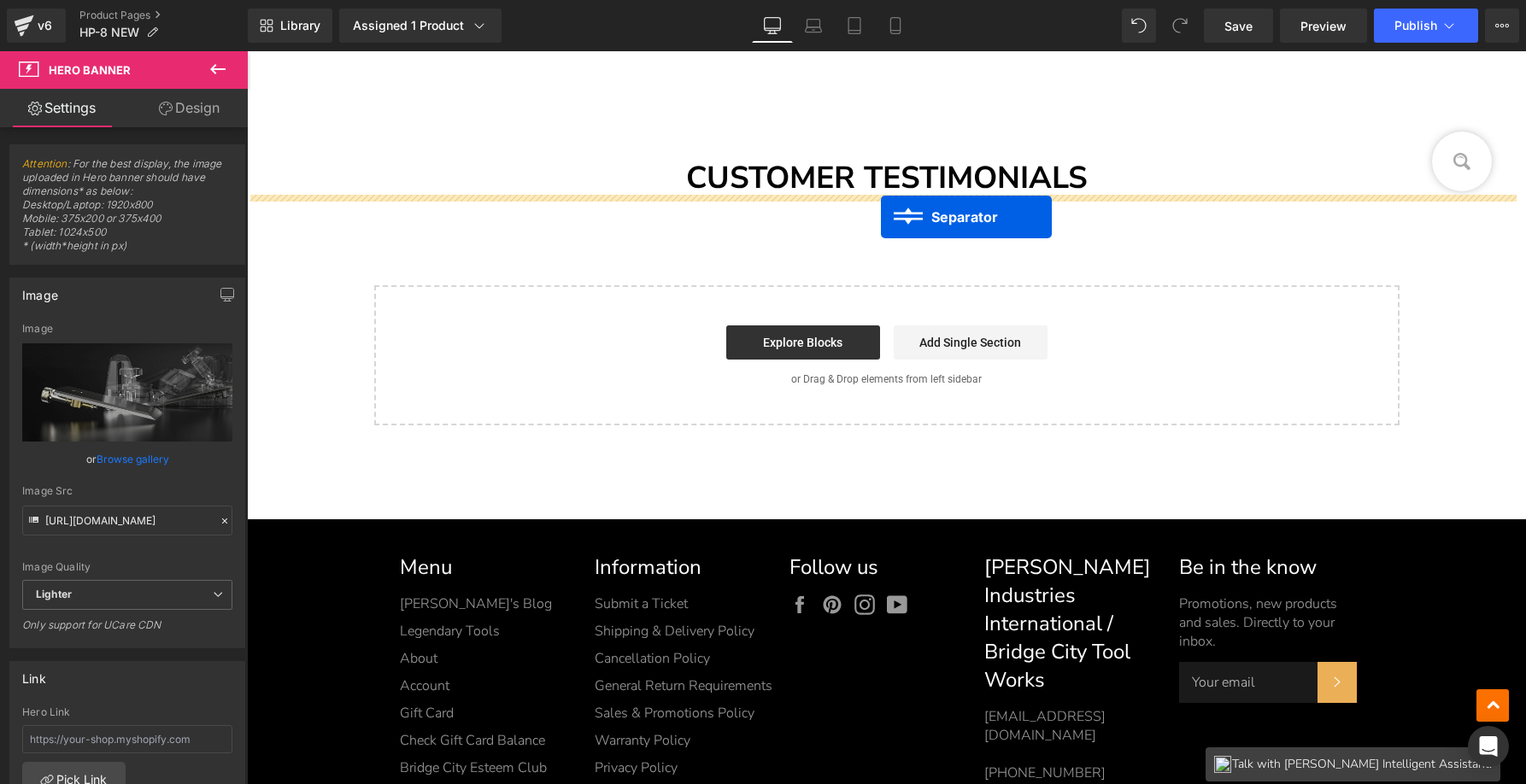
drag, startPoint x: 869, startPoint y: 196, endPoint x: 881, endPoint y: 217, distance: 24.2
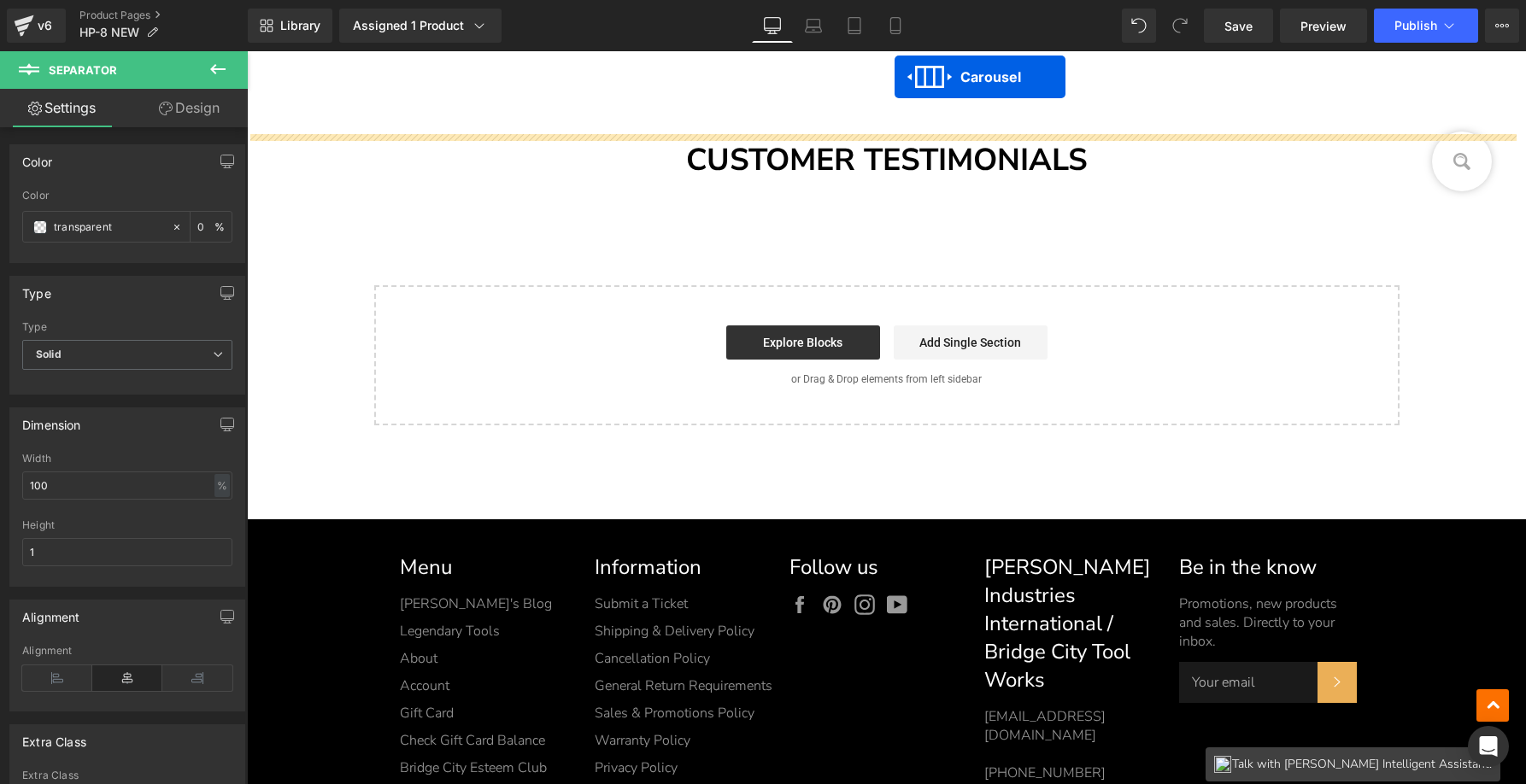
scroll to position [21847, 0]
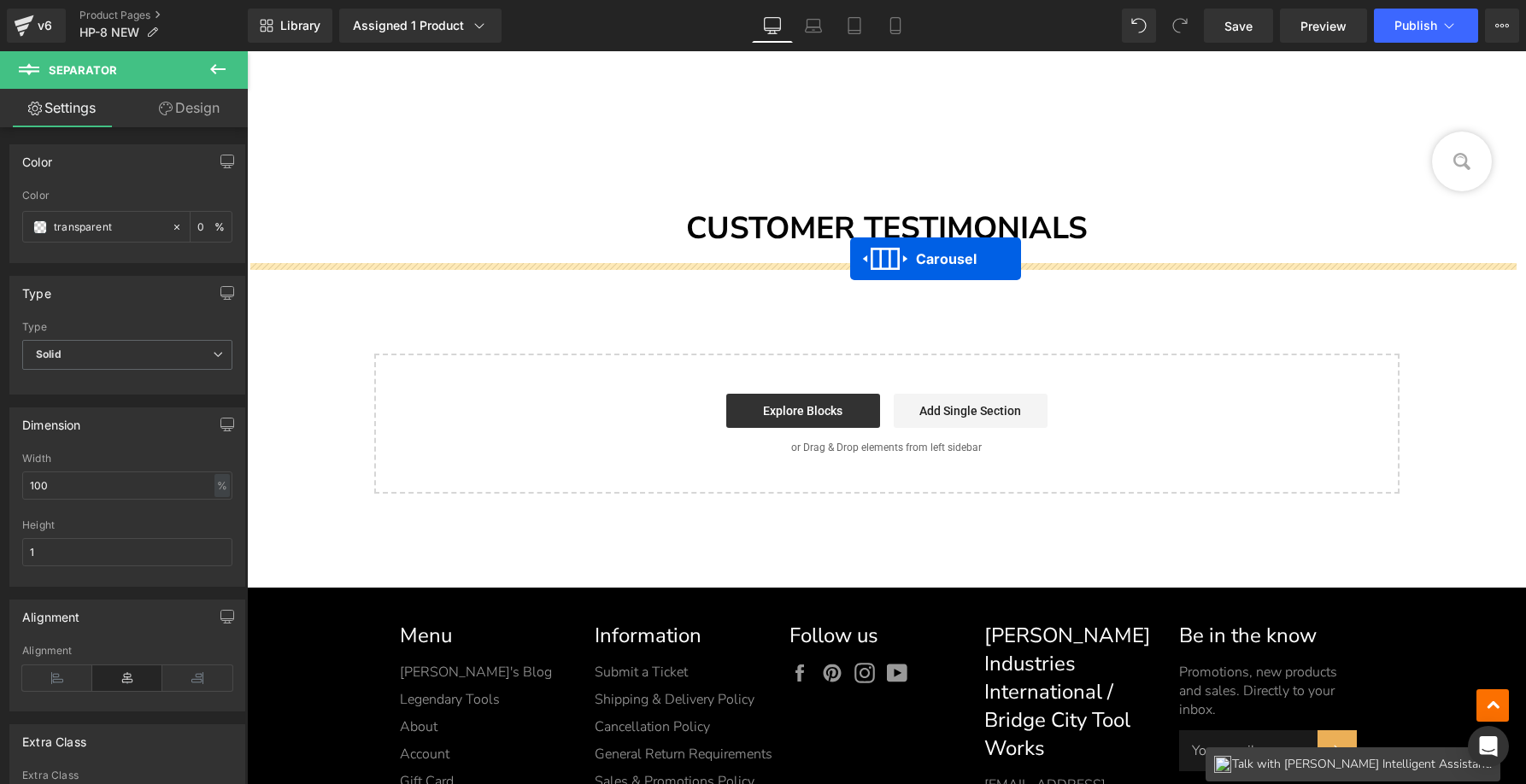
drag, startPoint x: 877, startPoint y: 311, endPoint x: 850, endPoint y: 259, distance: 58.6
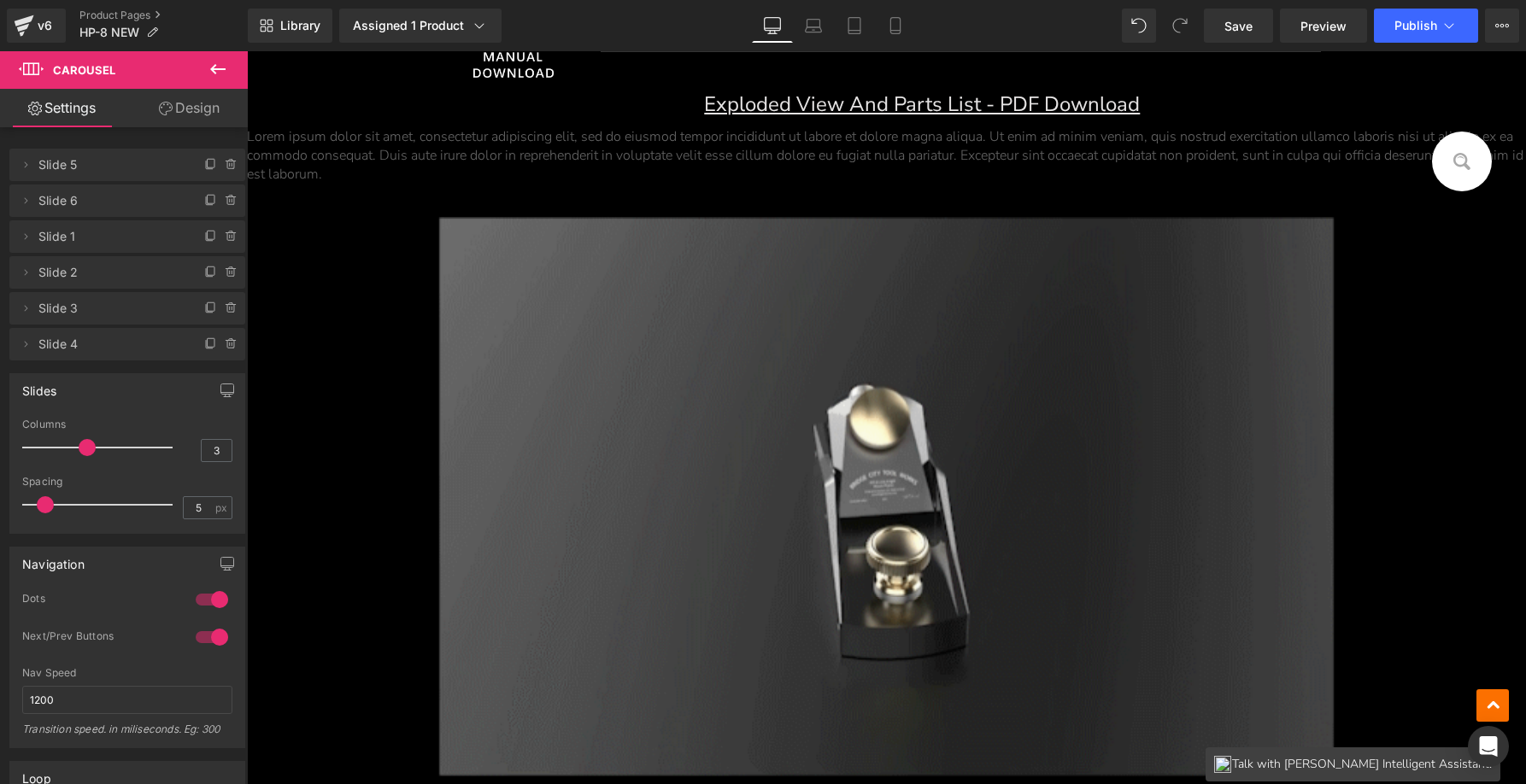
scroll to position [10370, 0]
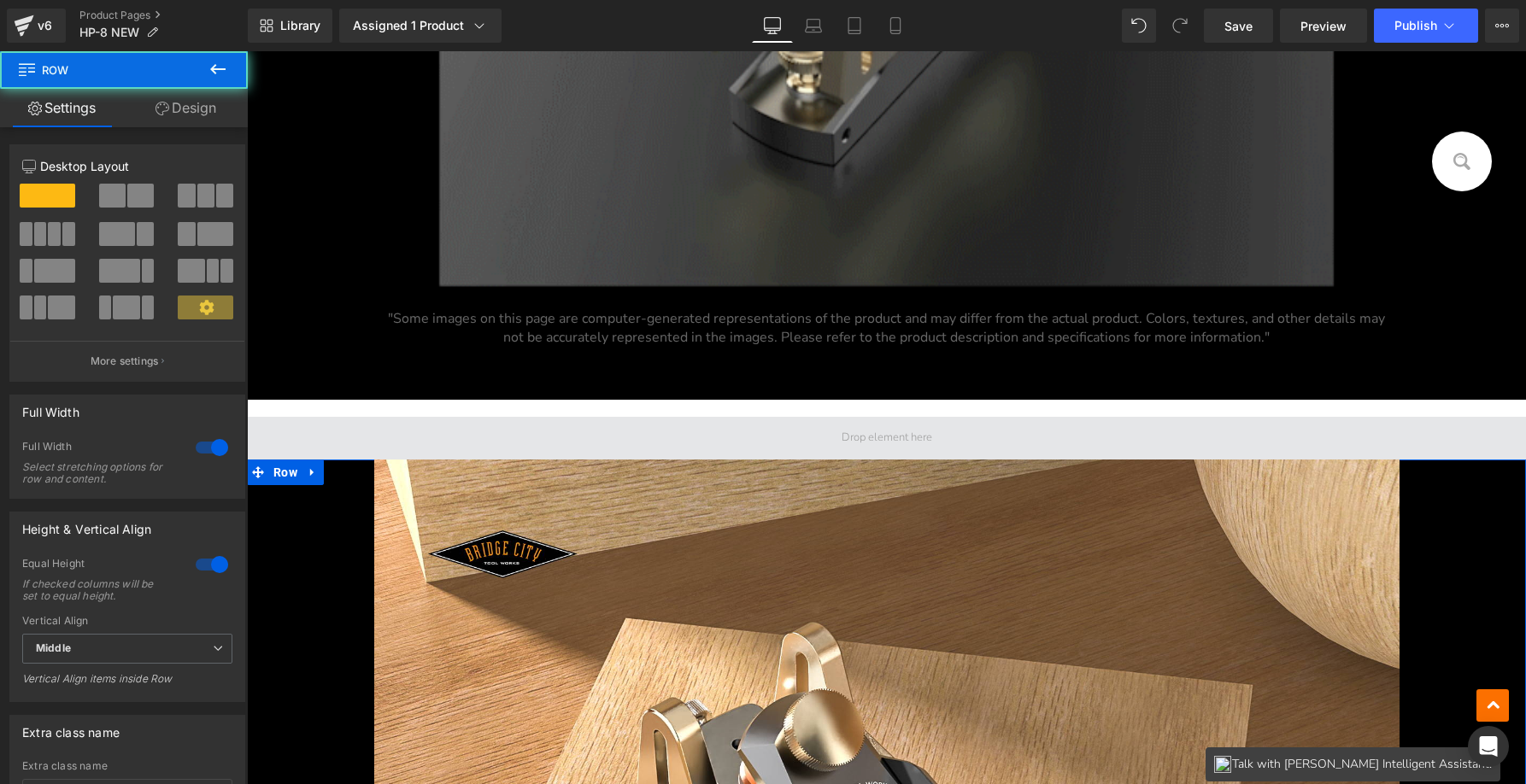
click at [823, 443] on span at bounding box center [886, 438] width 1279 height 43
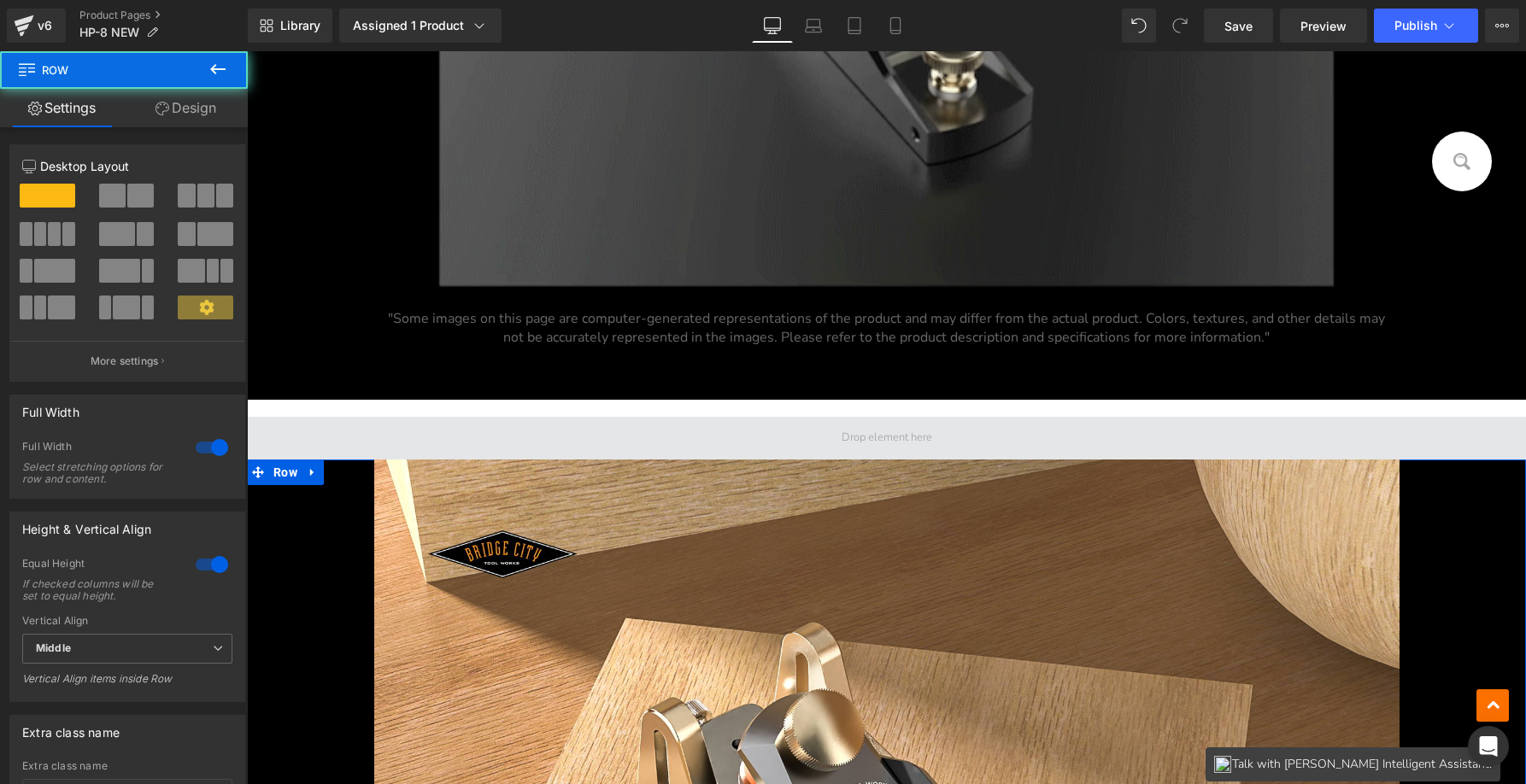
click at [856, 438] on span at bounding box center [887, 438] width 103 height 24
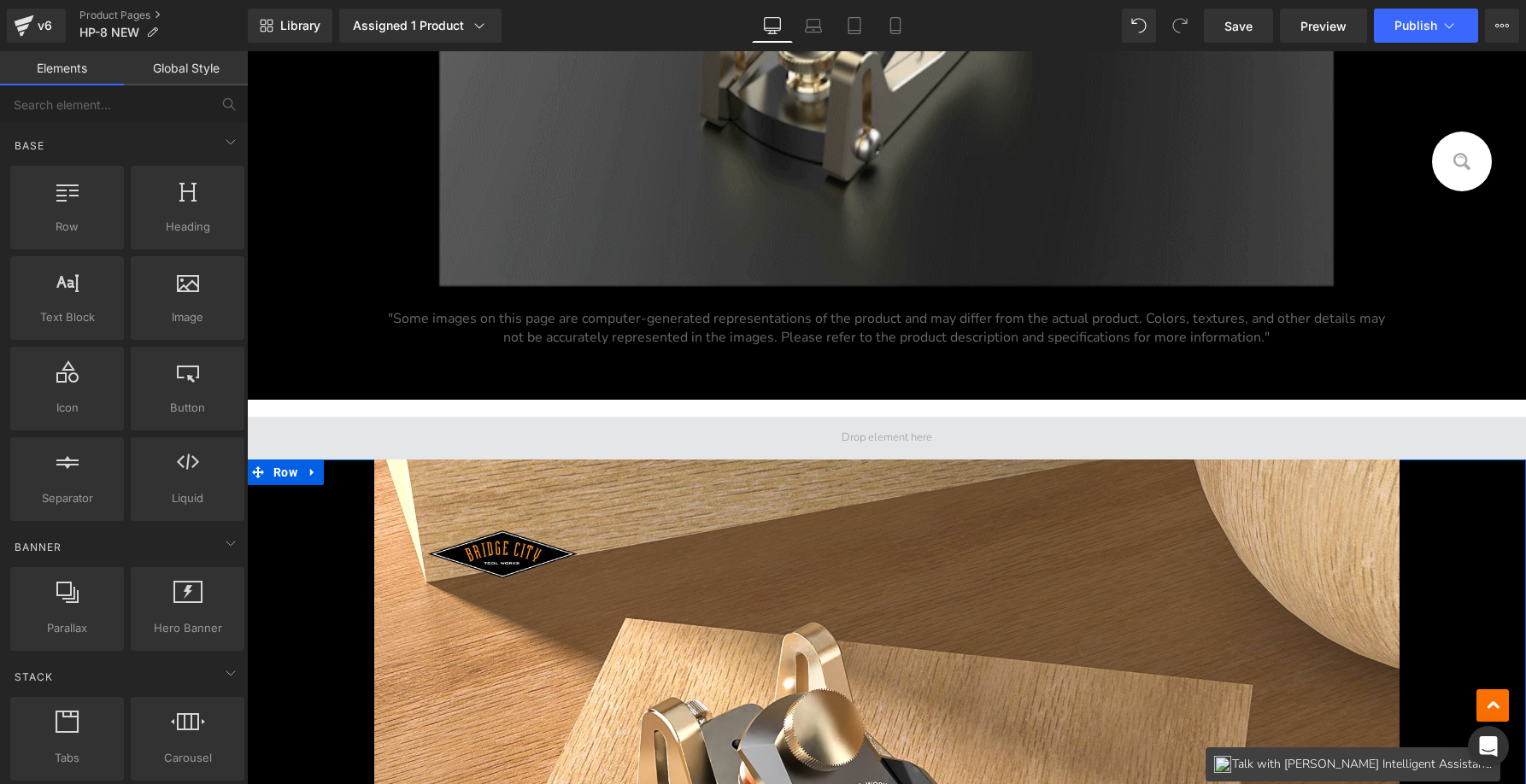
click at [900, 434] on span at bounding box center [887, 438] width 103 height 24
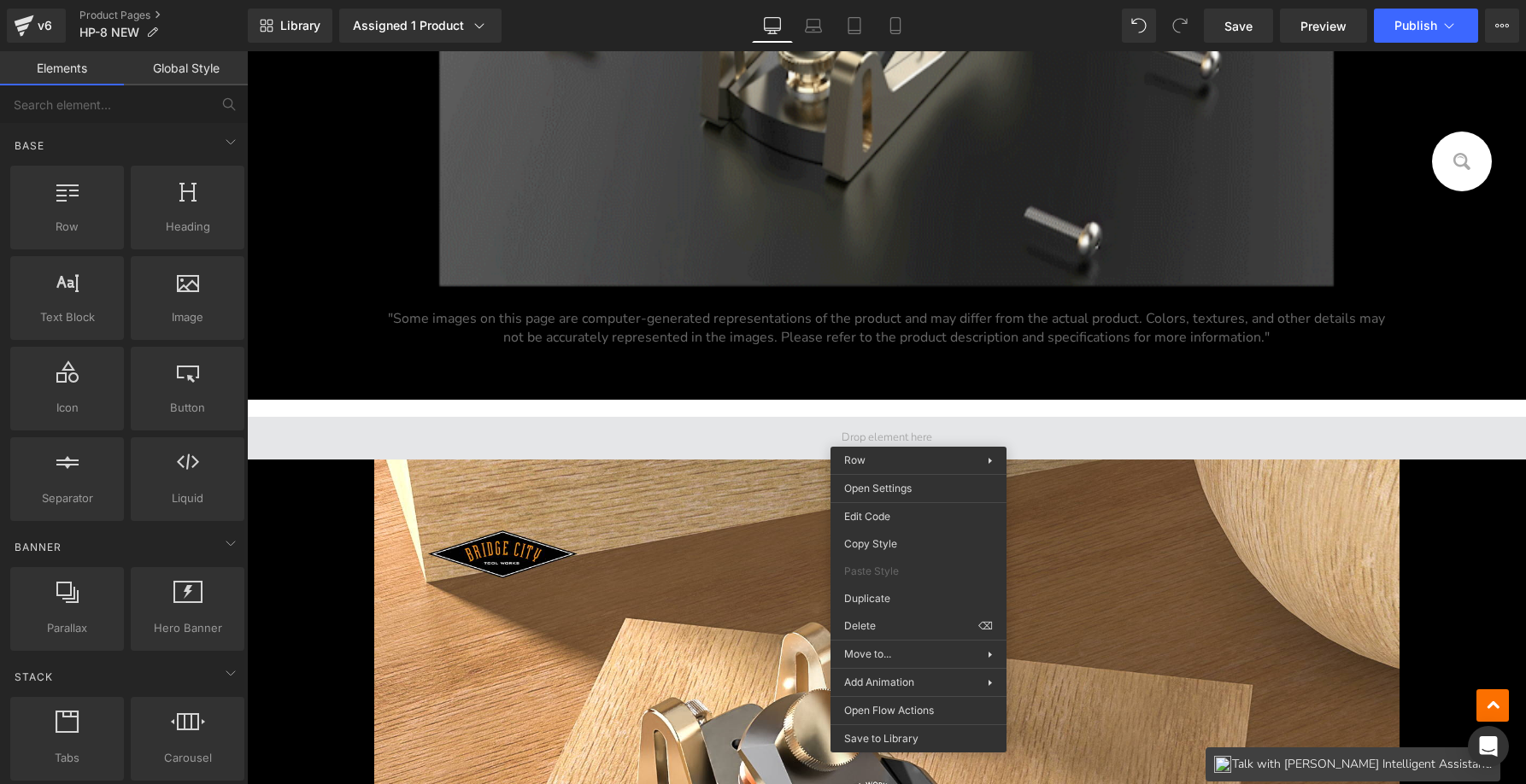
click at [920, 419] on span at bounding box center [886, 438] width 1279 height 43
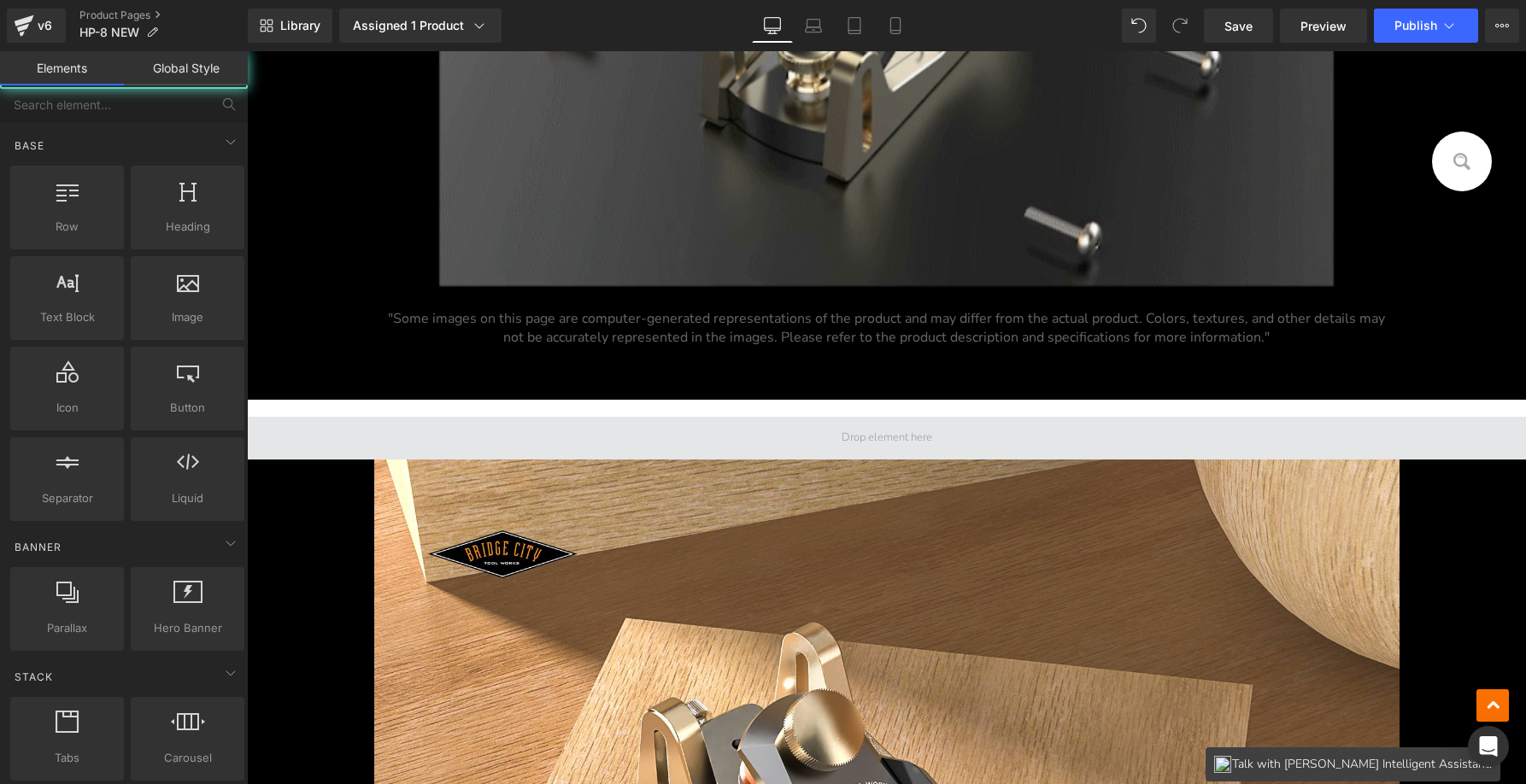
click at [902, 430] on span at bounding box center [887, 438] width 103 height 24
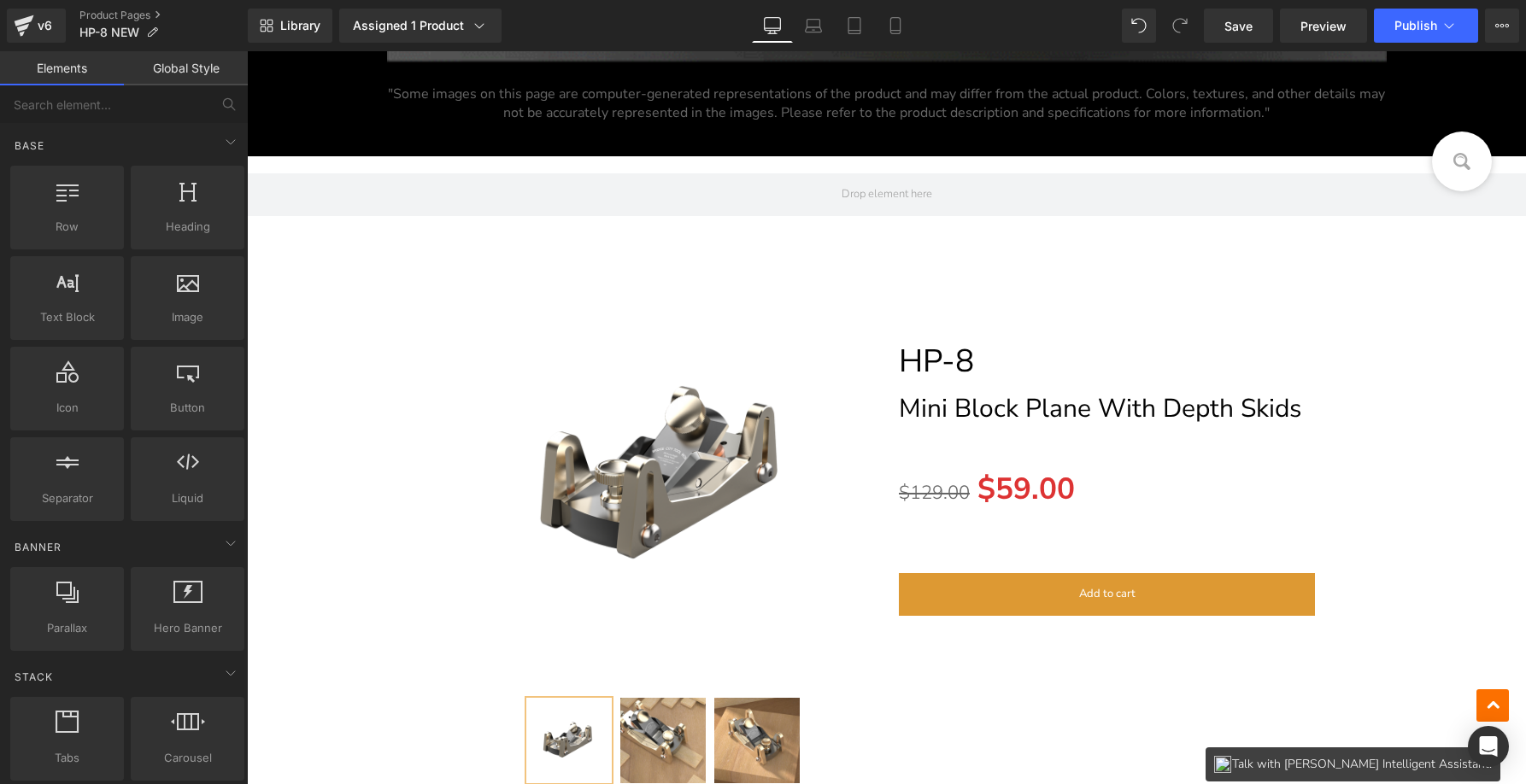
scroll to position [20739, 0]
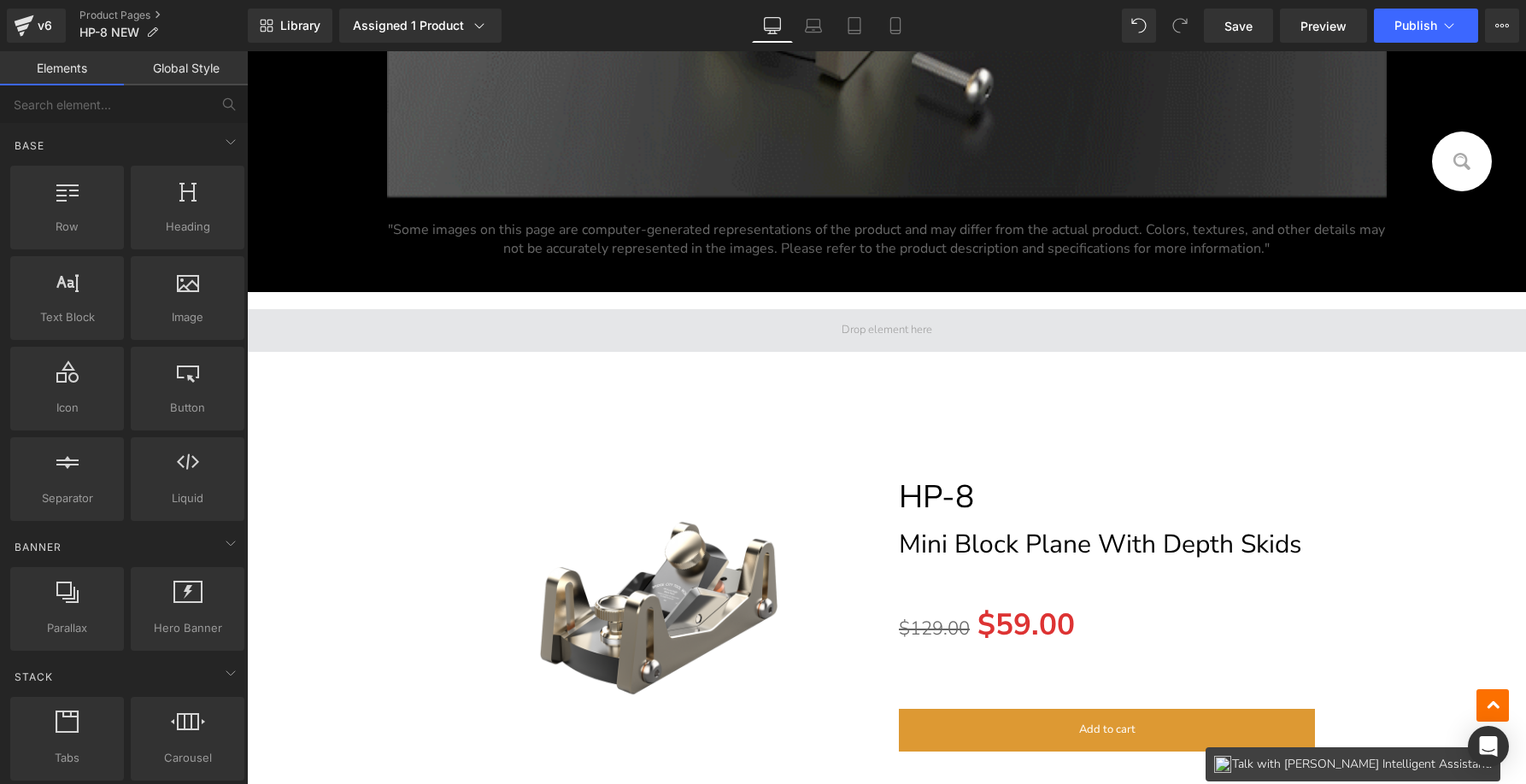
click at [853, 324] on span at bounding box center [887, 330] width 103 height 24
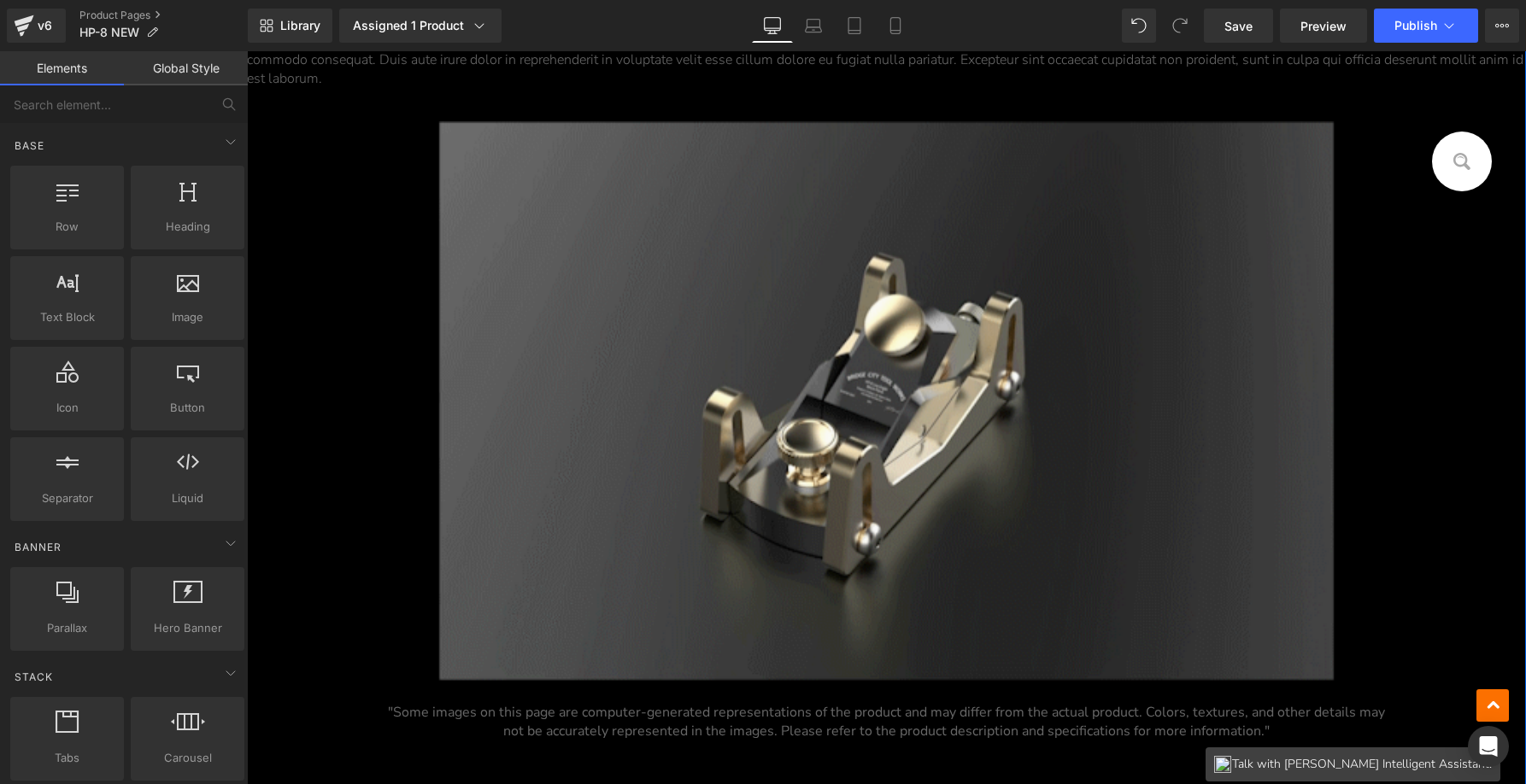
scroll to position [9971, 0]
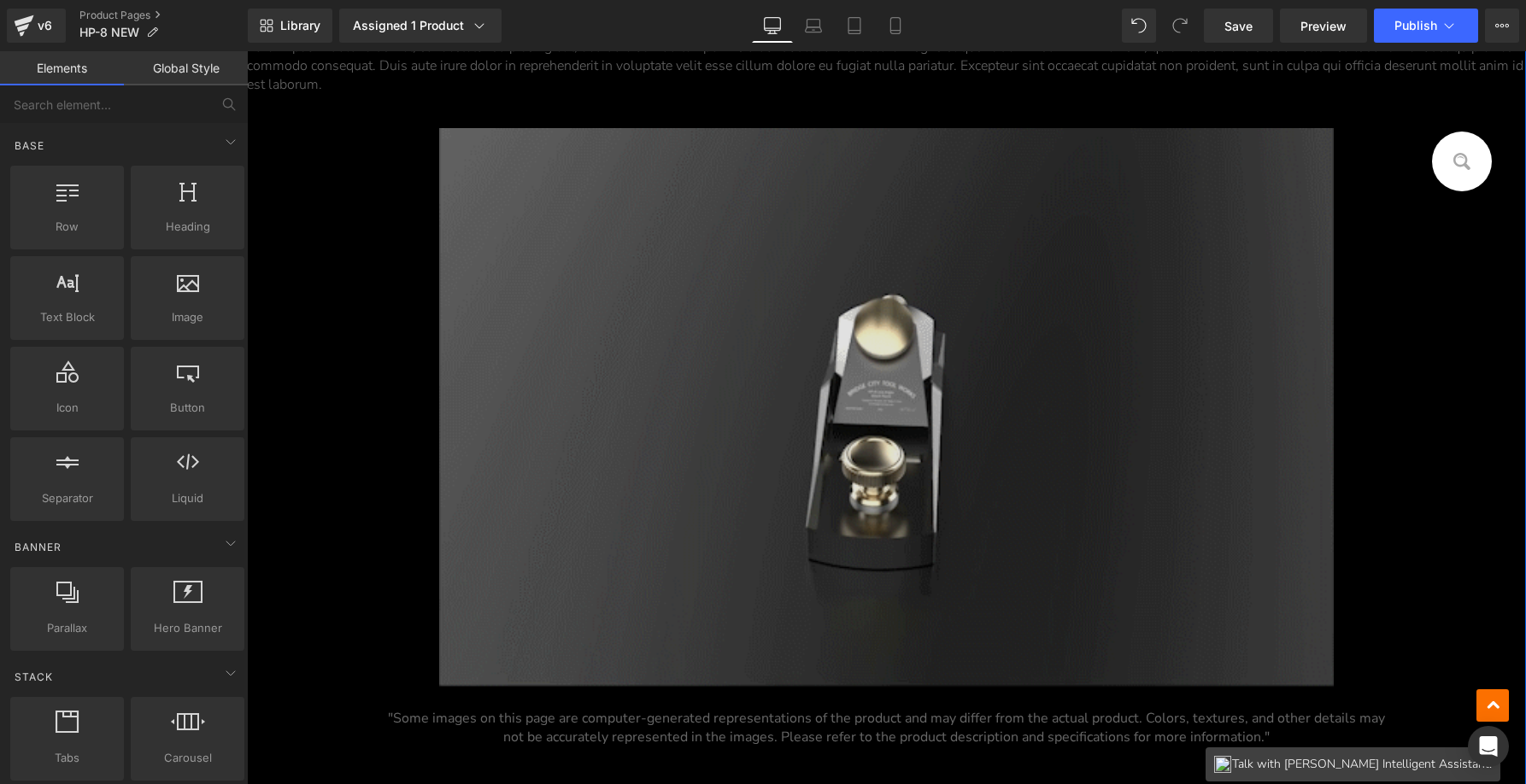
click at [708, 367] on img at bounding box center [886, 407] width 895 height 560
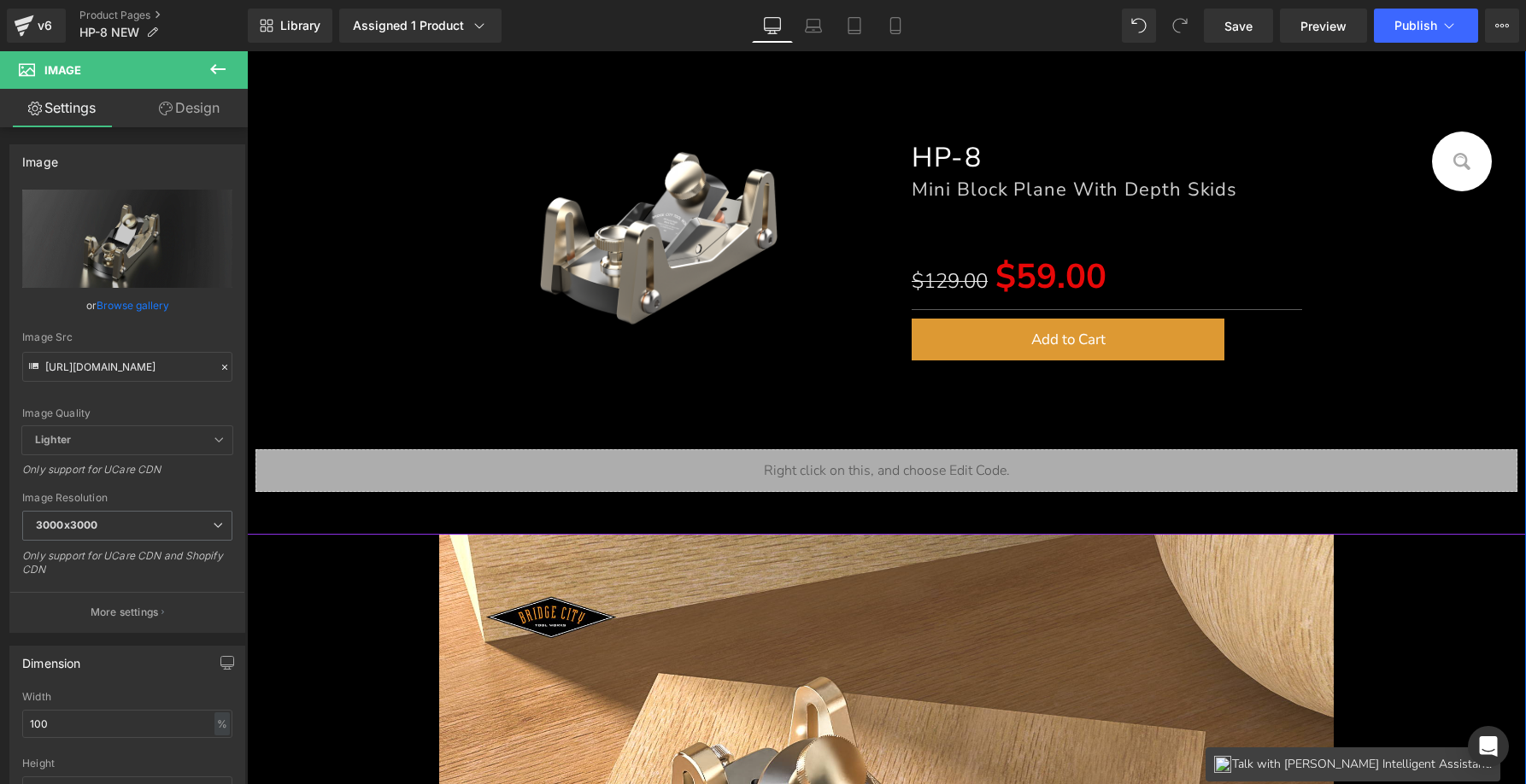
scroll to position [299, 0]
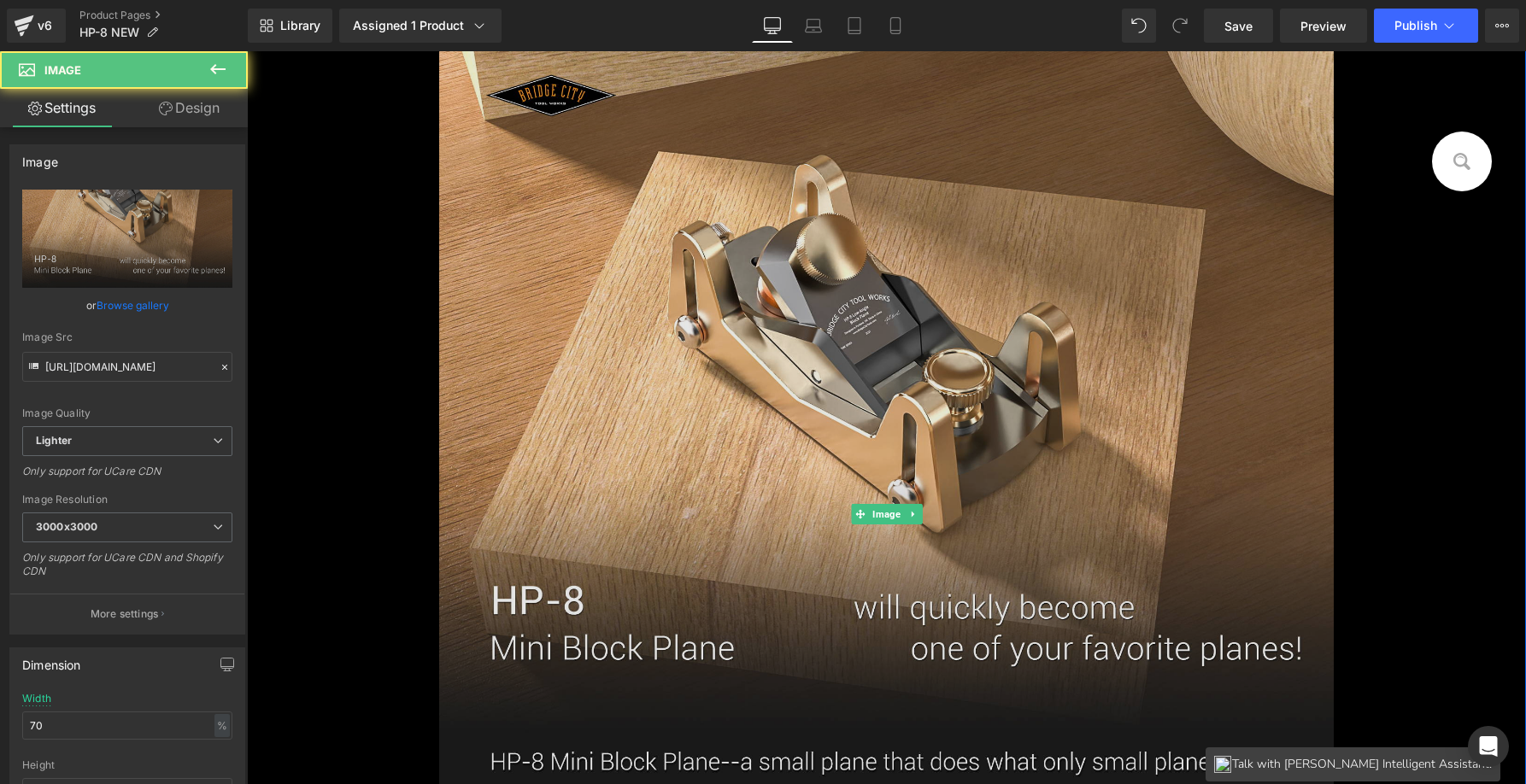
scroll to position [842, 0]
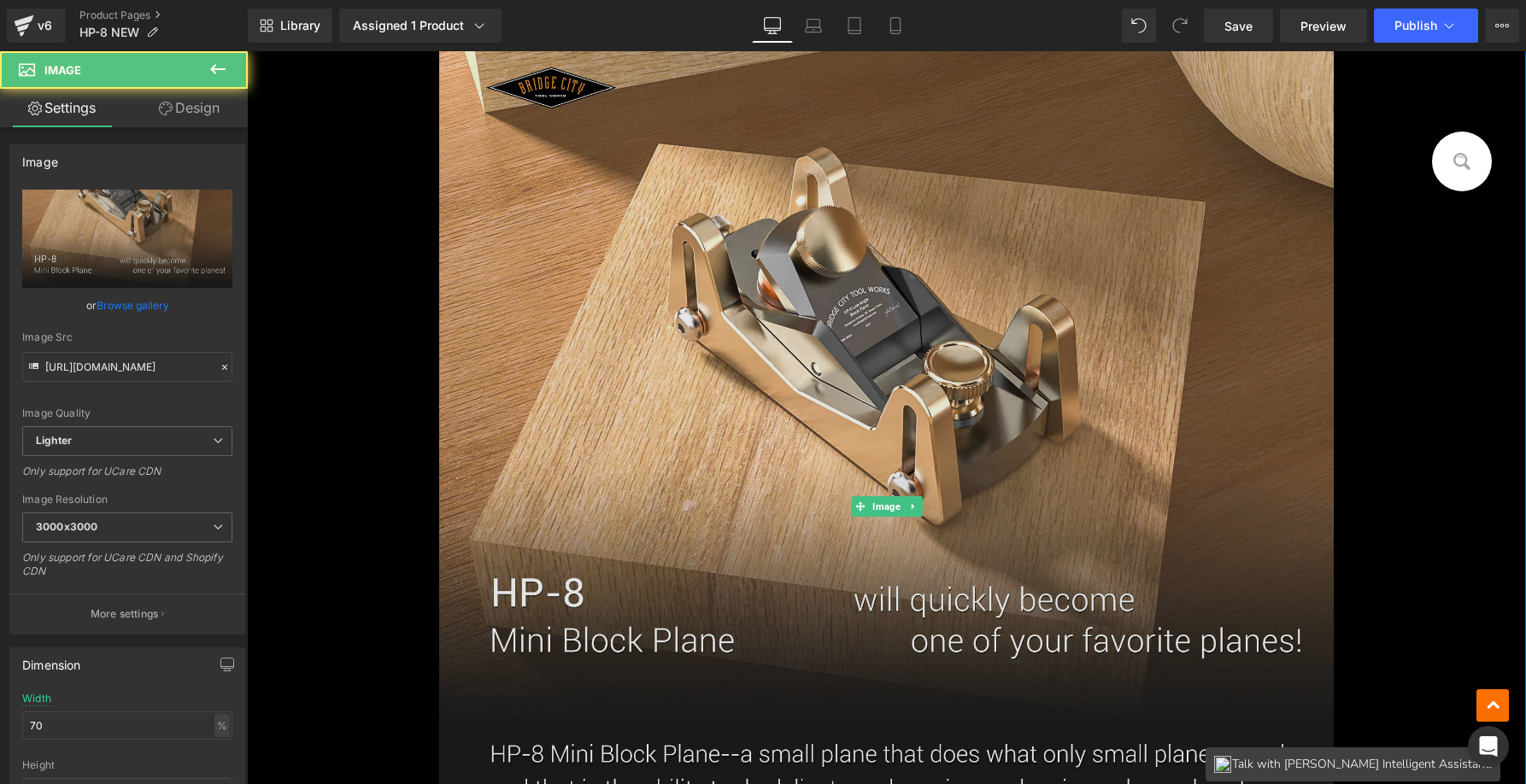
click at [566, 637] on img at bounding box center [886, 506] width 895 height 1003
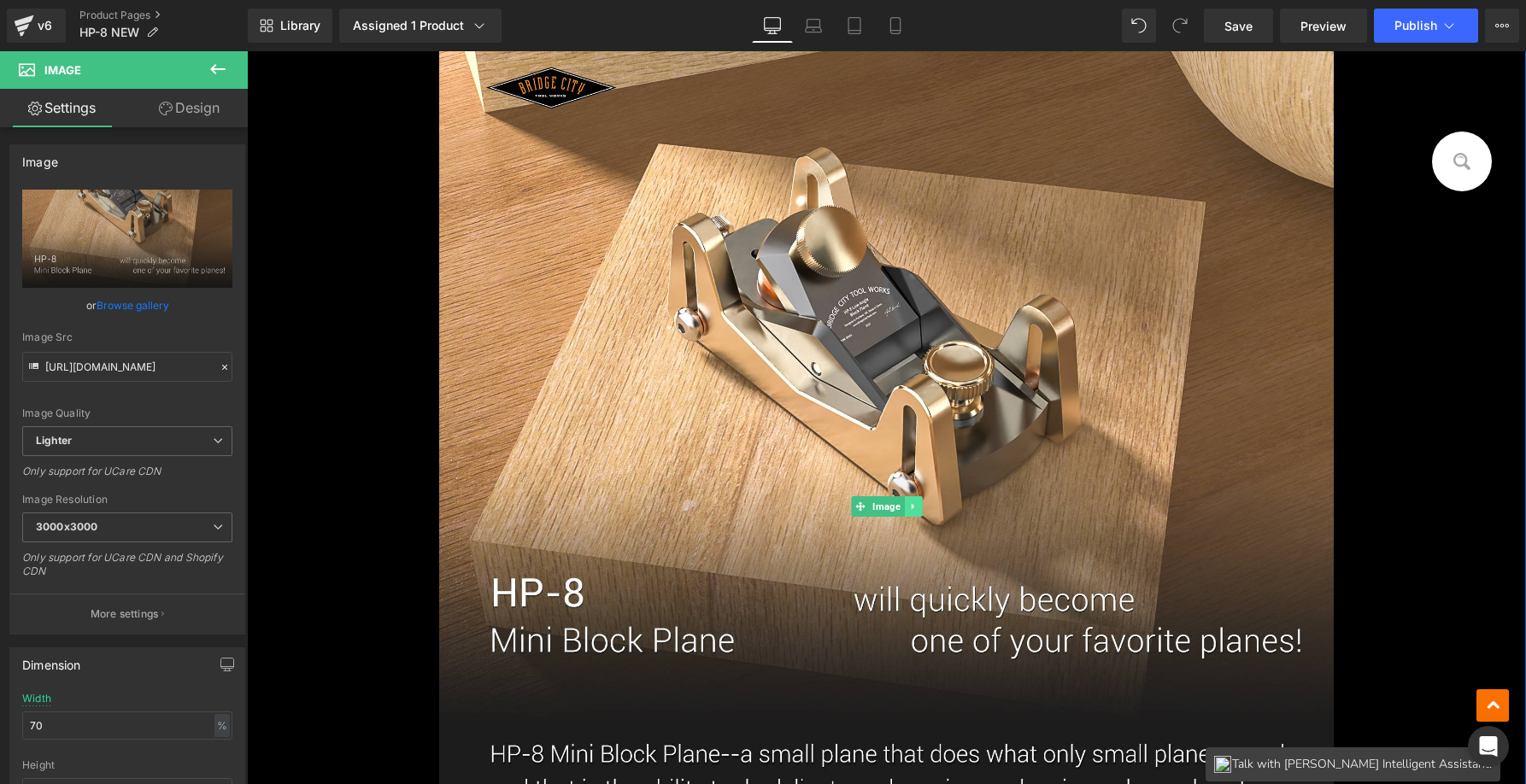
click at [911, 504] on icon at bounding box center [912, 506] width 3 height 6
click at [921, 504] on link at bounding box center [922, 506] width 18 height 20
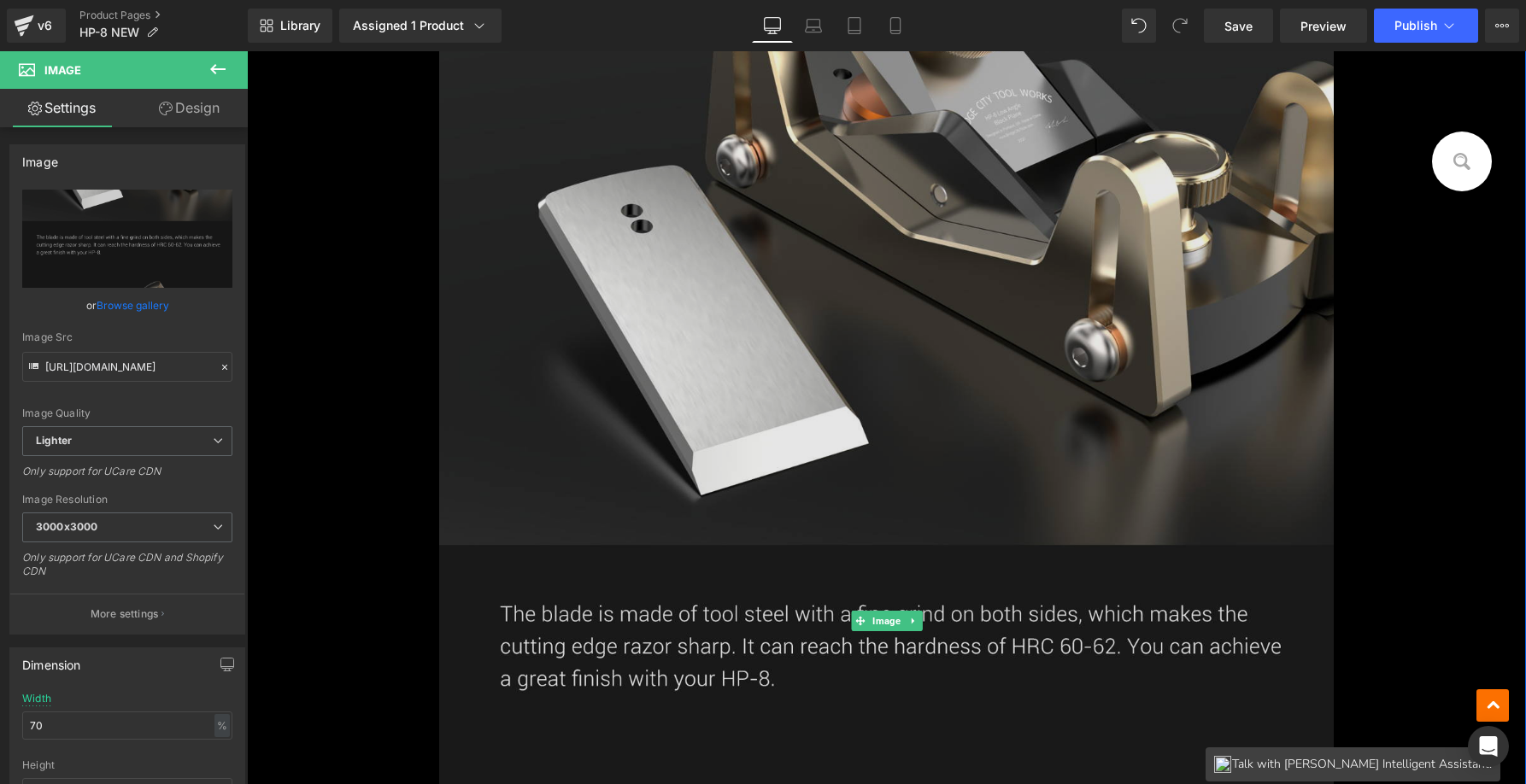
scroll to position [1188, 0]
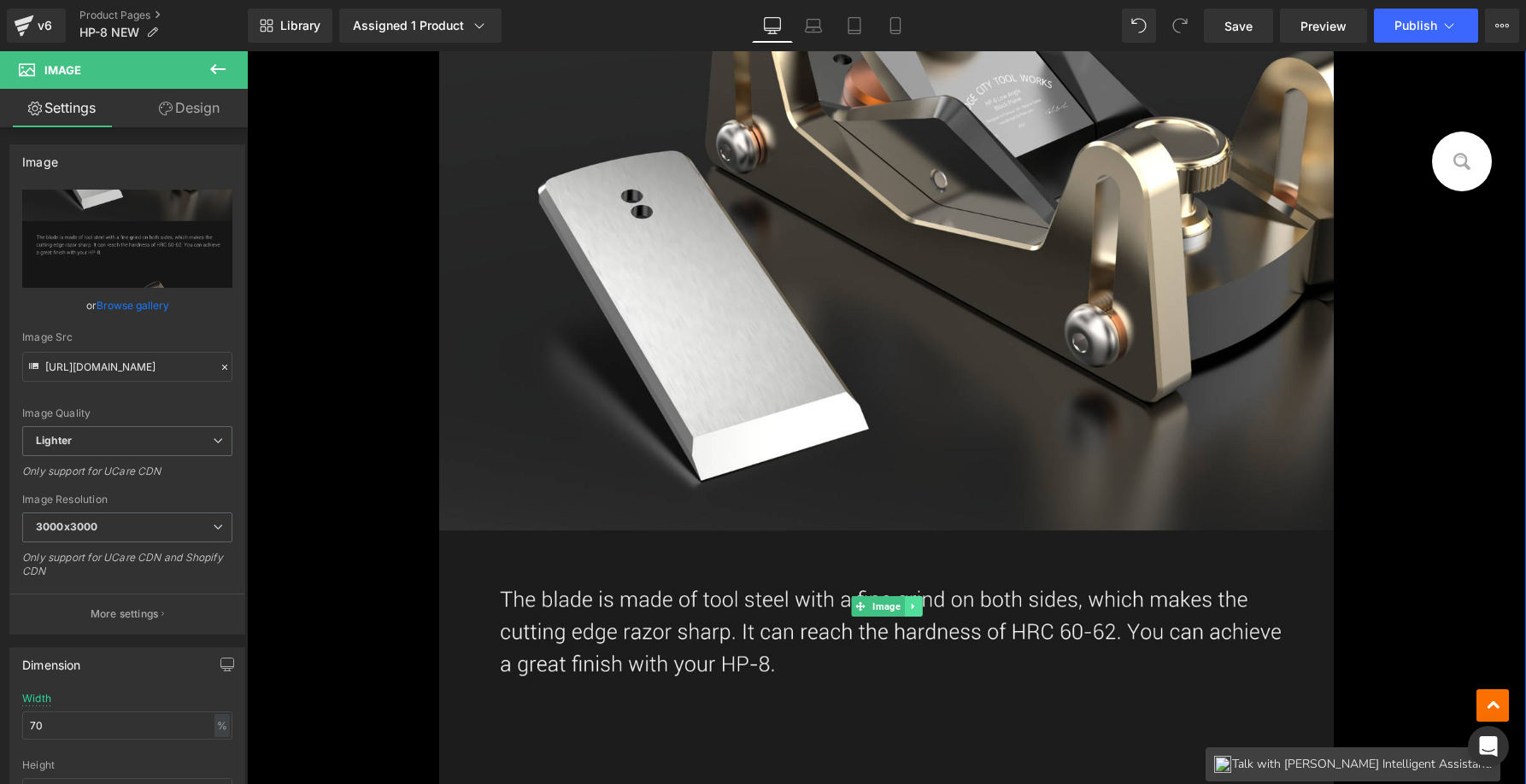
click at [909, 604] on icon at bounding box center [913, 607] width 10 height 11
click at [913, 604] on link at bounding box center [922, 606] width 18 height 20
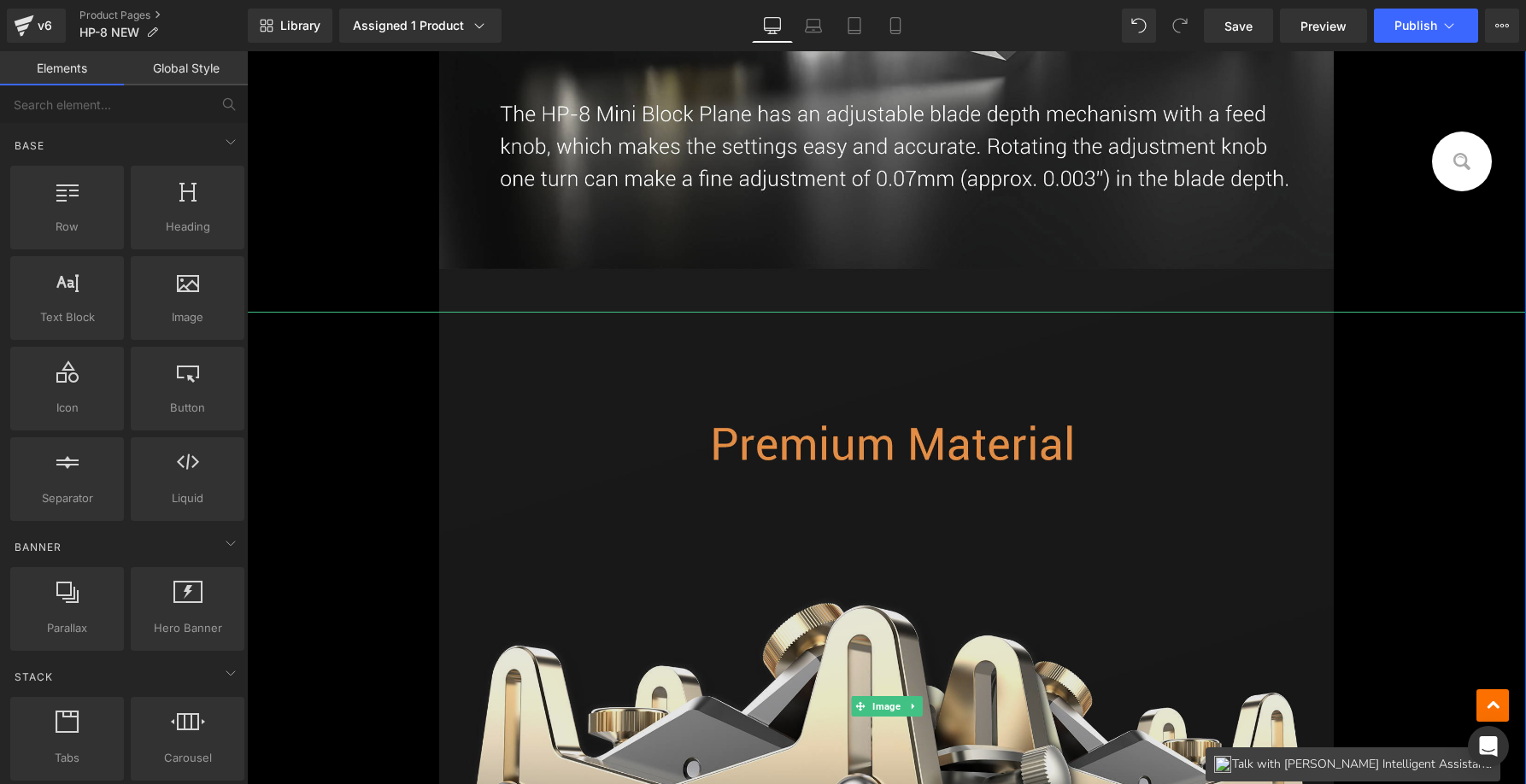
scroll to position [1400, 0]
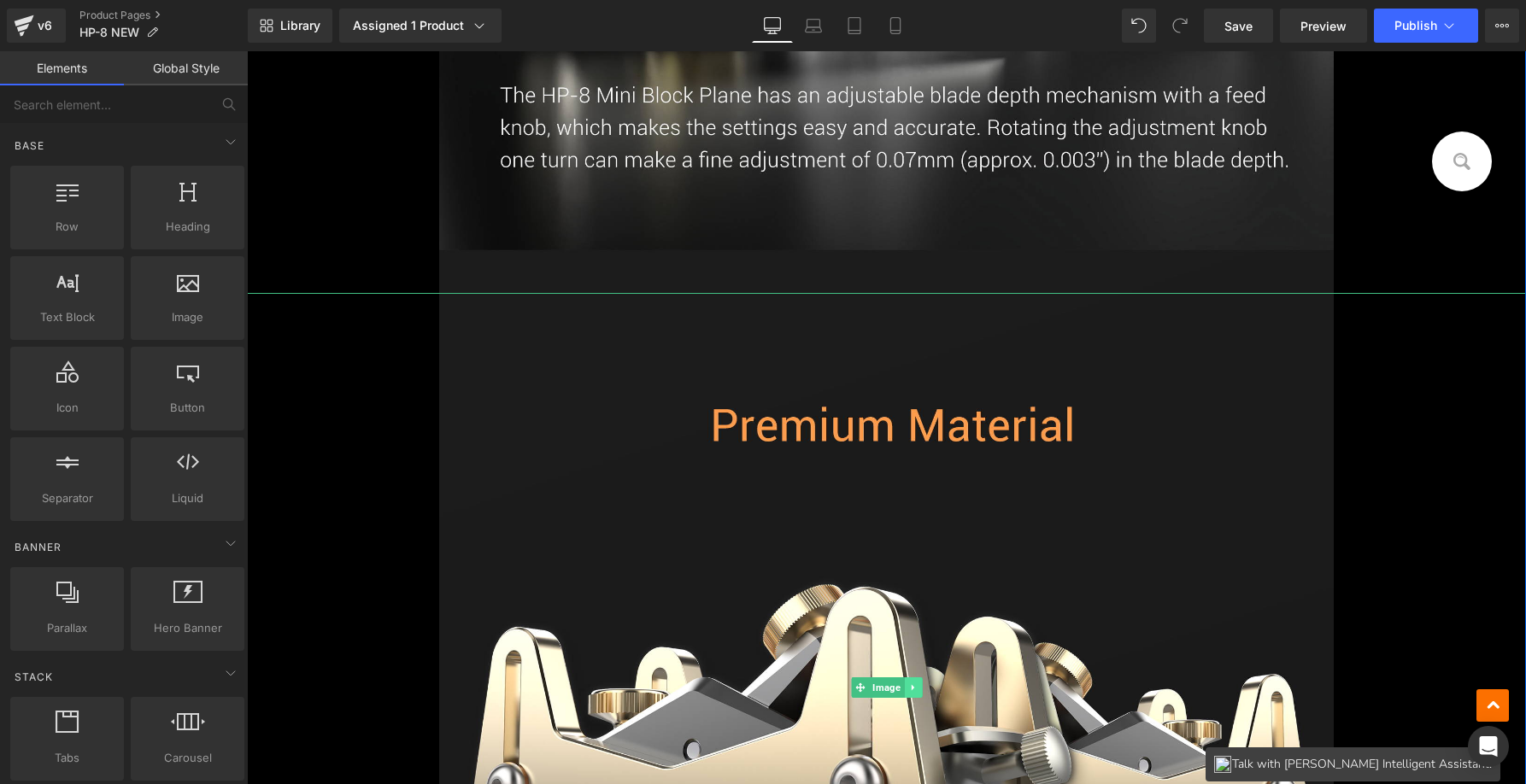
click at [909, 682] on icon at bounding box center [913, 687] width 10 height 11
click at [916, 685] on icon at bounding box center [921, 686] width 10 height 10
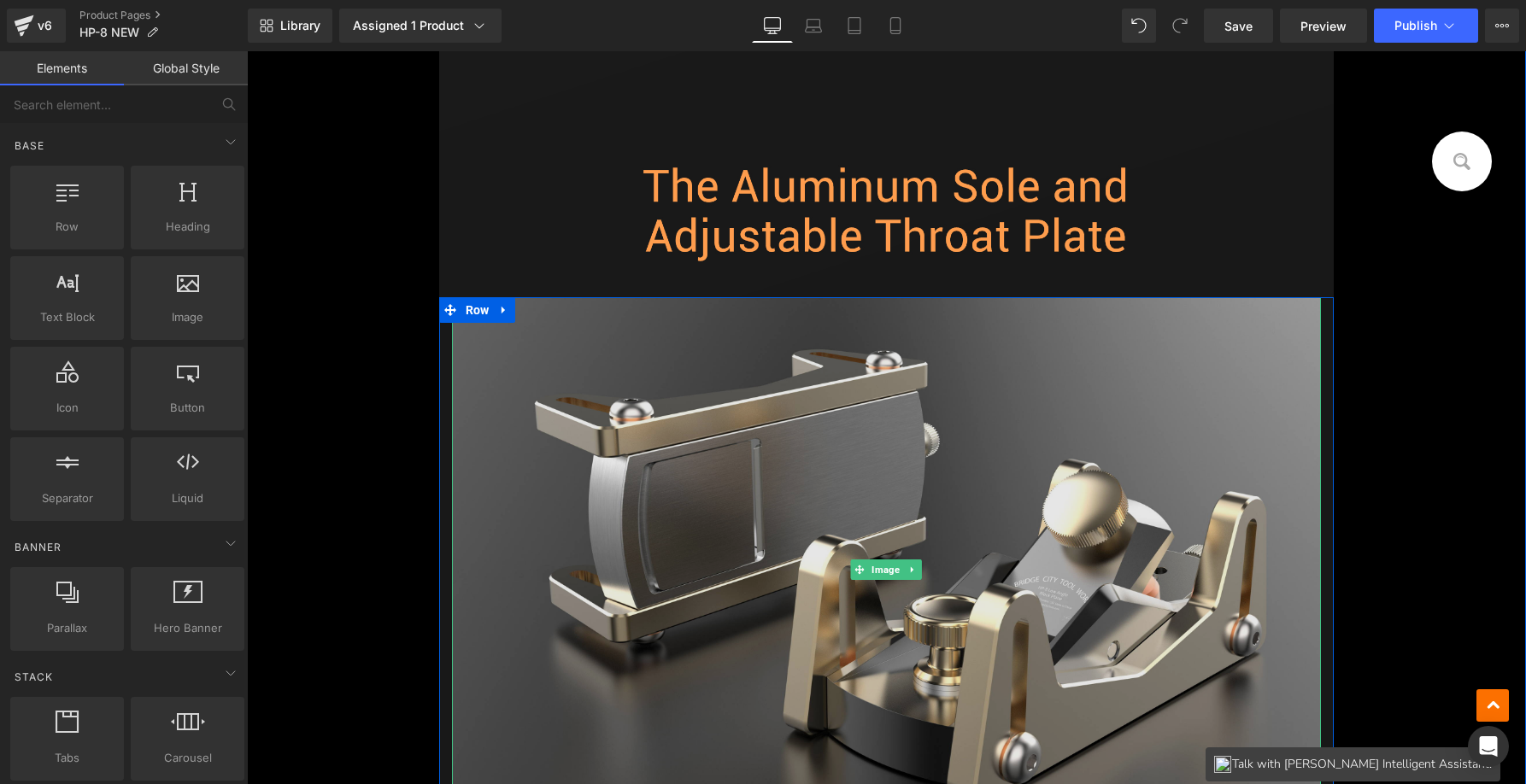
scroll to position [1708, 0]
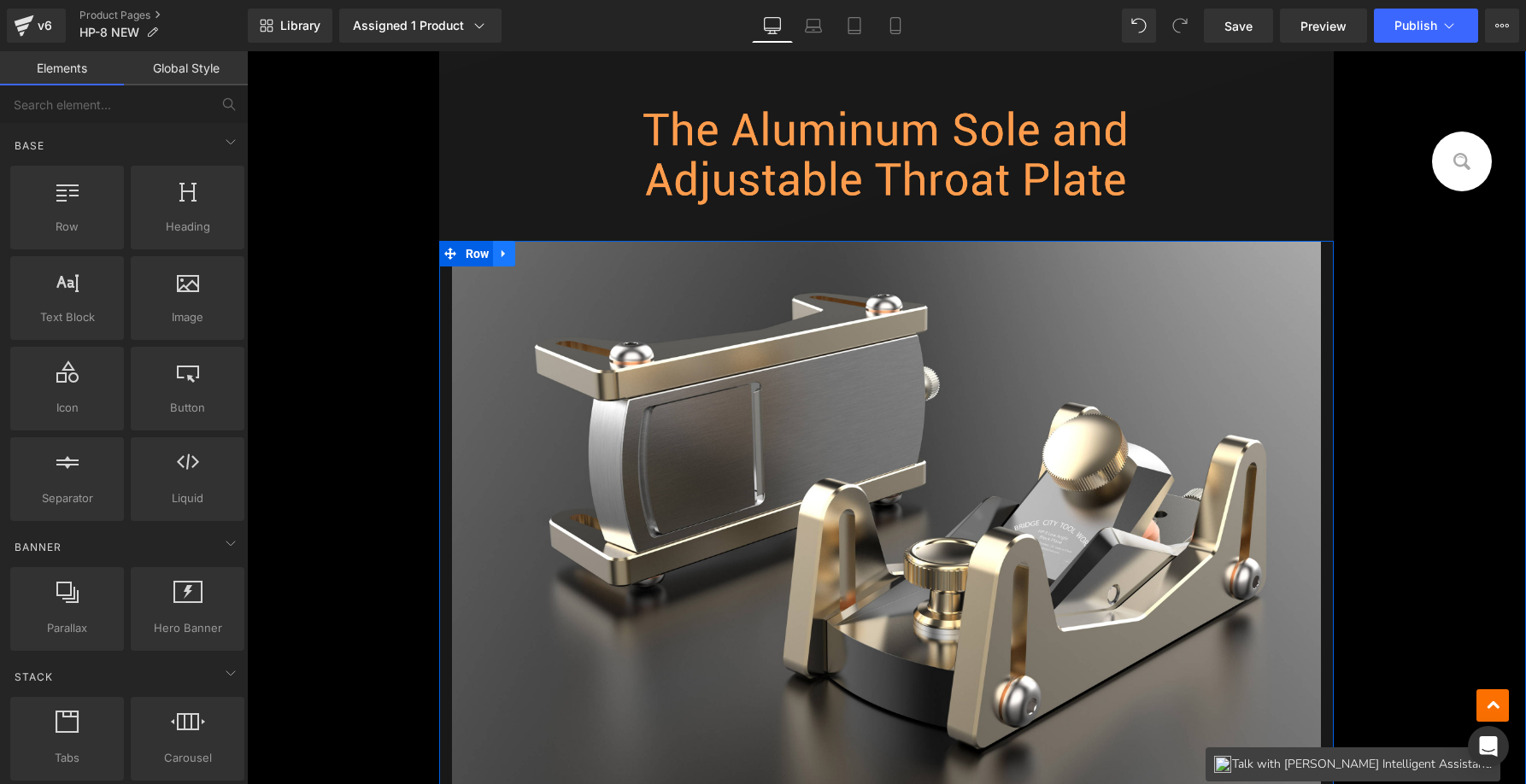
click at [501, 255] on icon at bounding box center [503, 254] width 4 height 8
click at [542, 256] on icon at bounding box center [547, 253] width 12 height 12
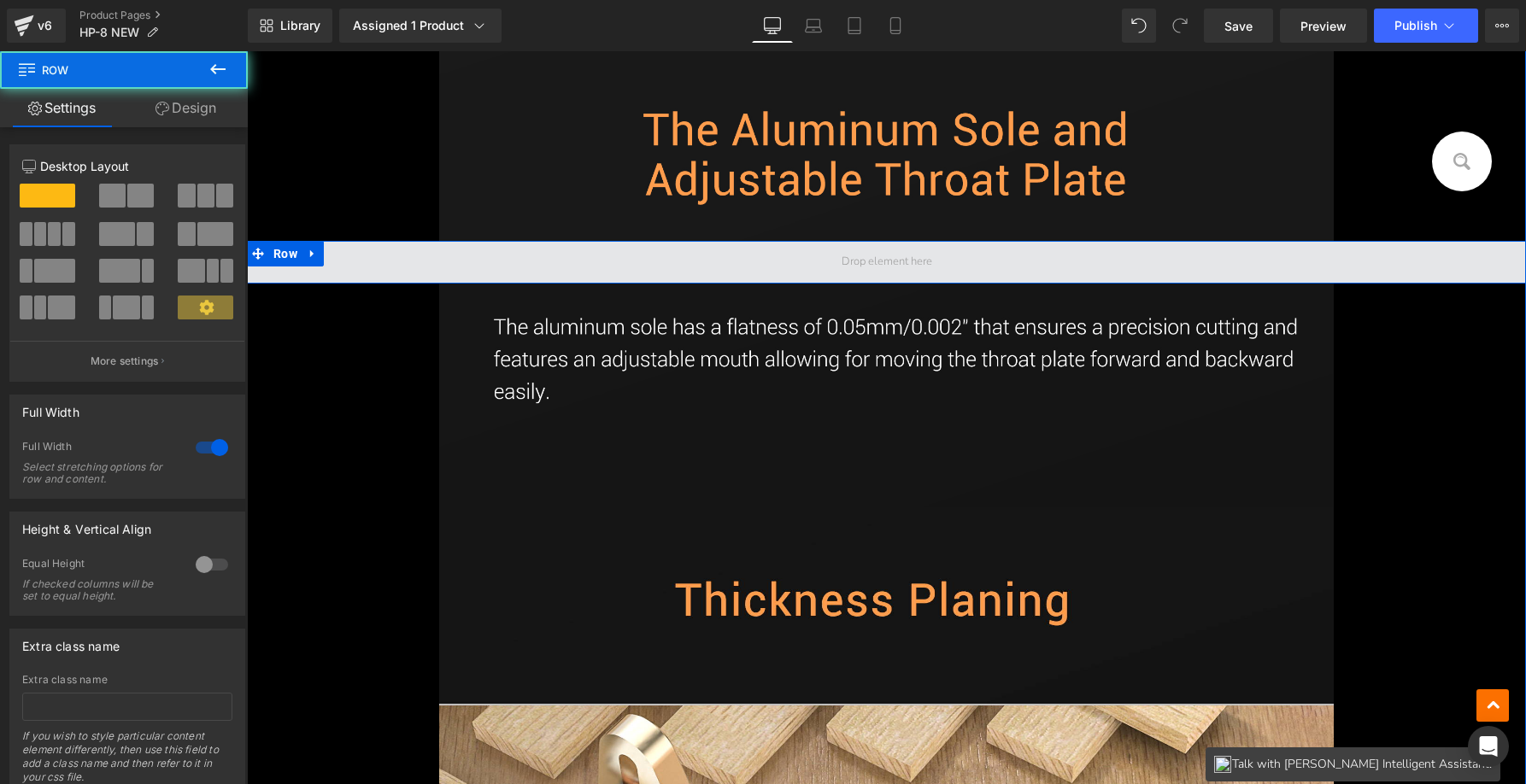
click at [821, 270] on span at bounding box center [886, 263] width 1279 height 43
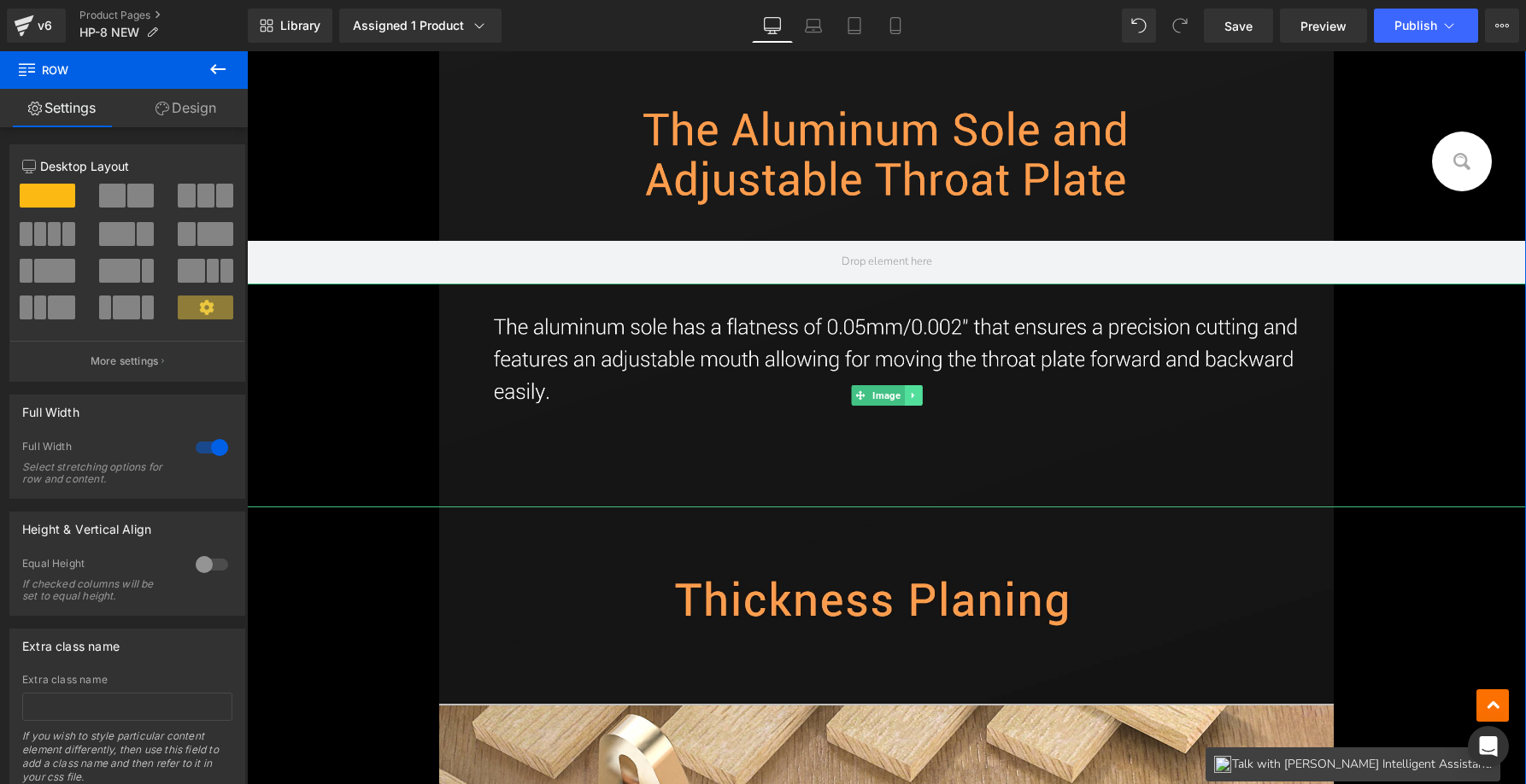
click at [909, 392] on icon at bounding box center [913, 396] width 10 height 11
click at [916, 398] on icon at bounding box center [921, 396] width 10 height 10
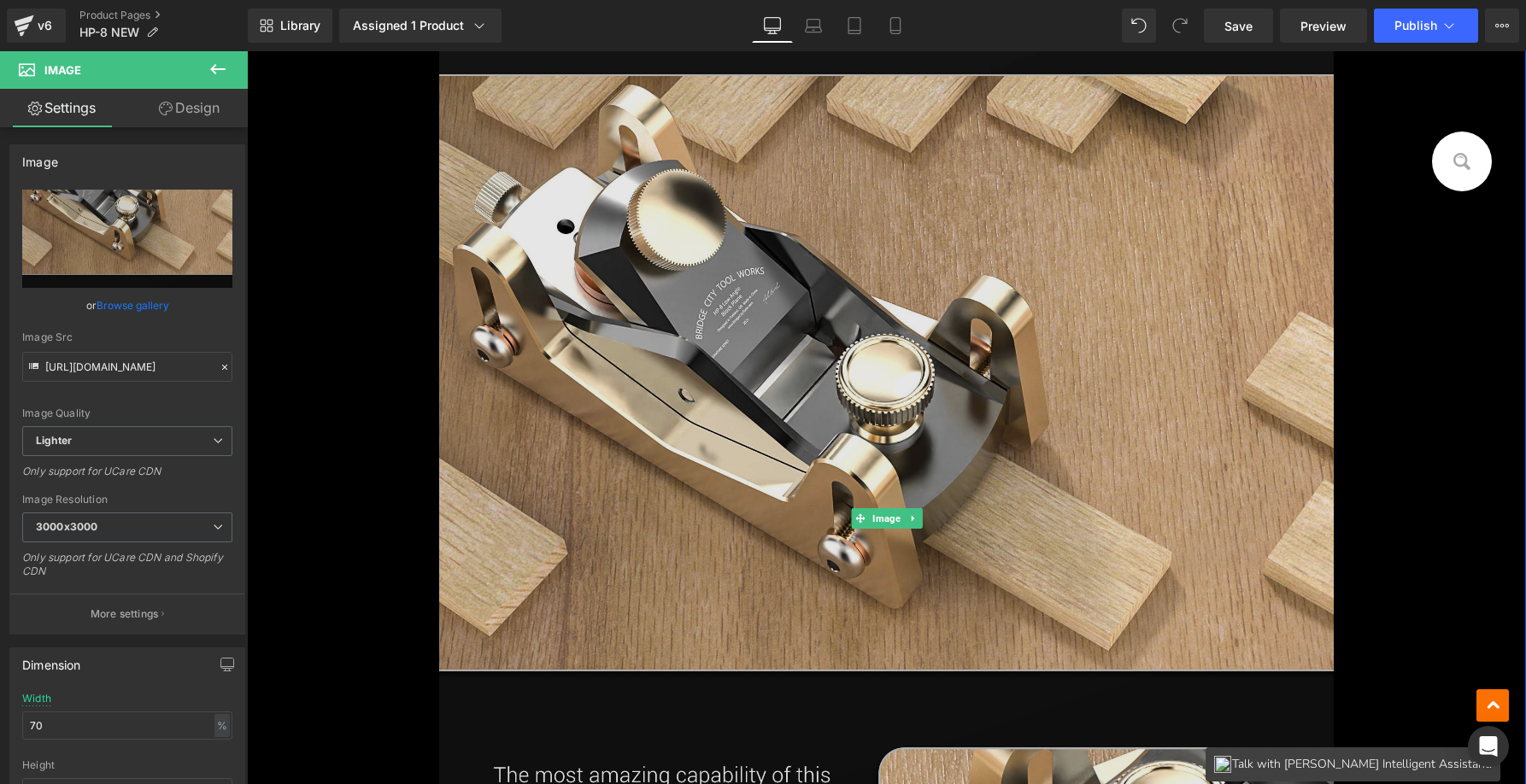
scroll to position [2119, 0]
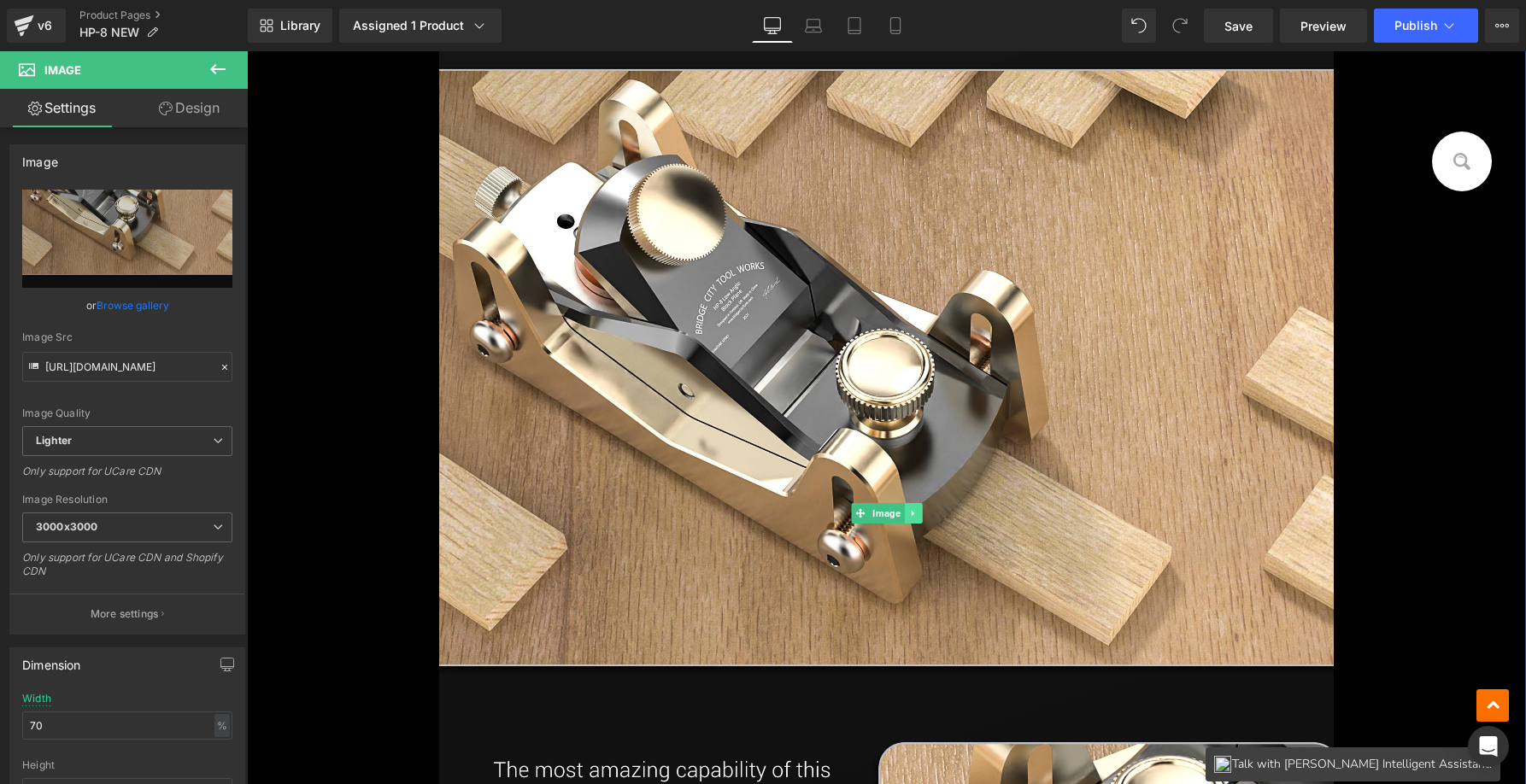
click at [909, 514] on icon at bounding box center [913, 514] width 10 height 11
click at [916, 514] on icon at bounding box center [921, 514] width 10 height 10
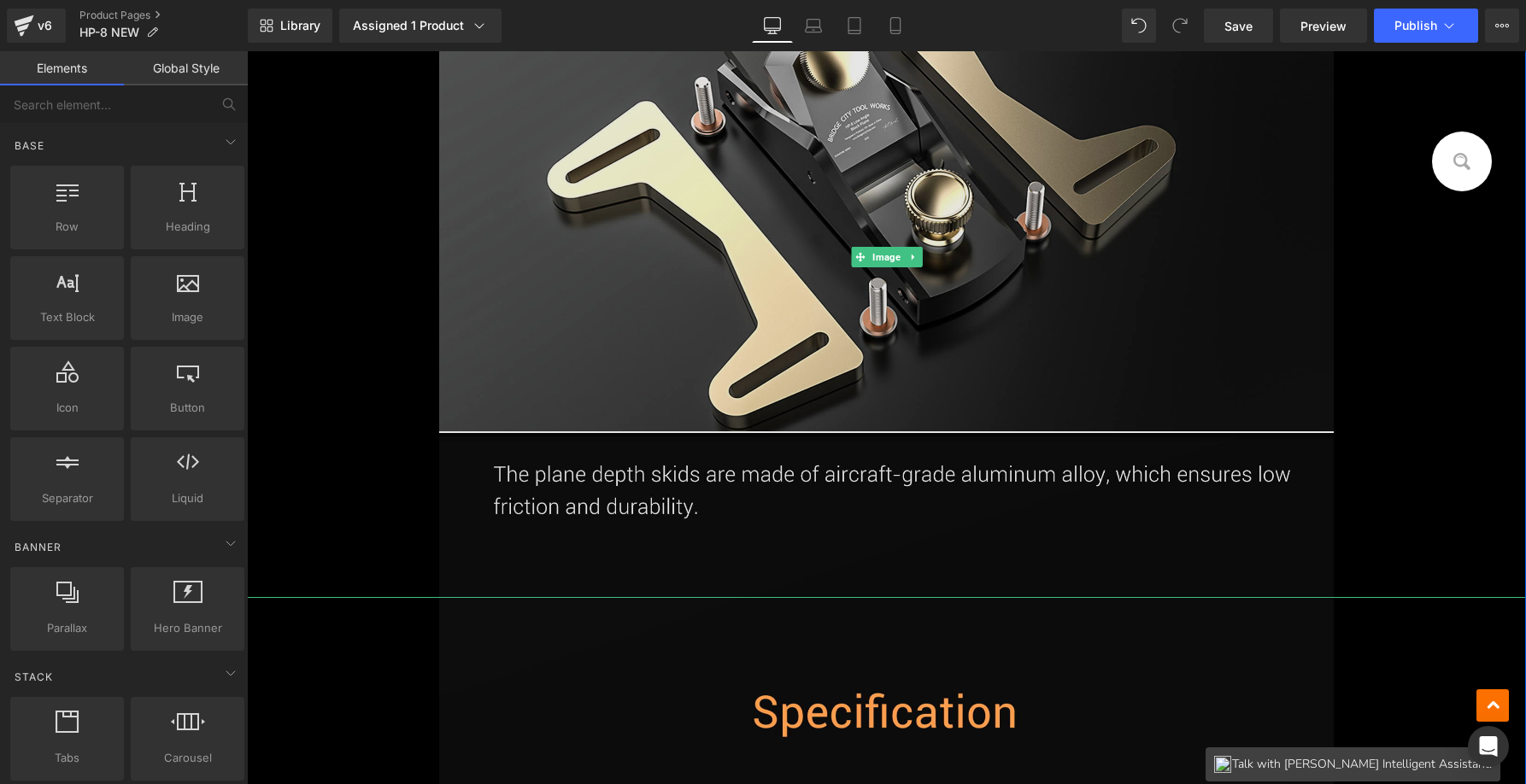
scroll to position [2006, 0]
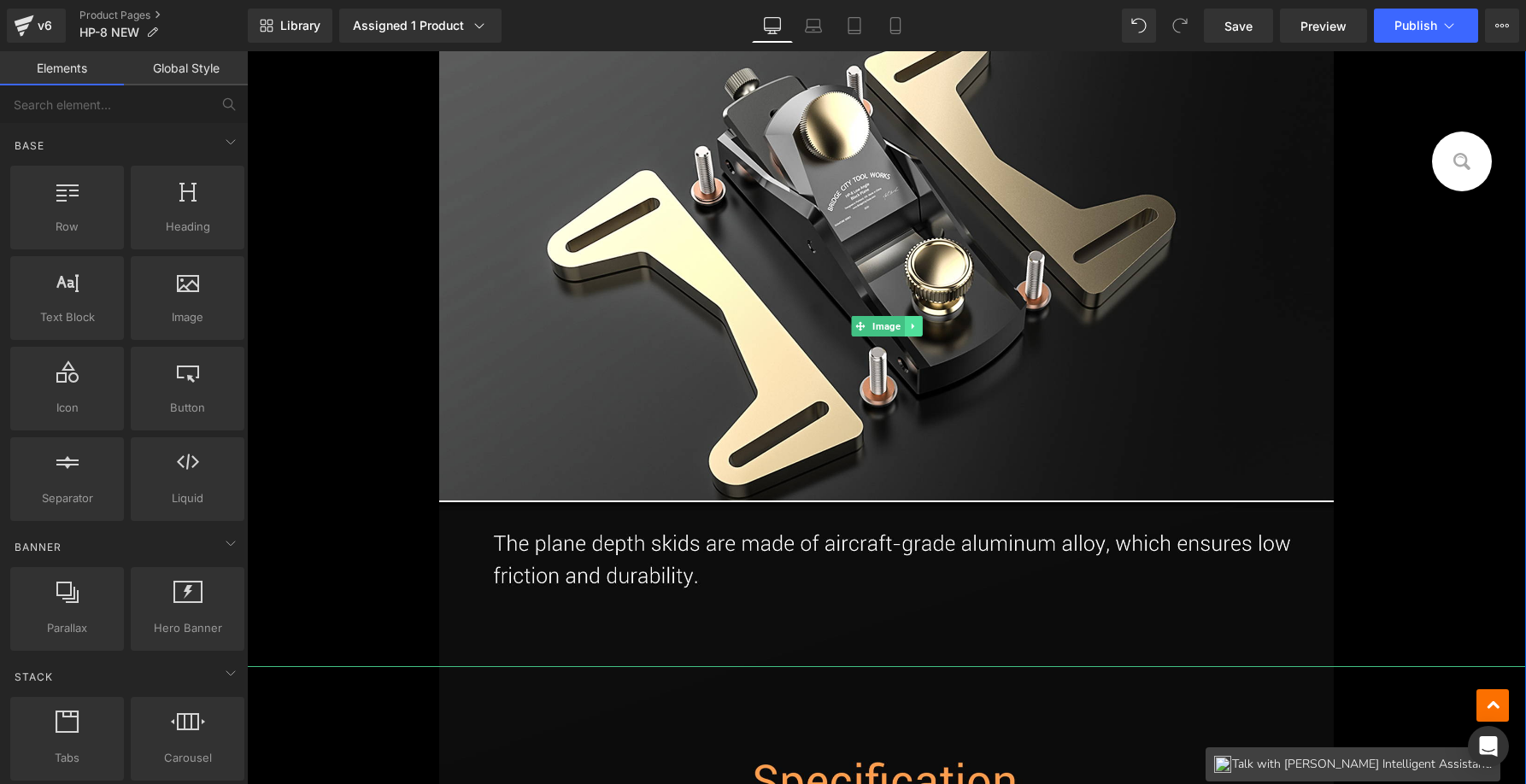
click at [909, 323] on icon at bounding box center [913, 326] width 10 height 11
click at [916, 325] on icon at bounding box center [921, 326] width 10 height 11
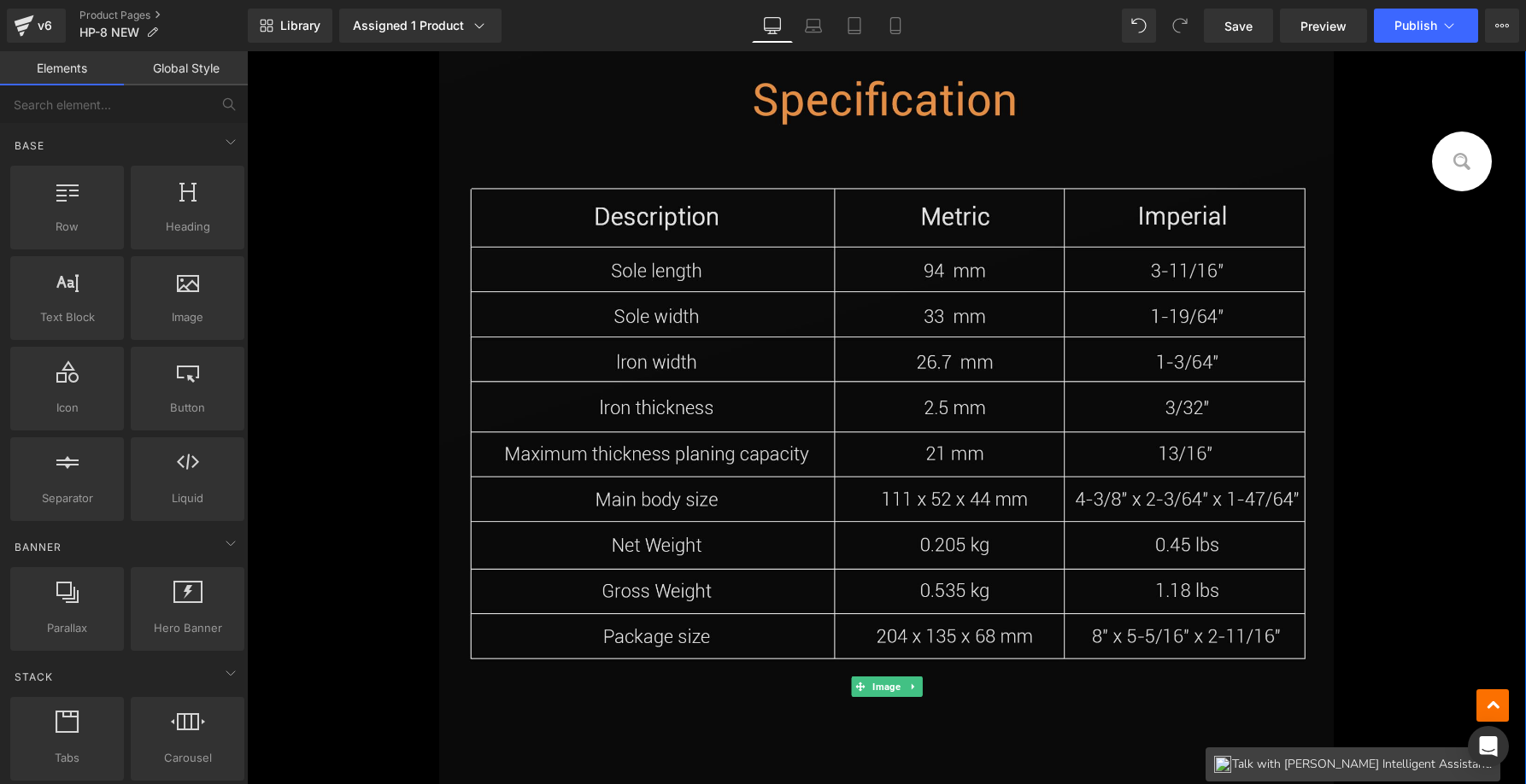
click at [914, 326] on img at bounding box center [886, 686] width 895 height 1401
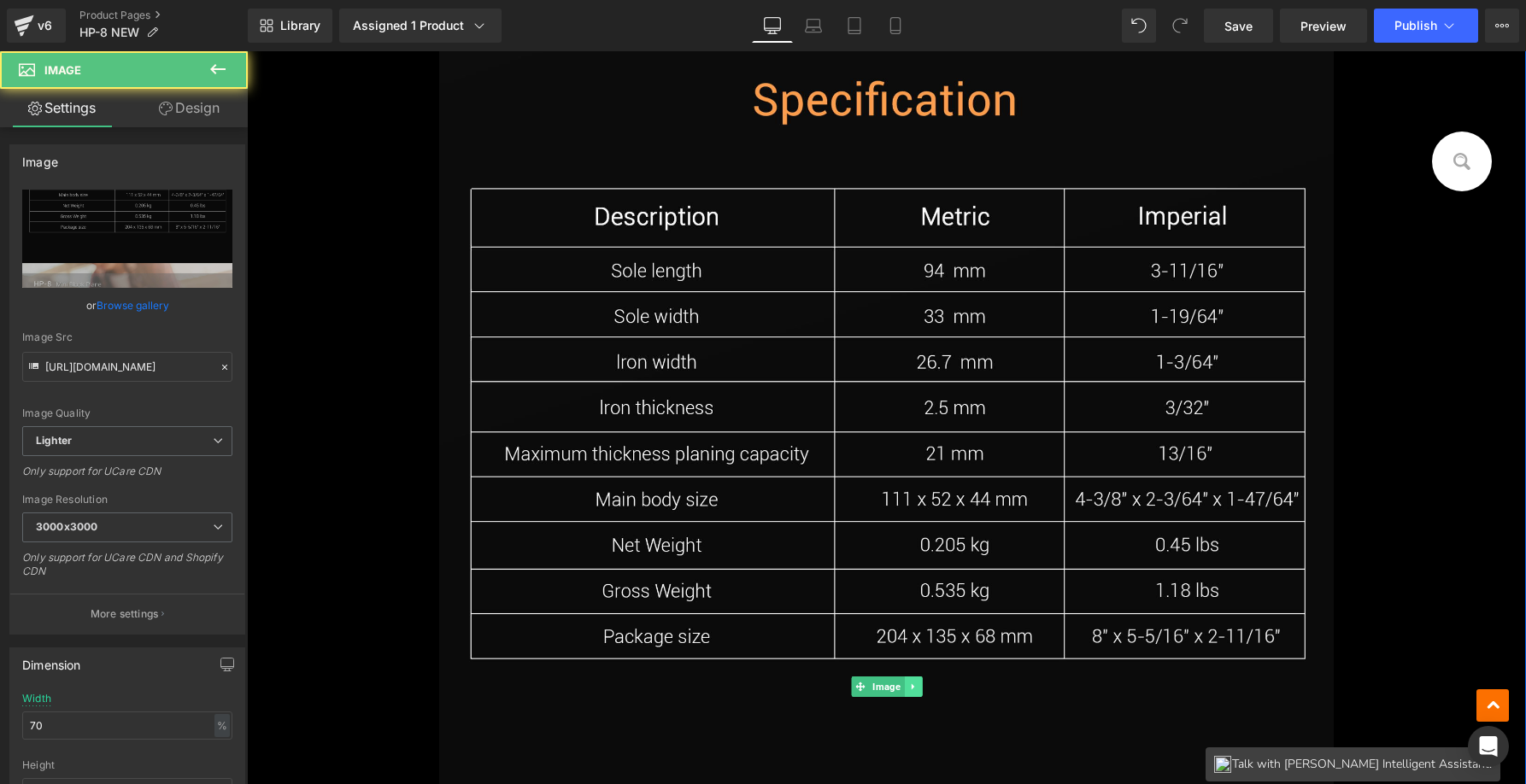
click at [909, 686] on icon at bounding box center [913, 686] width 10 height 11
click at [916, 681] on icon at bounding box center [921, 686] width 10 height 11
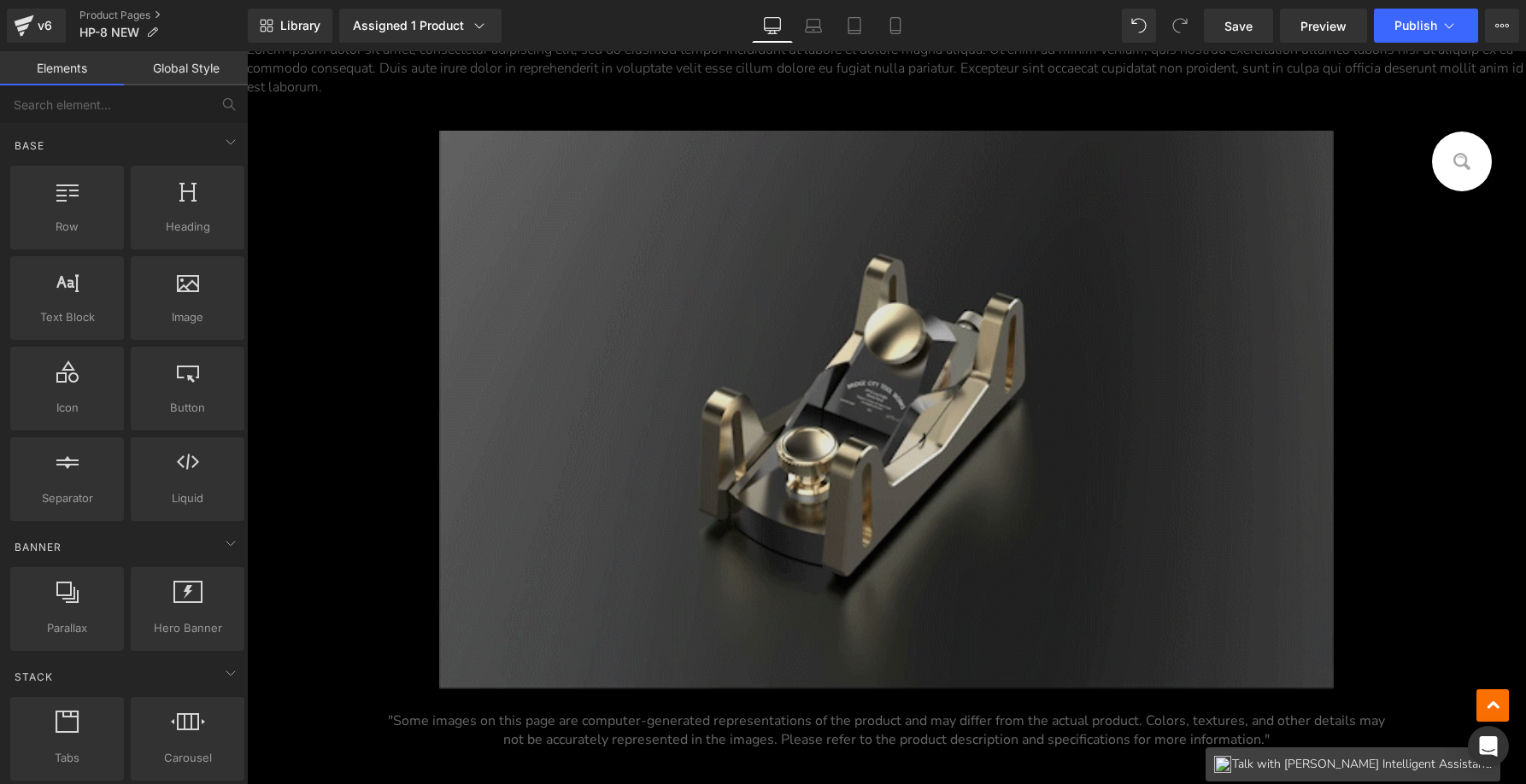
scroll to position [2135, 0]
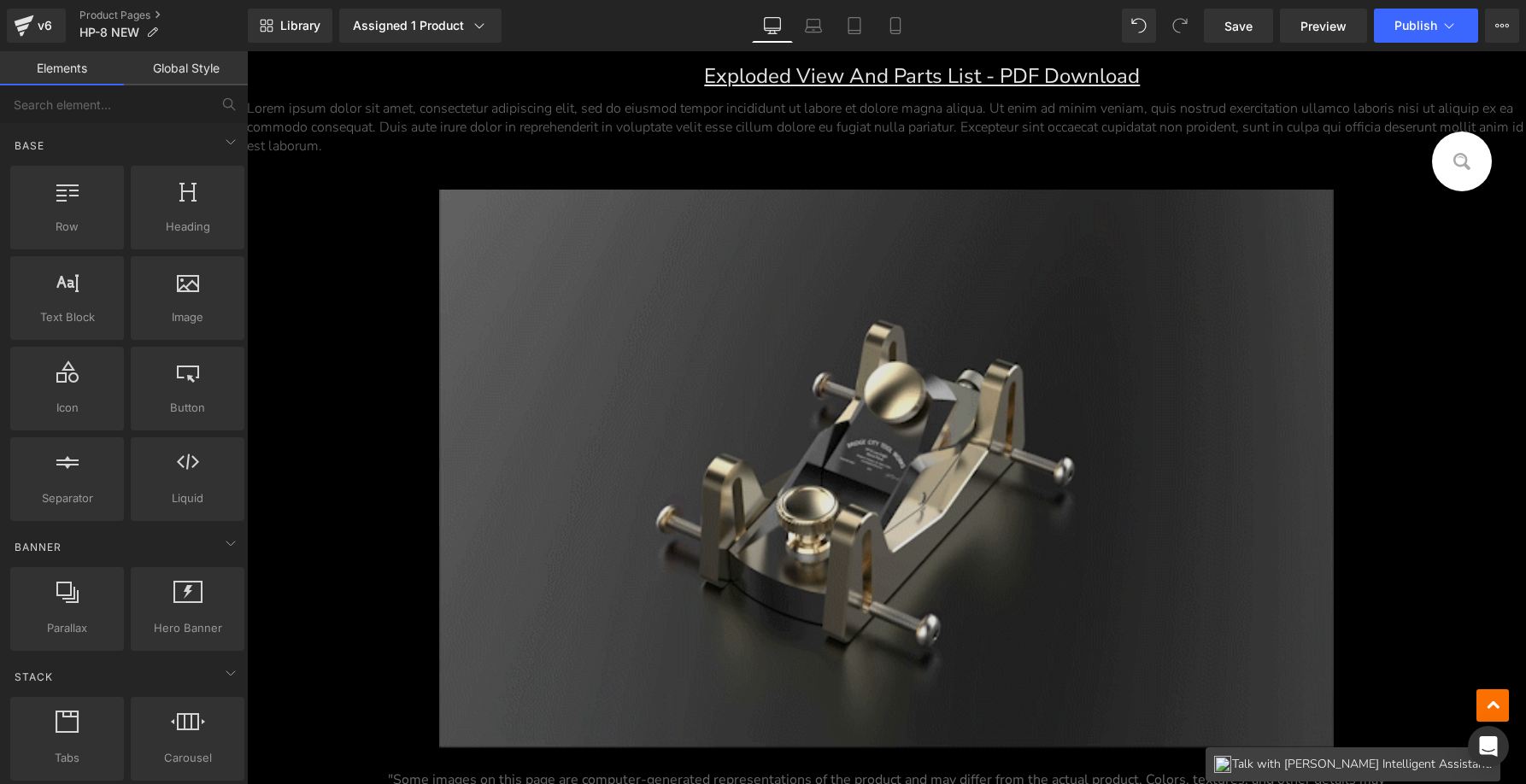
click at [801, 380] on img at bounding box center [886, 469] width 895 height 560
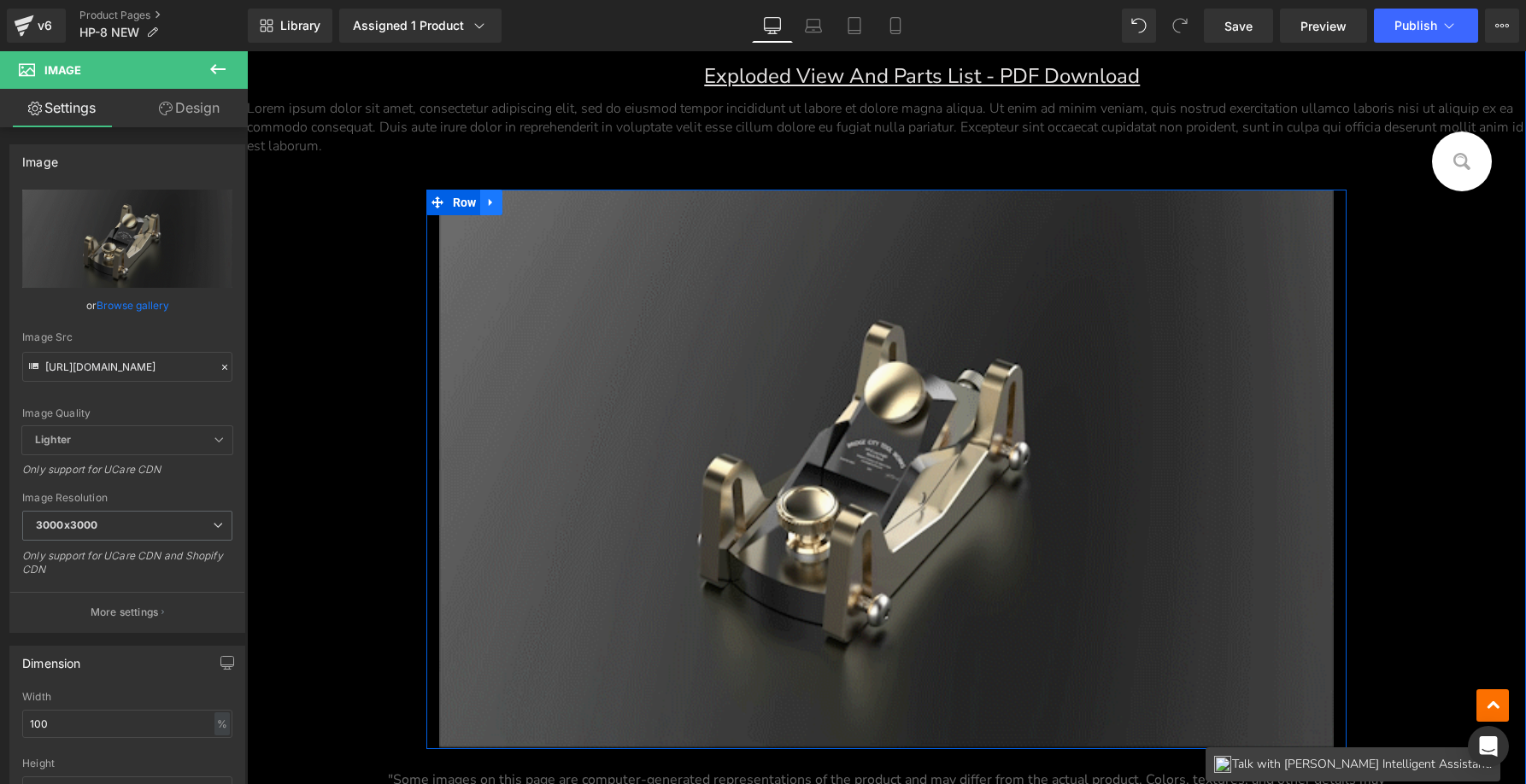
click at [491, 201] on icon at bounding box center [491, 202] width 12 height 12
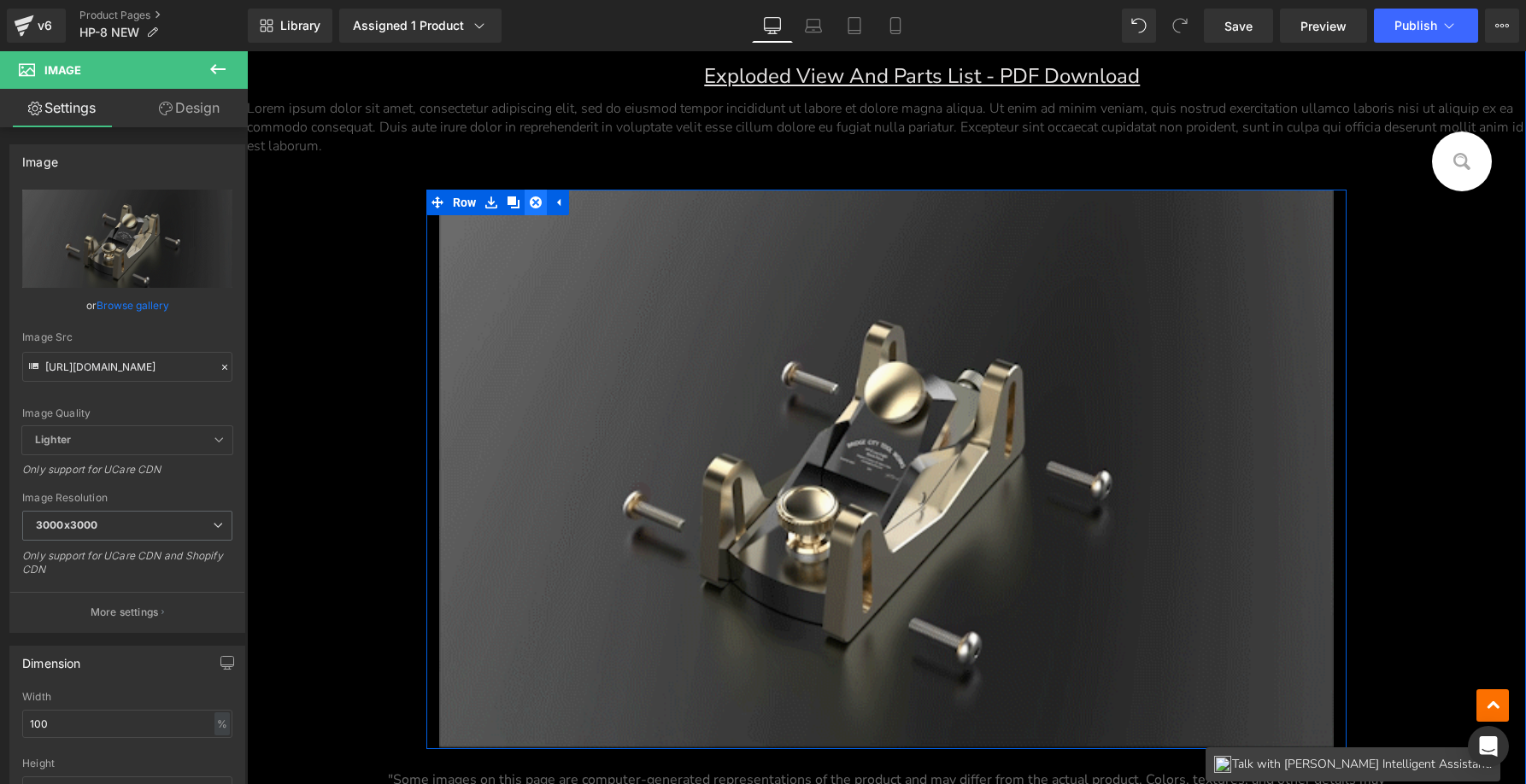
click at [524, 204] on link at bounding box center [535, 202] width 22 height 26
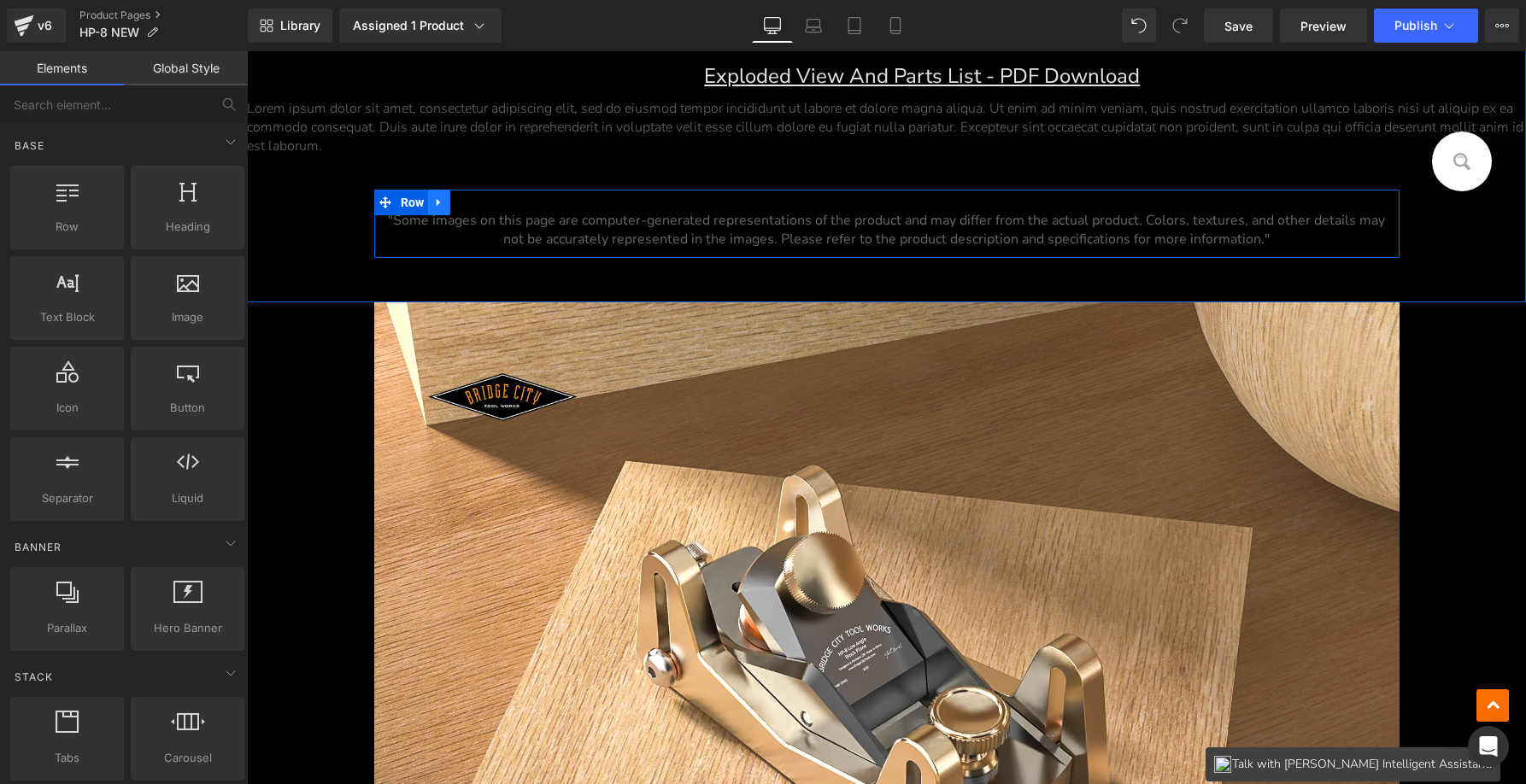
click at [433, 204] on icon at bounding box center [438, 202] width 12 height 12
click at [477, 200] on icon at bounding box center [483, 201] width 12 height 12
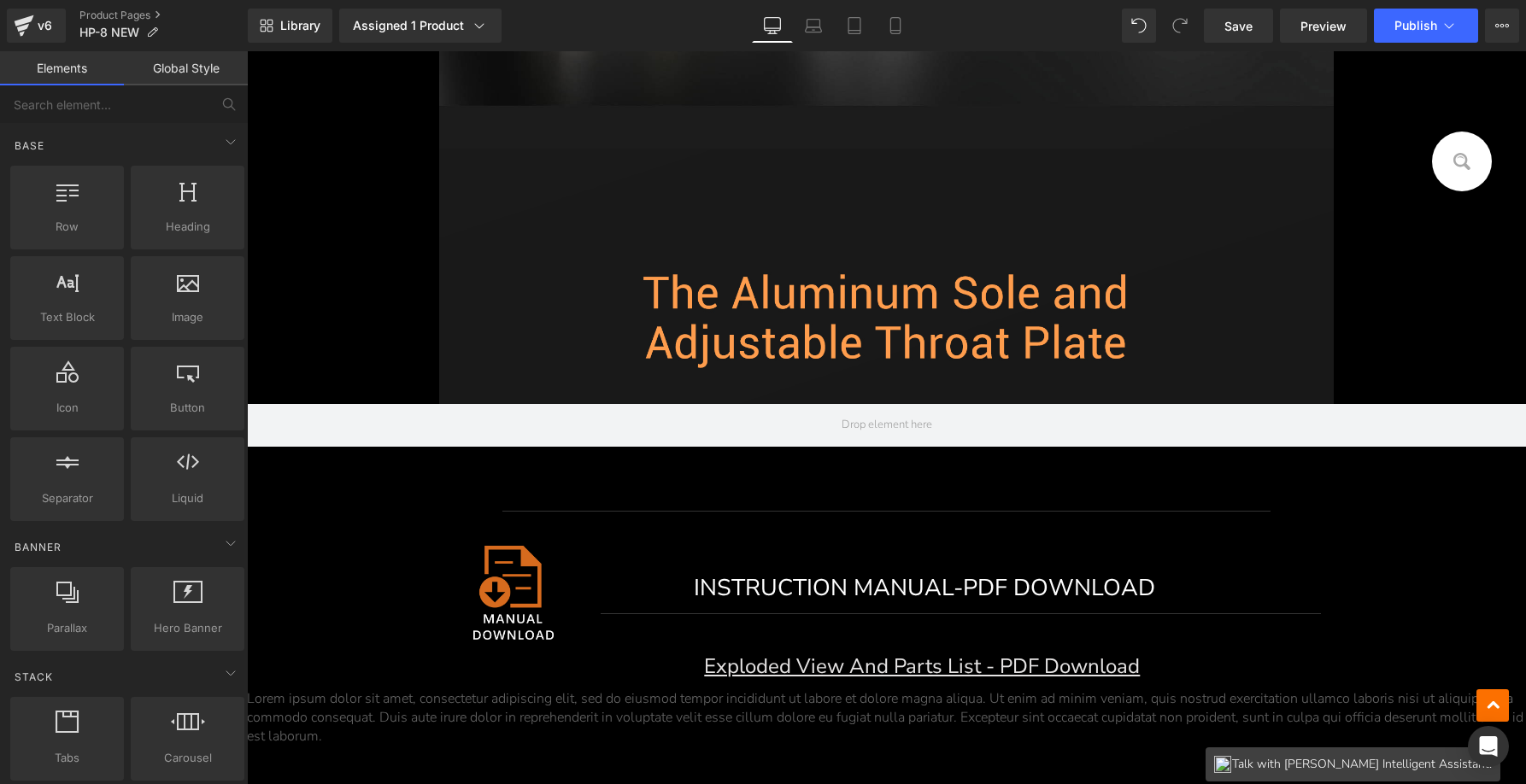
scroll to position [1531, 0]
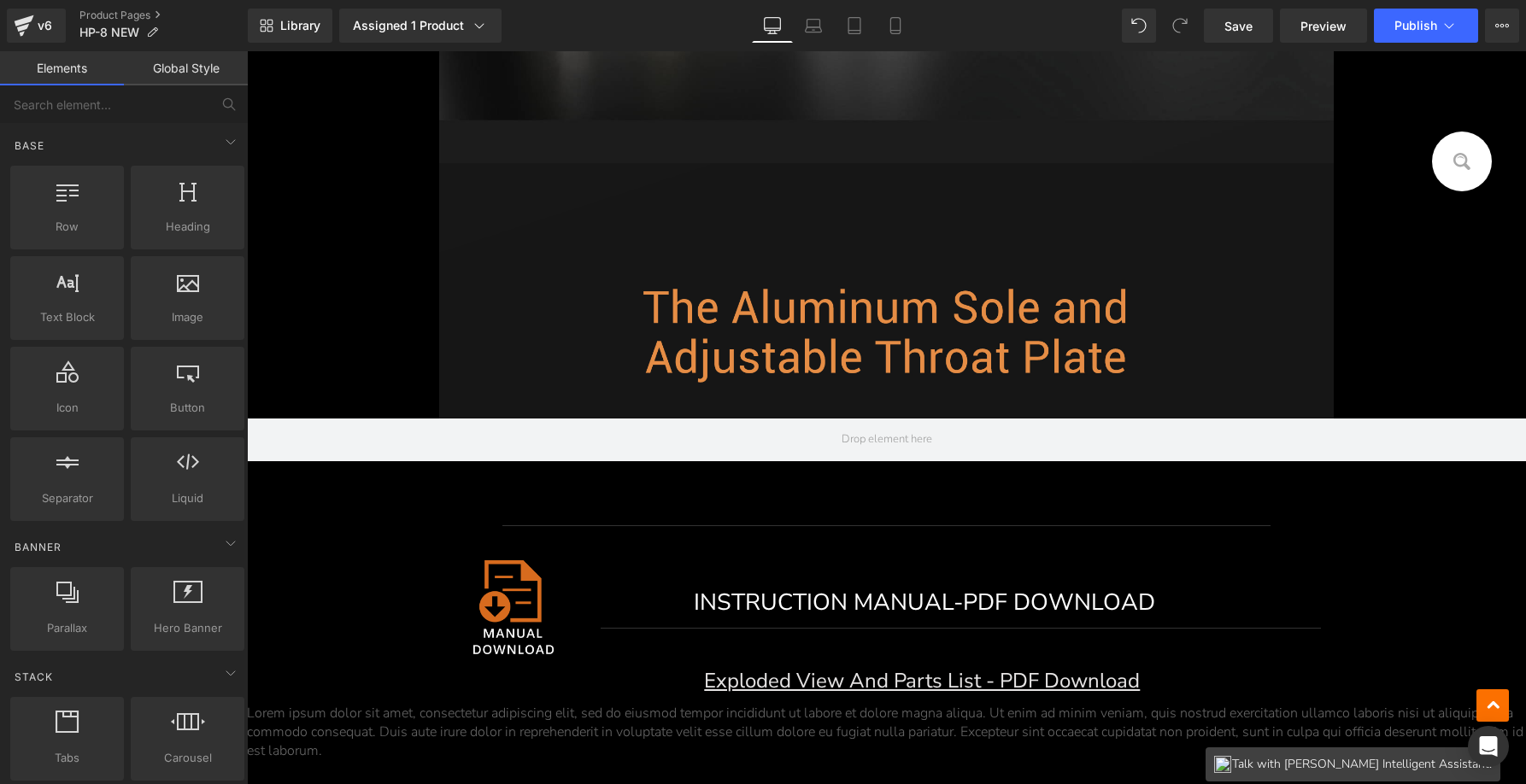
click at [822, 327] on img at bounding box center [886, 291] width 895 height 256
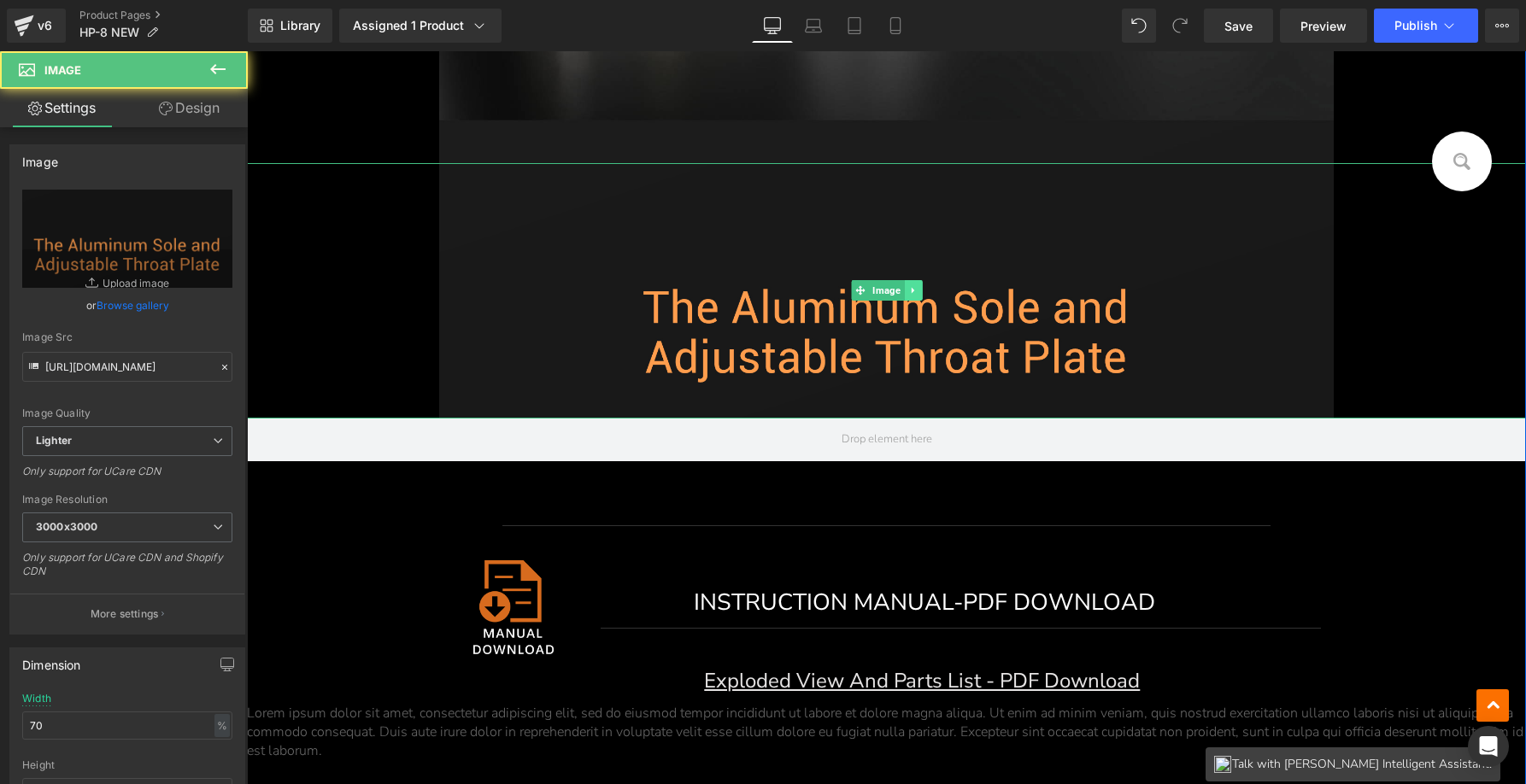
click at [910, 289] on icon at bounding box center [913, 291] width 10 height 11
click at [916, 293] on icon at bounding box center [921, 291] width 10 height 10
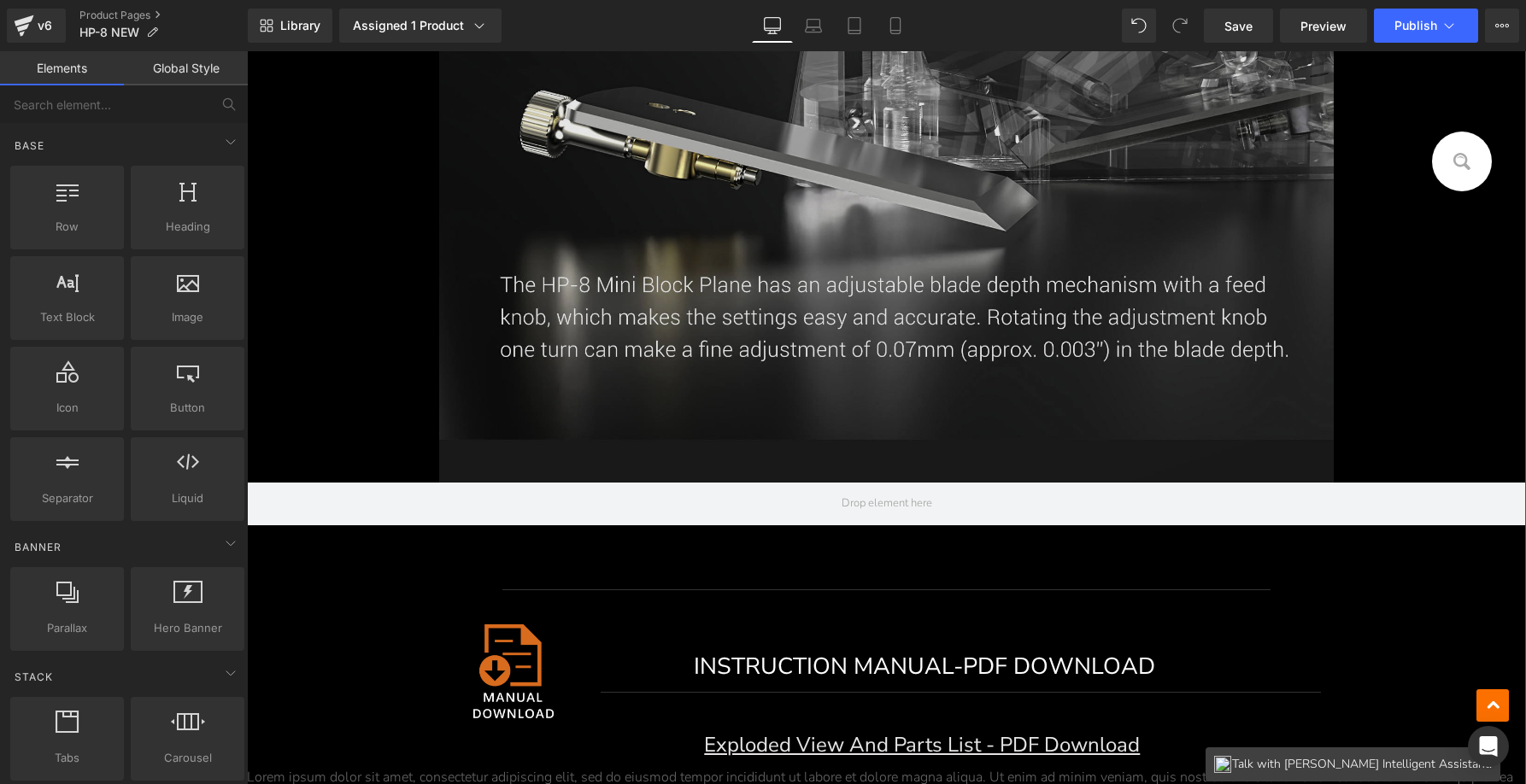
click at [885, 260] on img at bounding box center [886, 59] width 895 height 846
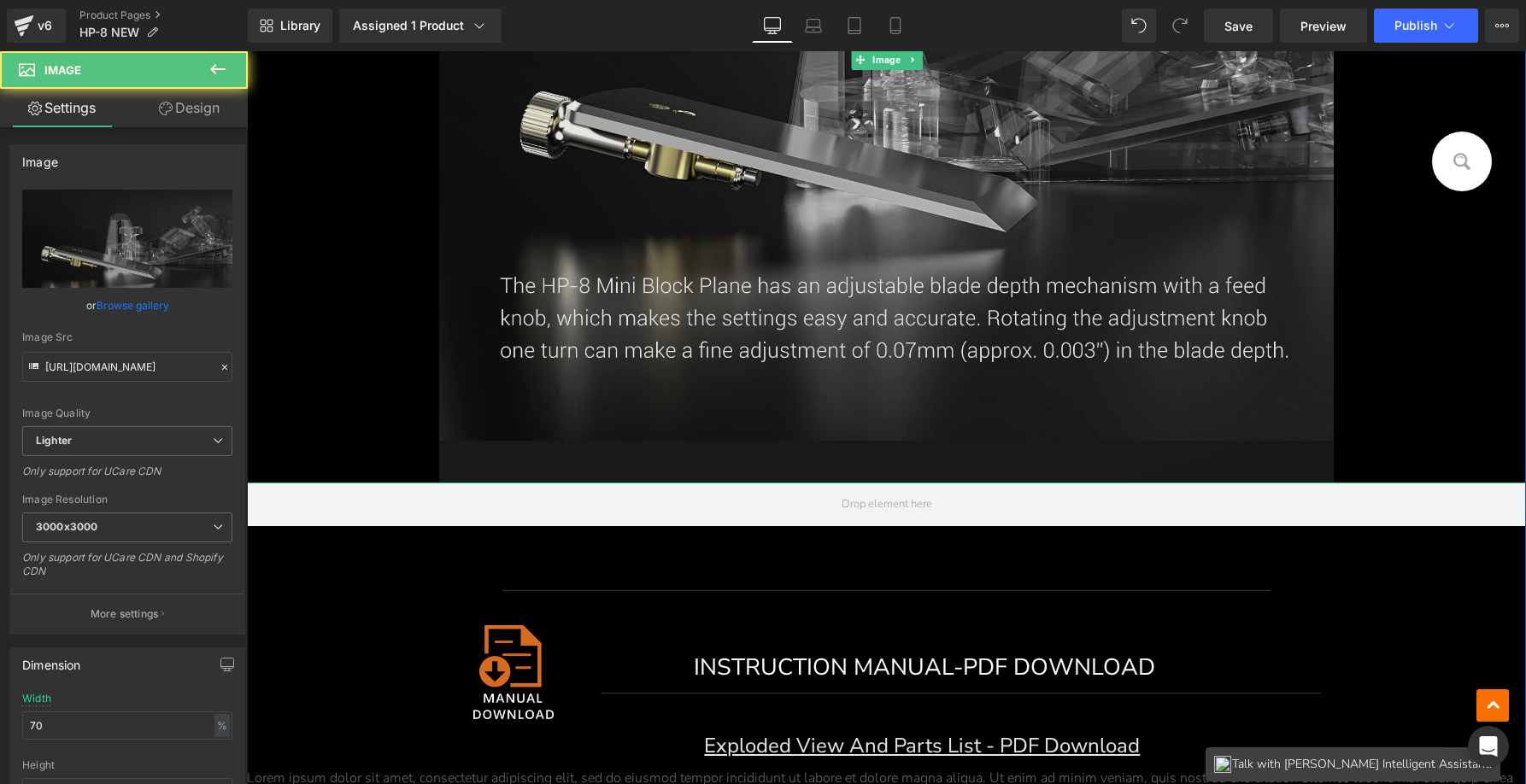
scroll to position [875, 0]
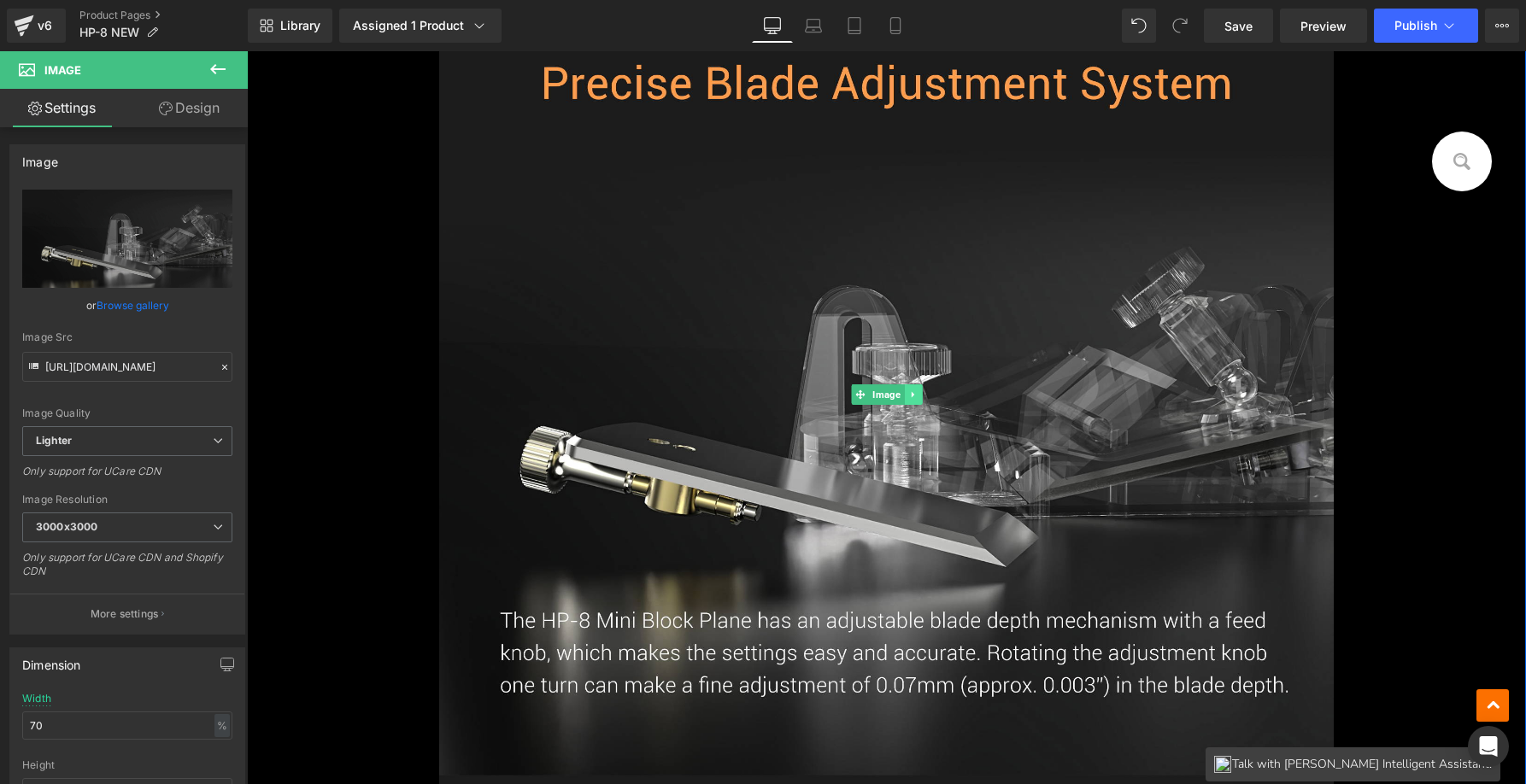
click at [909, 395] on icon at bounding box center [913, 395] width 10 height 11
click at [916, 392] on icon at bounding box center [921, 395] width 10 height 10
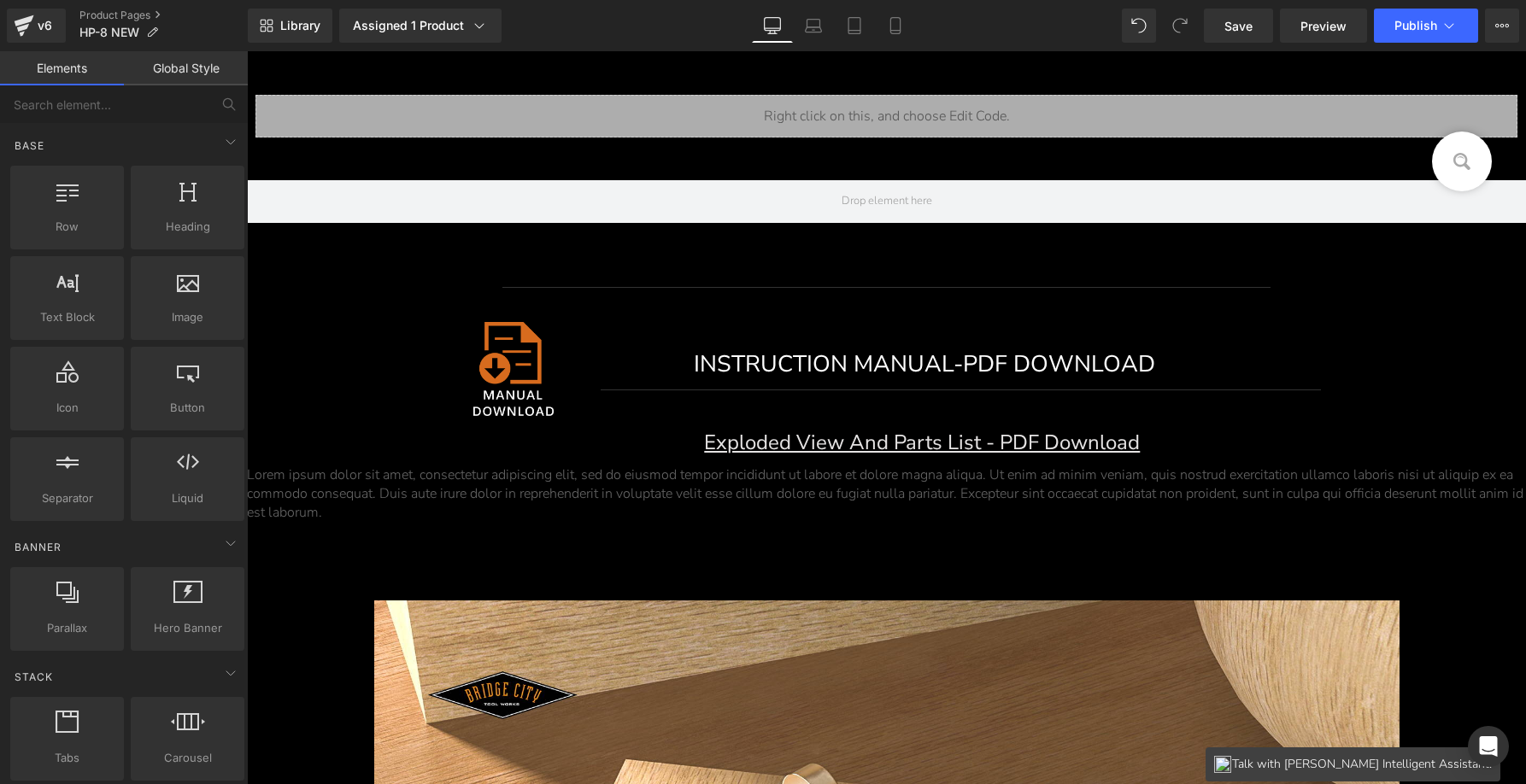
scroll to position [889, 0]
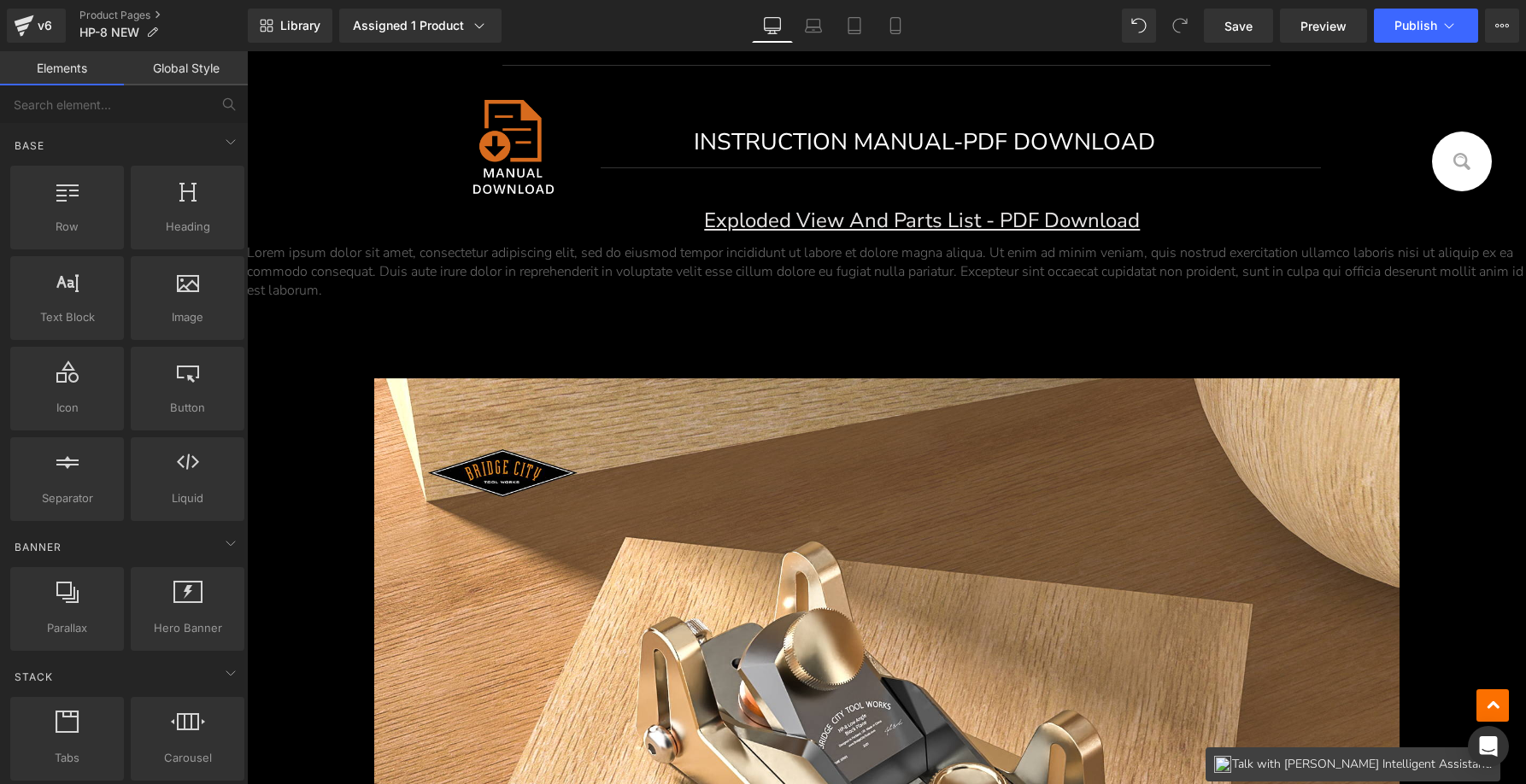
click at [616, 552] on div at bounding box center [887, 685] width 1026 height 613
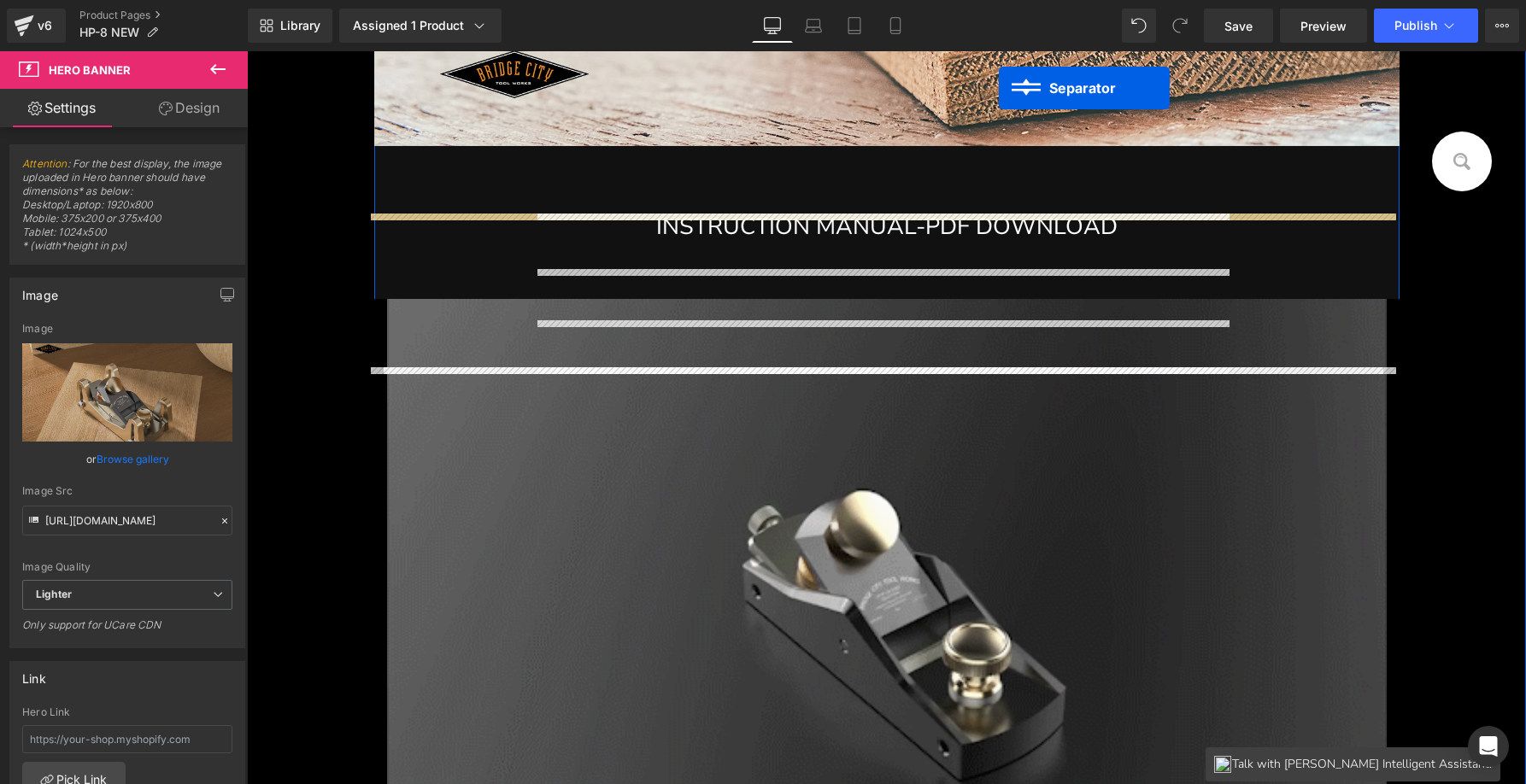
scroll to position [10383, 0]
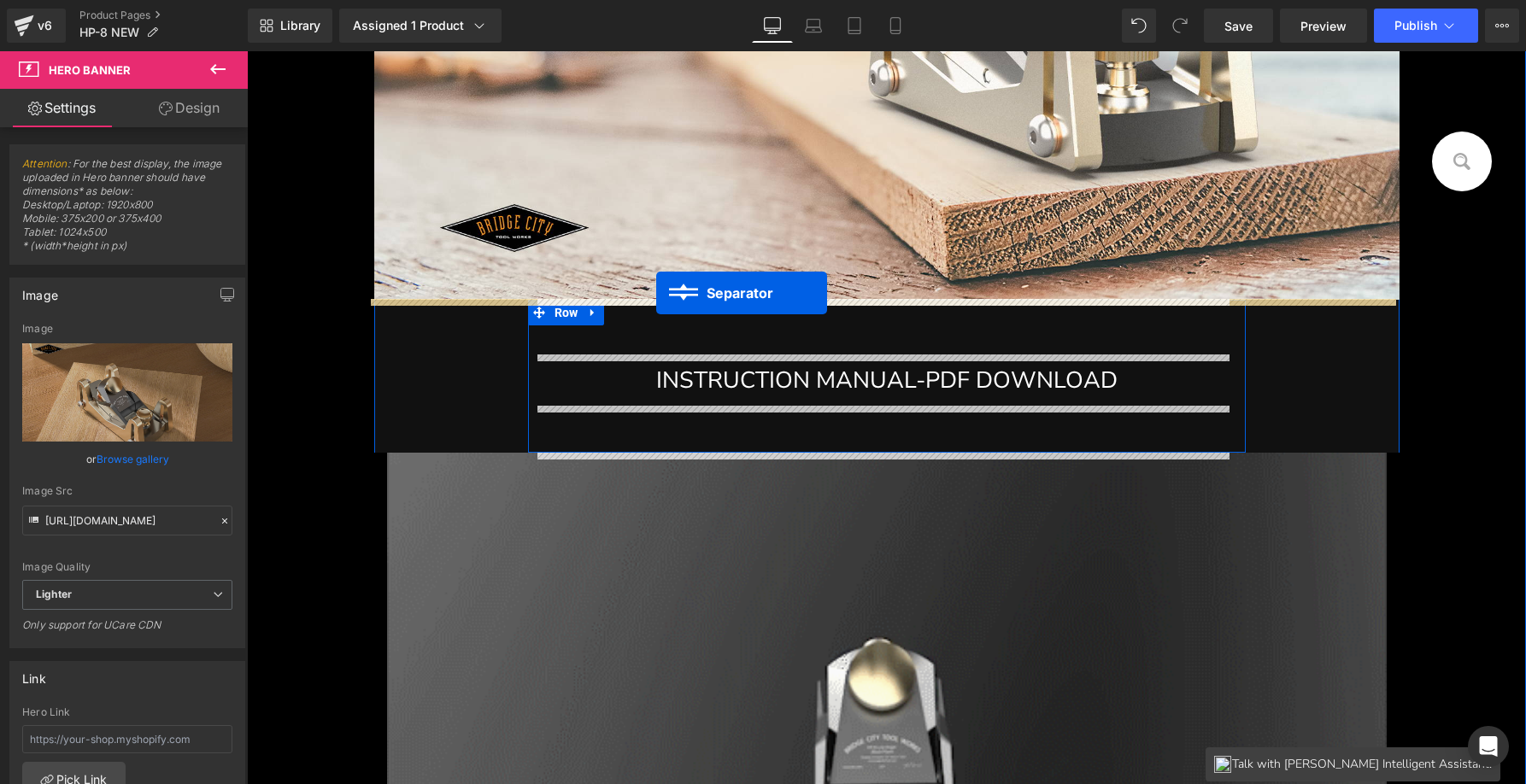
drag, startPoint x: 885, startPoint y: 255, endPoint x: 657, endPoint y: 293, distance: 231.1
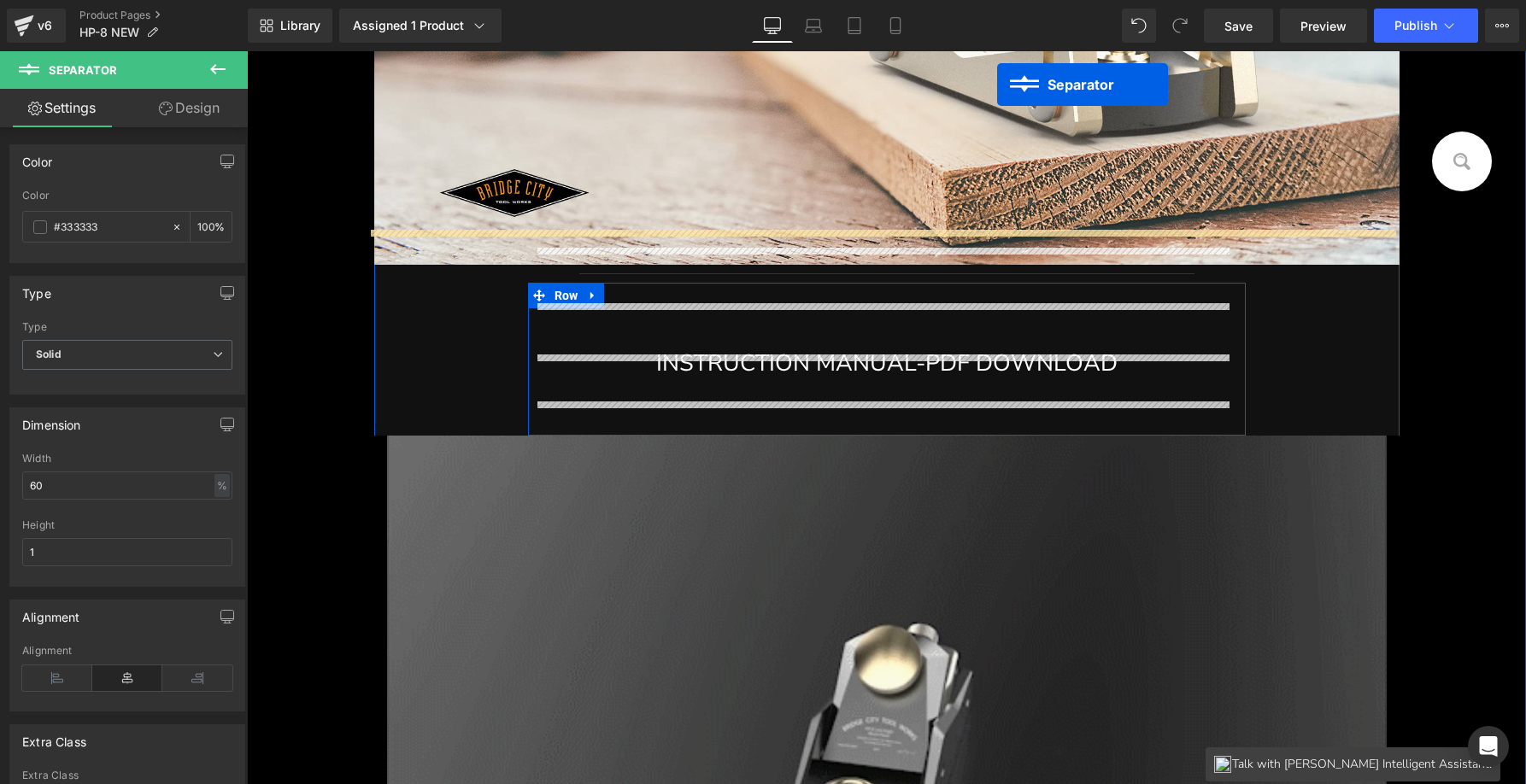
scroll to position [10294, 0]
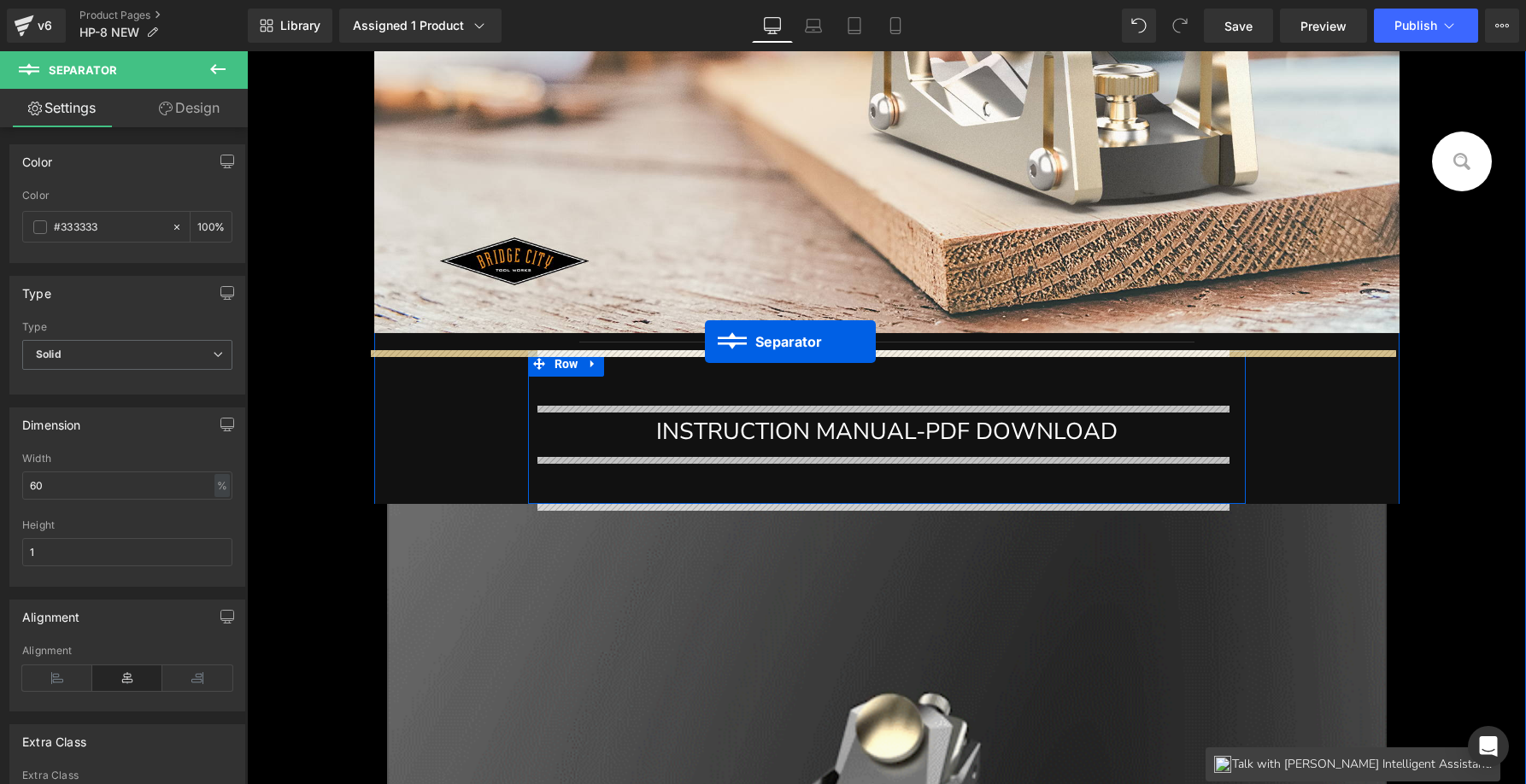
drag, startPoint x: 868, startPoint y: 260, endPoint x: 704, endPoint y: 341, distance: 182.9
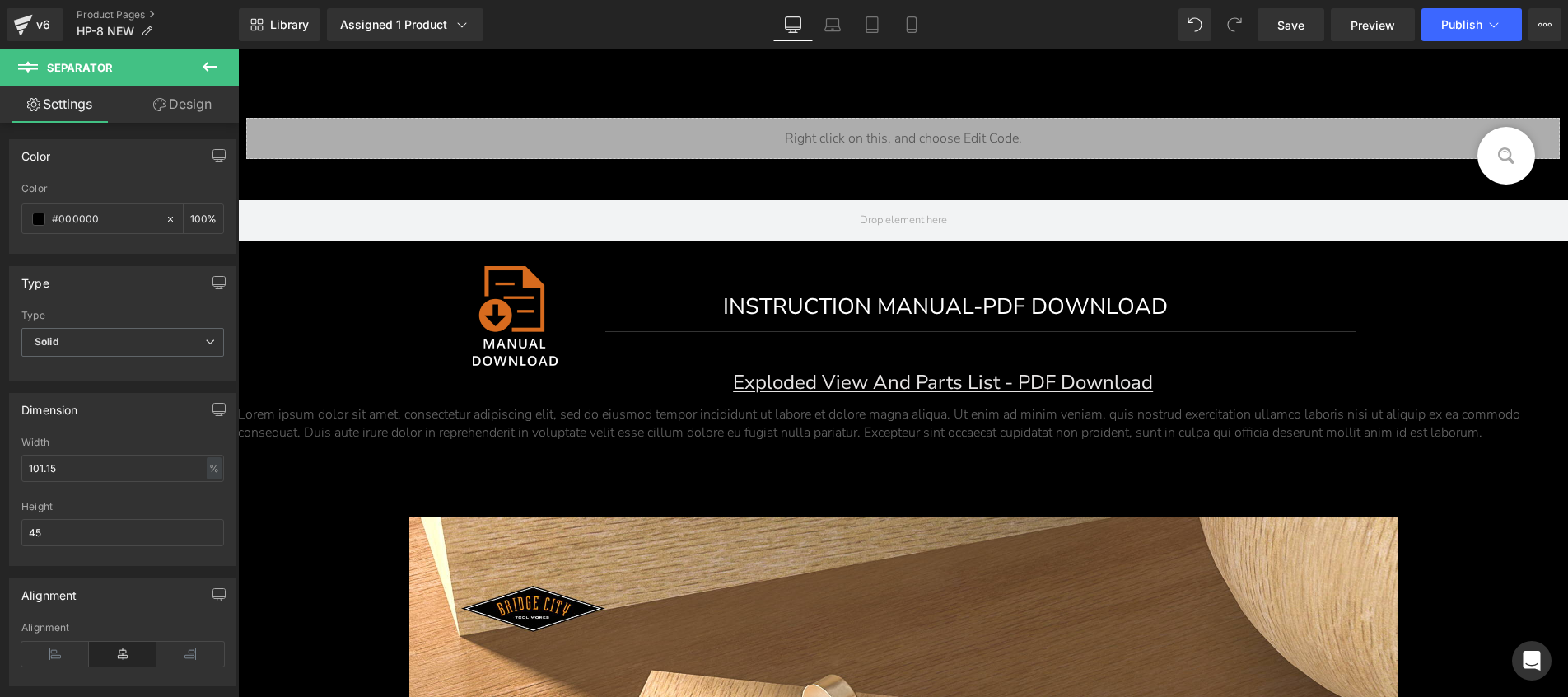
scroll to position [673, 0]
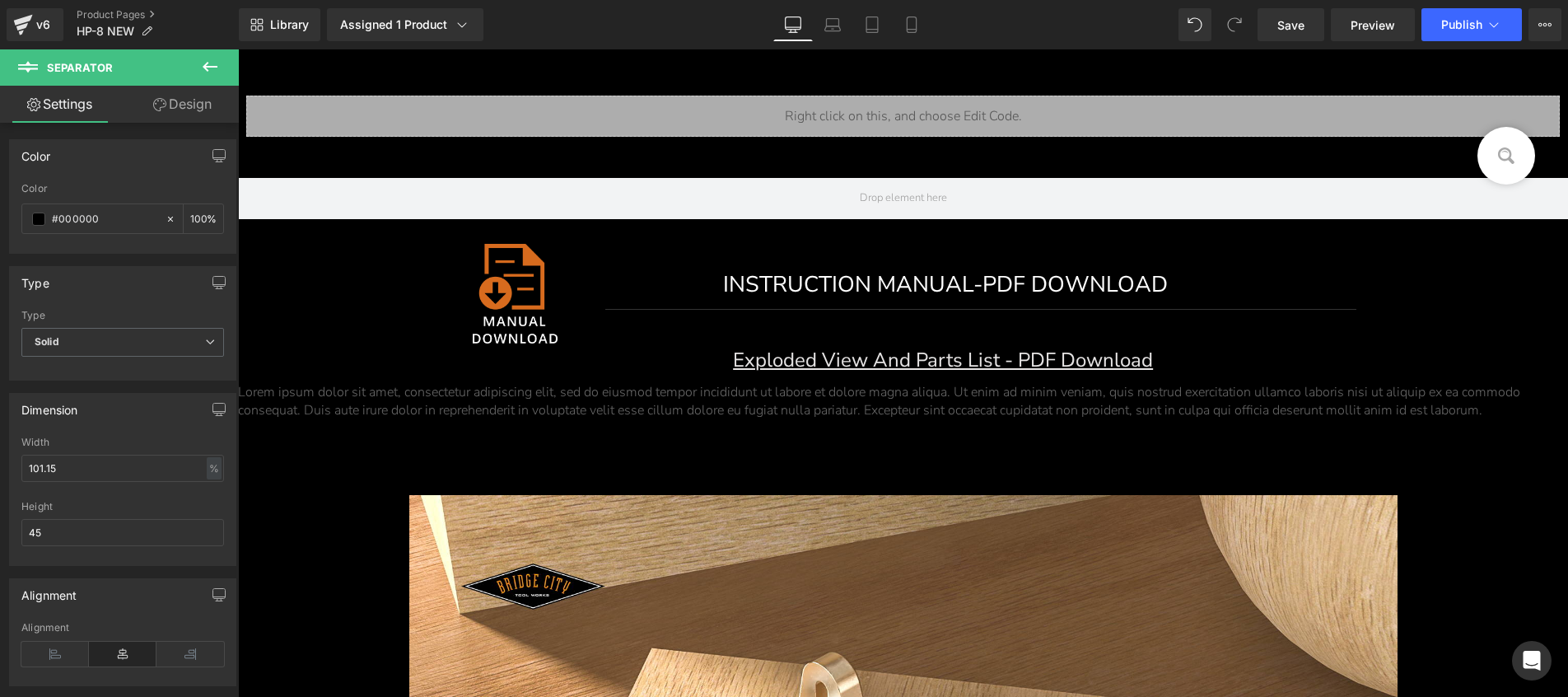
click at [648, 294] on link "INSTRUCTION MANUAL-PDF DOWNLOAD" at bounding box center [981, 285] width 751 height 32
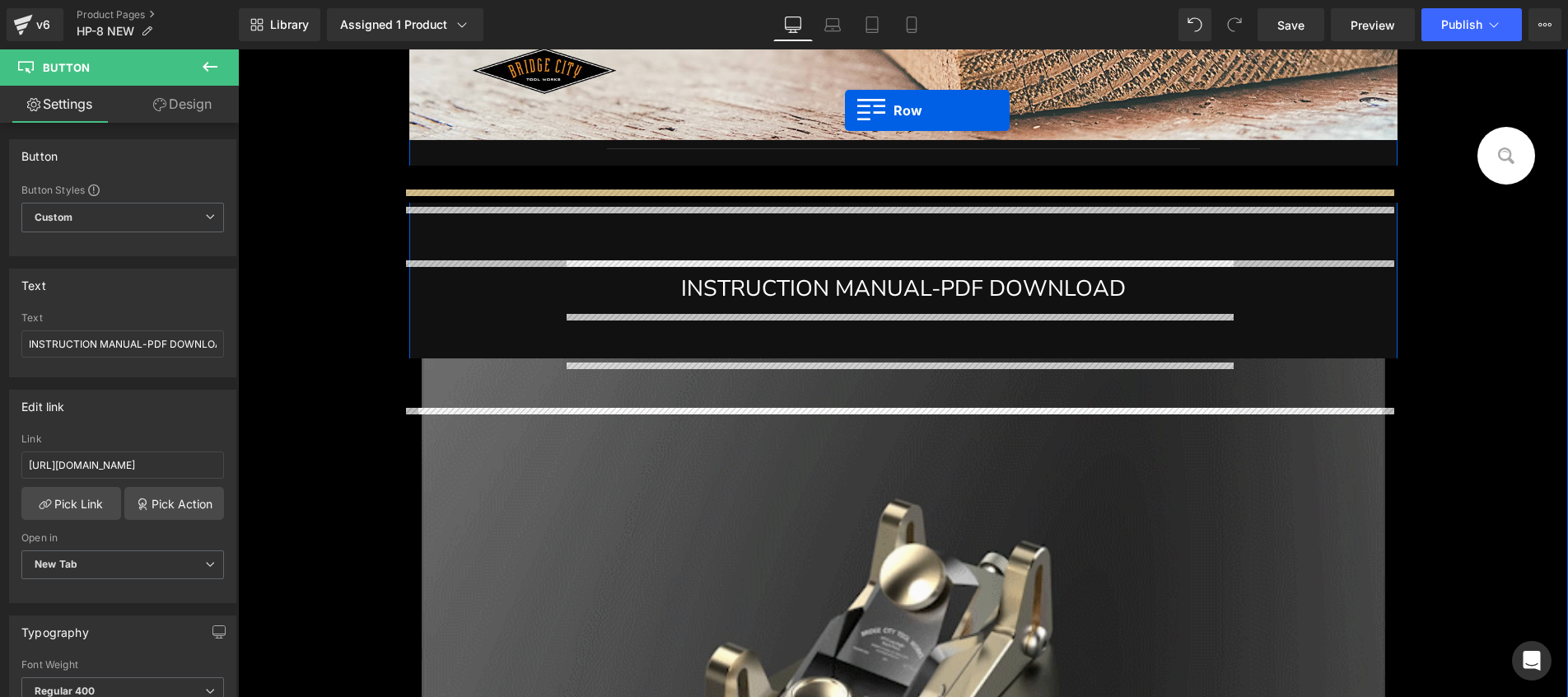
scroll to position [9825, 0]
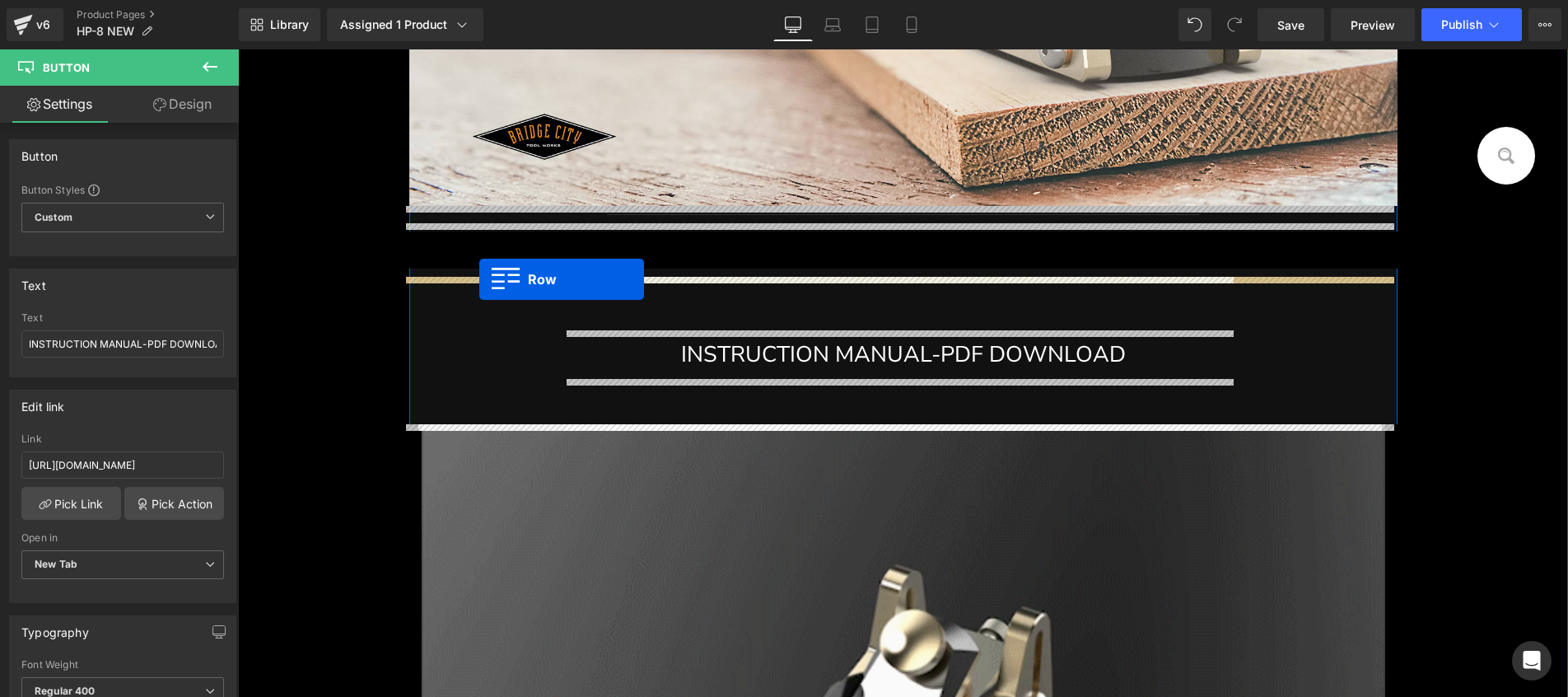
drag, startPoint x: 275, startPoint y: 231, endPoint x: 479, endPoint y: 279, distance: 209.6
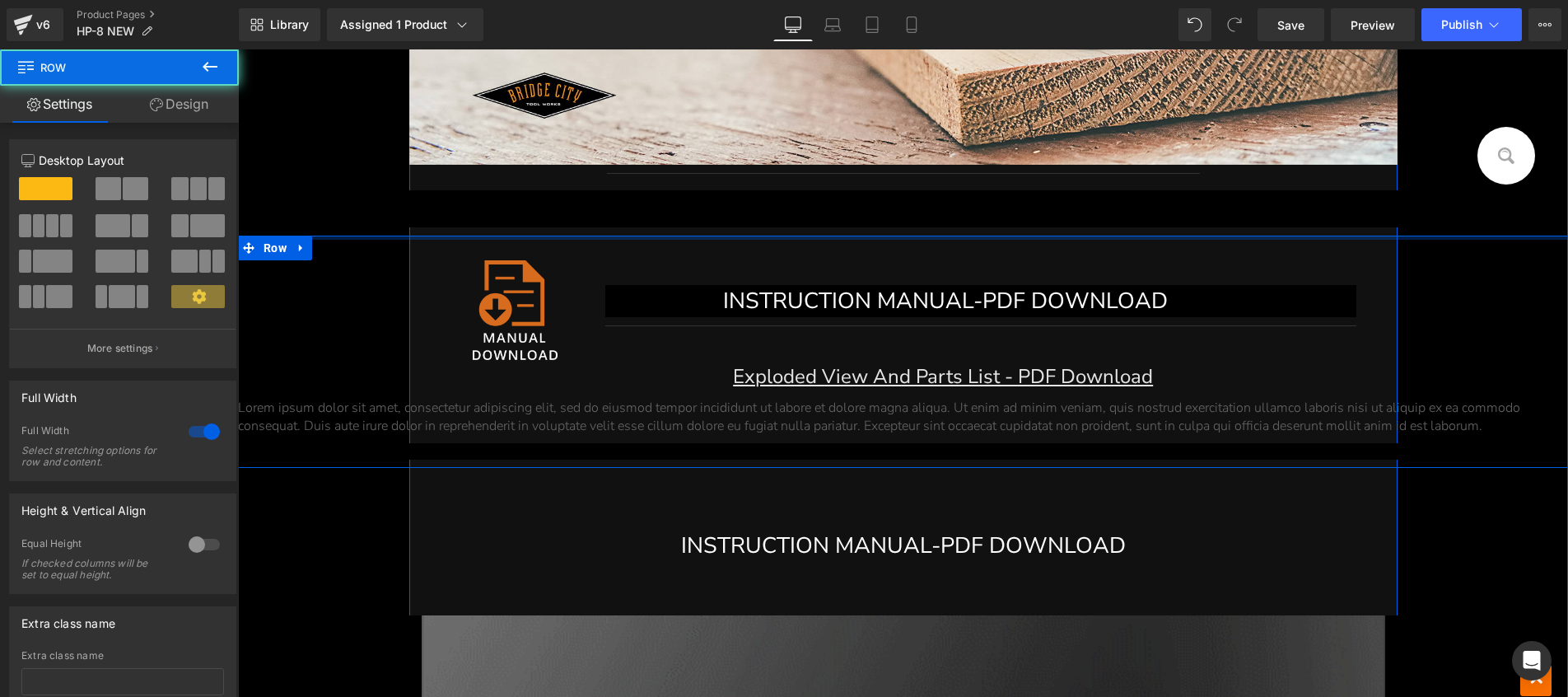
scroll to position [9784, 0]
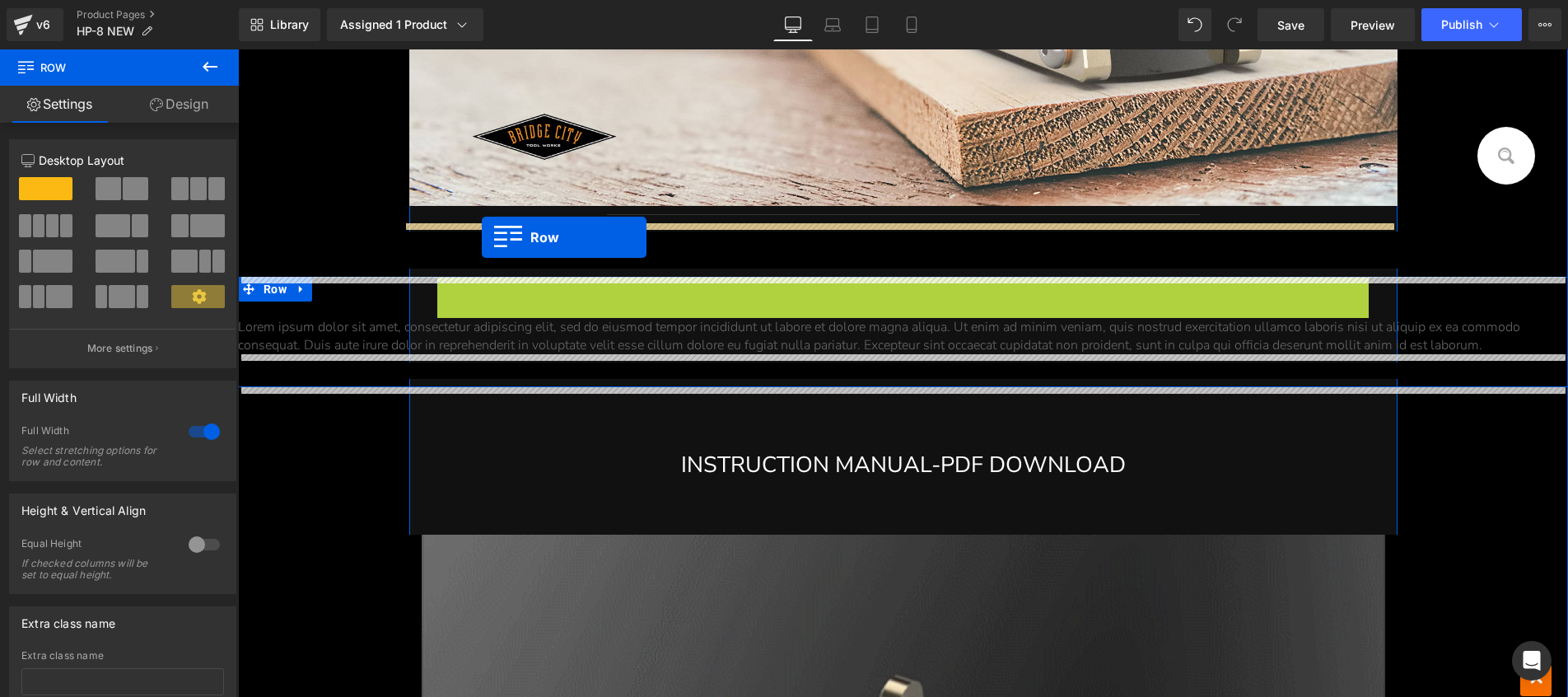
drag, startPoint x: 466, startPoint y: 286, endPoint x: 481, endPoint y: 237, distance: 51.2
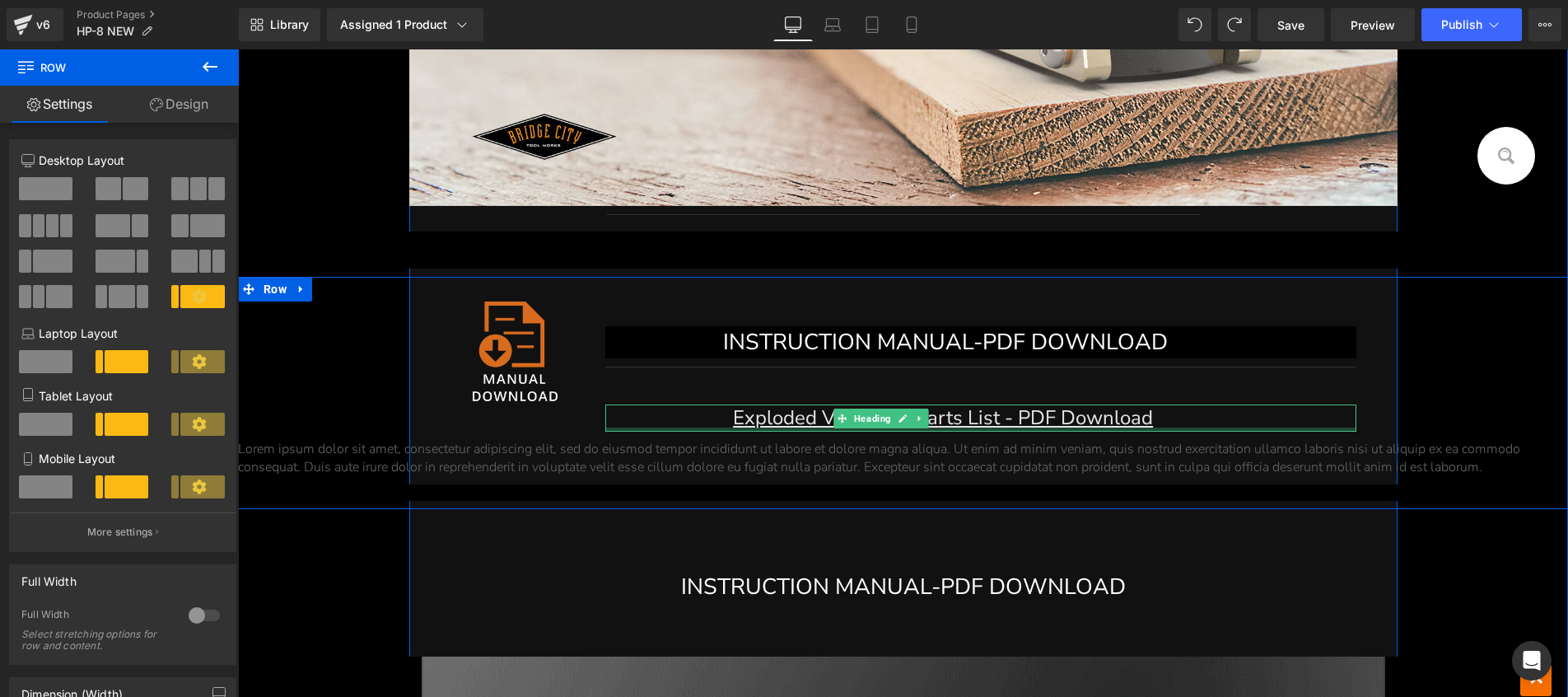
click at [1439, 311] on div "Image INSTRUCTION MANUAL-PDF DOWNLOAD Button Separator Exploded View And Parts …" at bounding box center [902, 393] width 1329 height 233
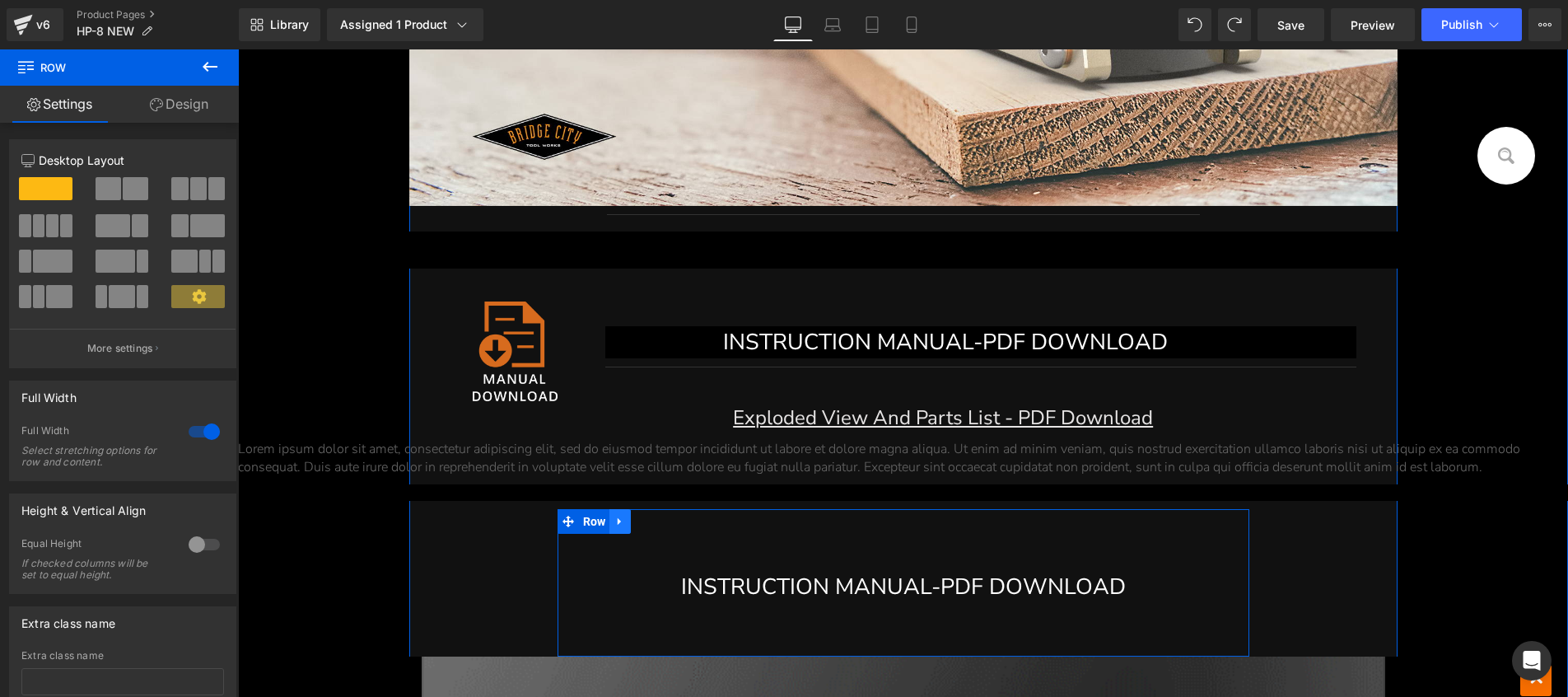
click at [619, 523] on icon at bounding box center [619, 522] width 11 height 12
click at [659, 522] on icon at bounding box center [662, 521] width 11 height 11
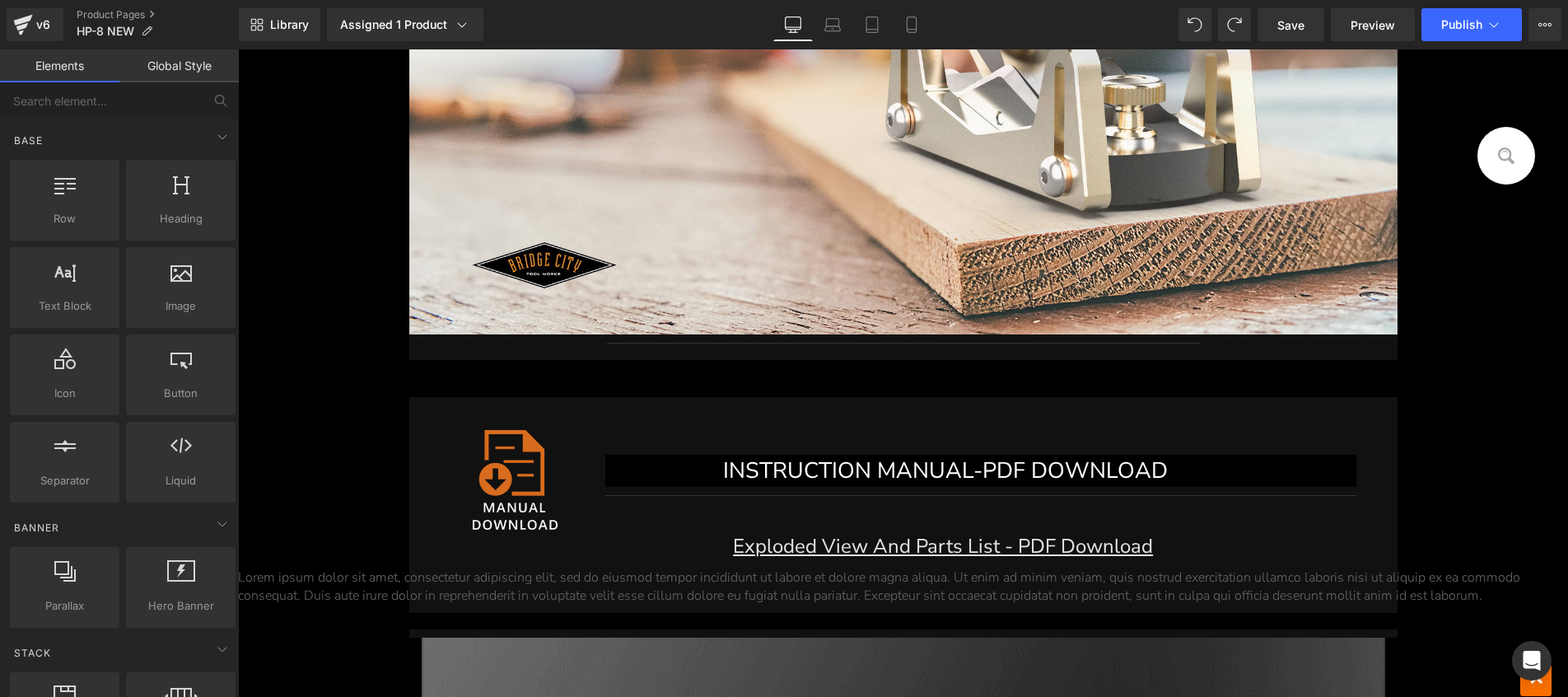
scroll to position [9825, 0]
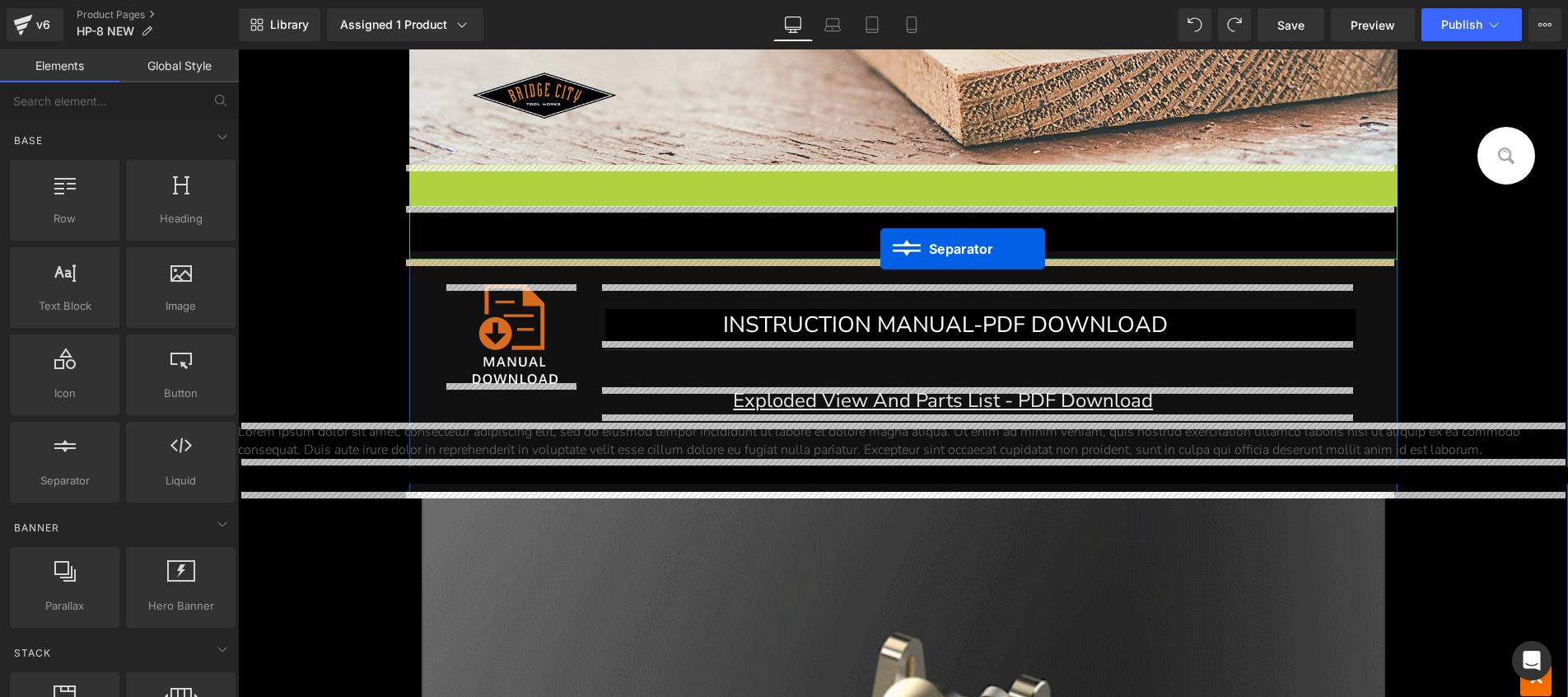
drag, startPoint x: 883, startPoint y: 170, endPoint x: 879, endPoint y: 249, distance: 79.1
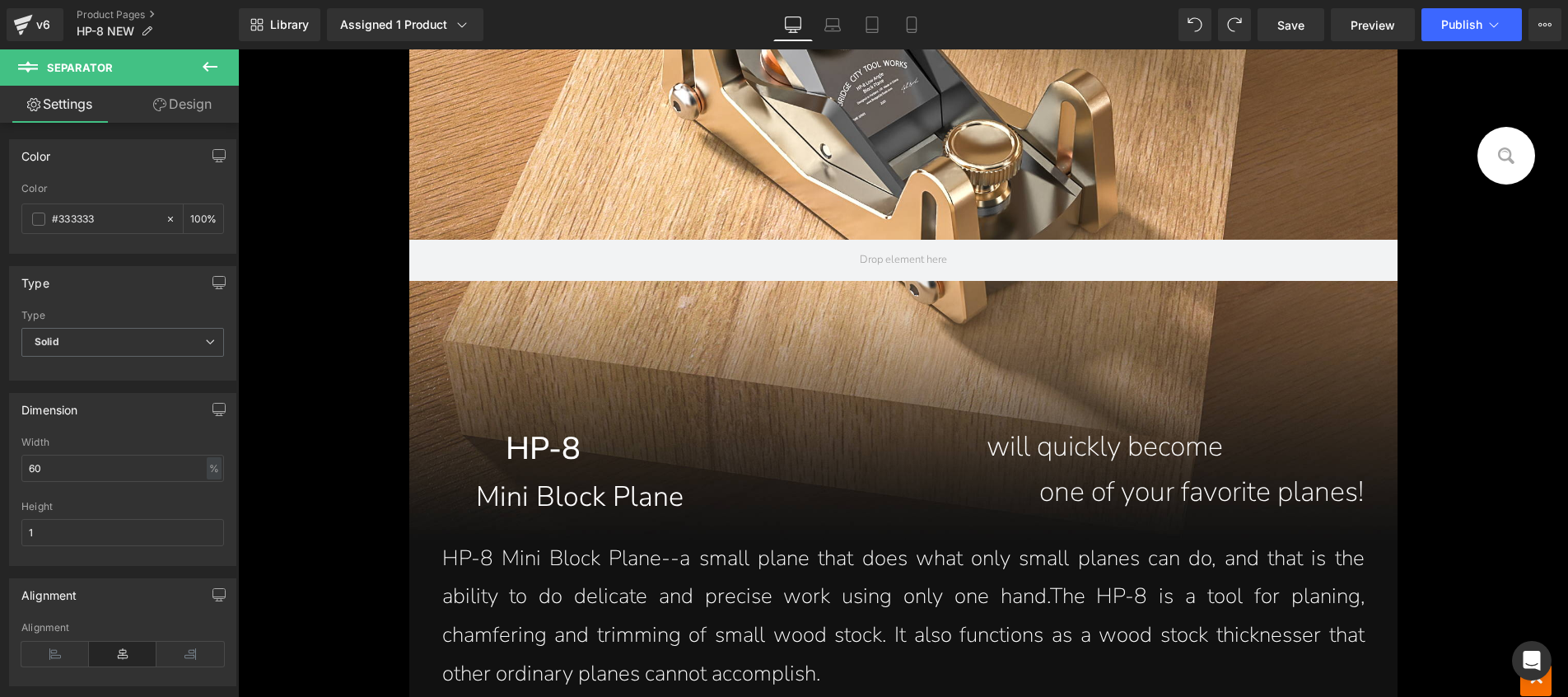
scroll to position [1202, 0]
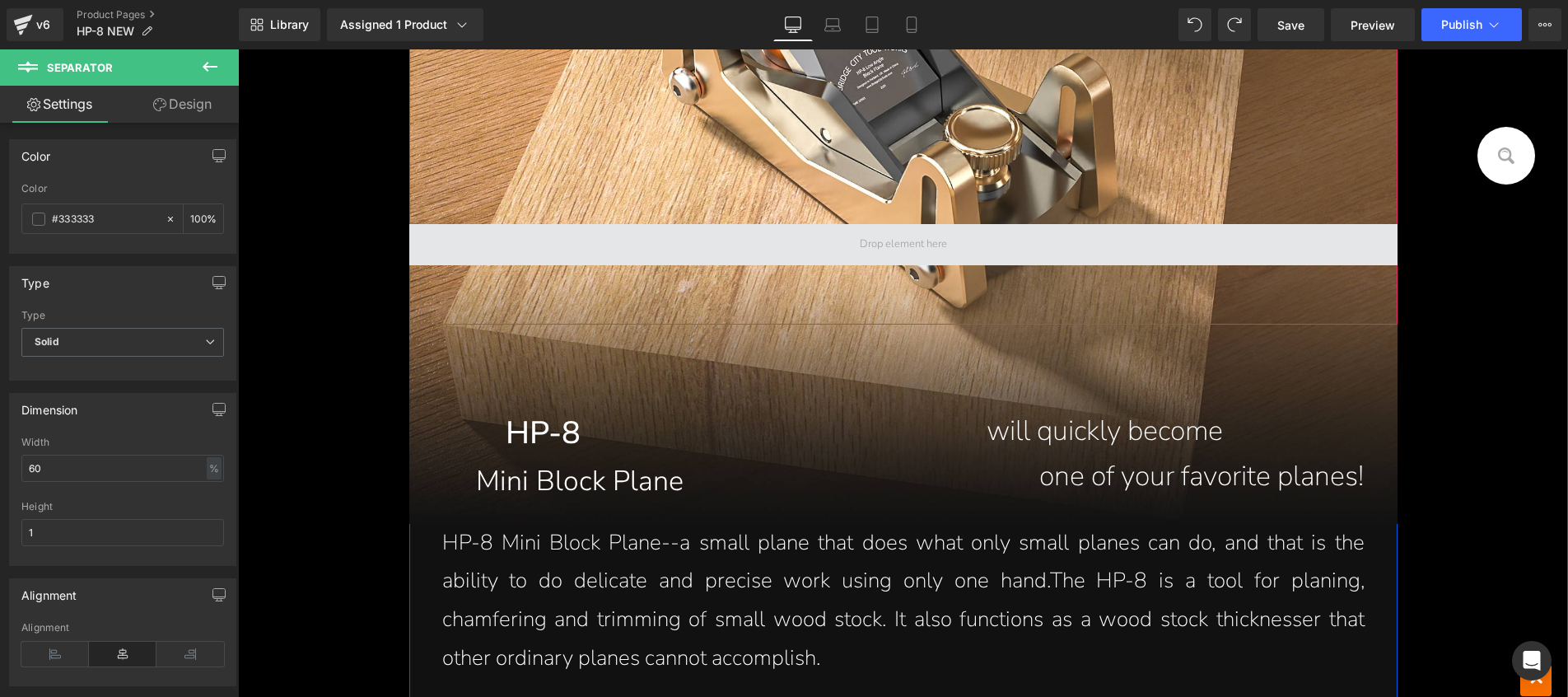
click at [1010, 246] on span at bounding box center [904, 245] width 988 height 41
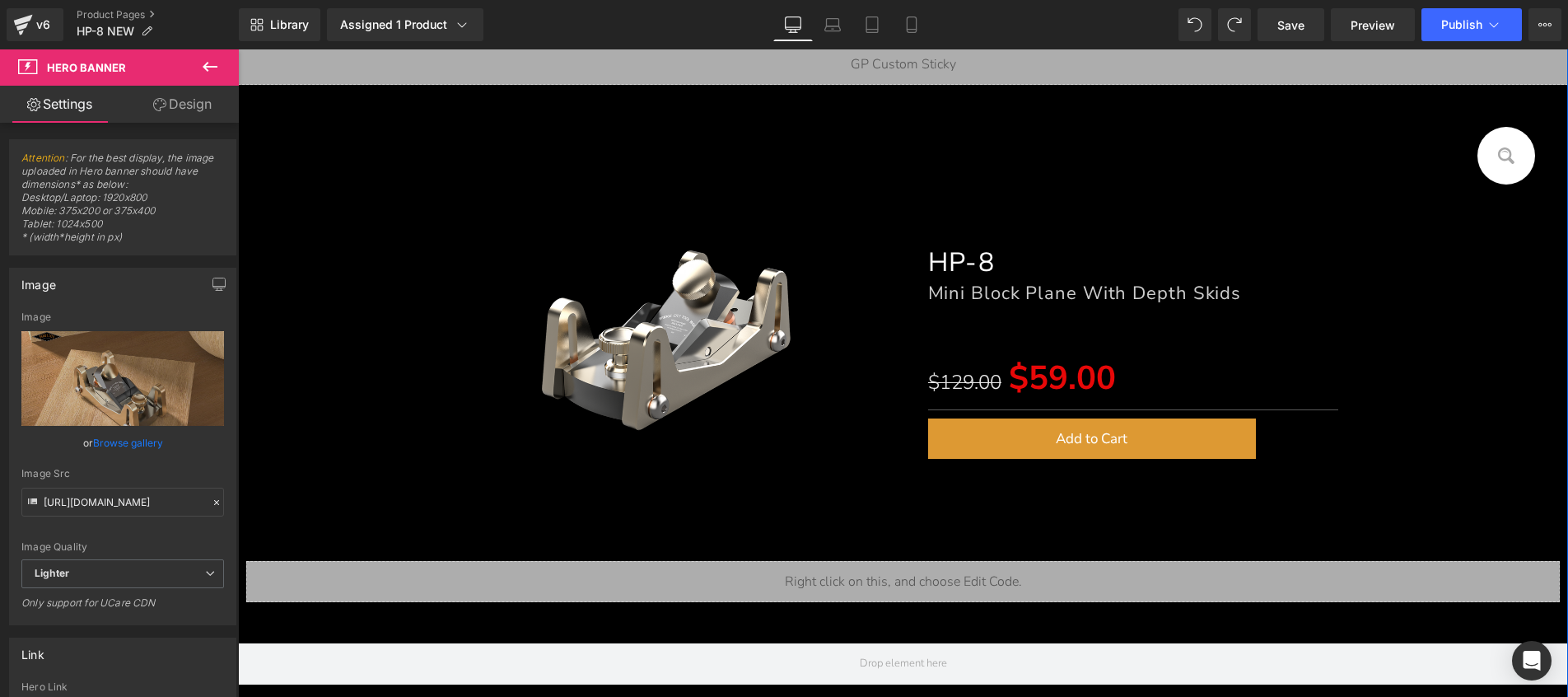
scroll to position [267, 0]
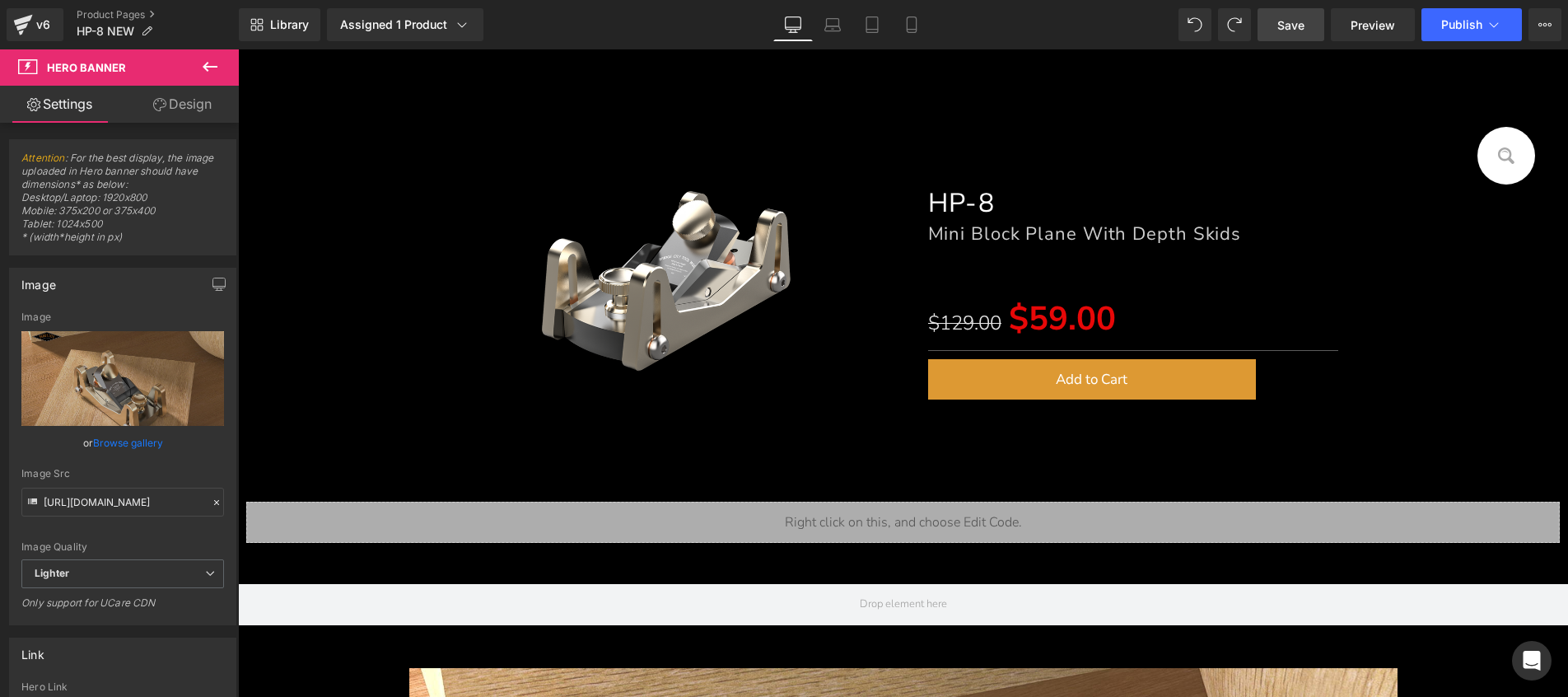
drag, startPoint x: 1301, startPoint y: 31, endPoint x: 1022, endPoint y: 78, distance: 282.9
click at [1301, 31] on span "Save" at bounding box center [1291, 25] width 27 height 17
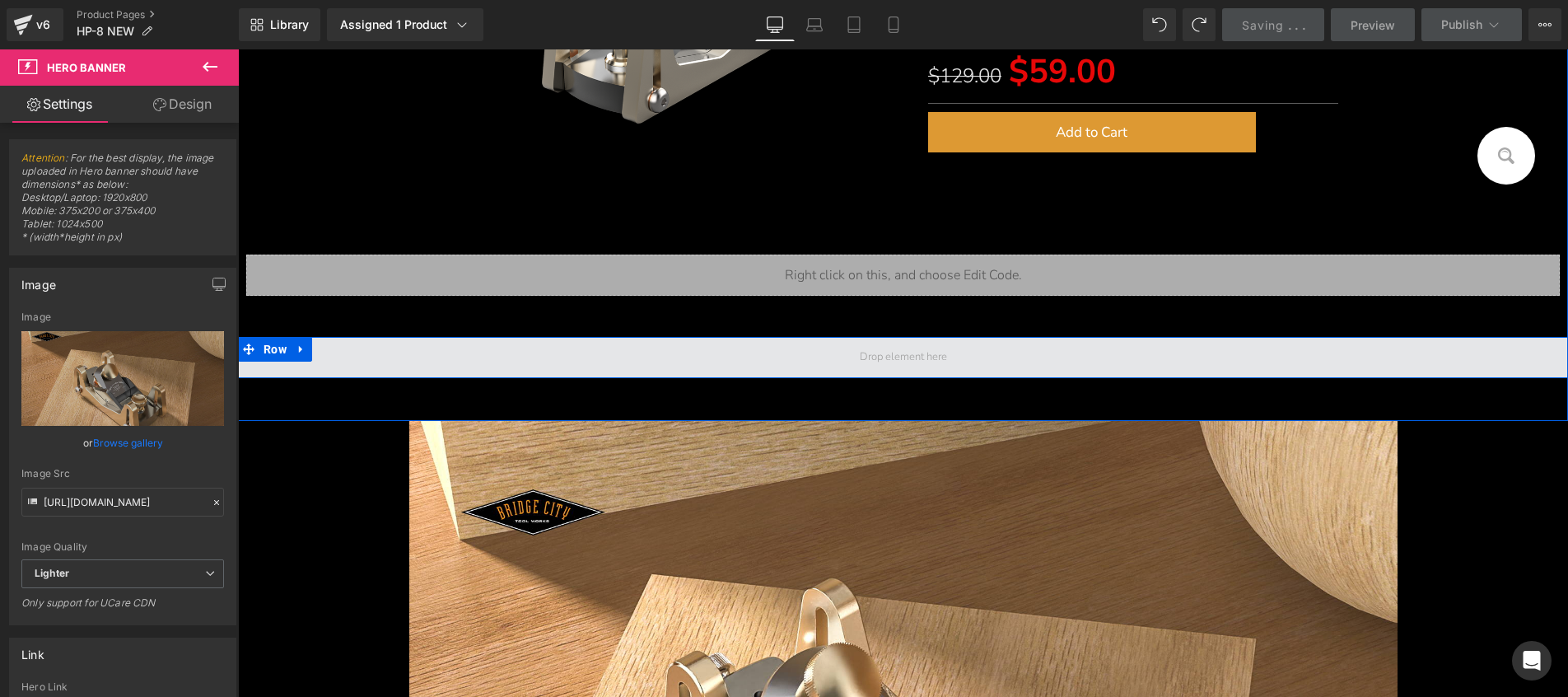
scroll to position [505, 0]
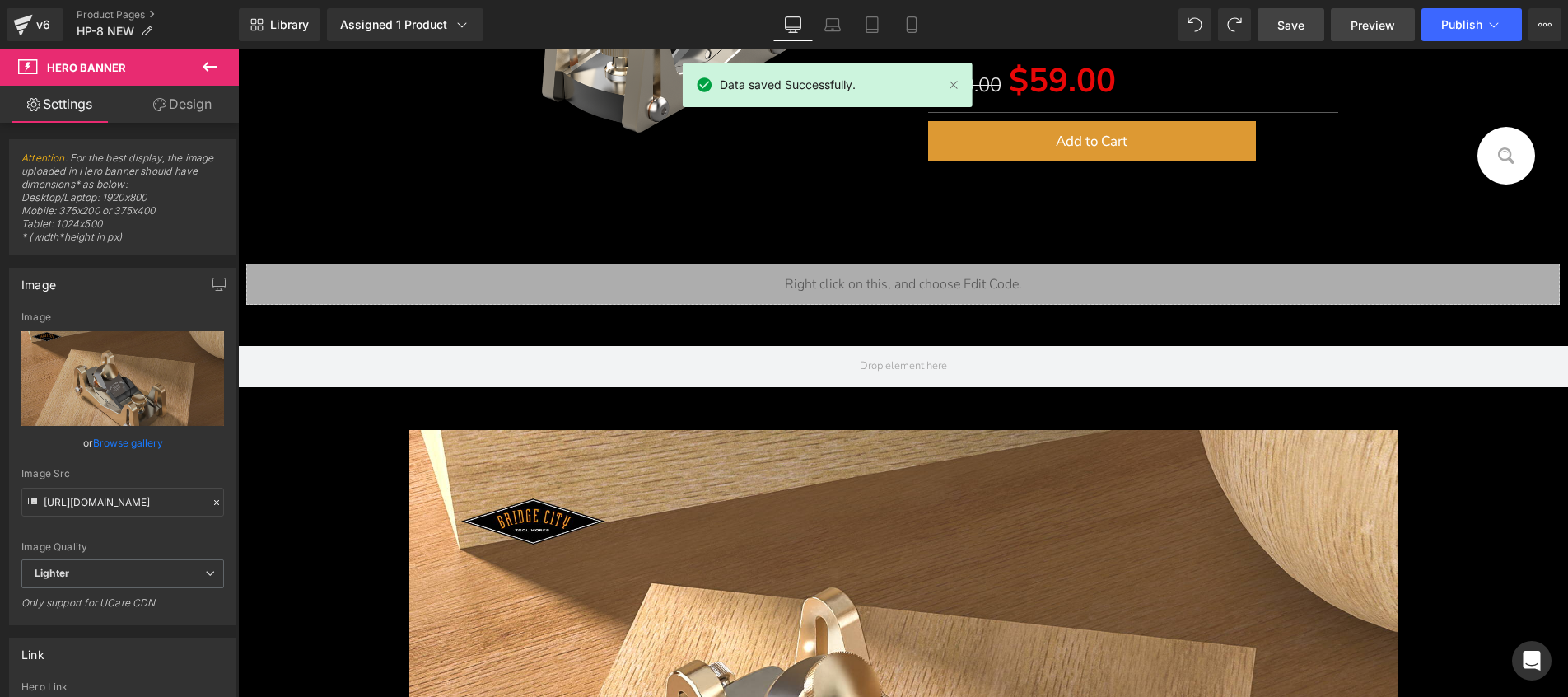
click at [1364, 29] on span "Preview" at bounding box center [1372, 25] width 44 height 17
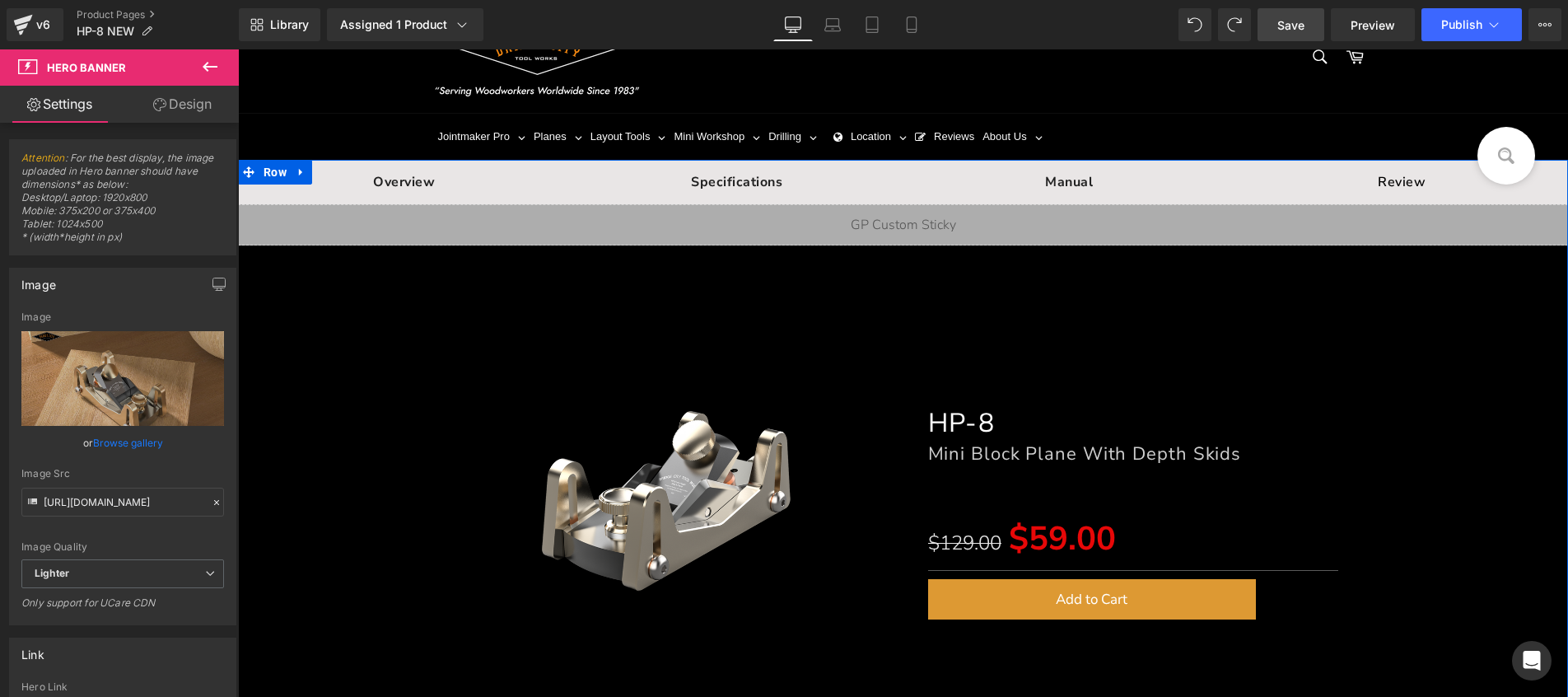
scroll to position [0, 0]
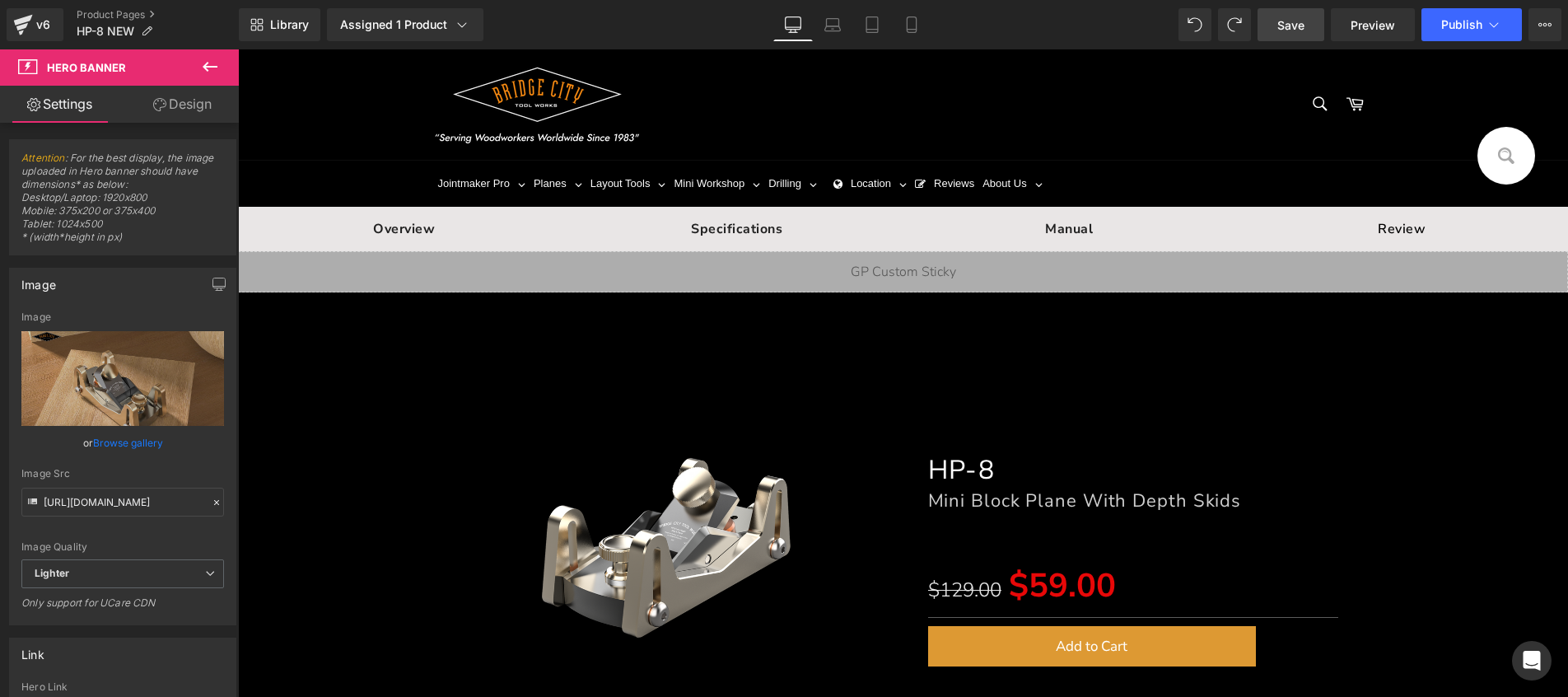
click at [1290, 28] on span "Save" at bounding box center [1291, 25] width 27 height 17
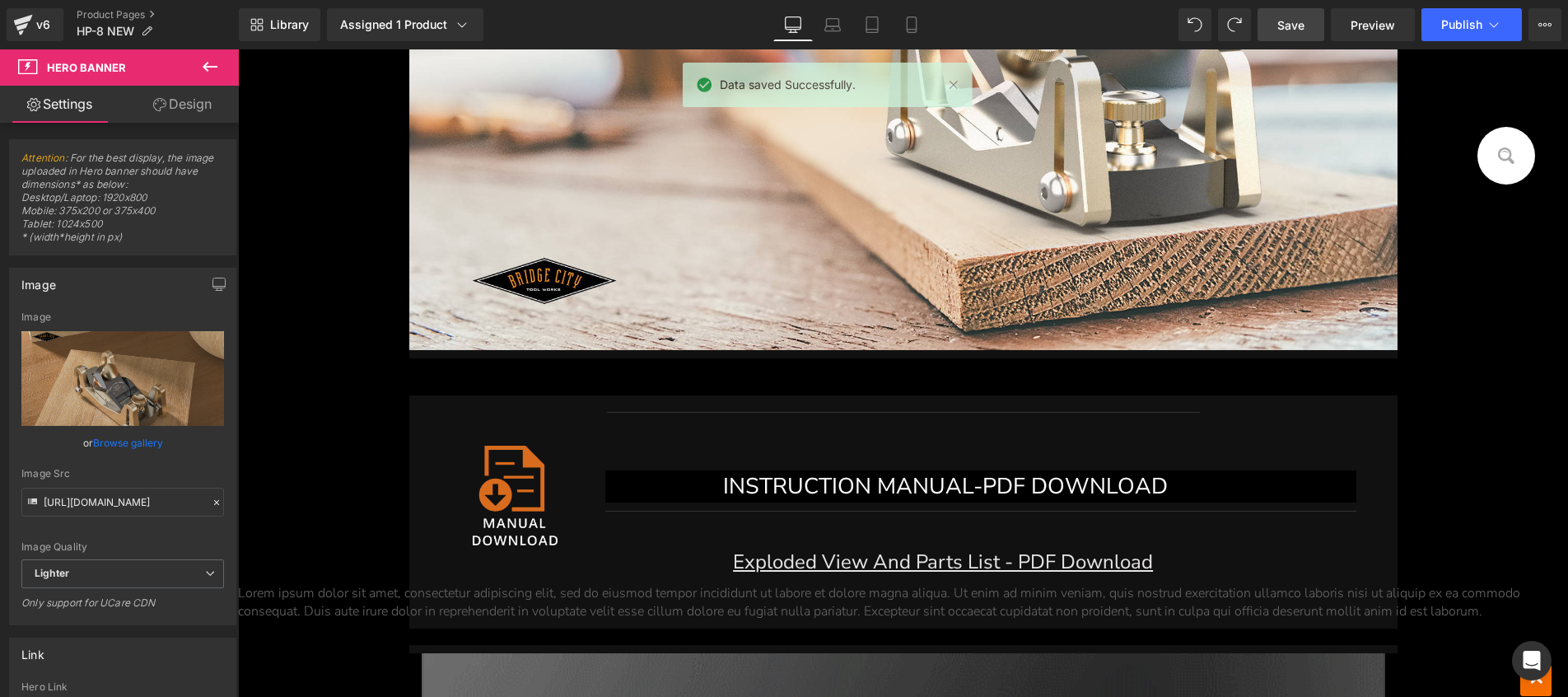
scroll to position [9671, 0]
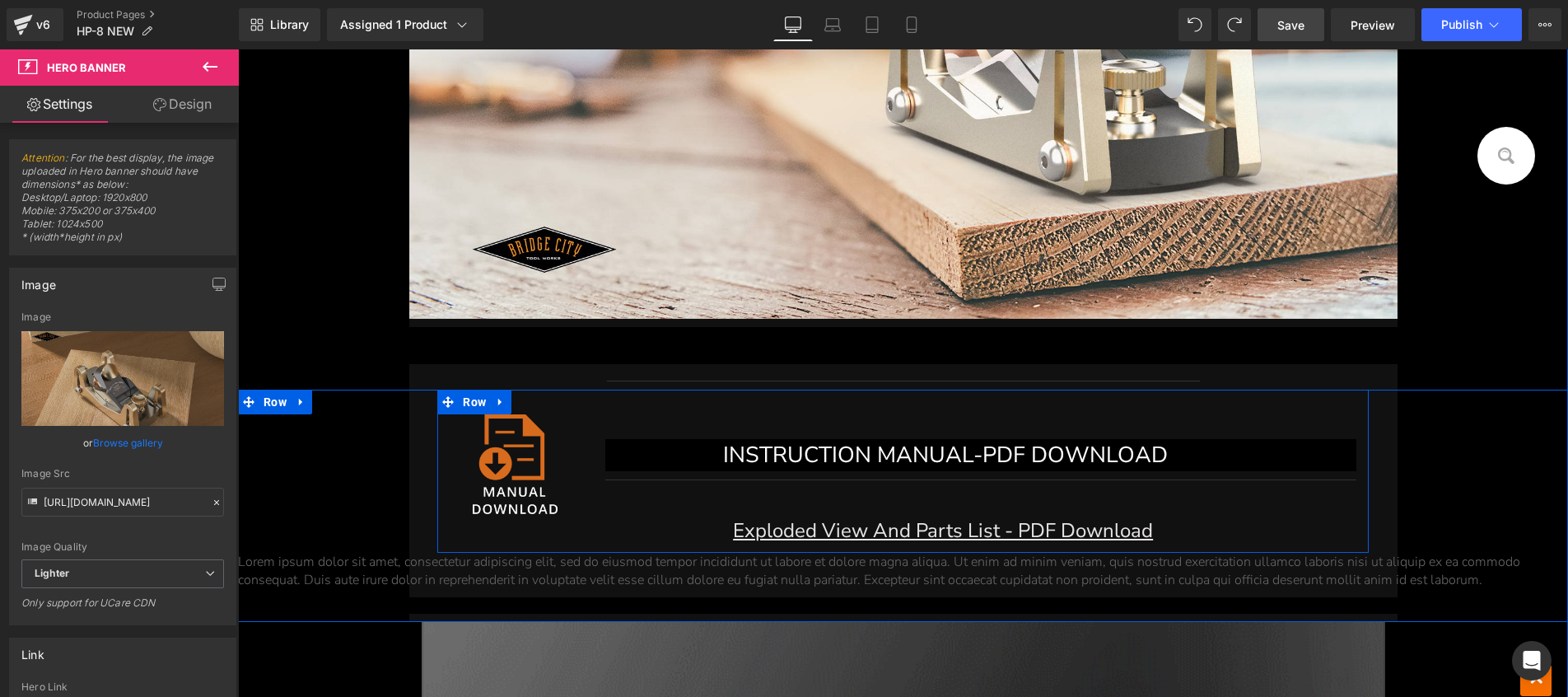
click at [1243, 399] on div at bounding box center [902, 401] width 931 height 25
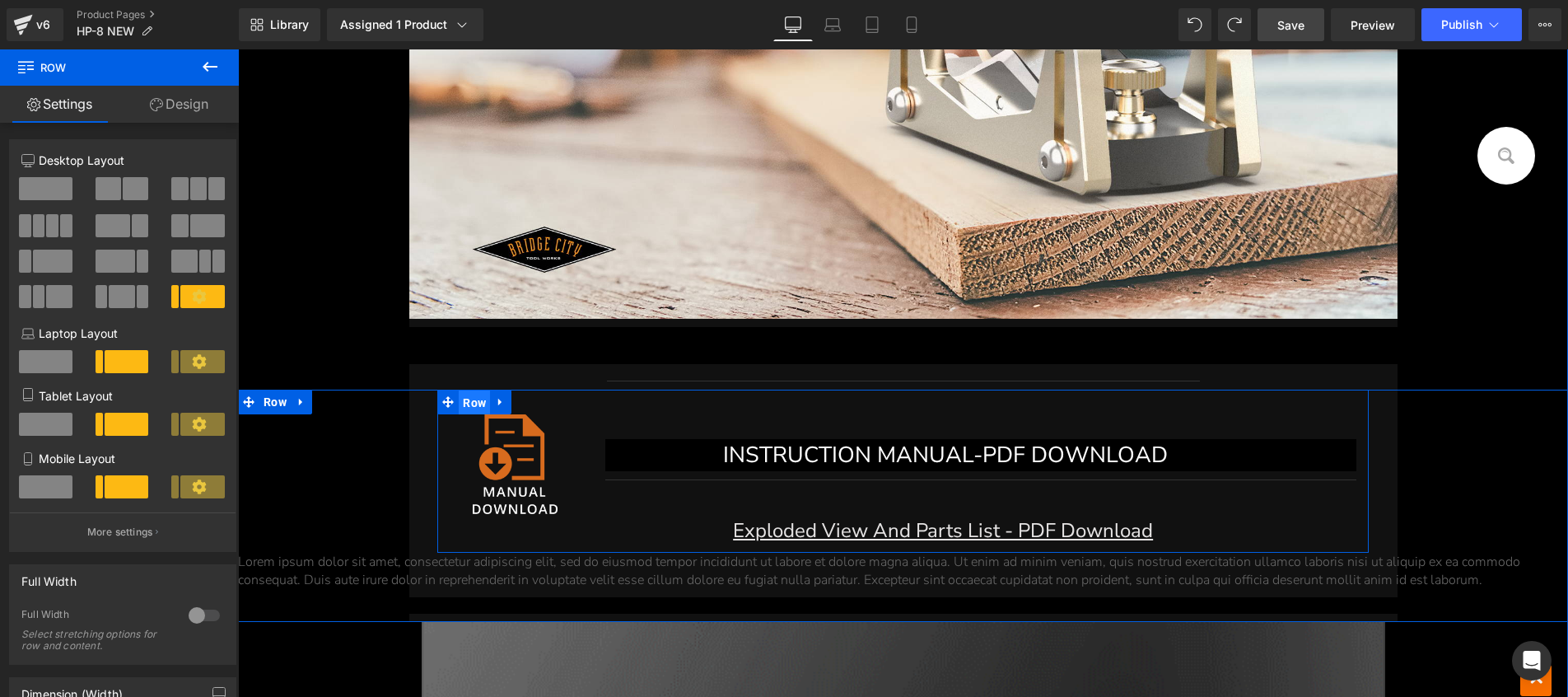
click at [468, 407] on span "Row" at bounding box center [474, 402] width 32 height 25
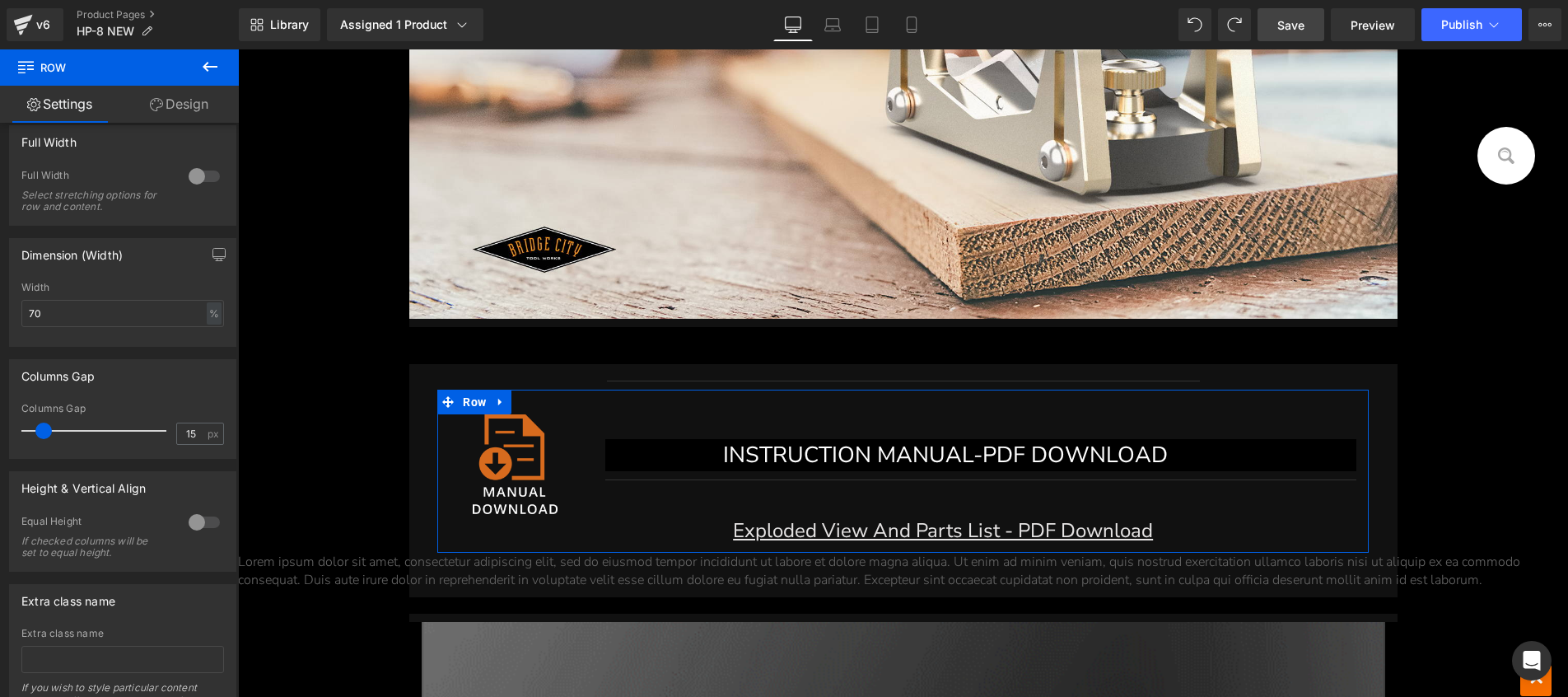
scroll to position [534, 0]
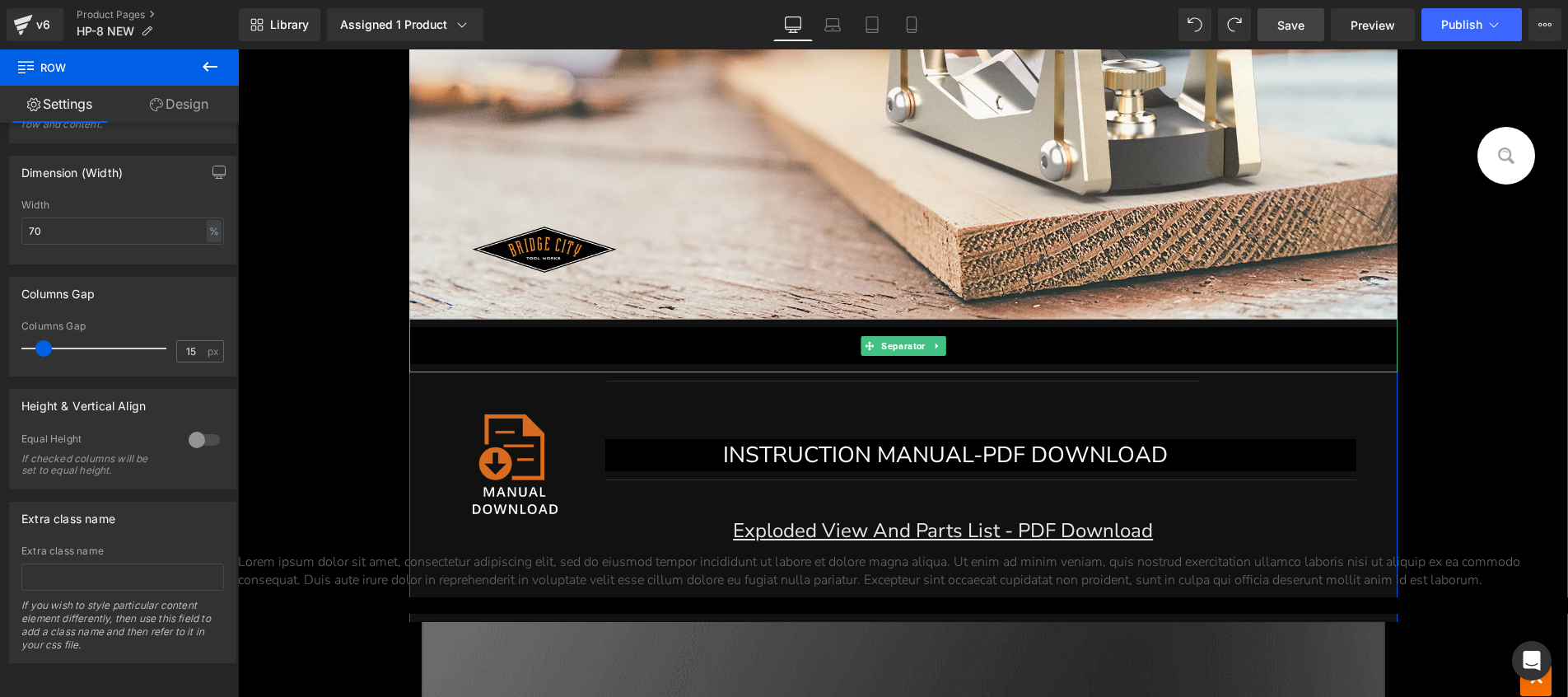
click at [551, 345] on hr at bounding box center [909, 349] width 999 height 45
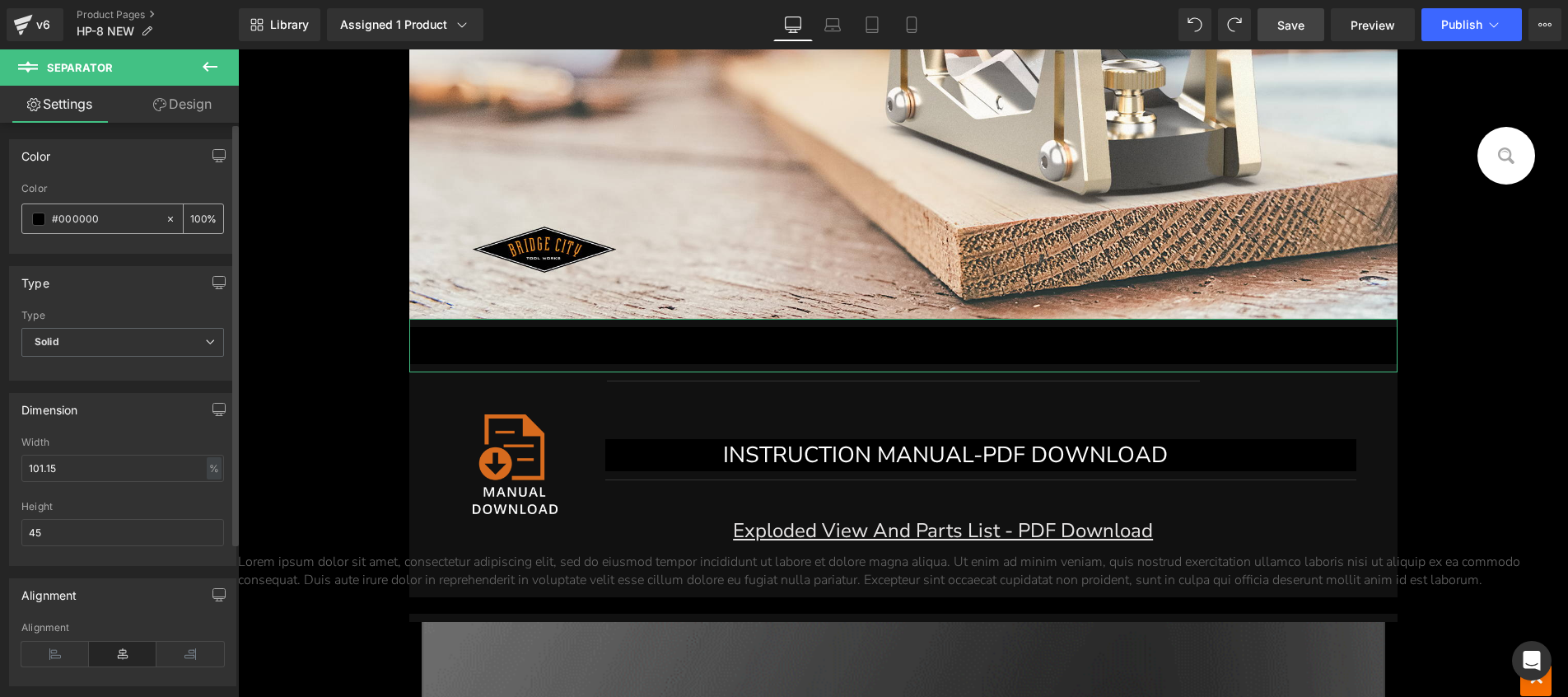
drag, startPoint x: 105, startPoint y: 218, endPoint x: 1, endPoint y: 193, distance: 107.0
click at [58, 219] on input "#000000" at bounding box center [104, 219] width 105 height 18
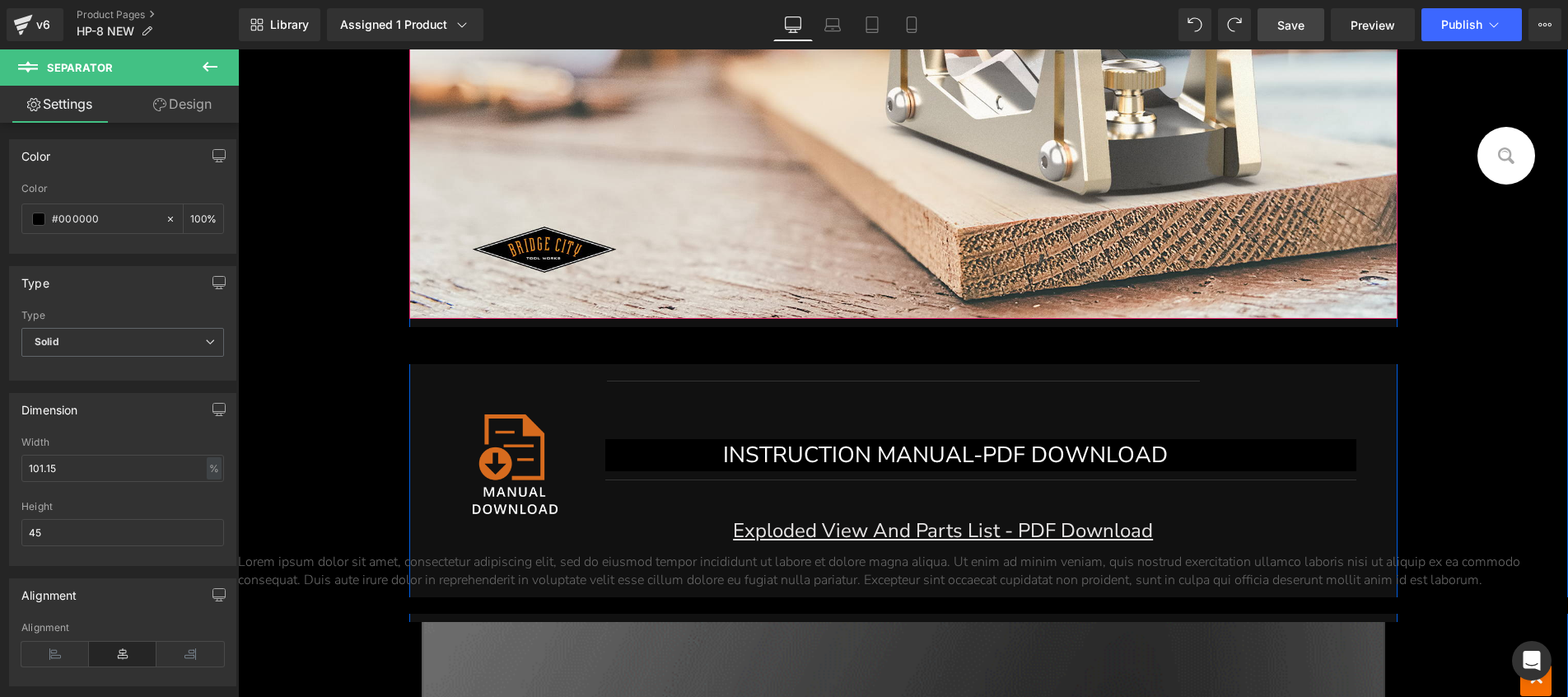
type input "#3"
type input "0"
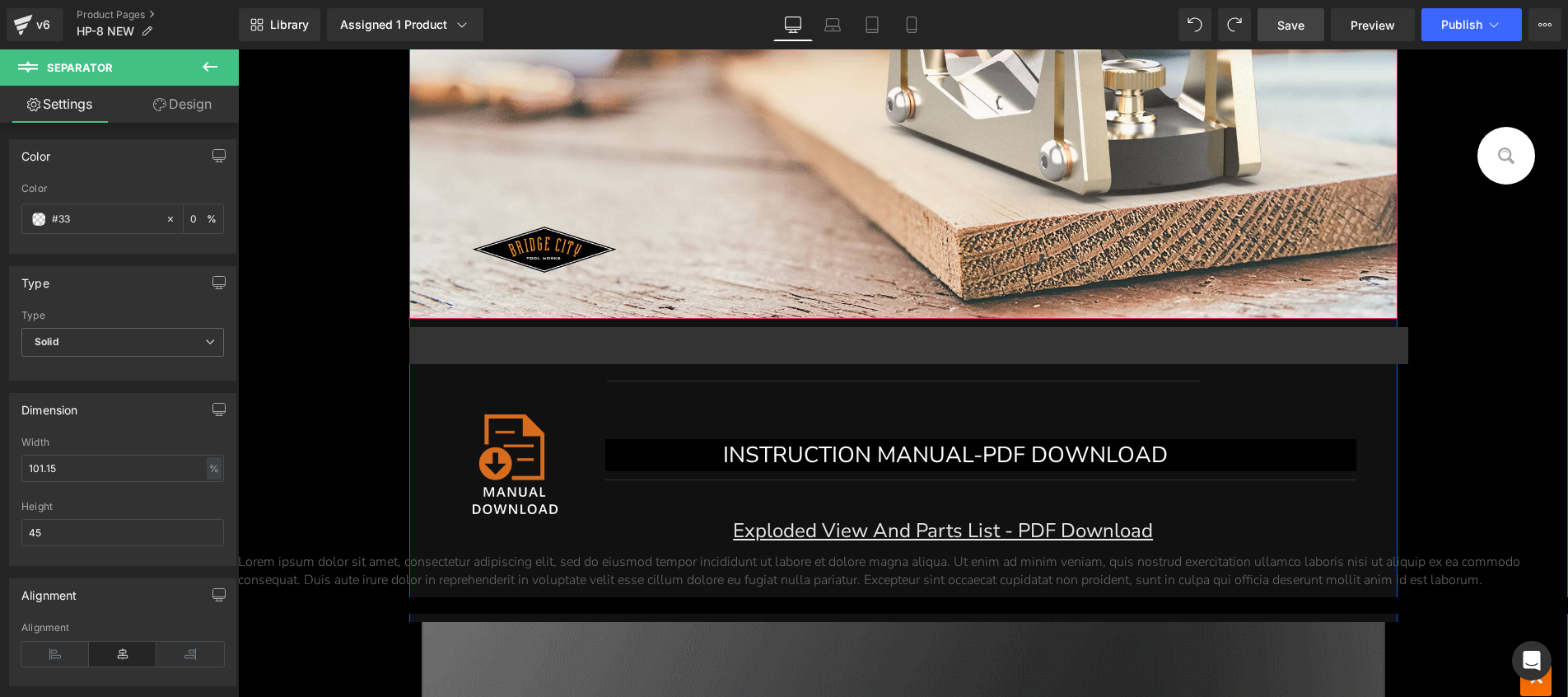
type input "#333"
type input "100"
type input "#33333"
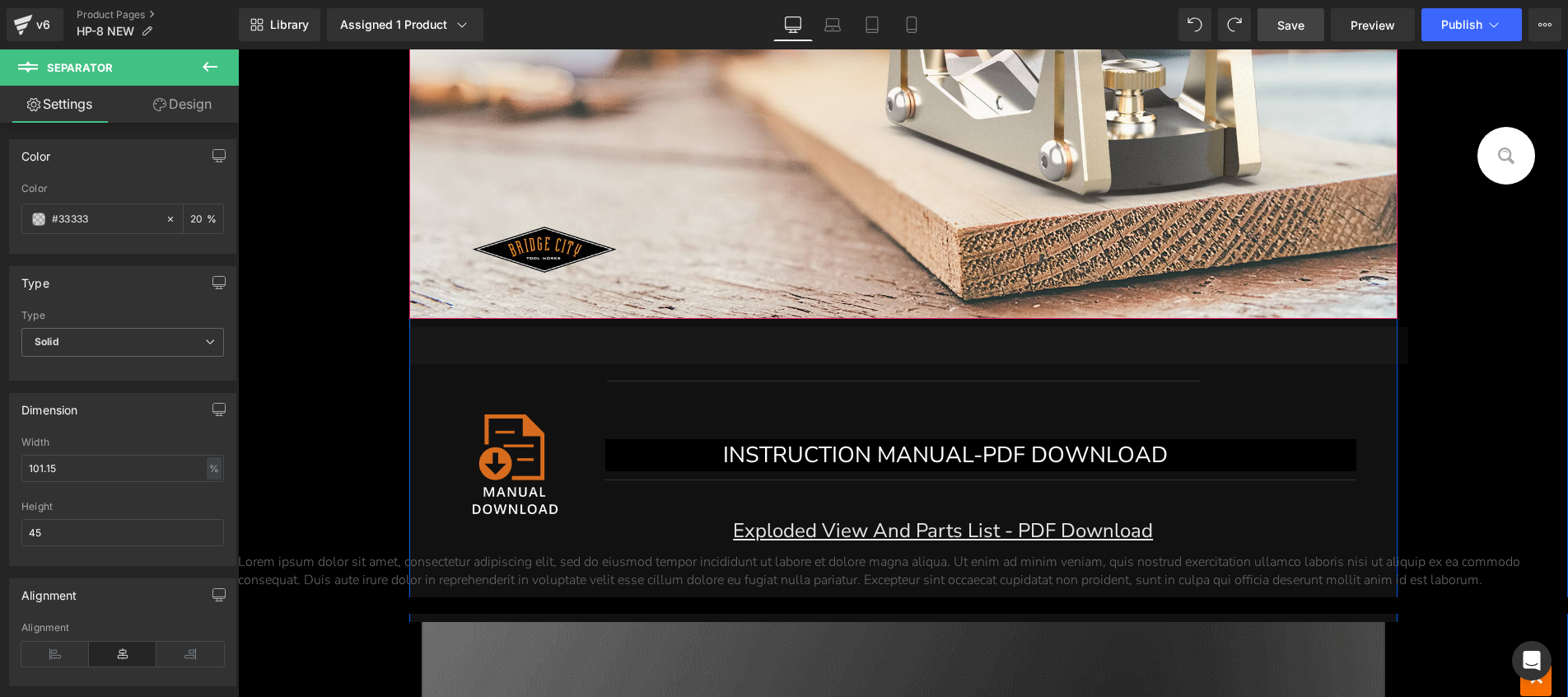
type input "0"
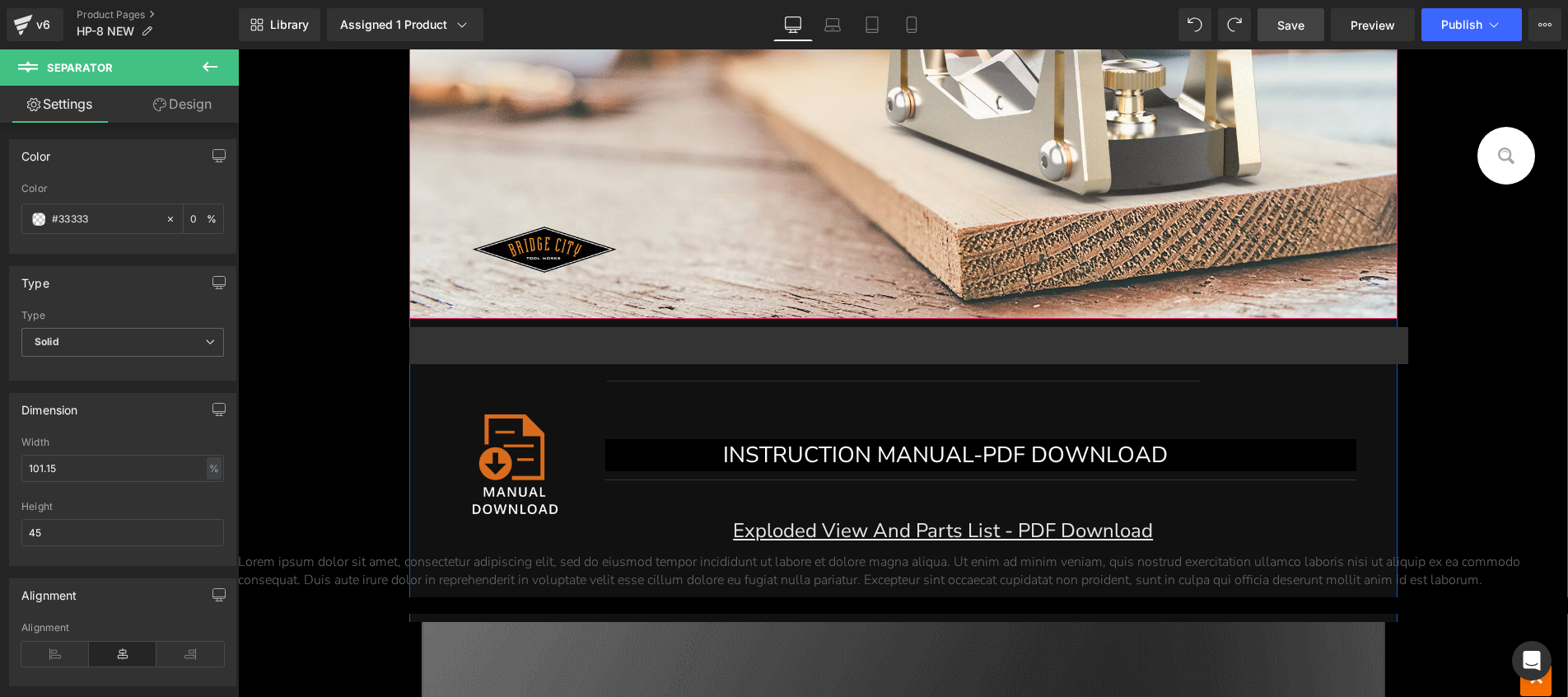
type input "#333333"
type input "100"
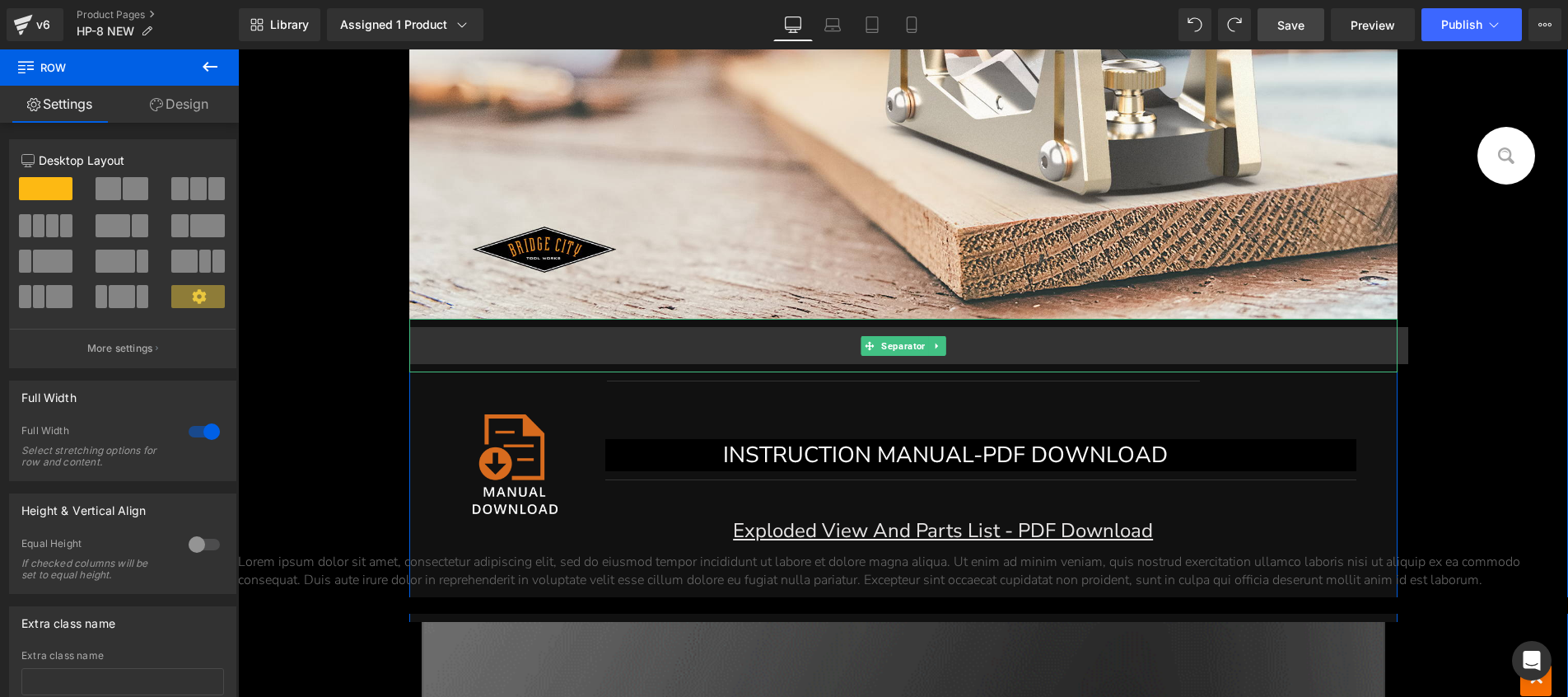
click at [551, 340] on hr at bounding box center [909, 349] width 999 height 45
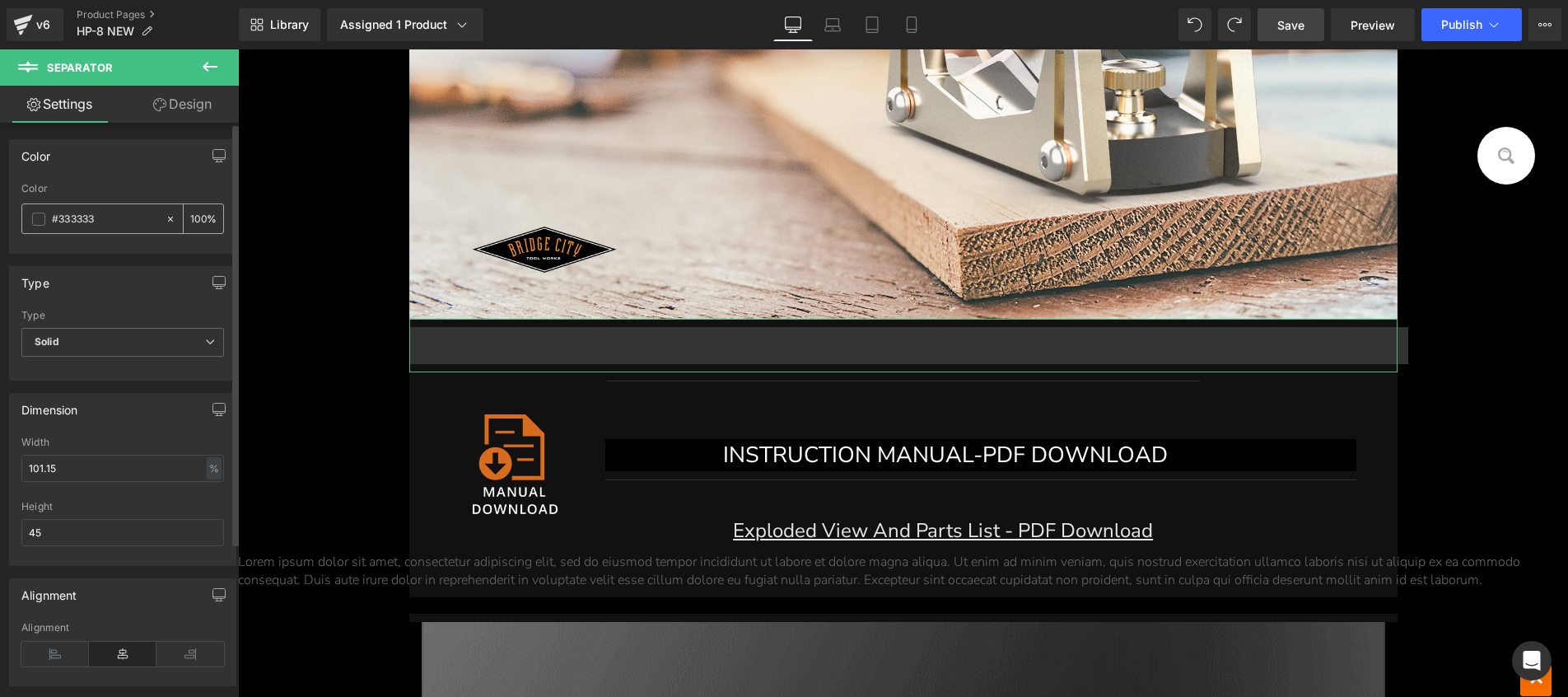
click at [168, 220] on icon at bounding box center [170, 218] width 11 height 11
type input "none"
type input "0"
click at [121, 222] on input "none" at bounding box center [104, 219] width 105 height 18
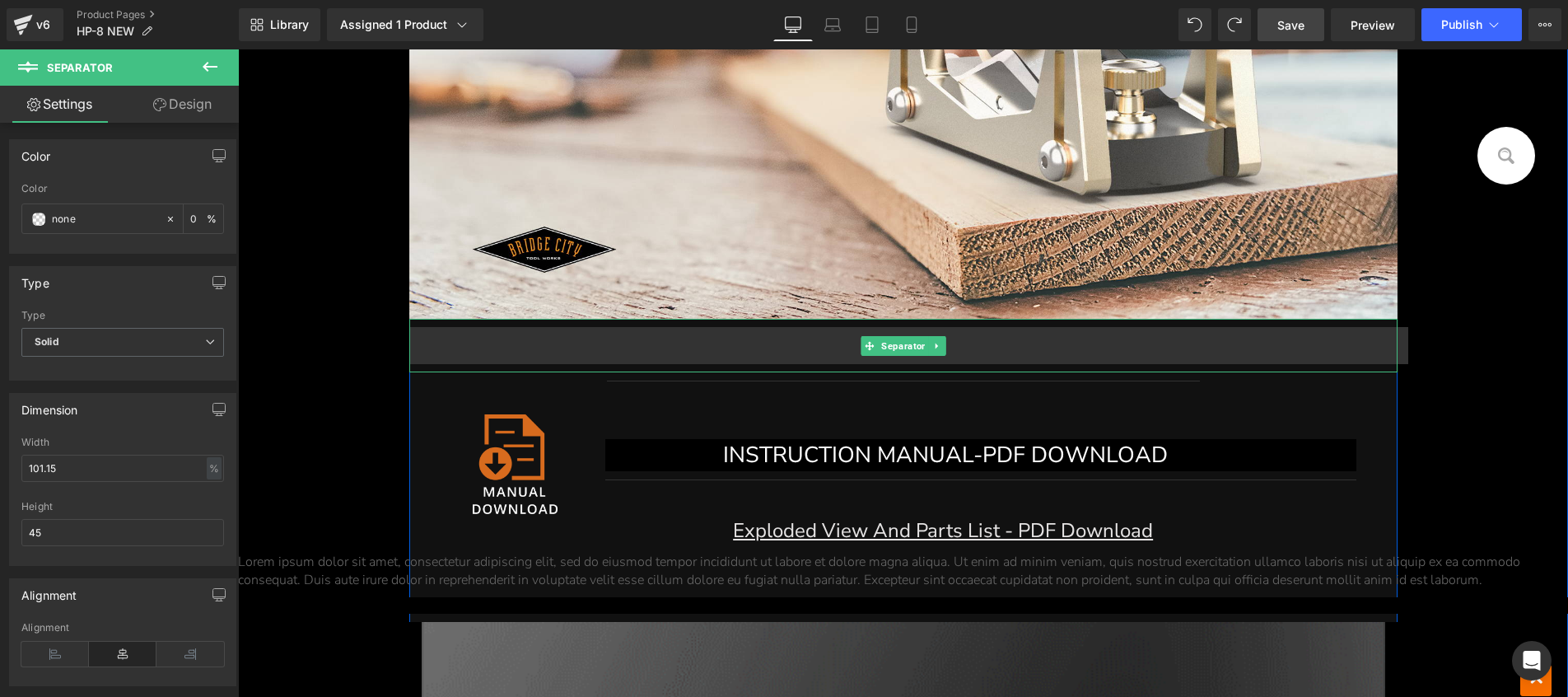
click at [681, 340] on hr at bounding box center [909, 349] width 999 height 45
click at [888, 348] on span "Separator" at bounding box center [903, 346] width 50 height 20
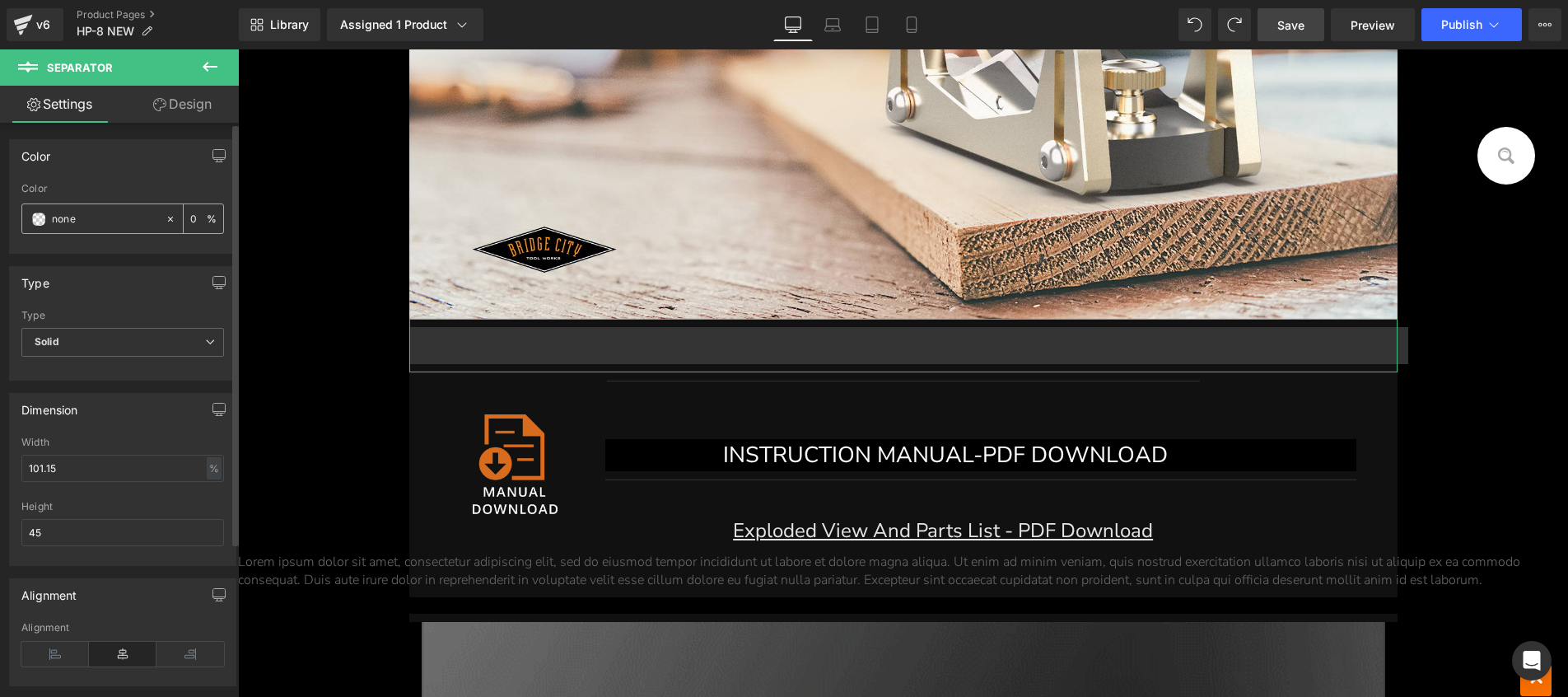
click at [165, 216] on icon at bounding box center [170, 218] width 11 height 11
click at [238, 50] on div at bounding box center [238, 50] width 0 height 0
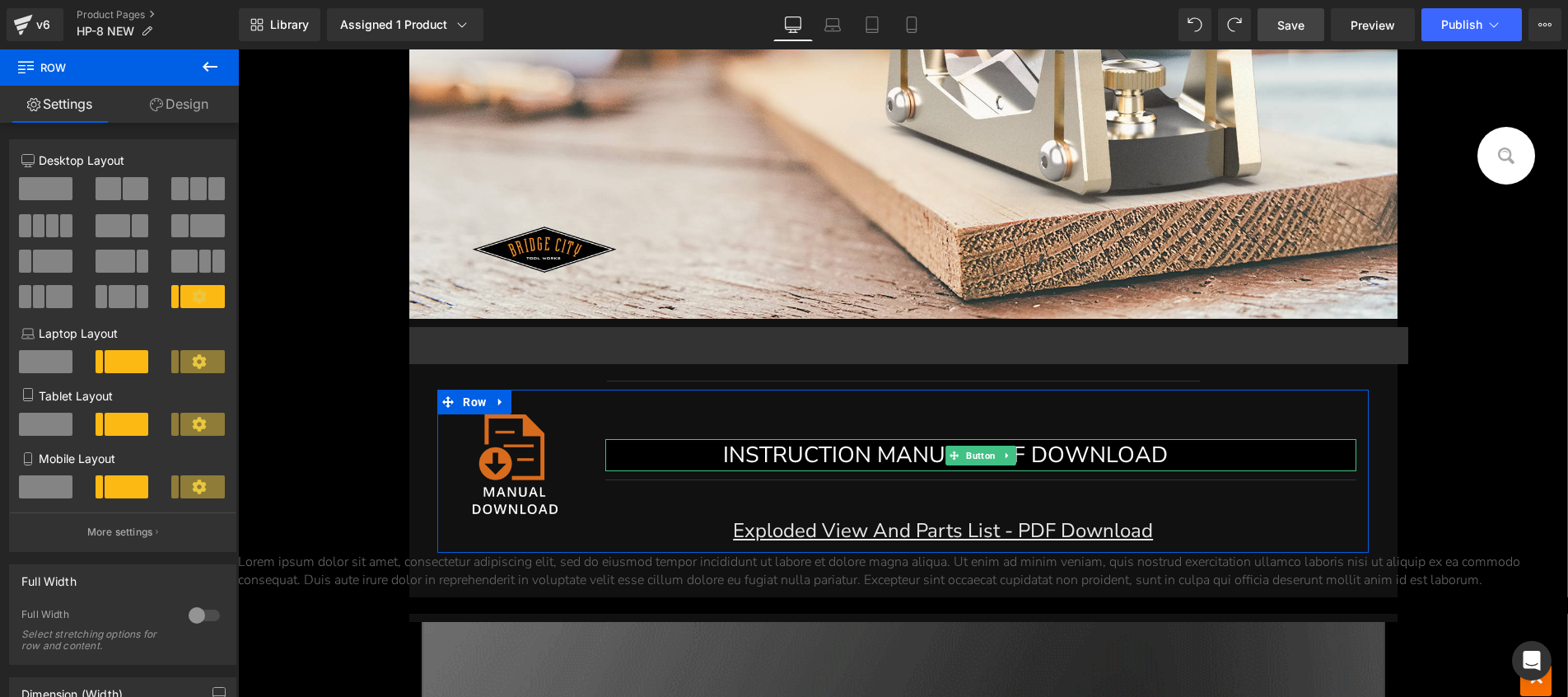
click at [875, 458] on span "INSTRUCTION MANUAL-PDF DOWNLOAD" at bounding box center [945, 455] width 445 height 31
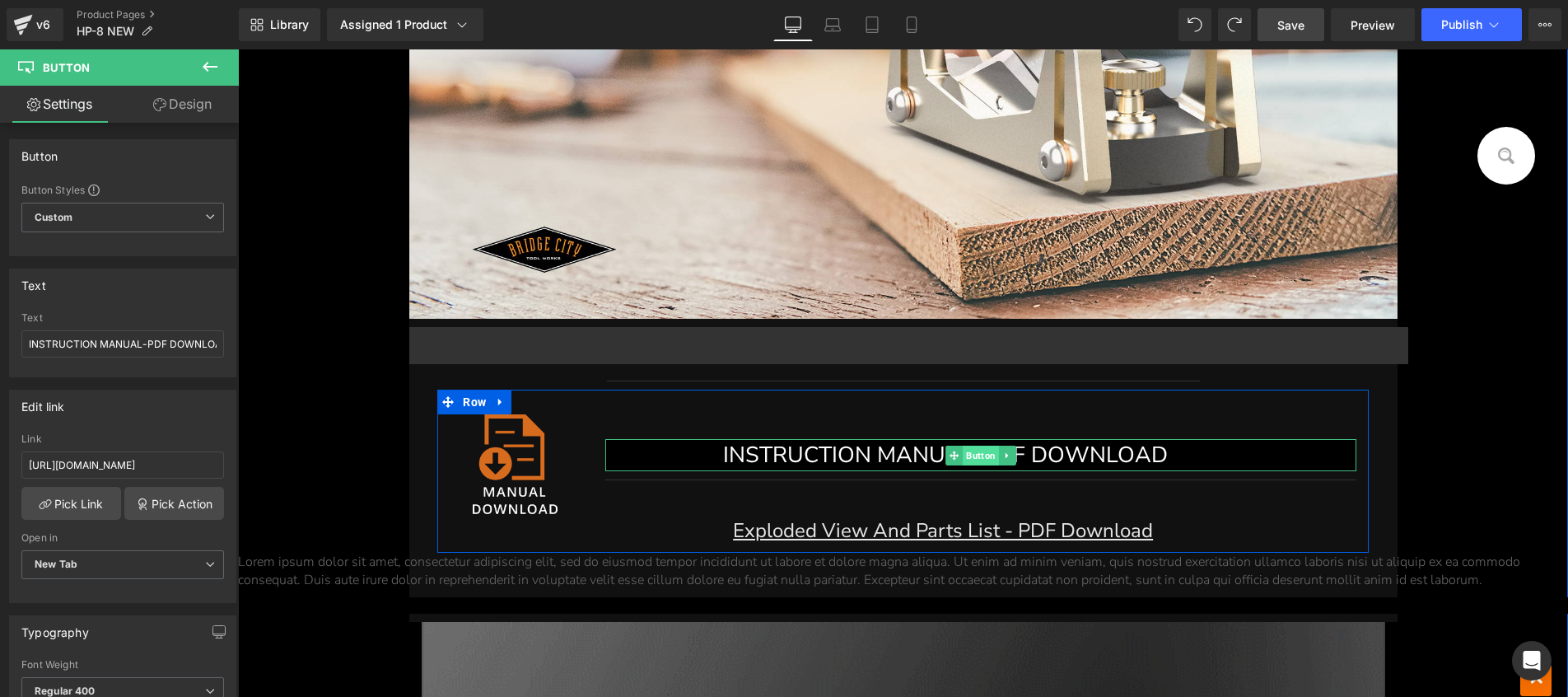
click at [975, 453] on span "Button" at bounding box center [981, 455] width 36 height 20
click at [238, 50] on div at bounding box center [238, 50] width 0 height 0
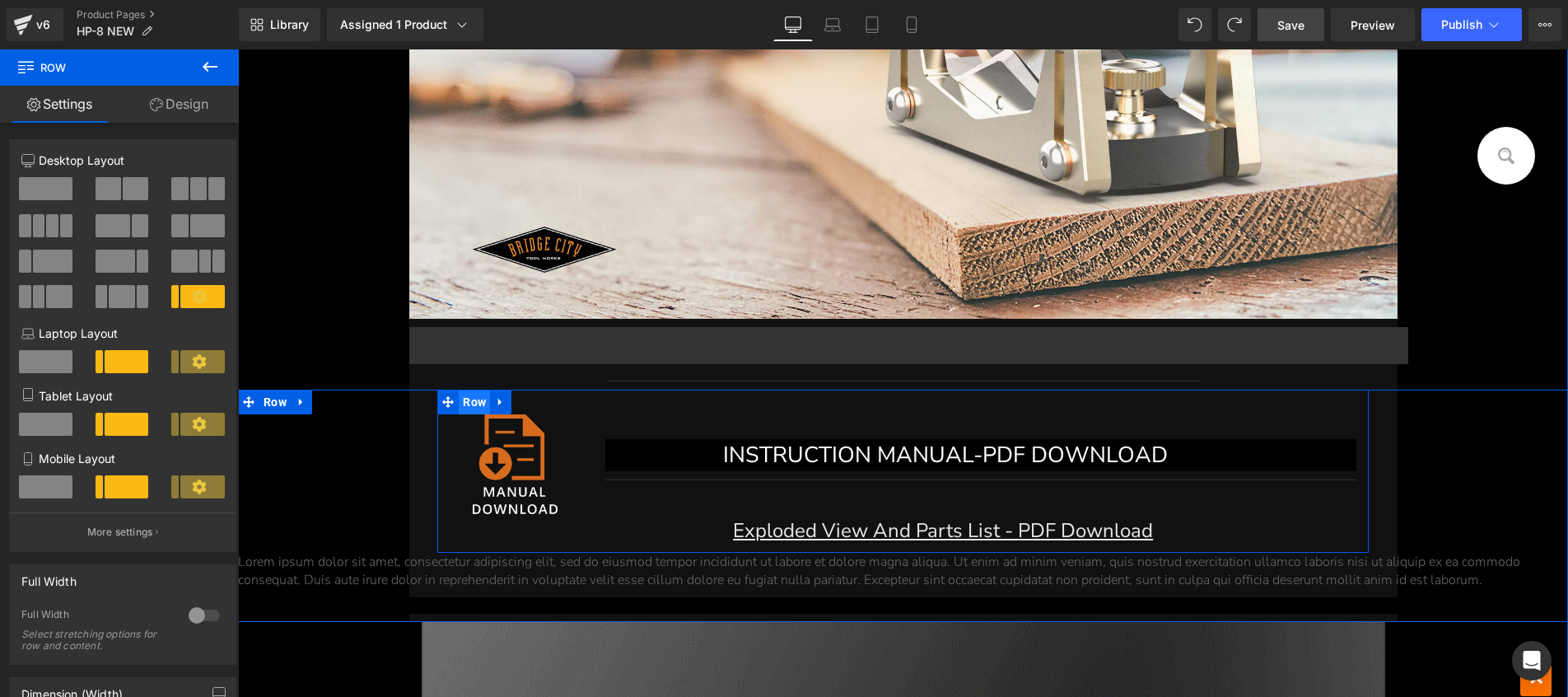
click at [458, 402] on span "Row" at bounding box center [474, 401] width 32 height 25
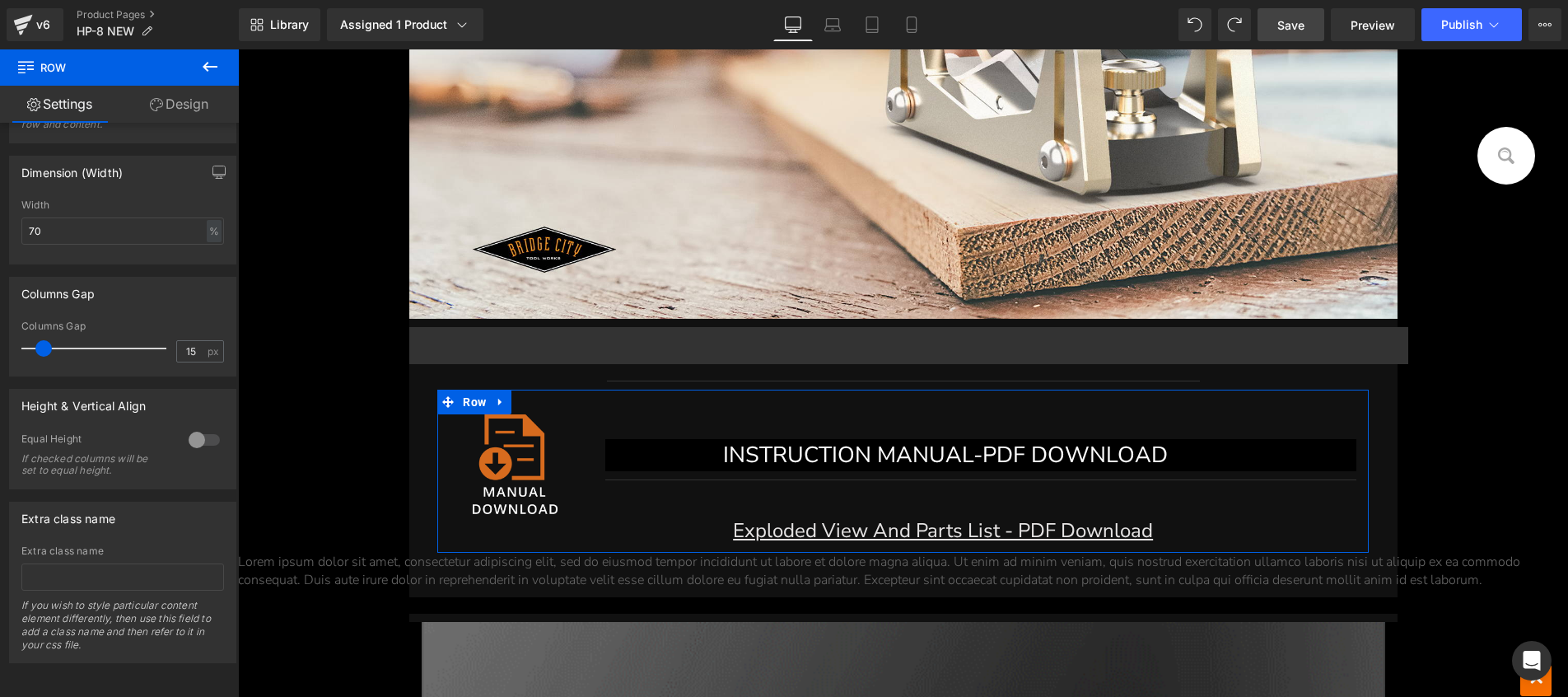
click at [172, 111] on link "Design" at bounding box center [180, 103] width 120 height 37
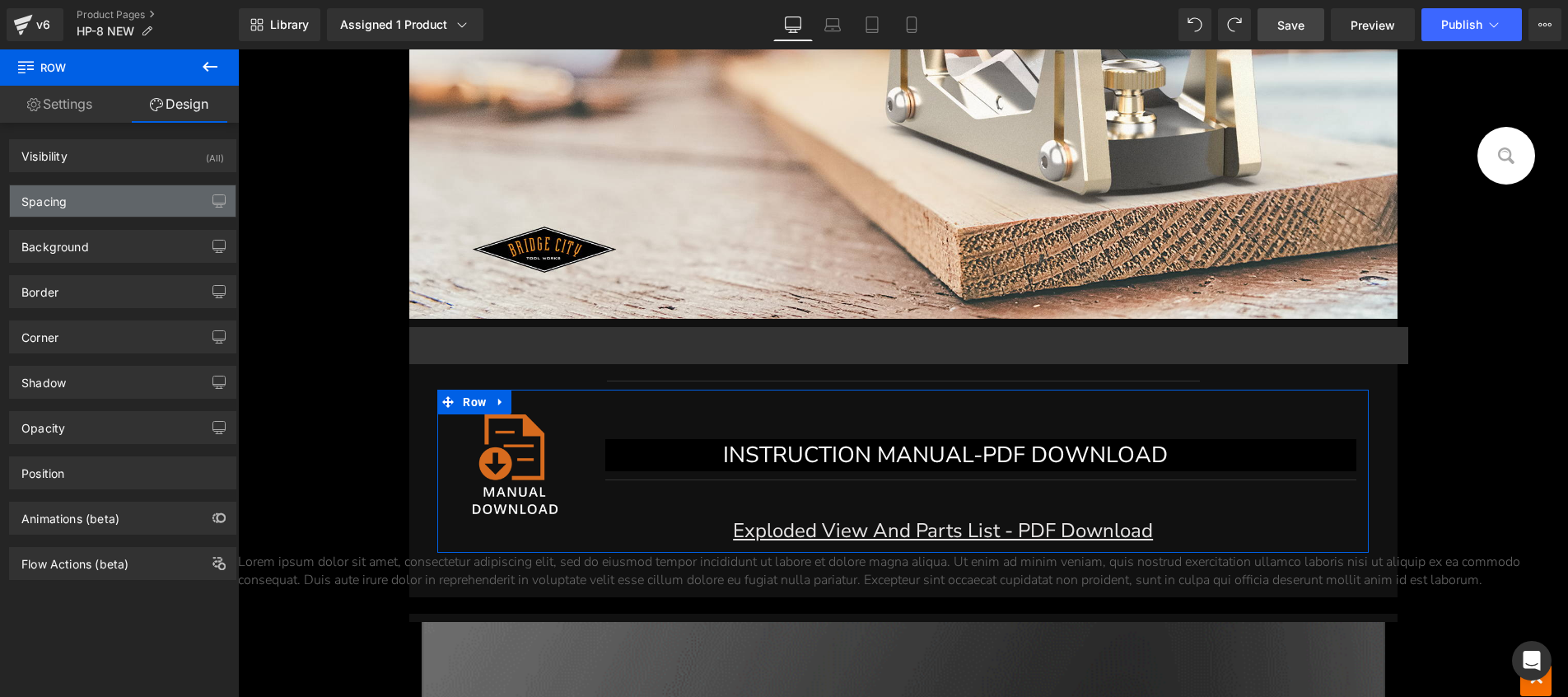
click at [125, 201] on div "Spacing" at bounding box center [123, 201] width 226 height 32
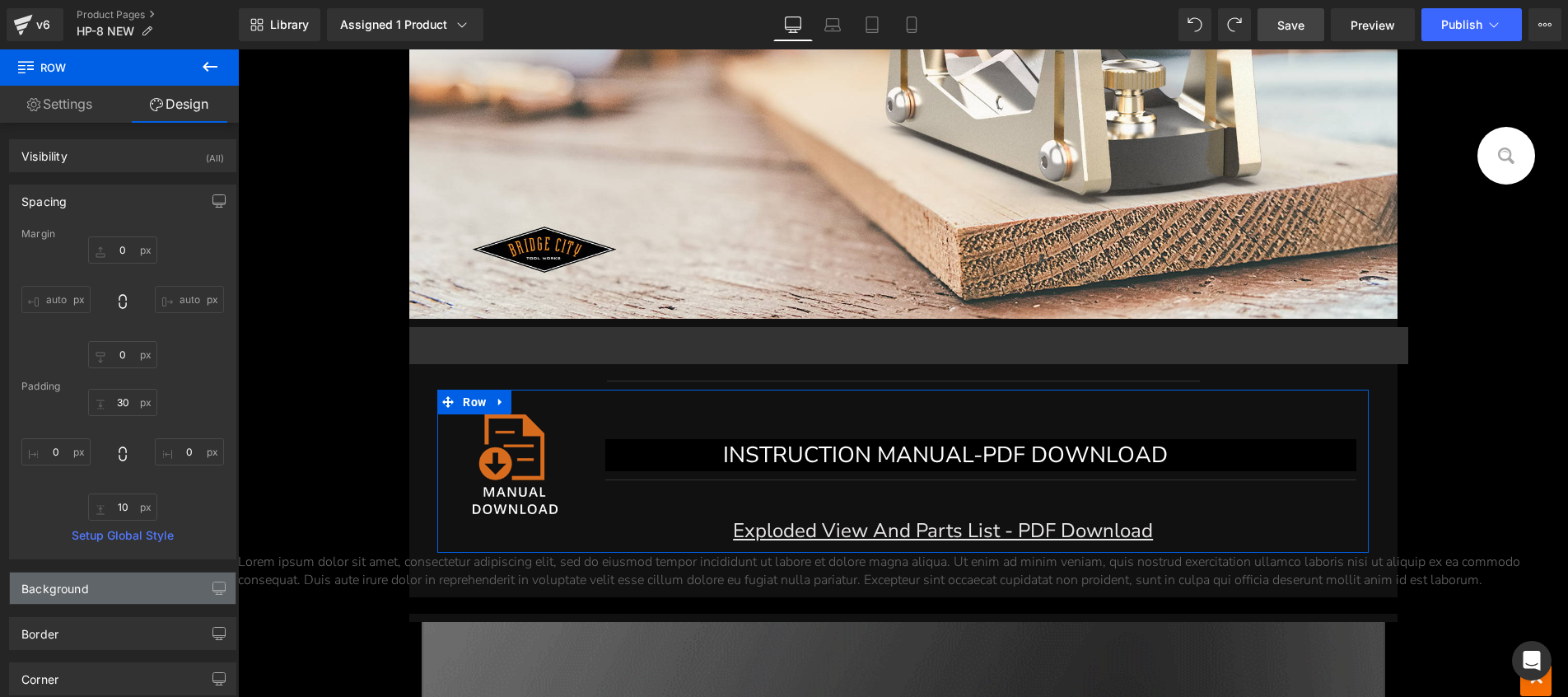
click at [134, 579] on div "Background" at bounding box center [123, 588] width 226 height 32
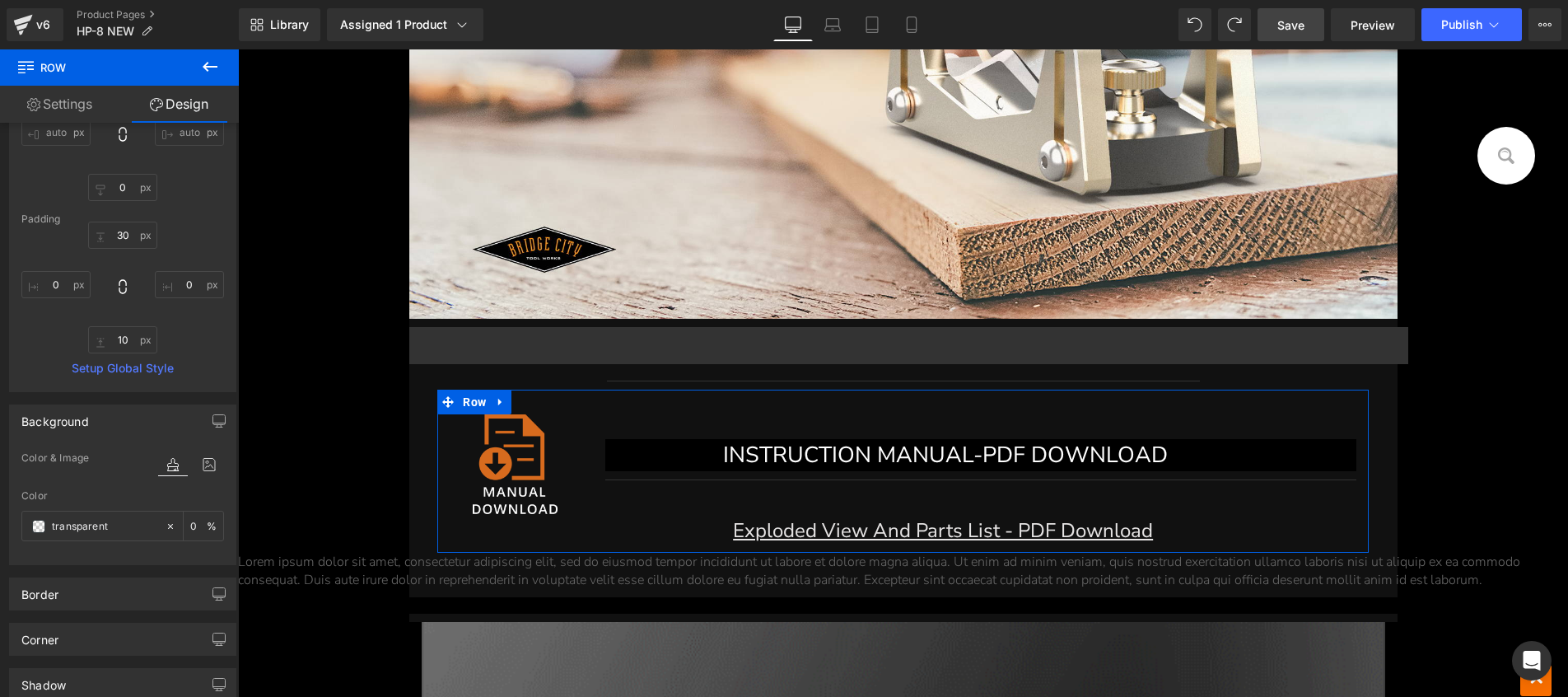
scroll to position [170, 0]
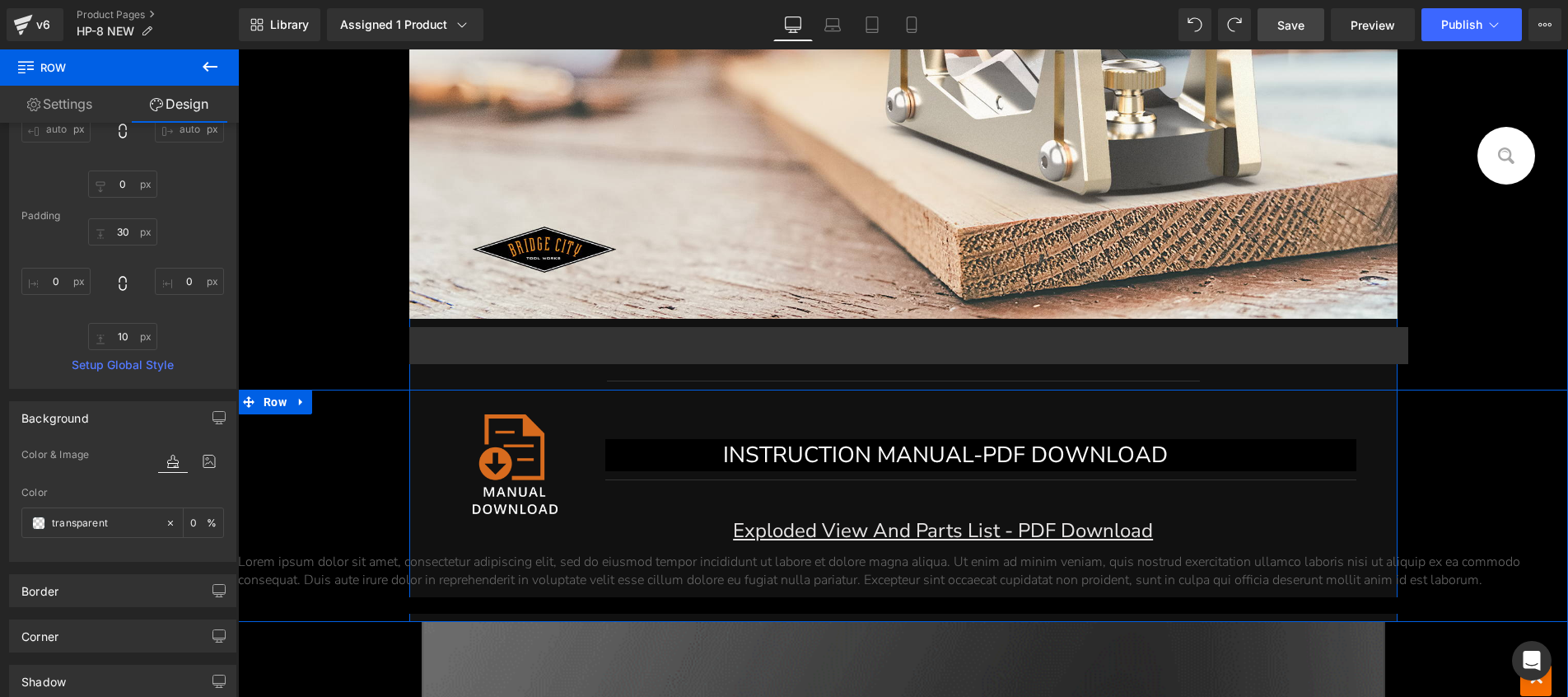
click at [1470, 451] on div "Image INSTRUCTION MANUAL-PDF DOWNLOAD Button Separator Exploded View And Parts …" at bounding box center [902, 505] width 1329 height 233
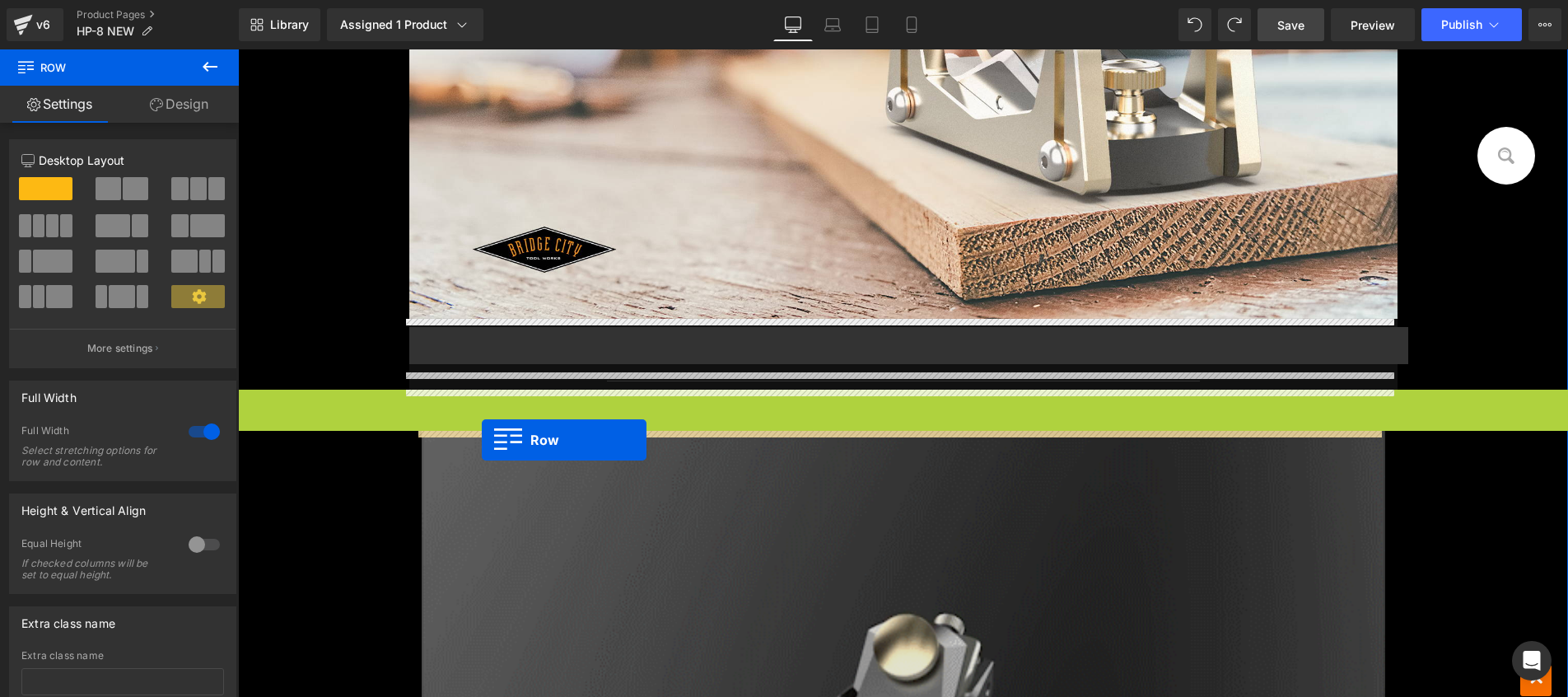
drag, startPoint x: 274, startPoint y: 402, endPoint x: 481, endPoint y: 440, distance: 210.5
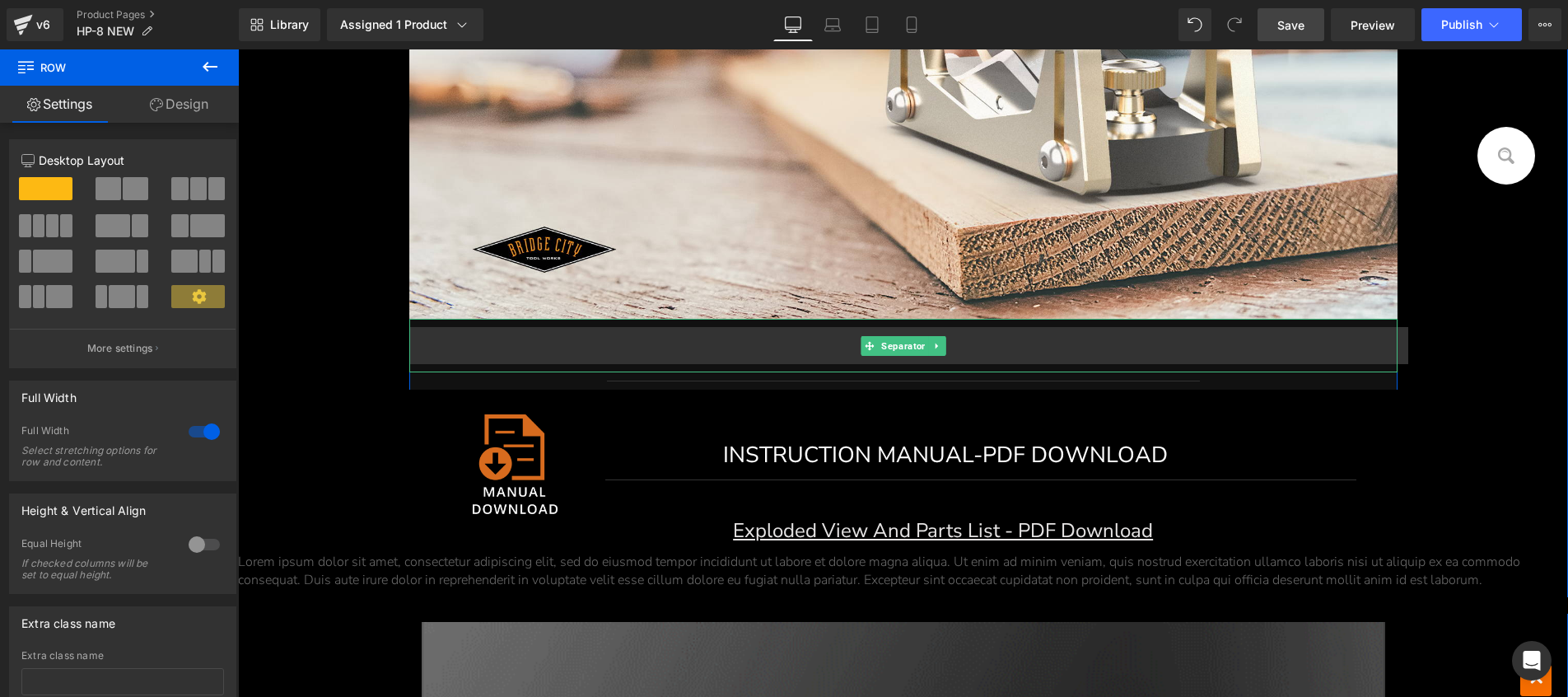
click at [1353, 344] on hr at bounding box center [909, 349] width 999 height 45
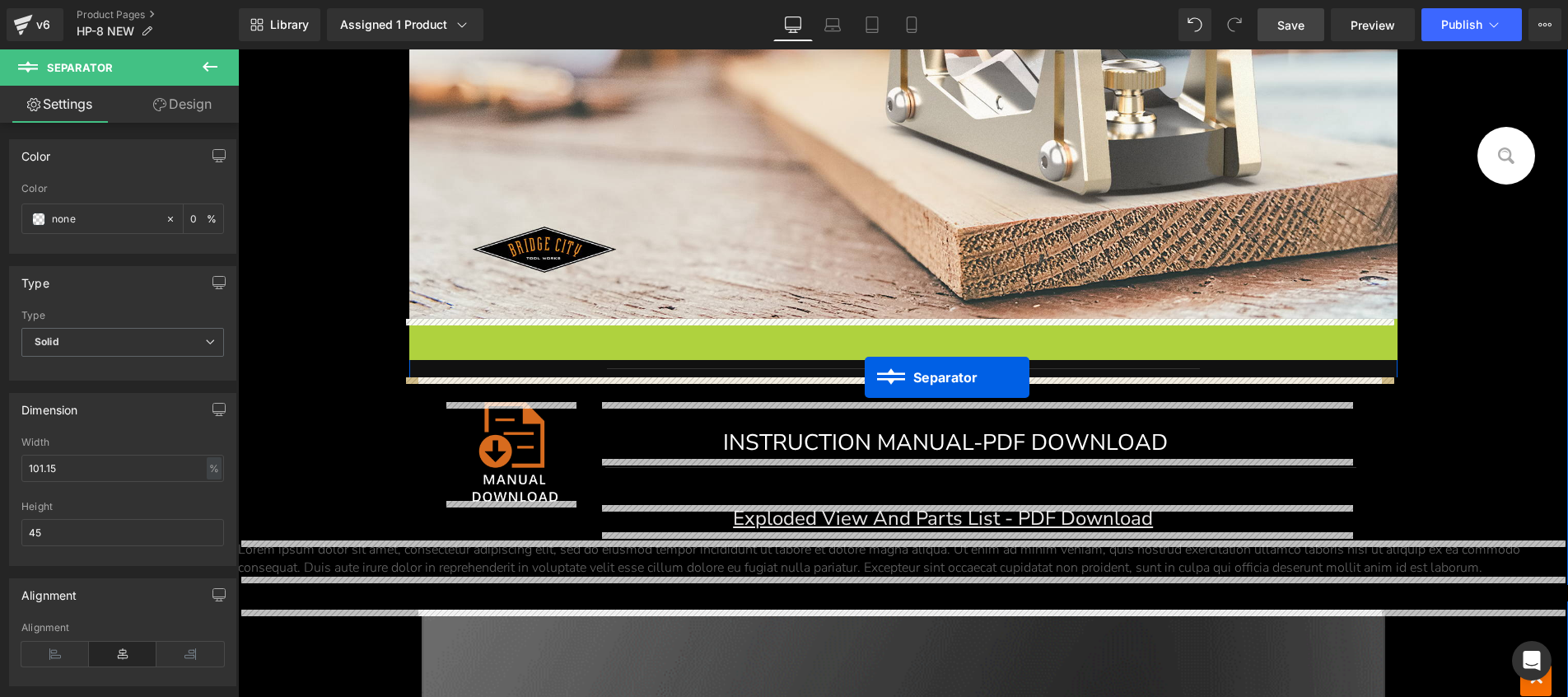
drag, startPoint x: 873, startPoint y: 347, endPoint x: 864, endPoint y: 377, distance: 31.3
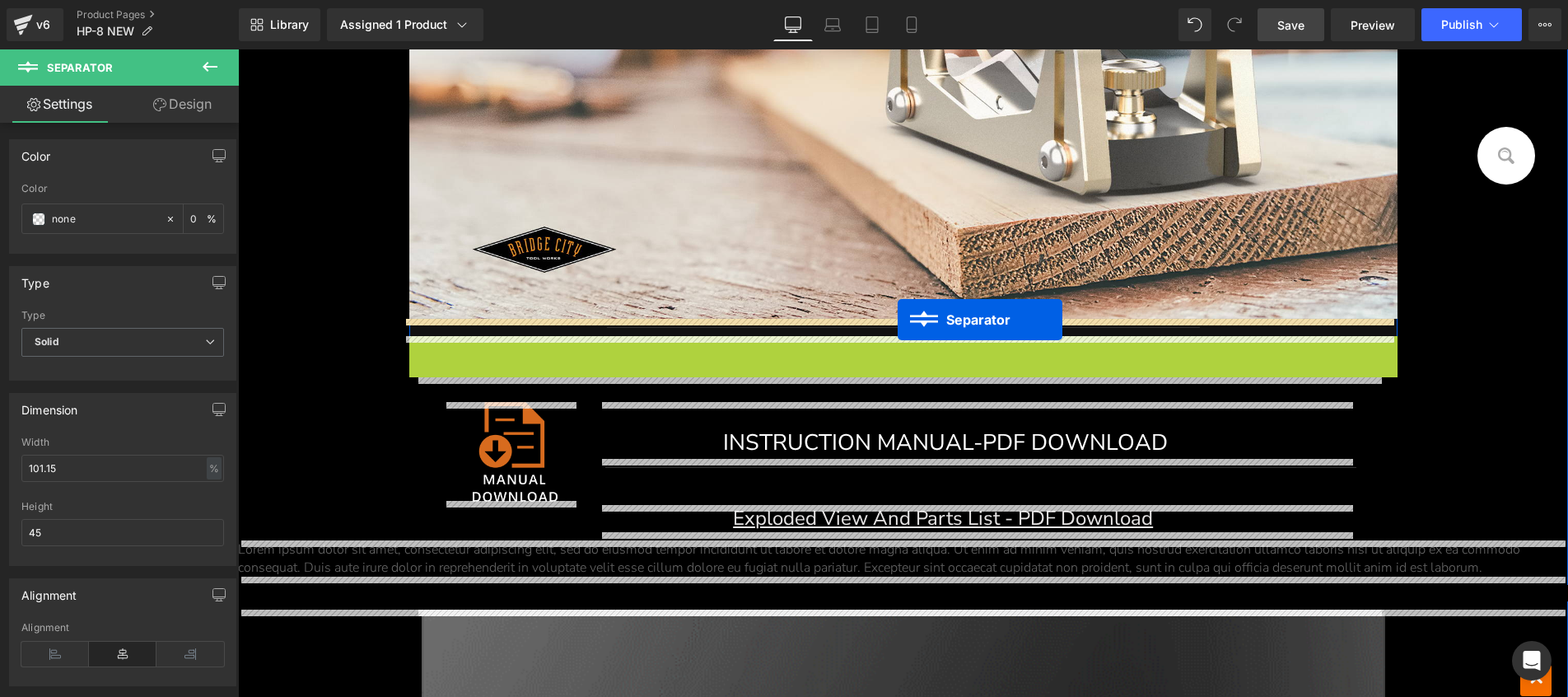
drag, startPoint x: 895, startPoint y: 362, endPoint x: 898, endPoint y: 320, distance: 42.1
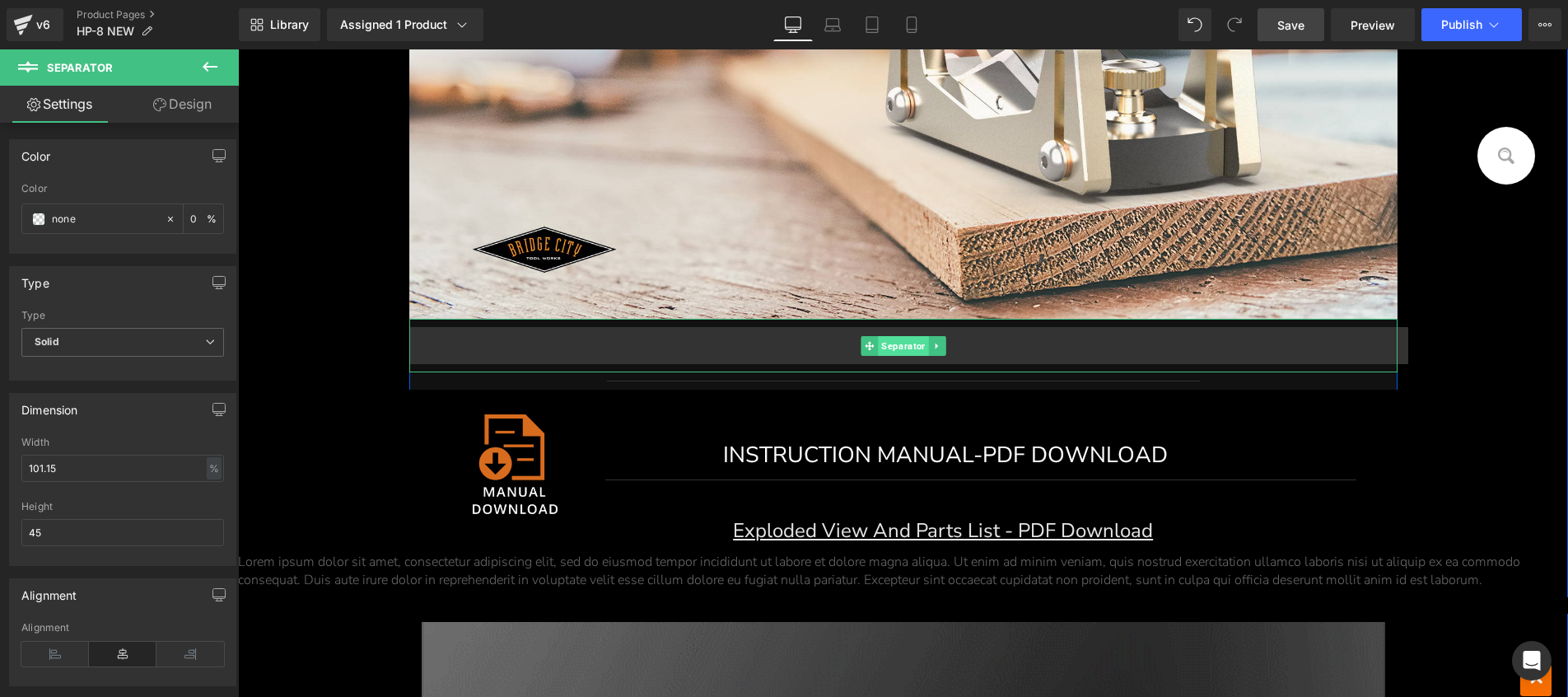
click at [899, 344] on span "Separator" at bounding box center [903, 346] width 50 height 20
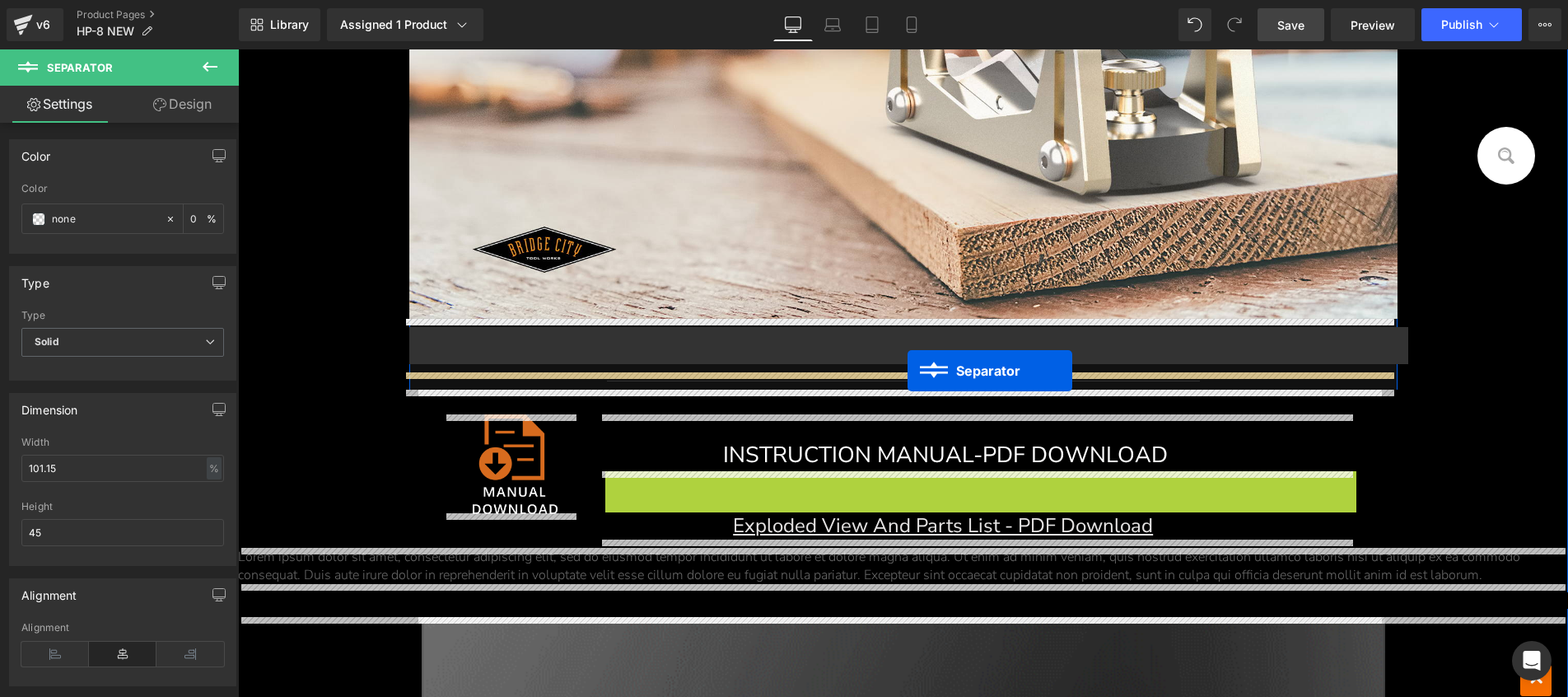
drag, startPoint x: 961, startPoint y: 491, endPoint x: 907, endPoint y: 370, distance: 132.5
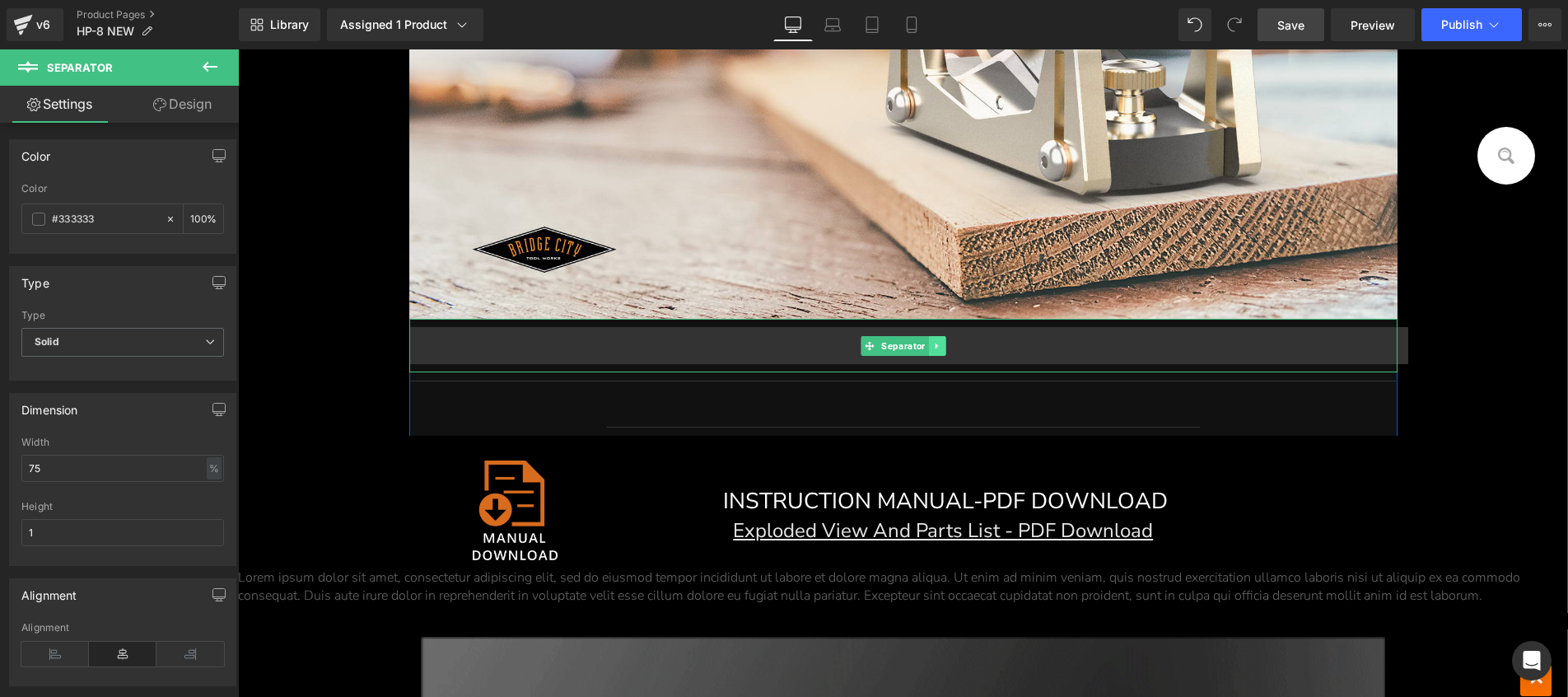
click at [928, 341] on link at bounding box center [936, 346] width 17 height 20
click at [940, 345] on icon at bounding box center [945, 346] width 9 height 9
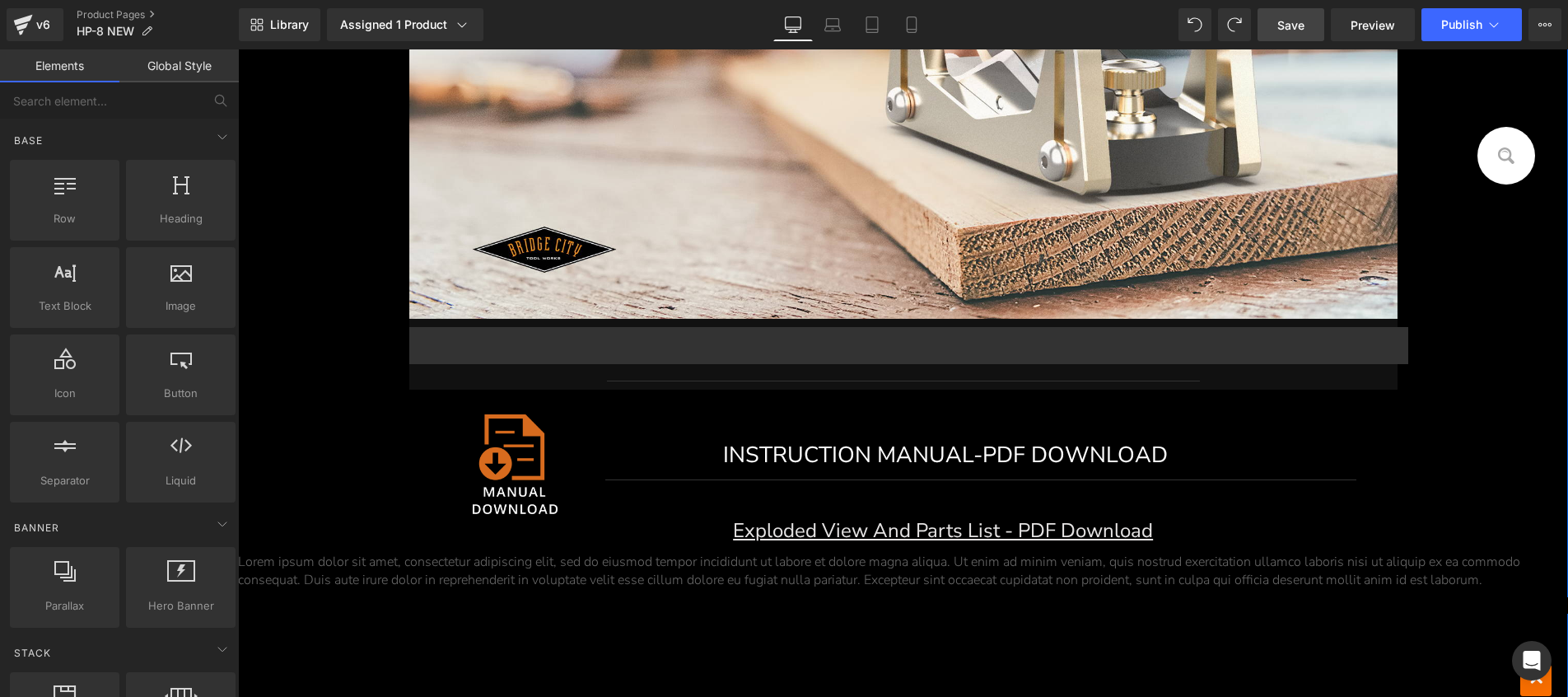
click at [238, 50] on div at bounding box center [238, 50] width 0 height 0
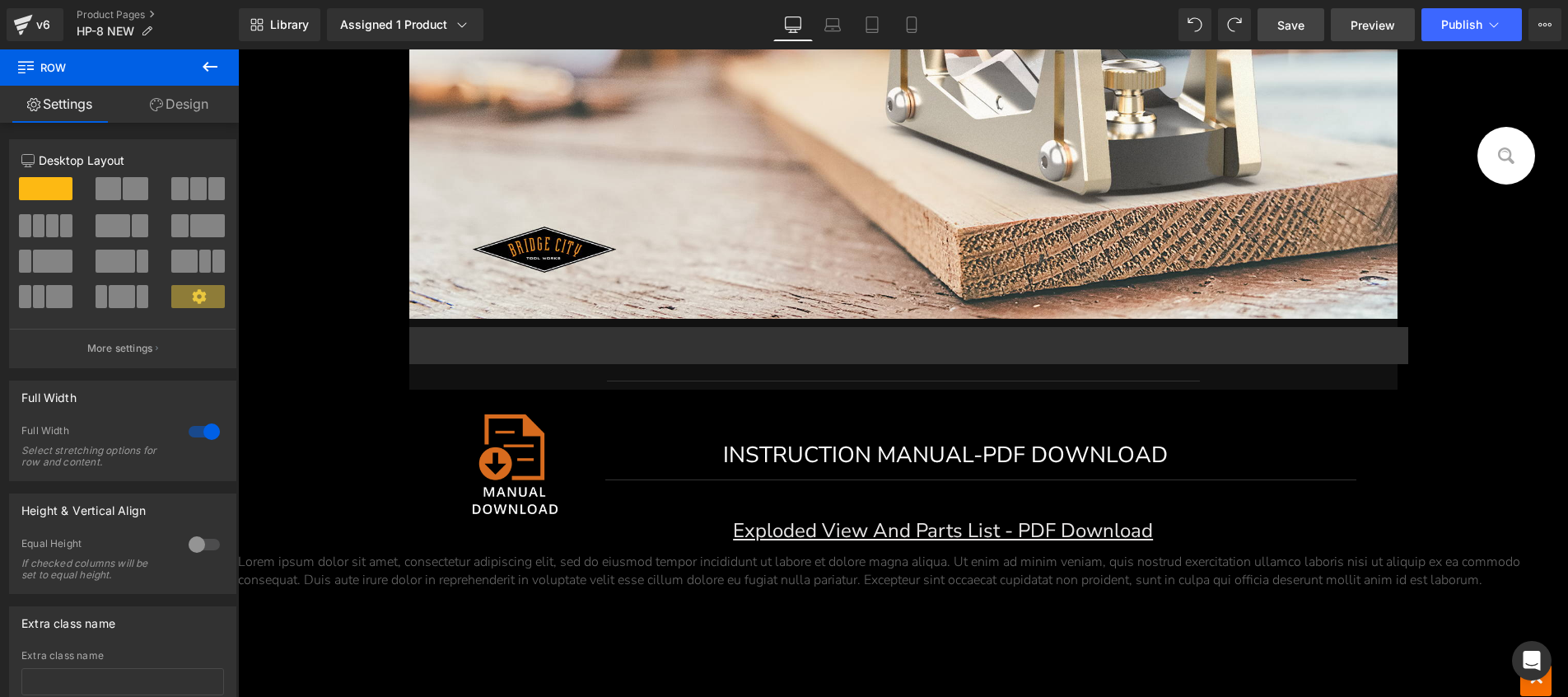
click at [1365, 19] on span "Preview" at bounding box center [1372, 25] width 44 height 17
click at [542, 343] on hr at bounding box center [909, 349] width 999 height 45
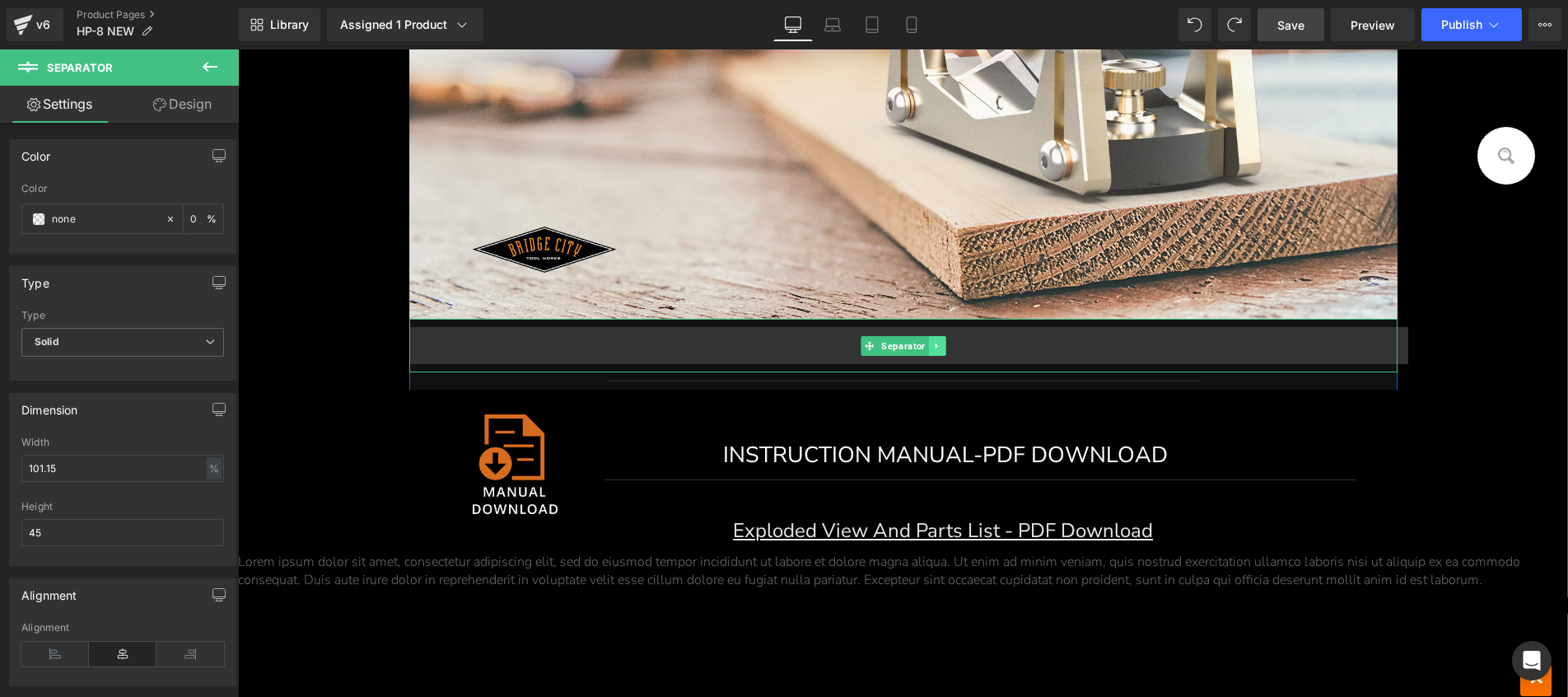
click at [929, 351] on link at bounding box center [936, 346] width 17 height 20
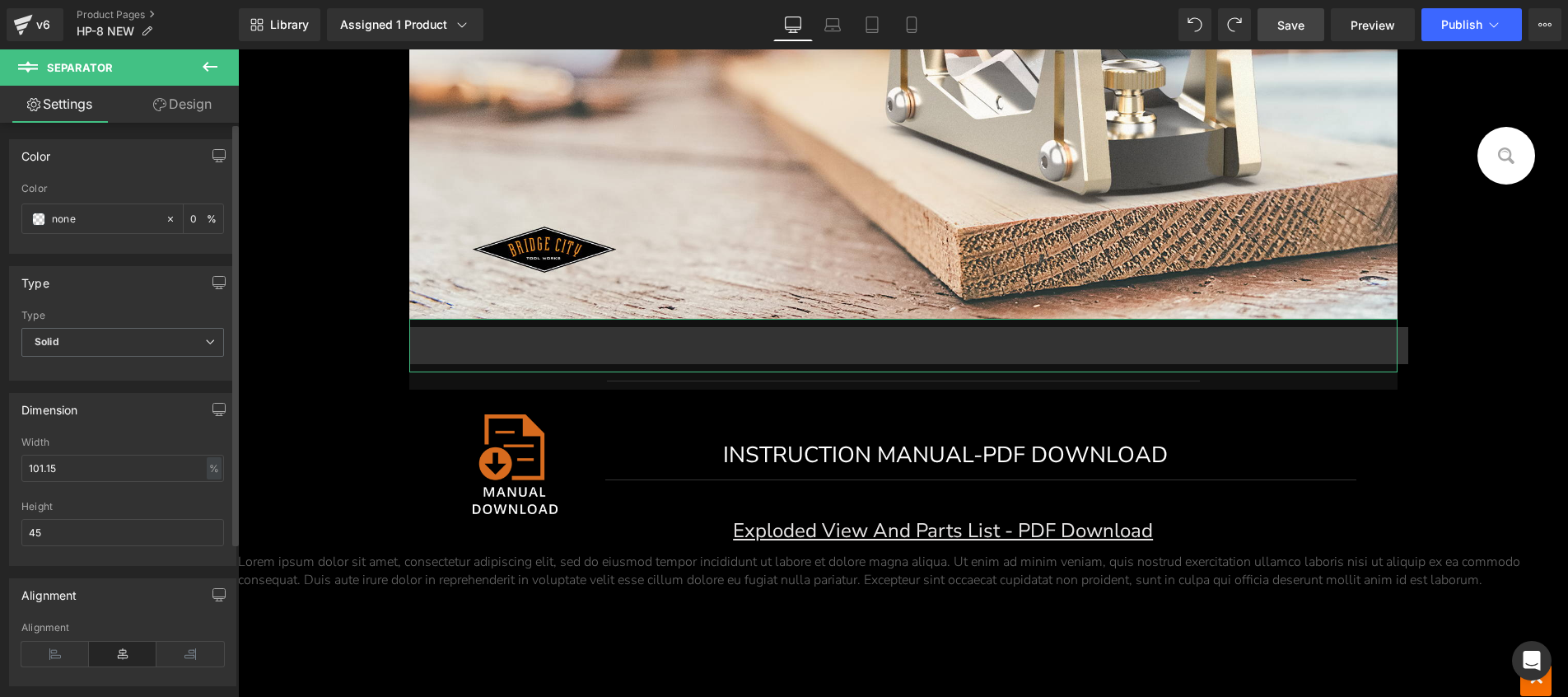
click at [123, 298] on div "Type" at bounding box center [123, 282] width 226 height 32
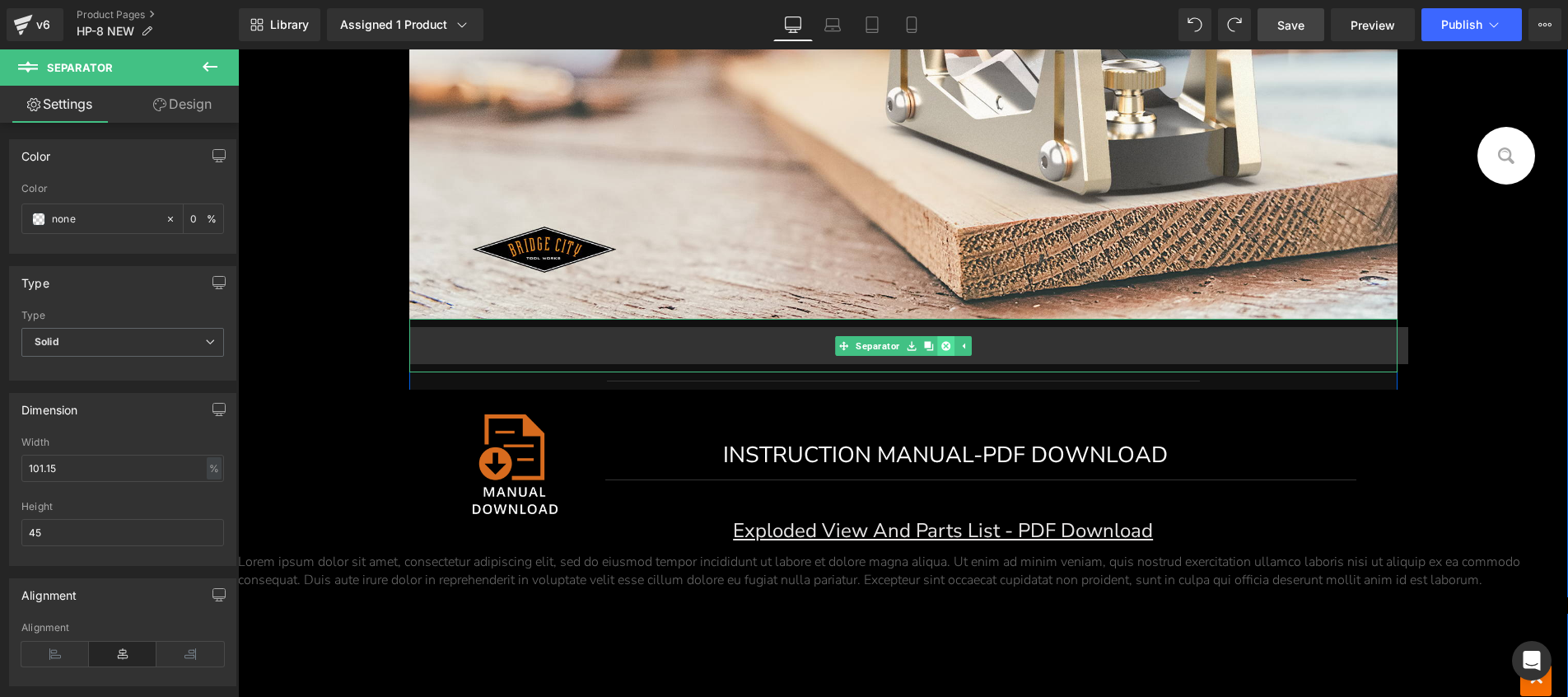
click at [941, 344] on icon at bounding box center [945, 346] width 9 height 9
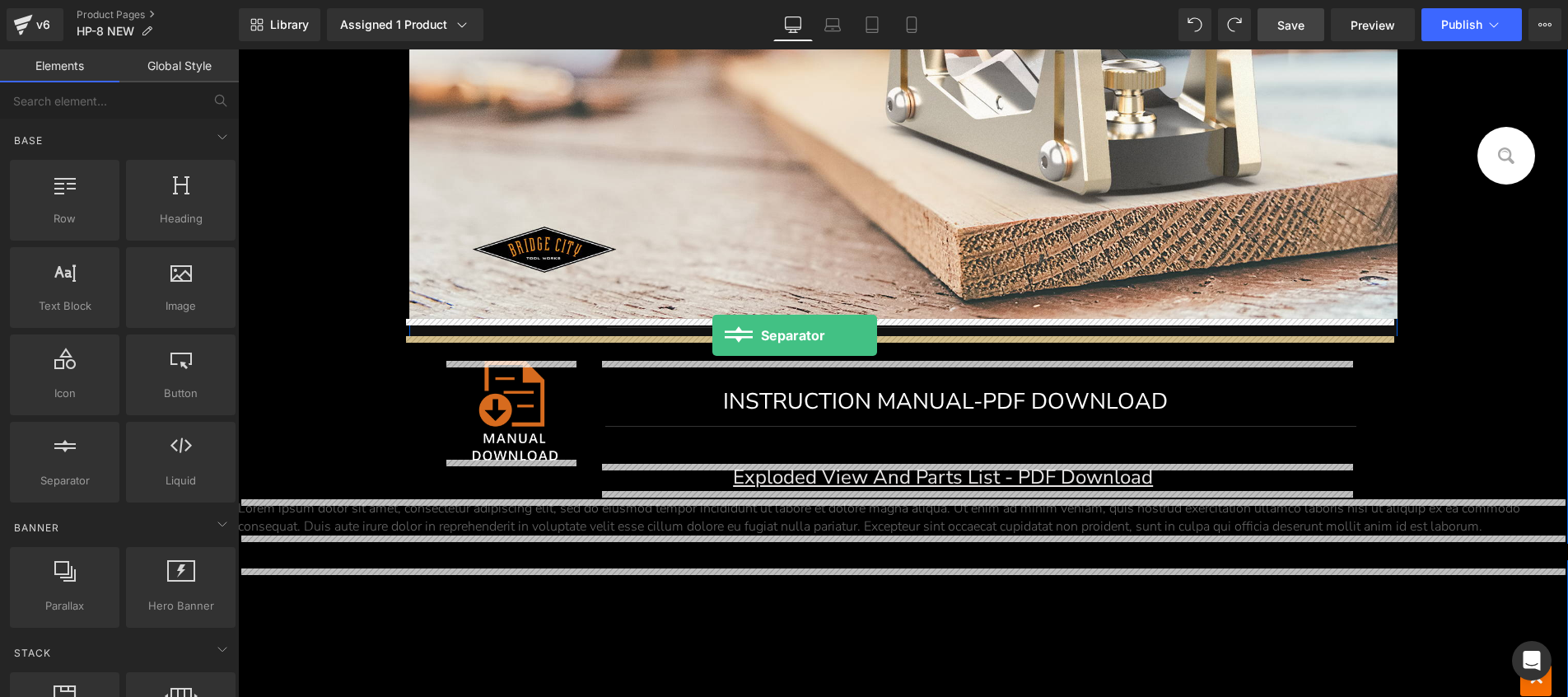
drag, startPoint x: 296, startPoint y: 518, endPoint x: 712, endPoint y: 335, distance: 454.5
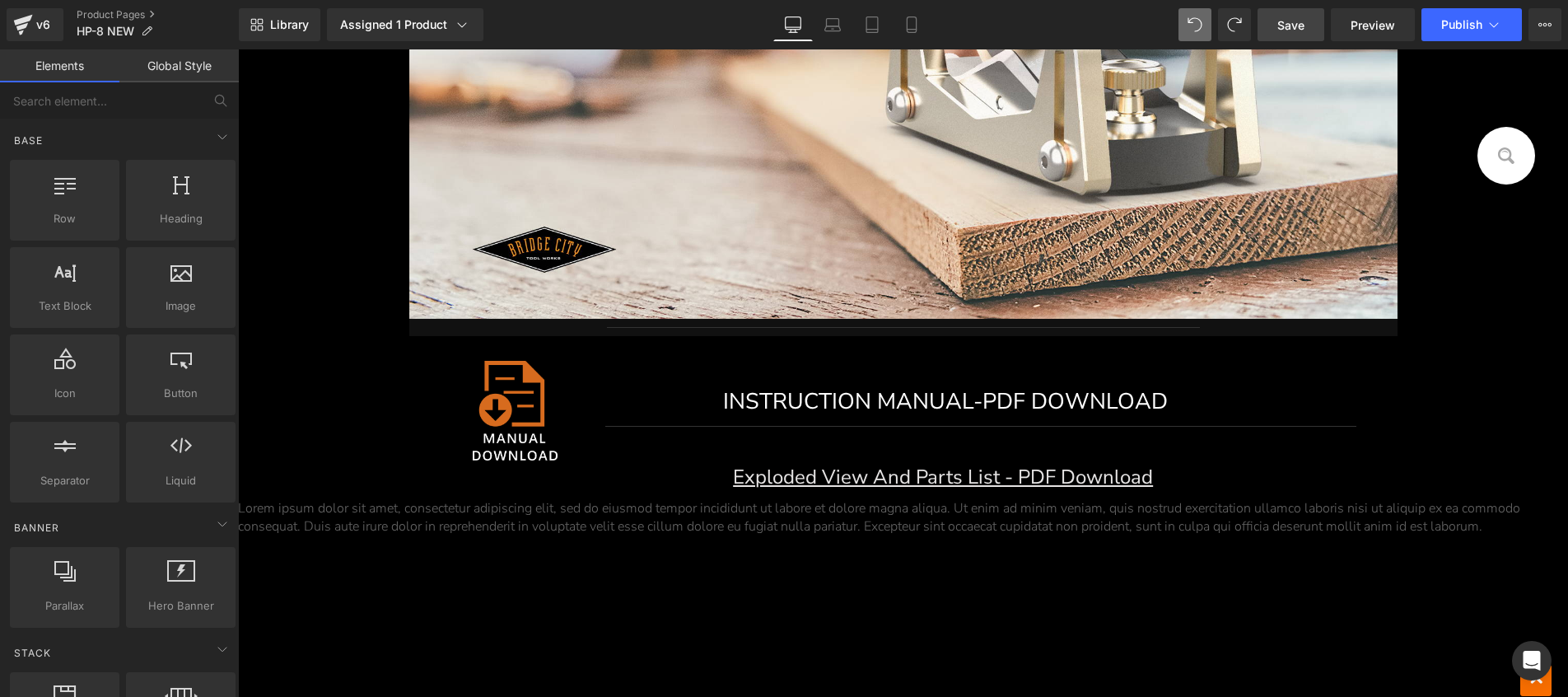
click at [1293, 26] on span "Save" at bounding box center [1291, 25] width 27 height 17
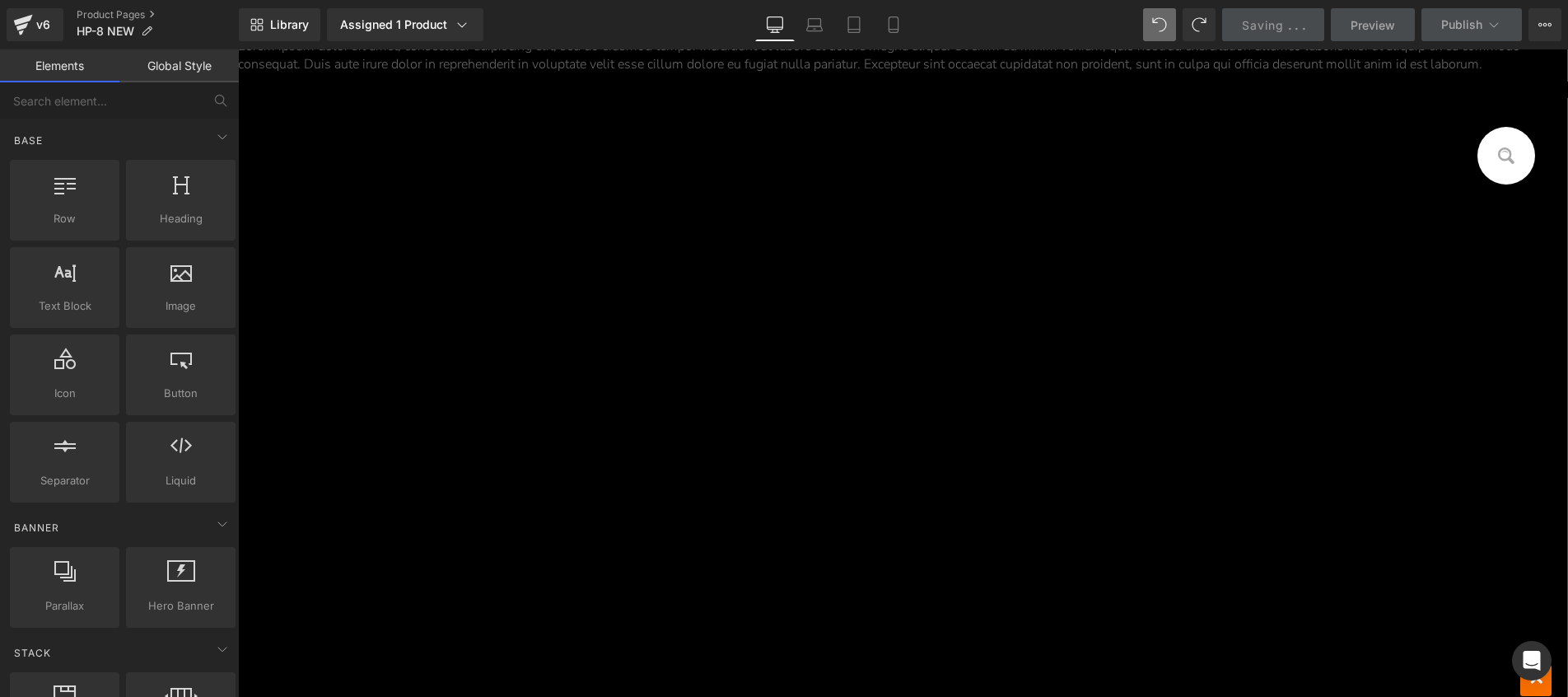
scroll to position [9950, 0]
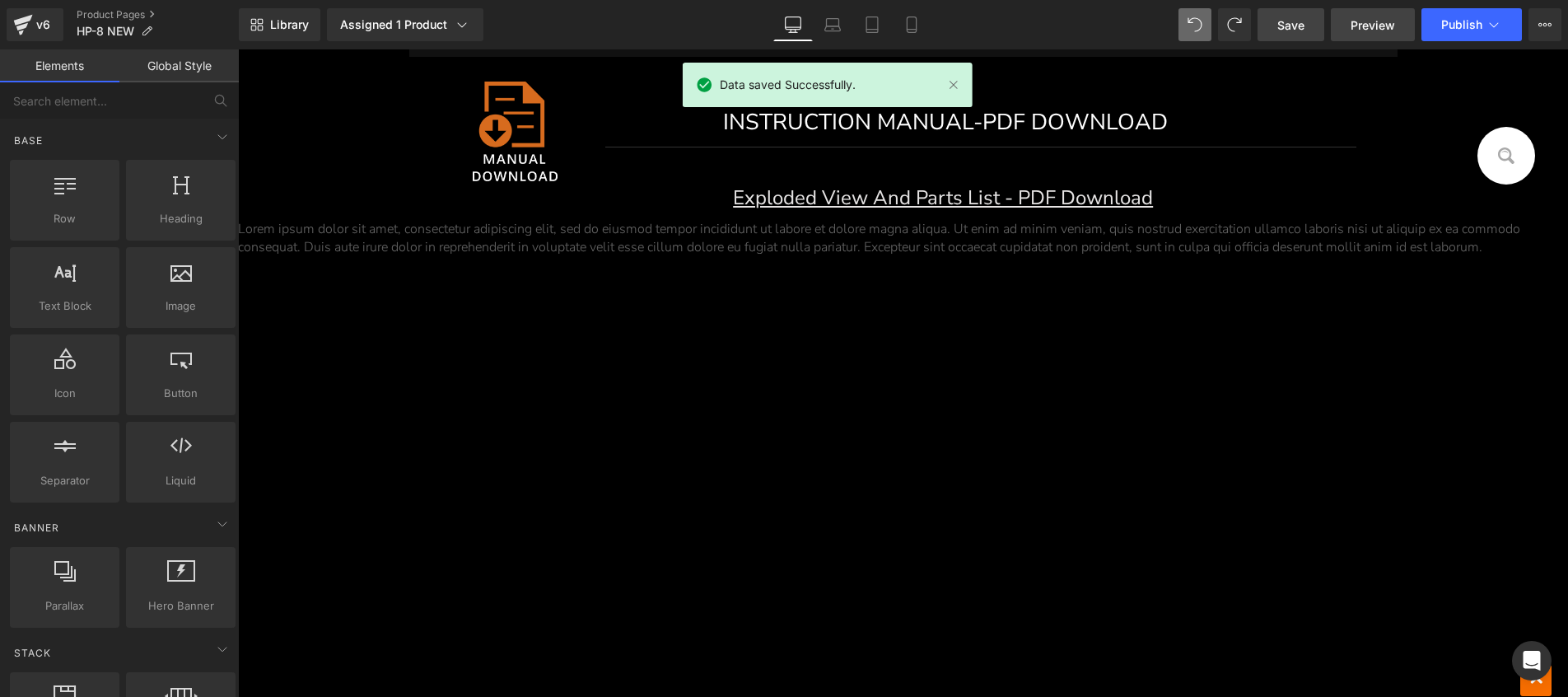
click at [1365, 27] on span "Preview" at bounding box center [1372, 25] width 44 height 17
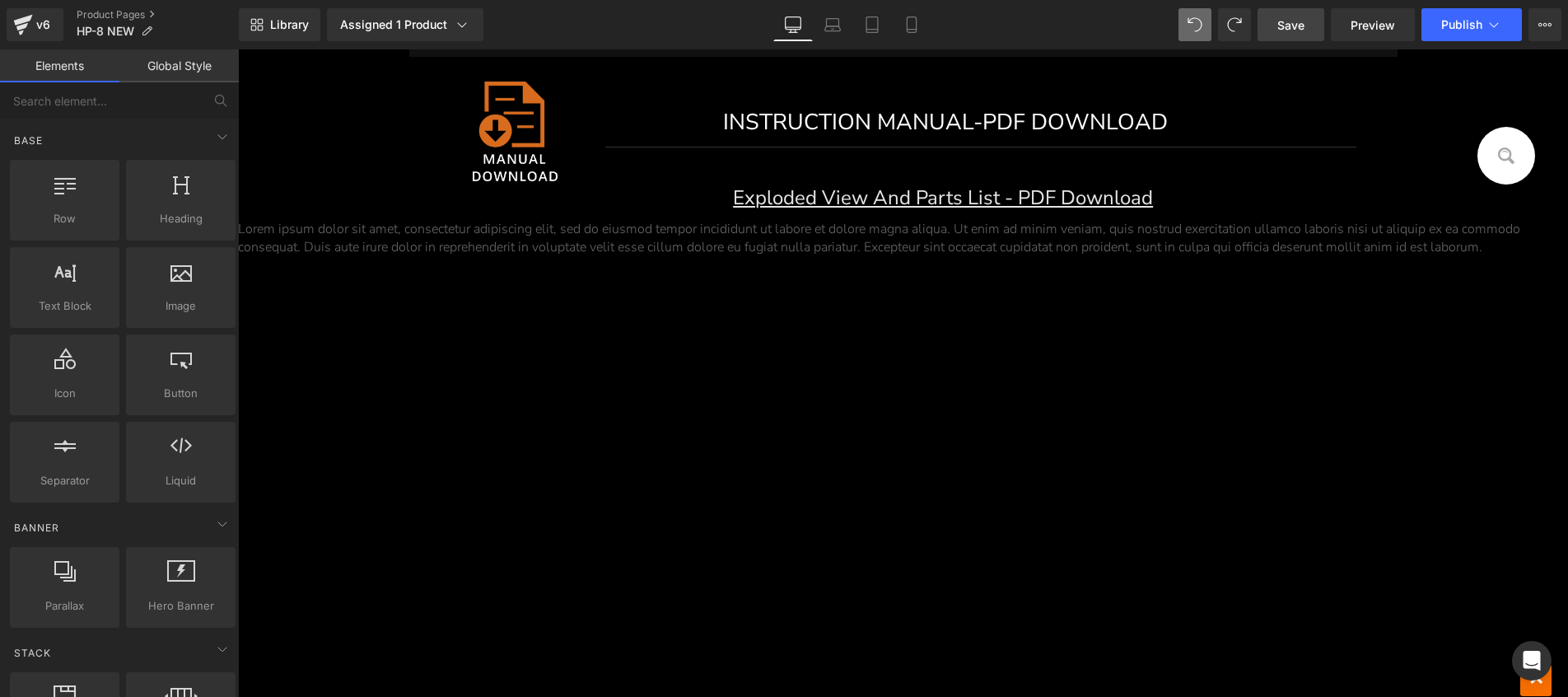
click at [833, 375] on div "Image INSTRUCTION MANUAL-PDF DOWNLOAD Button Separator Exploded View And Parts …" at bounding box center [902, 518] width 1329 height 924
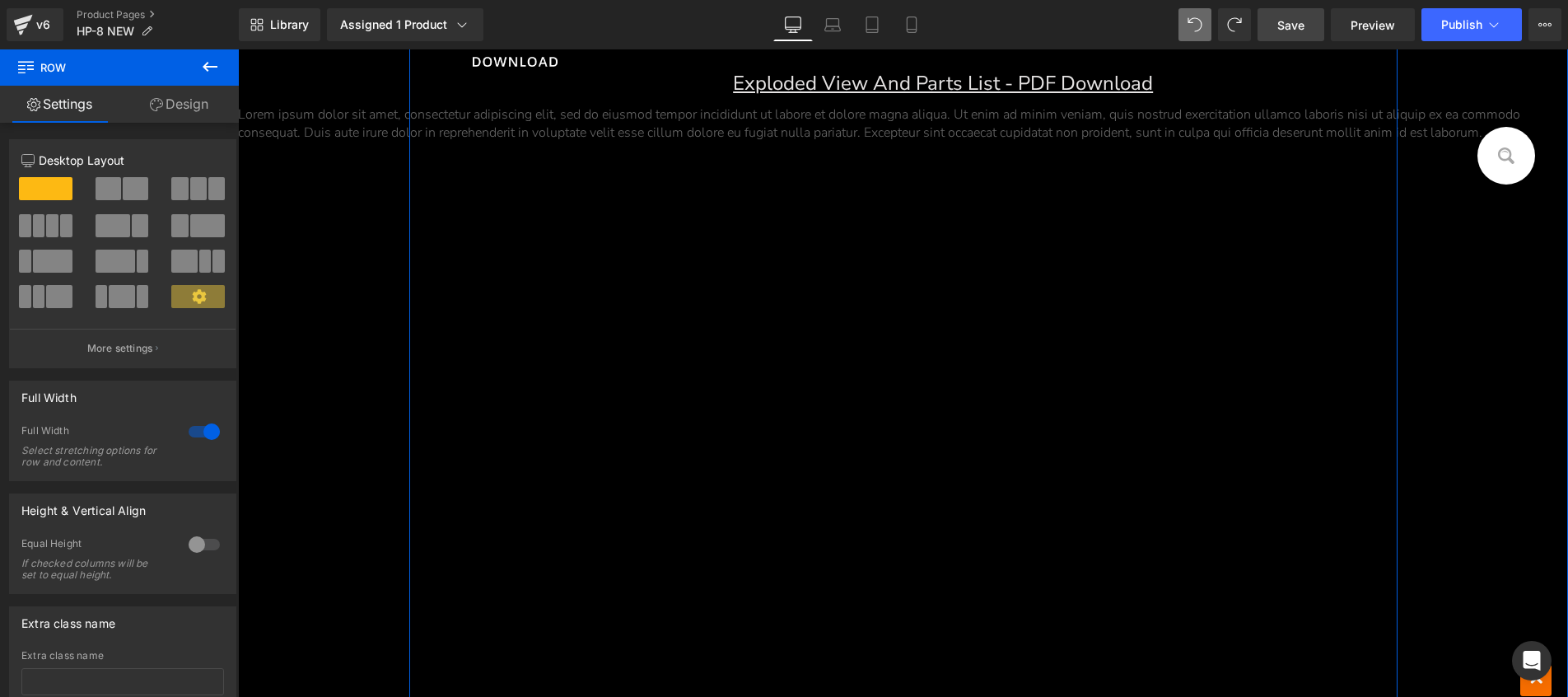
scroll to position [9928, 0]
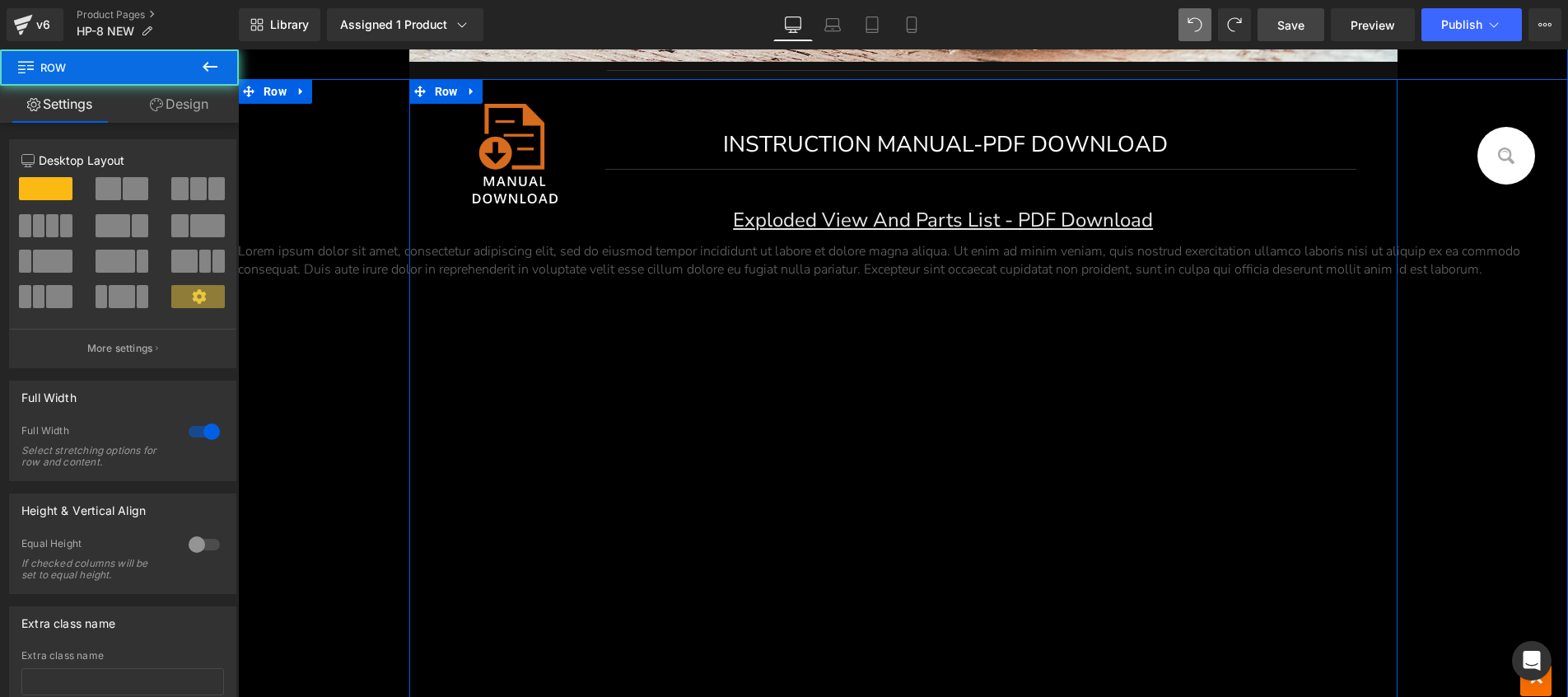
click at [502, 361] on div "Image INSTRUCTION MANUAL-PDF DOWNLOAD Button Separator Exploded View And Parts …" at bounding box center [902, 540] width 1329 height 924
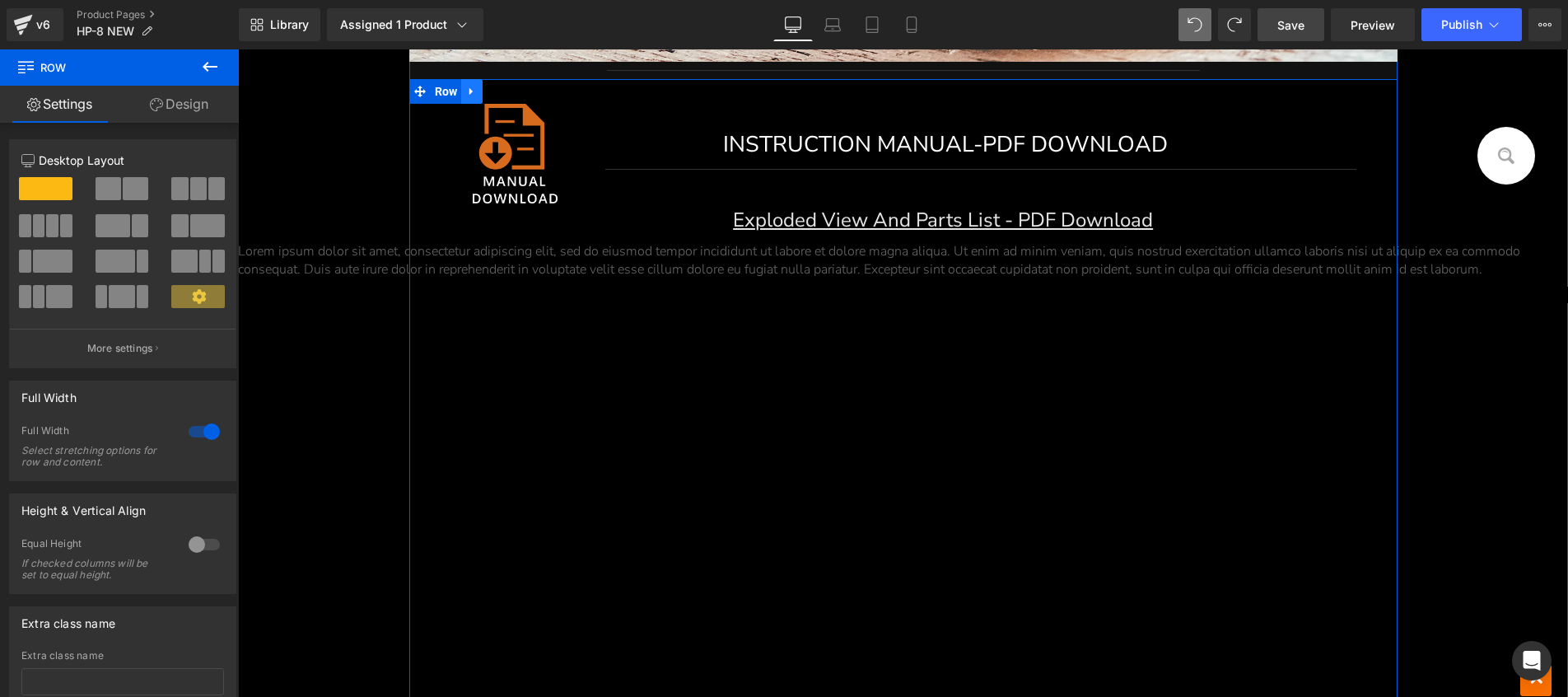
click at [461, 92] on link at bounding box center [471, 91] width 21 height 25
click at [513, 91] on icon at bounding box center [514, 91] width 11 height 11
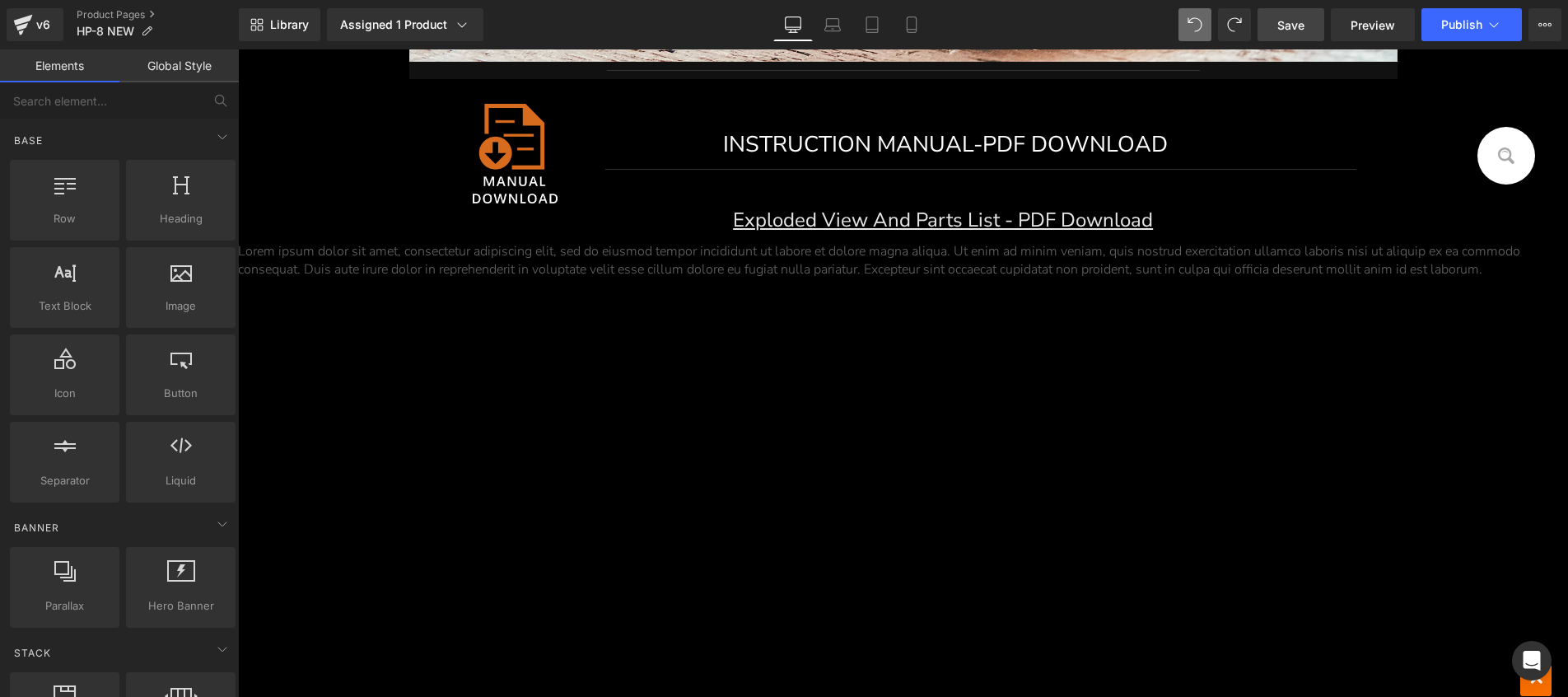
click at [611, 410] on div "Image INSTRUCTION MANUAL-PDF DOWNLOAD Button Separator Exploded View And Parts …" at bounding box center [902, 540] width 1329 height 924
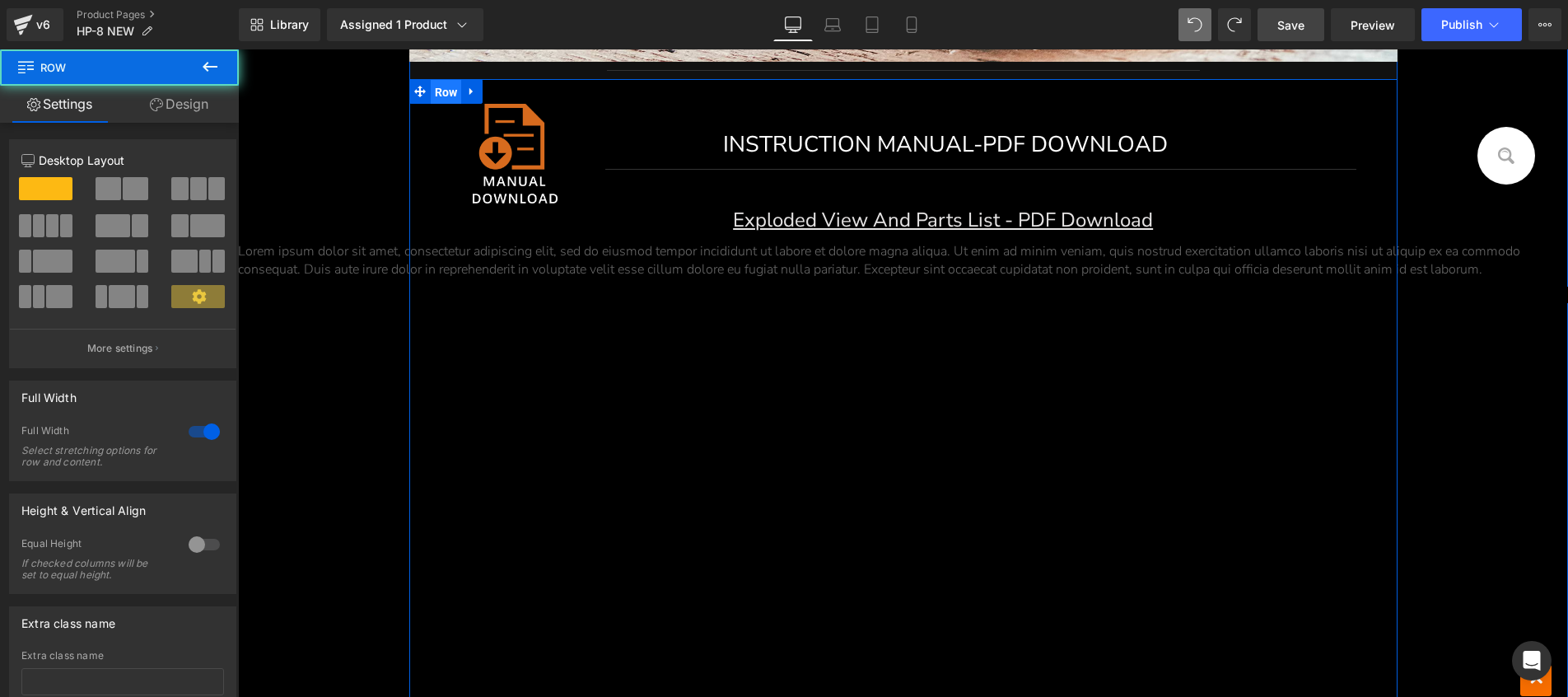
click at [437, 89] on span "Row" at bounding box center [446, 92] width 32 height 25
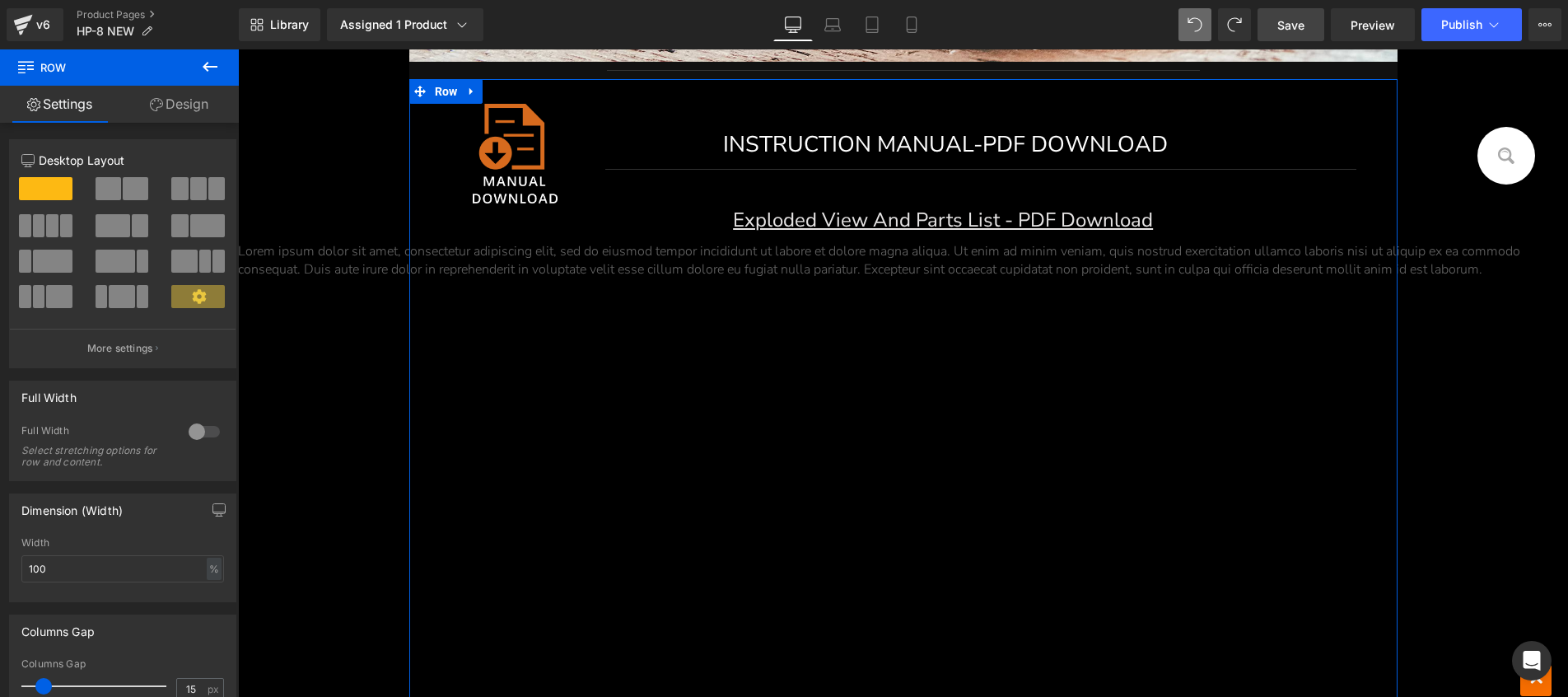
click at [206, 95] on link "Design" at bounding box center [180, 103] width 120 height 37
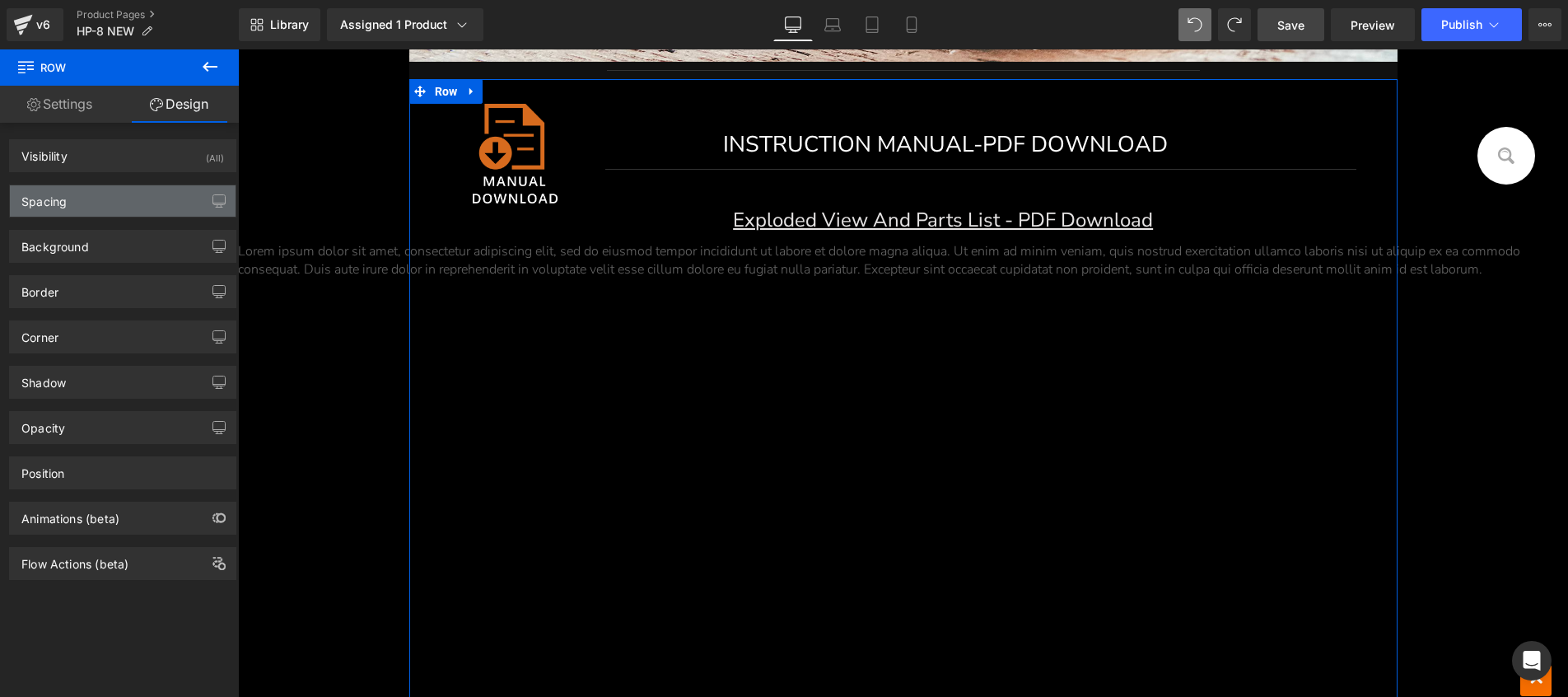
click at [109, 204] on div "Spacing" at bounding box center [123, 201] width 226 height 32
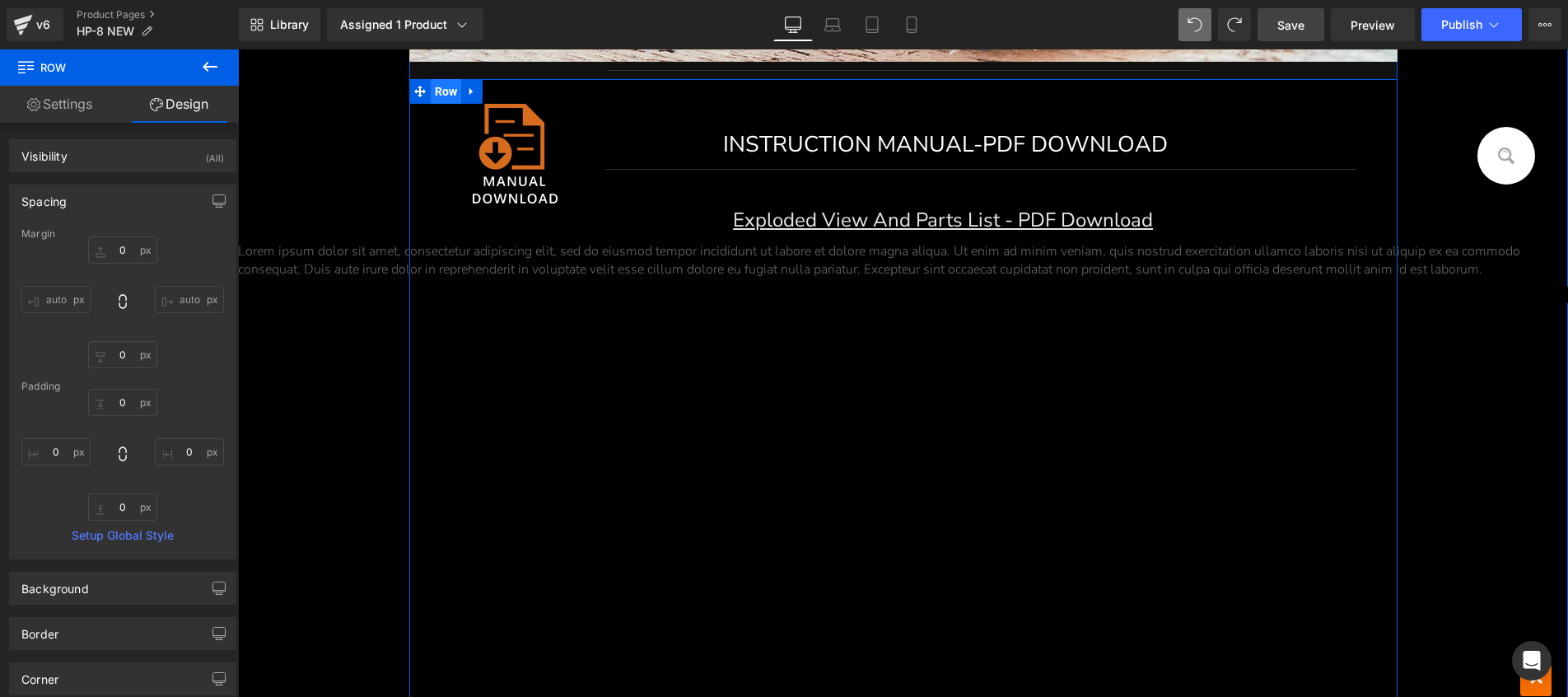
click at [434, 92] on span "Row" at bounding box center [446, 91] width 32 height 25
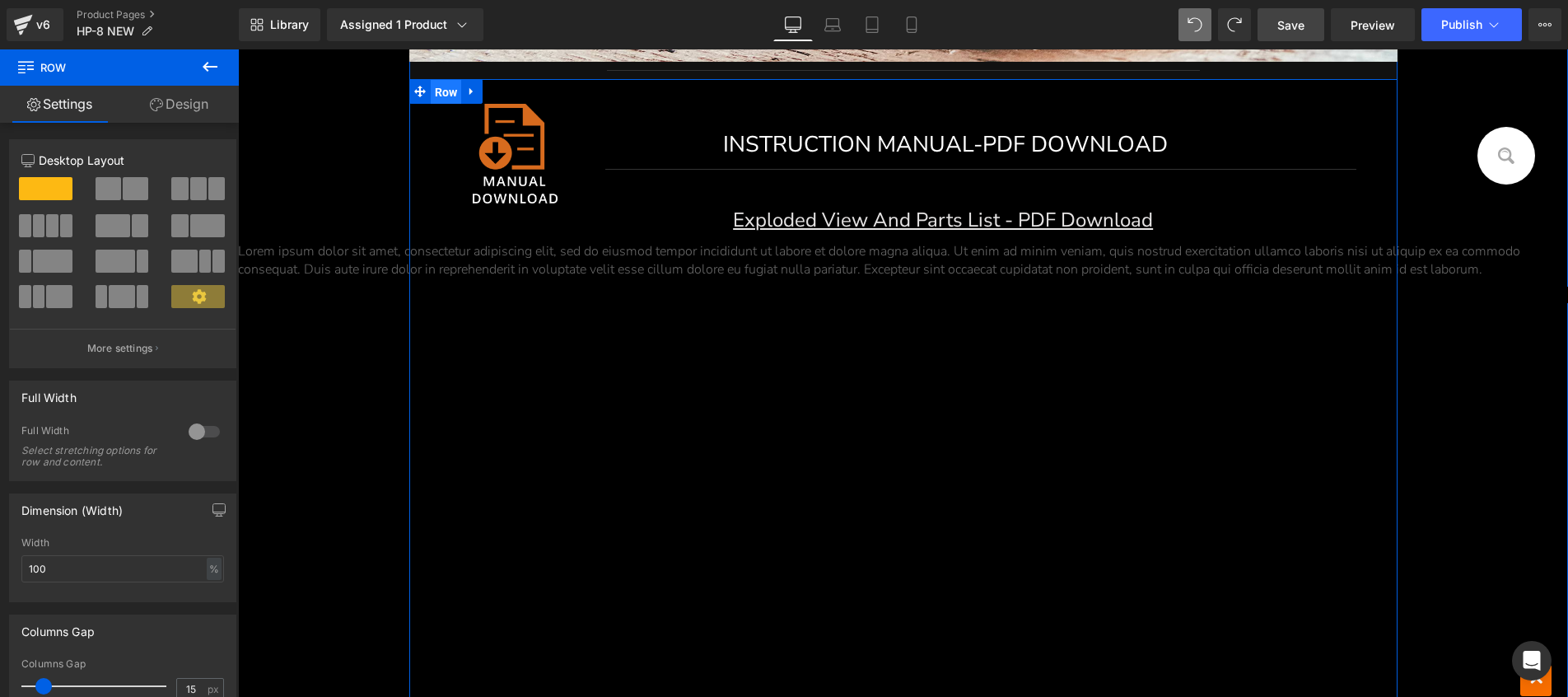
click at [434, 92] on span "Row" at bounding box center [446, 92] width 32 height 25
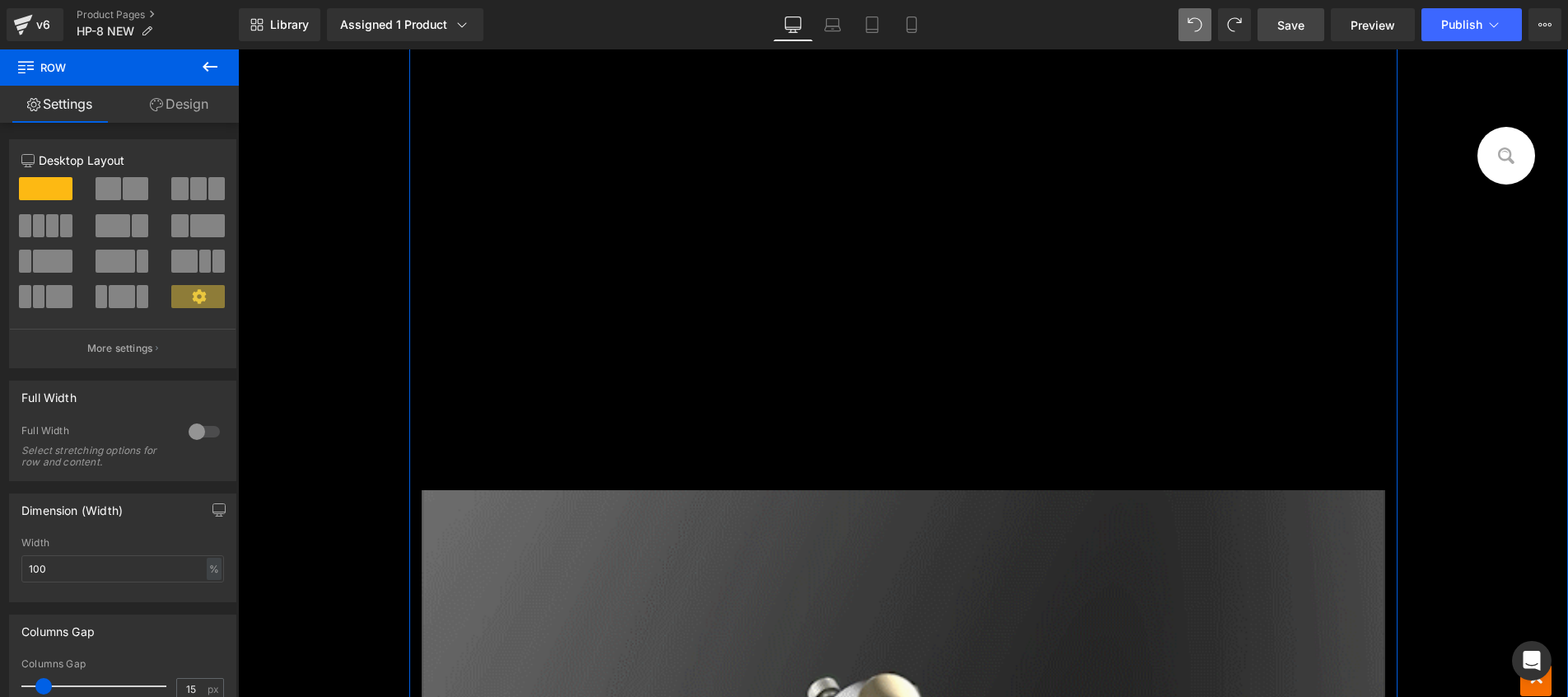
scroll to position [10588, 0]
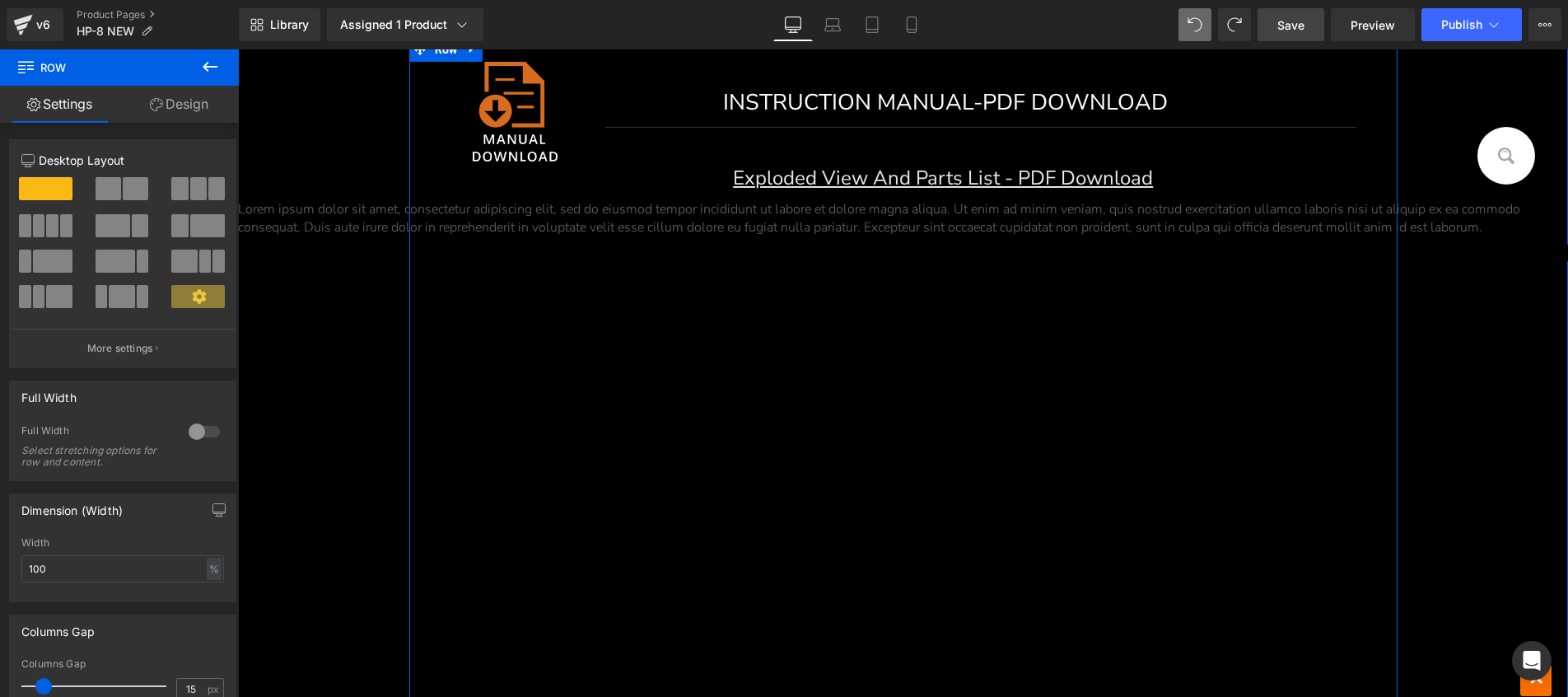
click at [587, 392] on div "Image INSTRUCTION MANUAL-PDF DOWNLOAD Button Separator Exploded View And Parts …" at bounding box center [902, 499] width 1329 height 924
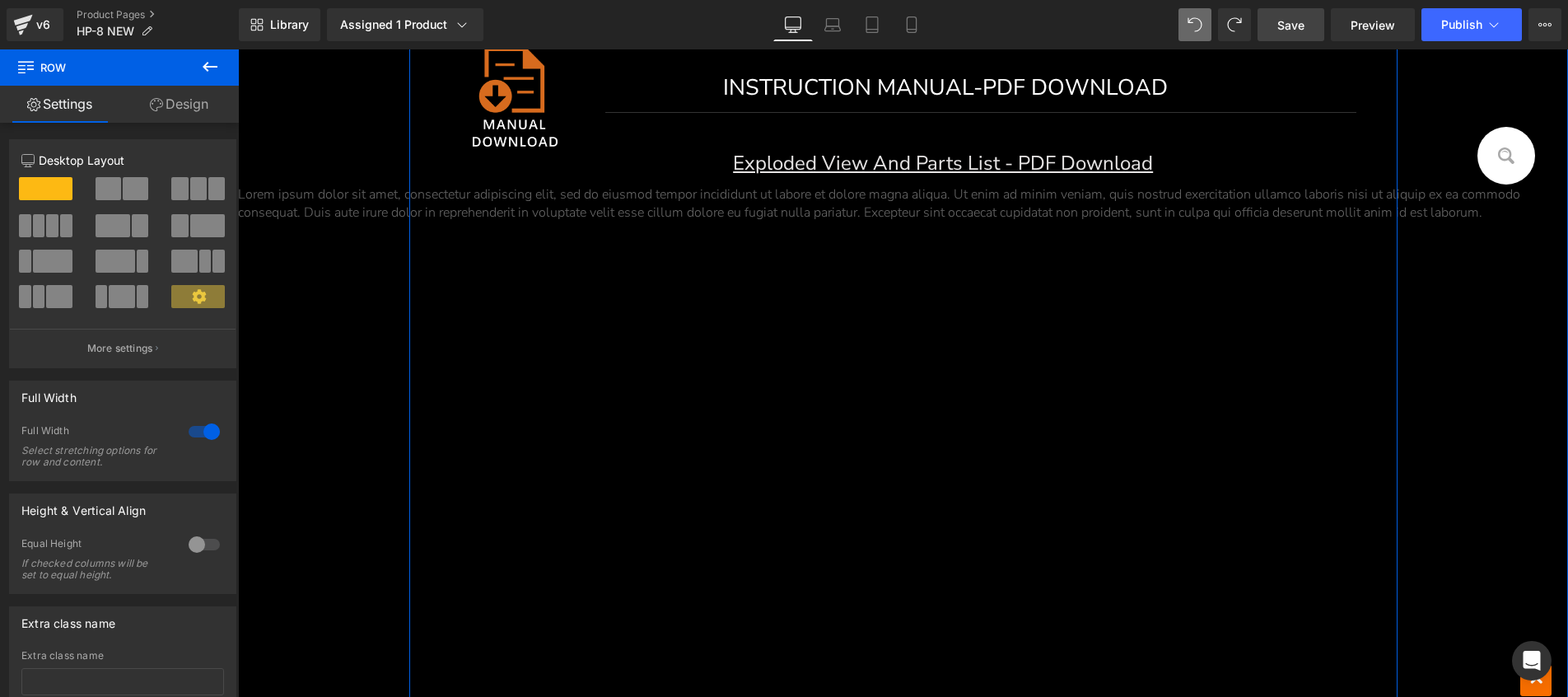
scroll to position [9994, 0]
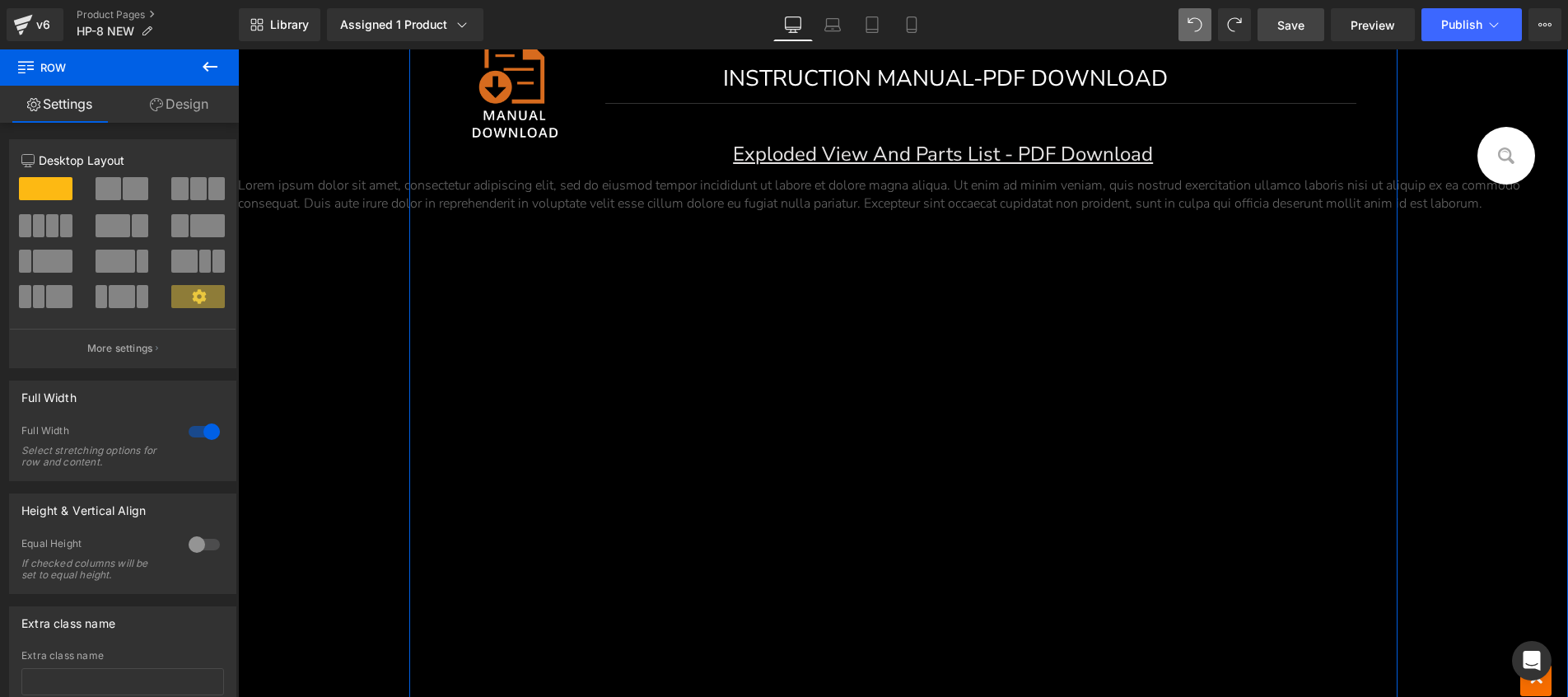
click at [704, 362] on div "Image INSTRUCTION MANUAL-PDF DOWNLOAD Button Separator Exploded View And Parts …" at bounding box center [902, 475] width 1329 height 924
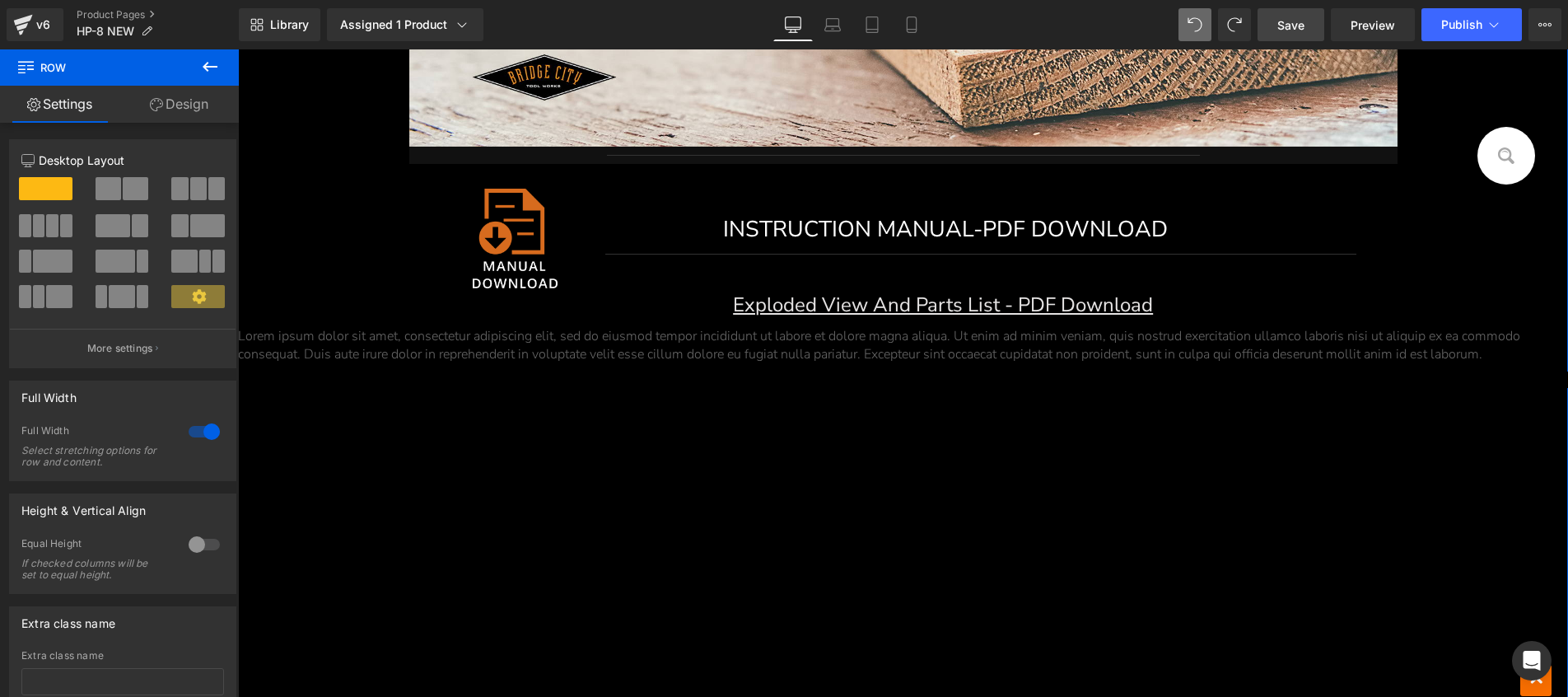
scroll to position [9785, 0]
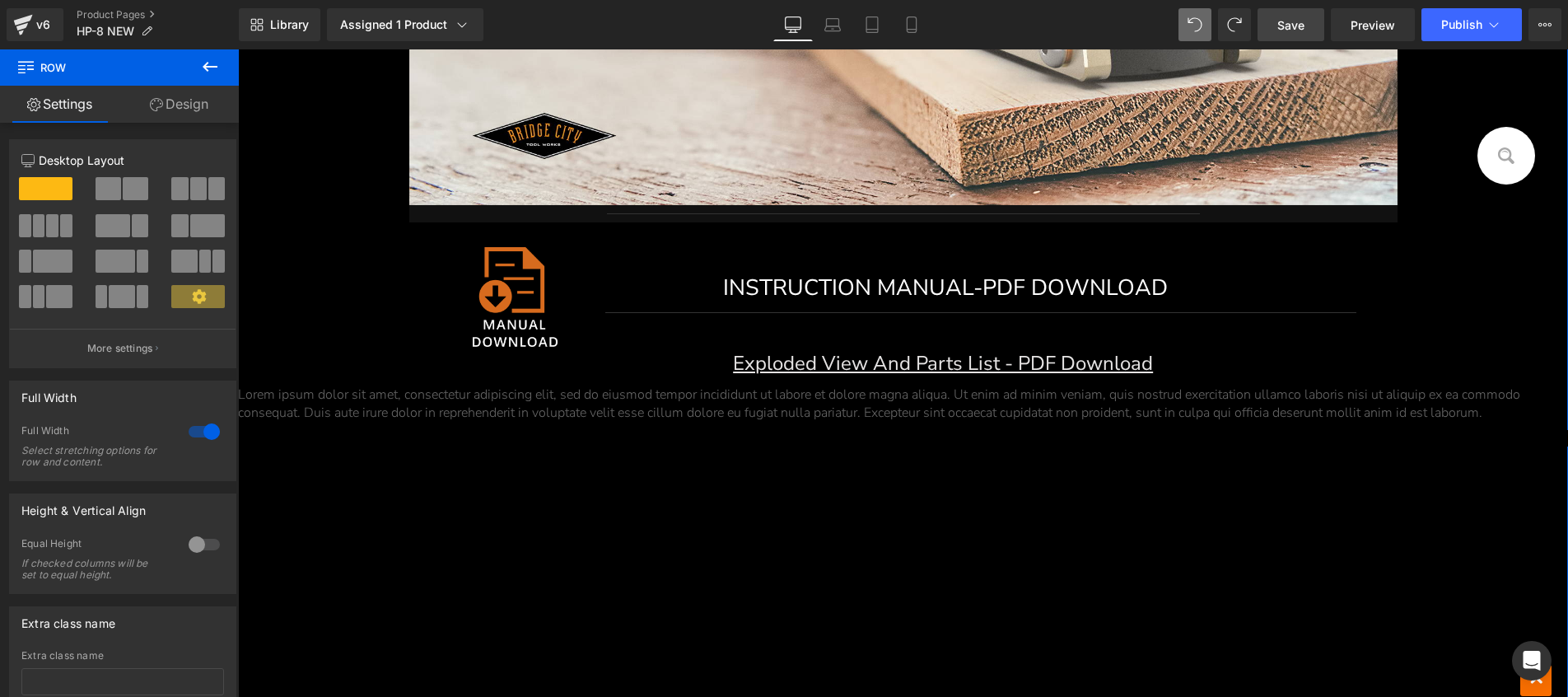
click at [305, 256] on div "Image INSTRUCTION MANUAL-PDF DOWNLOAD Button Separator Exploded View And Parts …" at bounding box center [902, 339] width 1329 height 233
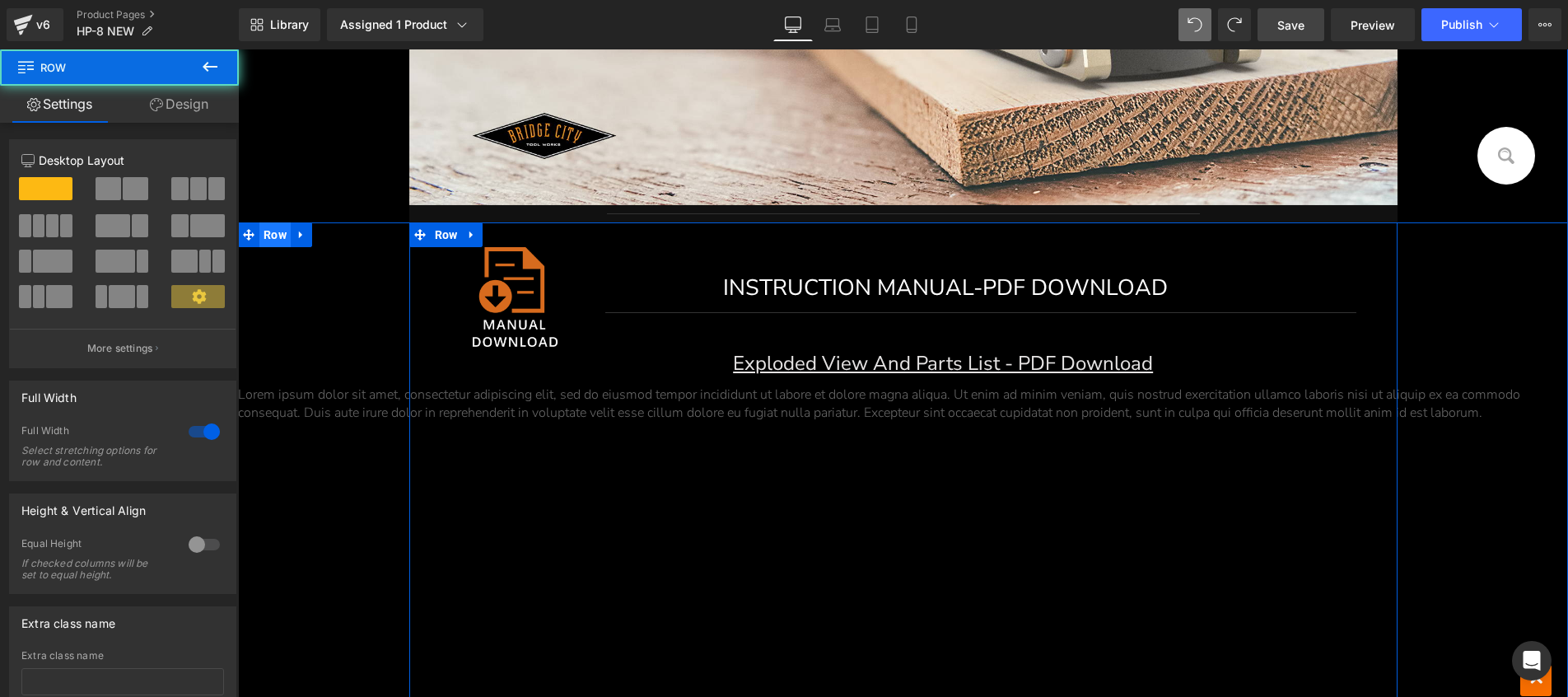
click at [272, 238] on span "Row" at bounding box center [274, 234] width 32 height 25
click at [298, 233] on icon at bounding box center [301, 235] width 11 height 12
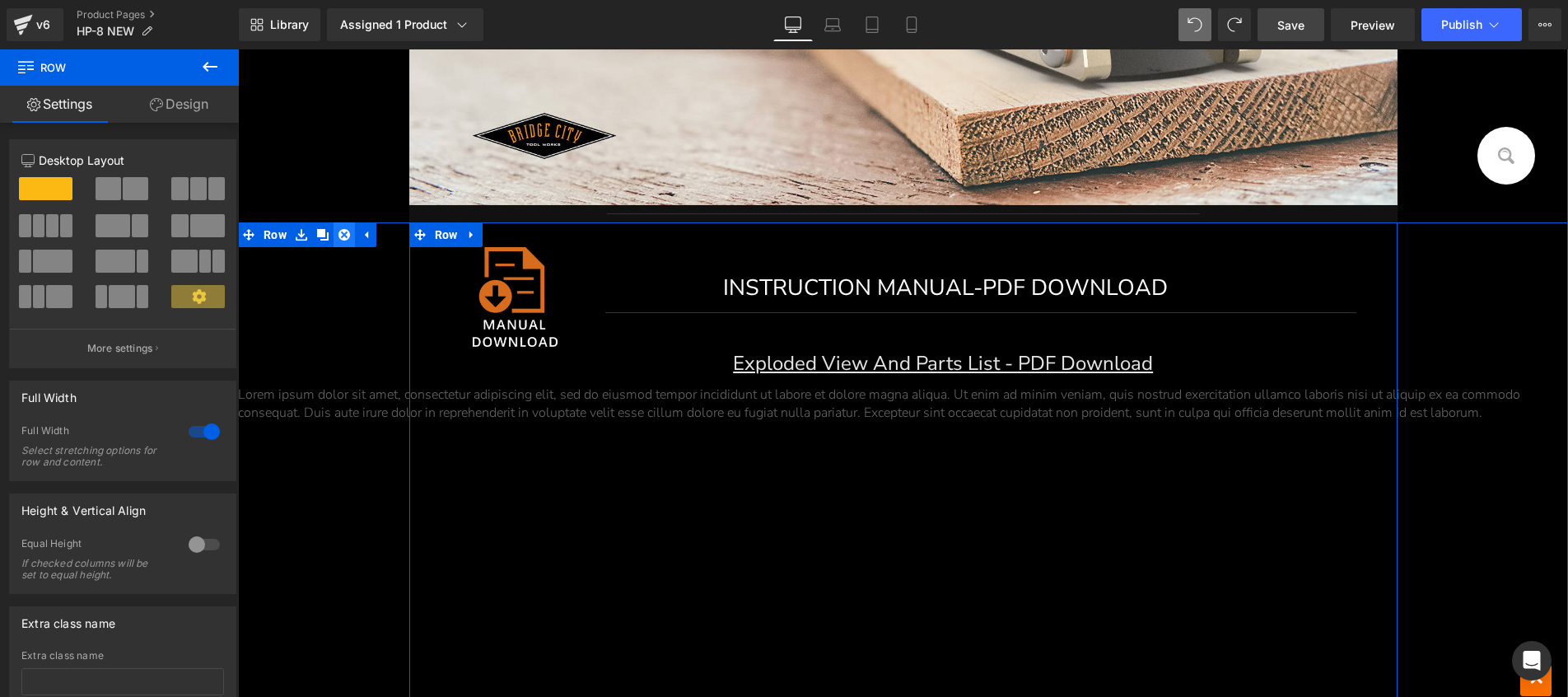
click at [339, 233] on icon at bounding box center [344, 234] width 11 height 11
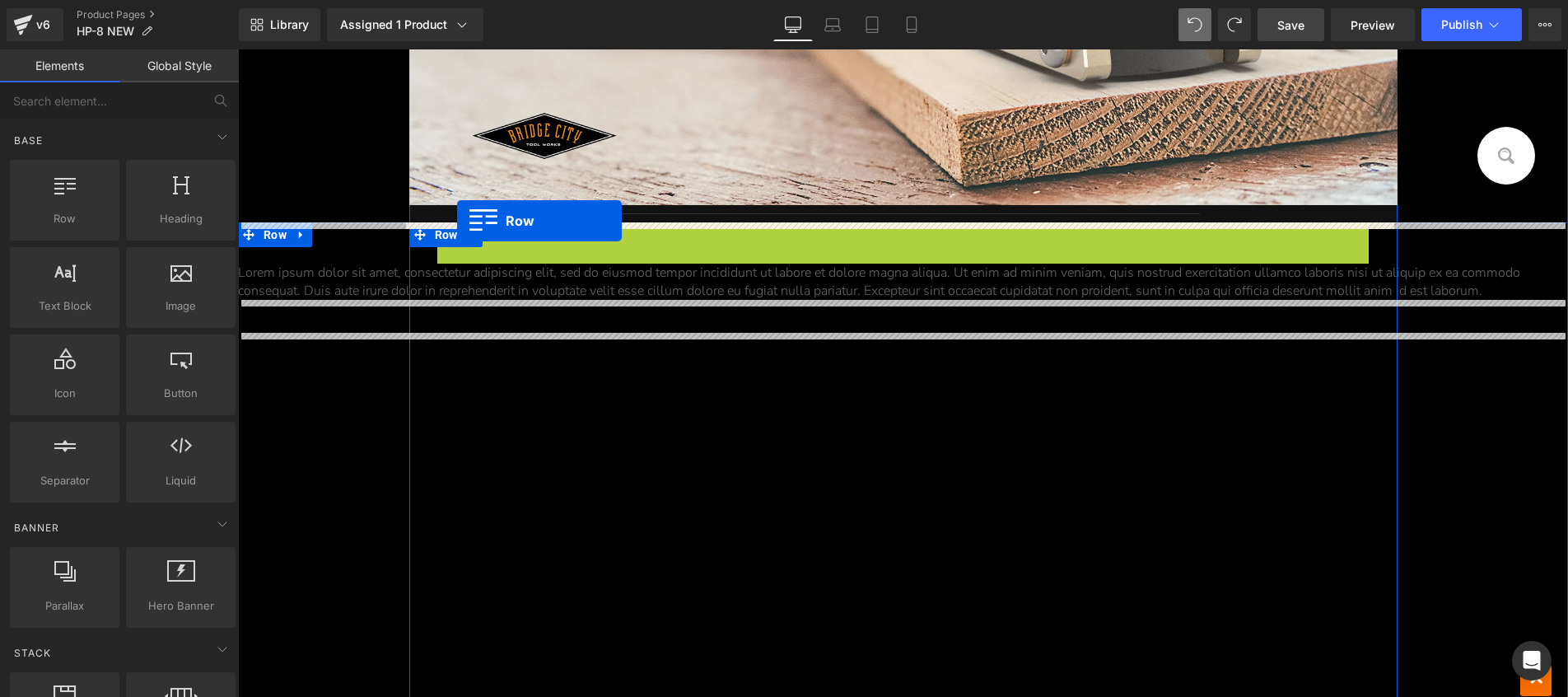
drag, startPoint x: 478, startPoint y: 232, endPoint x: 457, endPoint y: 221, distance: 23.7
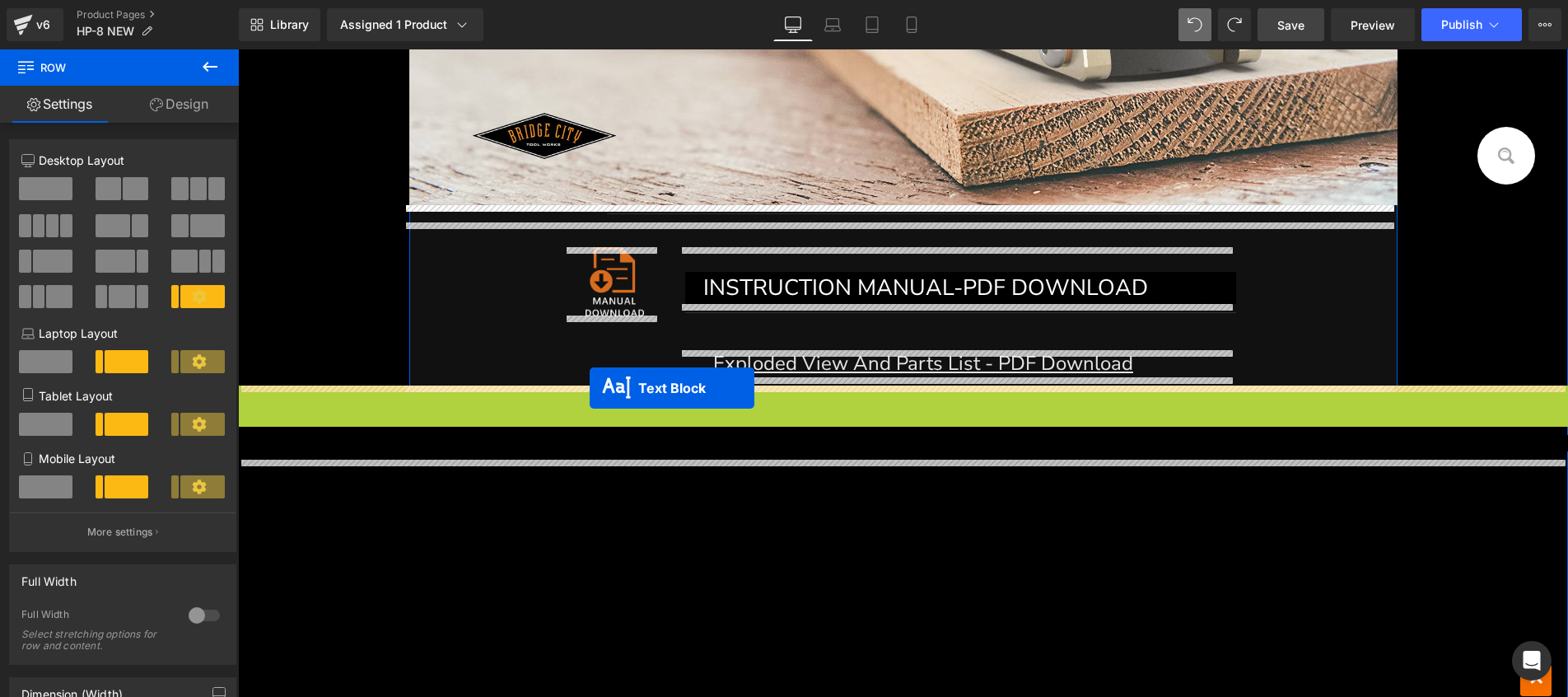
drag, startPoint x: 871, startPoint y: 407, endPoint x: 589, endPoint y: 388, distance: 282.6
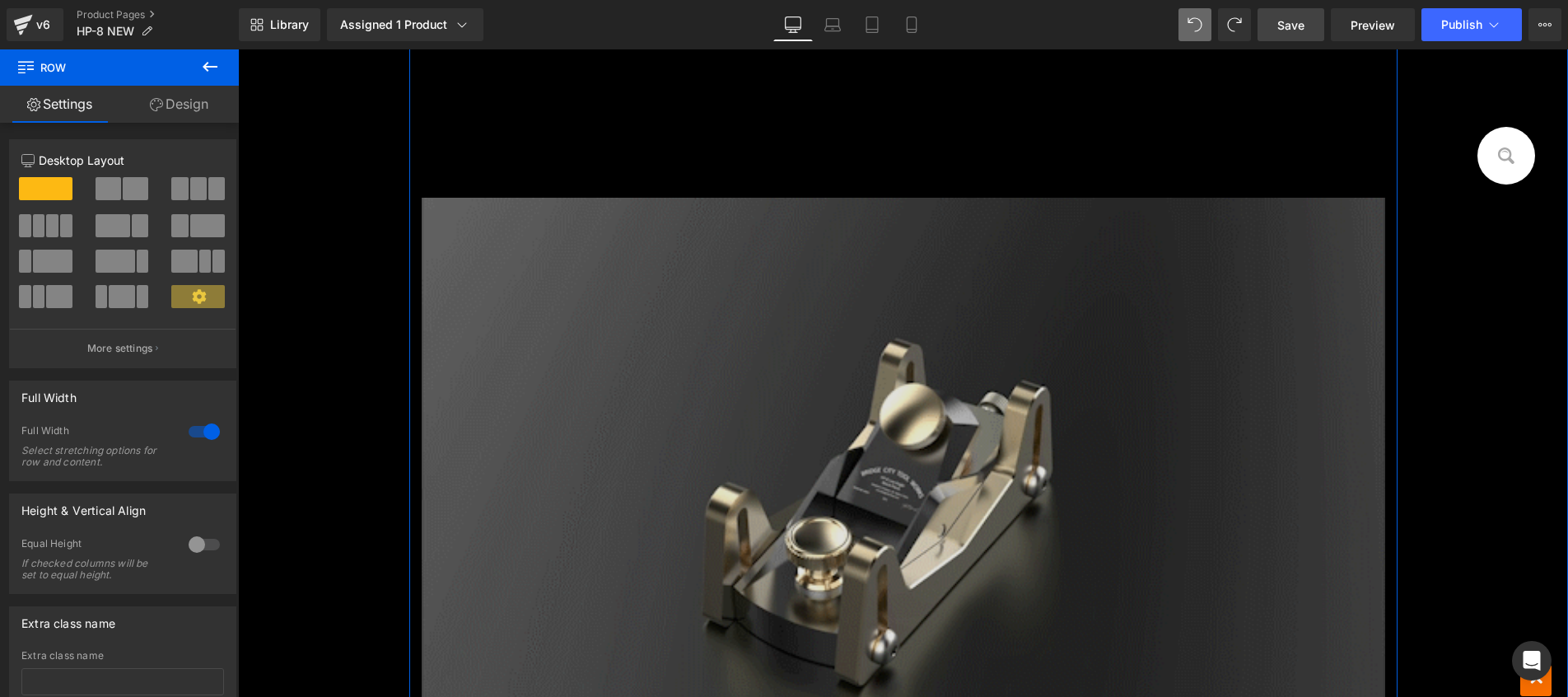
scroll to position [10705, 0]
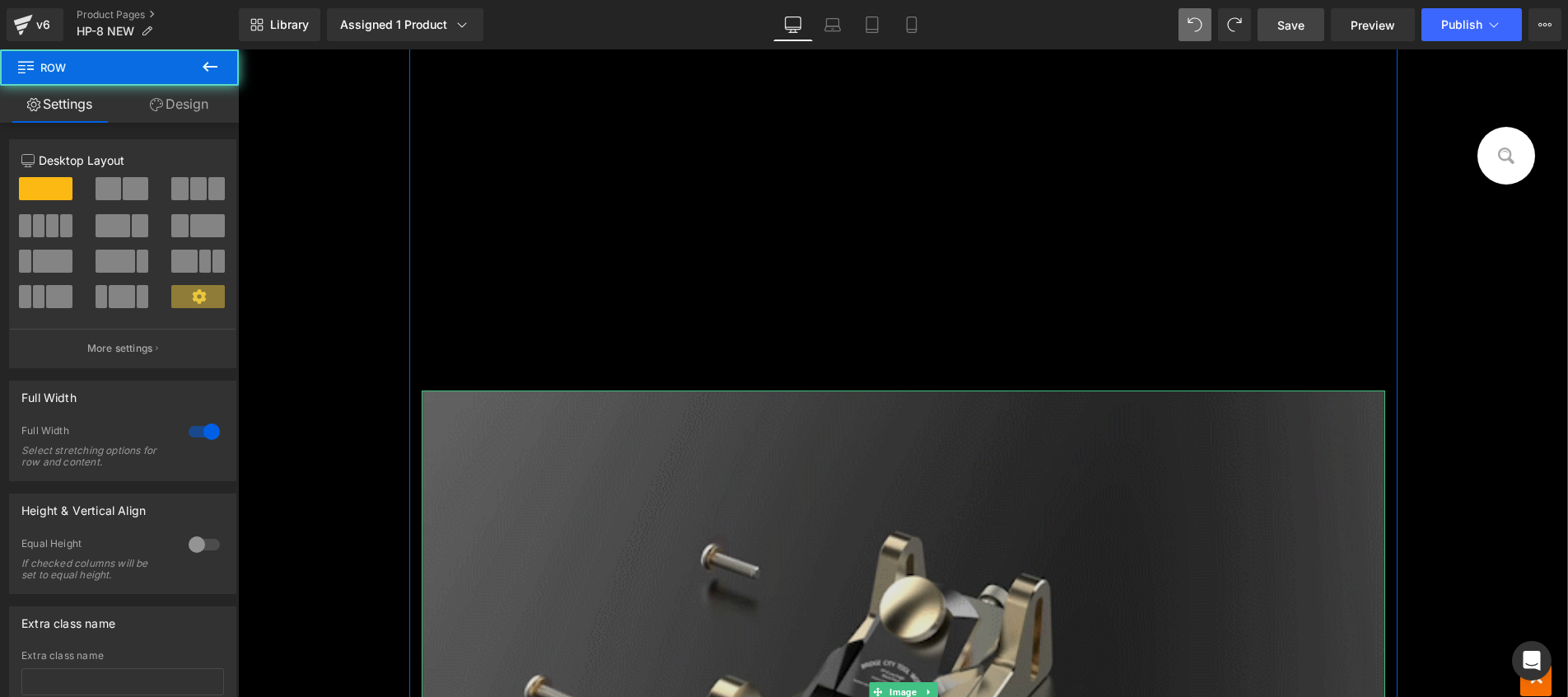
click at [840, 438] on img at bounding box center [903, 691] width 964 height 602
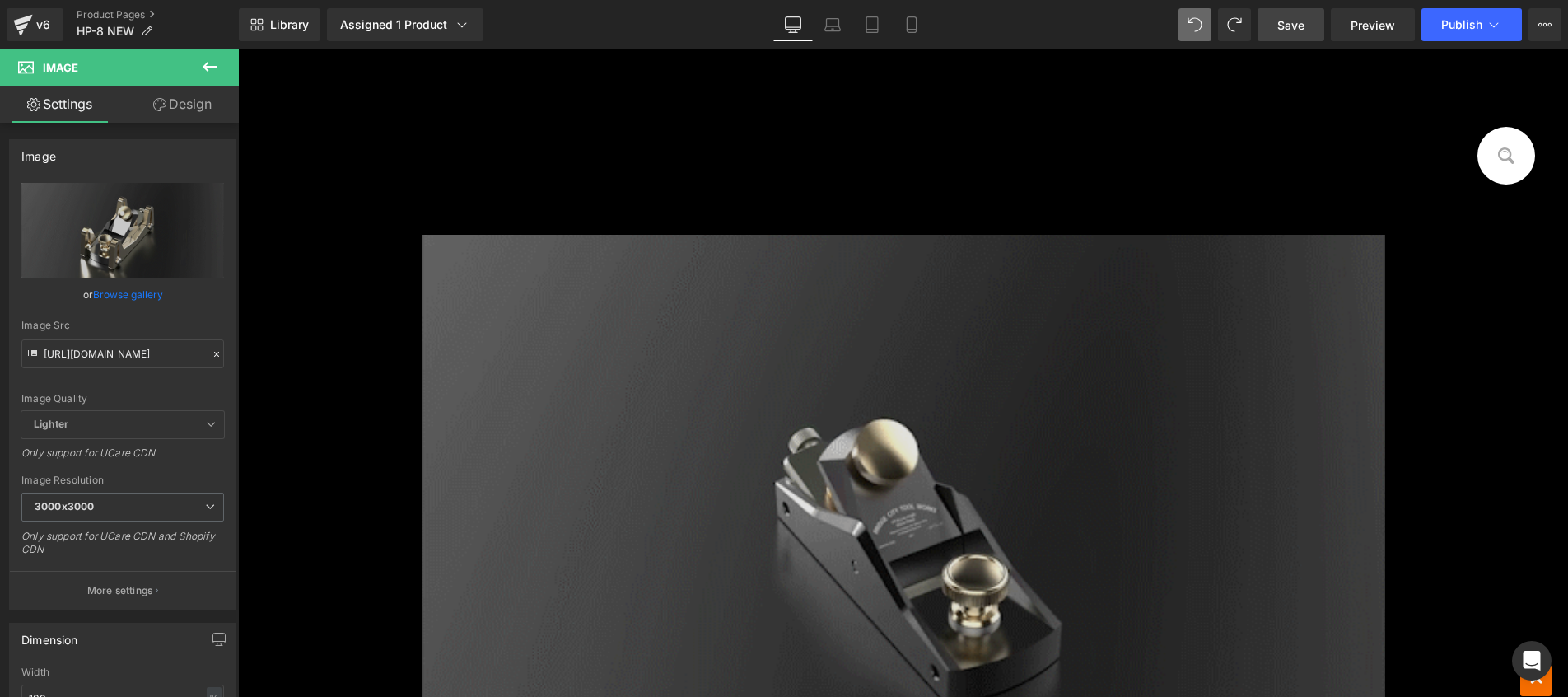
scroll to position [10842, 0]
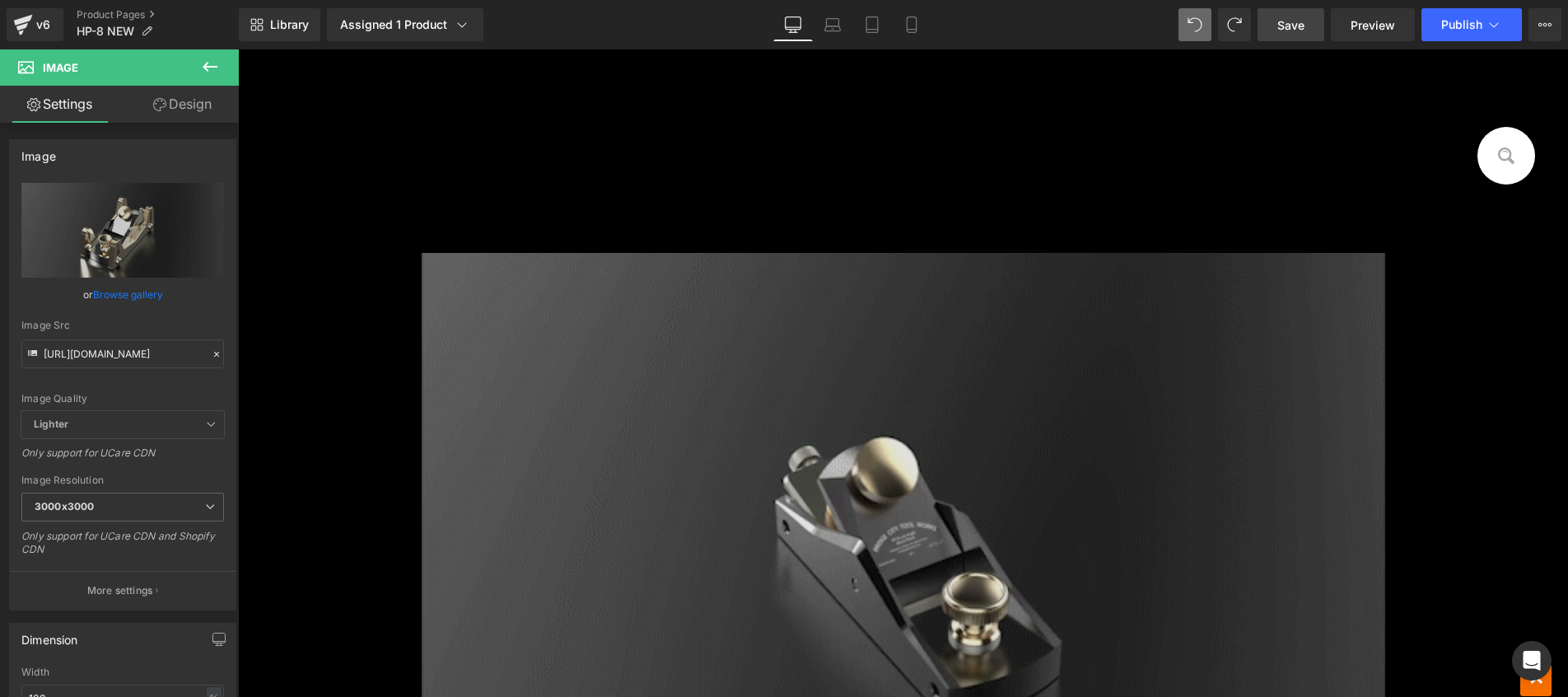
click at [899, 335] on img at bounding box center [903, 554] width 964 height 602
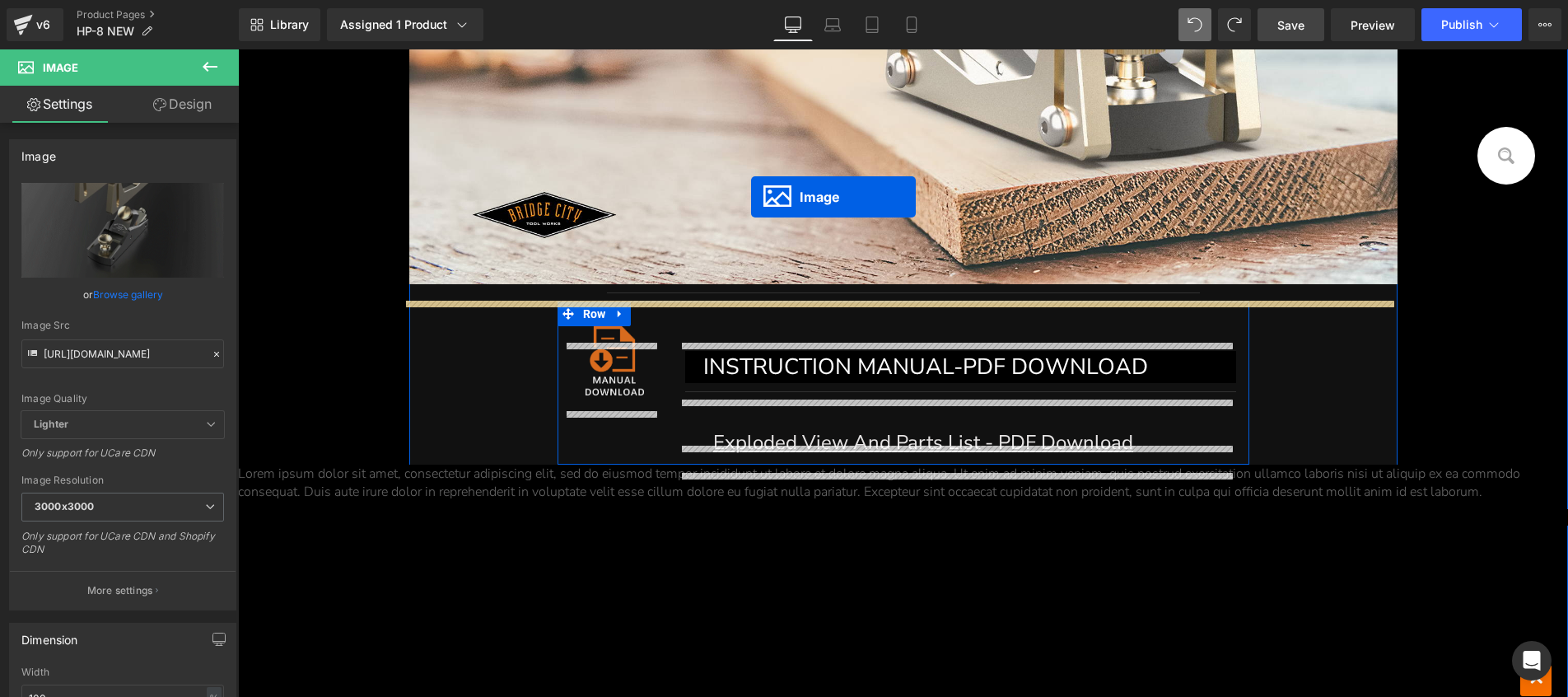
scroll to position [9689, 0]
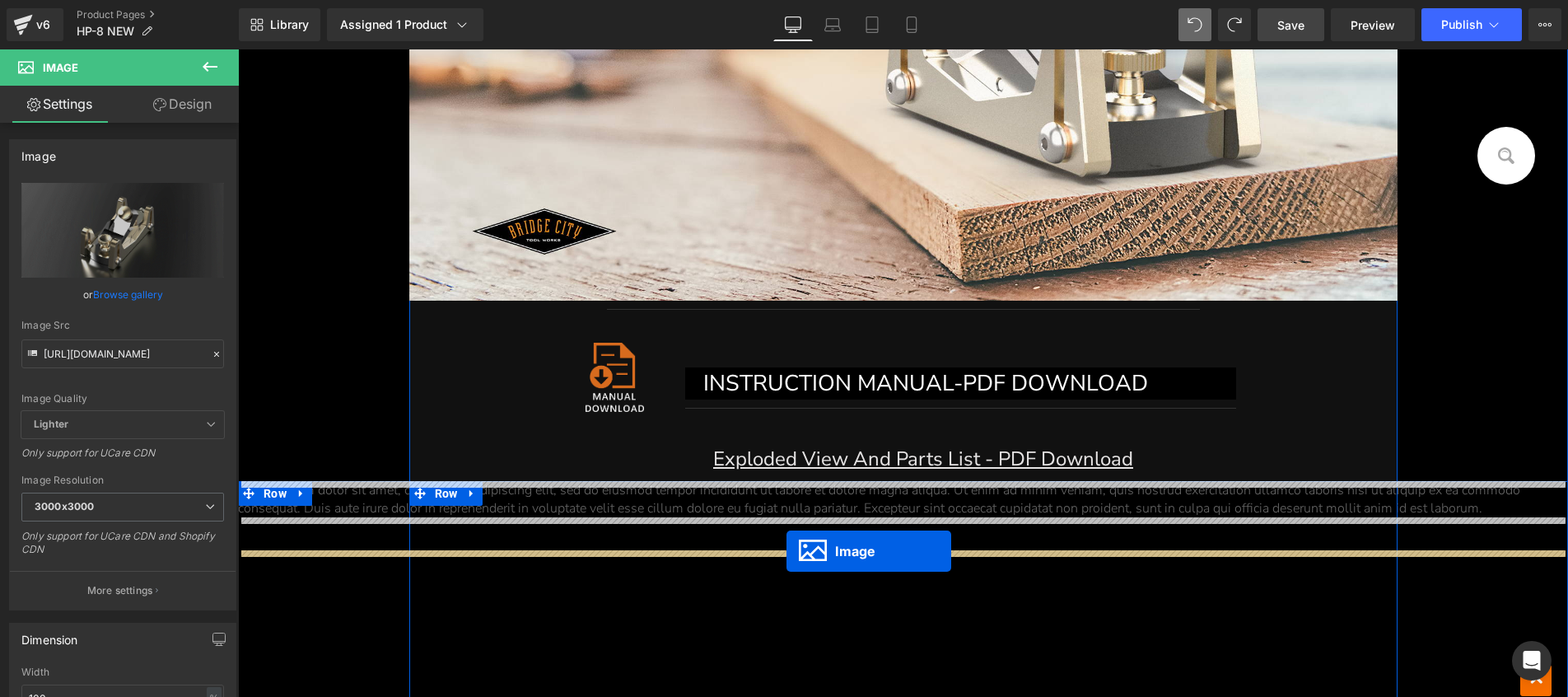
drag, startPoint x: 895, startPoint y: 551, endPoint x: 787, endPoint y: 551, distance: 108.0
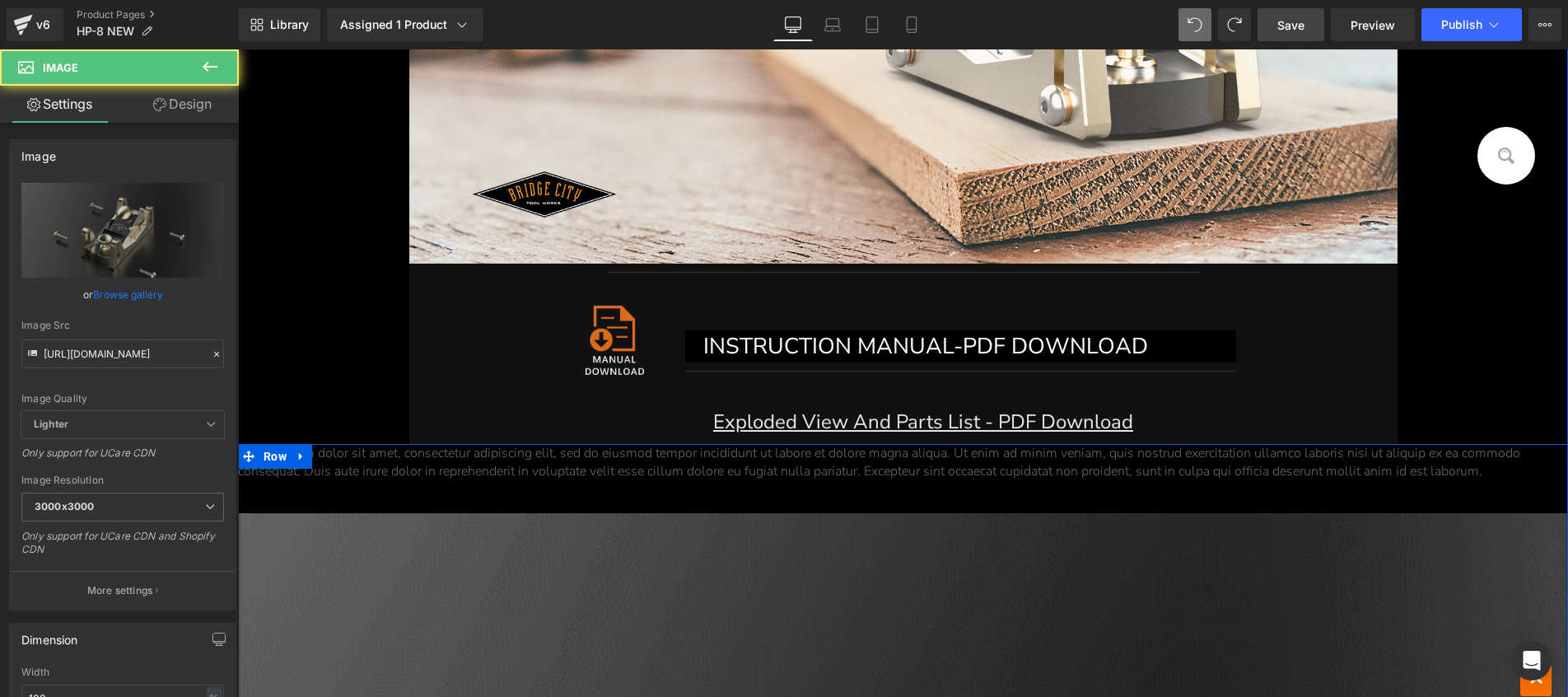
scroll to position [9888, 0]
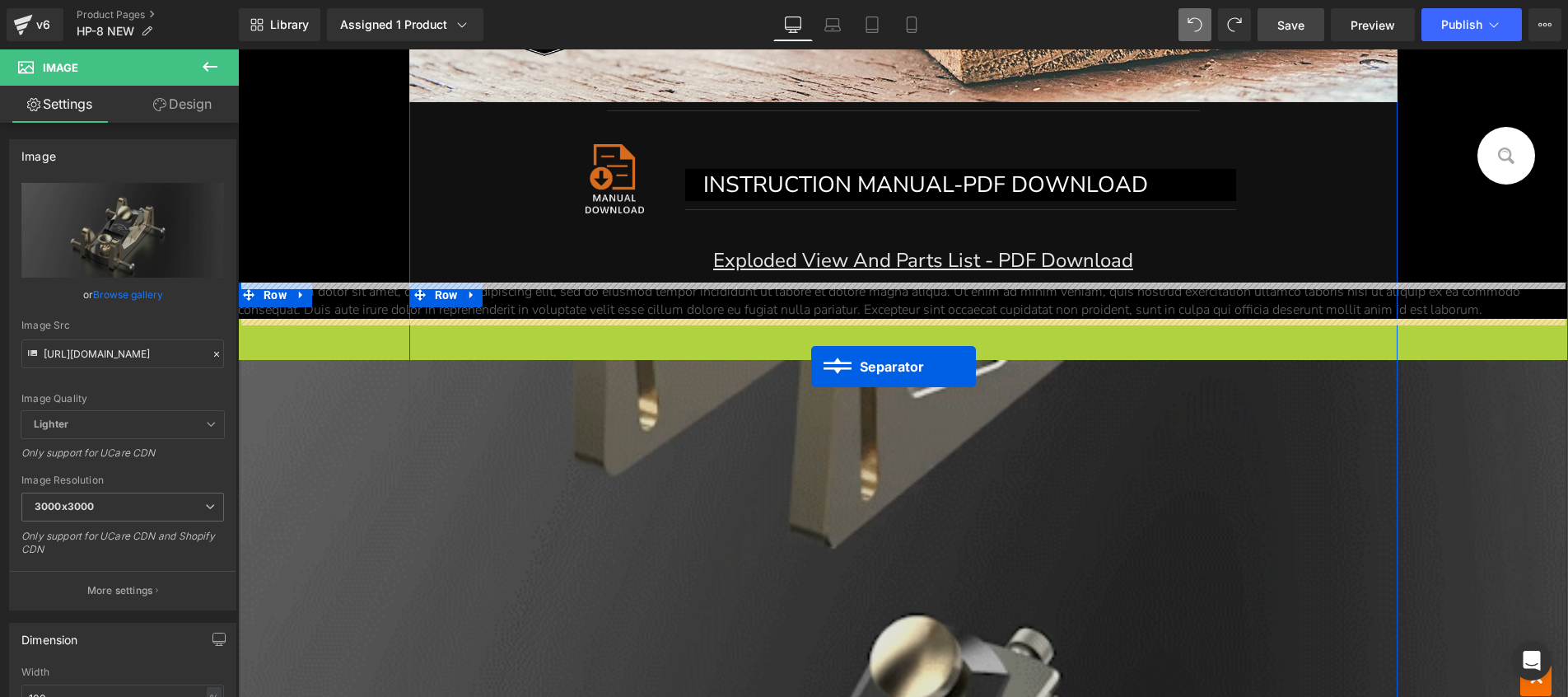
drag, startPoint x: 885, startPoint y: 337, endPoint x: 811, endPoint y: 367, distance: 79.8
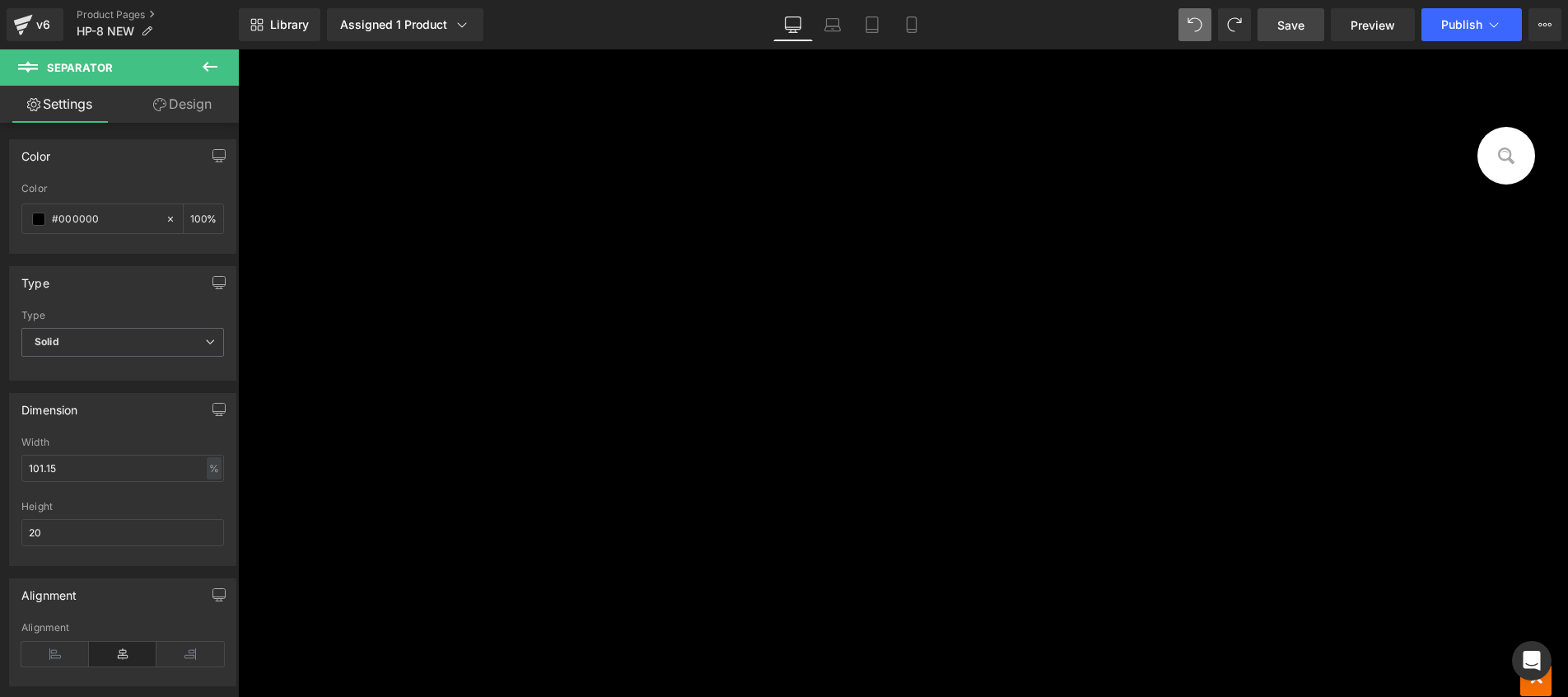
click at [613, 331] on div "Lorem ipsum dolor sit amet, consectetur adipiscing elit, sed do eiusmod tempor …" at bounding box center [902, 240] width 1329 height 924
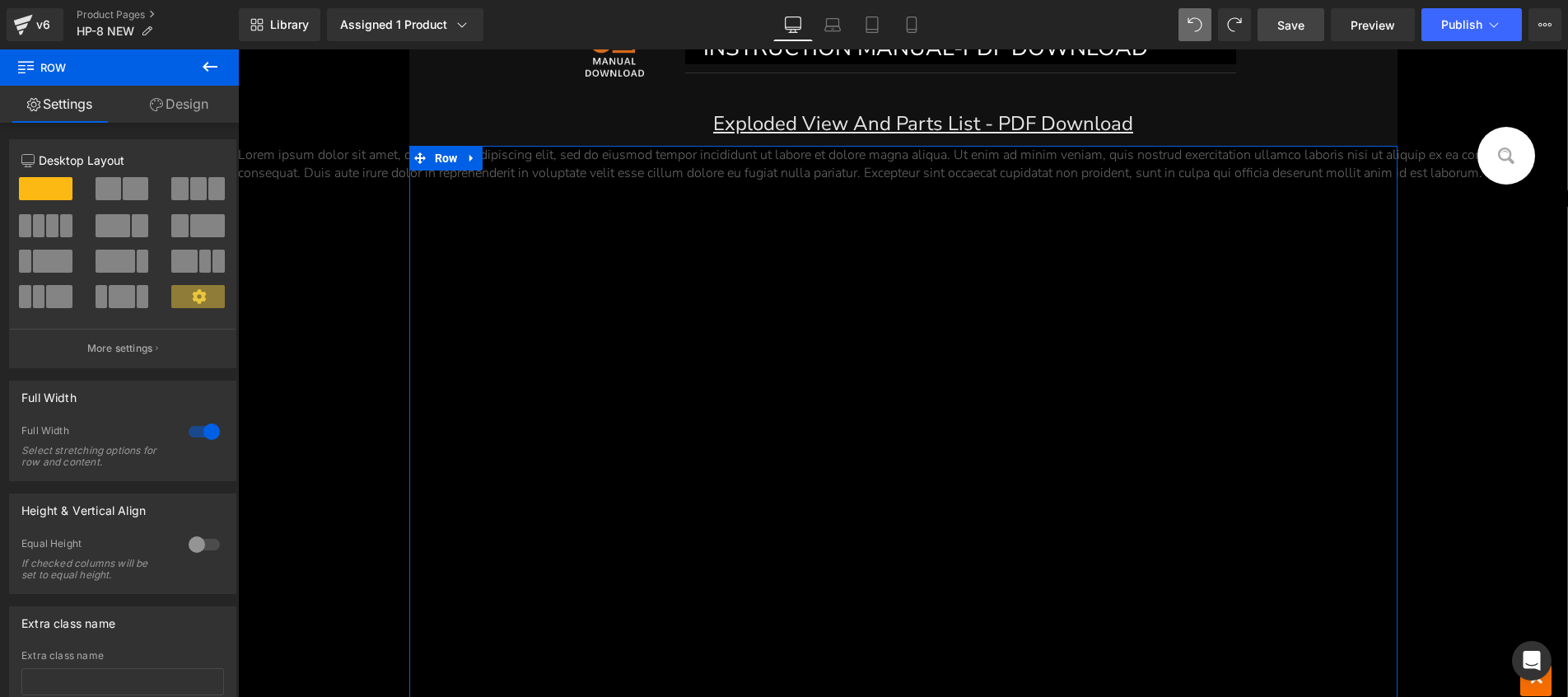
scroll to position [10024, 0]
click at [466, 157] on icon at bounding box center [471, 158] width 11 height 12
click at [511, 155] on icon at bounding box center [514, 157] width 11 height 11
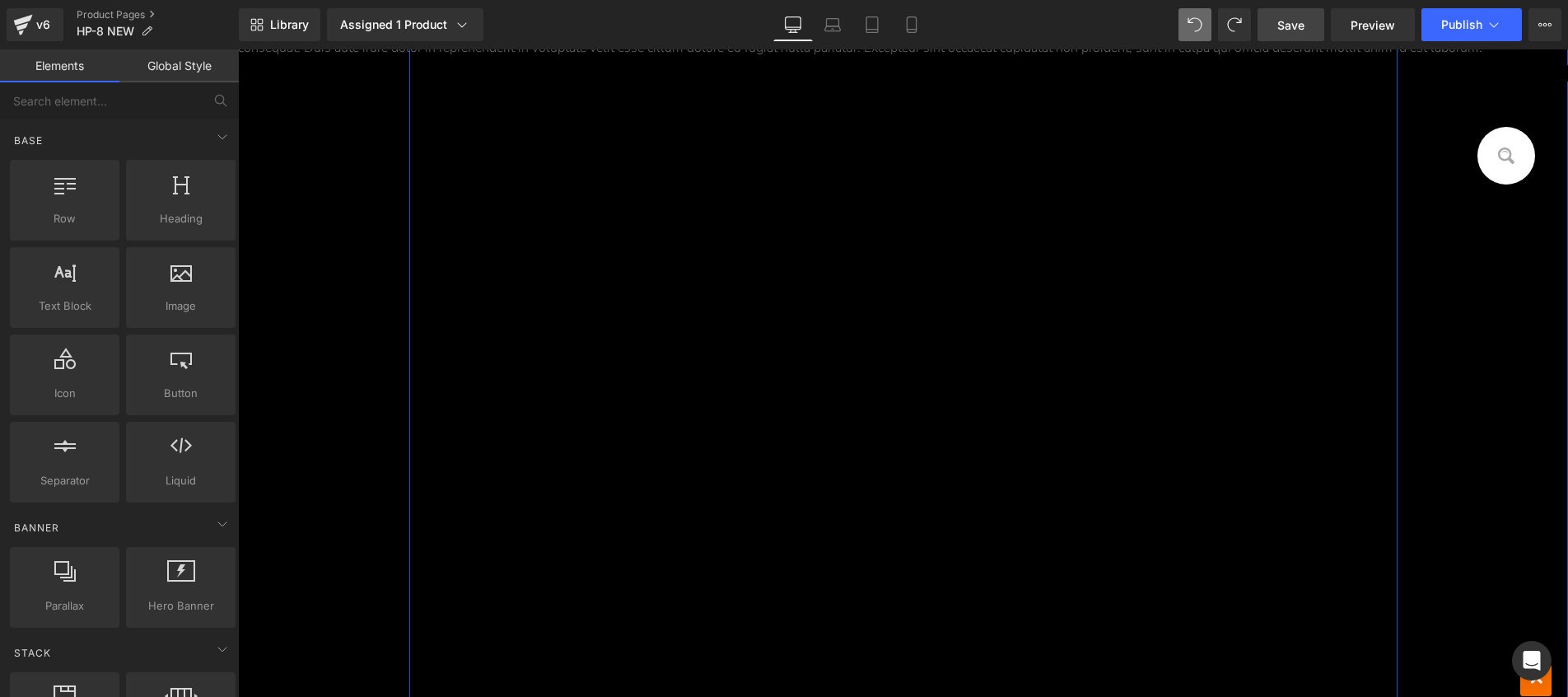
scroll to position [10040, 0]
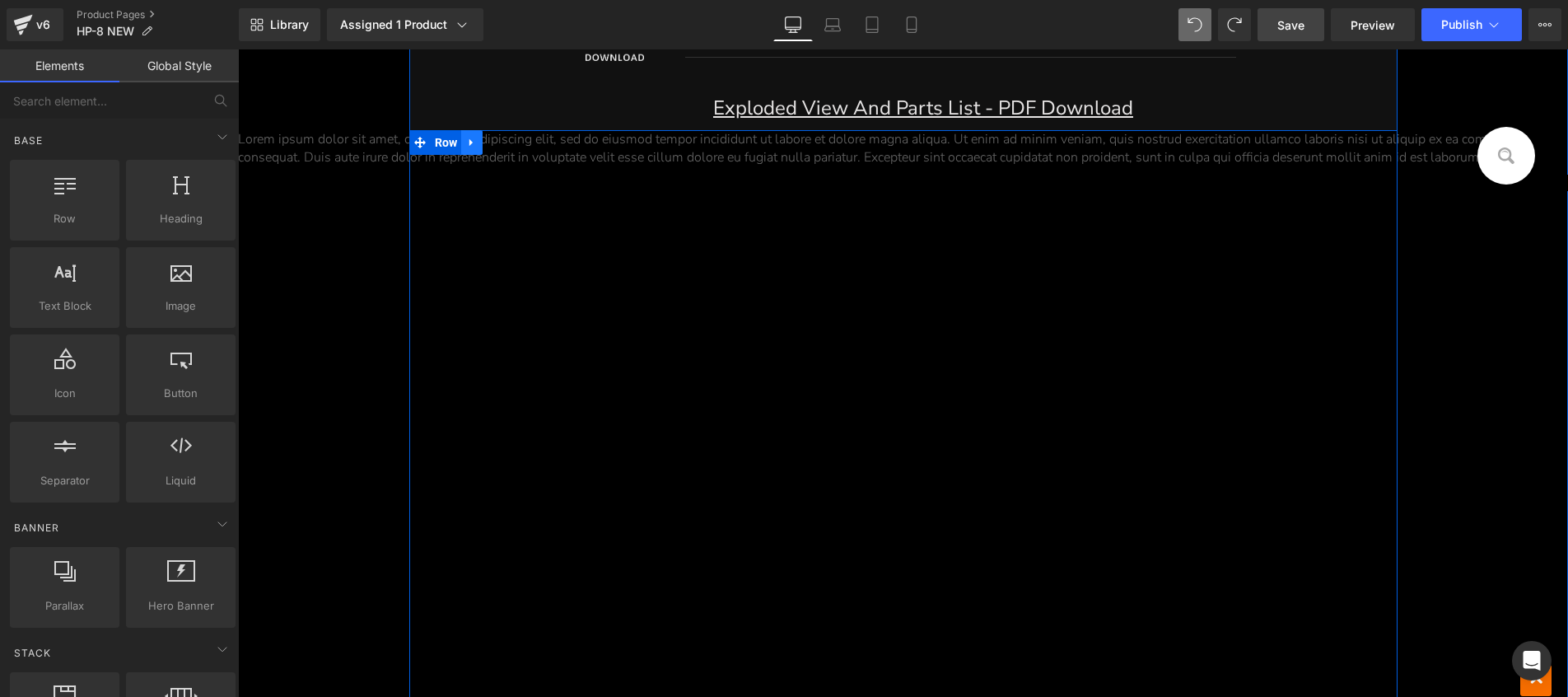
click at [461, 149] on link at bounding box center [471, 142] width 21 height 25
click at [456, 233] on div "Lorem ipsum dolor sit amet, consectetur adipiscing elit, sed do eiusmod tempor …" at bounding box center [902, 592] width 1329 height 924
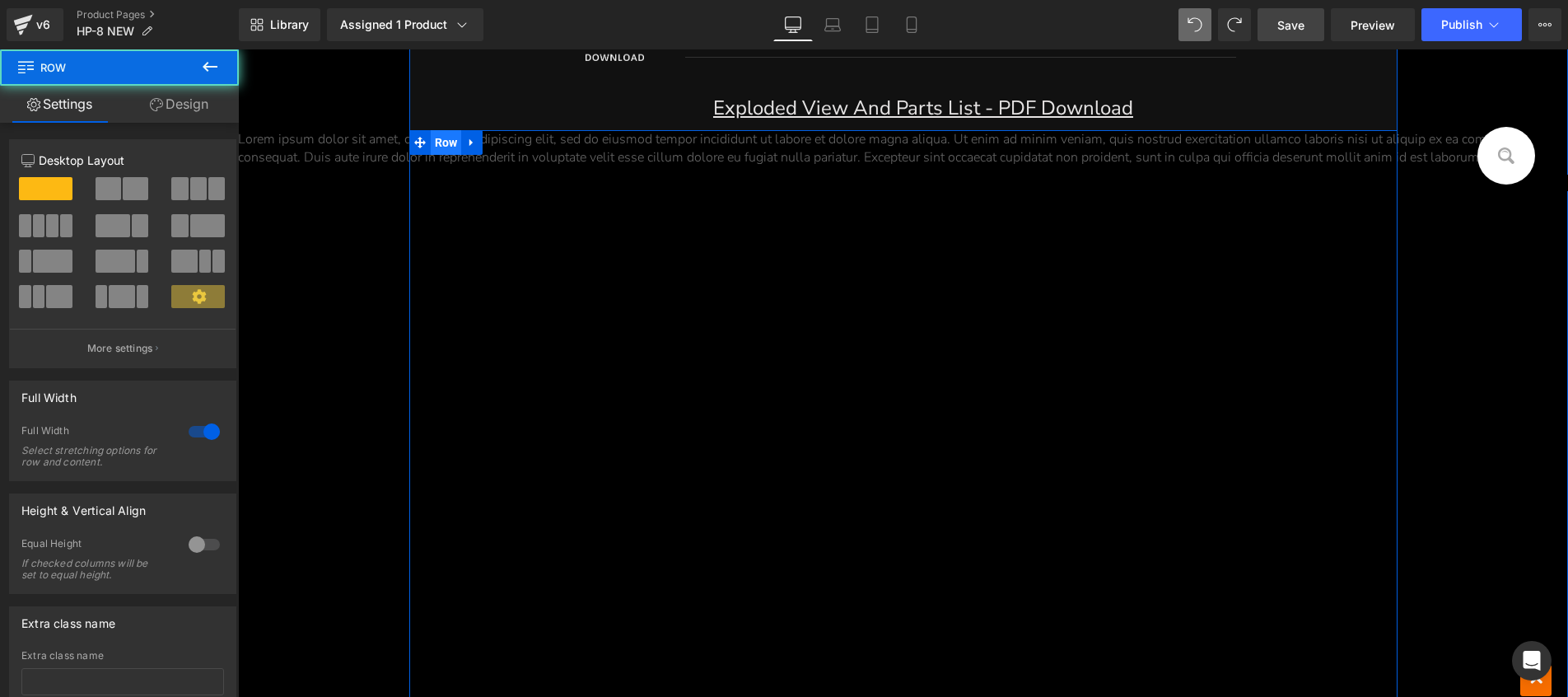
click at [433, 151] on span "Row" at bounding box center [446, 142] width 32 height 25
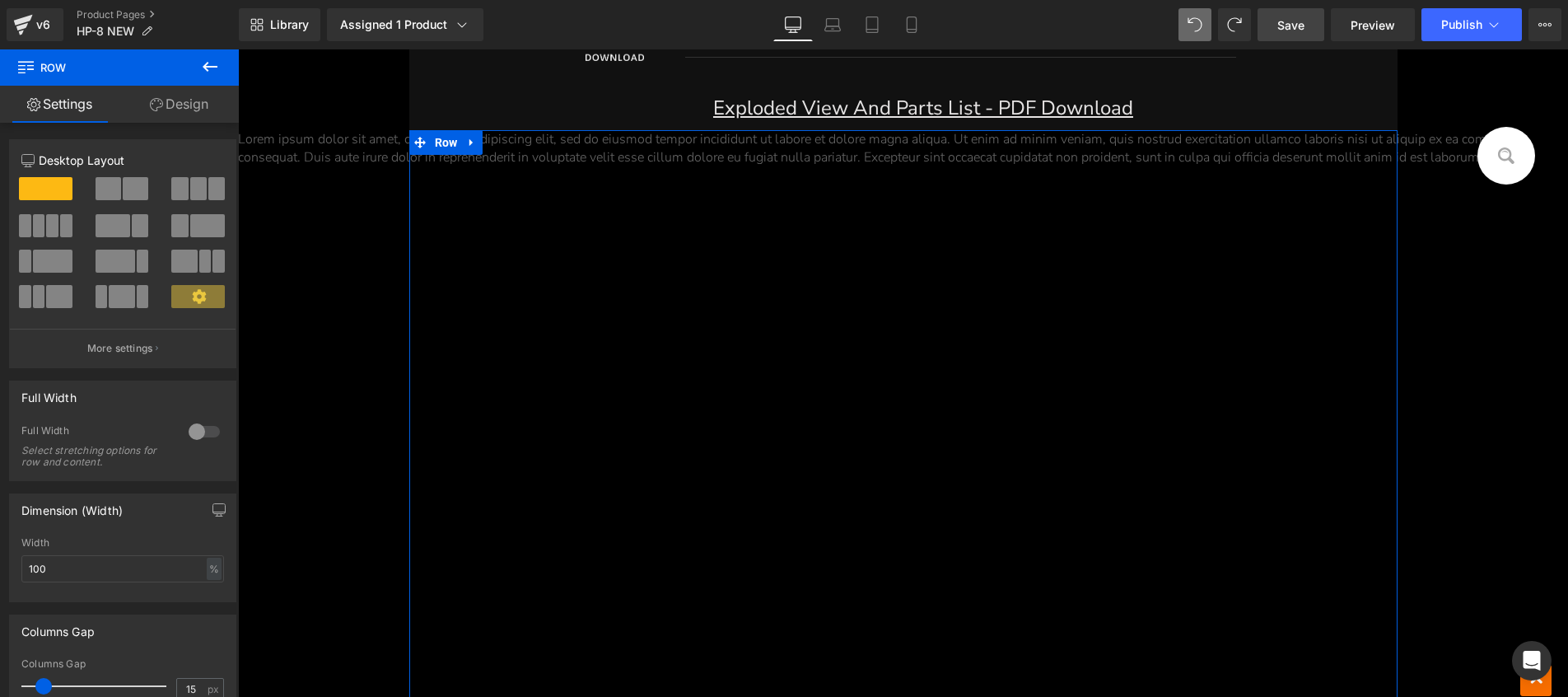
click at [179, 315] on div at bounding box center [199, 302] width 77 height 35
click at [192, 291] on icon at bounding box center [198, 296] width 15 height 15
click at [445, 145] on span "Row" at bounding box center [446, 143] width 32 height 25
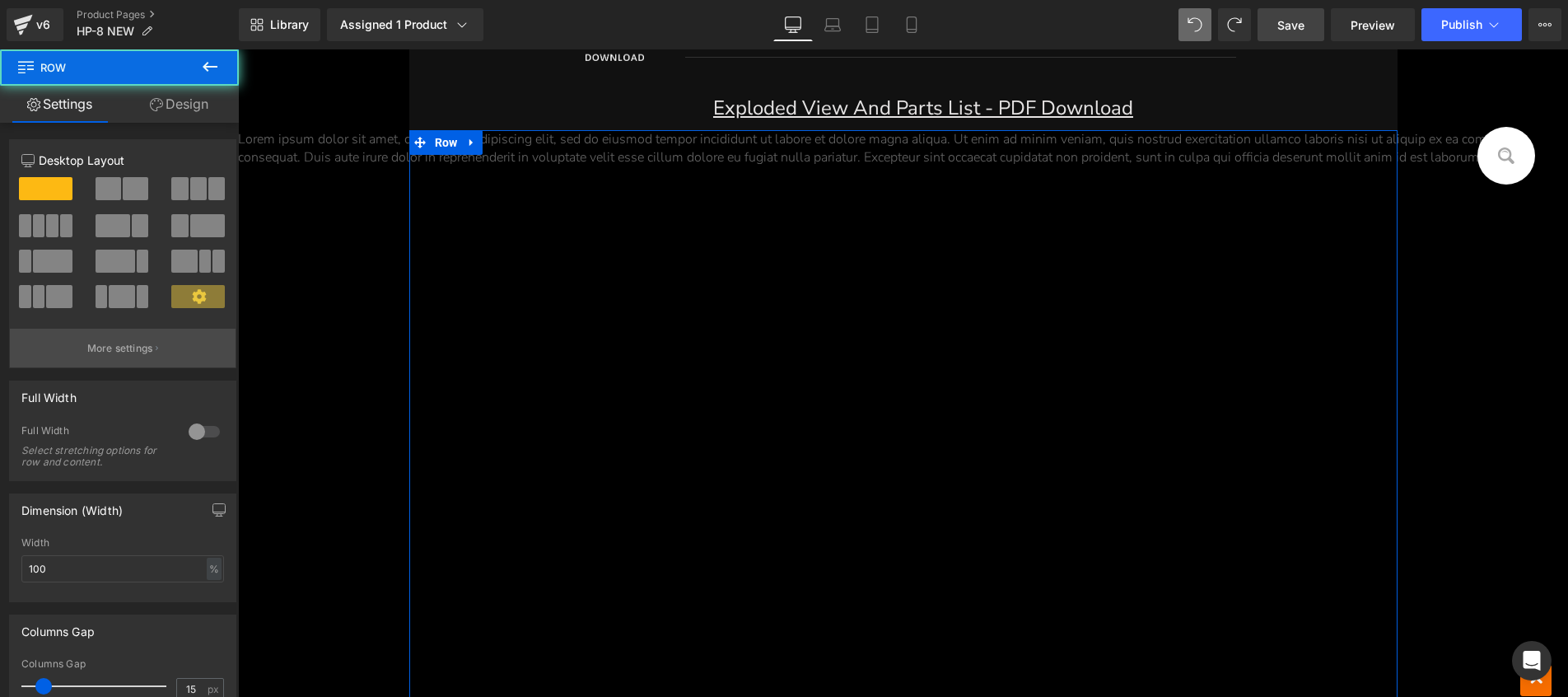
click at [122, 356] on p "More settings" at bounding box center [120, 348] width 66 height 15
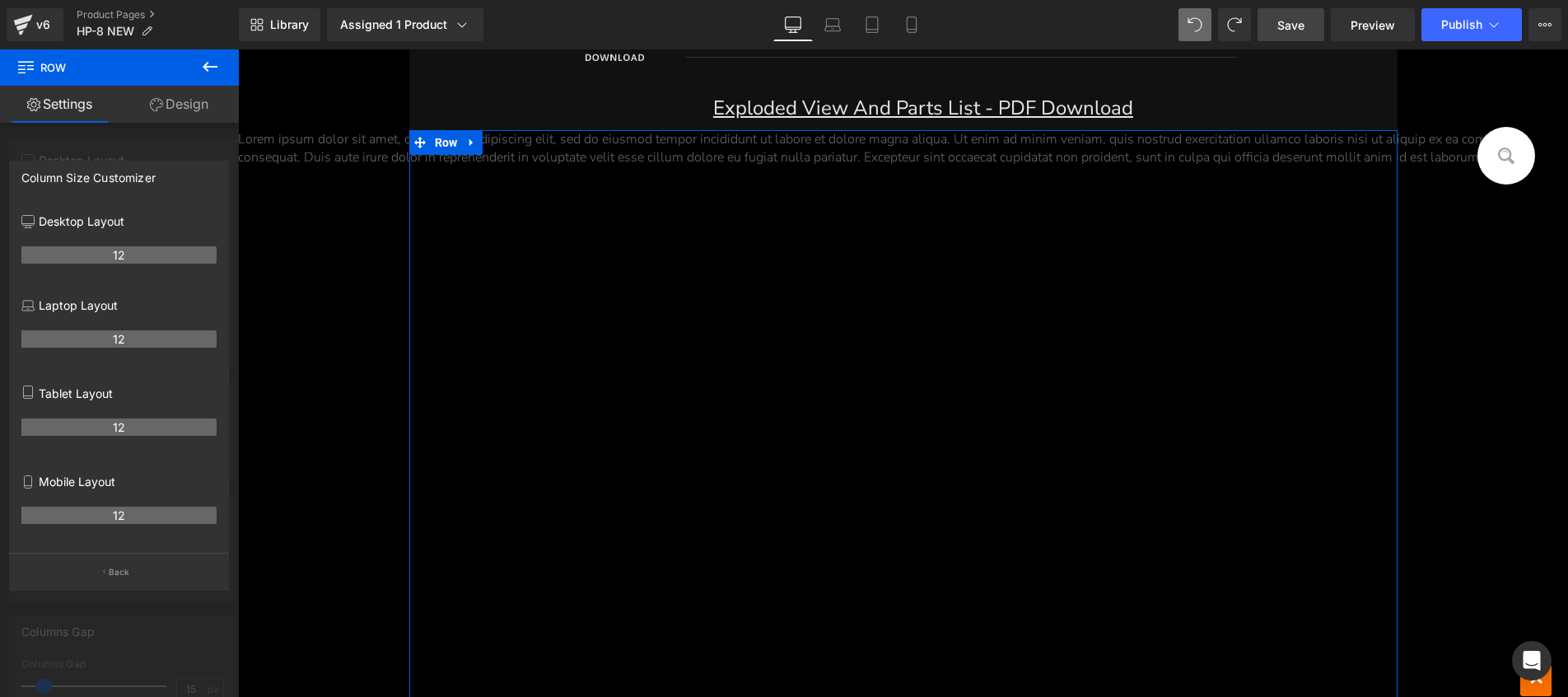
click at [180, 109] on link "Design" at bounding box center [180, 103] width 120 height 37
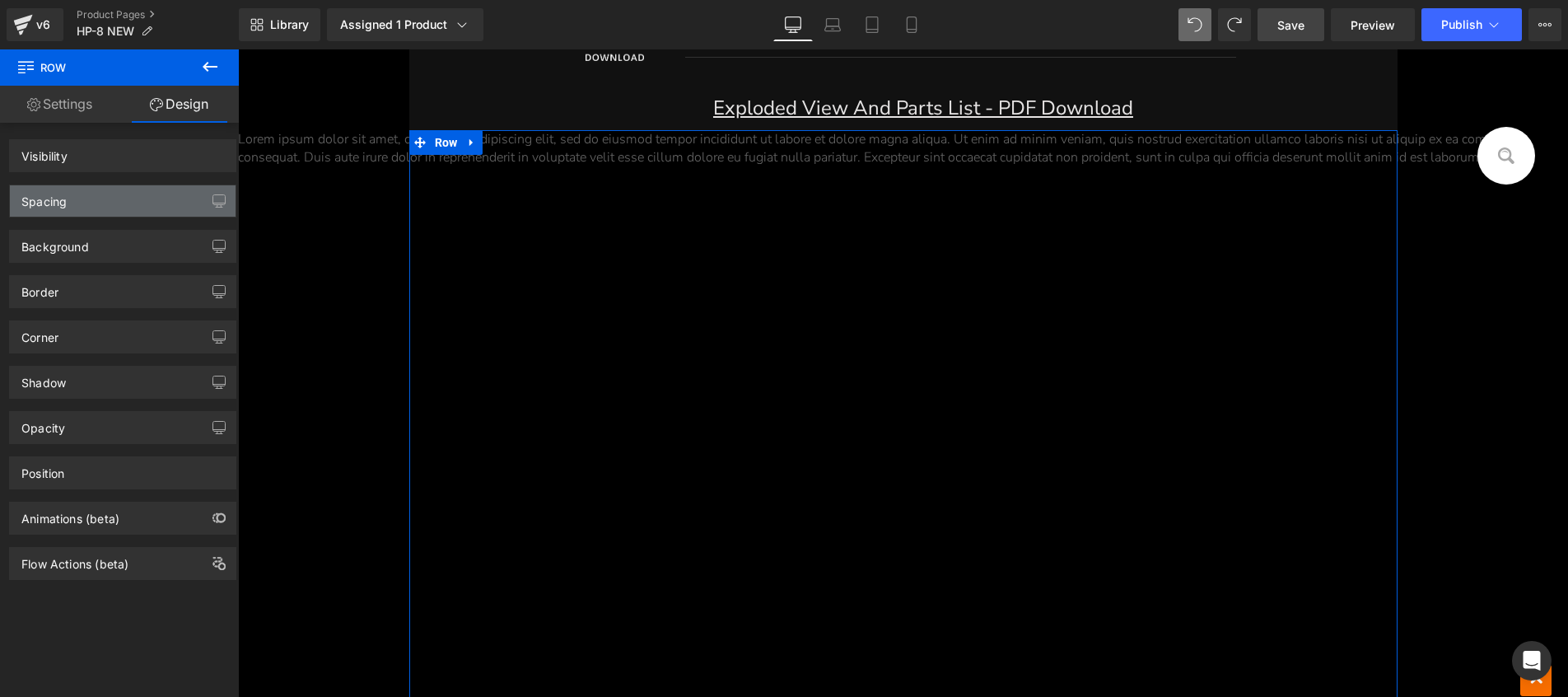
click at [133, 188] on div "Spacing" at bounding box center [123, 201] width 226 height 32
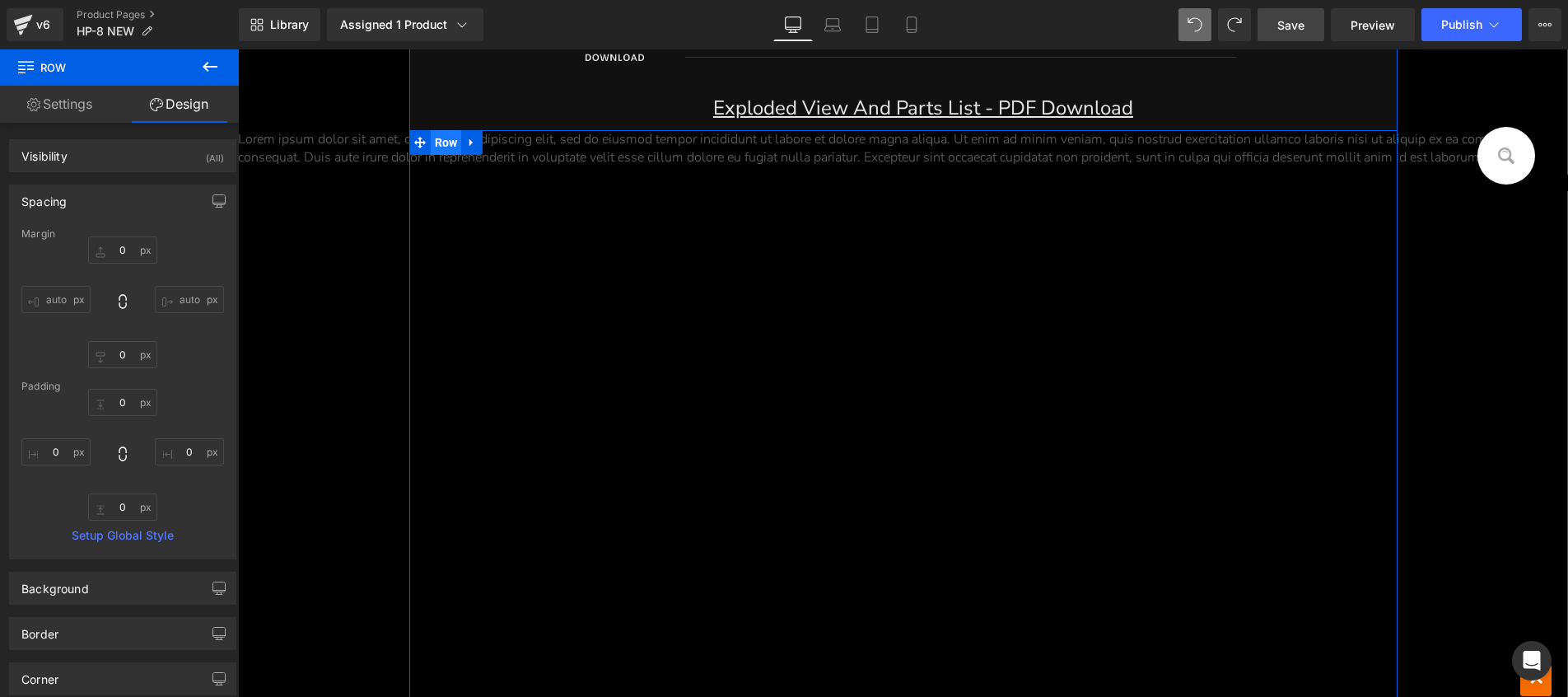
click at [438, 144] on span "Row" at bounding box center [446, 142] width 32 height 25
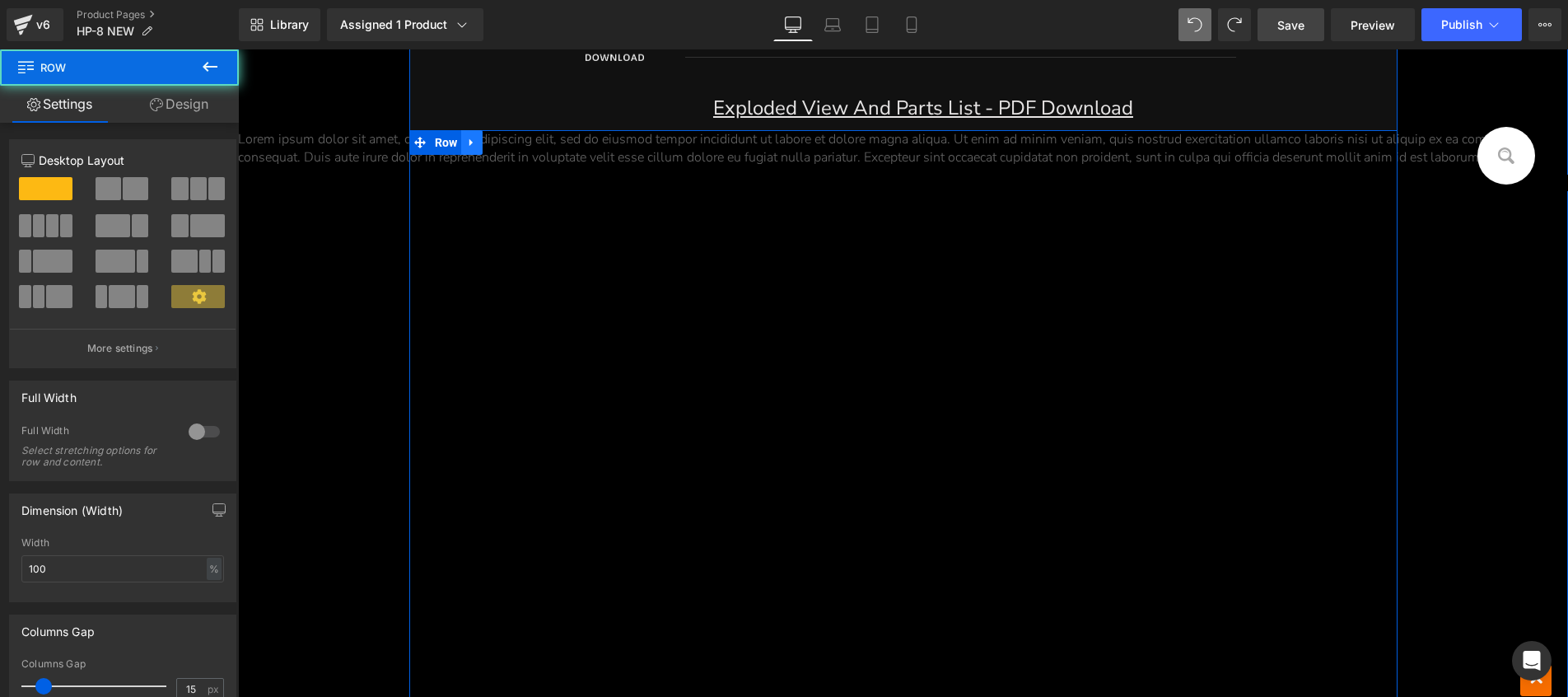
click at [469, 145] on icon at bounding box center [471, 143] width 11 height 12
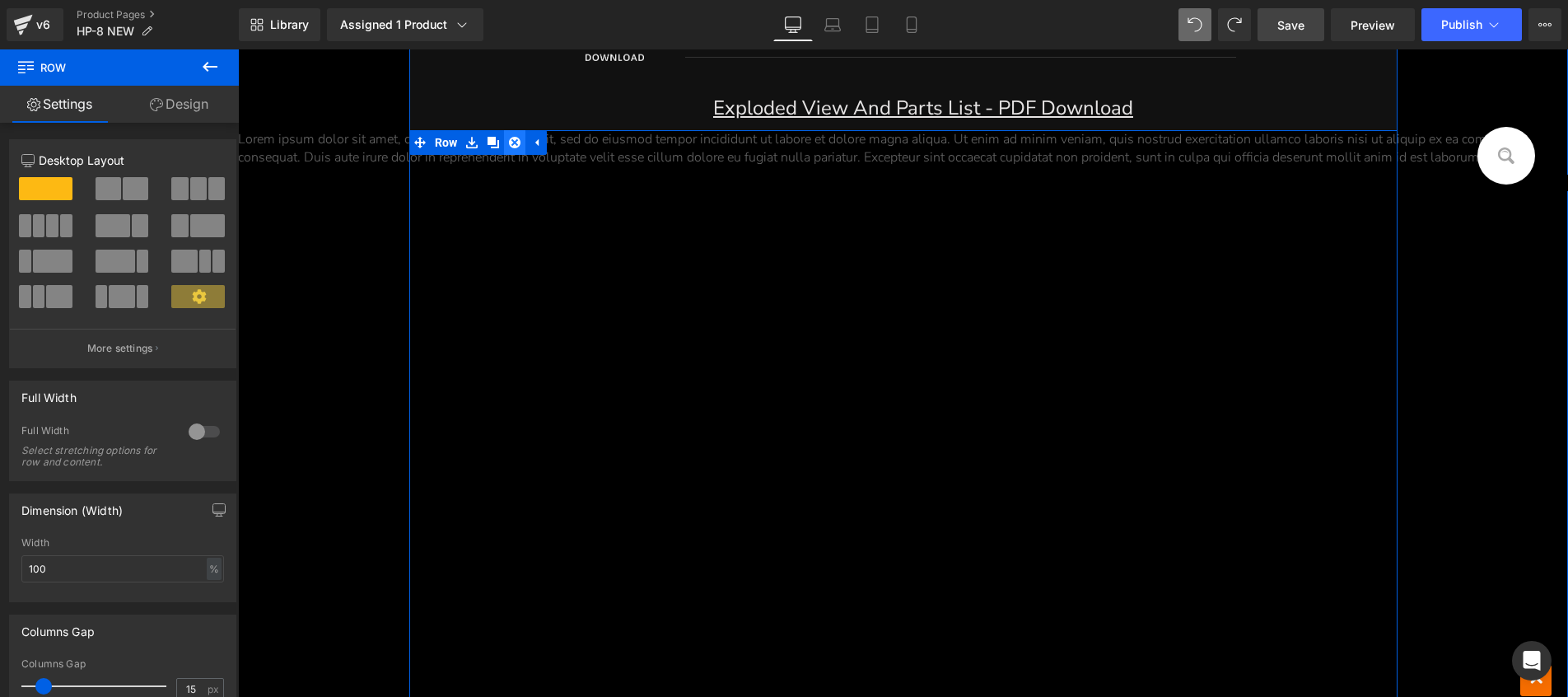
click at [512, 145] on icon at bounding box center [514, 143] width 11 height 12
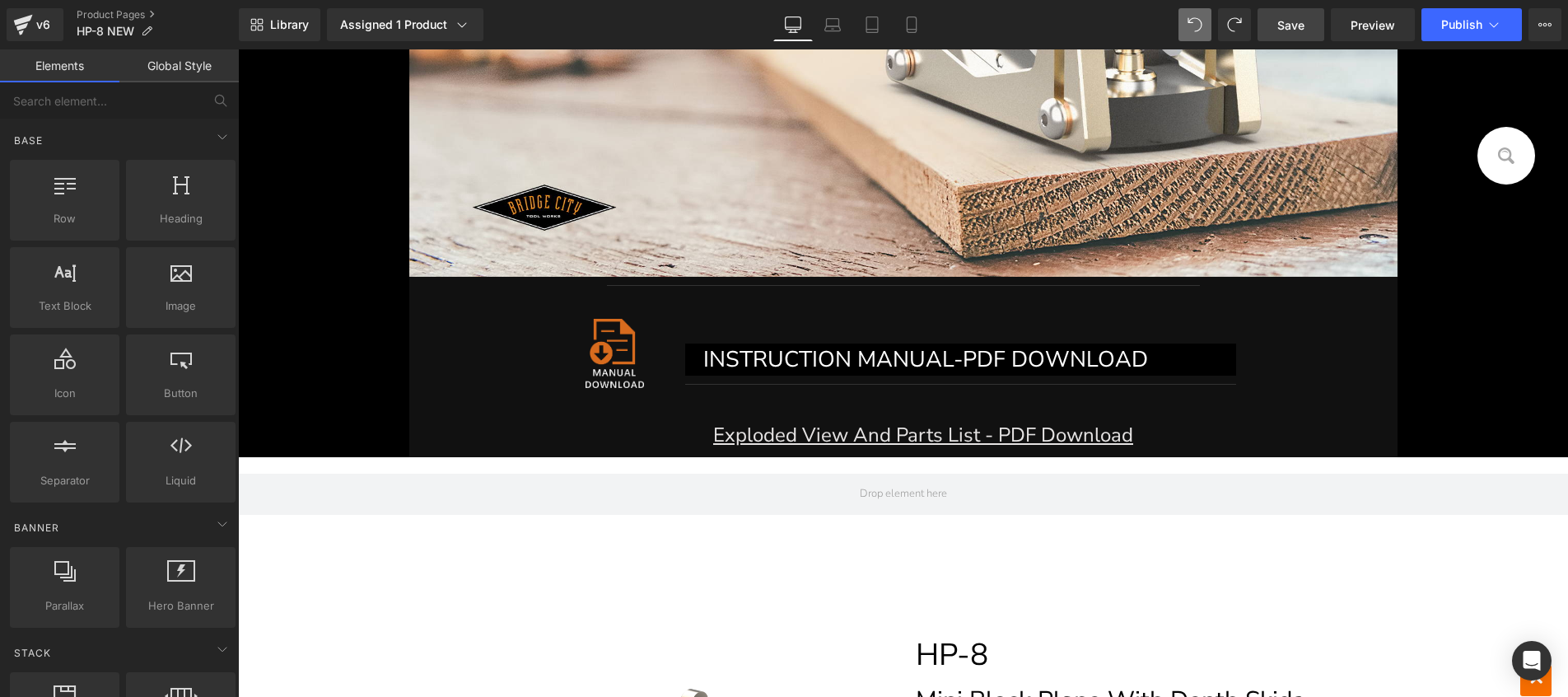
scroll to position [9781, 0]
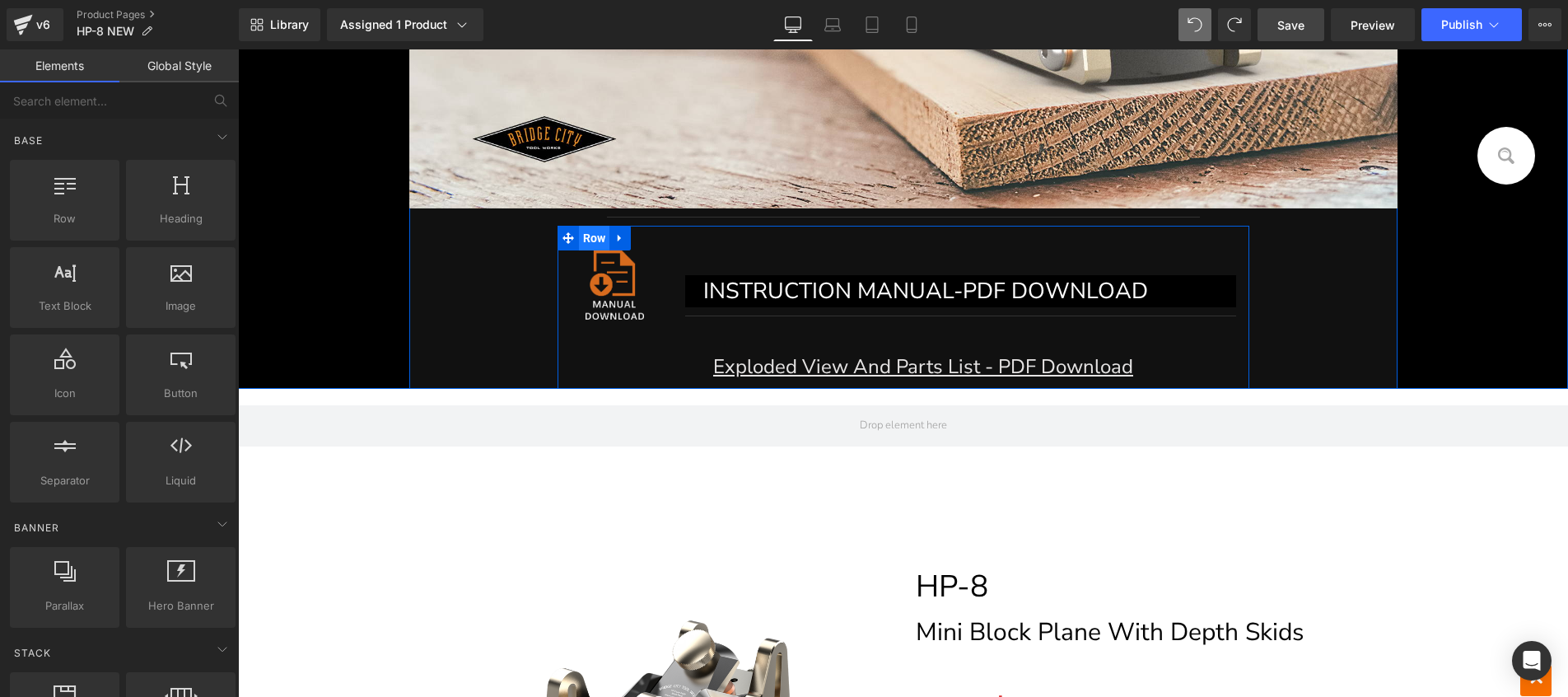
click at [579, 236] on span "Row" at bounding box center [594, 238] width 32 height 25
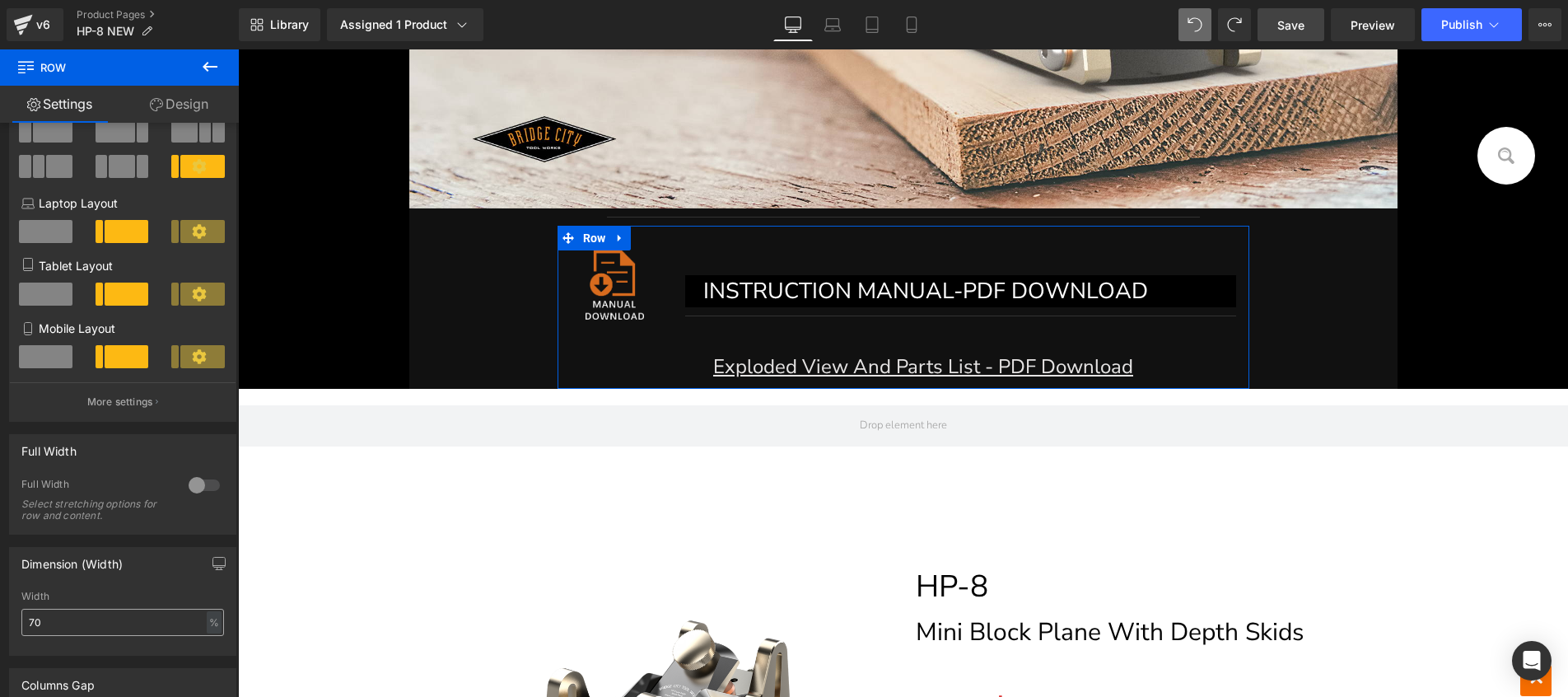
scroll to position [190, 0]
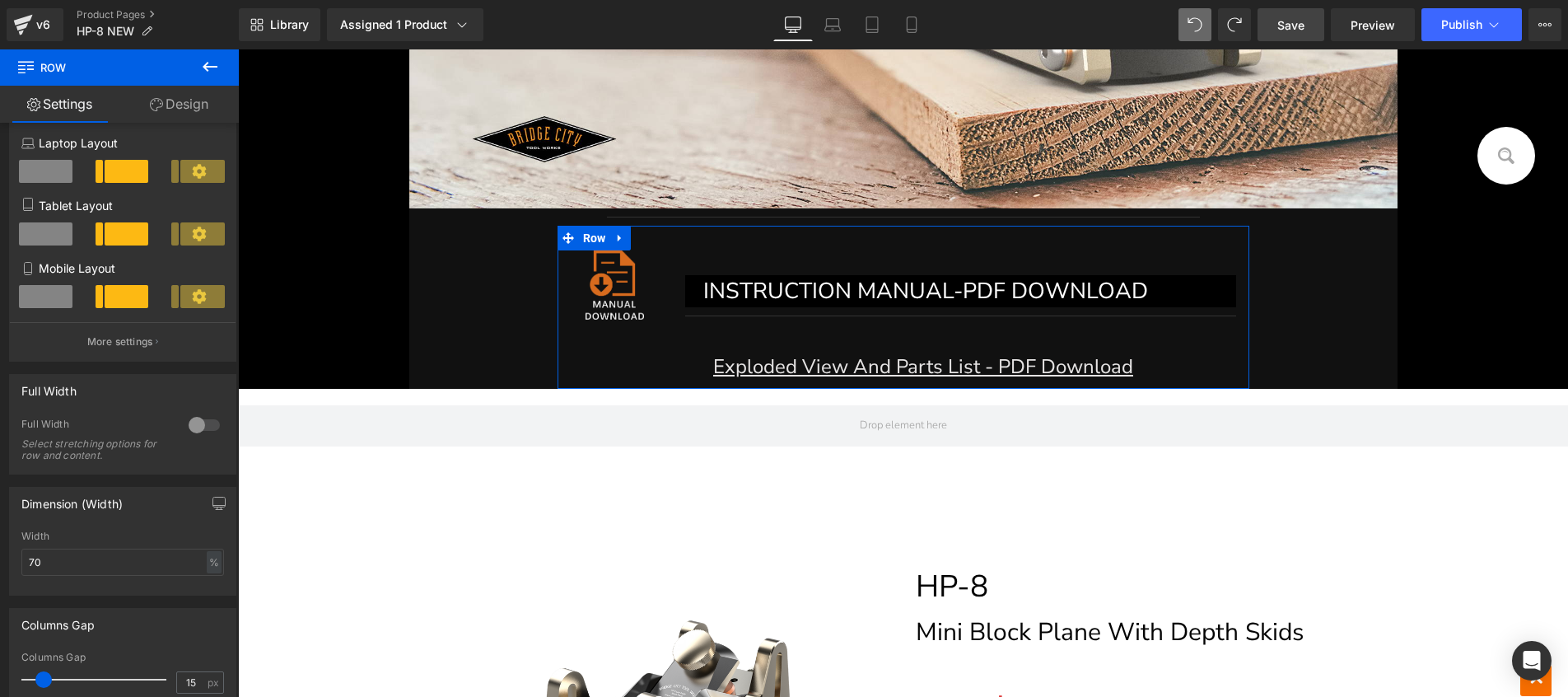
click at [188, 428] on div at bounding box center [204, 424] width 39 height 27
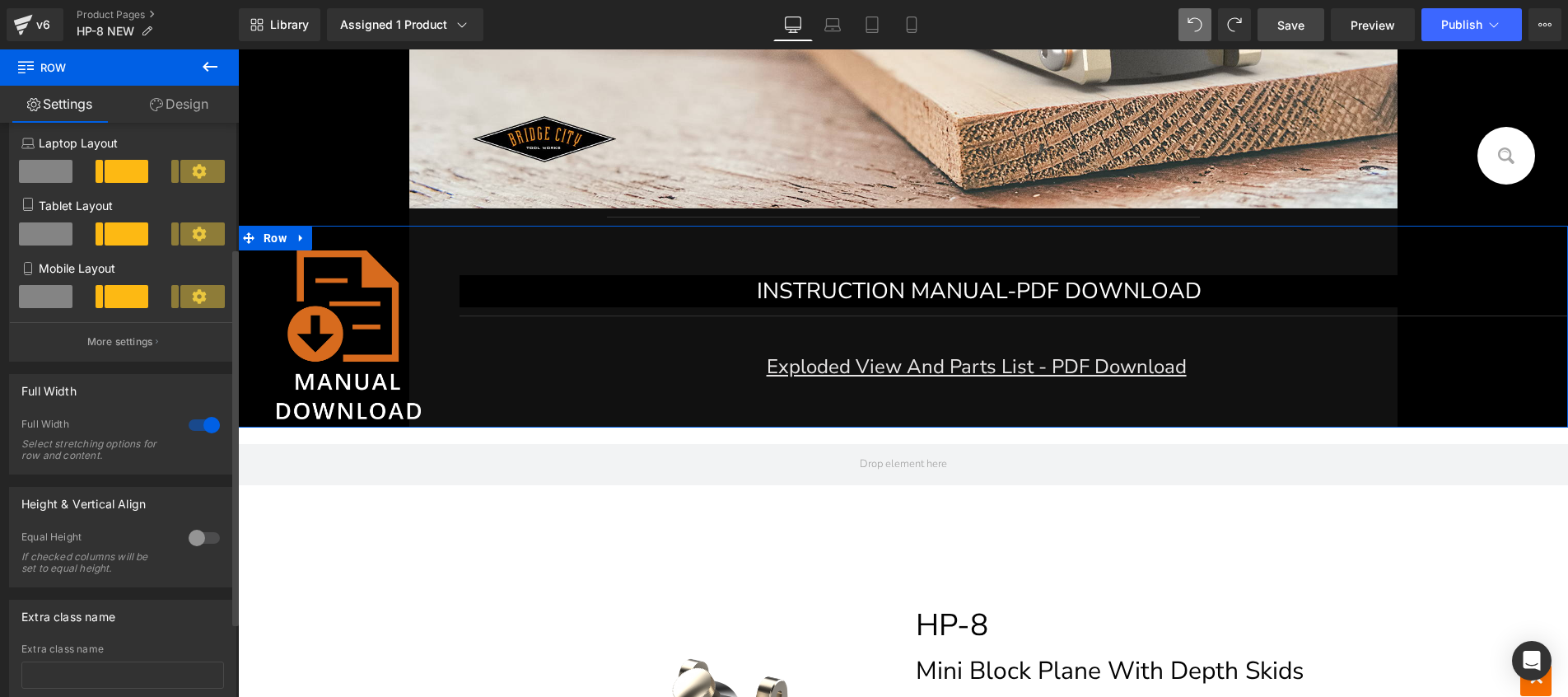
click at [199, 428] on div at bounding box center [204, 424] width 39 height 27
type input "1200"
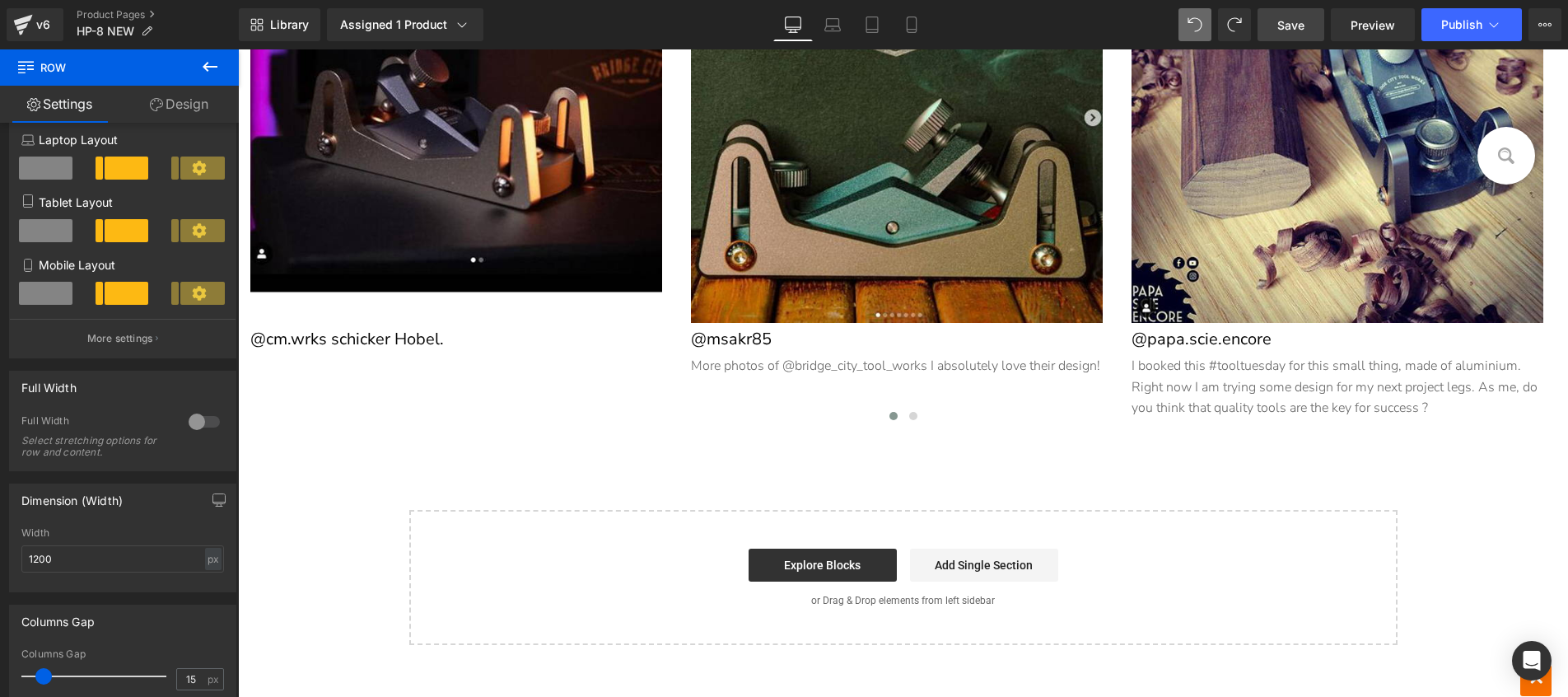
scroll to position [11674, 0]
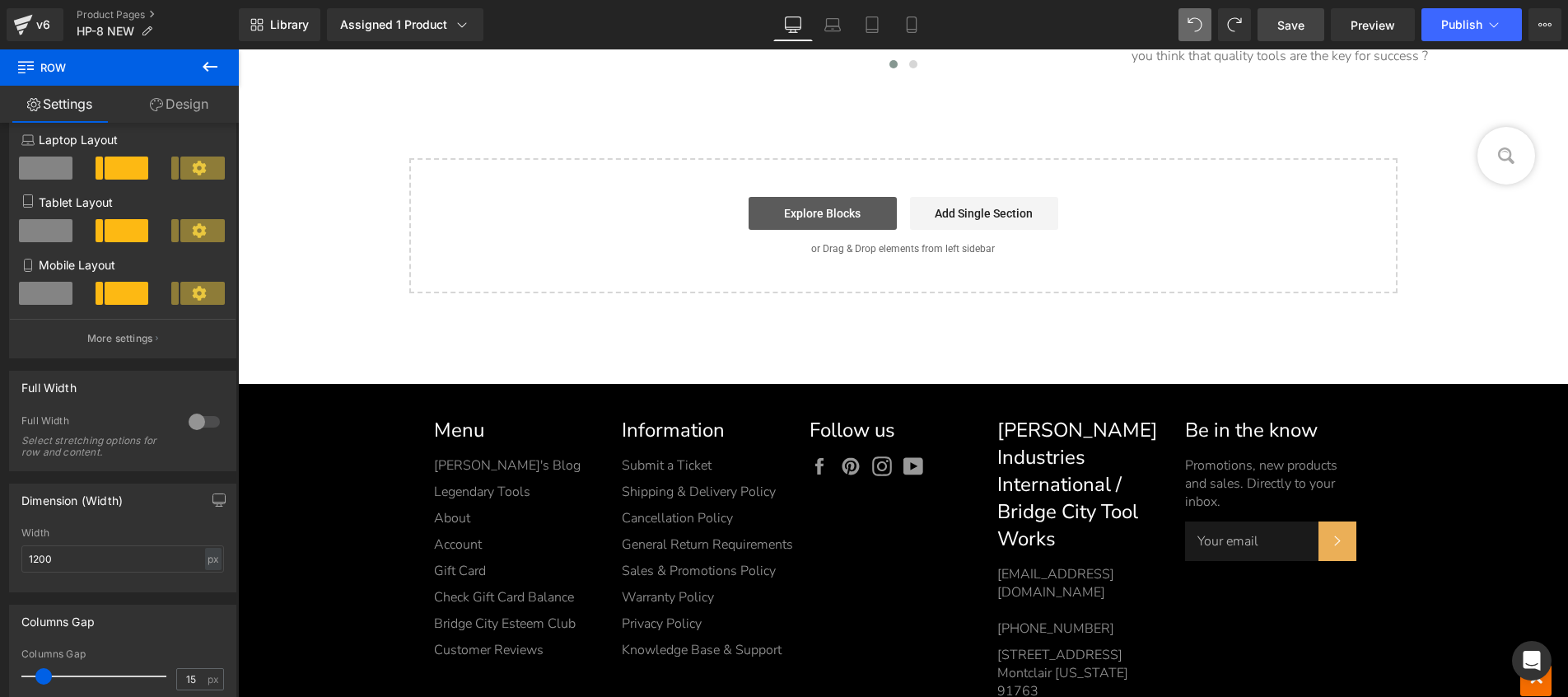
click at [804, 214] on link "Explore Blocks" at bounding box center [822, 213] width 148 height 33
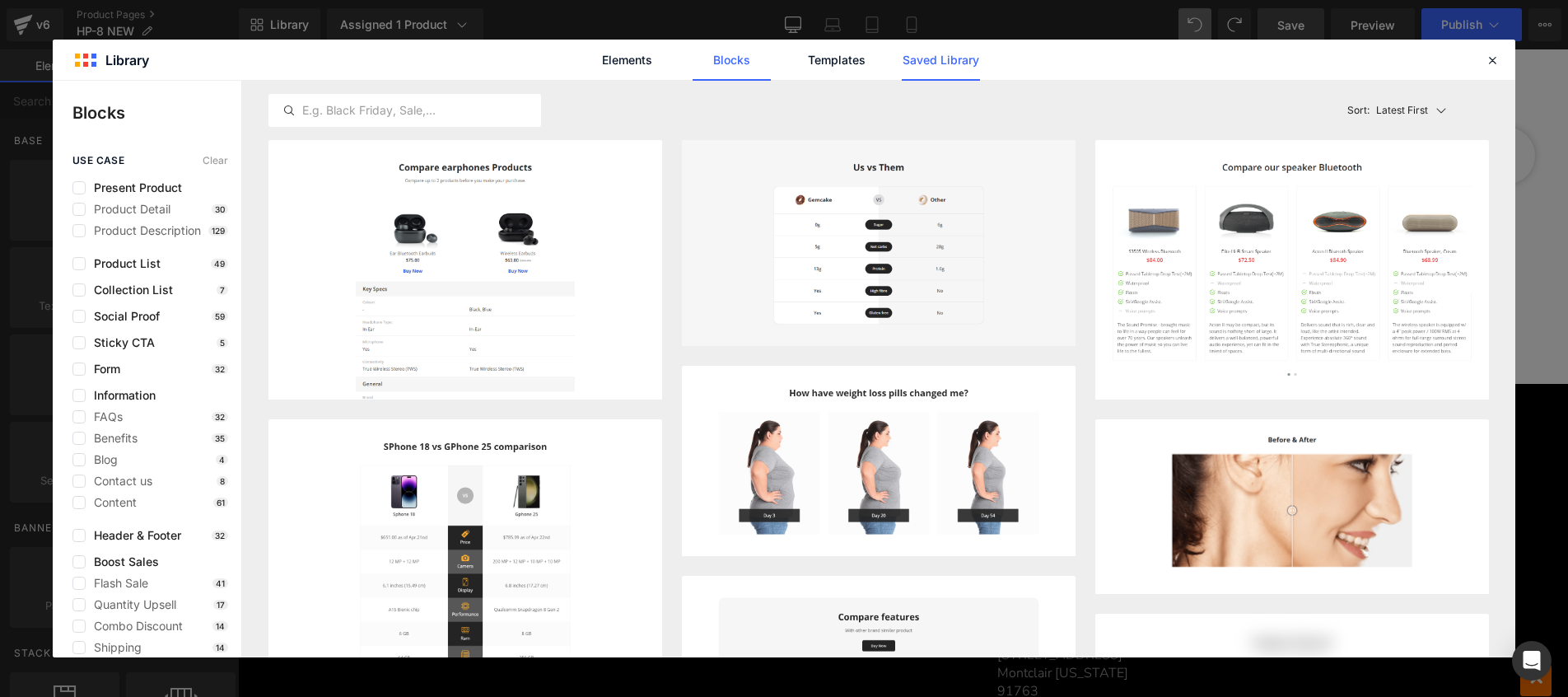
click at [925, 68] on link "Saved Library" at bounding box center [940, 60] width 78 height 41
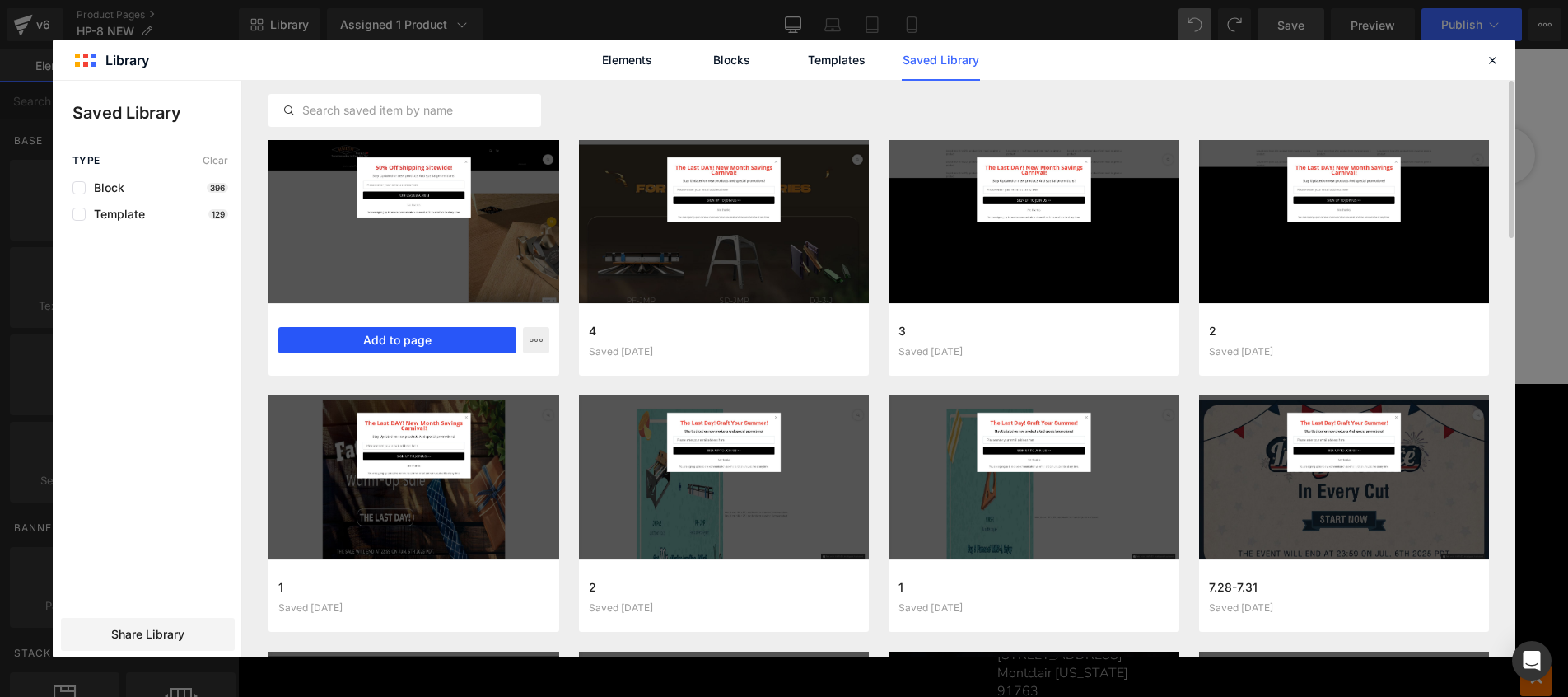
click at [386, 340] on button "Add to page" at bounding box center [397, 340] width 238 height 27
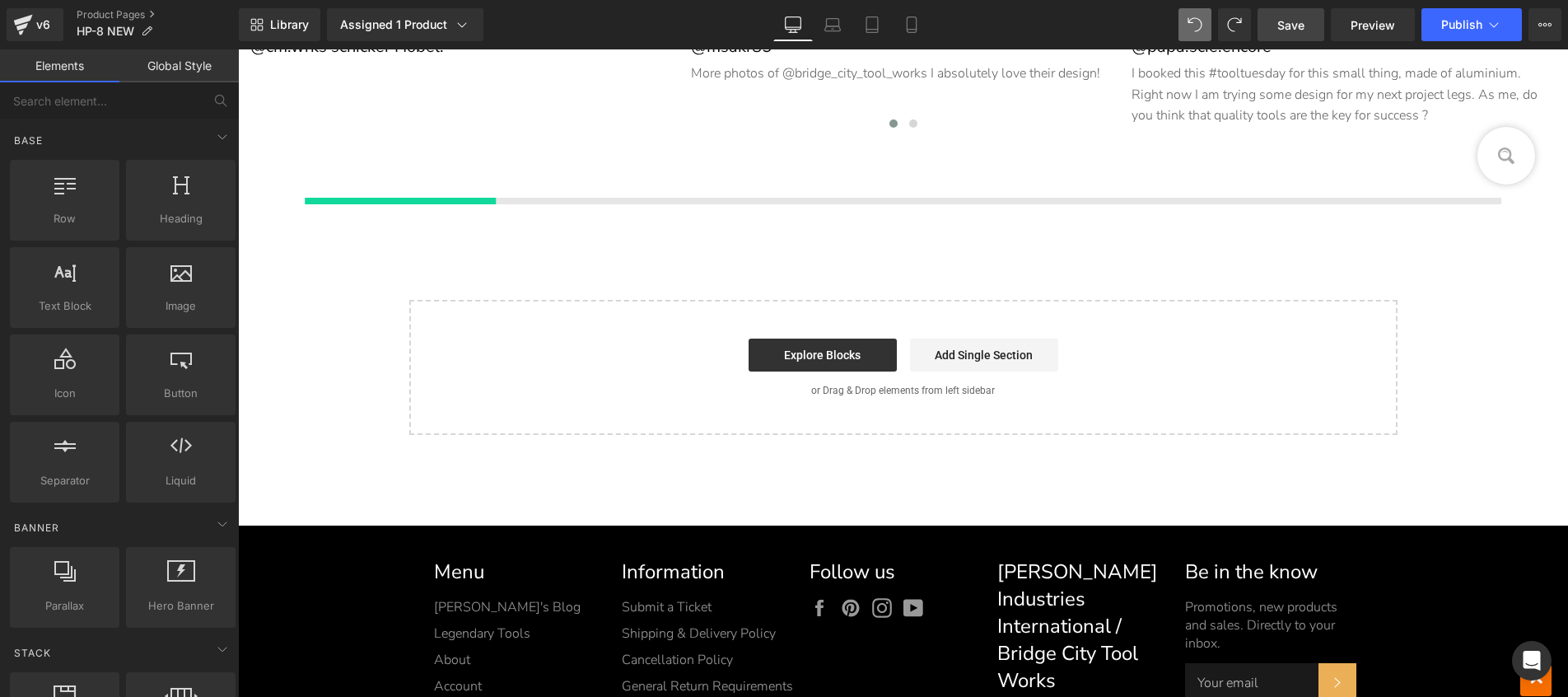
scroll to position [11613, 0]
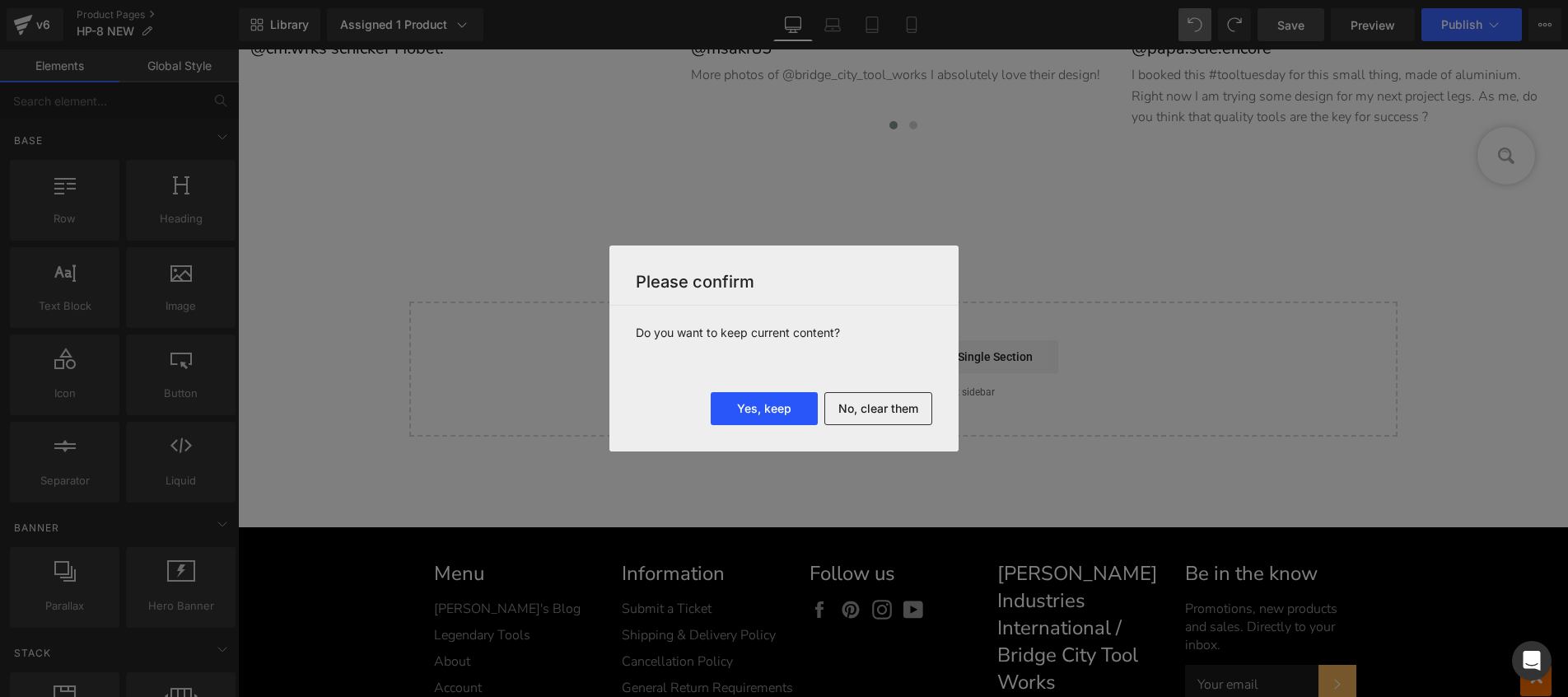
click at [776, 412] on button "Yes, keep" at bounding box center [763, 408] width 107 height 33
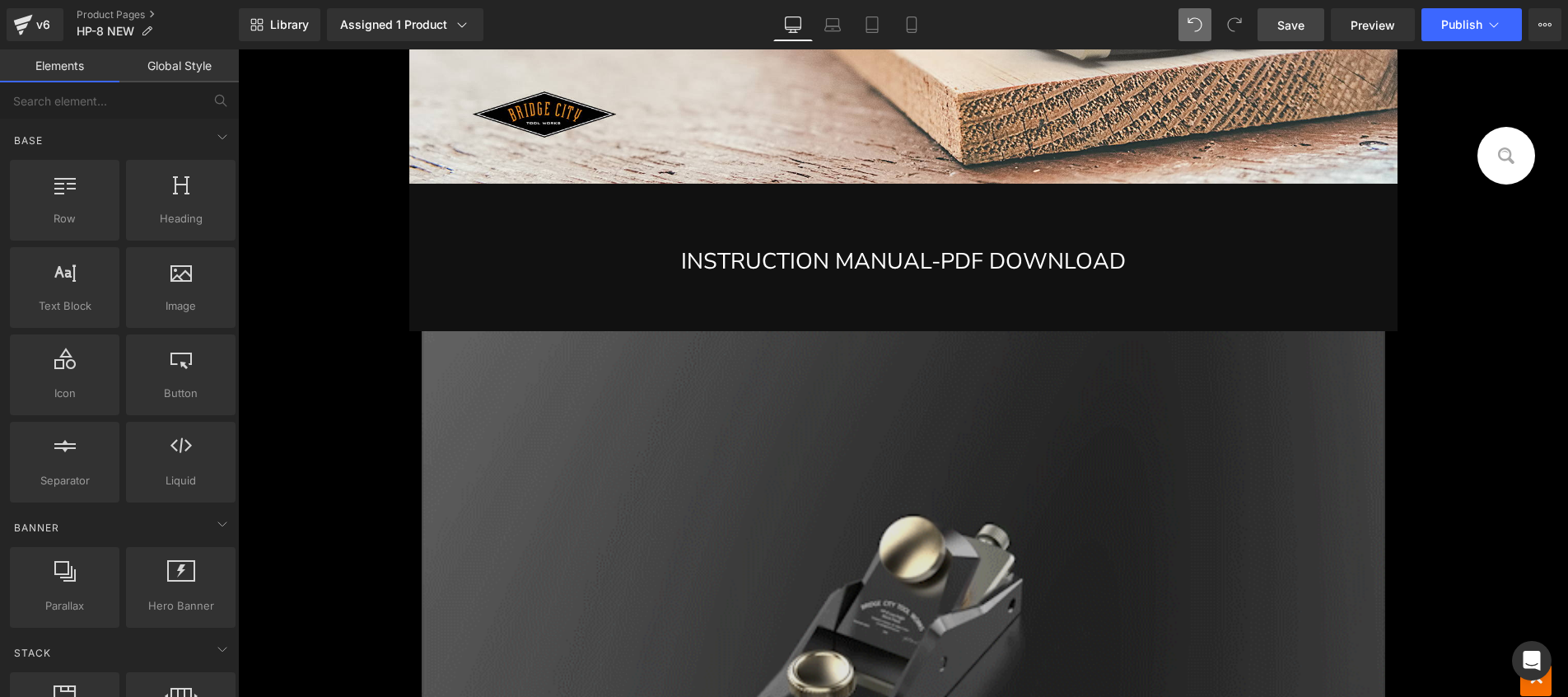
scroll to position [20709, 0]
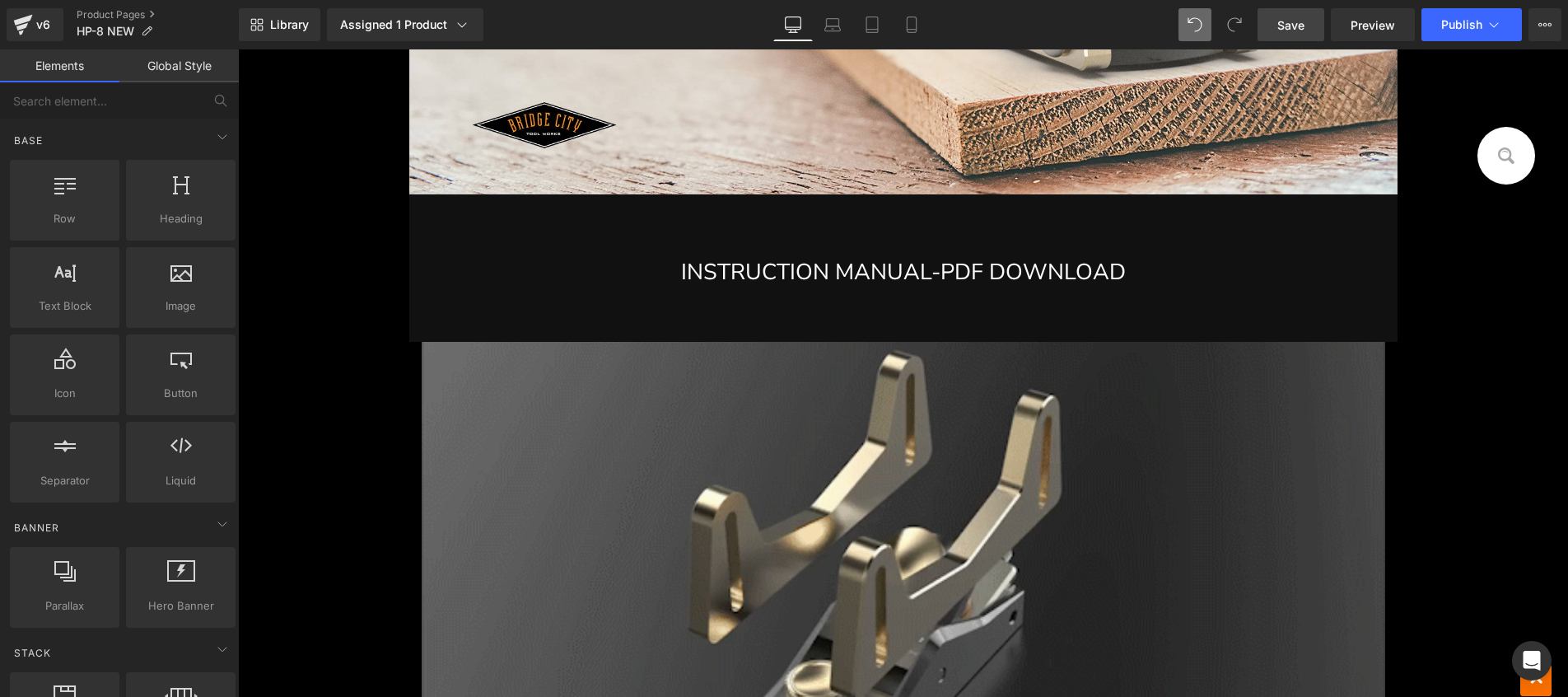
click at [681, 279] on span "INSTRUCTION MANUAL-PDF DOWNLOAD" at bounding box center [903, 272] width 445 height 31
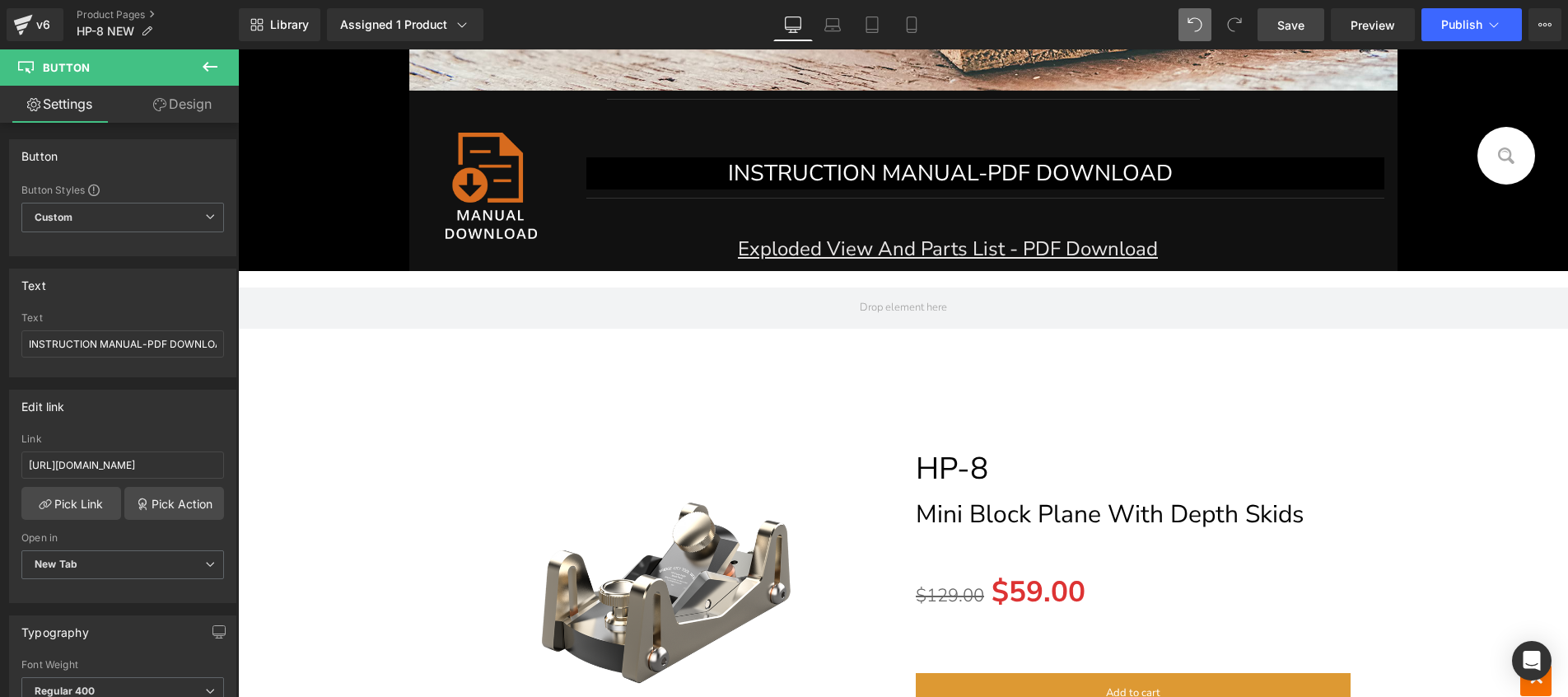
scroll to position [9789, 0]
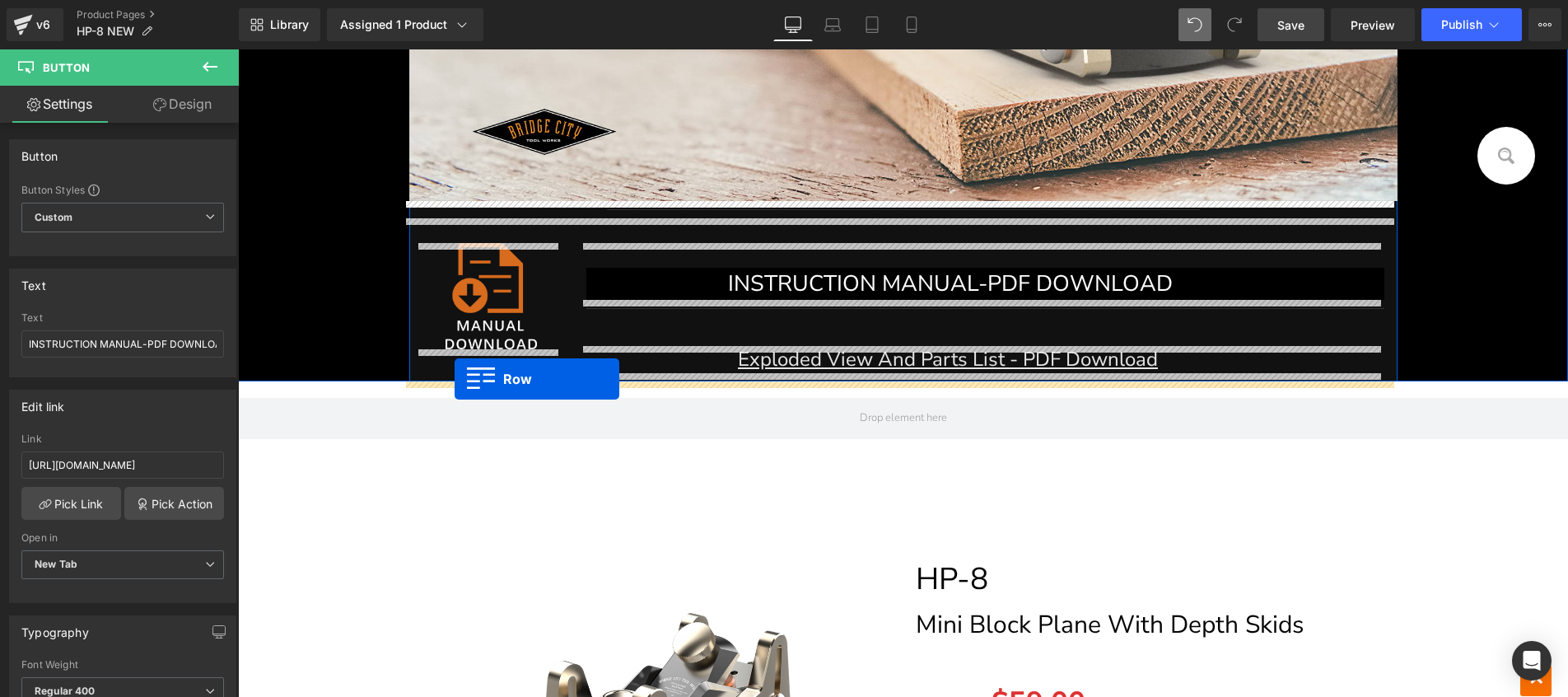
drag, startPoint x: 438, startPoint y: 350, endPoint x: 455, endPoint y: 379, distance: 33.6
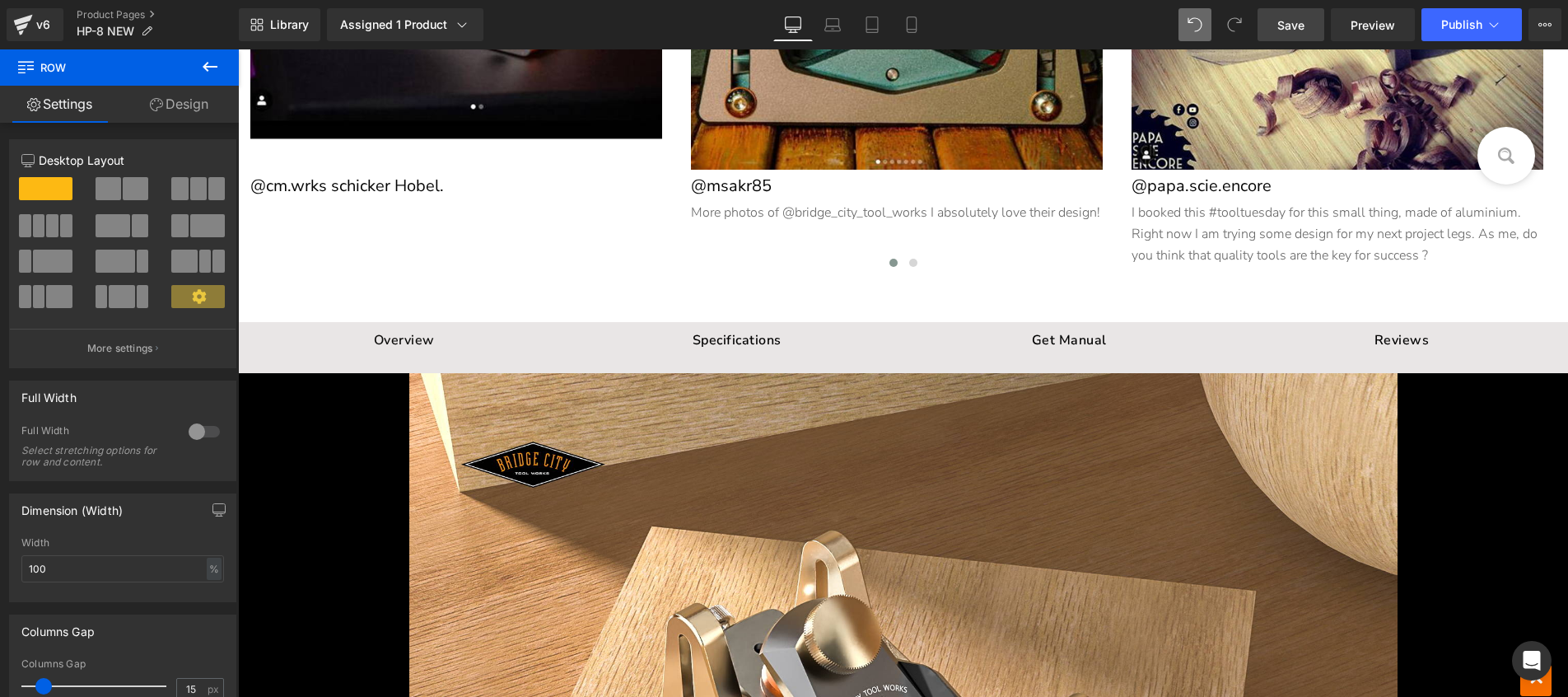
scroll to position [12169, 0]
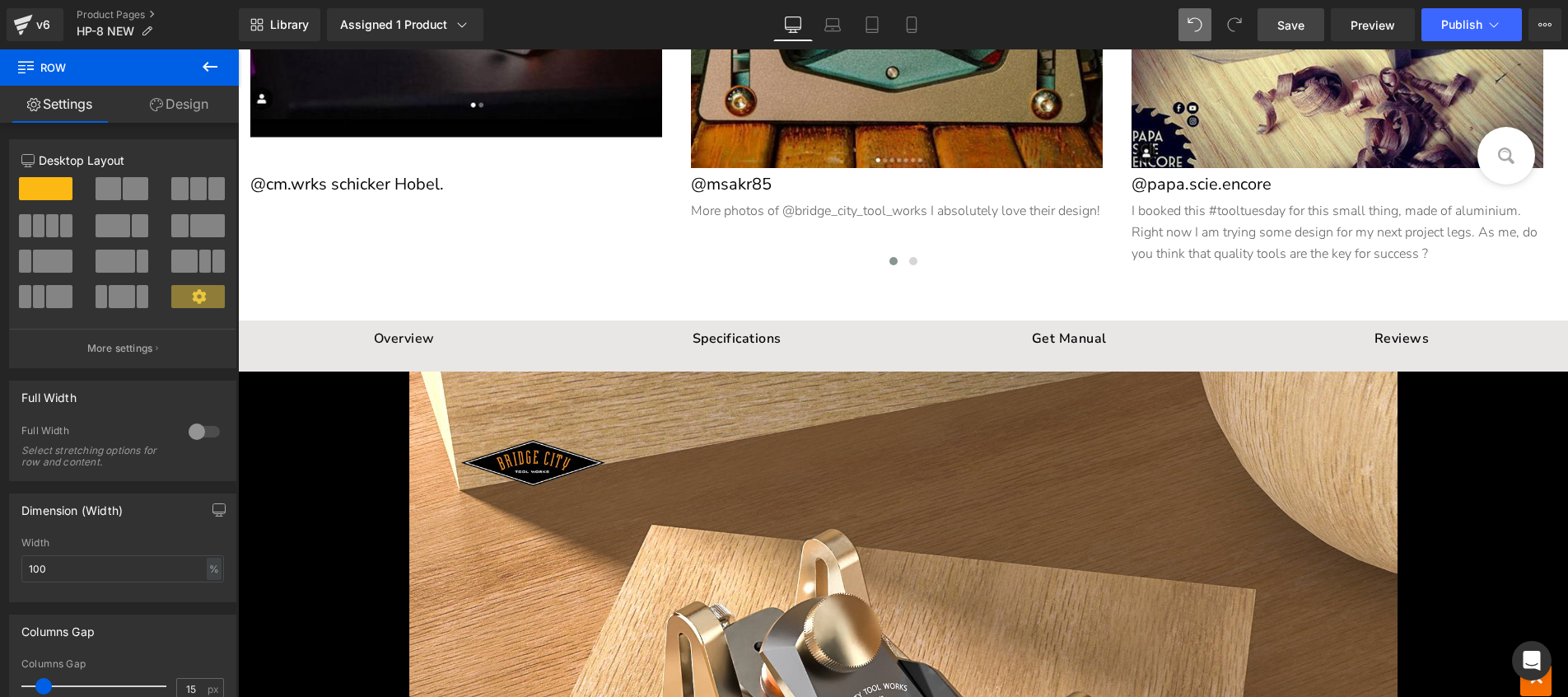
click at [687, 377] on div at bounding box center [904, 666] width 988 height 591
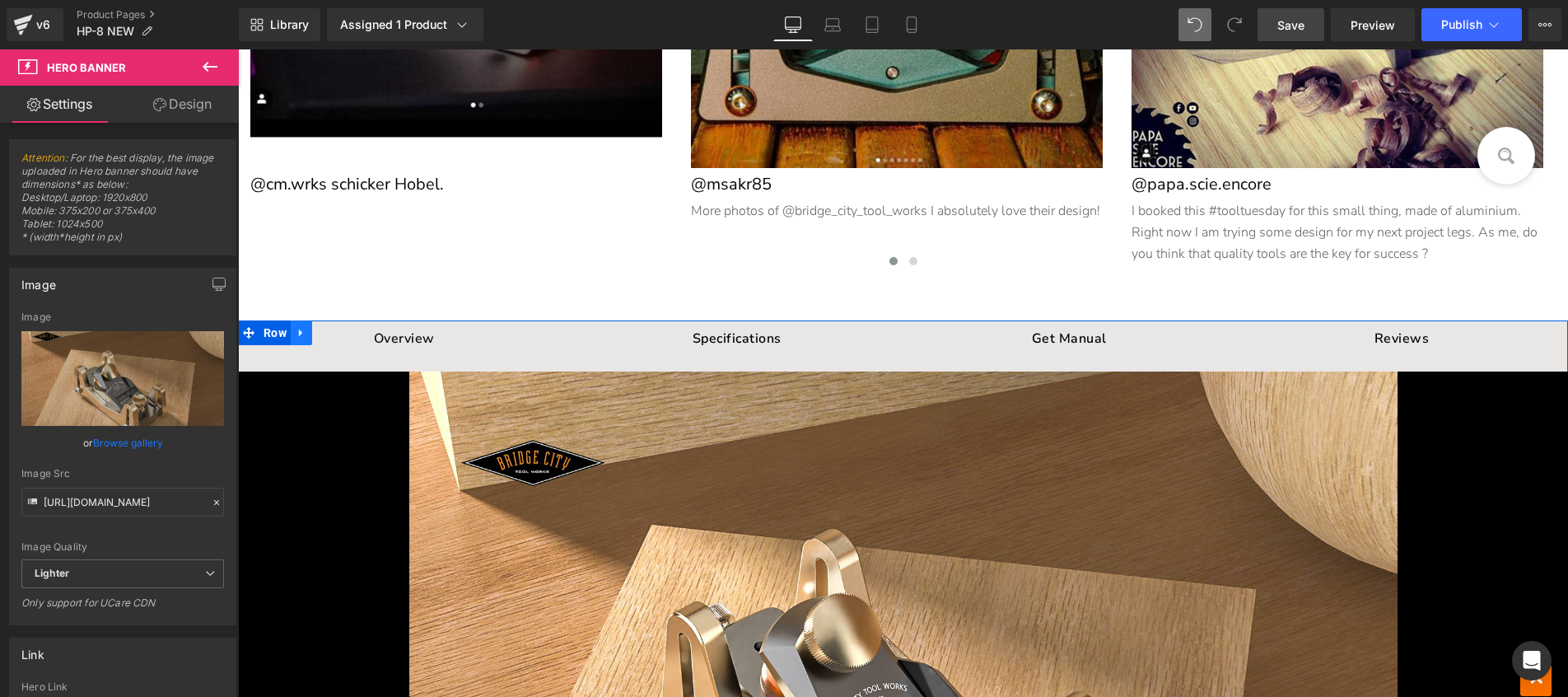
click at [296, 334] on icon at bounding box center [301, 333] width 11 height 12
click at [333, 327] on link at bounding box center [344, 333] width 21 height 25
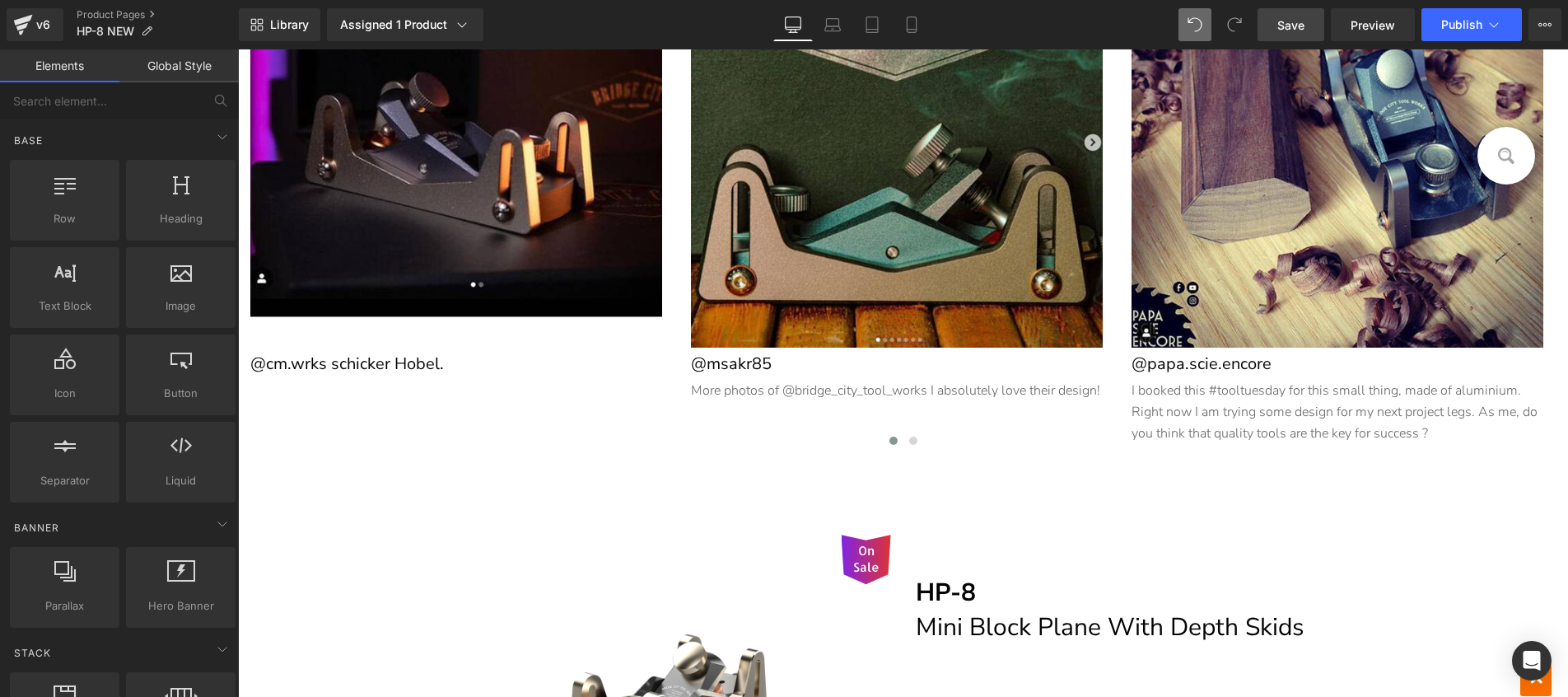
scroll to position [12118, 0]
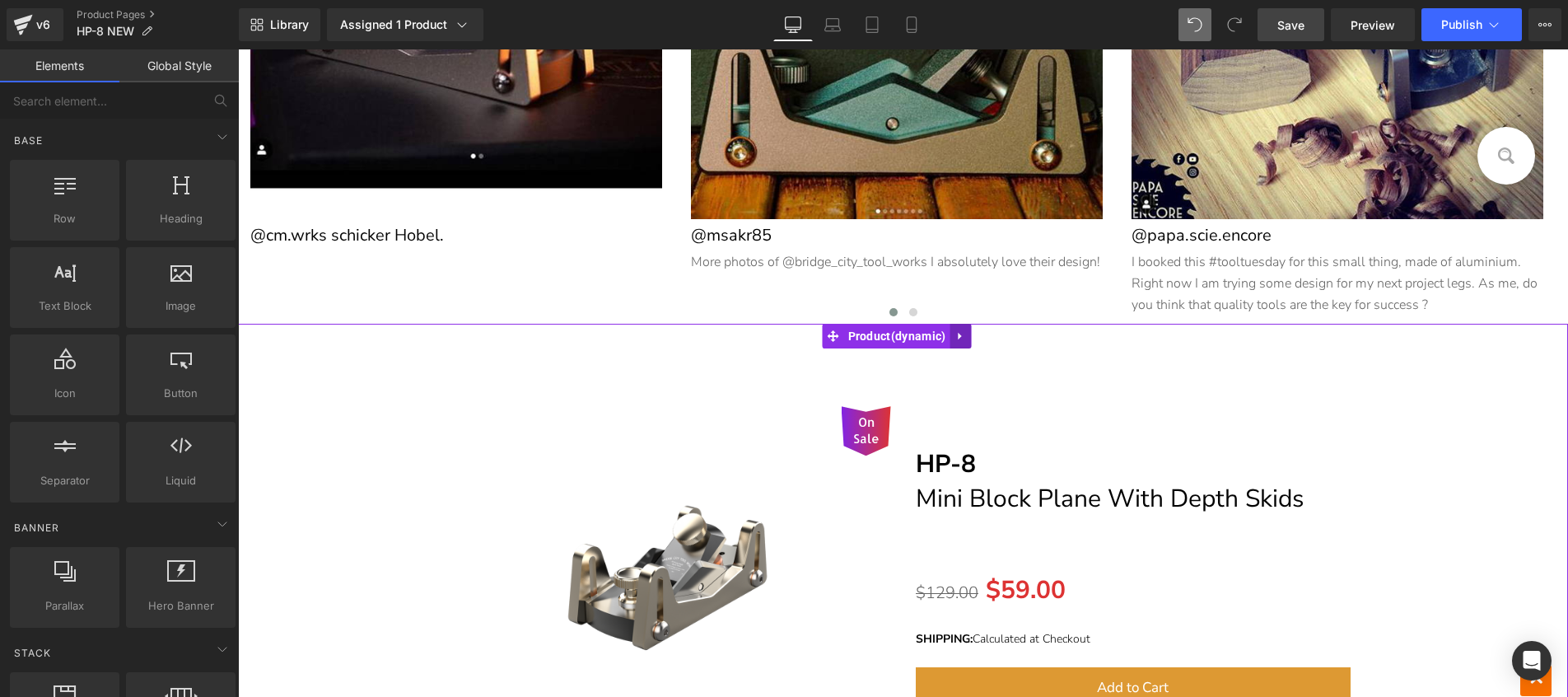
click at [961, 334] on icon at bounding box center [959, 336] width 3 height 8
click at [972, 334] on icon at bounding box center [970, 336] width 11 height 12
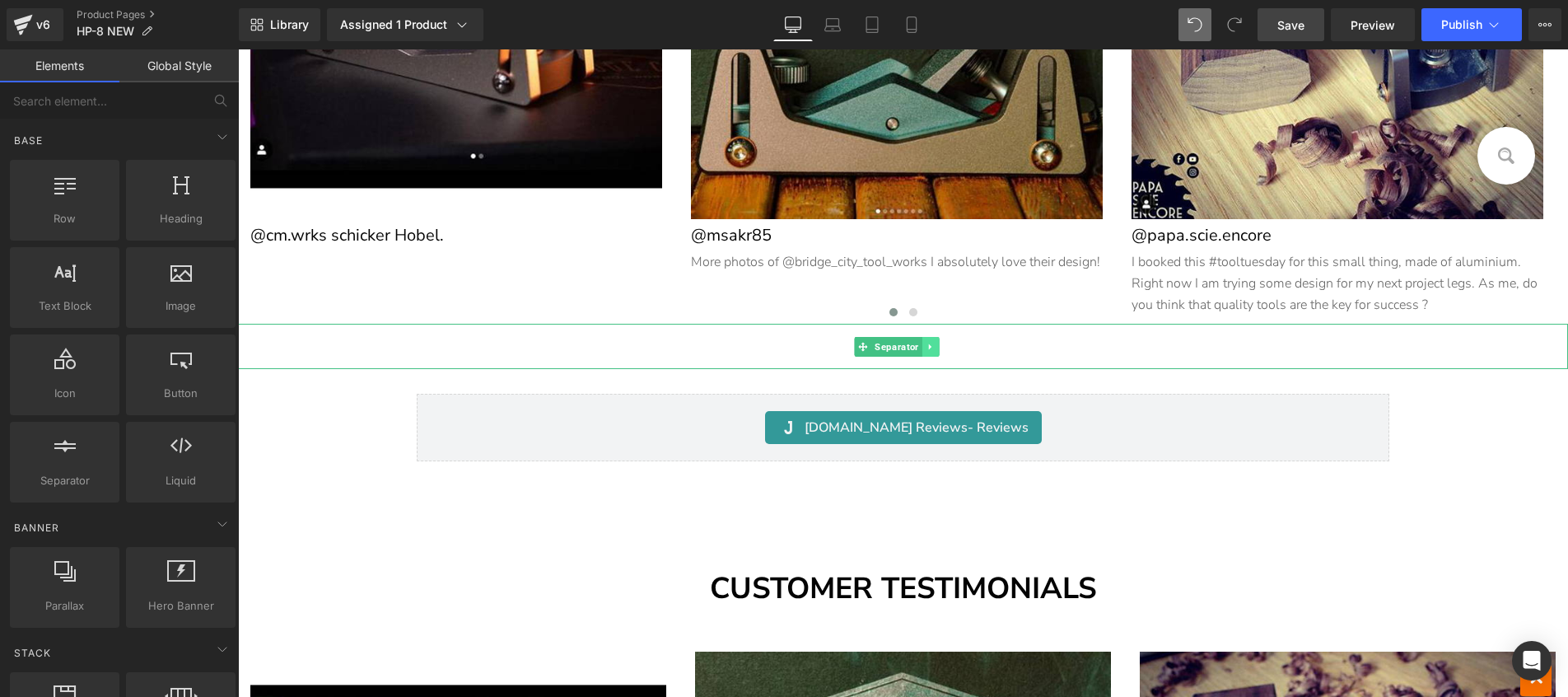
click at [928, 345] on icon at bounding box center [929, 347] width 9 height 10
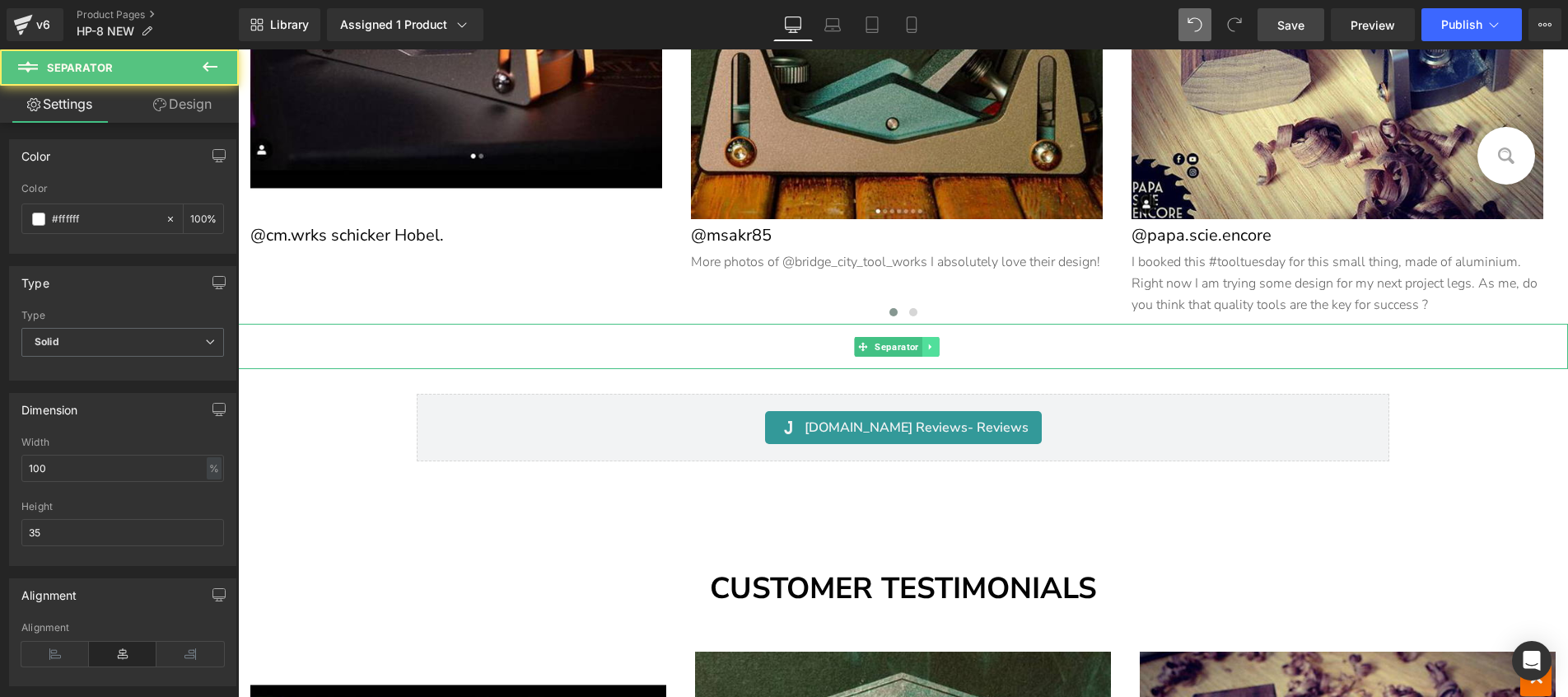
click at [928, 337] on link at bounding box center [931, 346] width 17 height 20
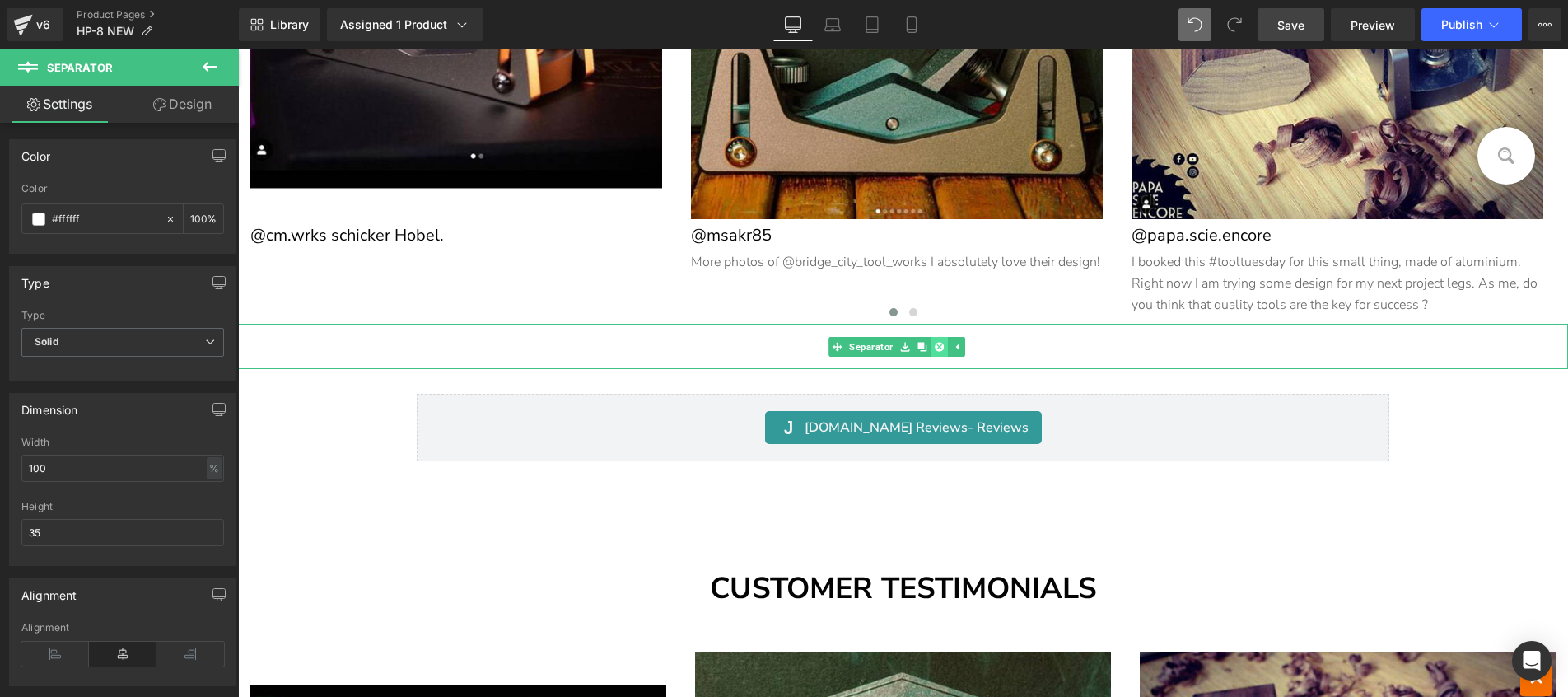
click at [937, 345] on icon at bounding box center [939, 346] width 9 height 9
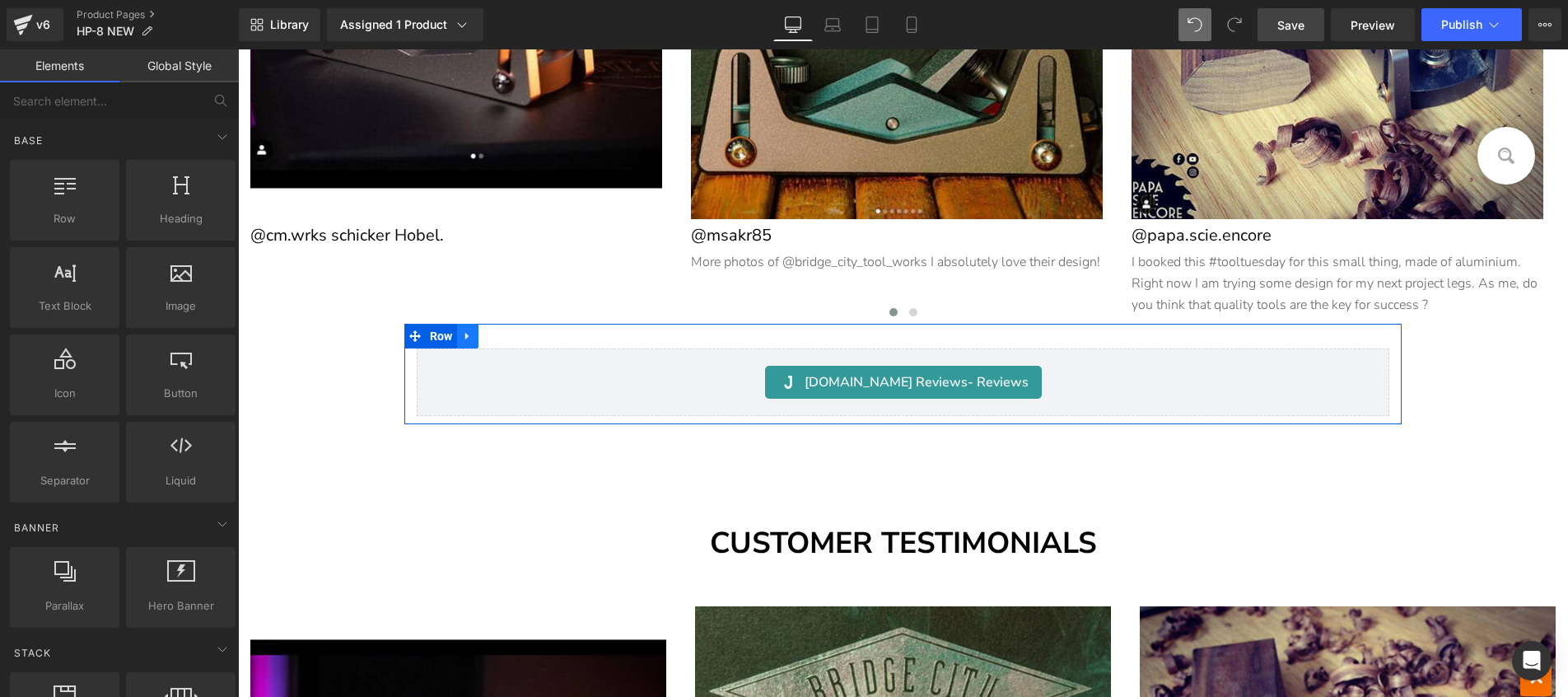
click at [460, 334] on link at bounding box center [467, 335] width 21 height 25
click at [514, 323] on link at bounding box center [510, 335] width 21 height 25
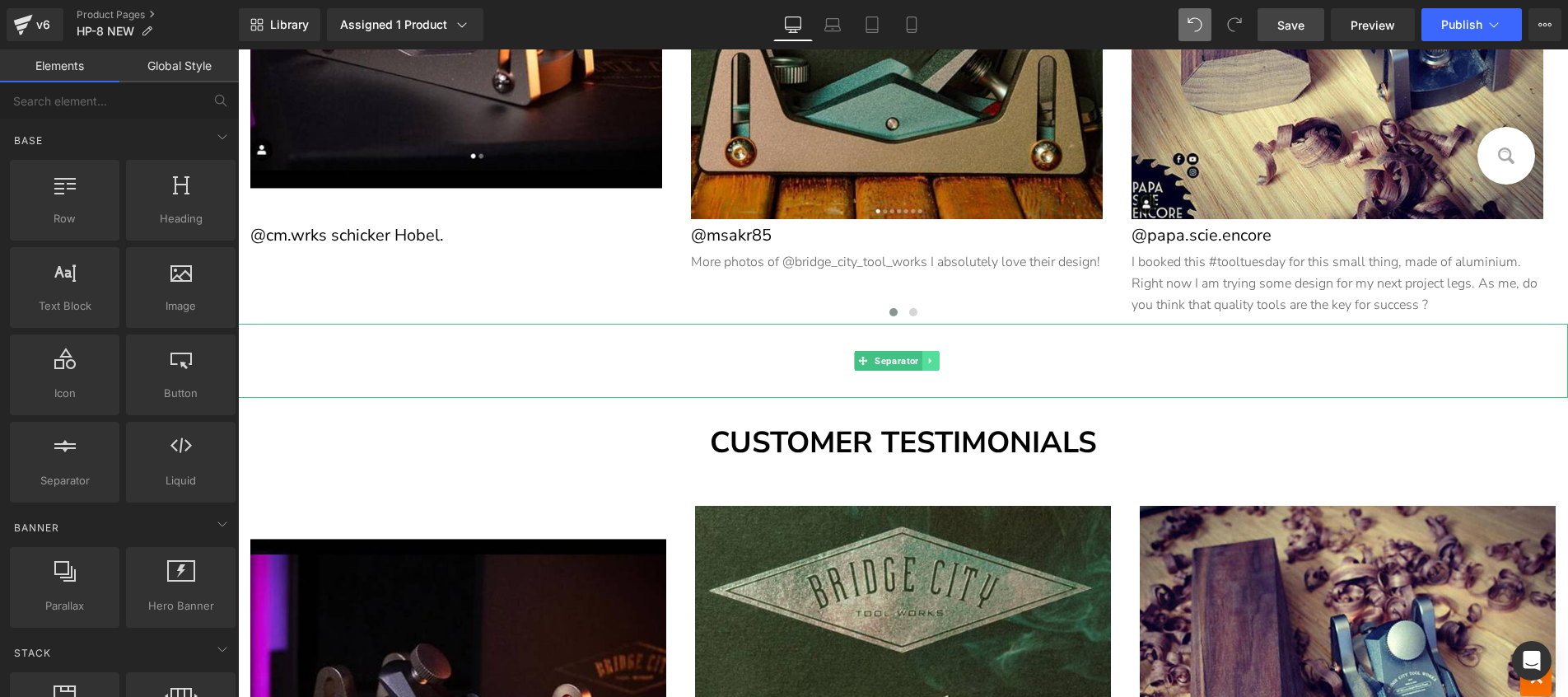
click at [932, 356] on icon at bounding box center [929, 361] width 9 height 10
click at [937, 357] on icon at bounding box center [939, 361] width 9 height 9
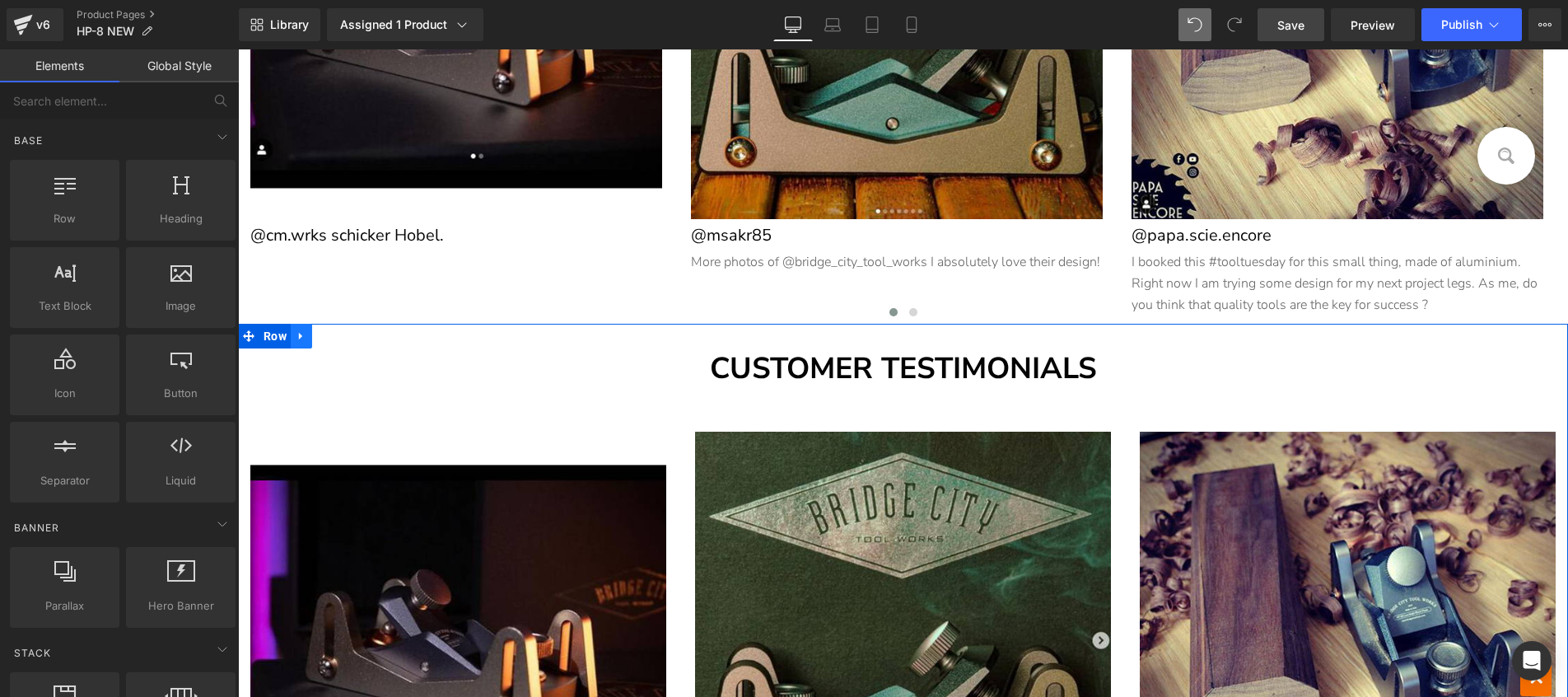
click at [296, 335] on icon at bounding box center [301, 336] width 11 height 12
click at [339, 330] on icon at bounding box center [344, 336] width 11 height 12
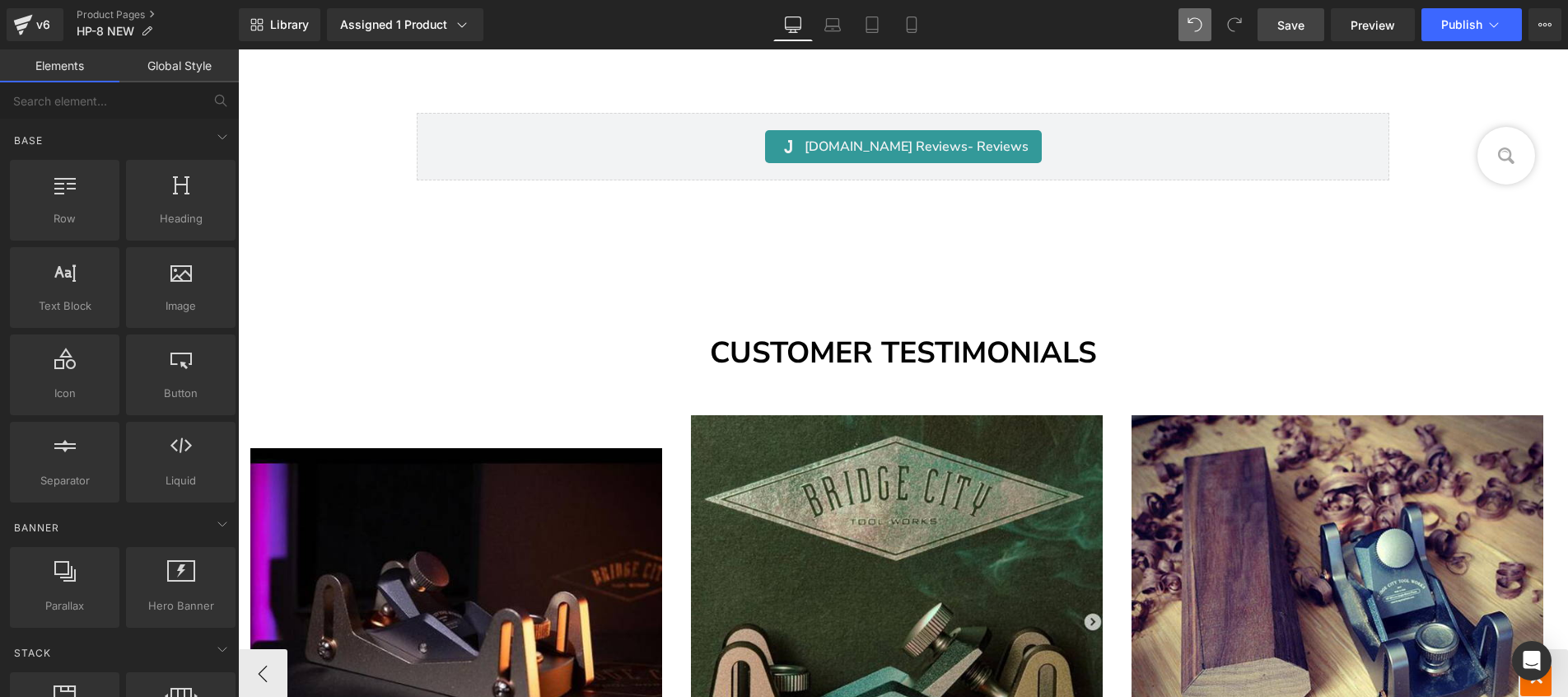
scroll to position [11433, 0]
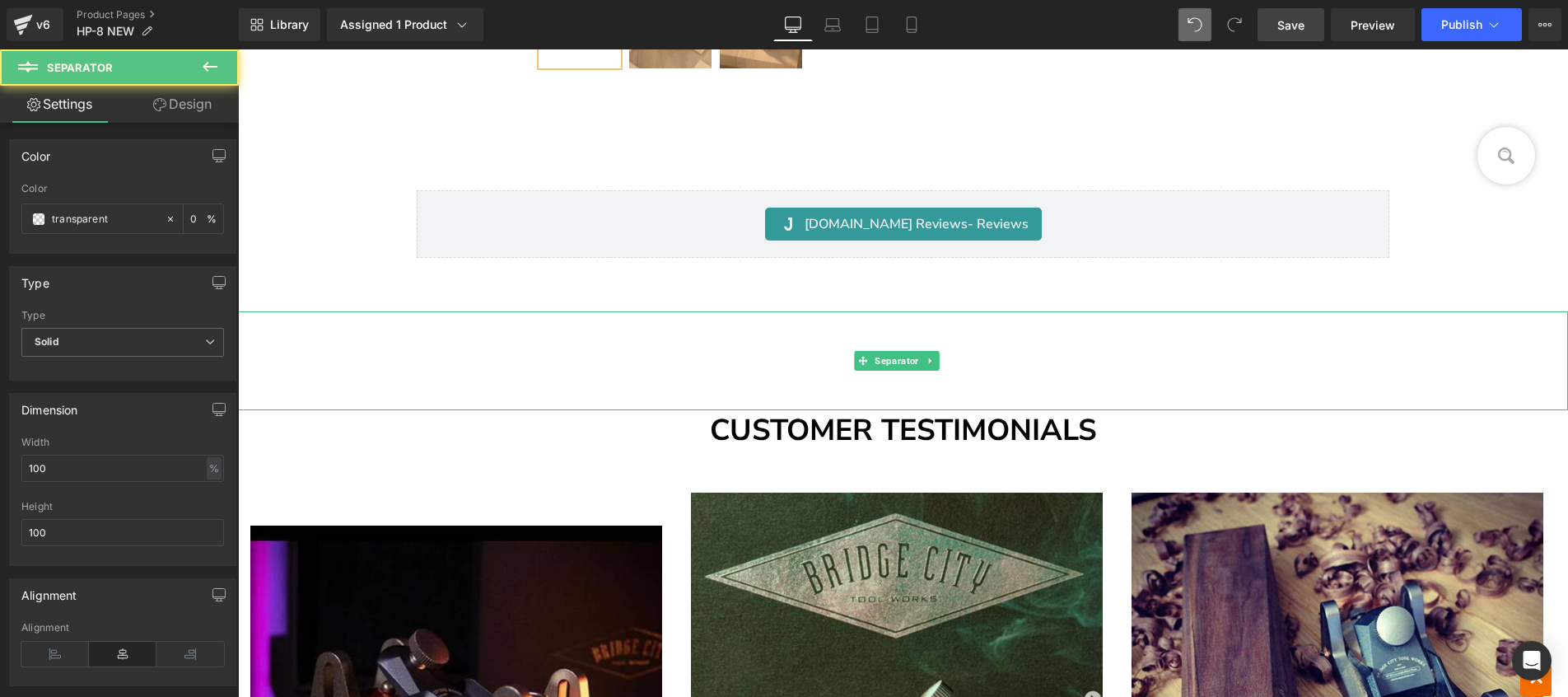
click at [753, 333] on hr at bounding box center [902, 365] width 1329 height 91
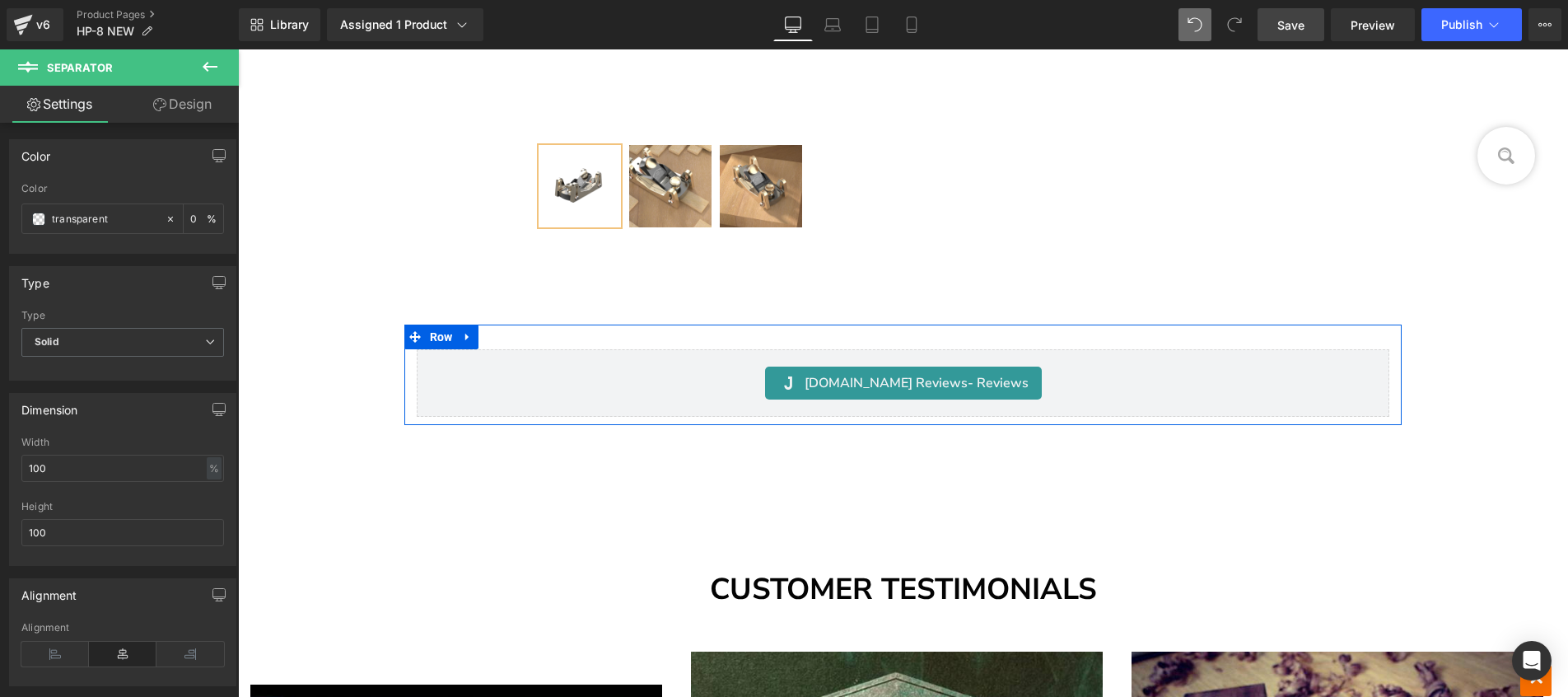
scroll to position [11230, 0]
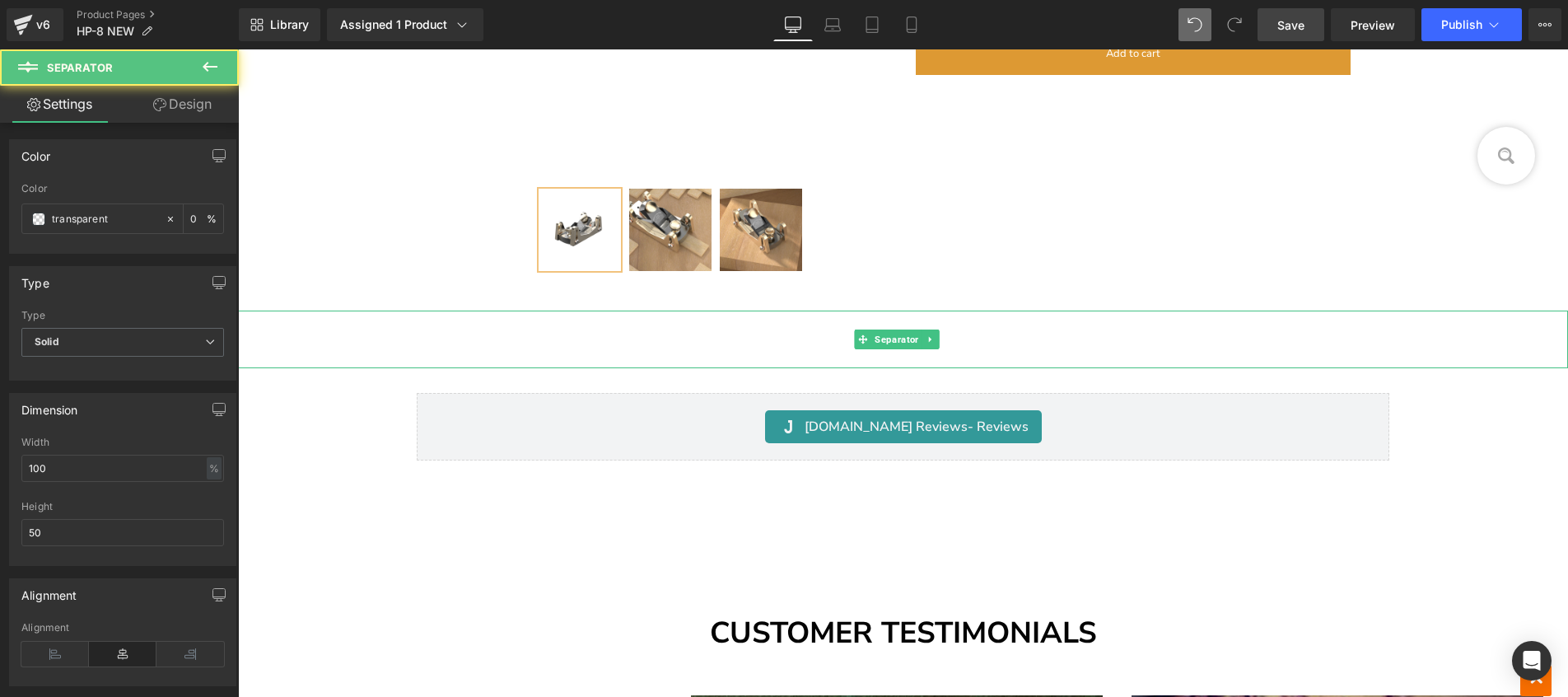
click at [869, 325] on div "Separator" at bounding box center [902, 339] width 1329 height 57
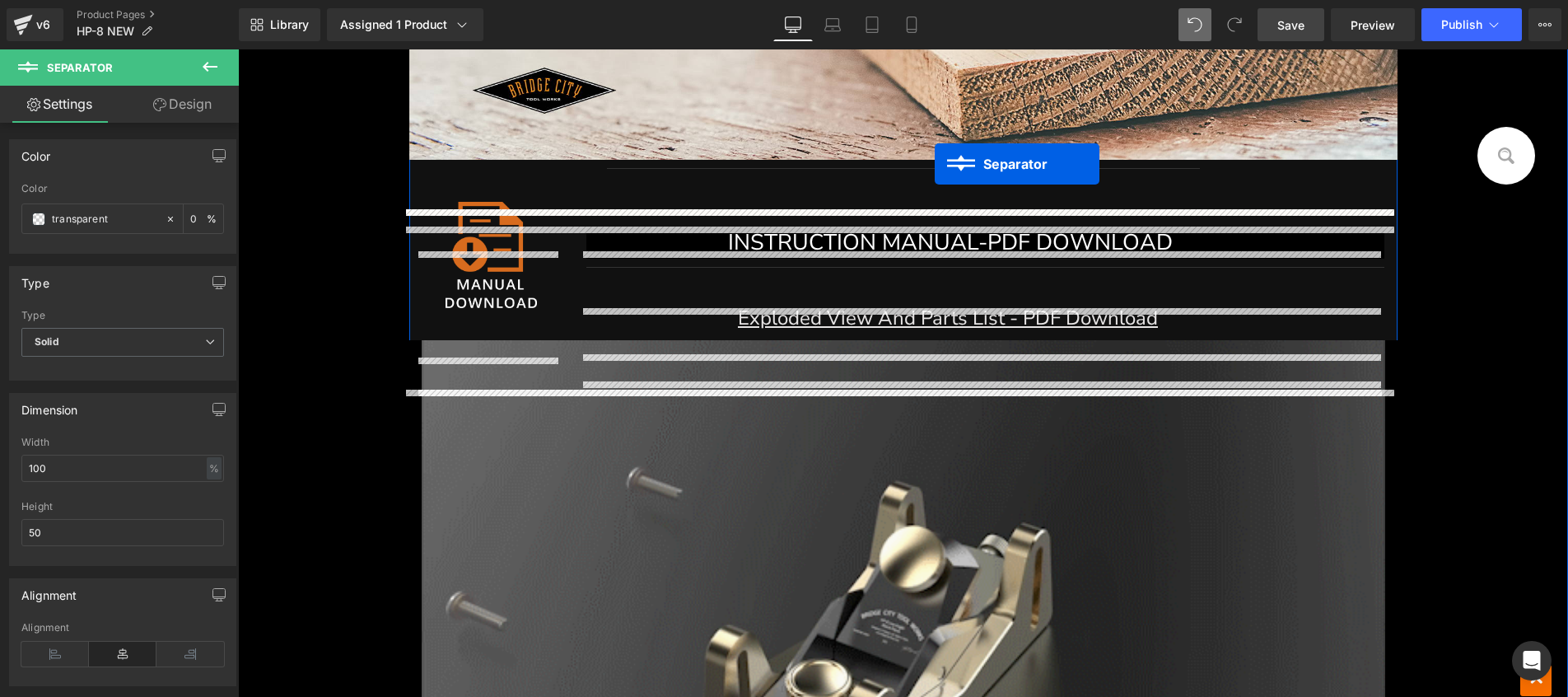
scroll to position [9780, 0]
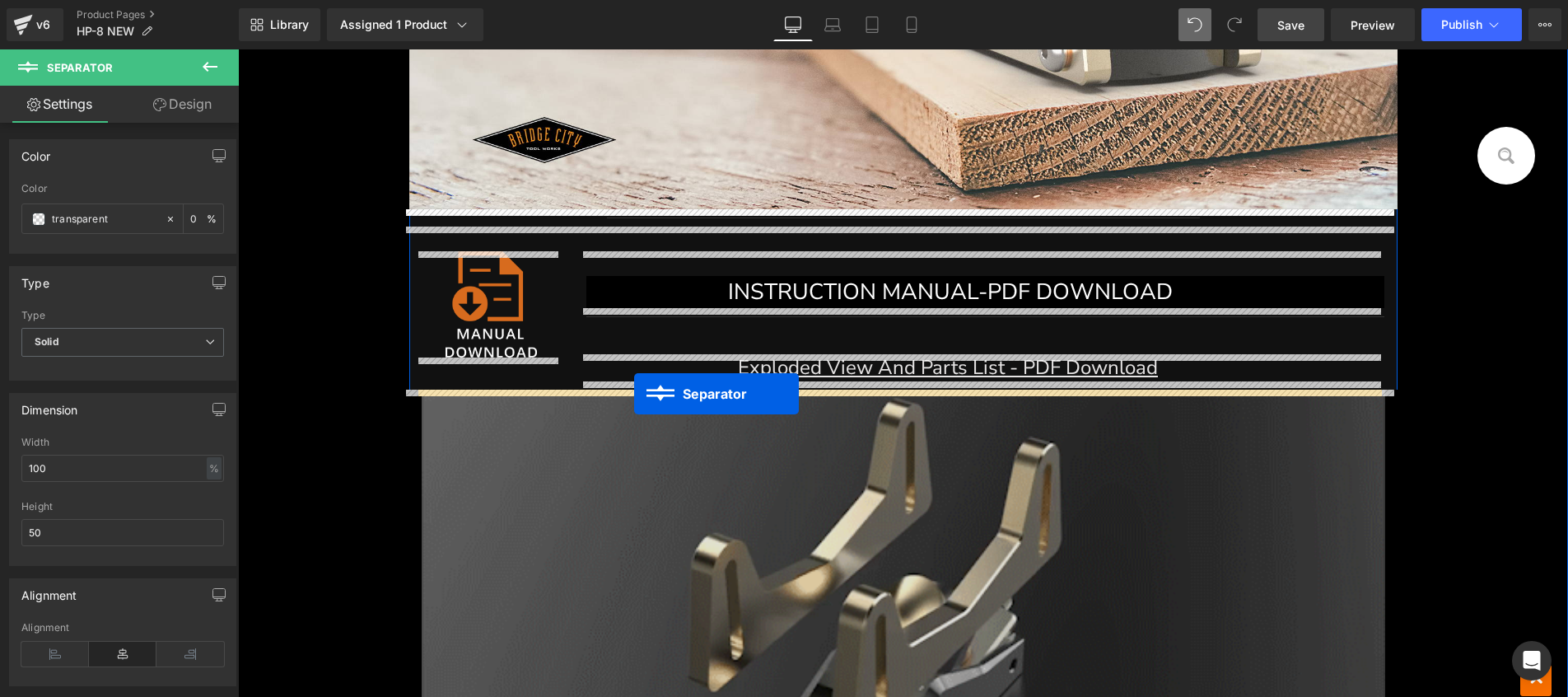
drag, startPoint x: 895, startPoint y: 335, endPoint x: 634, endPoint y: 393, distance: 267.4
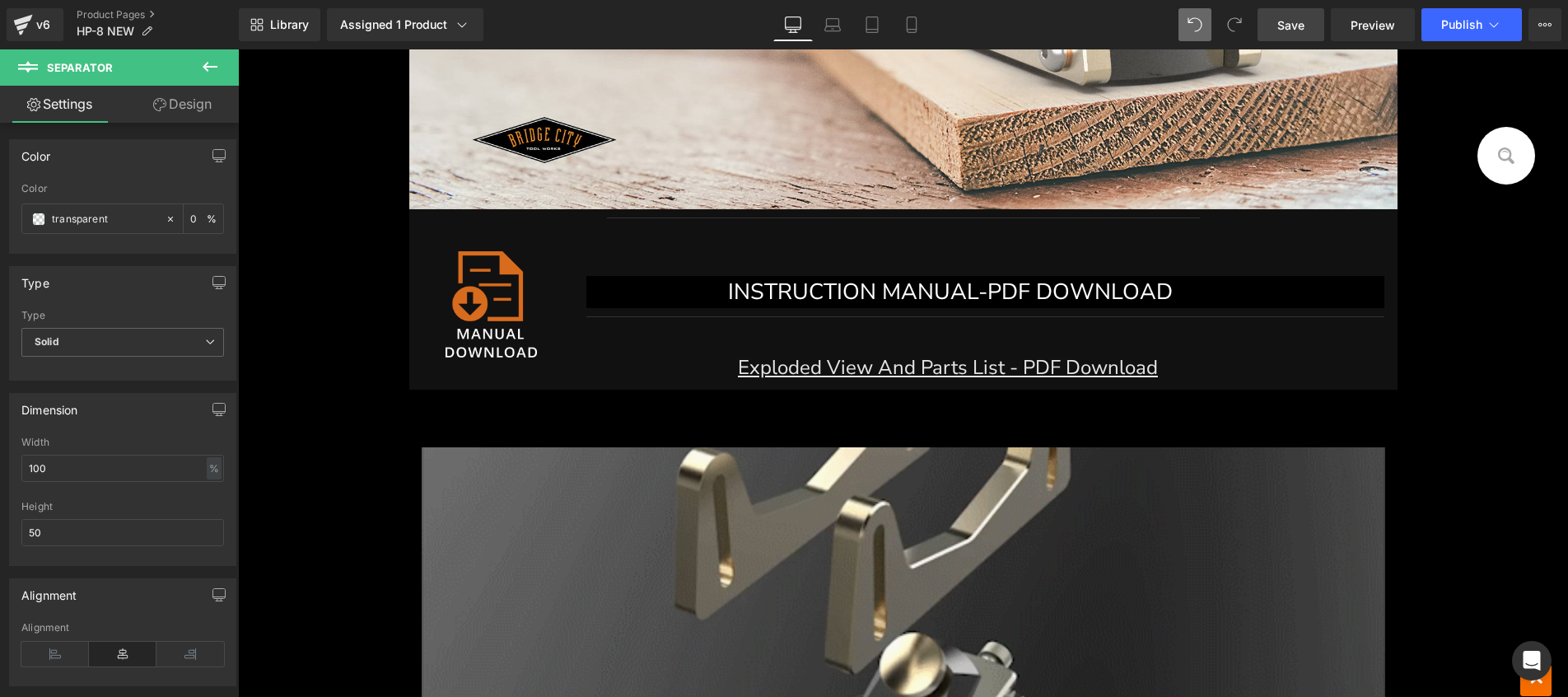
click at [209, 63] on icon at bounding box center [209, 66] width 20 height 20
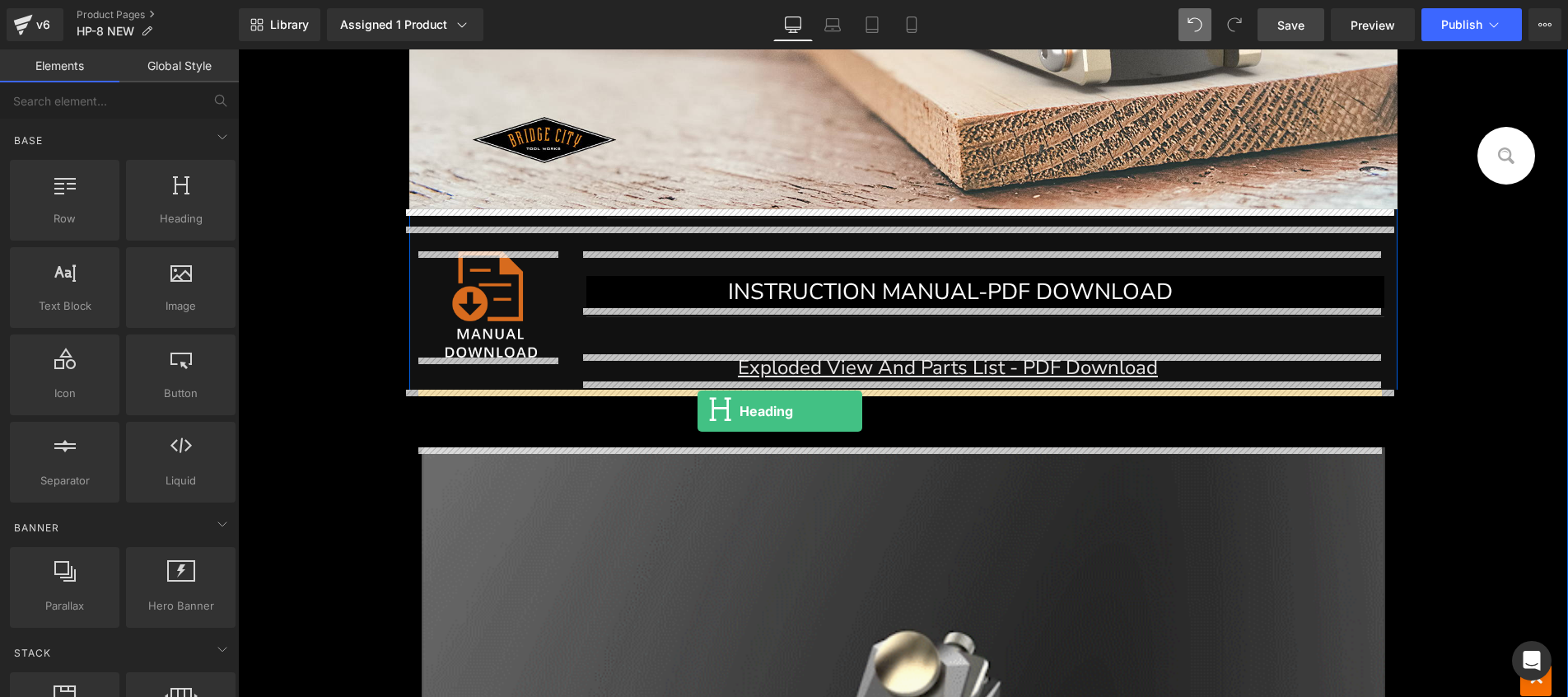
drag, startPoint x: 422, startPoint y: 251, endPoint x: 698, endPoint y: 411, distance: 319.0
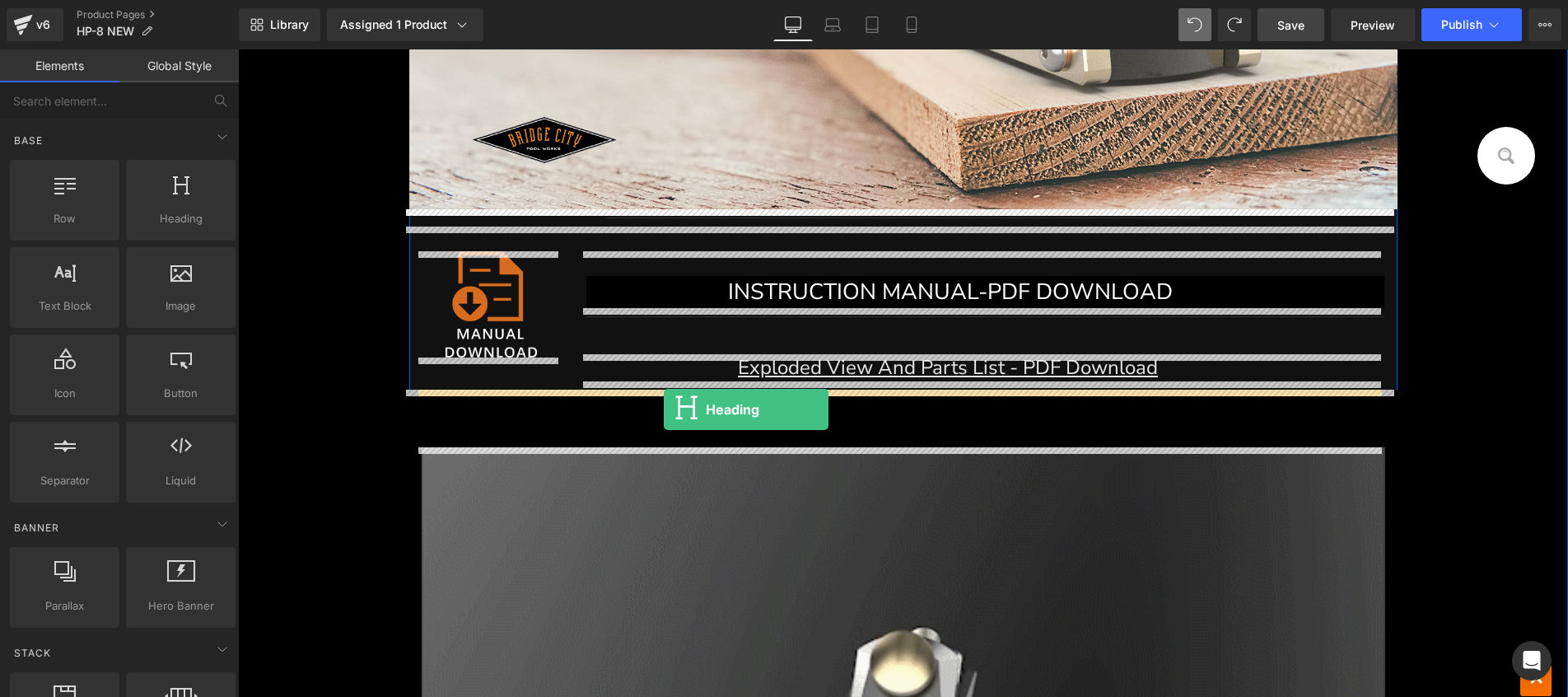
drag, startPoint x: 464, startPoint y: 290, endPoint x: 663, endPoint y: 410, distance: 232.4
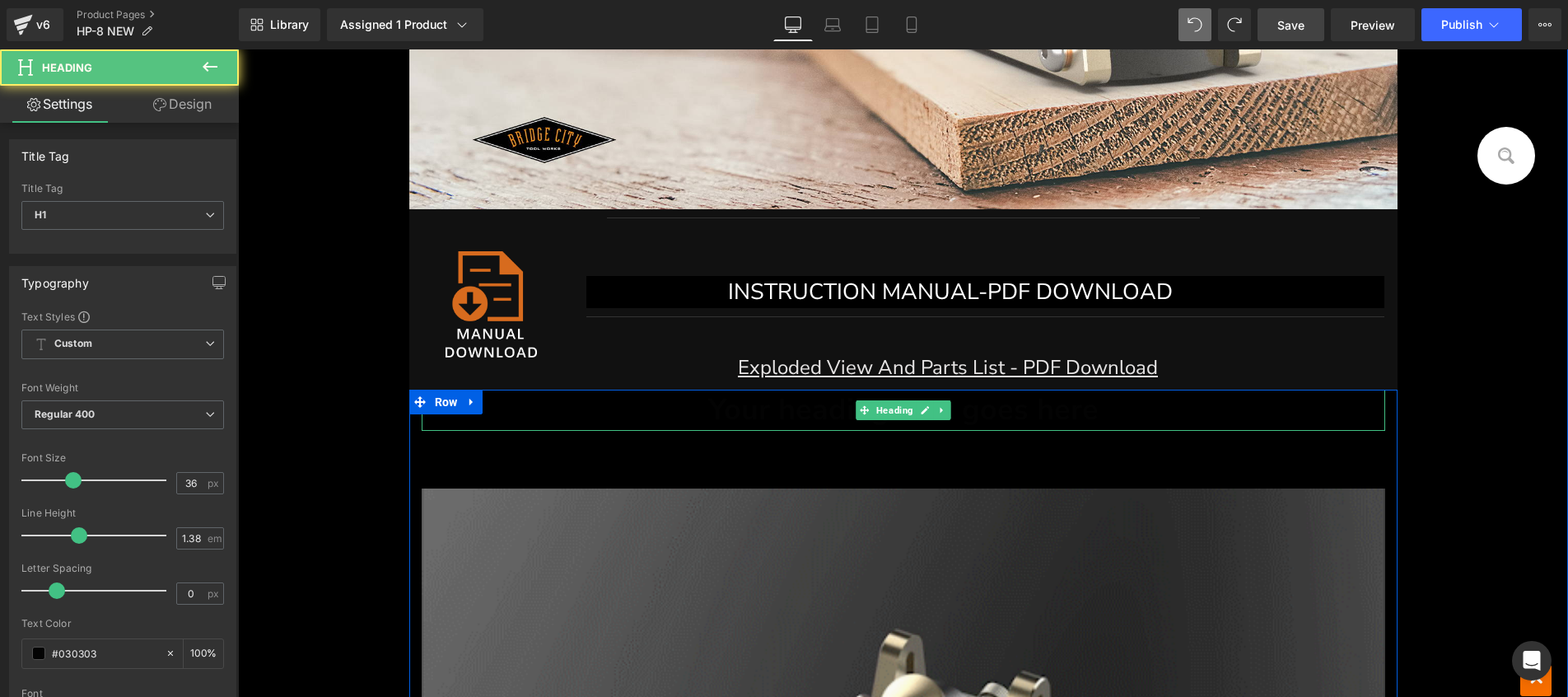
click at [580, 411] on h1 "Your heading text goes here" at bounding box center [903, 410] width 964 height 41
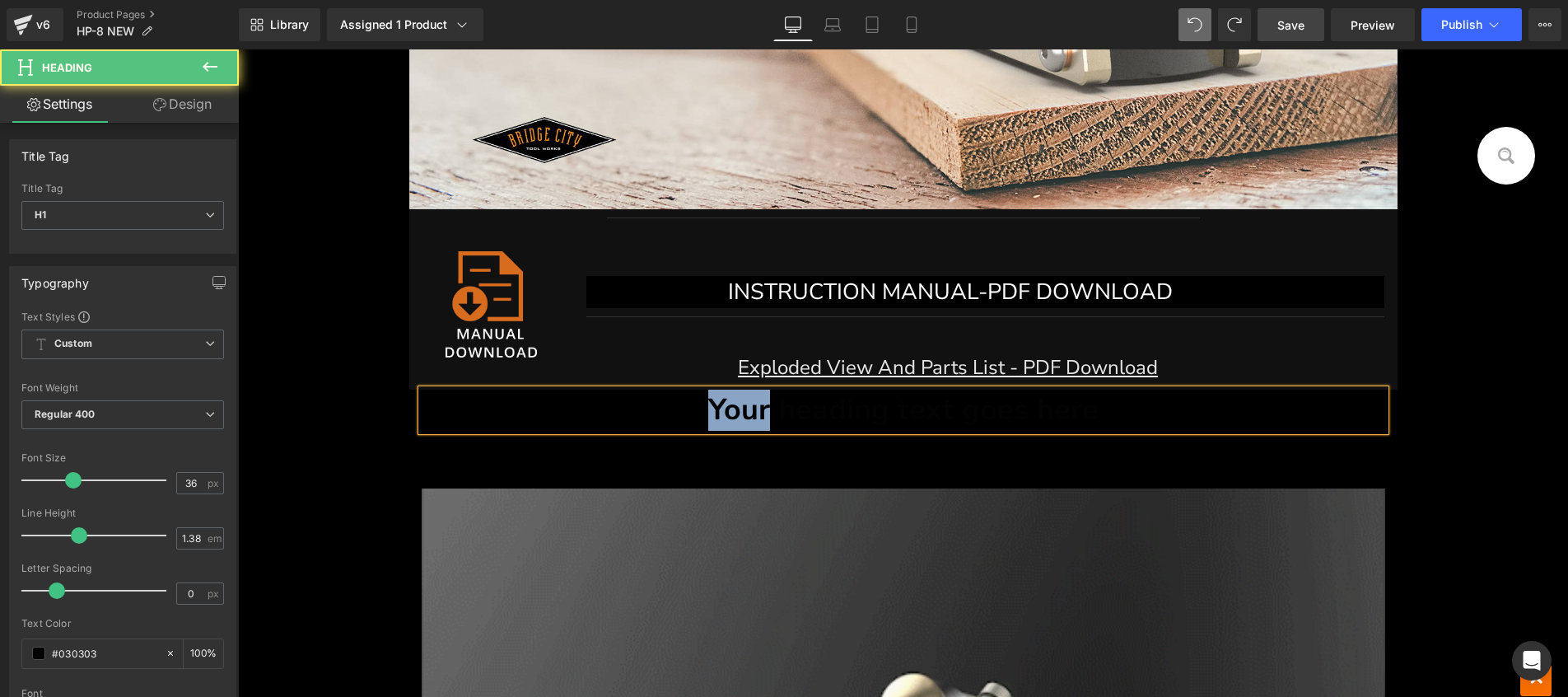
click at [580, 411] on h1 "Your heading text goes here" at bounding box center [903, 410] width 964 height 41
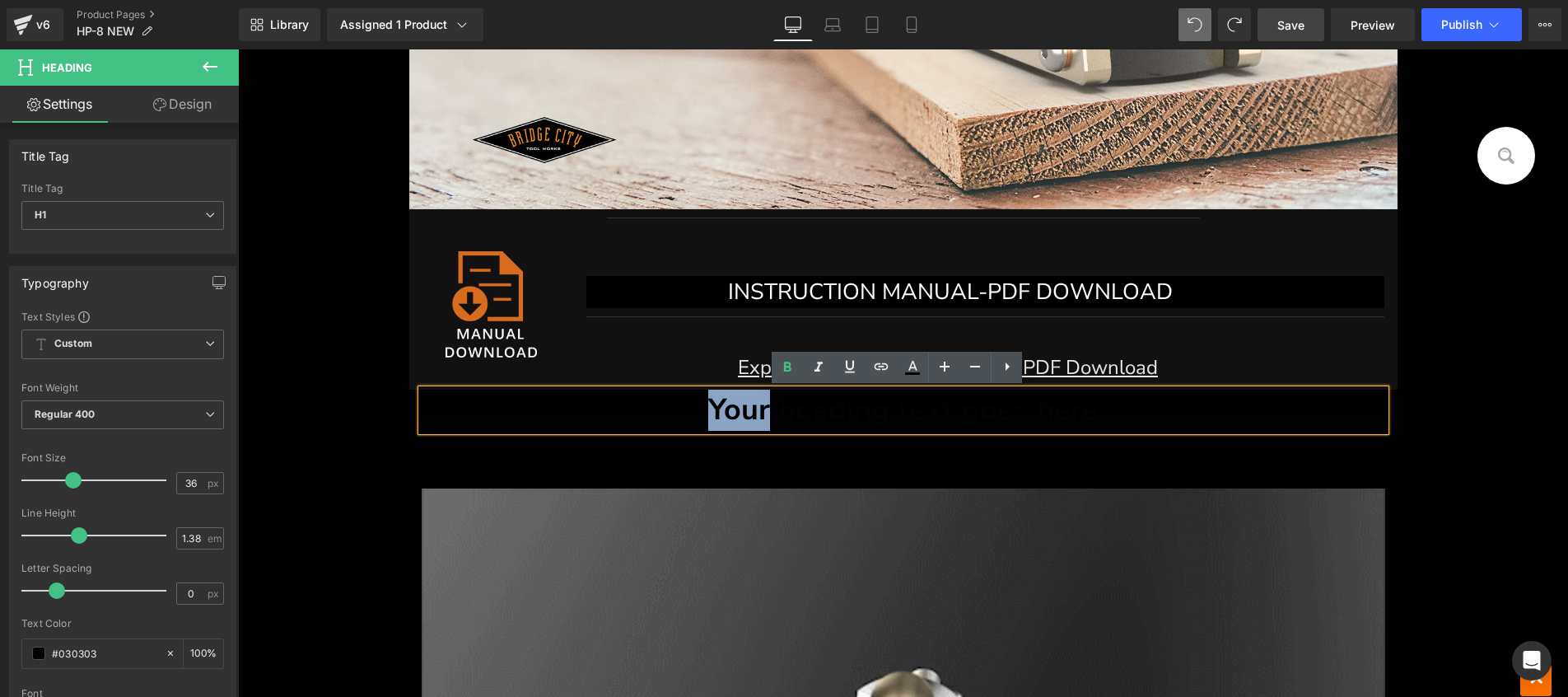
paste div
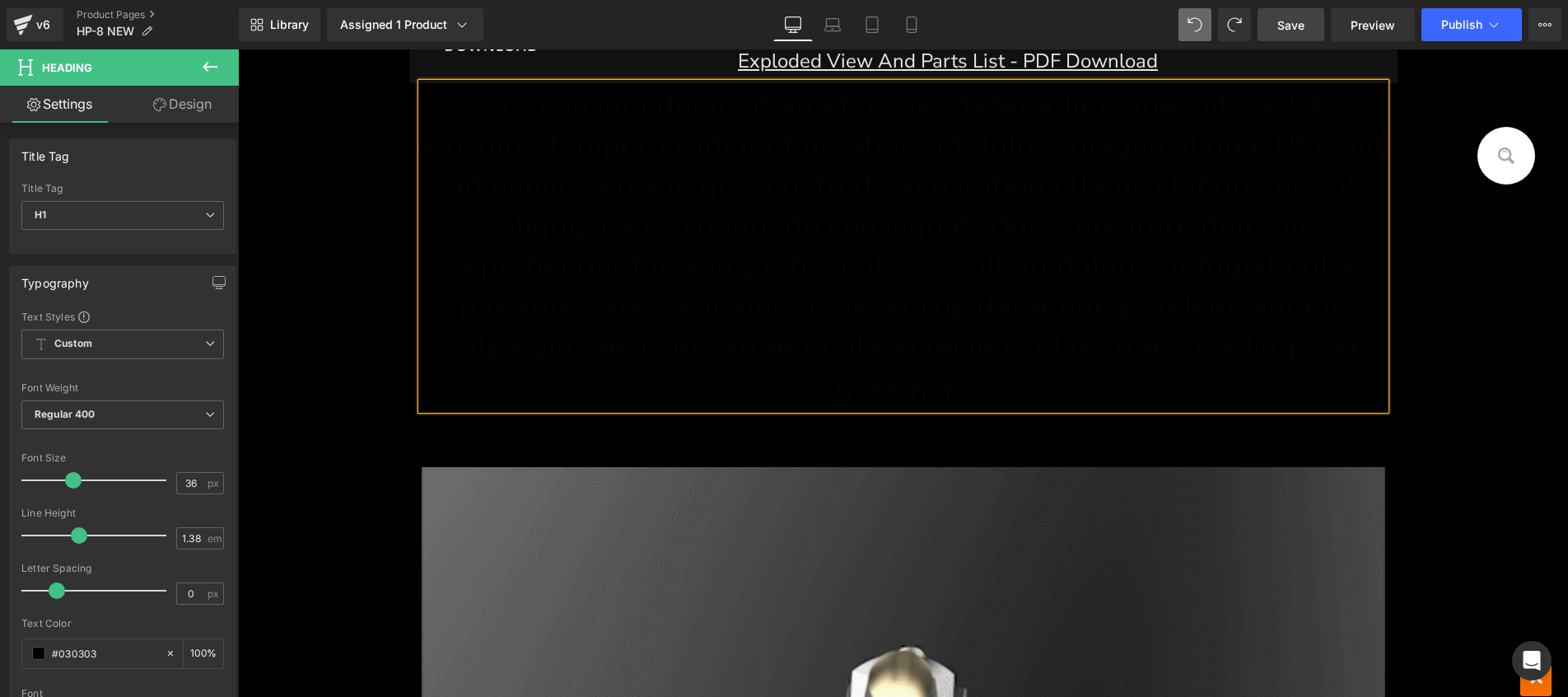
scroll to position [10088, 0]
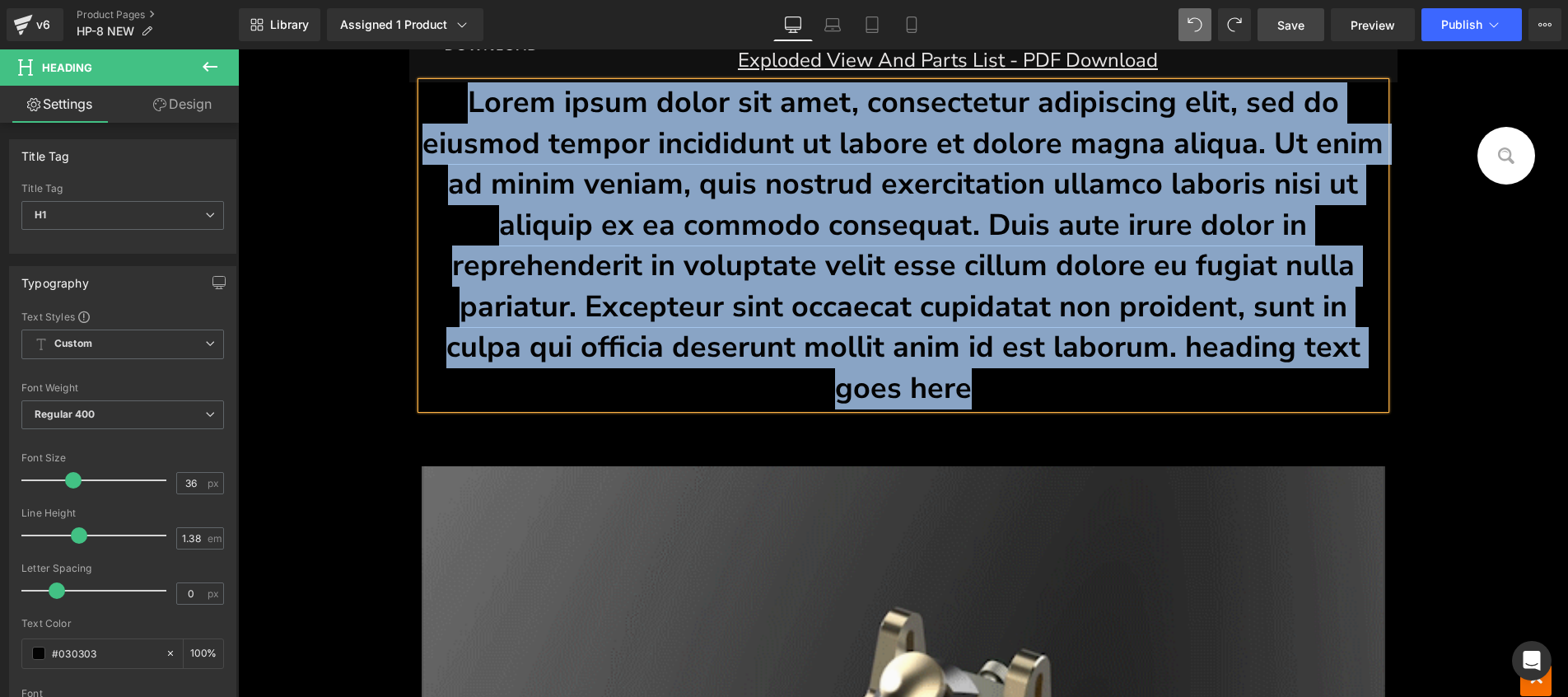
drag, startPoint x: 1259, startPoint y: 371, endPoint x: 413, endPoint y: 97, distance: 889.3
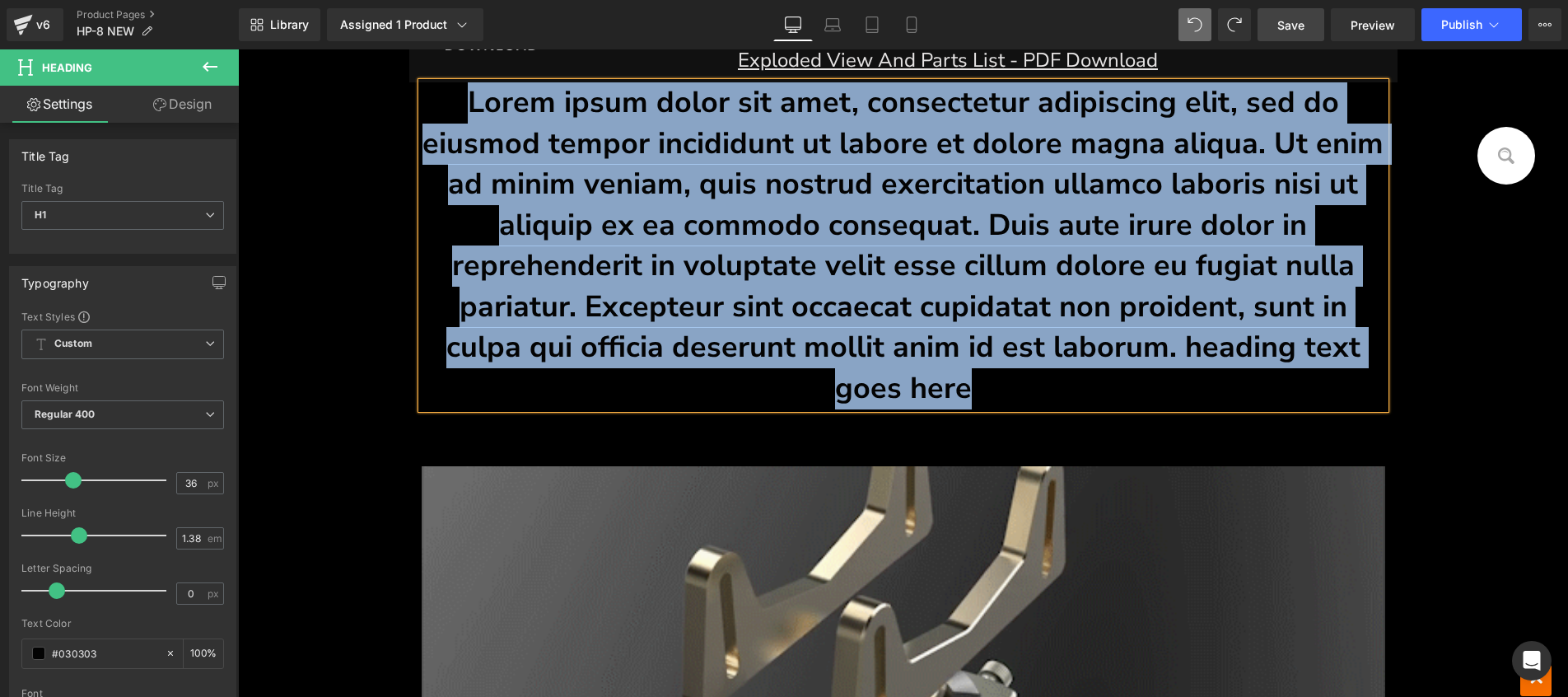
click at [413, 97] on div "Lorem ipsum dolor sit amet, consectetur adipiscing elit, sed do eiusmod tempor …" at bounding box center [904, 620] width 988 height 1076
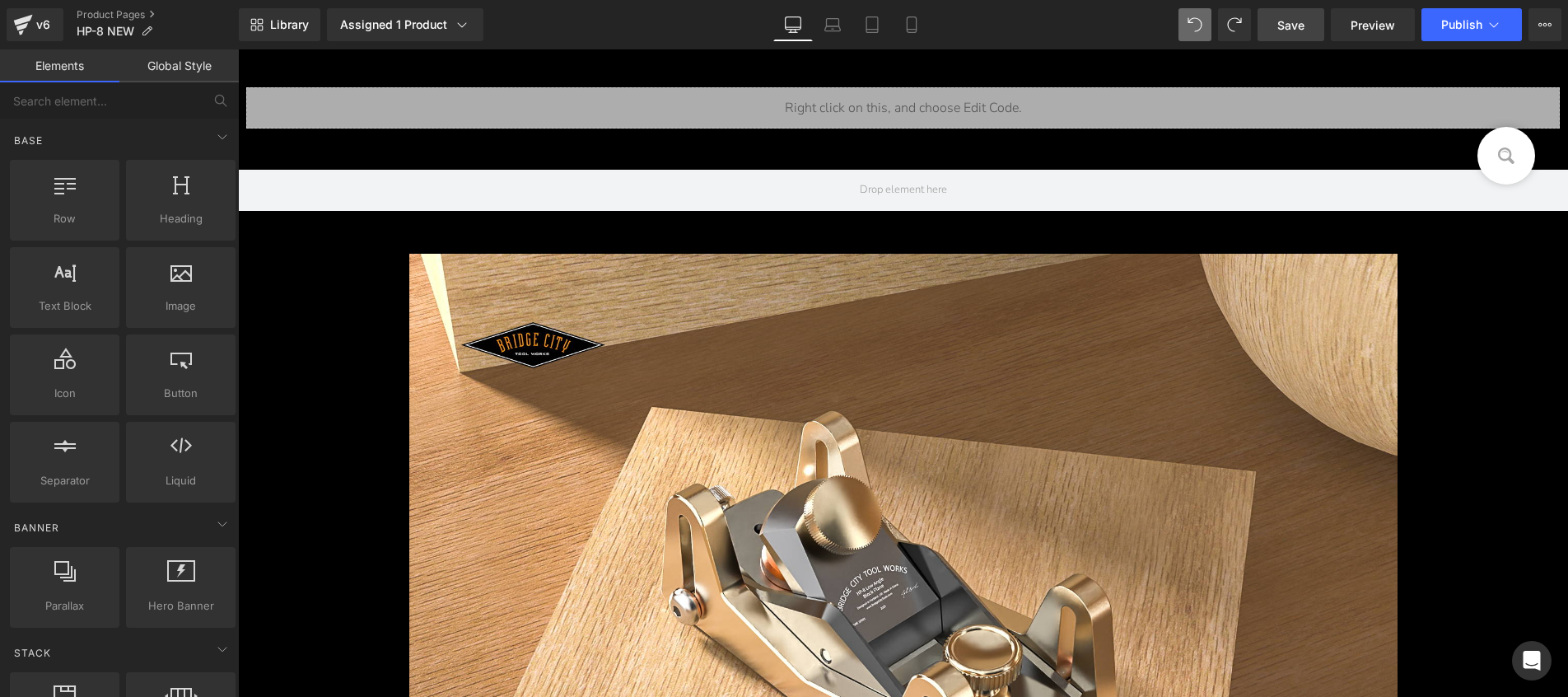
scroll to position [688, 0]
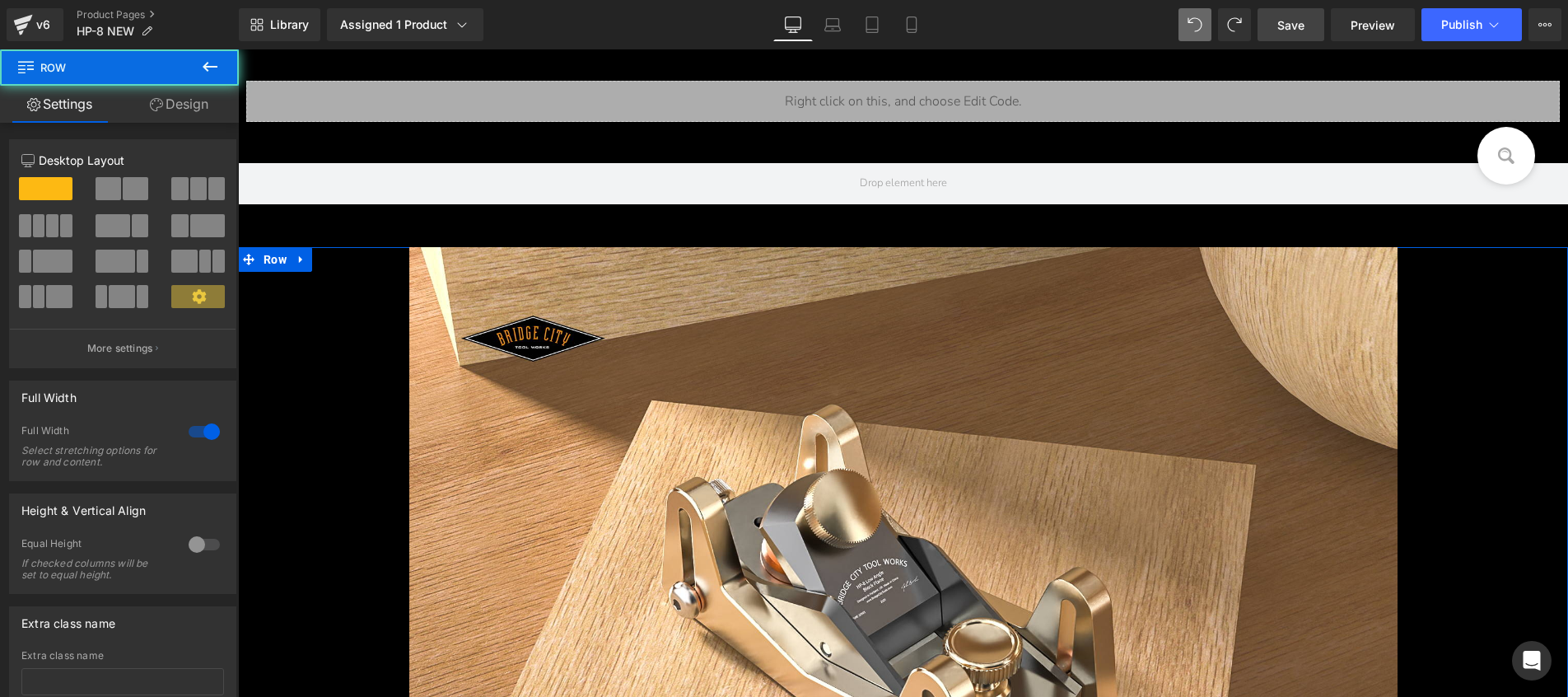
drag, startPoint x: 265, startPoint y: 256, endPoint x: 278, endPoint y: 246, distance: 16.4
drag, startPoint x: 269, startPoint y: 265, endPoint x: 278, endPoint y: 251, distance: 16.6
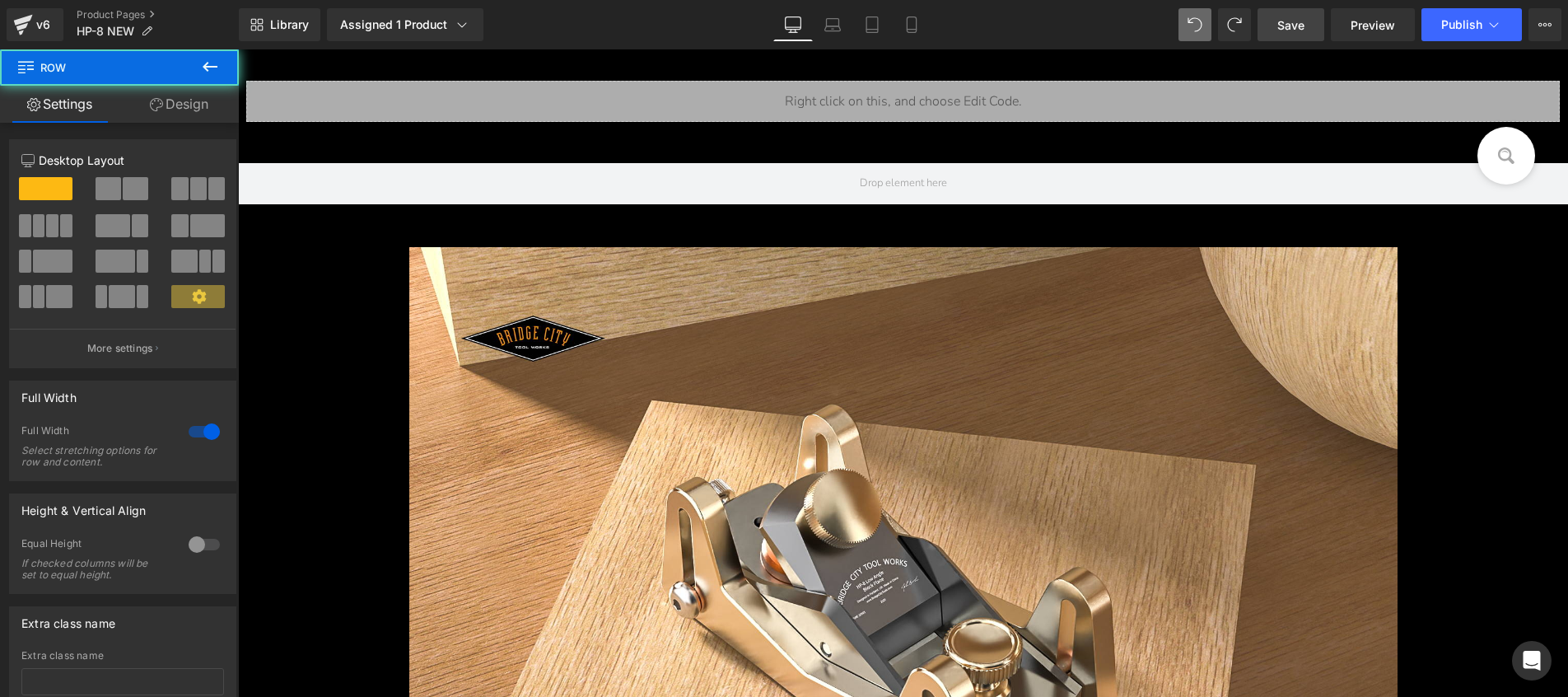
drag, startPoint x: 271, startPoint y: 258, endPoint x: 278, endPoint y: 245, distance: 14.8
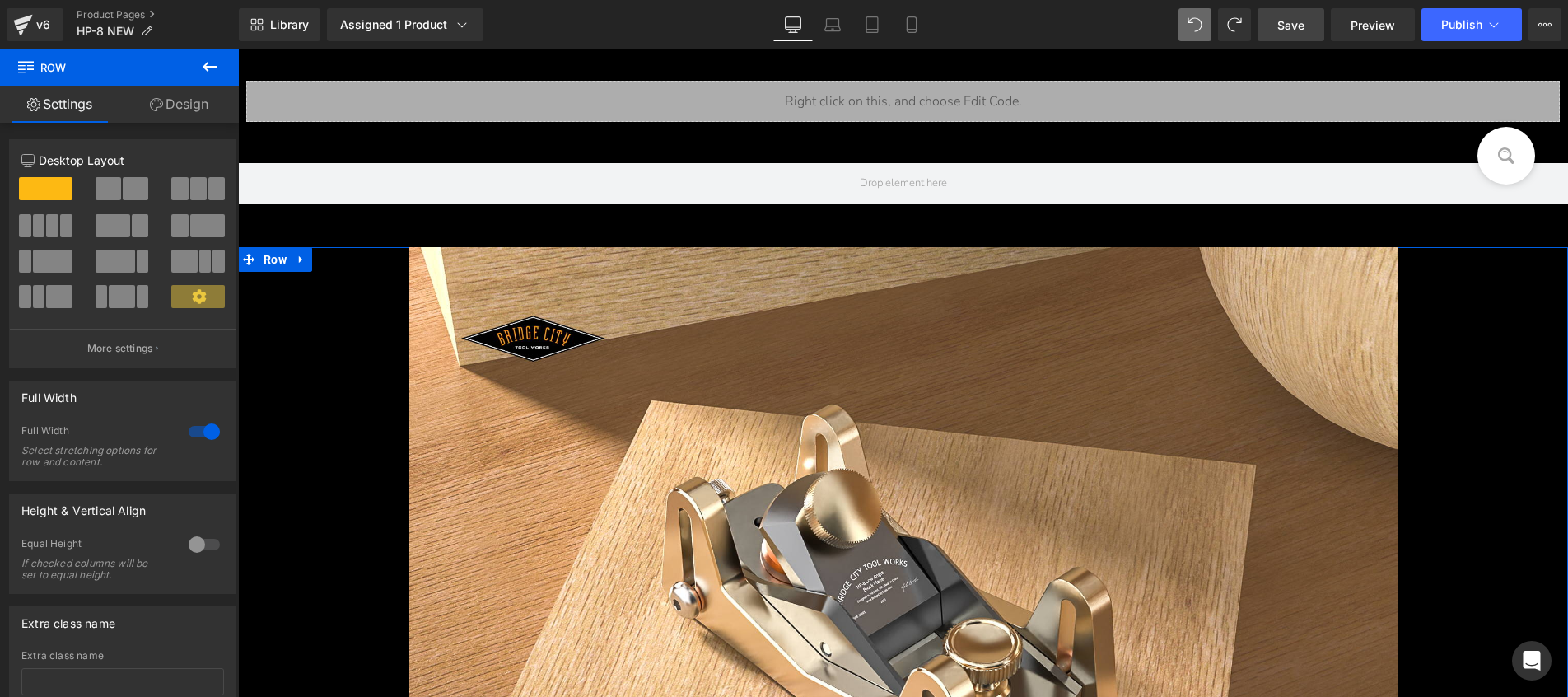
drag, startPoint x: 263, startPoint y: 260, endPoint x: 271, endPoint y: 251, distance: 12.0
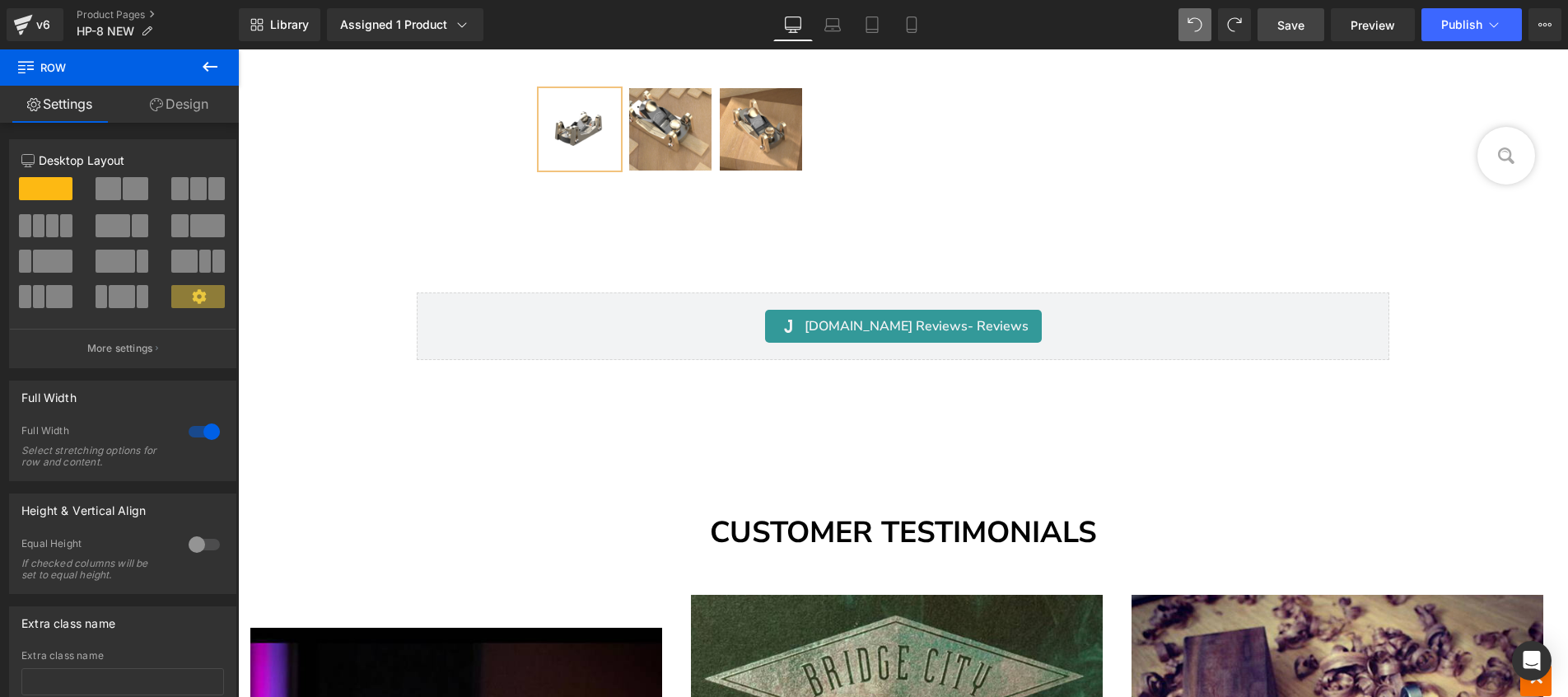
scroll to position [10903, 0]
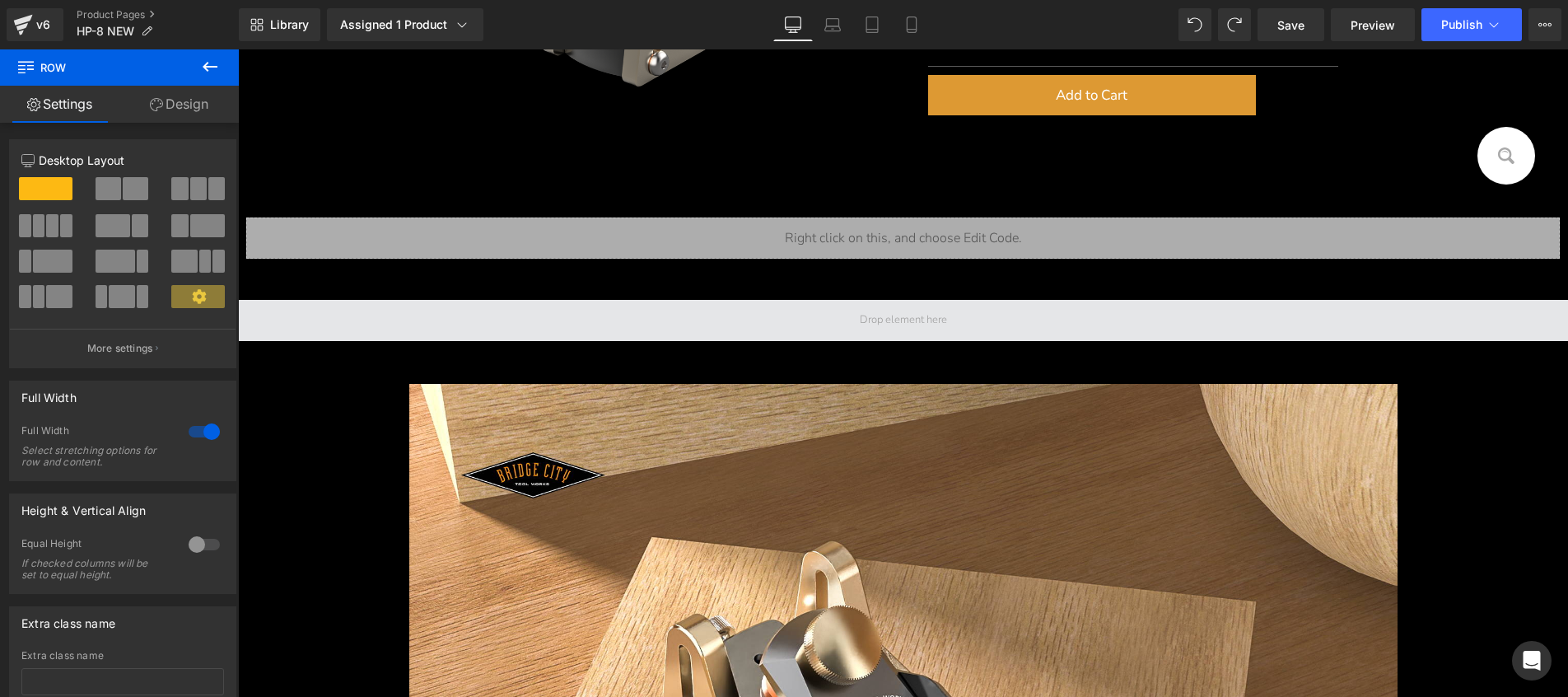
scroll to position [547, 0]
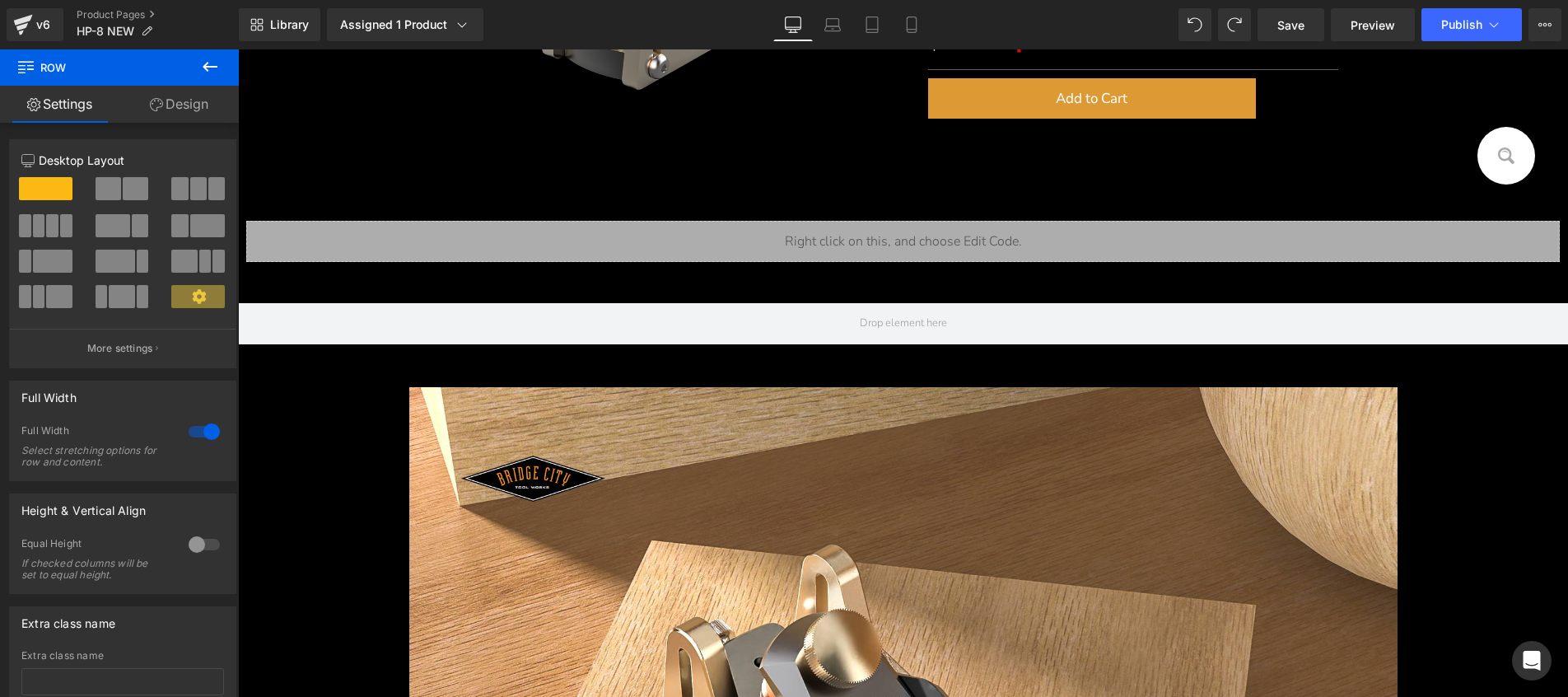
click at [386, 385] on div "Overview Text Block S pecifications Text Block Manual Text Block Review Text Bl…" at bounding box center [902, 22] width 1329 height 728
click at [212, 72] on icon at bounding box center [209, 66] width 20 height 20
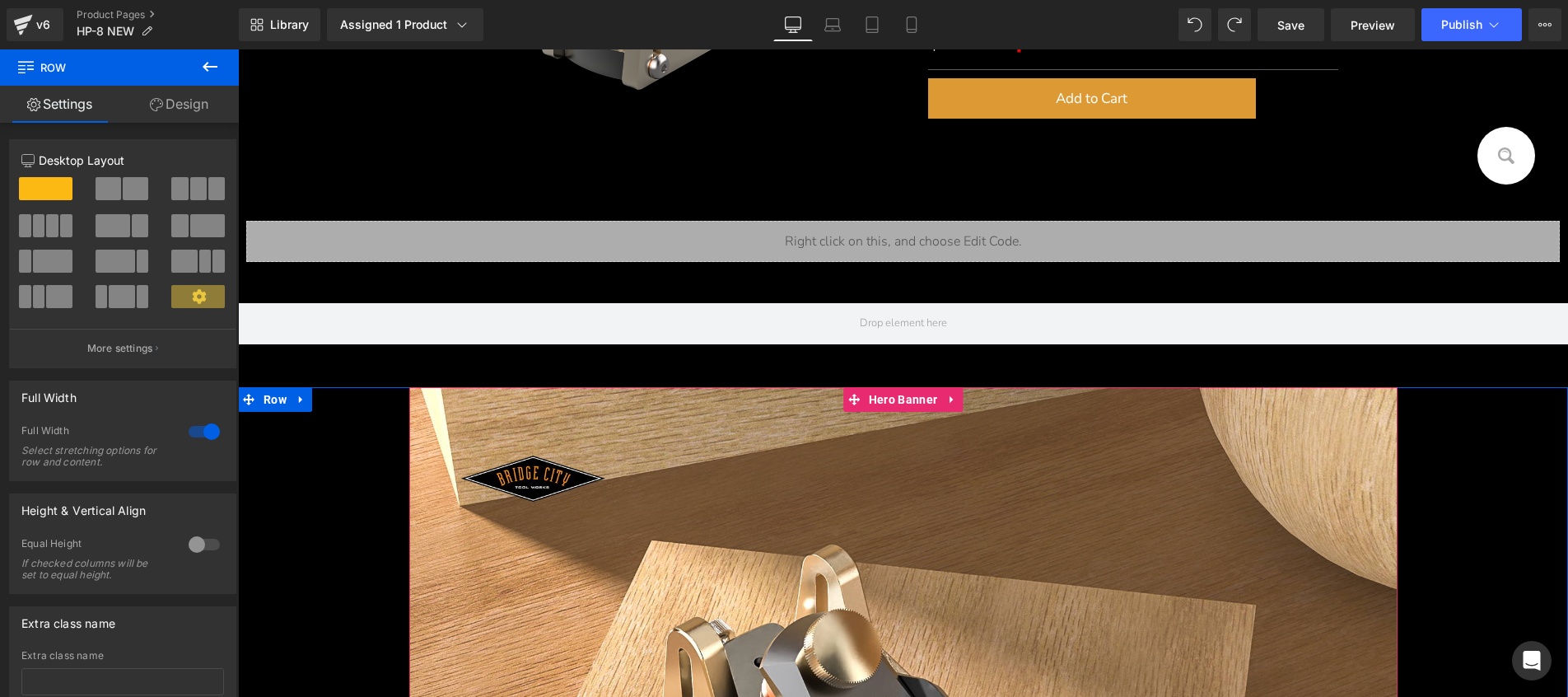
scroll to position [545, 0]
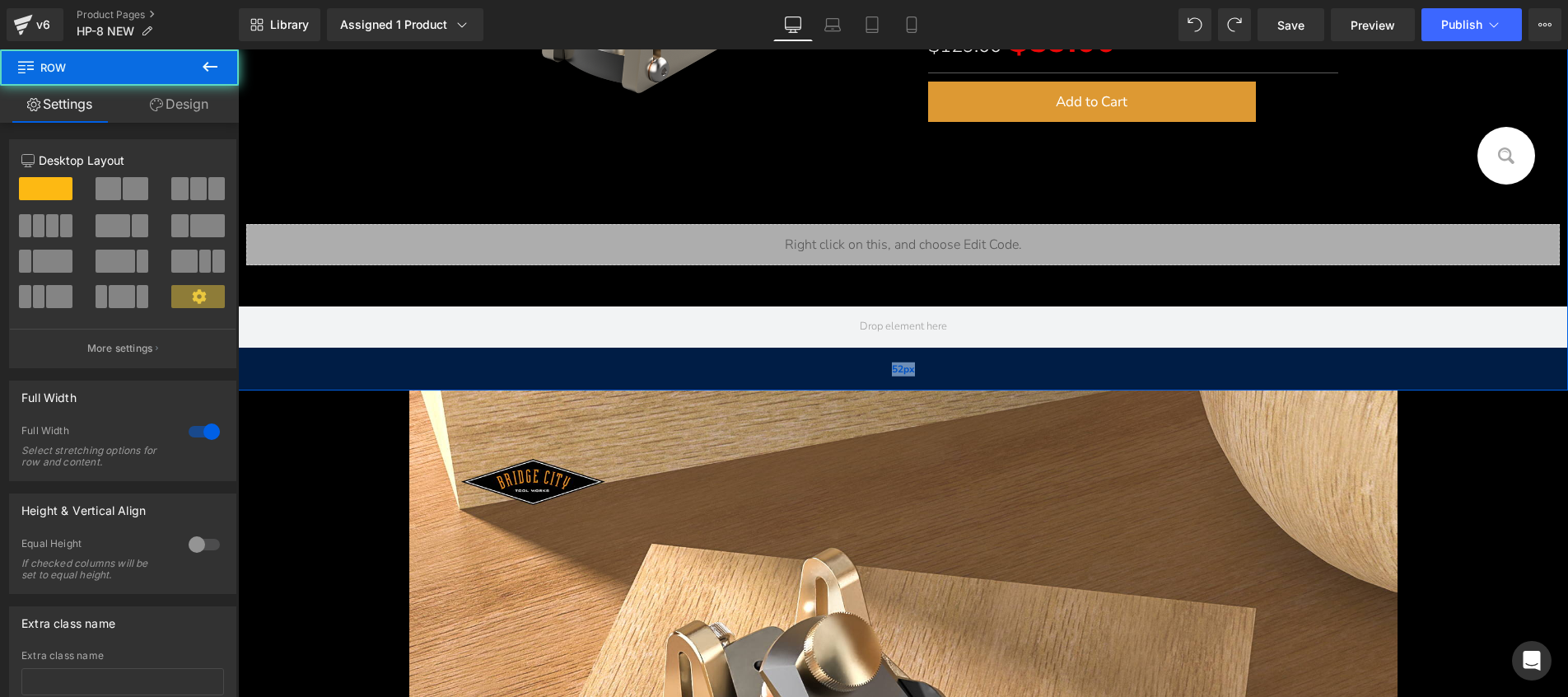
drag, startPoint x: 248, startPoint y: 403, endPoint x: 400, endPoint y: 352, distance: 160.3
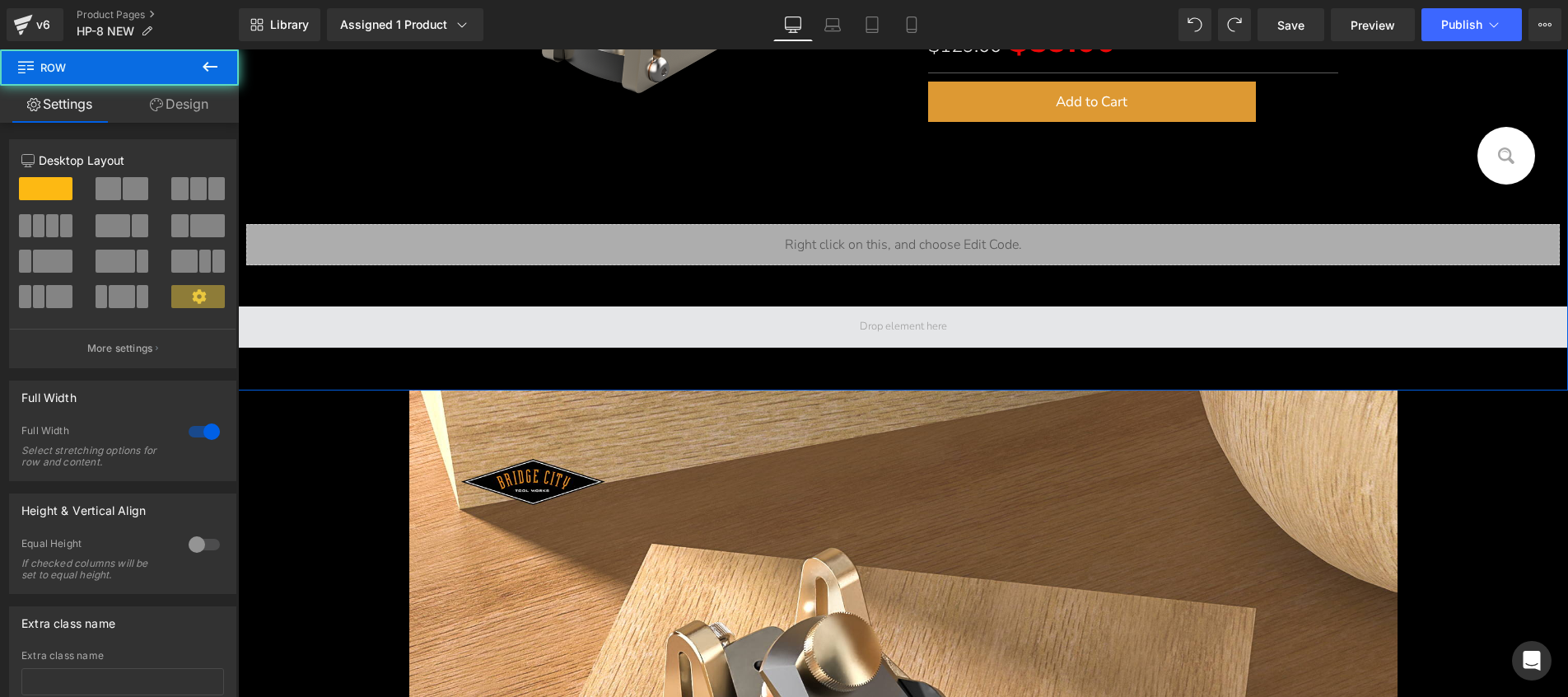
click at [688, 337] on span at bounding box center [902, 327] width 1329 height 41
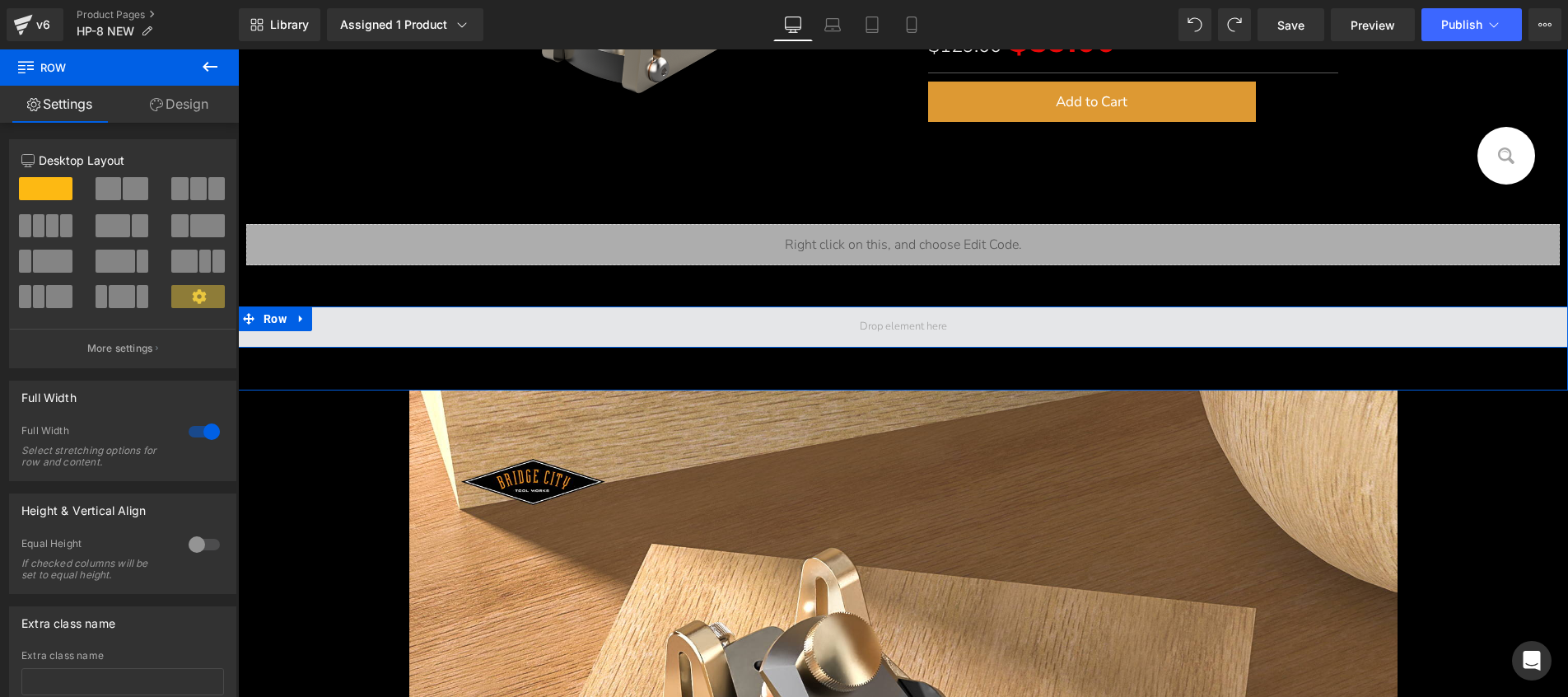
click at [629, 337] on span at bounding box center [902, 327] width 1329 height 41
drag, startPoint x: 248, startPoint y: 405, endPoint x: 341, endPoint y: 329, distance: 120.1
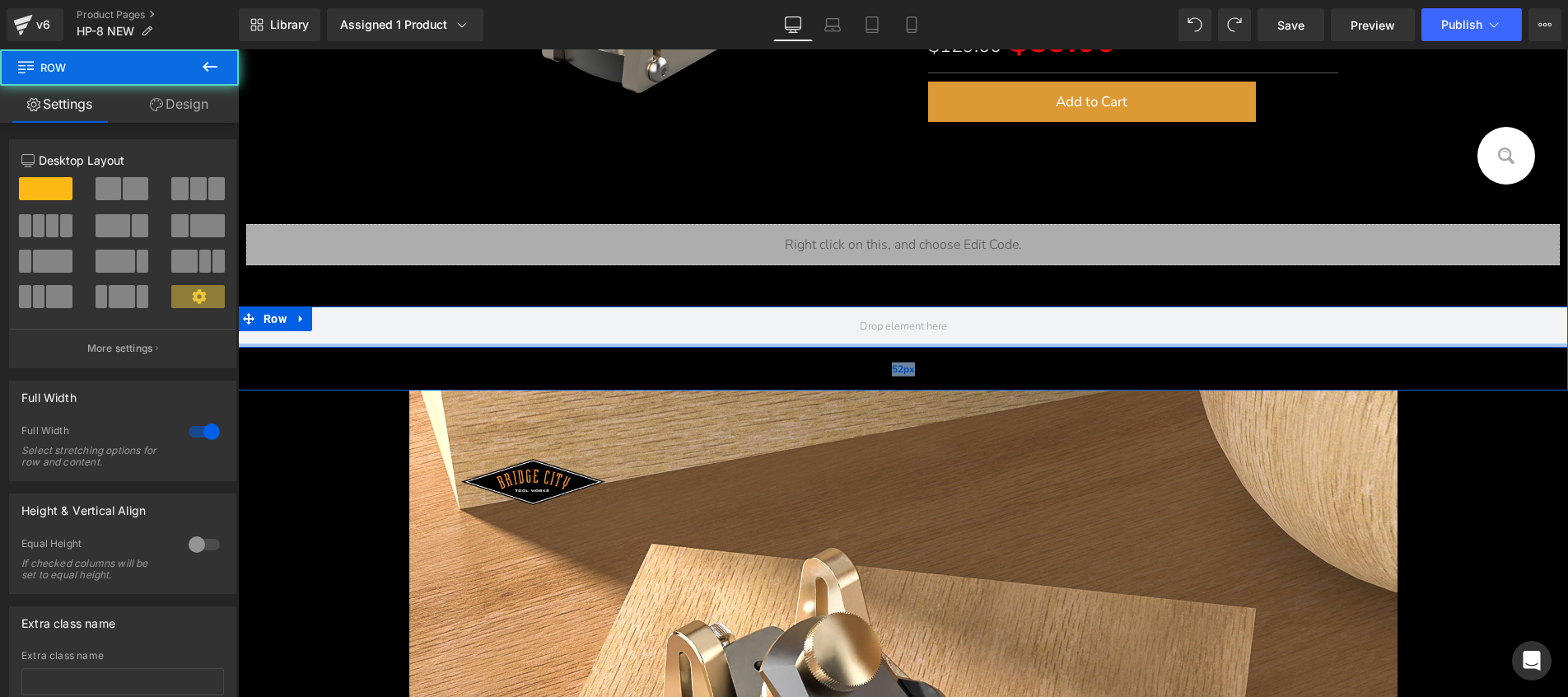
drag, startPoint x: 245, startPoint y: 402, endPoint x: 268, endPoint y: 371, distance: 38.6
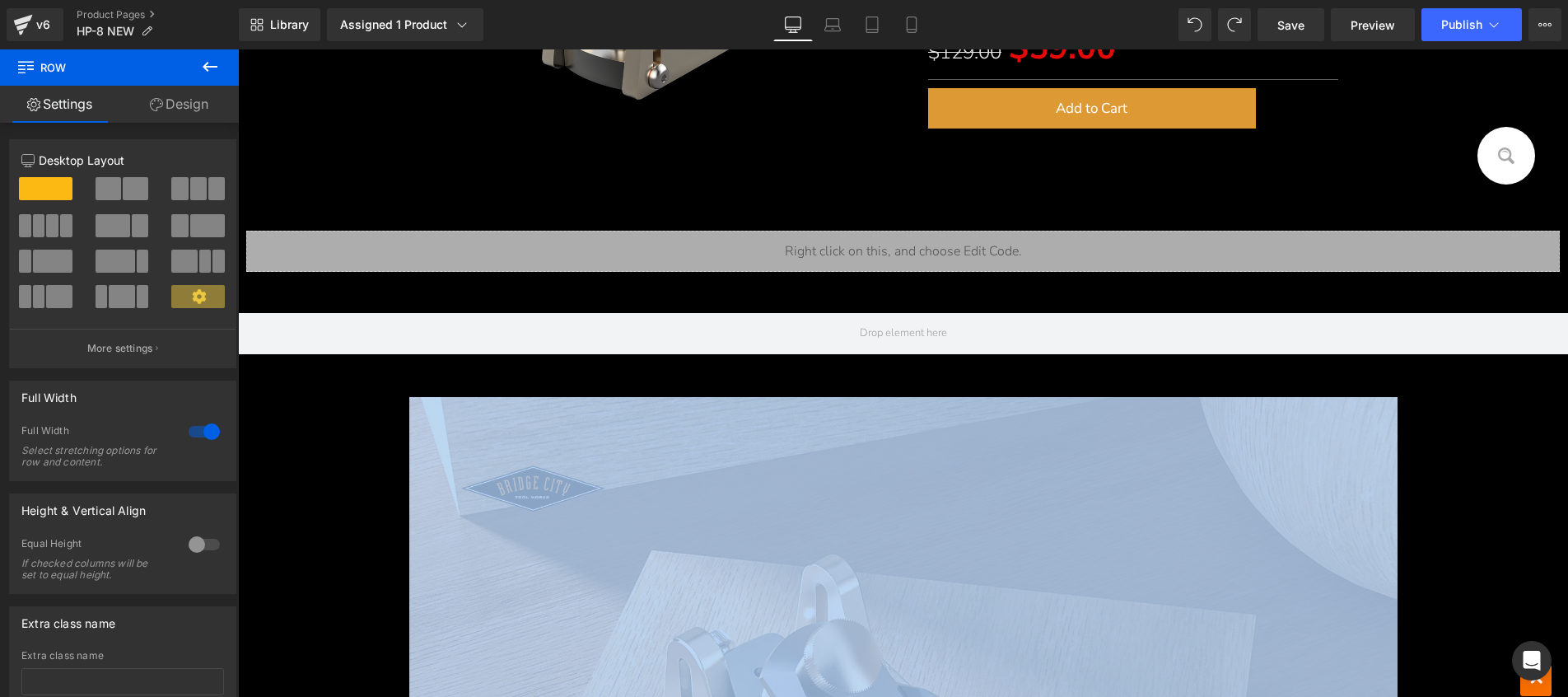
scroll to position [499, 0]
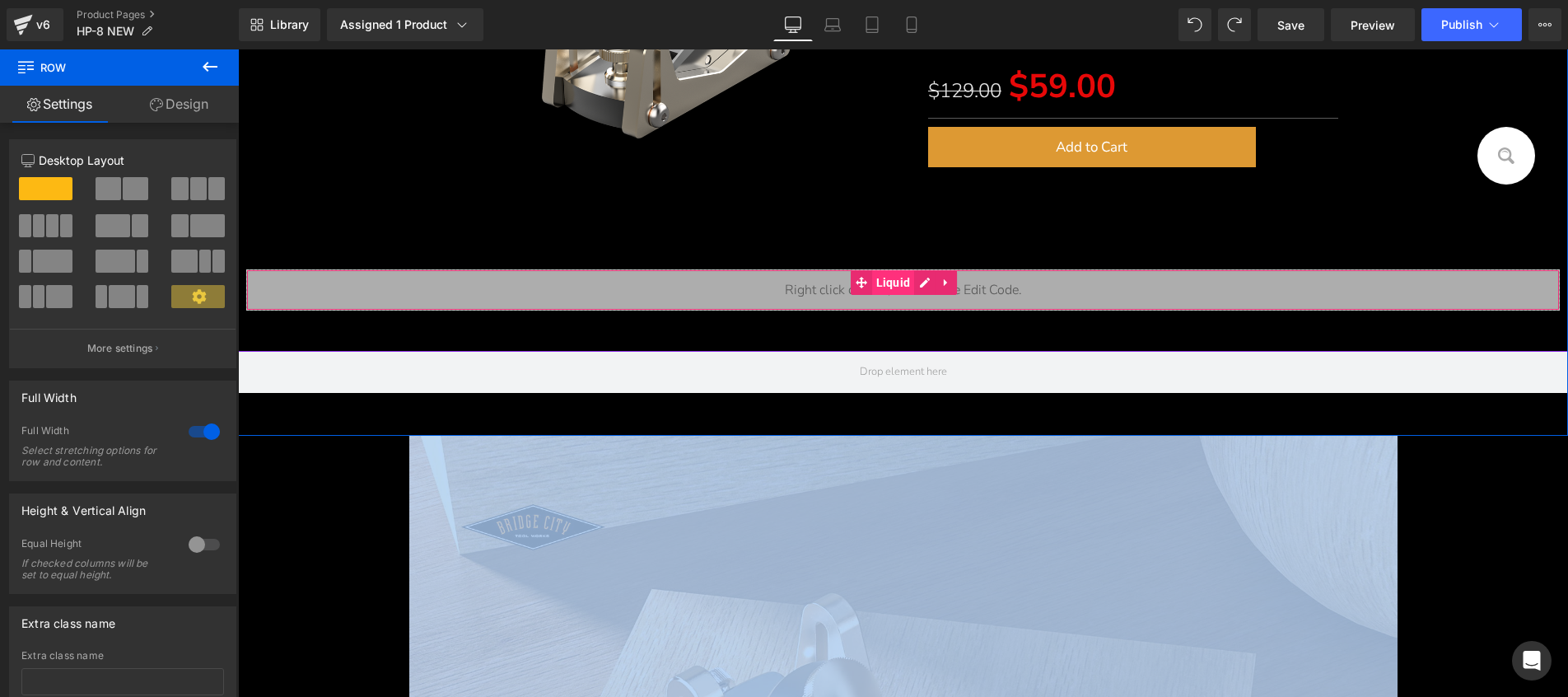
click at [899, 284] on span "Liquid" at bounding box center [893, 282] width 43 height 25
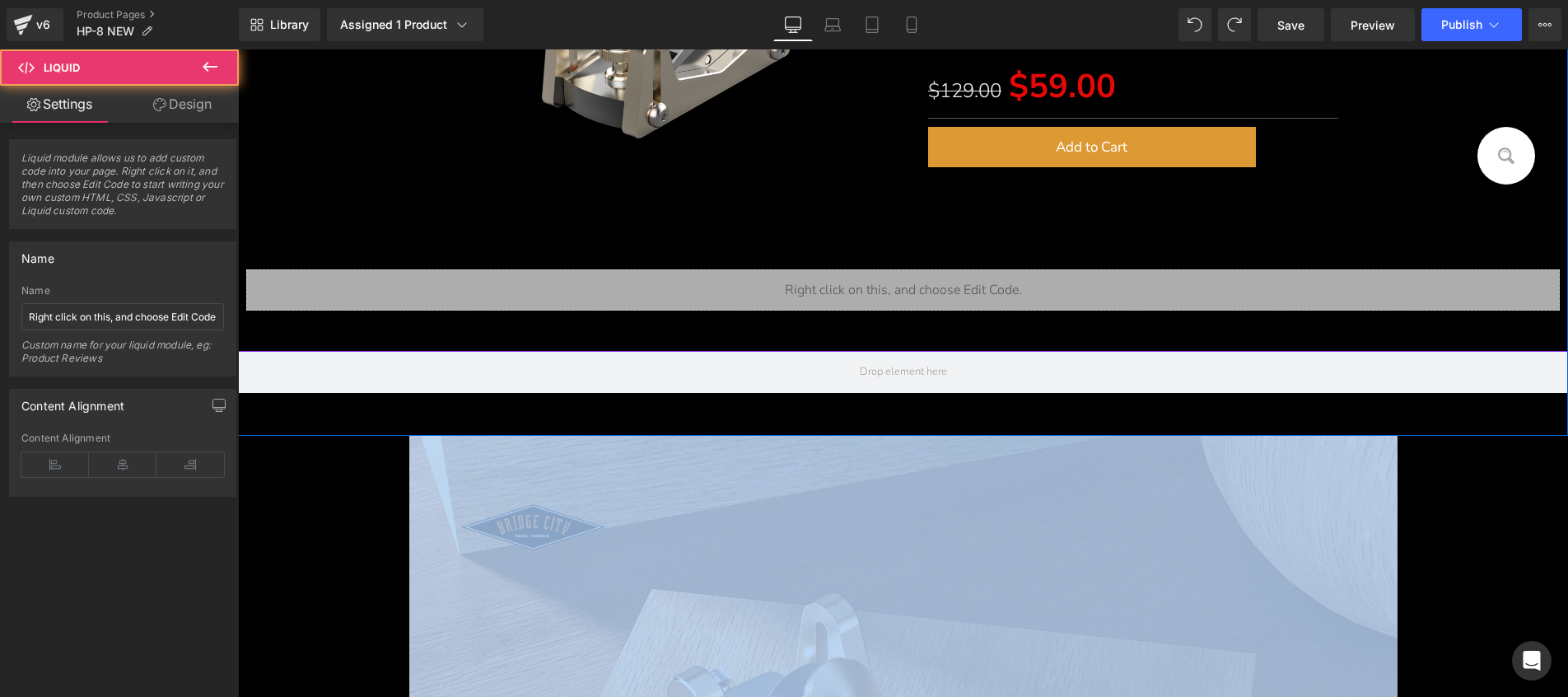
click at [922, 281] on div "Liquid" at bounding box center [903, 290] width 1313 height 41
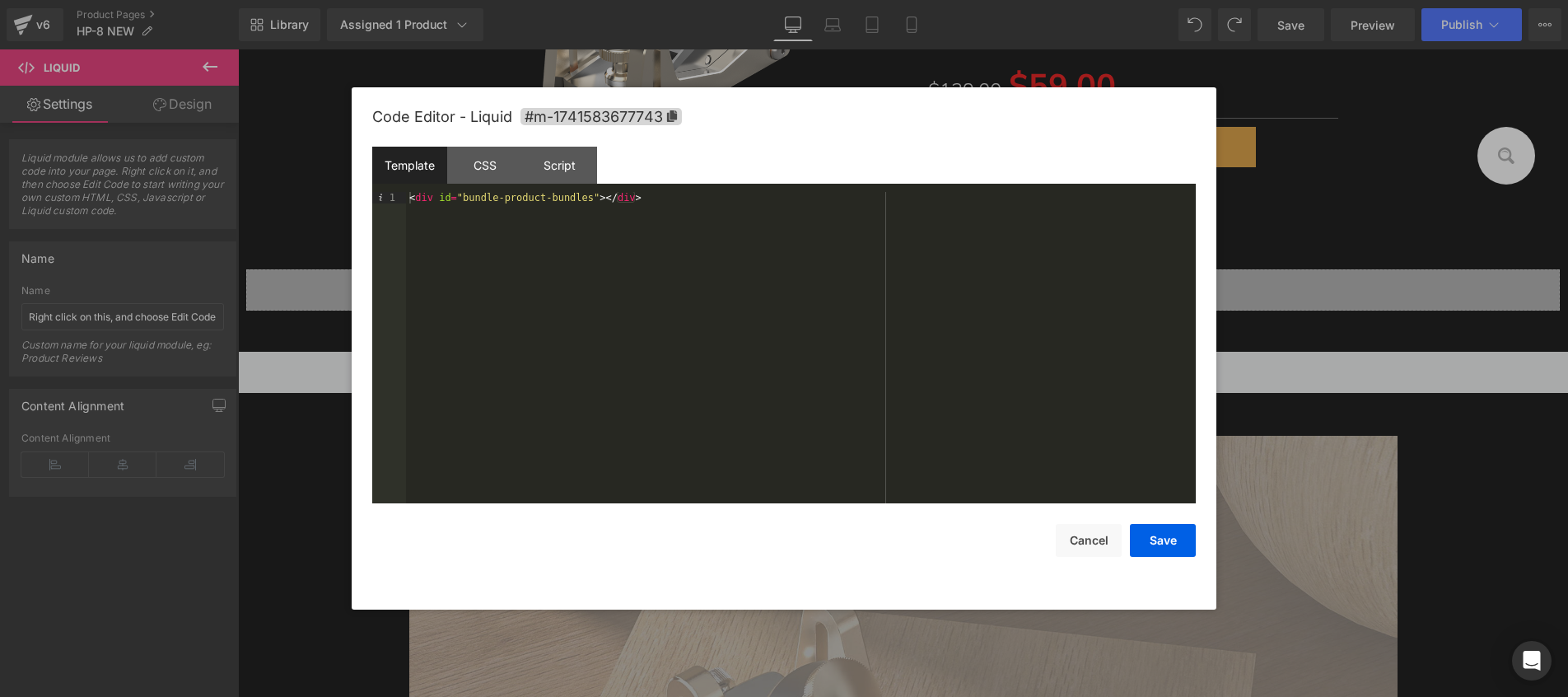
click at [1270, 239] on div at bounding box center [784, 348] width 1568 height 697
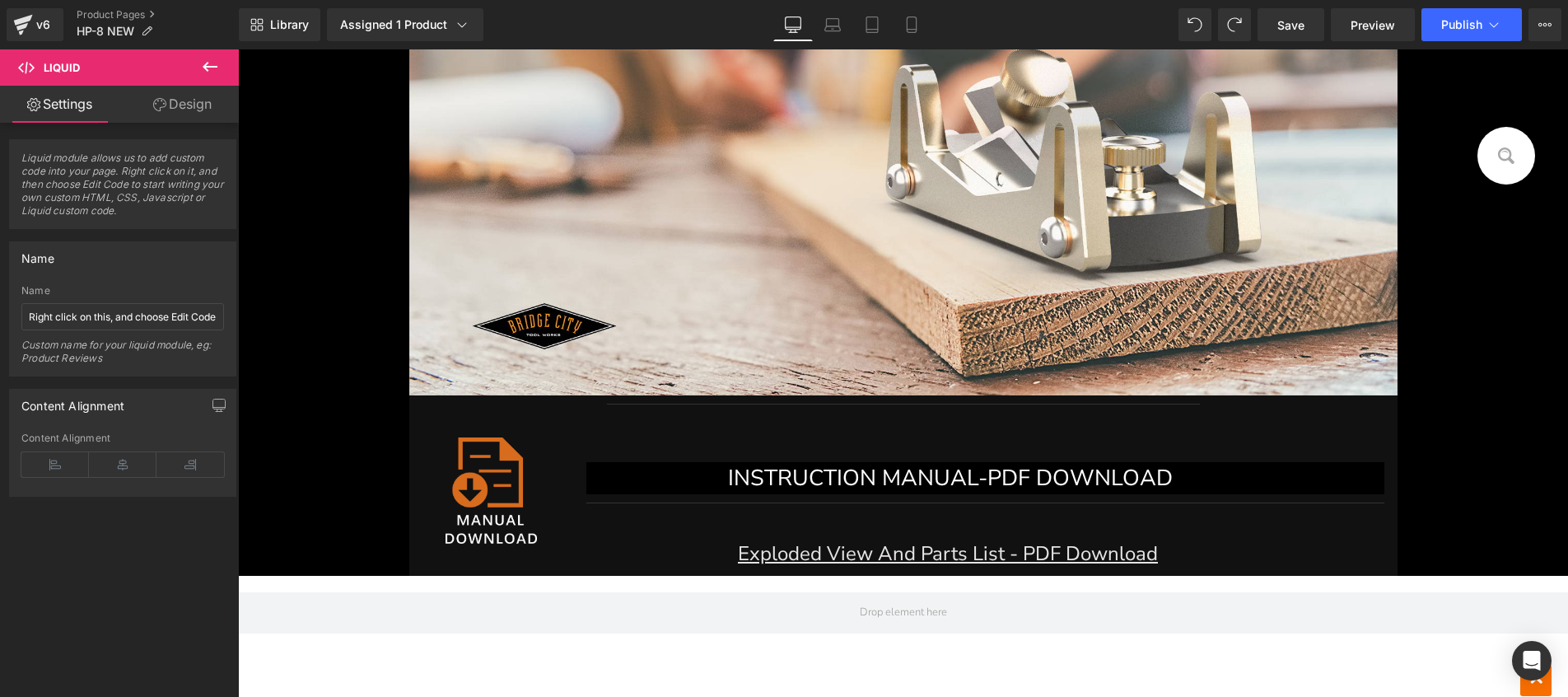
scroll to position [9732, 0]
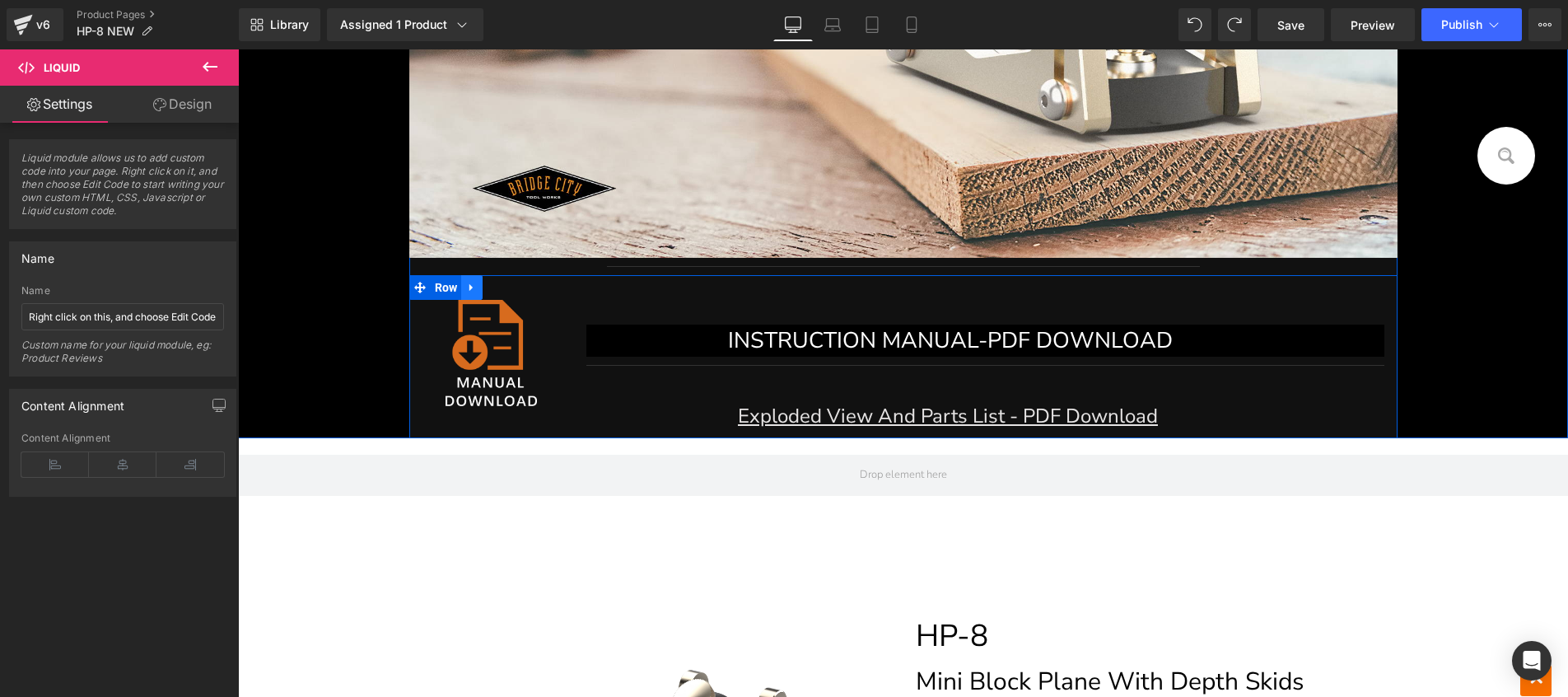
click at [470, 286] on icon at bounding box center [471, 287] width 11 height 12
click at [489, 291] on icon at bounding box center [492, 287] width 11 height 12
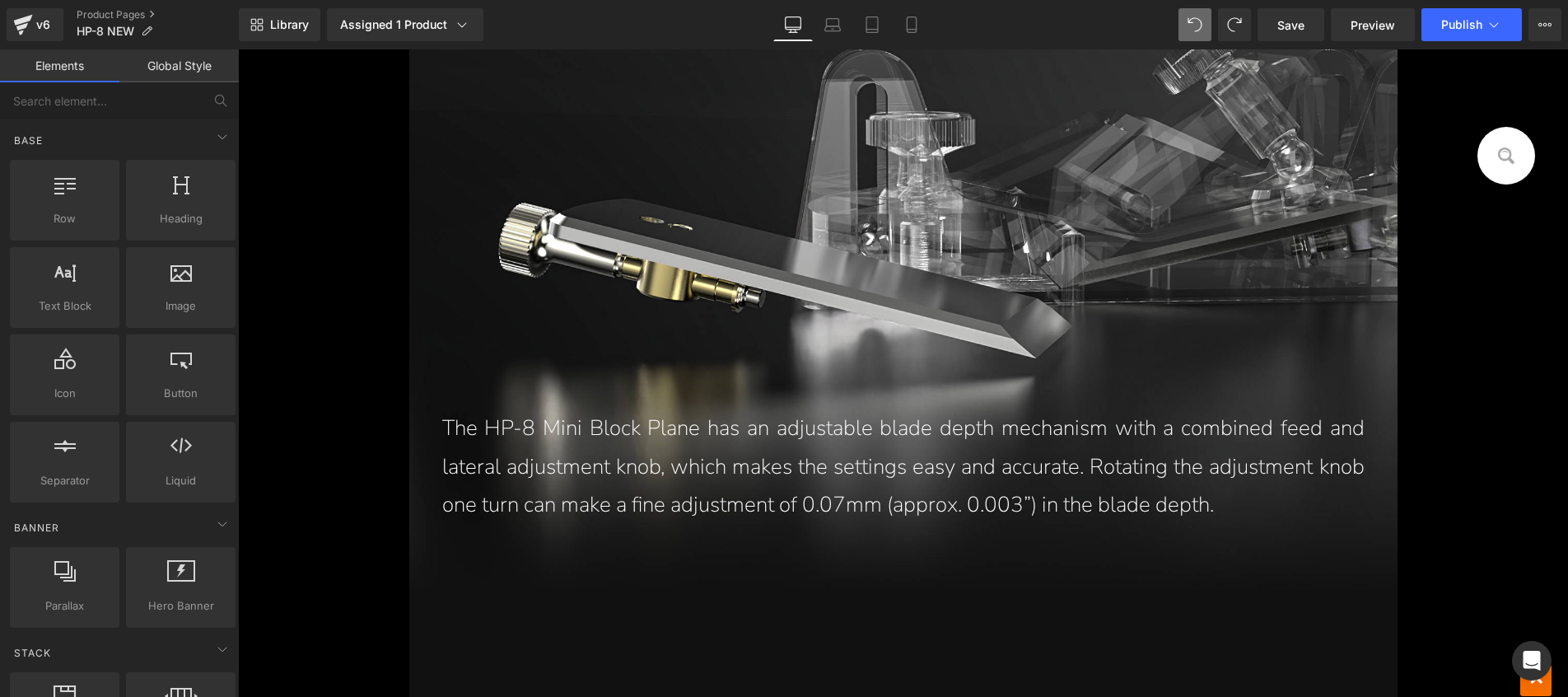
scroll to position [2658, 0]
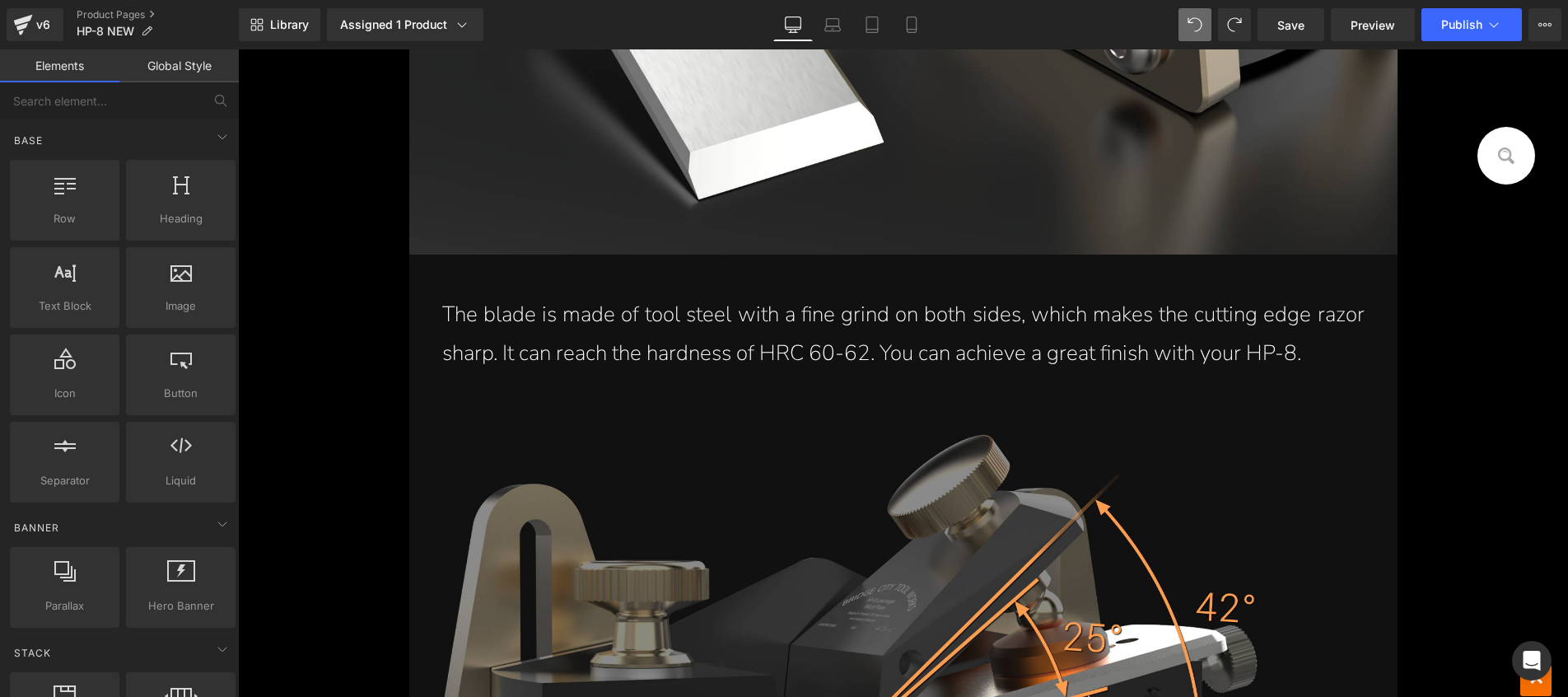
drag, startPoint x: 1557, startPoint y: 596, endPoint x: 1535, endPoint y: 103, distance: 493.5
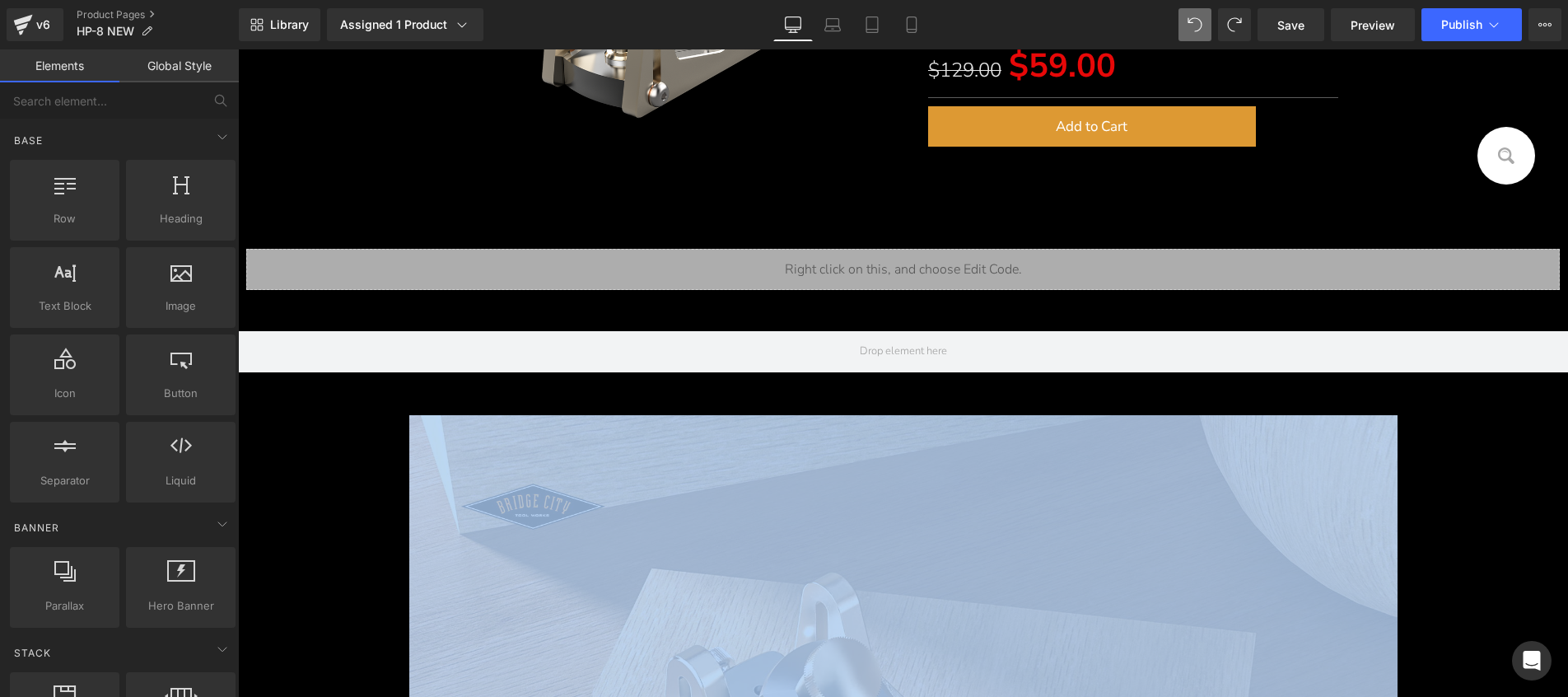
scroll to position [0, 0]
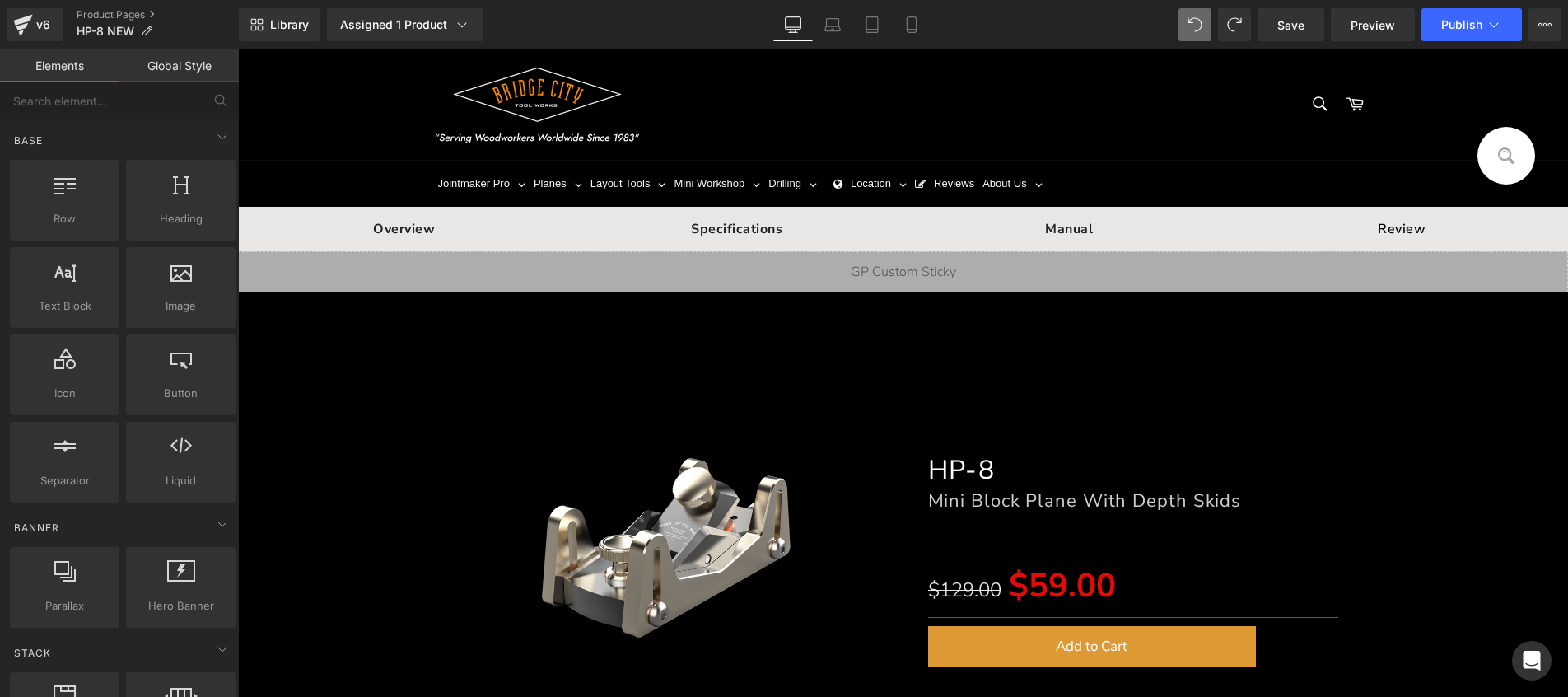
drag, startPoint x: 1557, startPoint y: 207, endPoint x: 1783, endPoint y: 91, distance: 254.0
click at [730, 242] on div "S pecifications" at bounding box center [736, 229] width 333 height 44
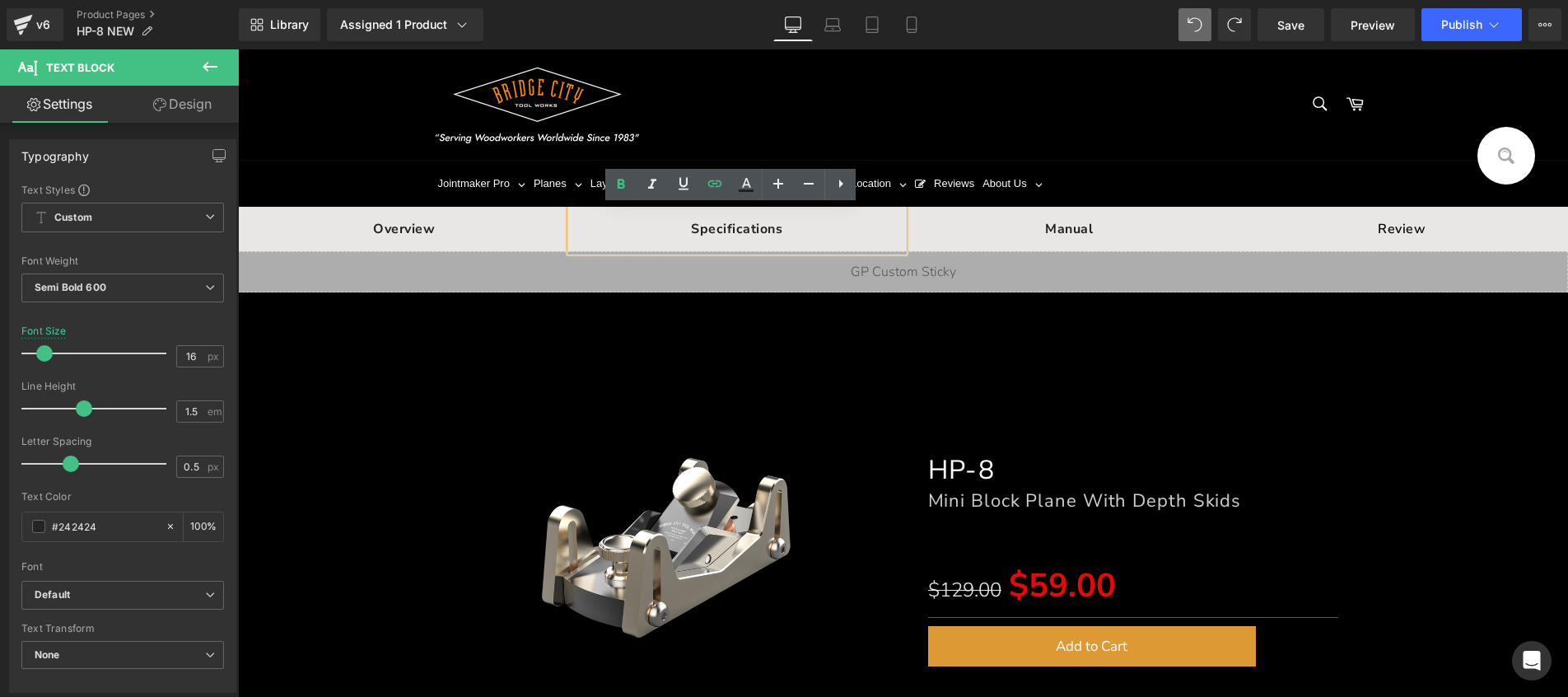
click at [793, 115] on div at bounding box center [746, 104] width 626 height 78
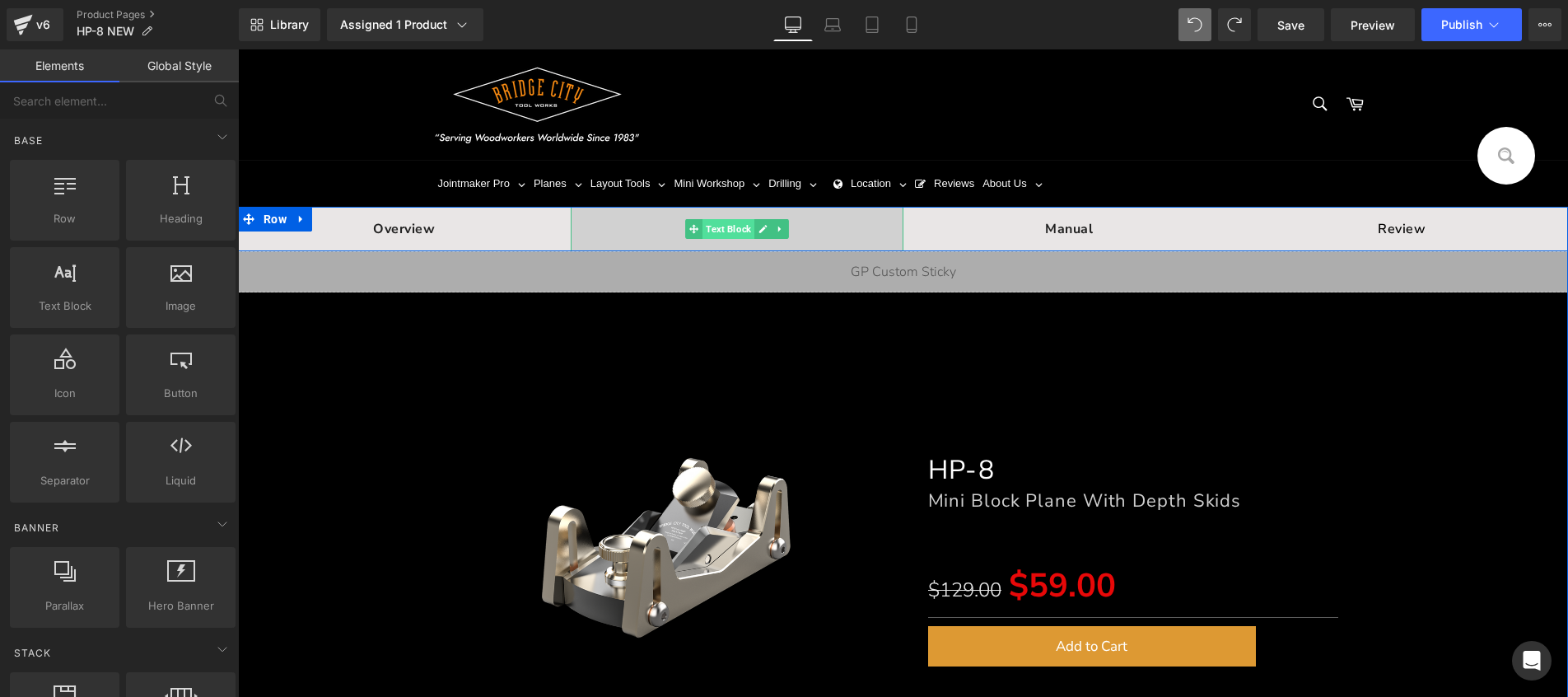
click at [728, 221] on span "Text Block" at bounding box center [728, 228] width 52 height 20
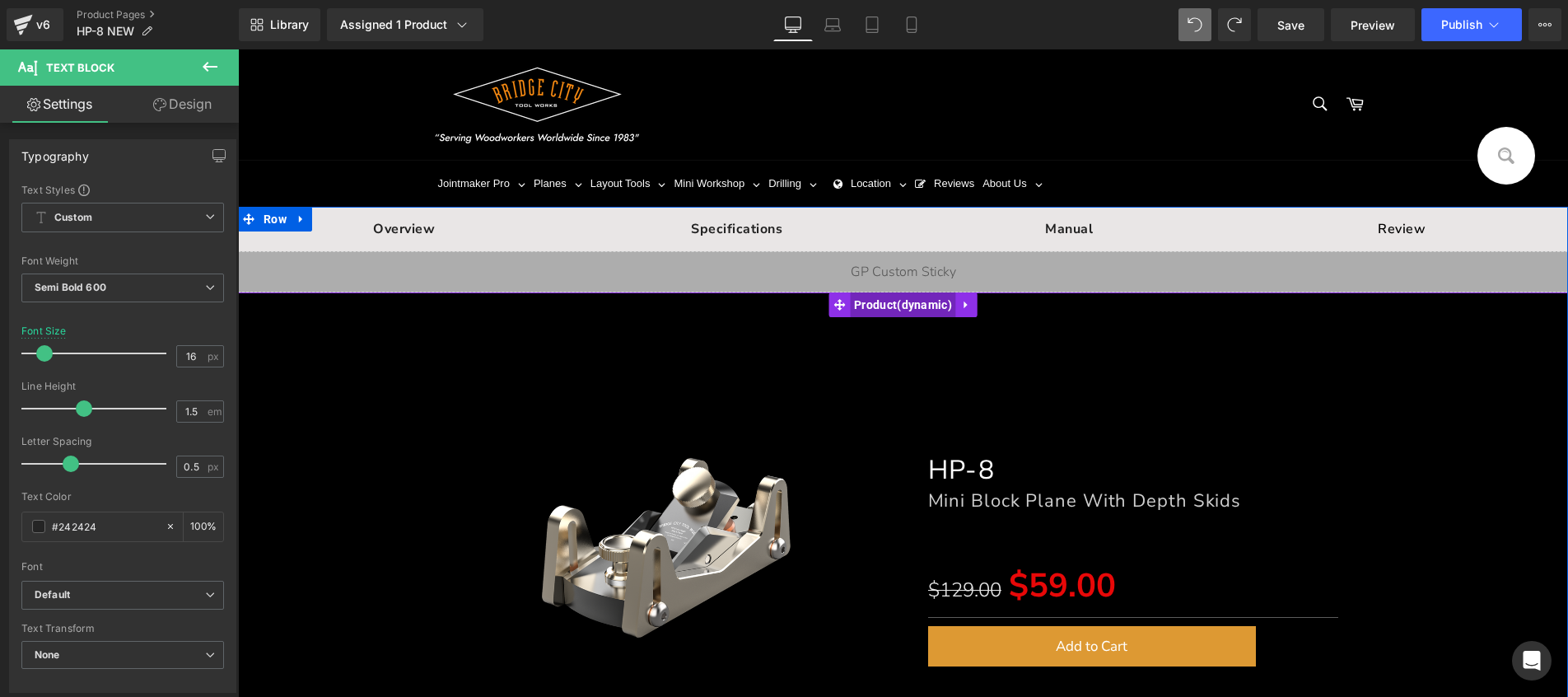
click at [856, 311] on span "Product" at bounding box center [903, 304] width 106 height 25
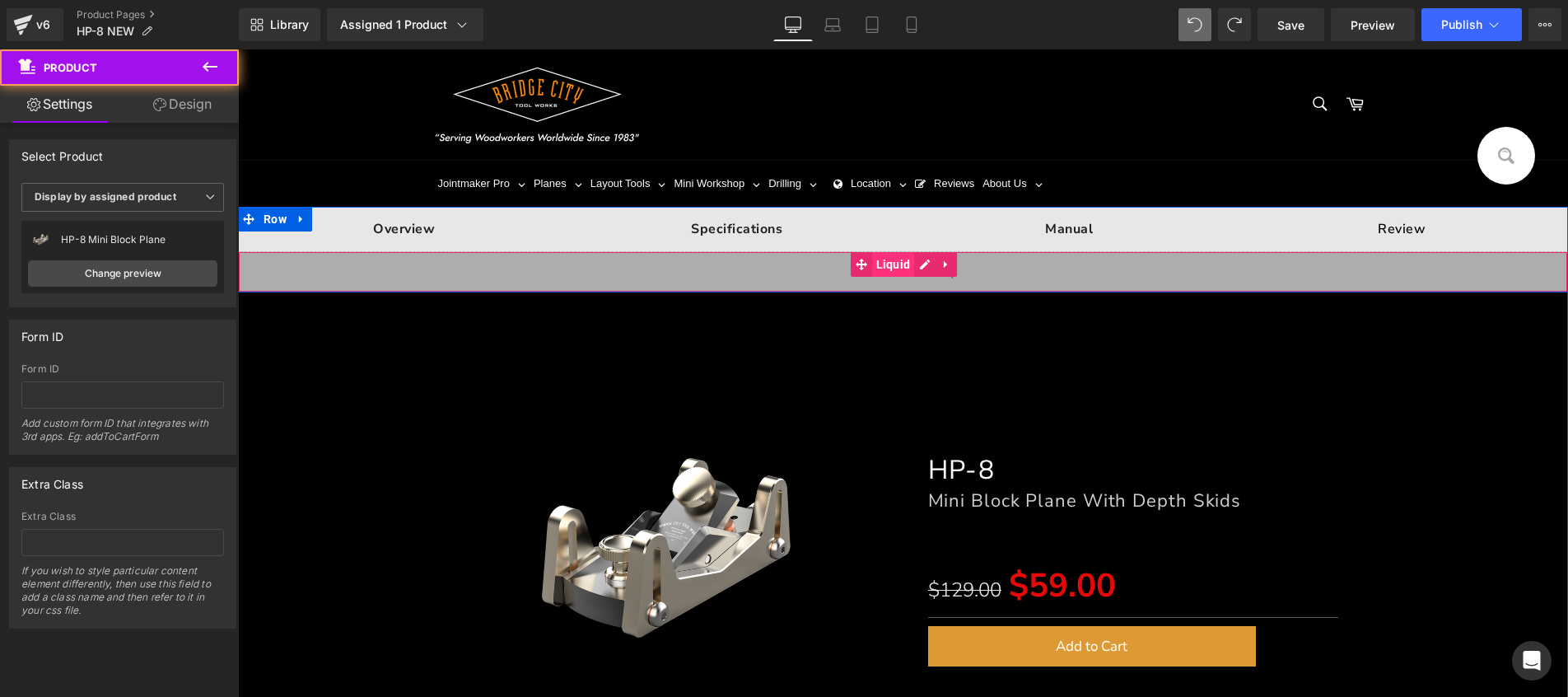
click at [885, 261] on span "Liquid" at bounding box center [893, 264] width 43 height 25
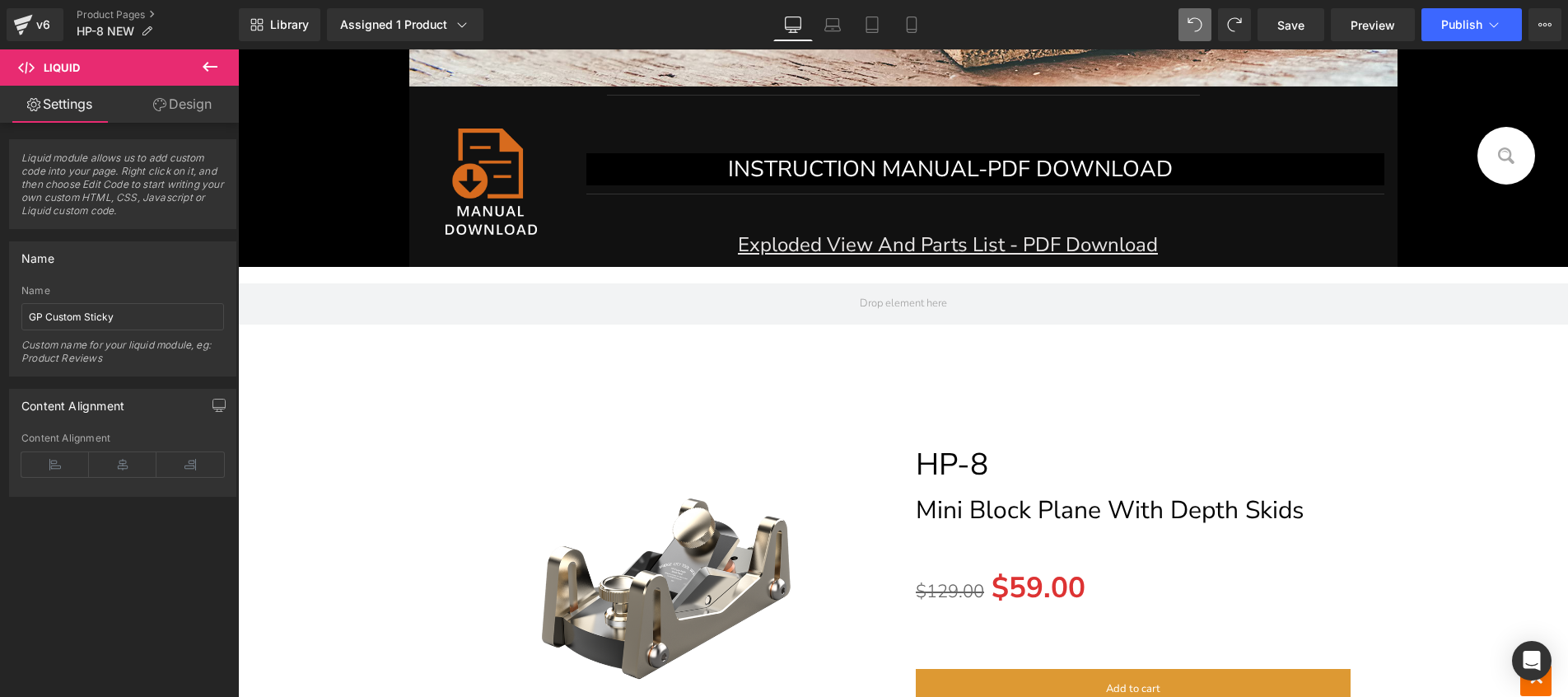
scroll to position [9787, 0]
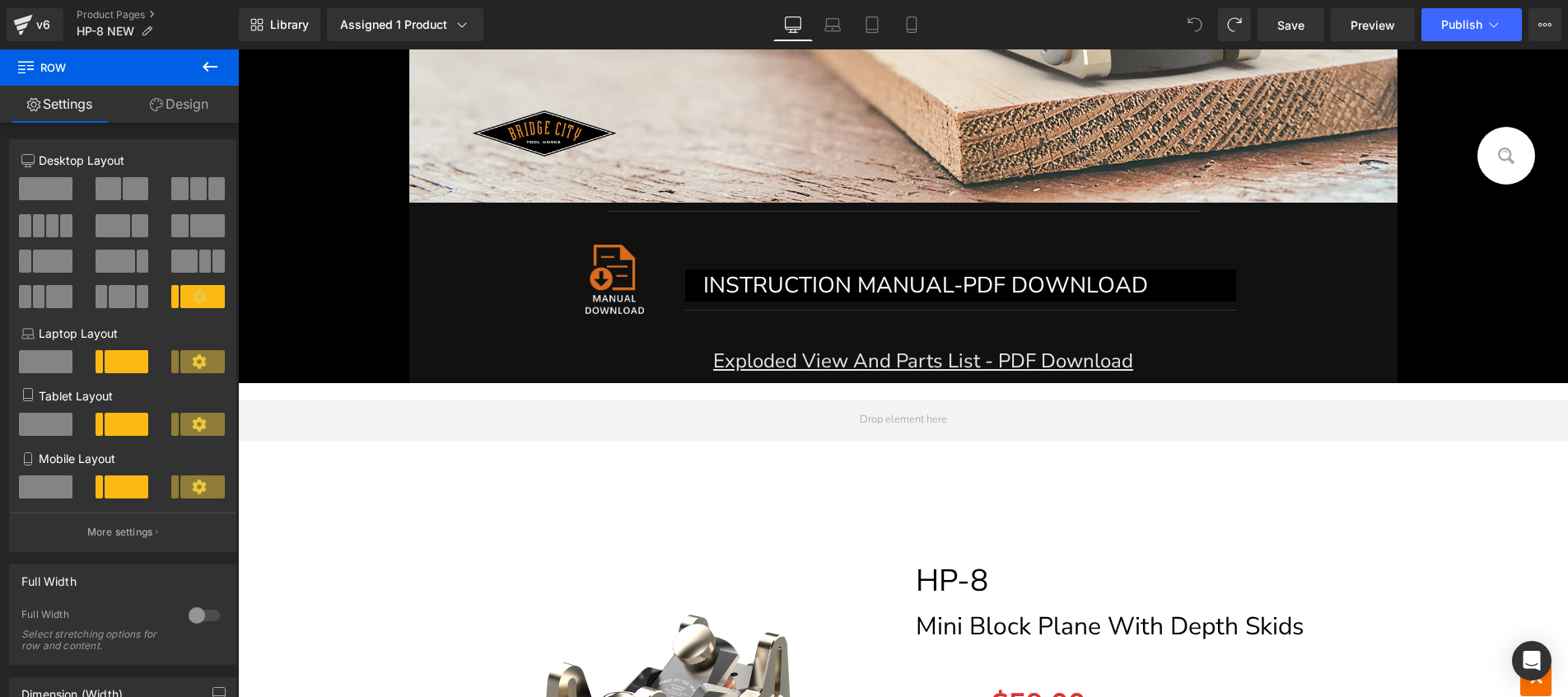
click at [1192, 22] on icon at bounding box center [1190, 20] width 4 height 4
click at [1190, 21] on icon at bounding box center [1194, 24] width 13 height 13
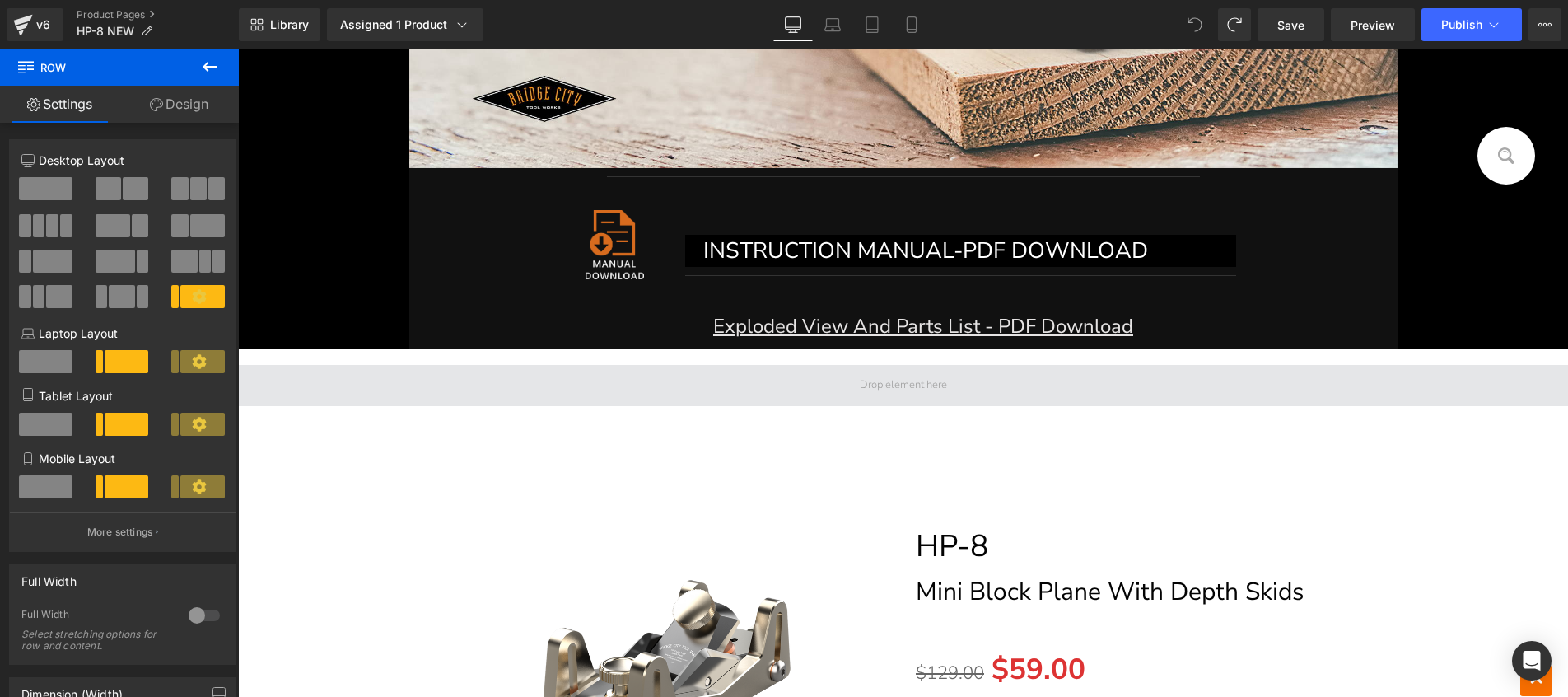
scroll to position [9677, 0]
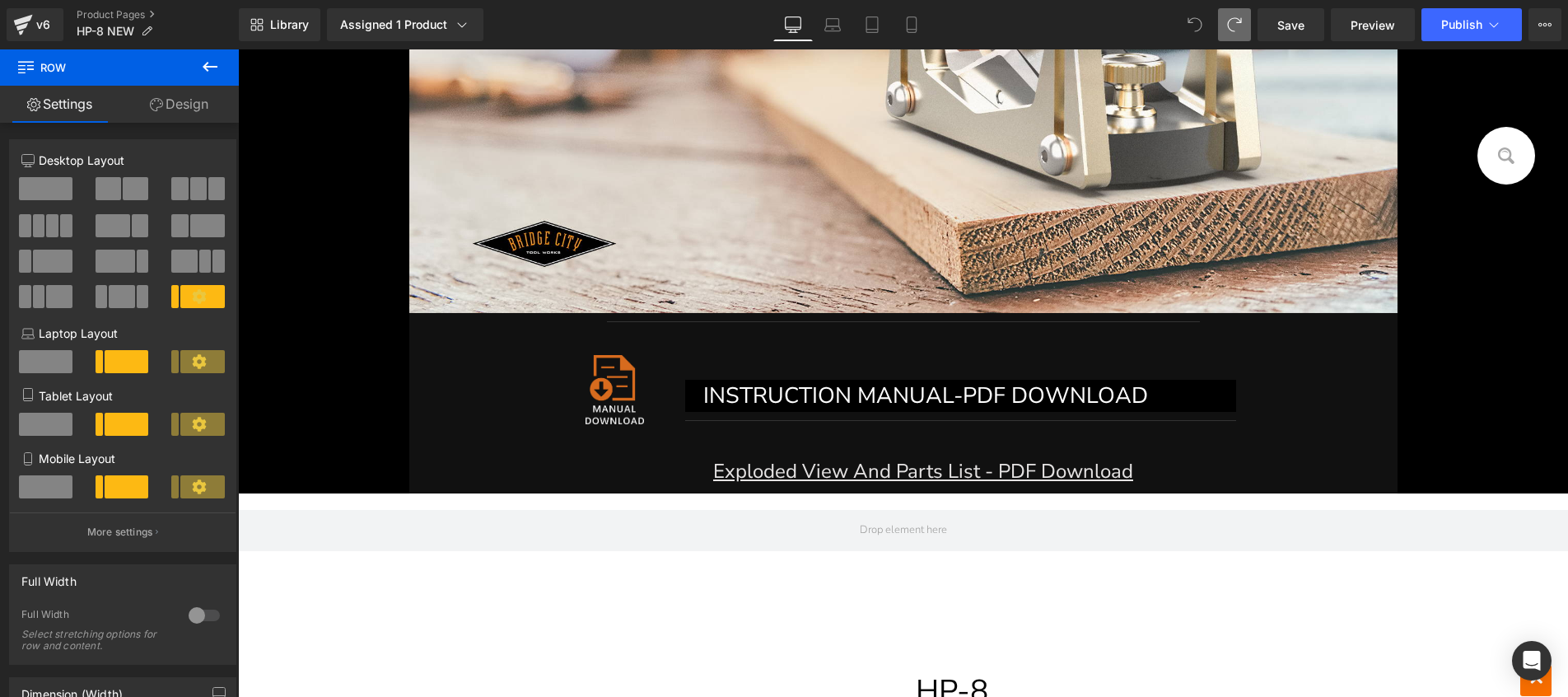
type input "1200"
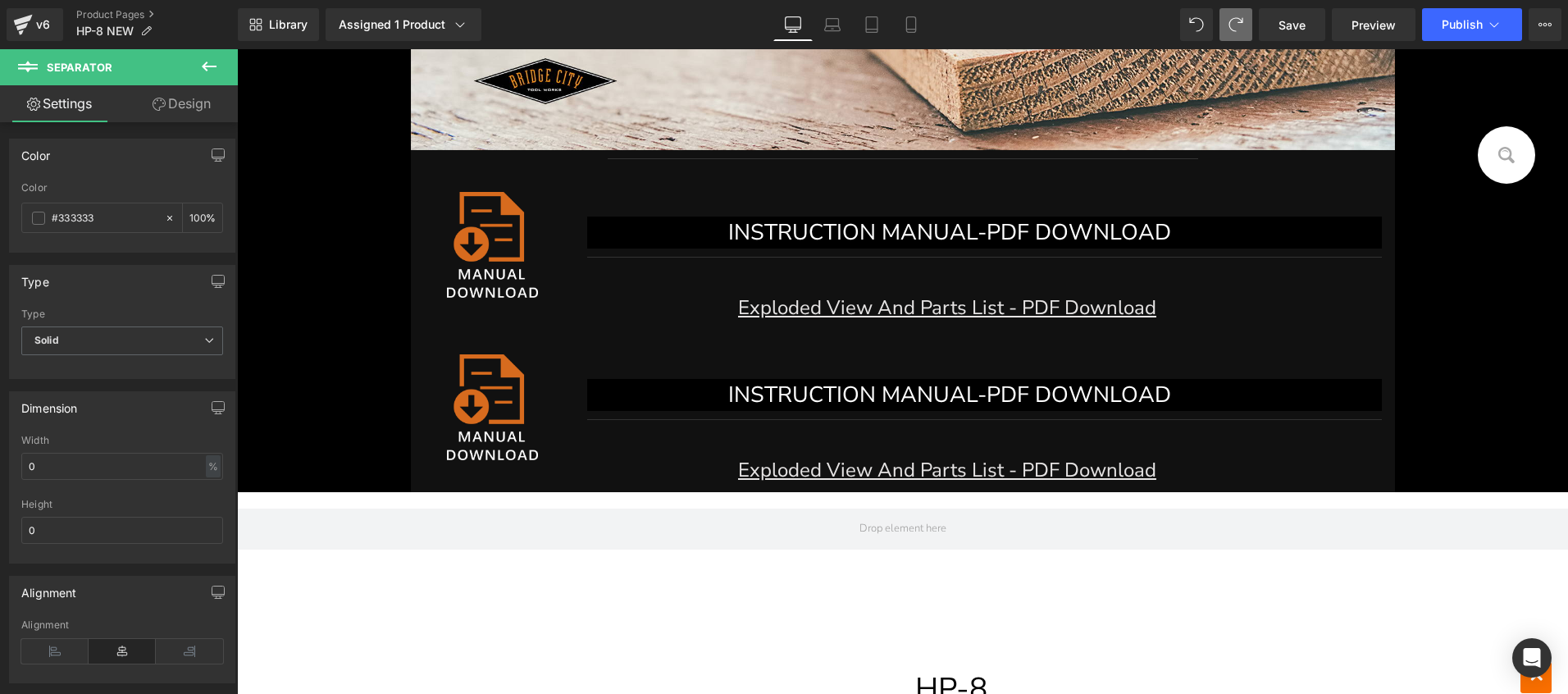
scroll to position [9683, 0]
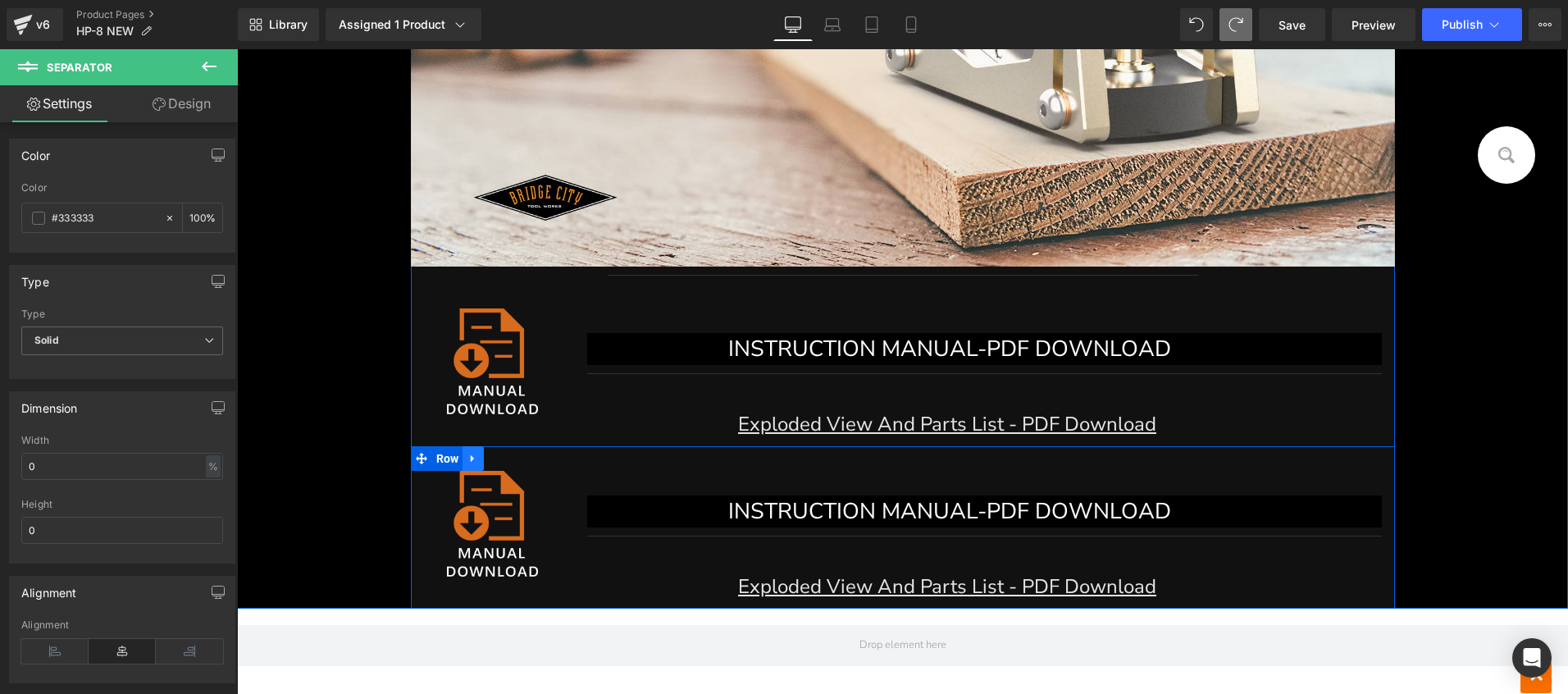
click at [473, 462] on icon at bounding box center [473, 459] width 11 height 12
click at [511, 466] on link at bounding box center [515, 458] width 21 height 25
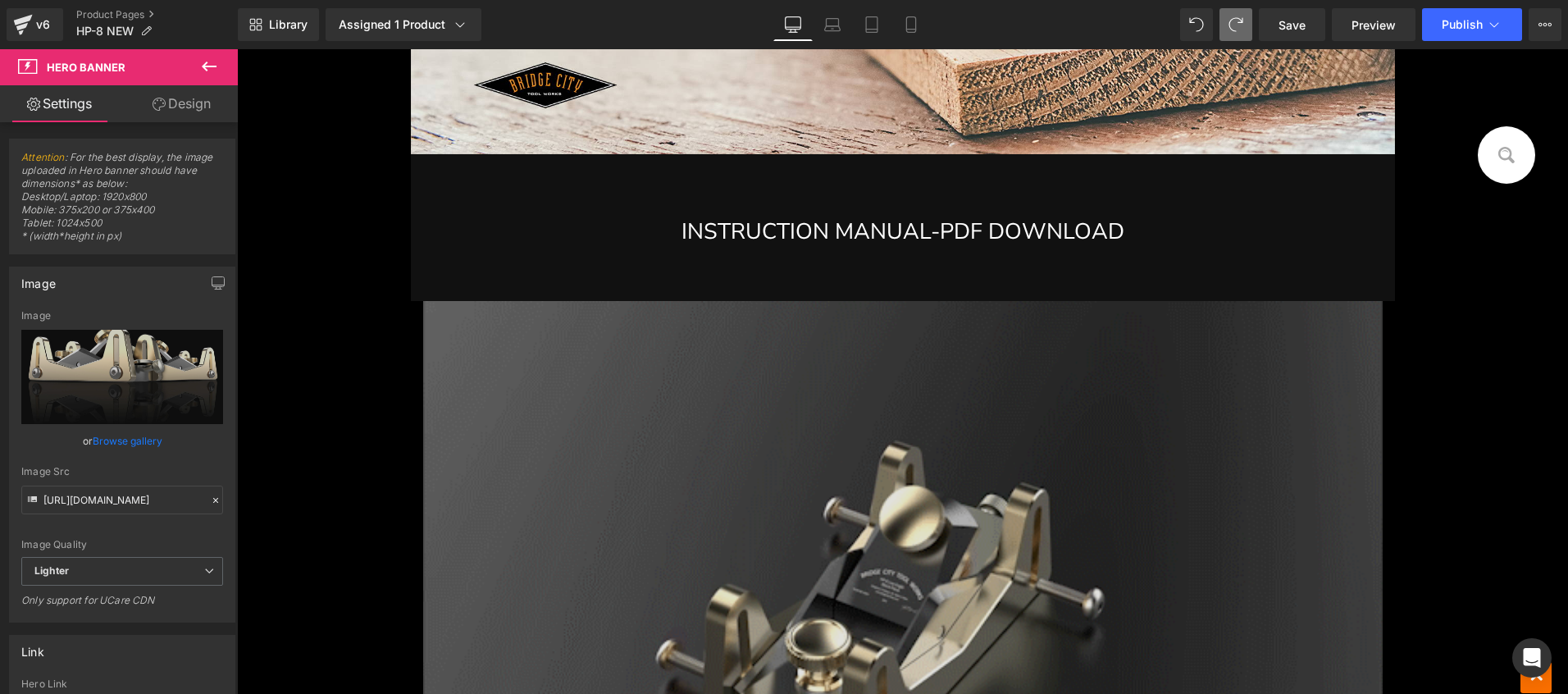
scroll to position [20725, 0]
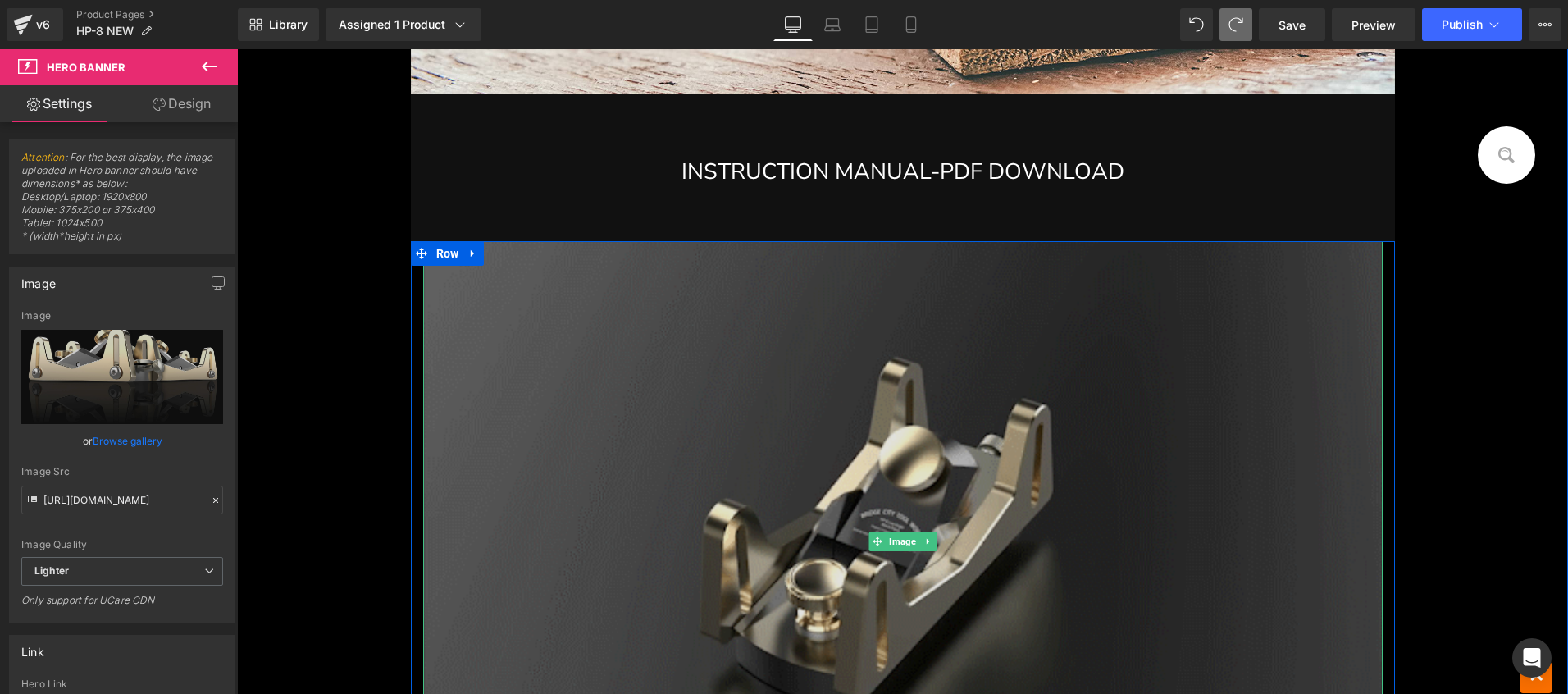
click at [660, 332] on img at bounding box center [903, 541] width 960 height 599
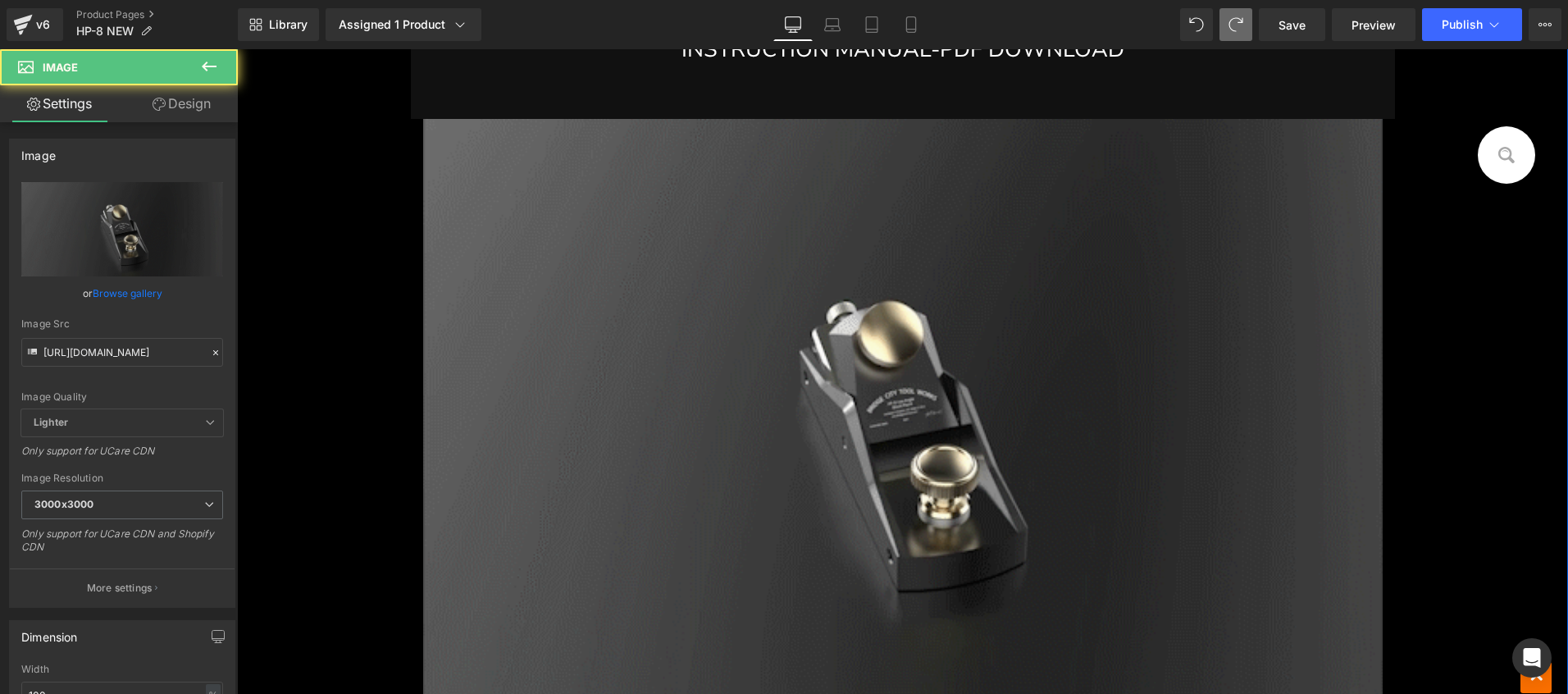
scroll to position [21008, 0]
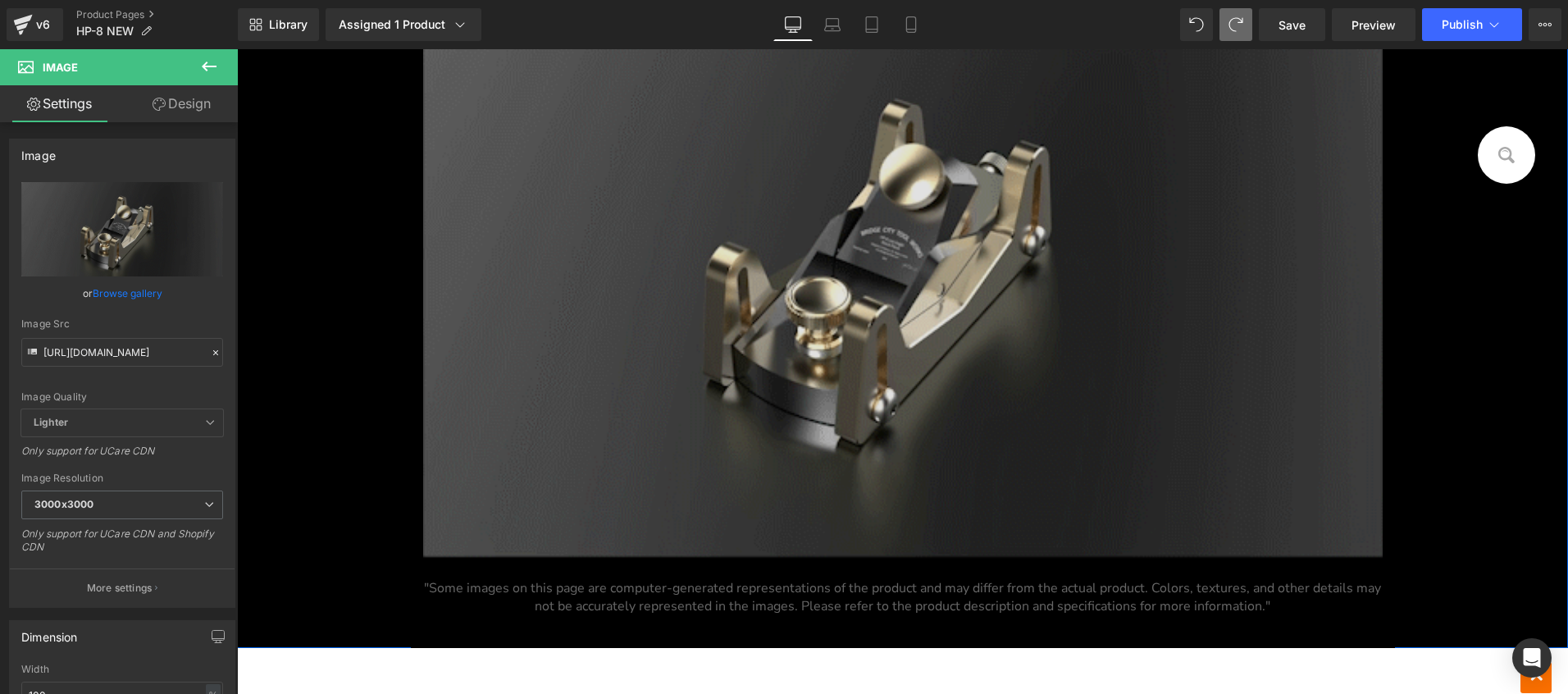
click at [557, 258] on img at bounding box center [903, 259] width 960 height 599
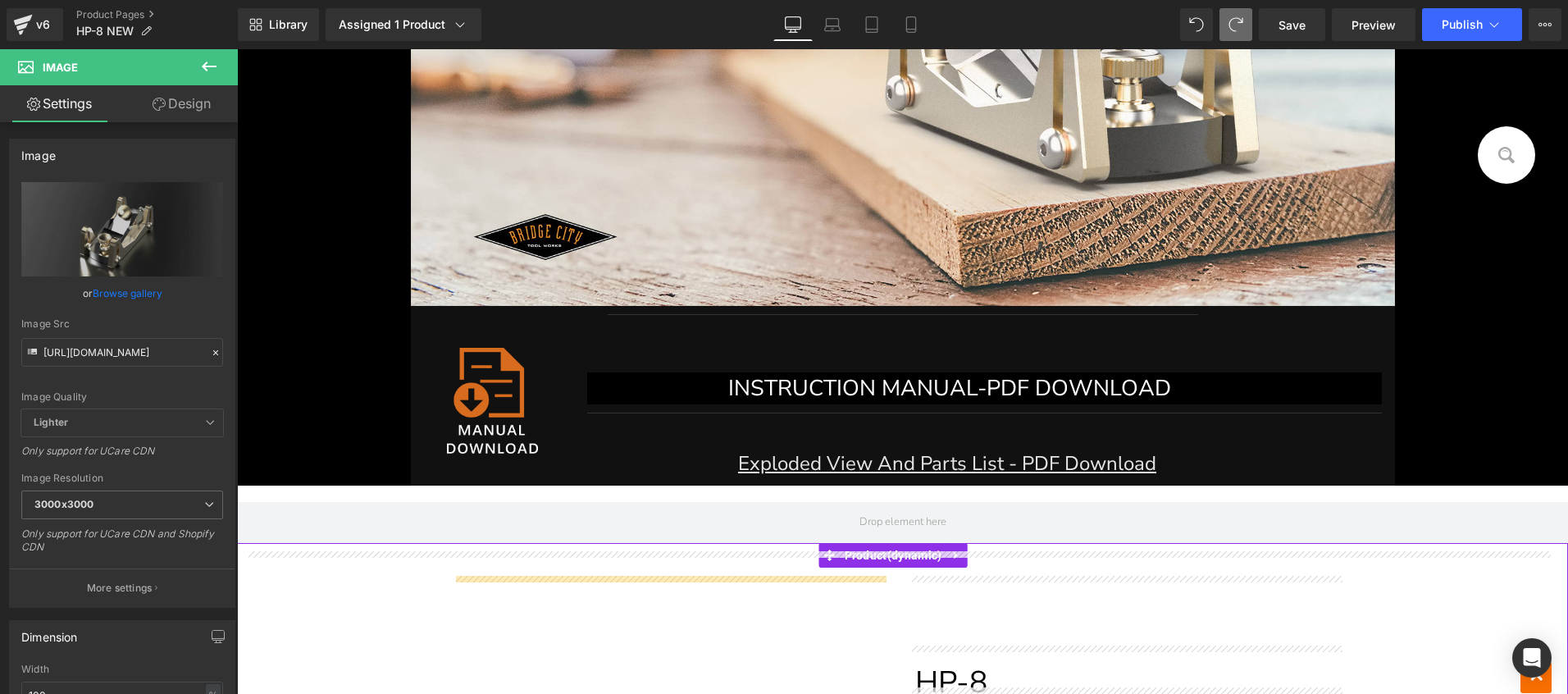
scroll to position [9709, 0]
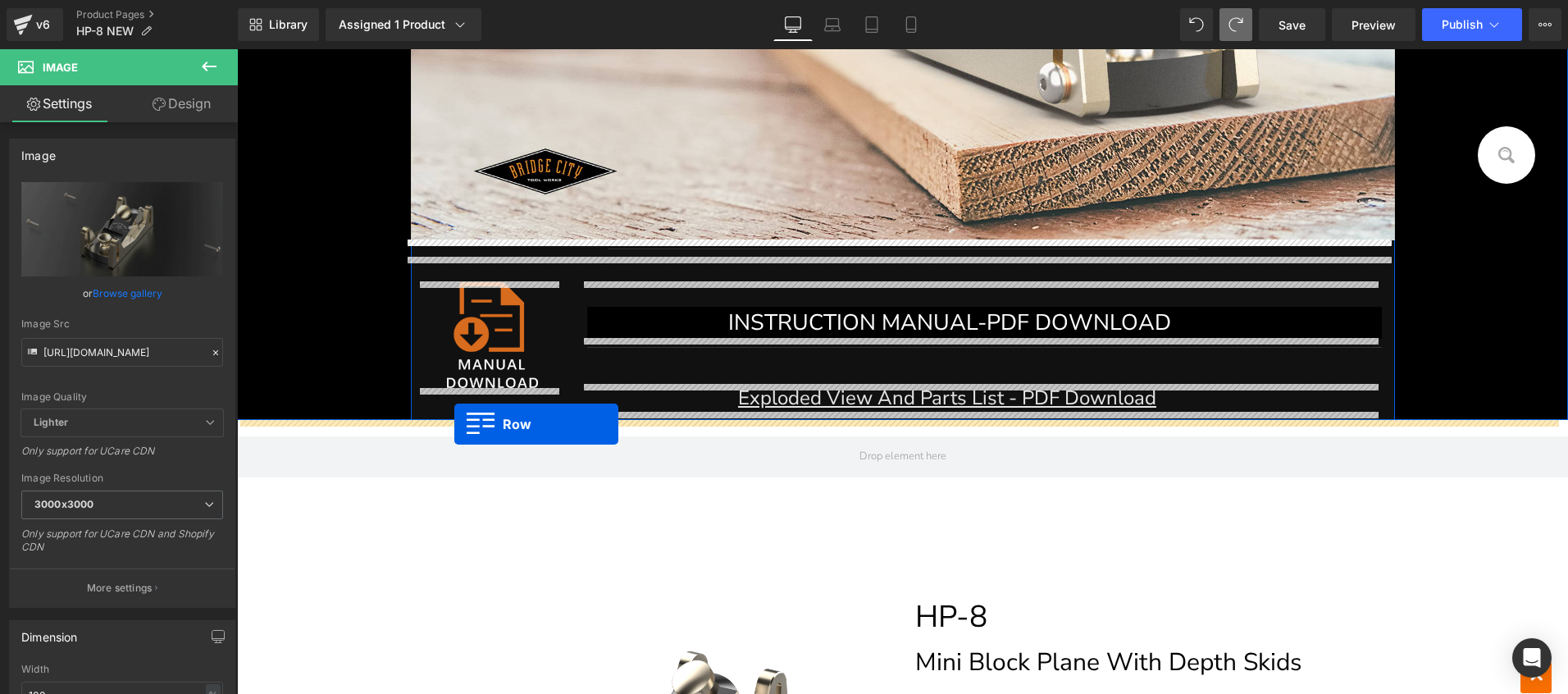
drag, startPoint x: 436, startPoint y: 260, endPoint x: 454, endPoint y: 424, distance: 165.0
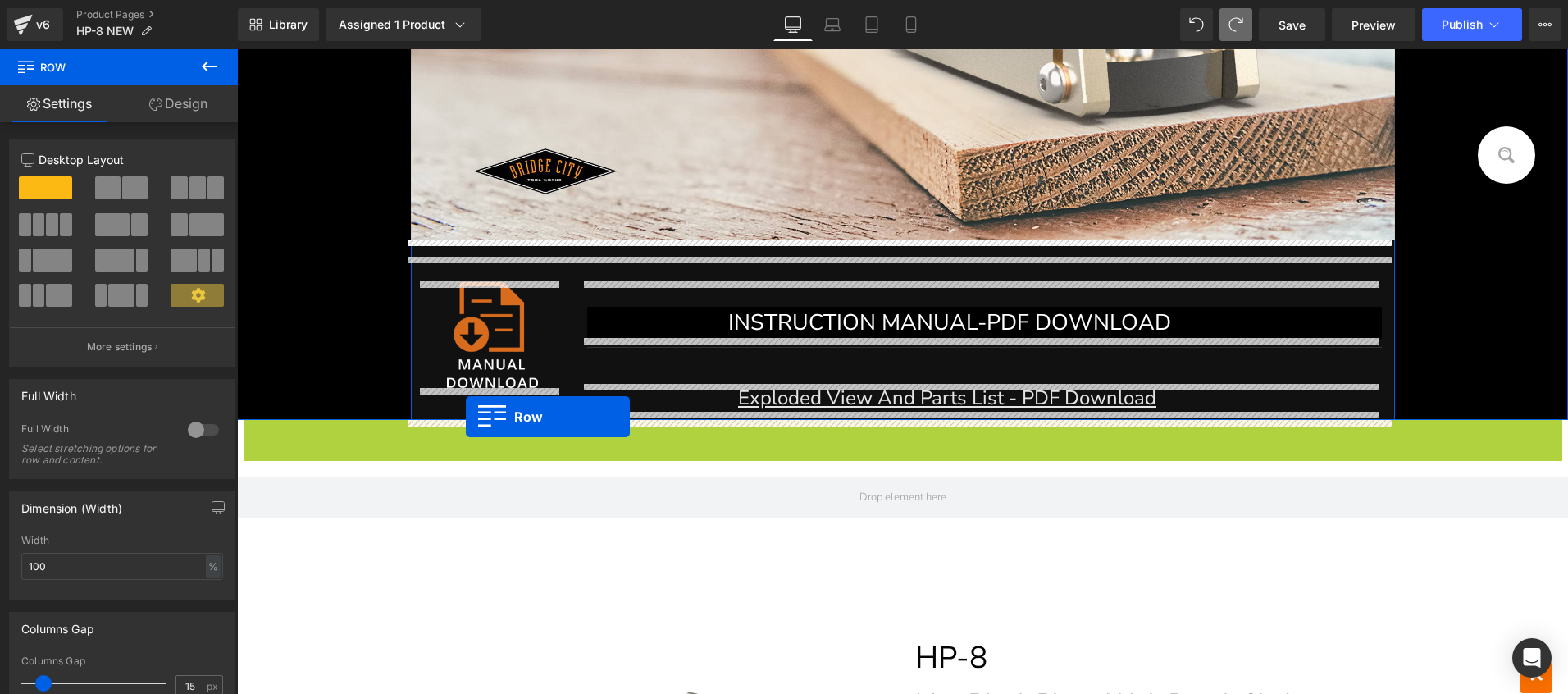
drag, startPoint x: 272, startPoint y: 424, endPoint x: 466, endPoint y: 416, distance: 194.2
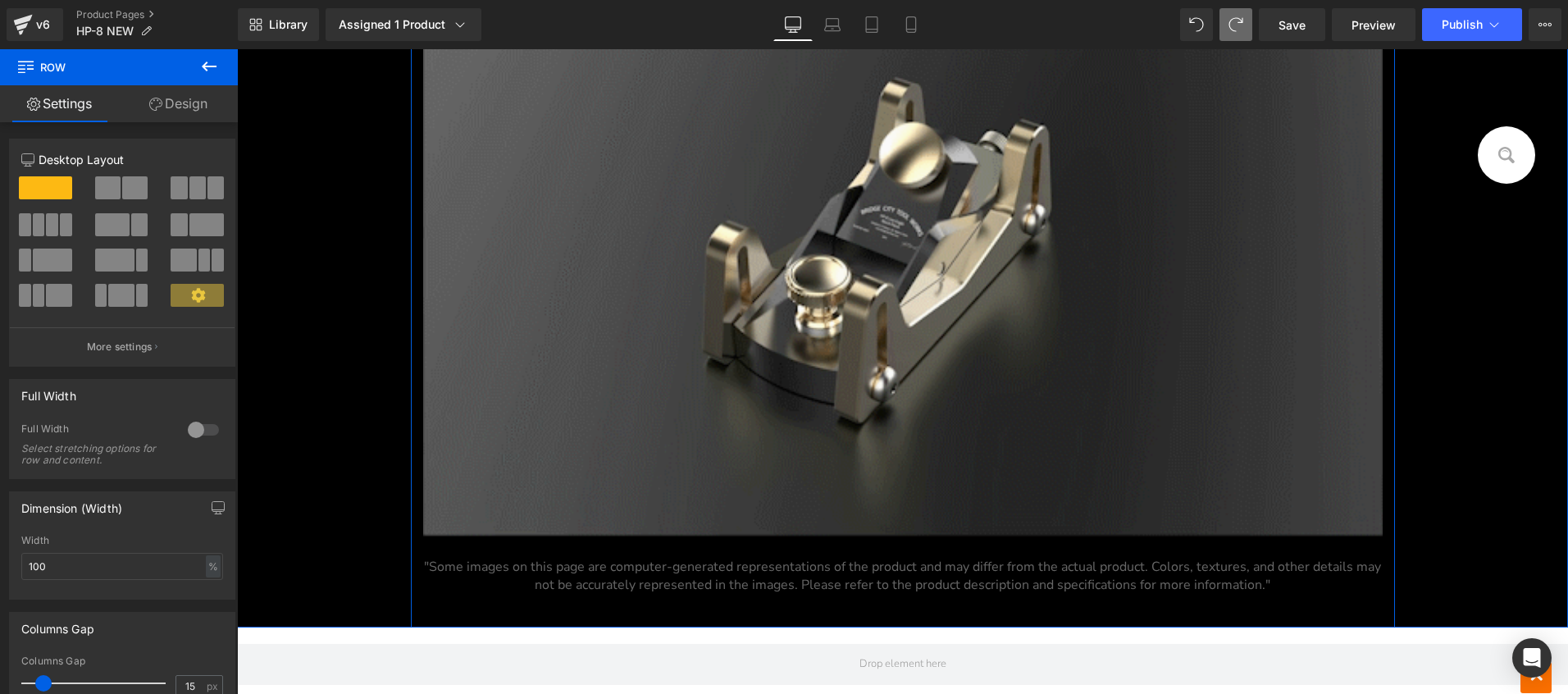
scroll to position [10191, 0]
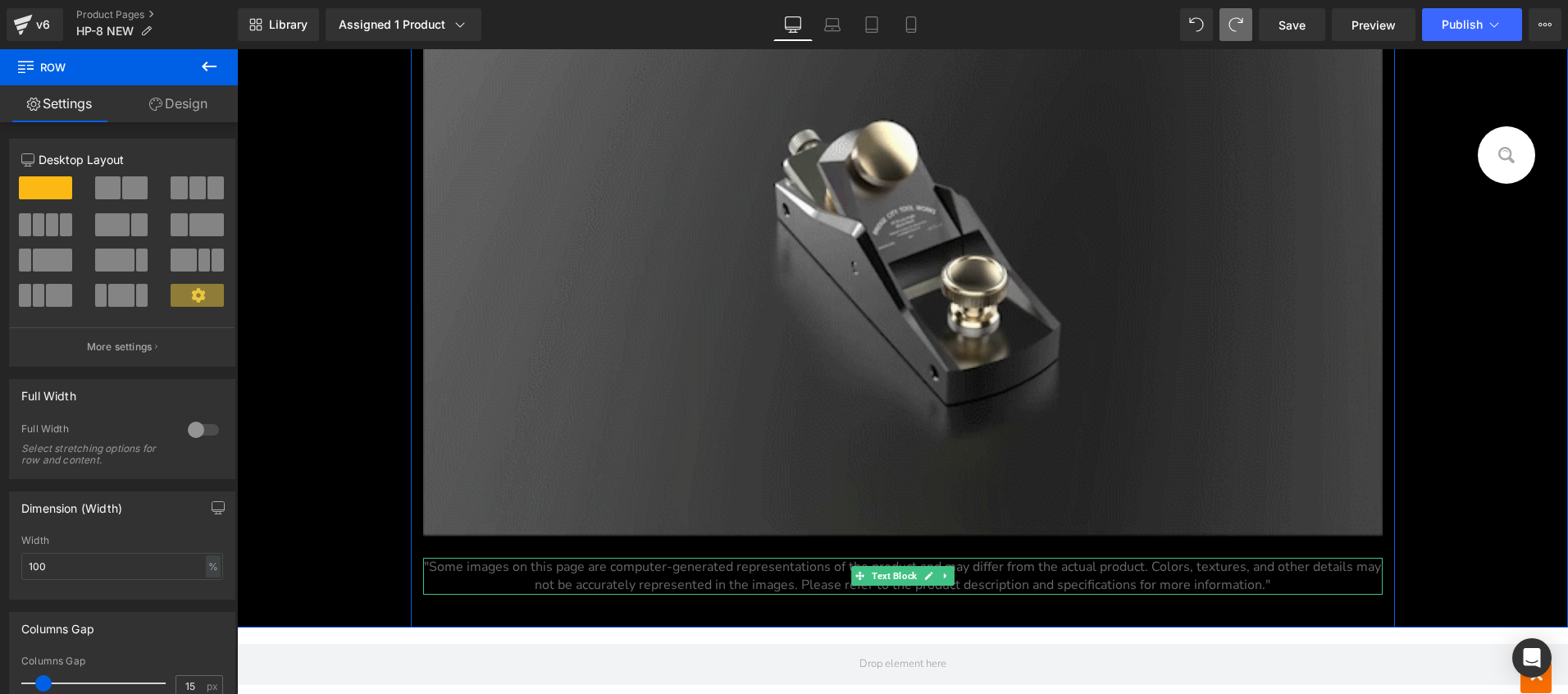
click at [899, 587] on span ""Some images on this page are computer-generated representations of the product…" at bounding box center [903, 576] width 957 height 36
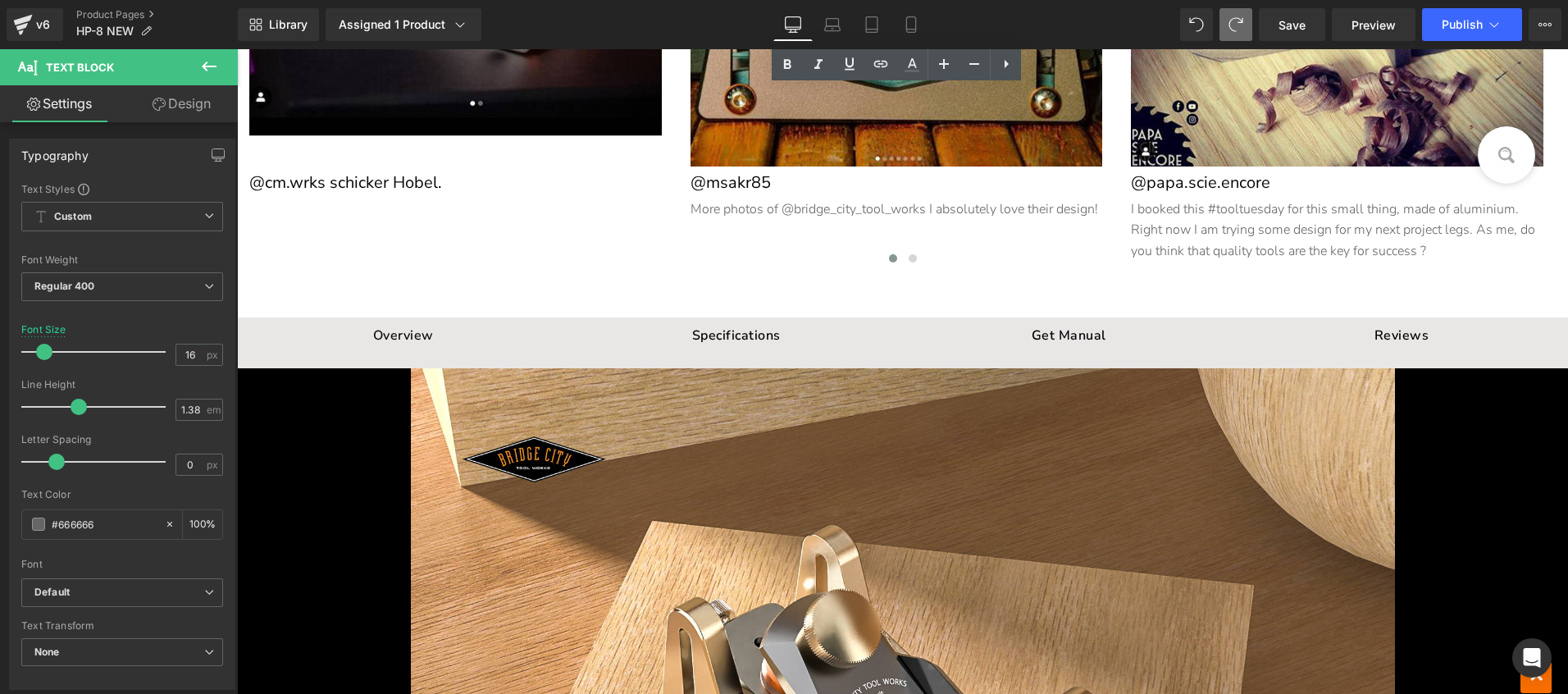
scroll to position [12127, 0]
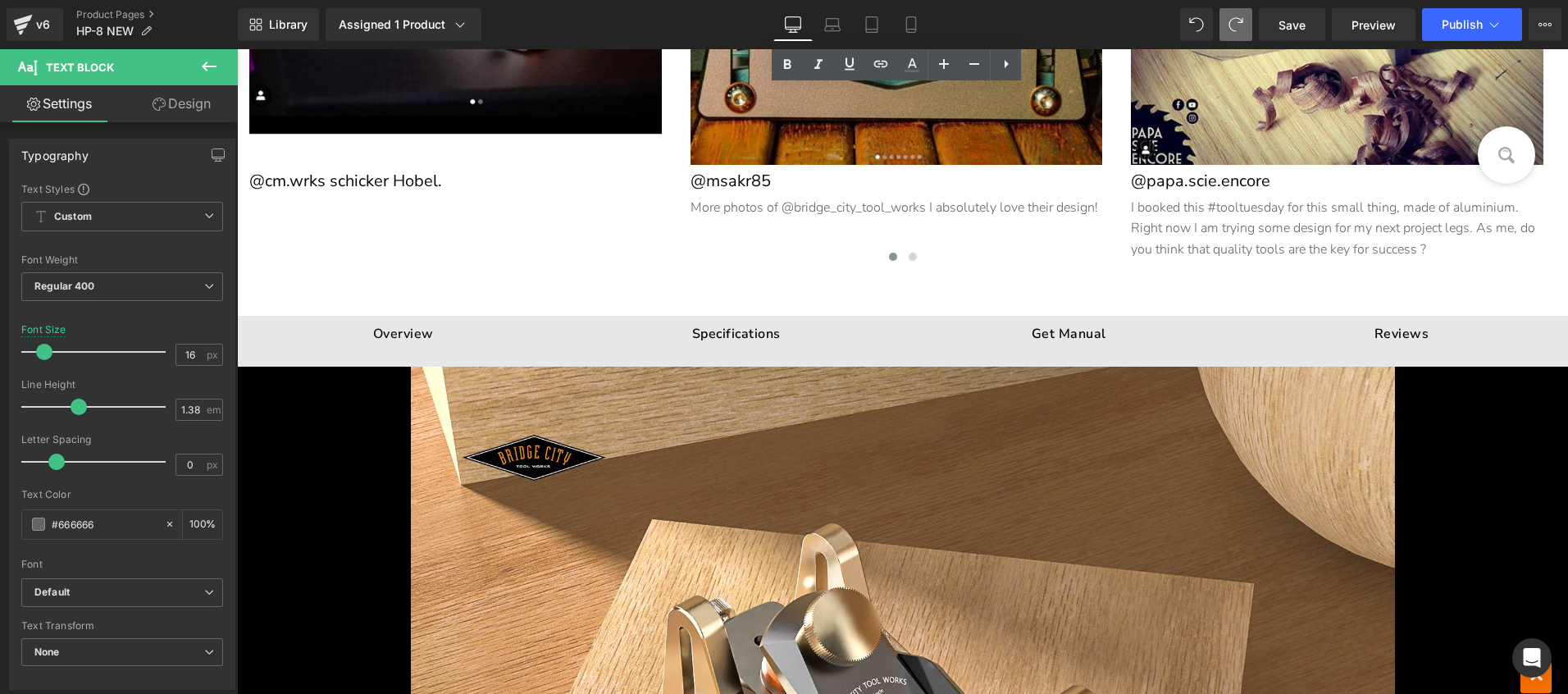
click at [730, 370] on div at bounding box center [903, 660] width 985 height 588
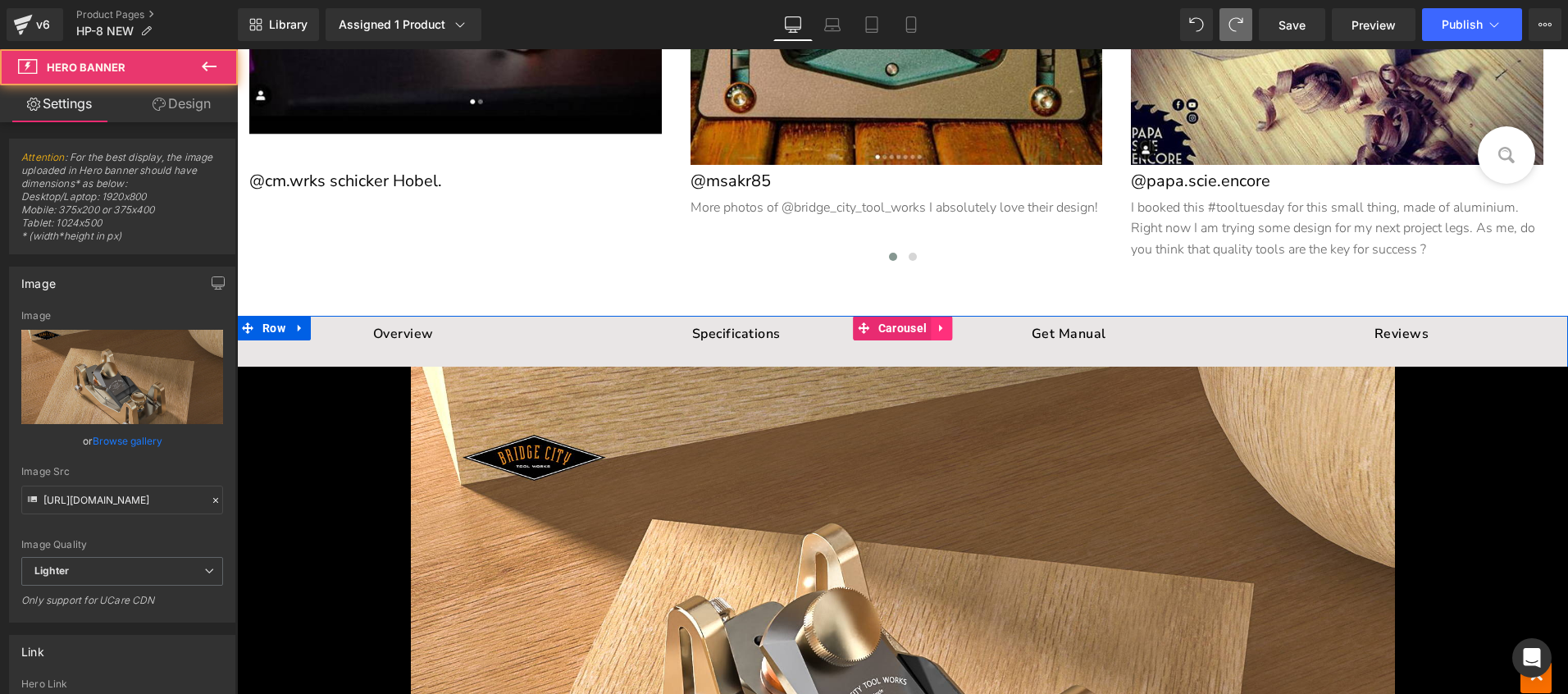
click at [939, 324] on icon at bounding box center [941, 328] width 3 height 8
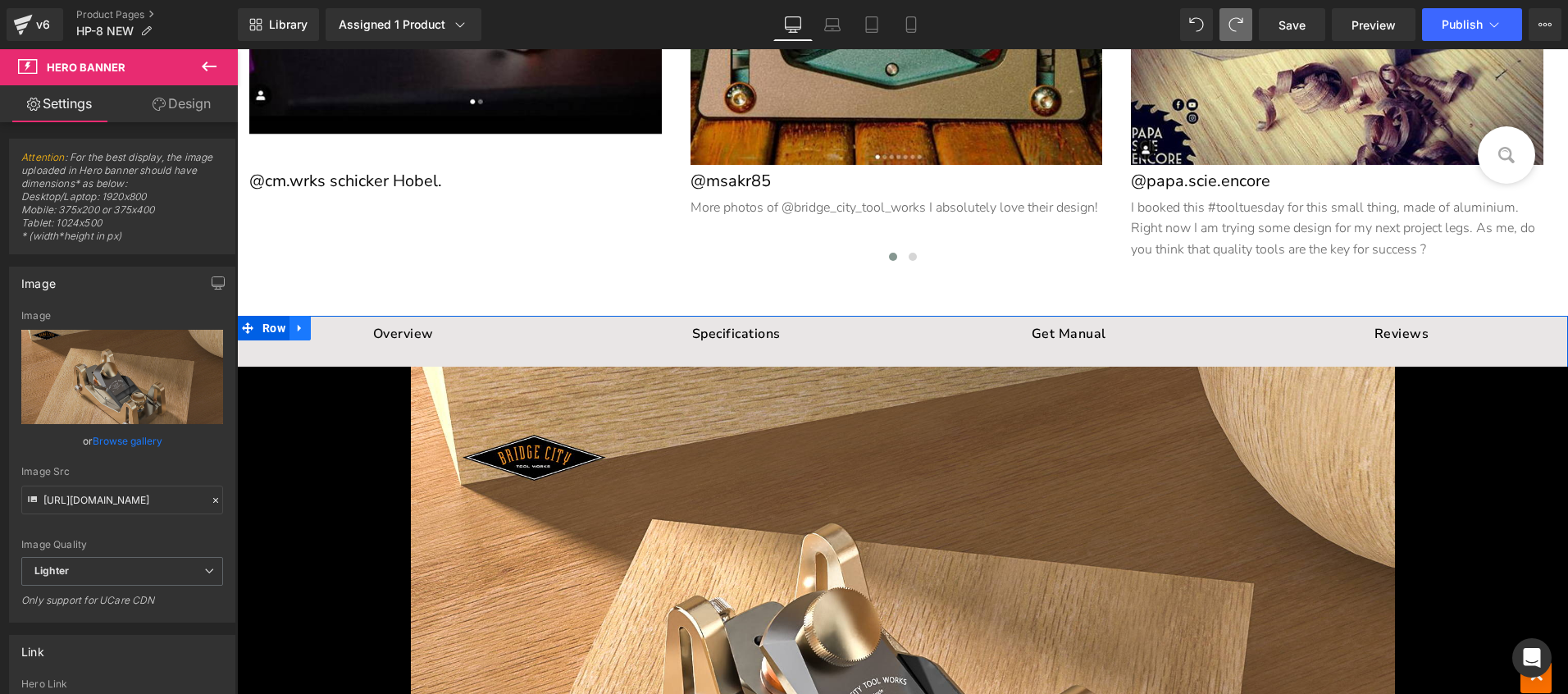
click at [299, 327] on icon at bounding box center [300, 328] width 11 height 12
click at [337, 322] on icon at bounding box center [342, 327] width 11 height 11
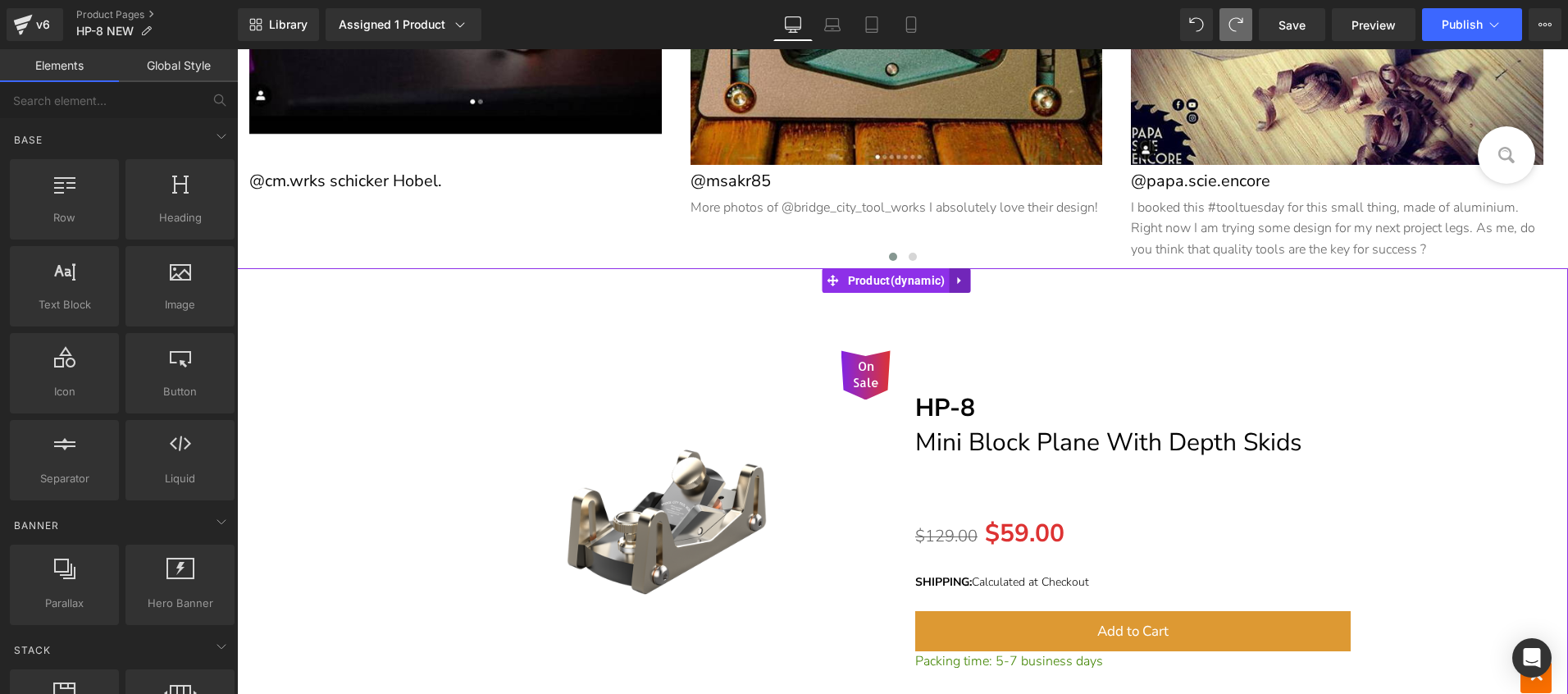
click at [965, 275] on icon at bounding box center [959, 281] width 11 height 12
click at [975, 277] on icon at bounding box center [969, 281] width 11 height 12
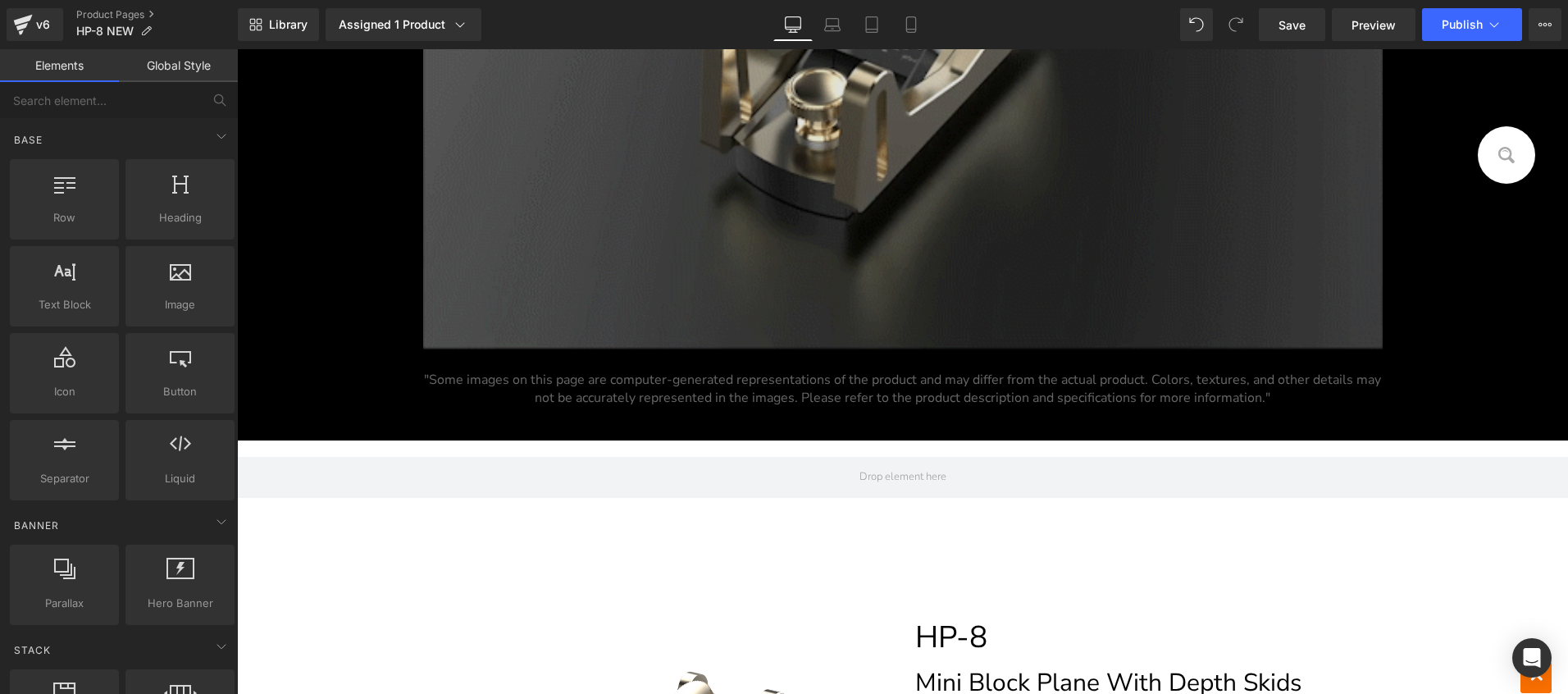
scroll to position [10594, 0]
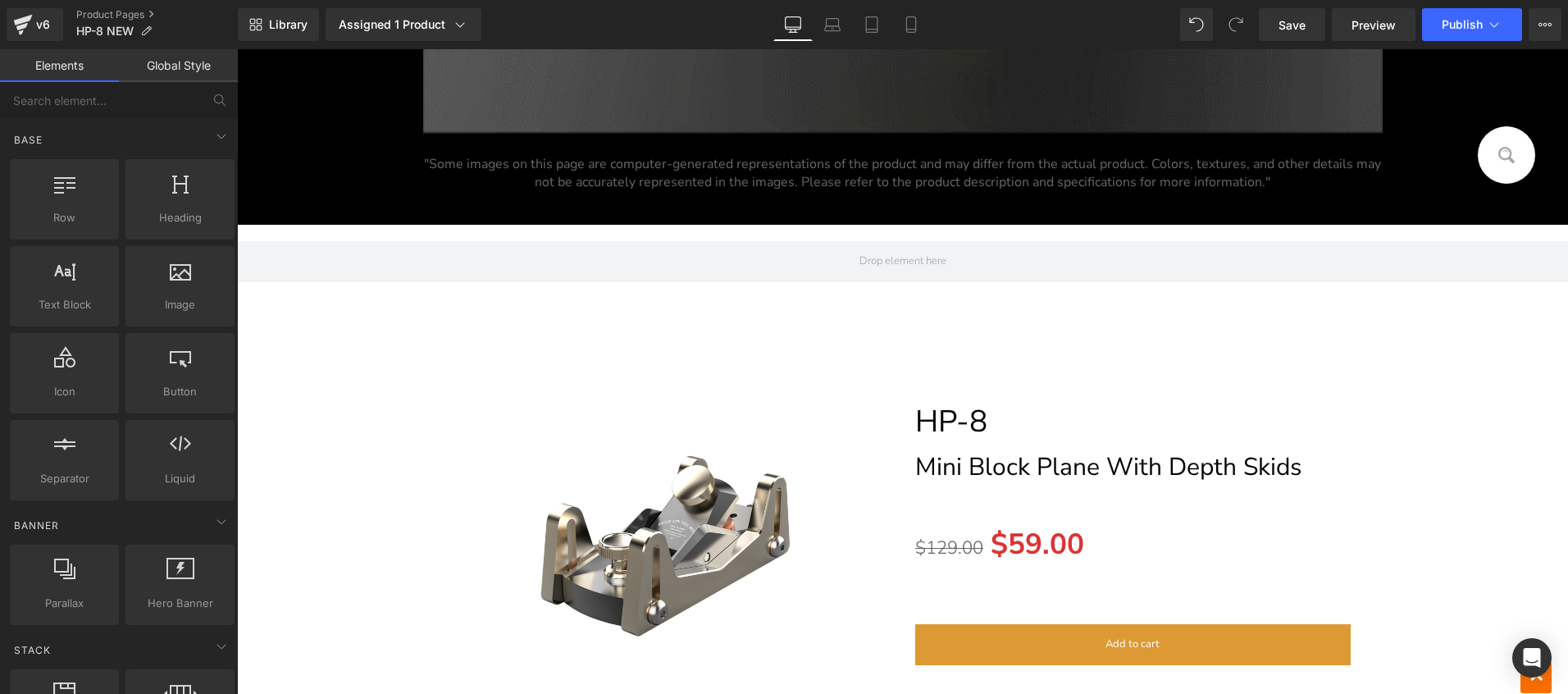
click at [877, 342] on img at bounding box center [671, 548] width 435 height 435
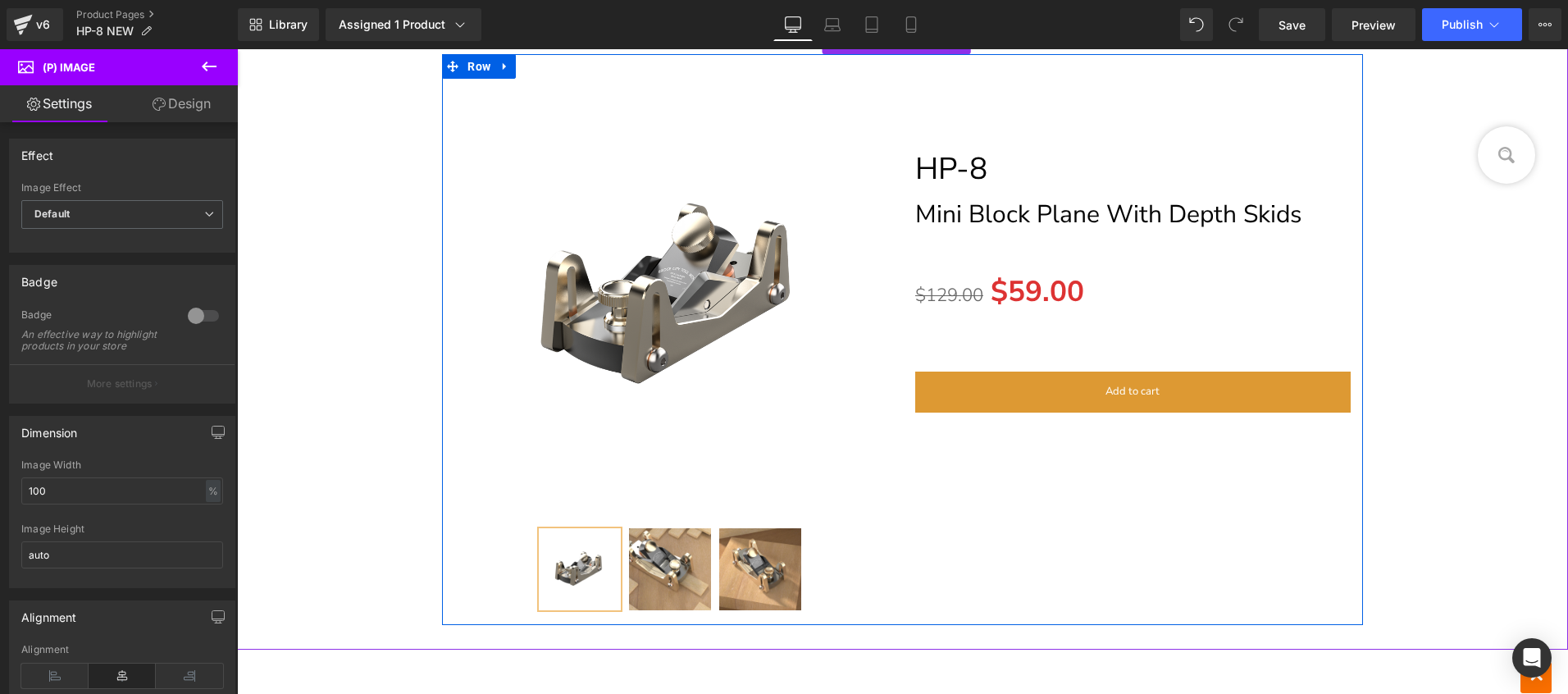
scroll to position [10637, 0]
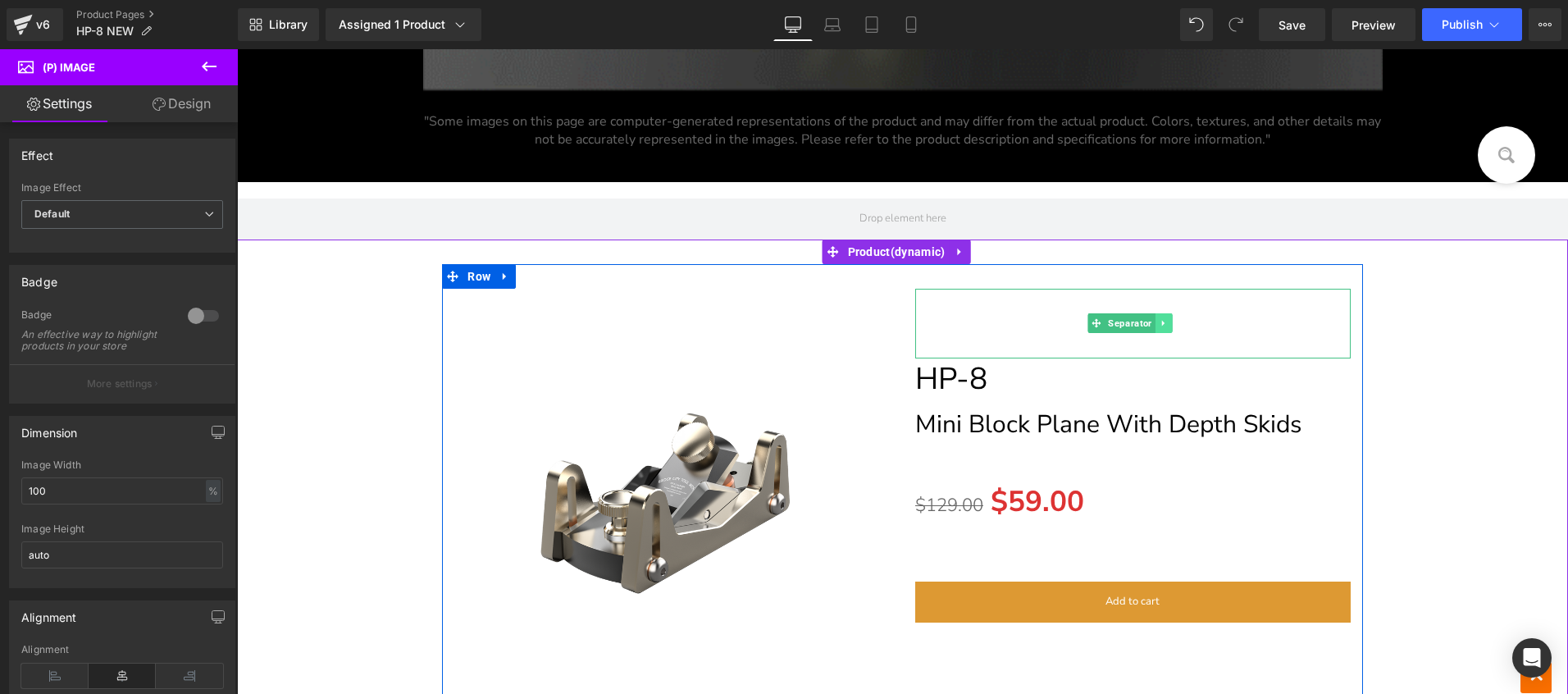
click at [1163, 323] on icon at bounding box center [1163, 324] width 3 height 6
click at [1151, 322] on icon at bounding box center [1155, 323] width 9 height 9
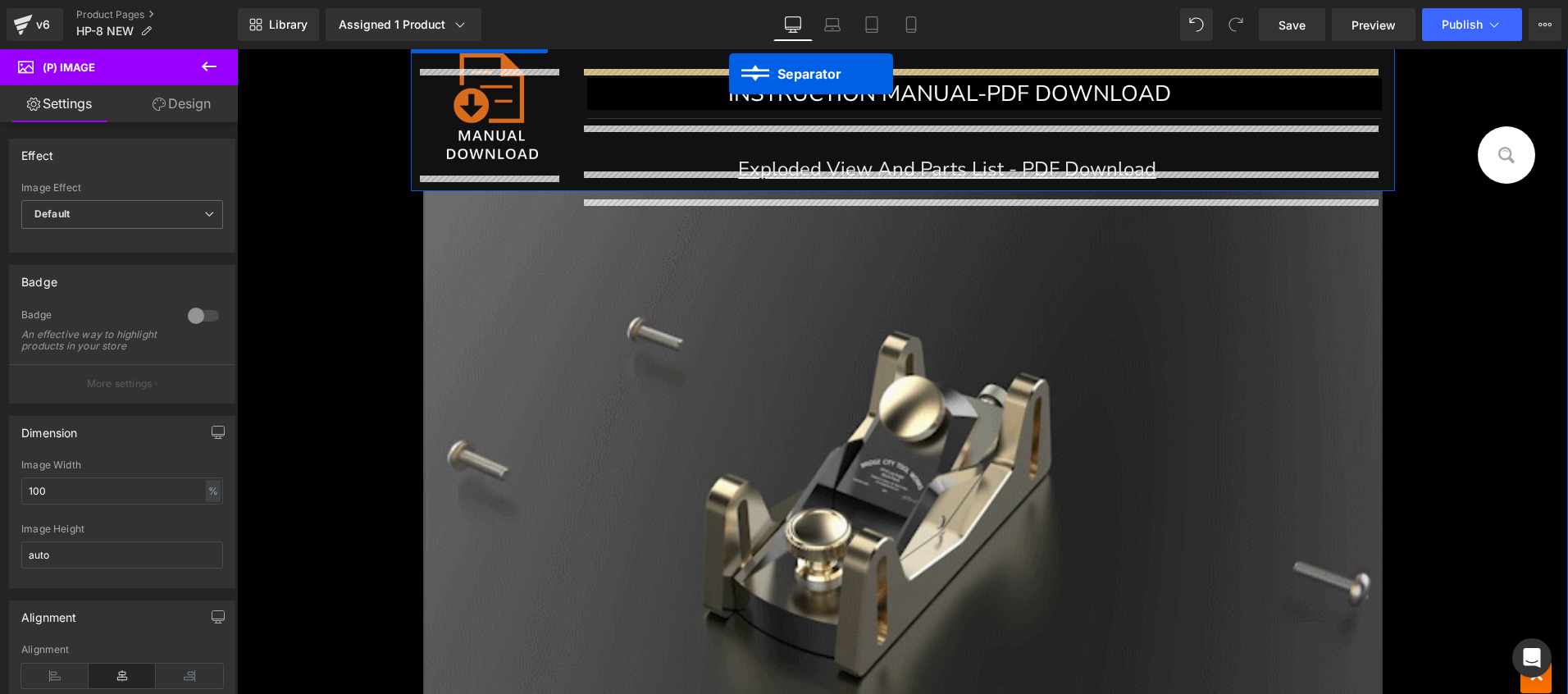
scroll to position [9856, 0]
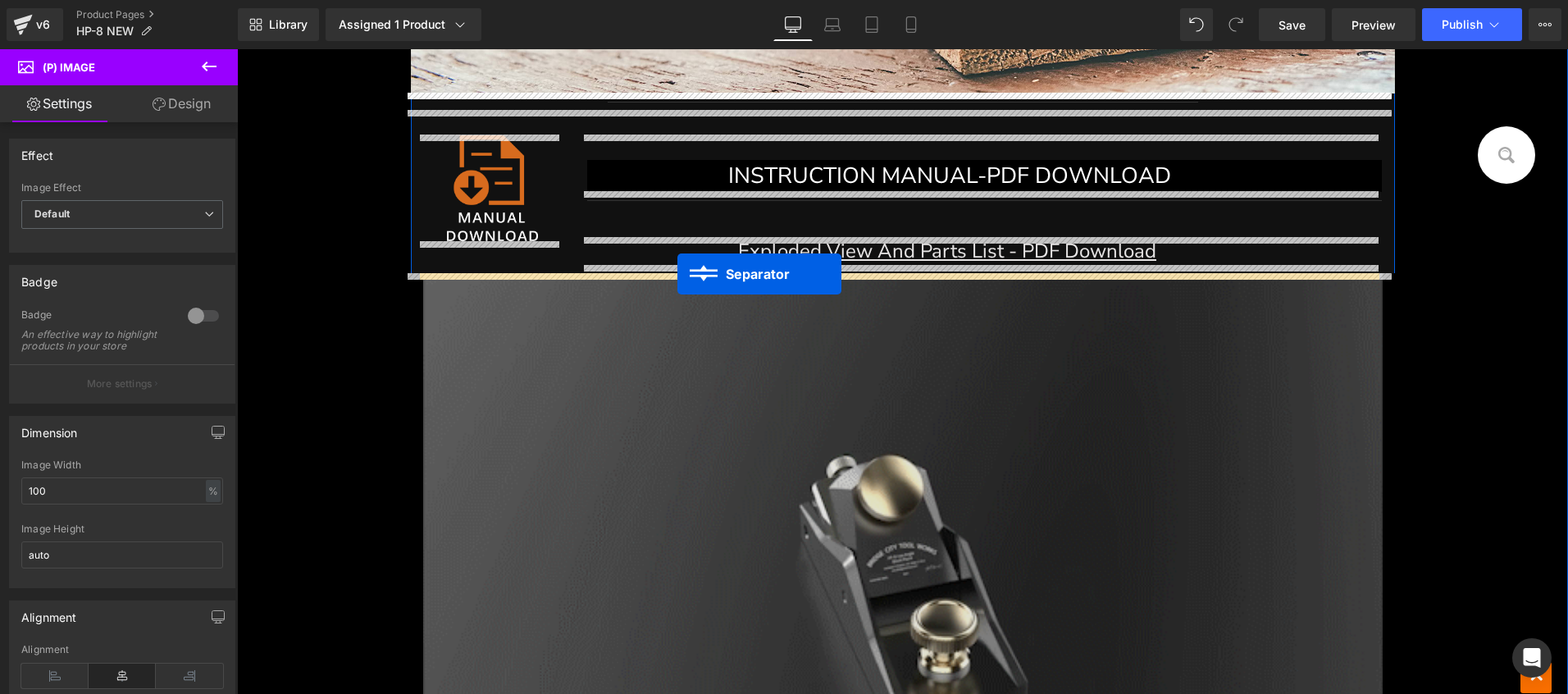
drag, startPoint x: 1102, startPoint y: 412, endPoint x: 677, endPoint y: 273, distance: 447.2
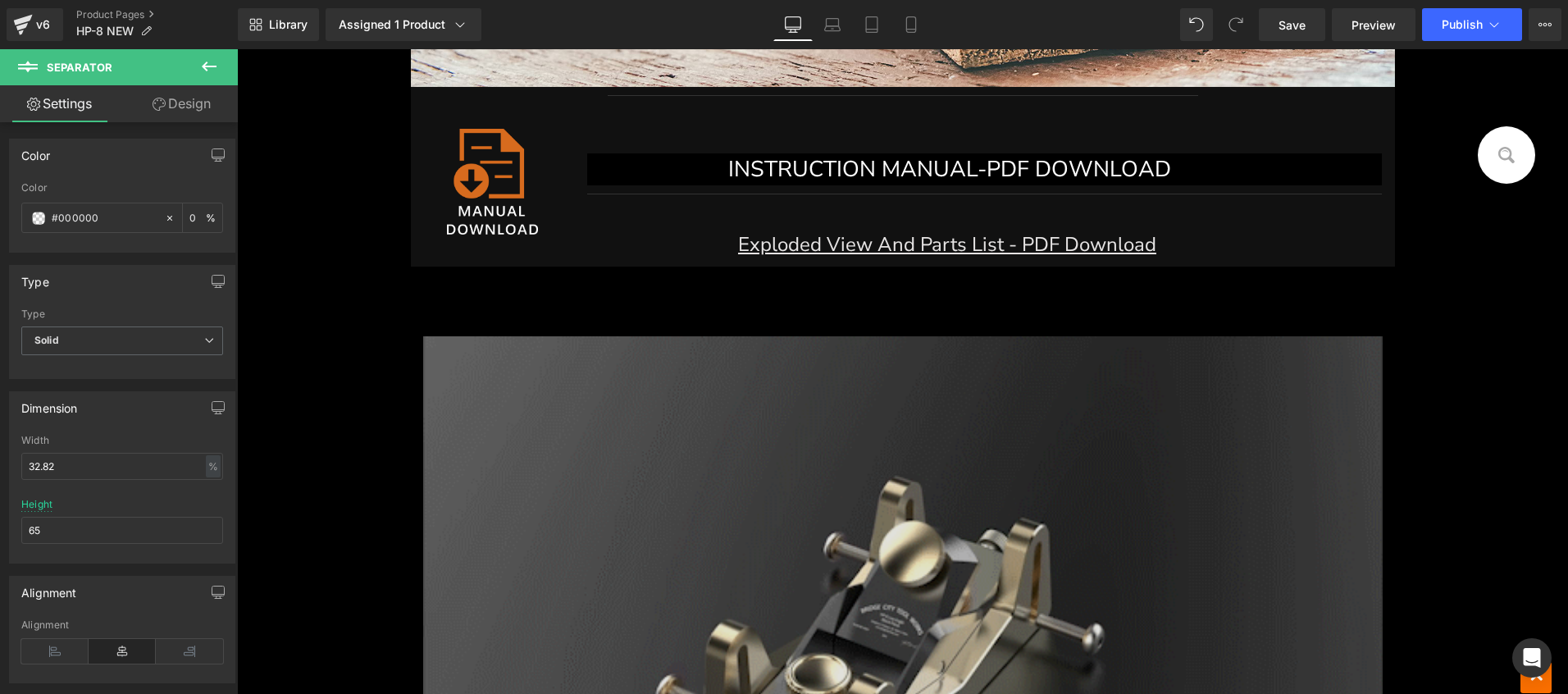
scroll to position [9746, 0]
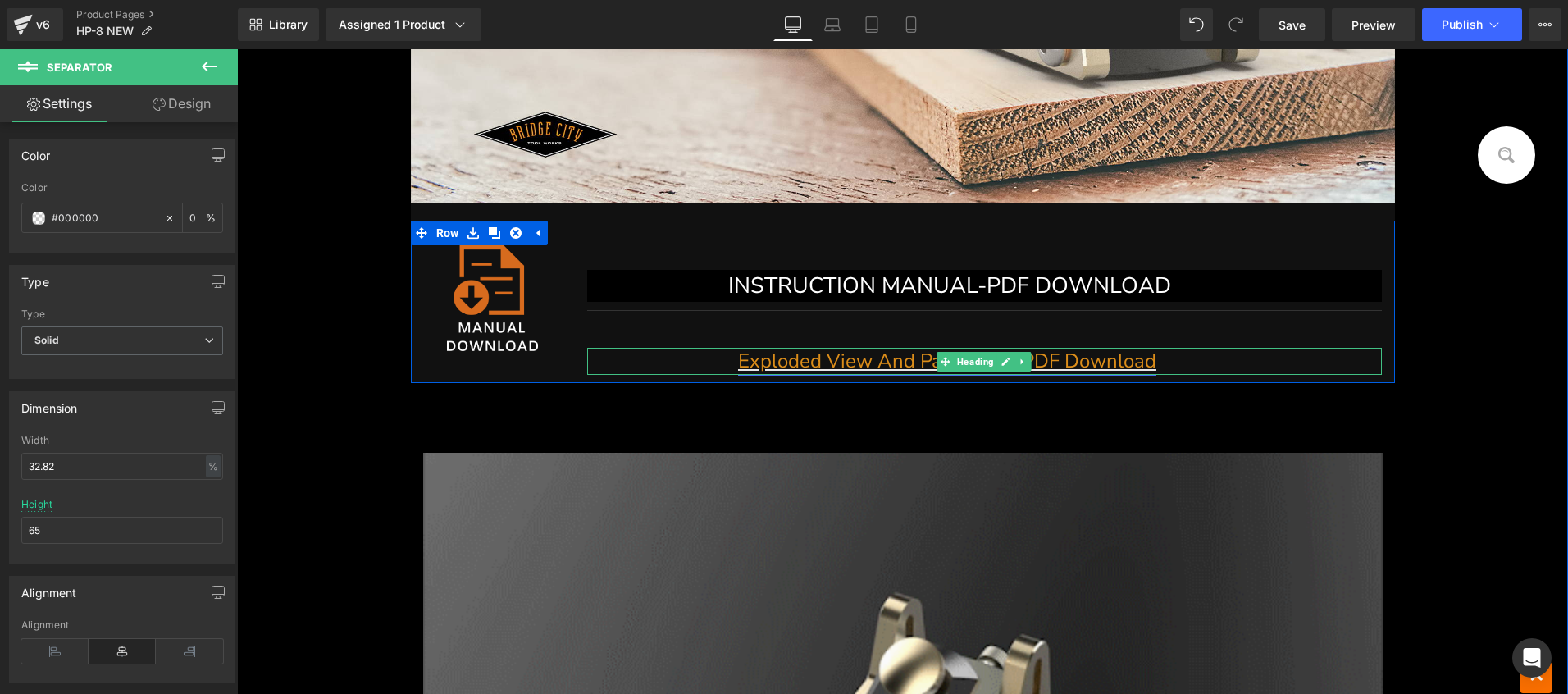
click at [897, 364] on link "Exploded View And Parts List - PDF Download" at bounding box center [947, 360] width 418 height 26
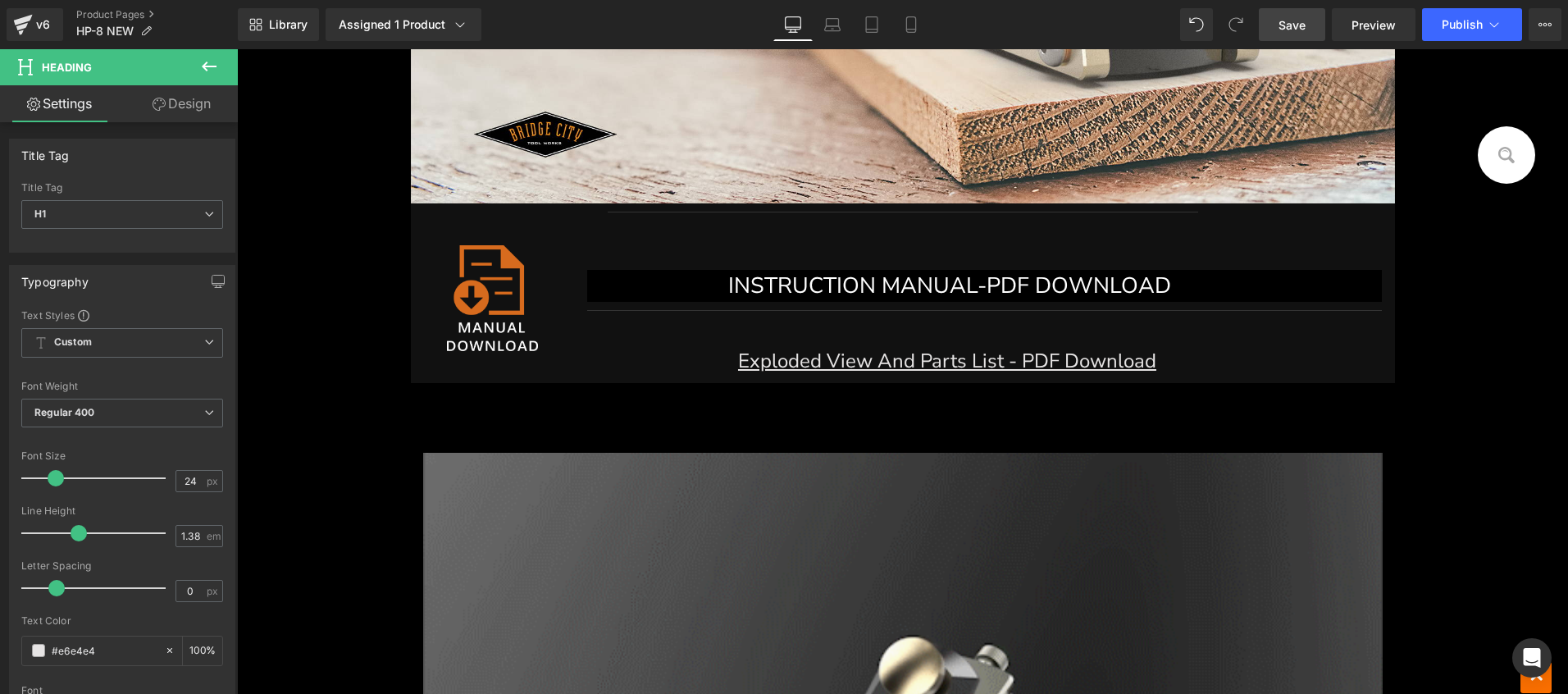
click at [1284, 28] on span "Save" at bounding box center [1292, 25] width 27 height 17
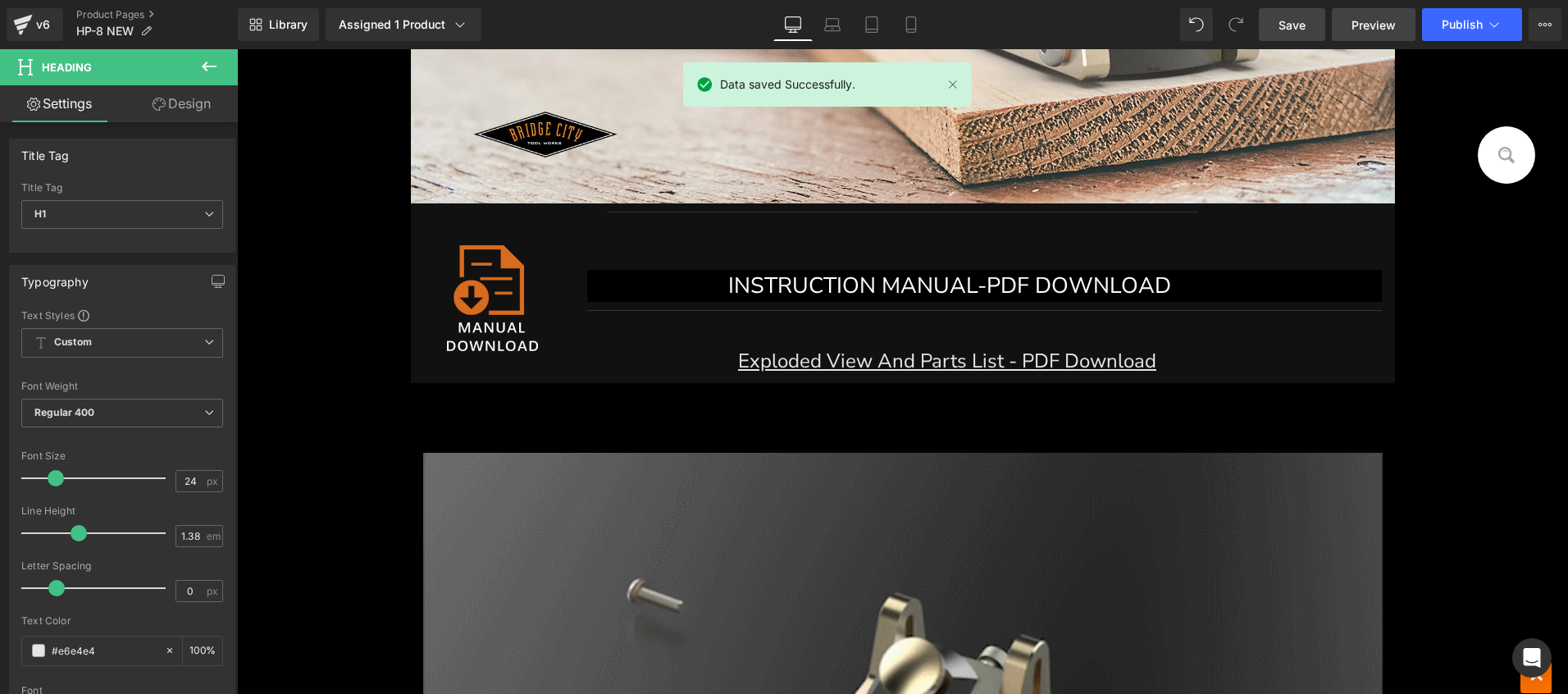
click at [1369, 29] on span "Preview" at bounding box center [1374, 25] width 44 height 17
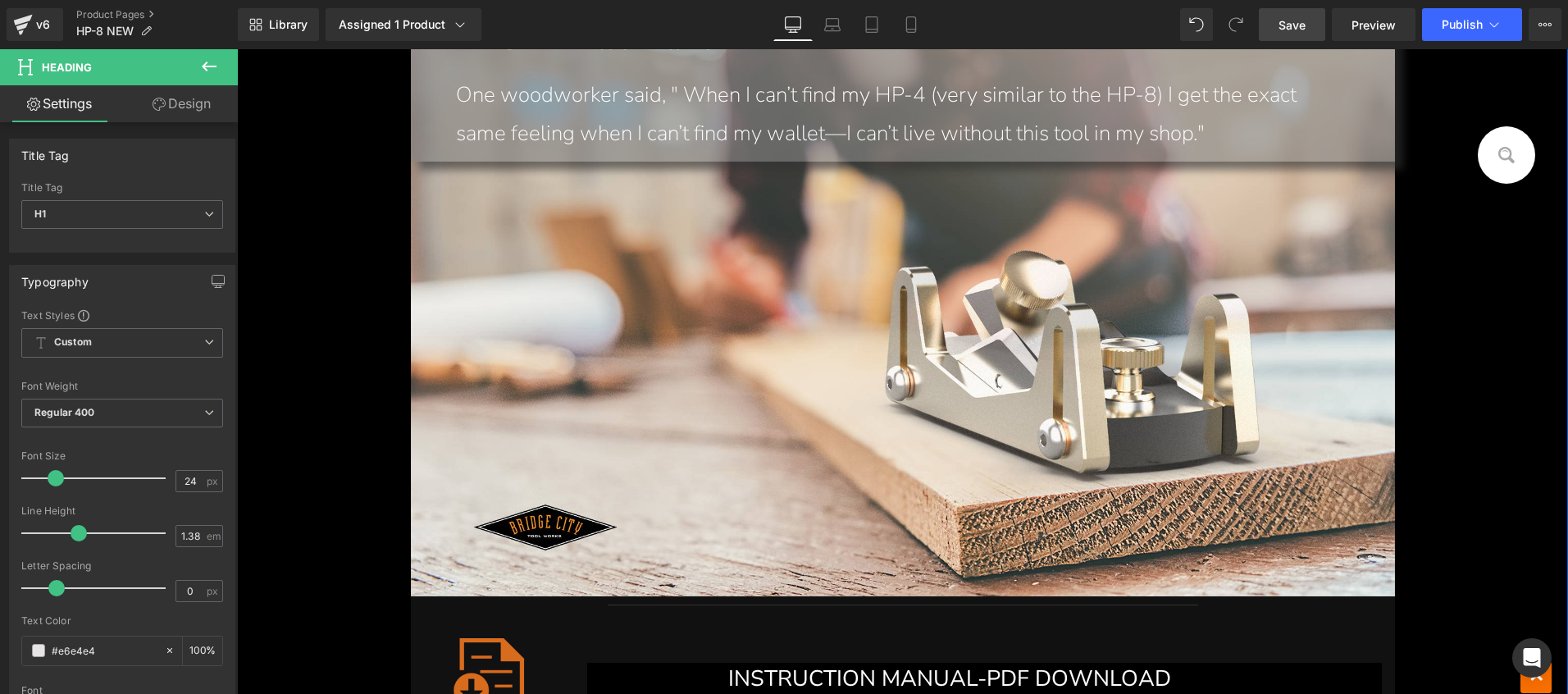
scroll to position [9313, 0]
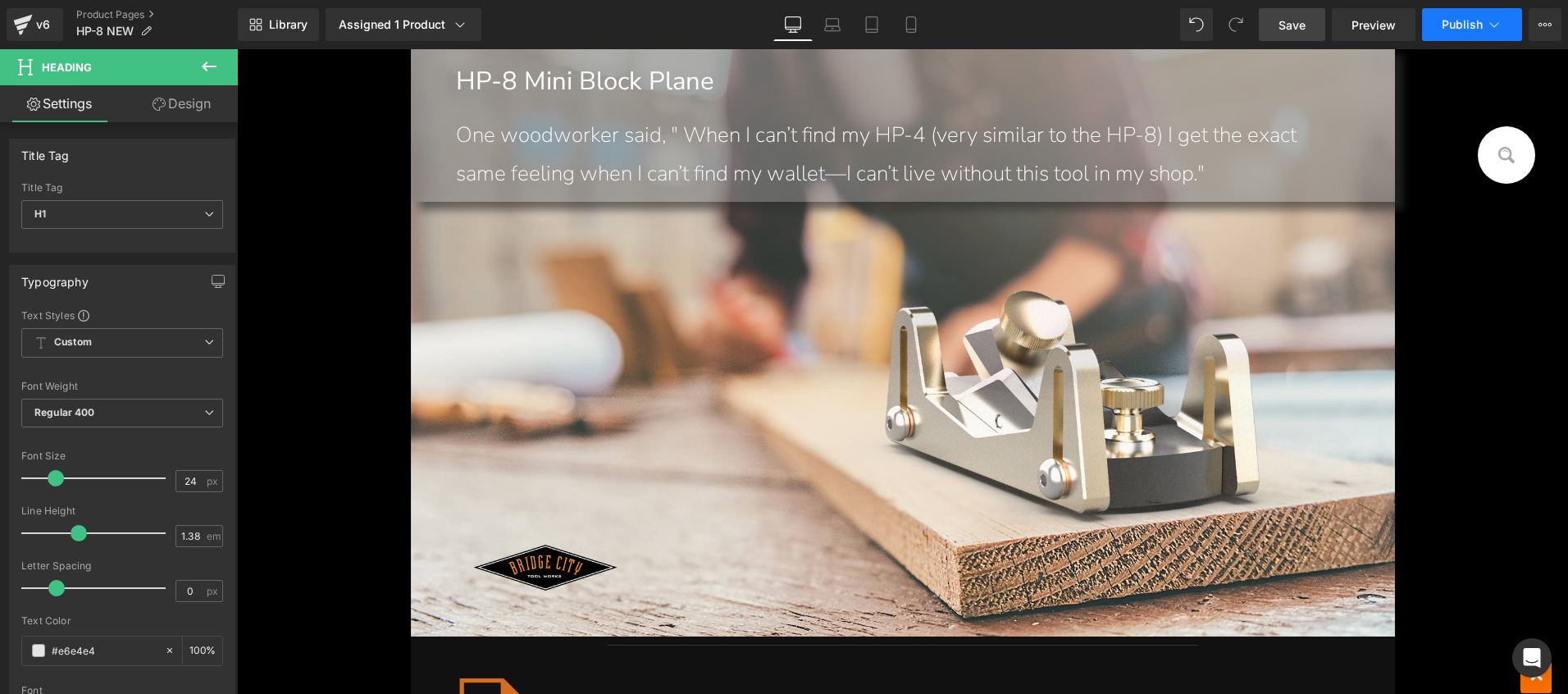
click at [1454, 19] on span "Publish" at bounding box center [1462, 24] width 41 height 13
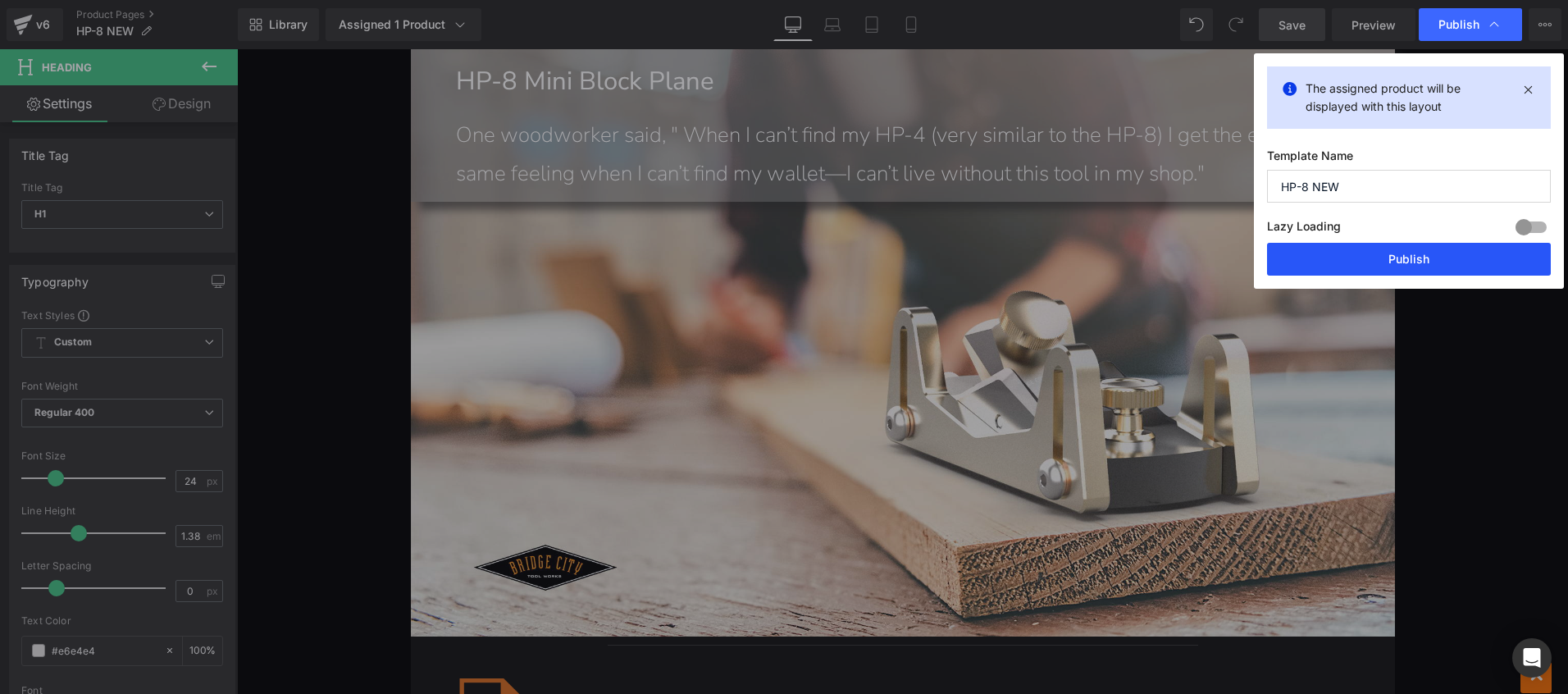
click at [1387, 268] on button "Publish" at bounding box center [1409, 259] width 284 height 33
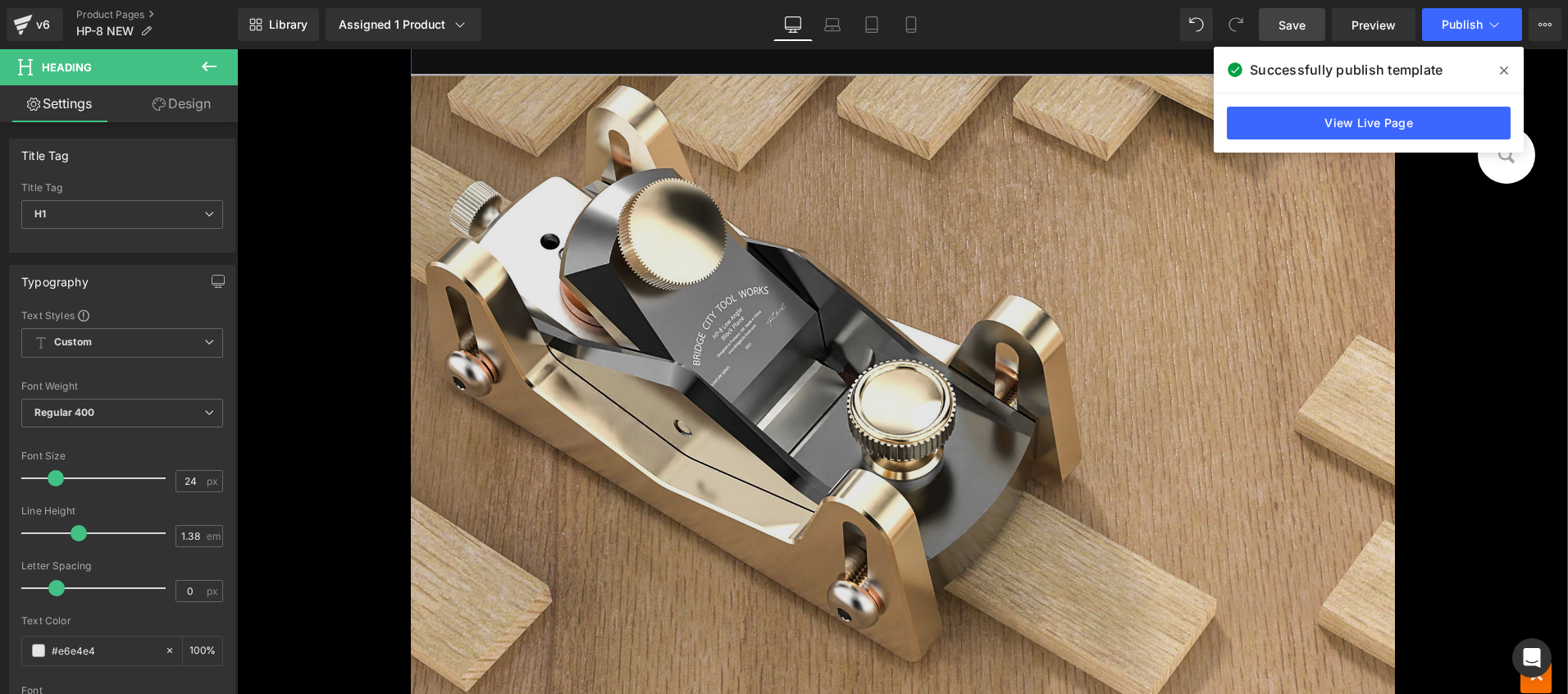
scroll to position [6581, 0]
